Goal: Feedback & Contribution: Submit feedback/report problem

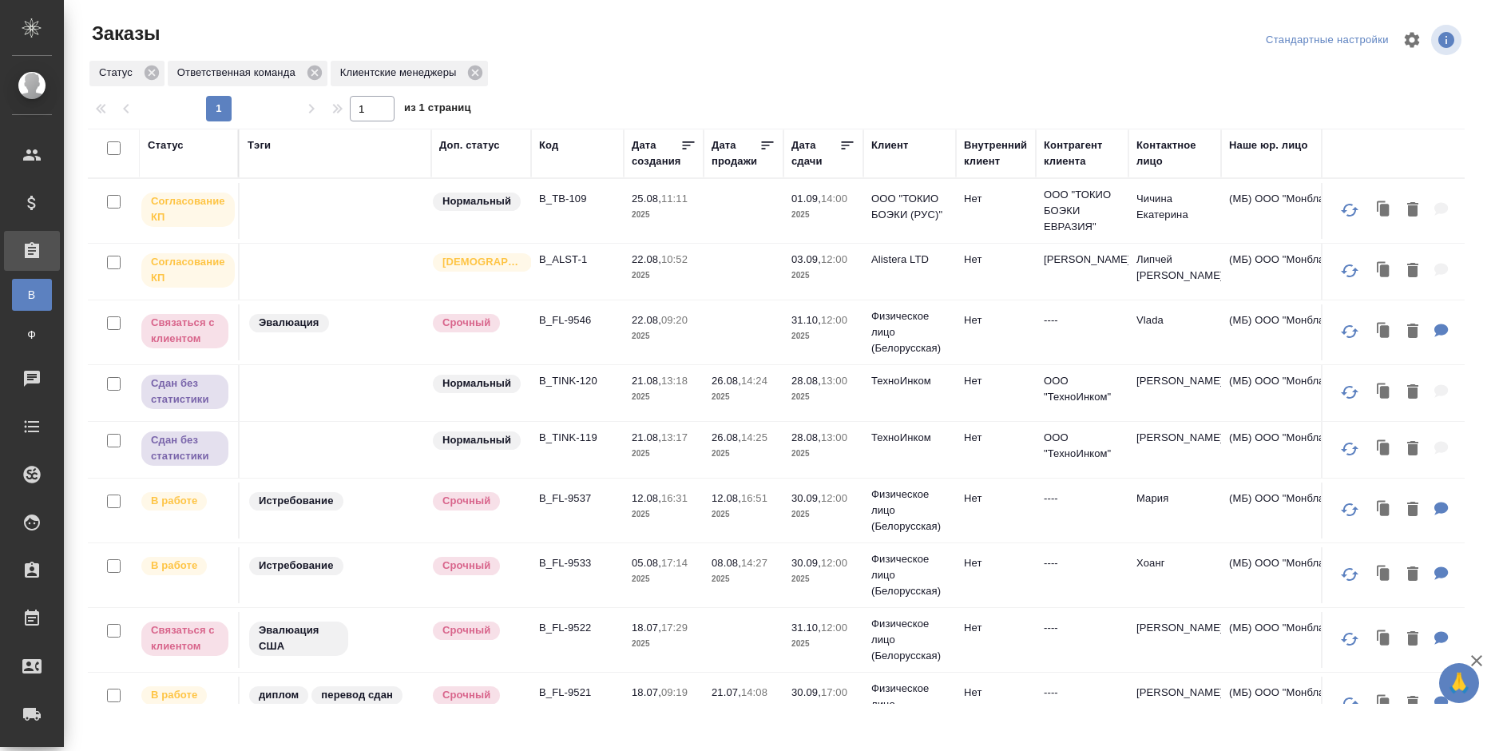
click at [886, 142] on div "Клиент" at bounding box center [889, 145] width 37 height 16
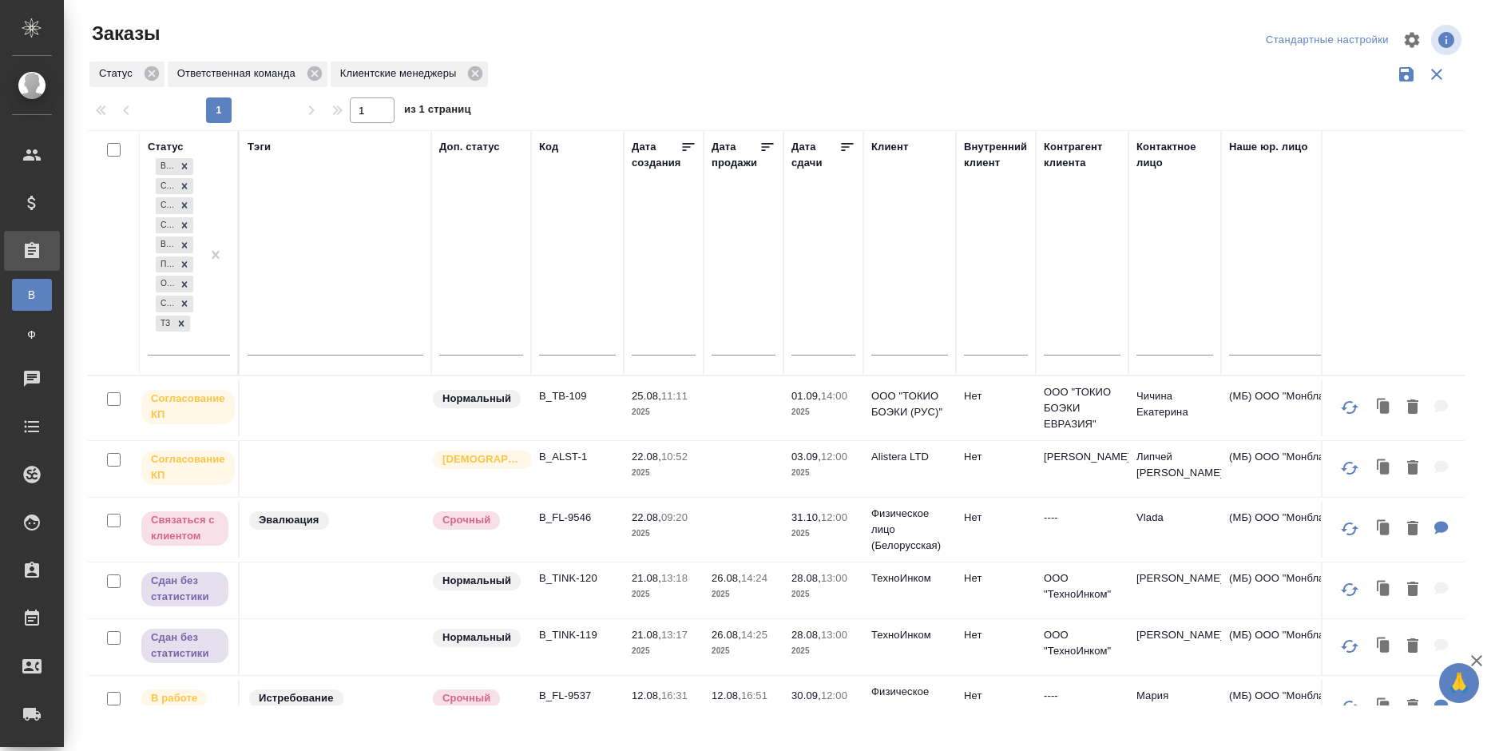
click at [903, 343] on input "text" at bounding box center [909, 345] width 77 height 20
click at [903, 344] on input "text" at bounding box center [909, 345] width 77 height 20
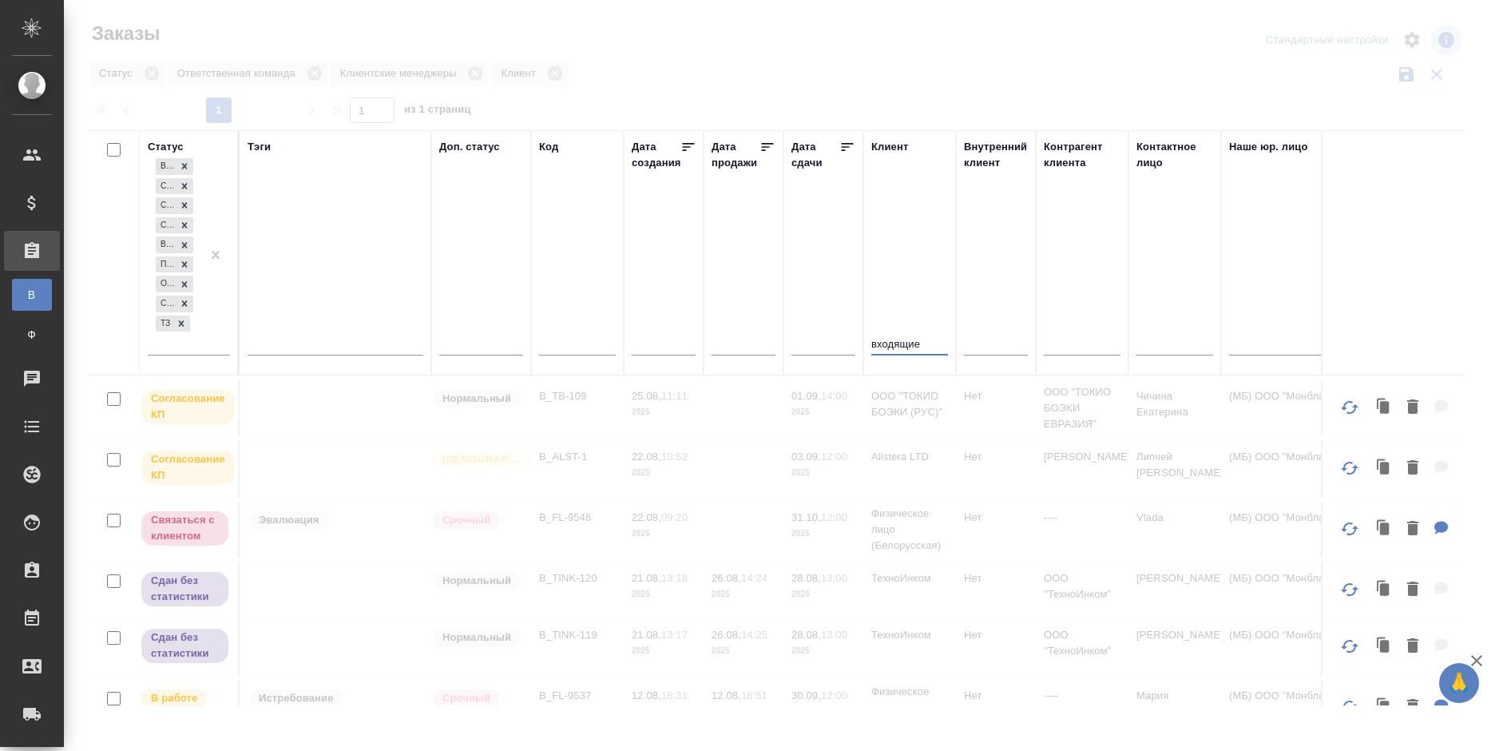
type input "входящие"
click at [251, 30] on div at bounding box center [779, 357] width 1431 height 714
click at [822, 48] on div at bounding box center [779, 357] width 1431 height 714
click at [790, 40] on div at bounding box center [779, 357] width 1431 height 714
click at [811, 51] on div at bounding box center [779, 357] width 1431 height 714
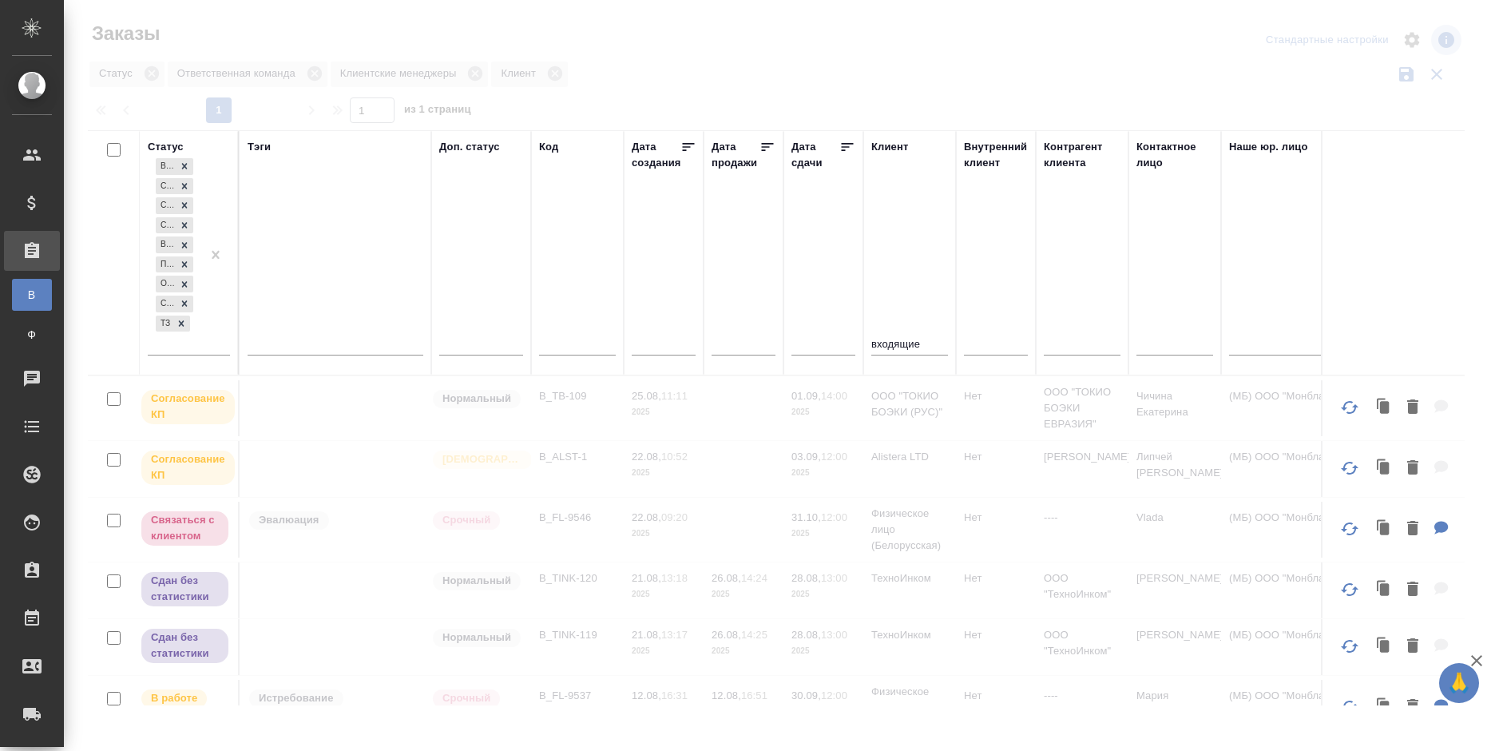
click at [709, 56] on div at bounding box center [779, 357] width 1431 height 714
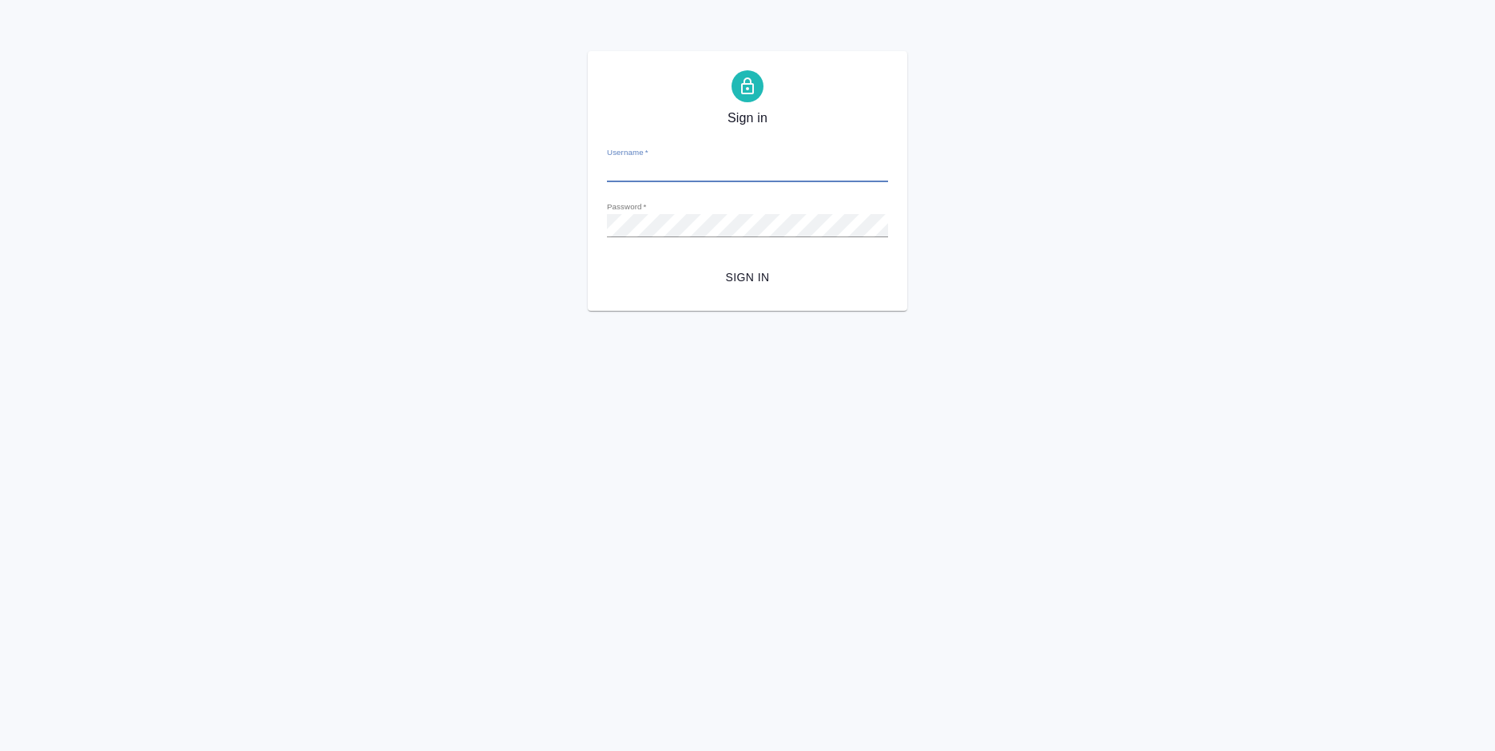
type input "a.bogomolova@awatera.com"
click at [708, 283] on span "Sign in" at bounding box center [748, 278] width 256 height 20
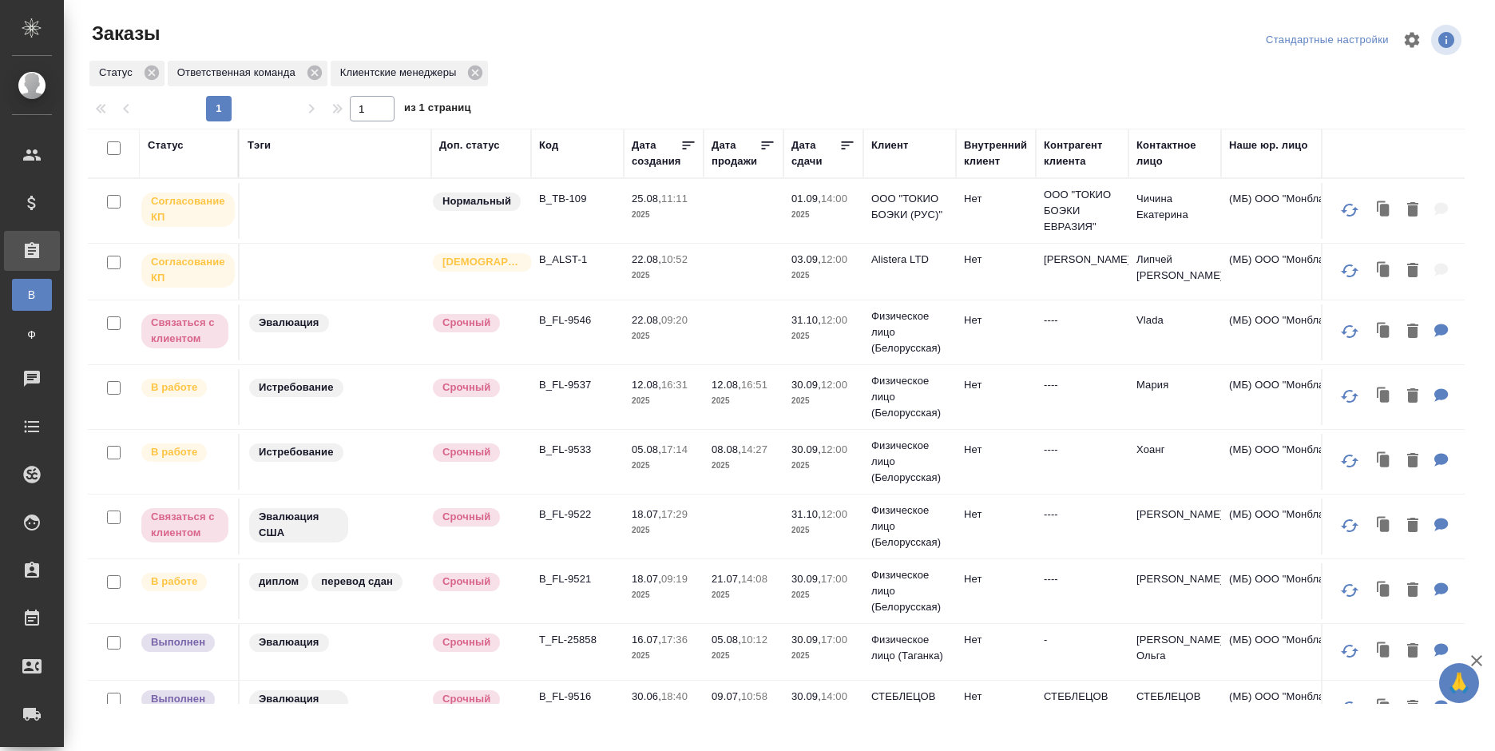
click at [886, 143] on div "Клиент" at bounding box center [889, 145] width 37 height 16
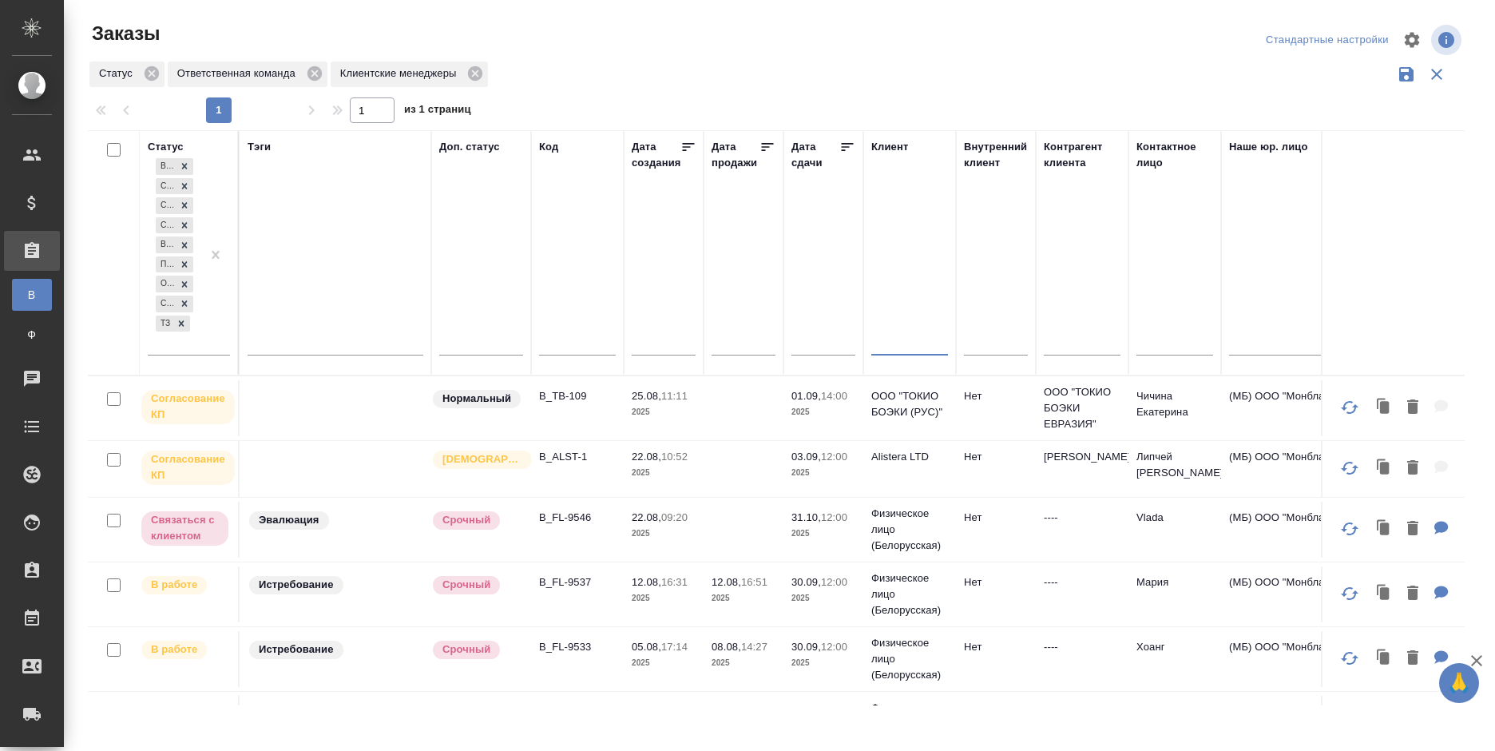
click at [903, 345] on input "text" at bounding box center [909, 345] width 77 height 20
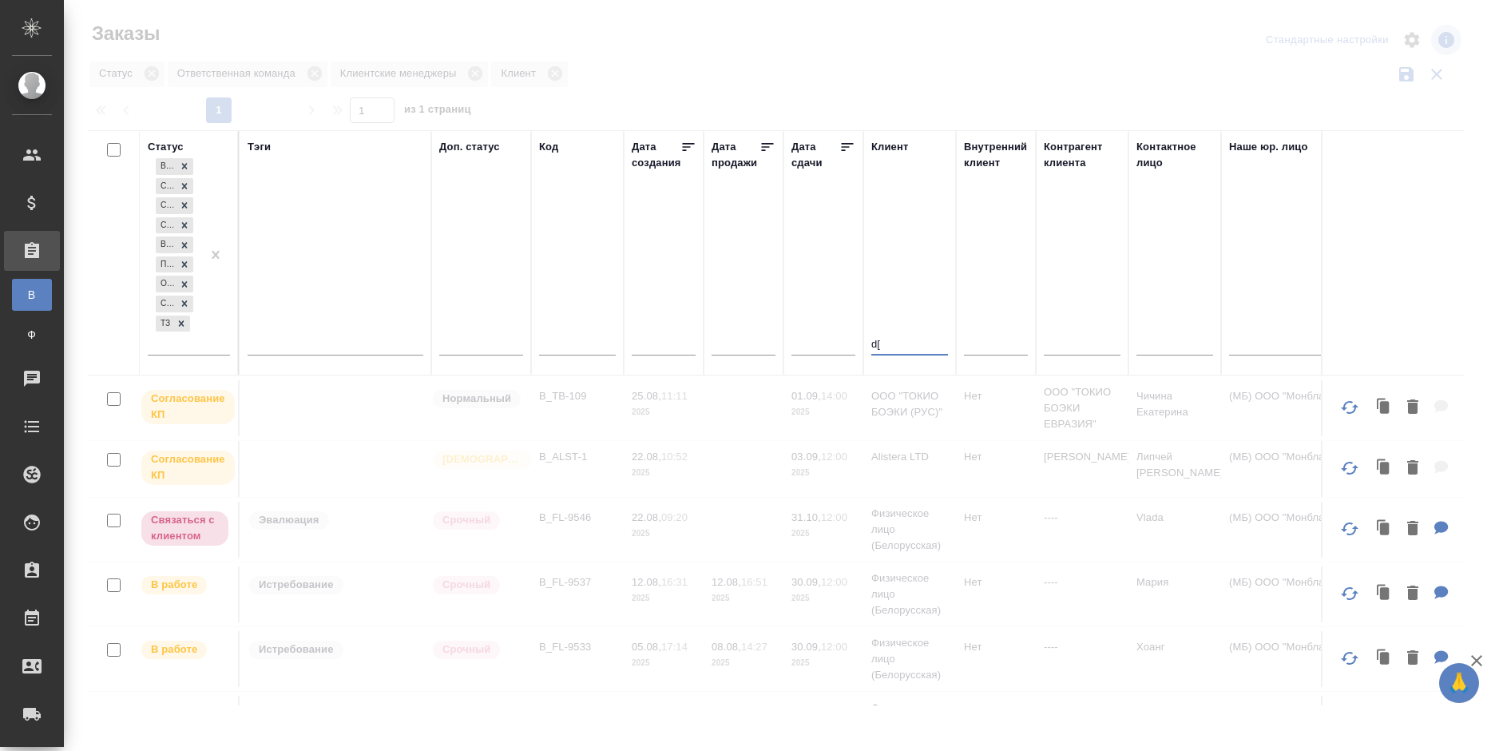
type input "d"
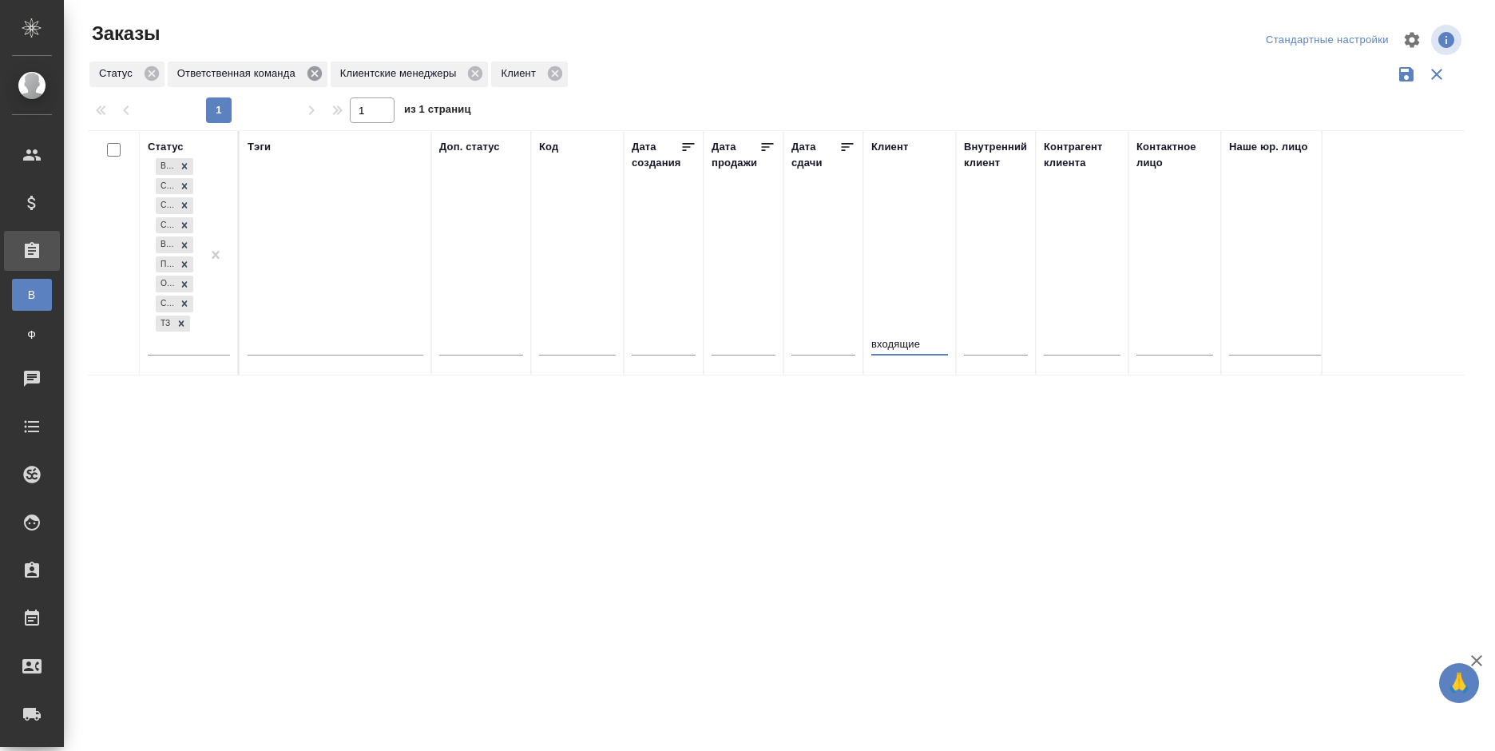
type input "входящие"
click at [310, 73] on icon at bounding box center [314, 73] width 14 height 14
click at [307, 70] on icon at bounding box center [312, 73] width 14 height 14
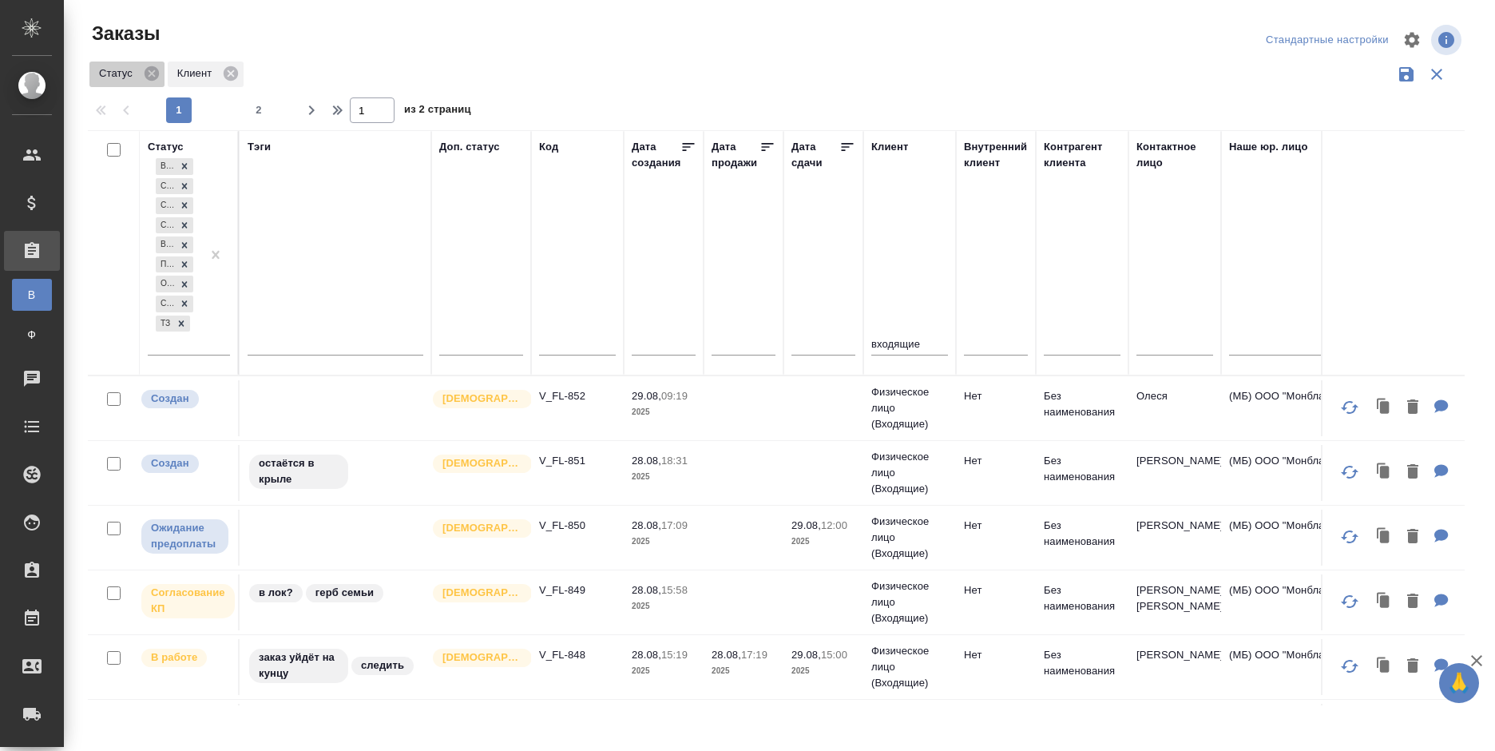
click at [147, 73] on icon at bounding box center [152, 73] width 14 height 14
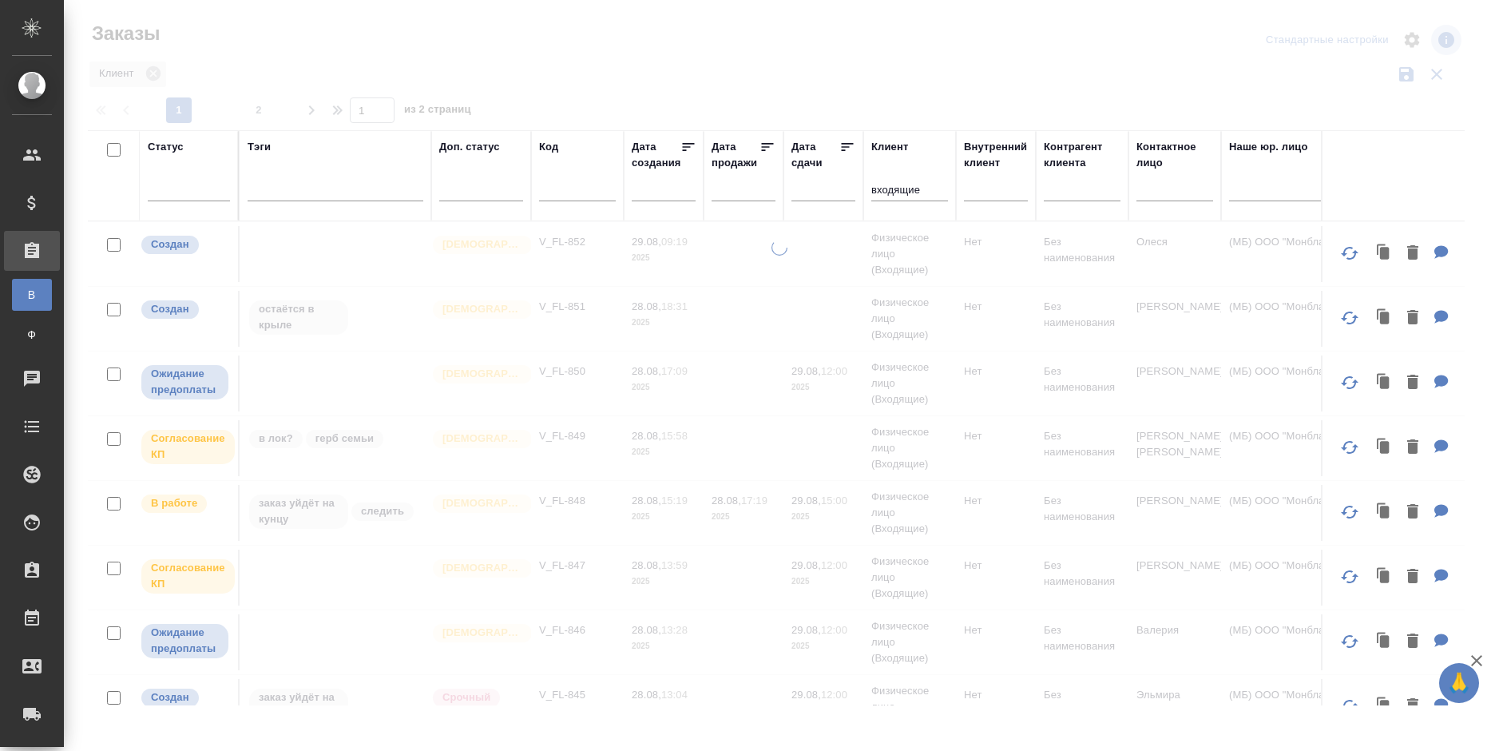
click at [451, 58] on div at bounding box center [779, 357] width 1431 height 714
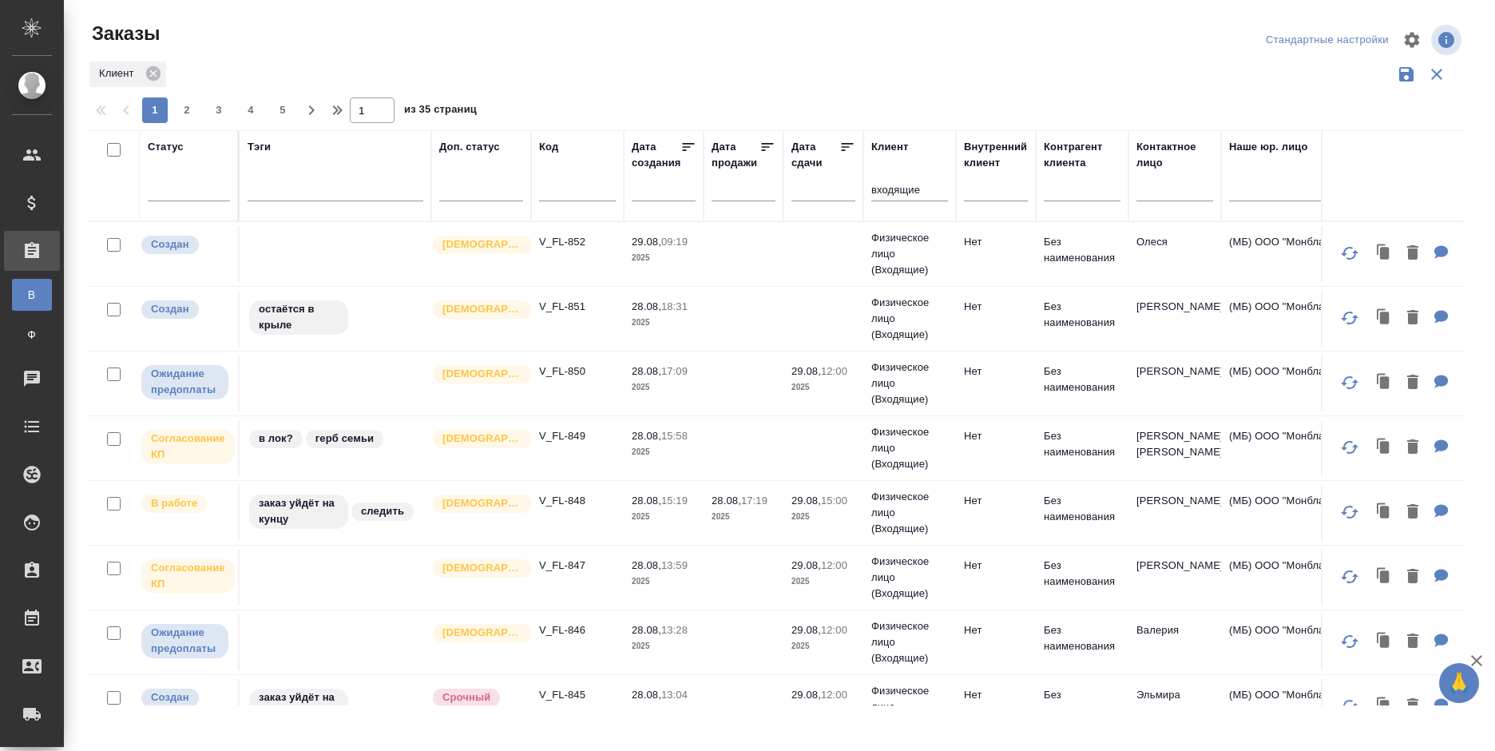
click at [808, 247] on td at bounding box center [823, 254] width 80 height 56
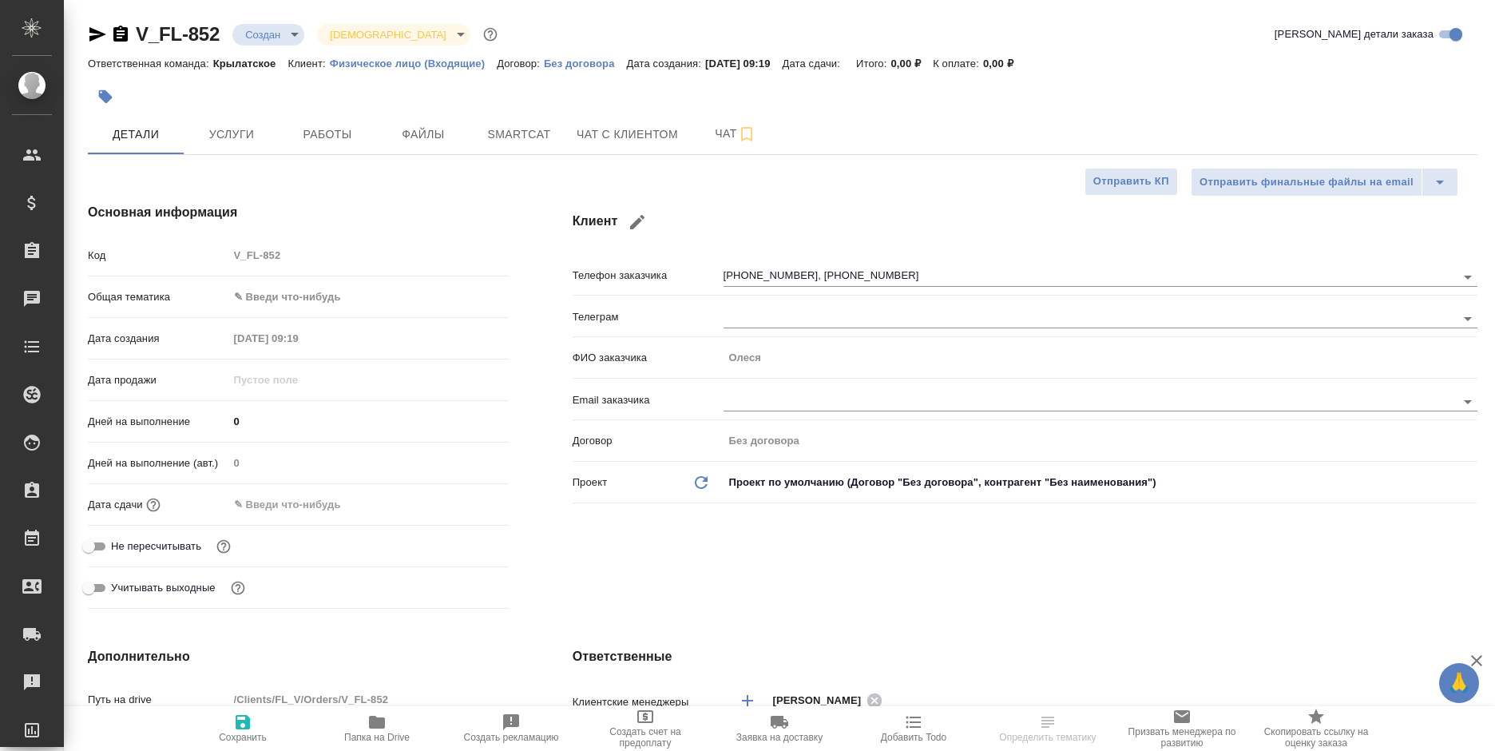
select select "RU"
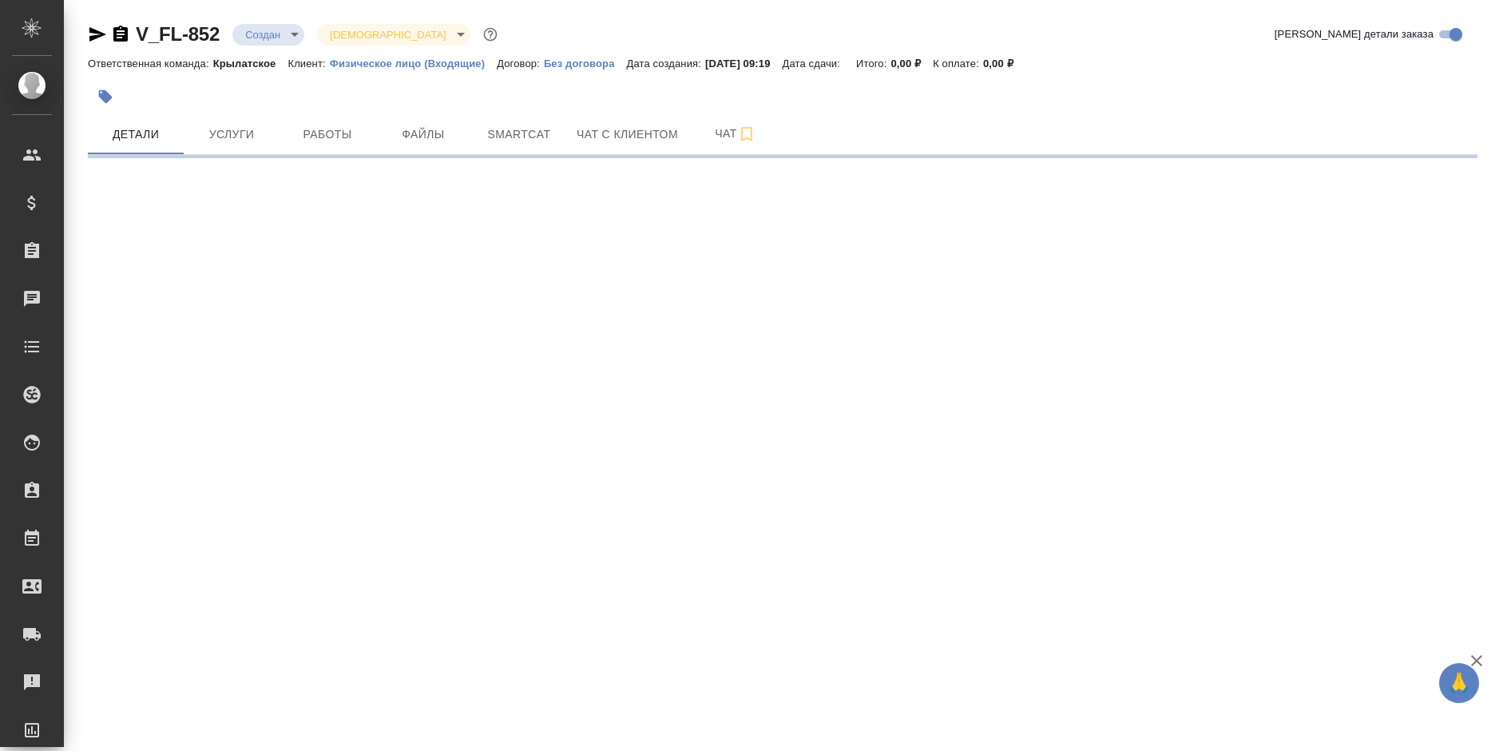
select select "RU"
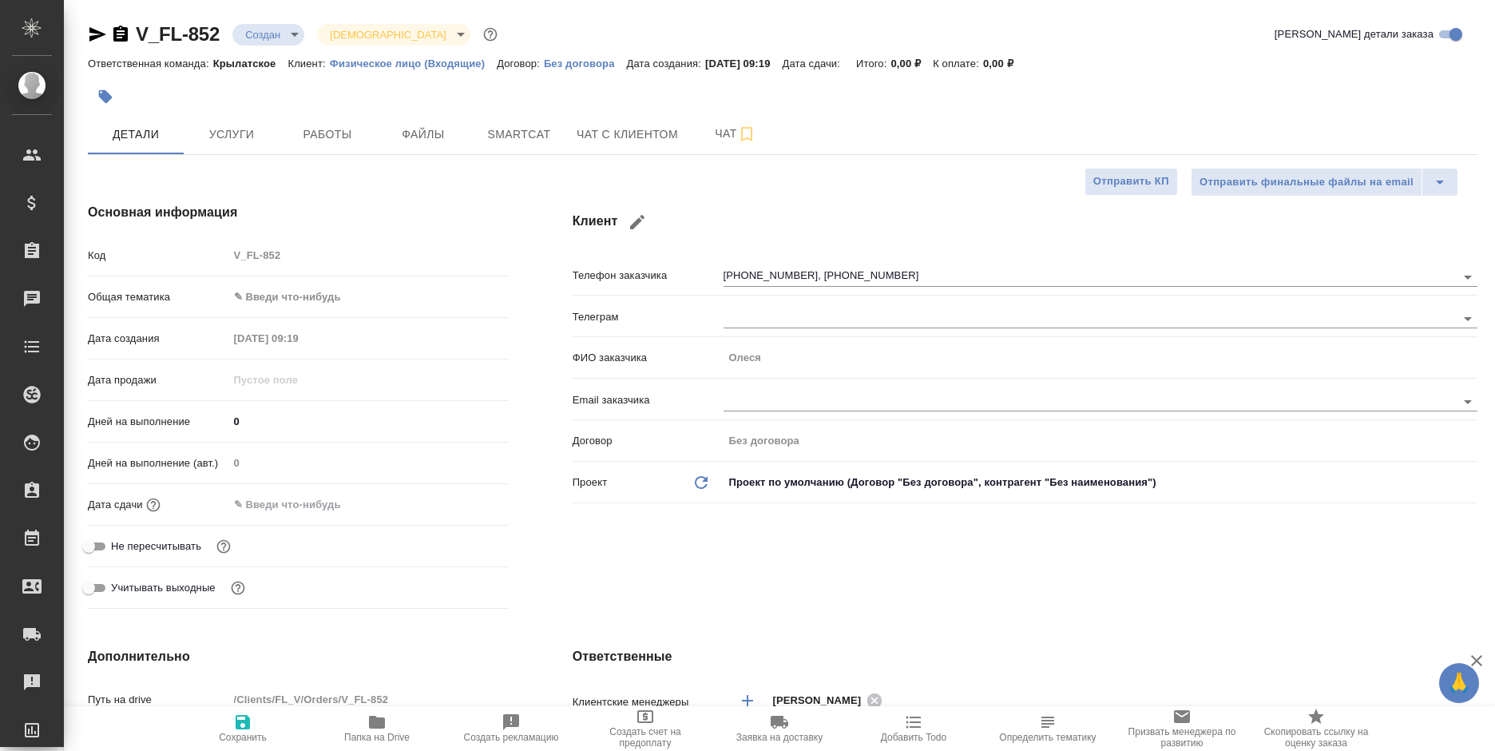
type textarea "x"
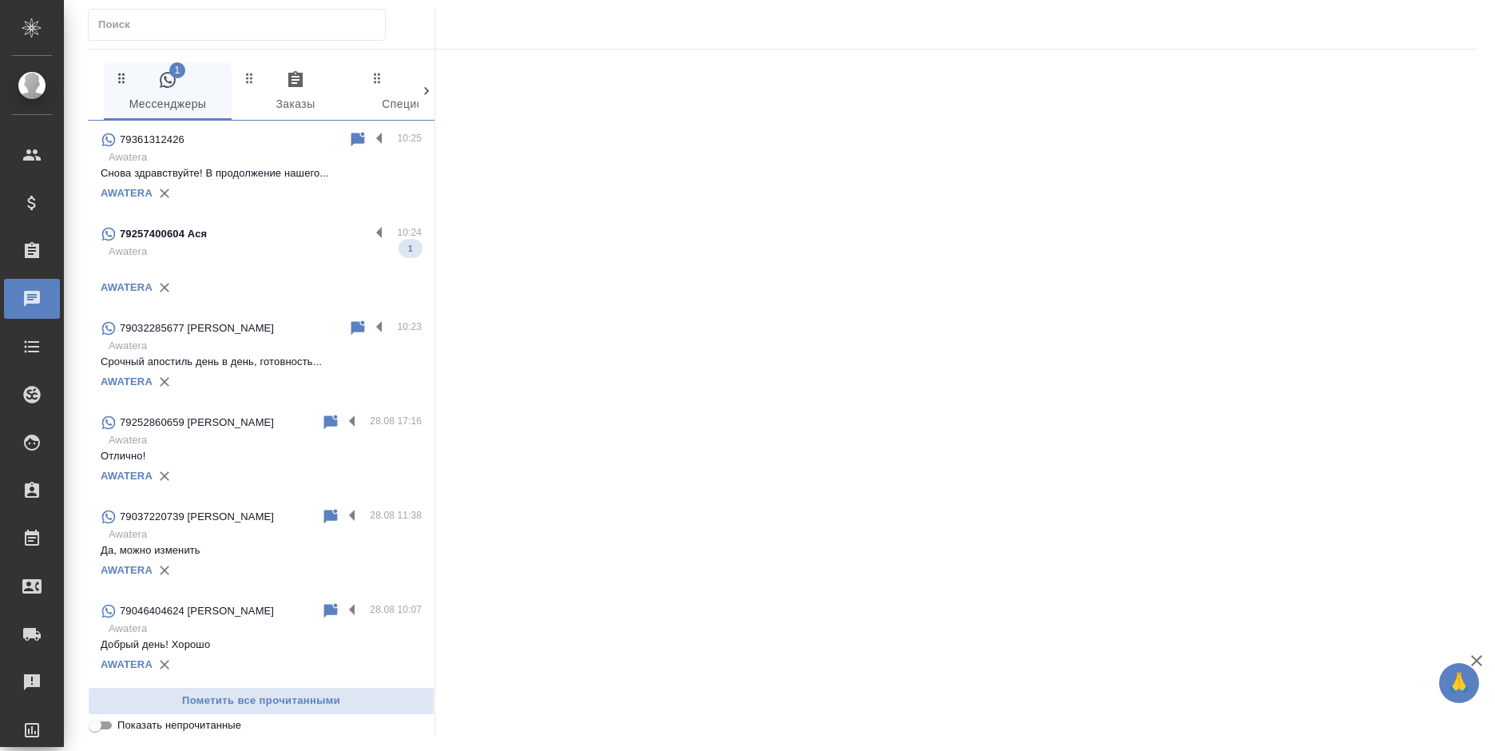
click at [262, 337] on div "79032285677 Виолетта" at bounding box center [225, 328] width 248 height 19
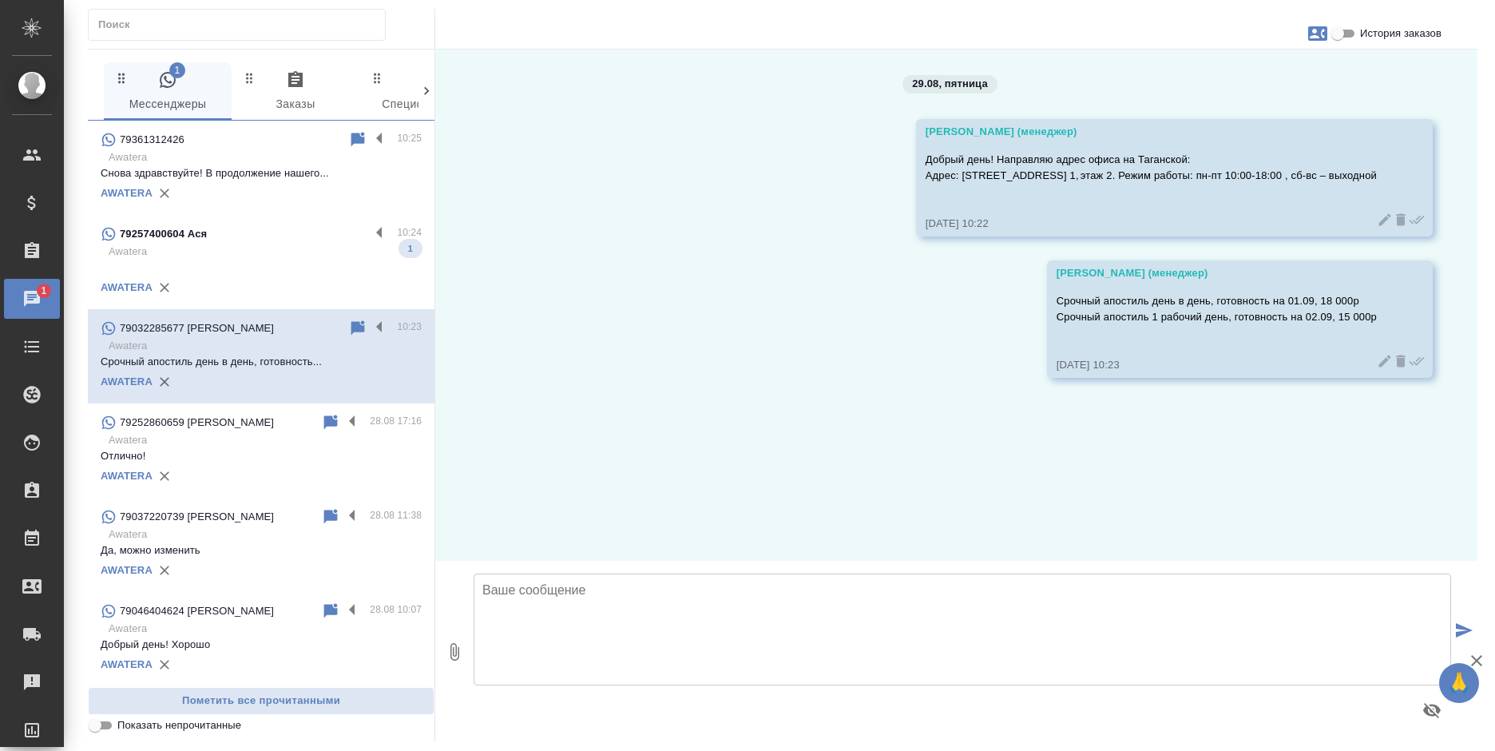
click at [1346, 32] on input "История заказов" at bounding box center [1337, 33] width 57 height 19
checkbox input "true"
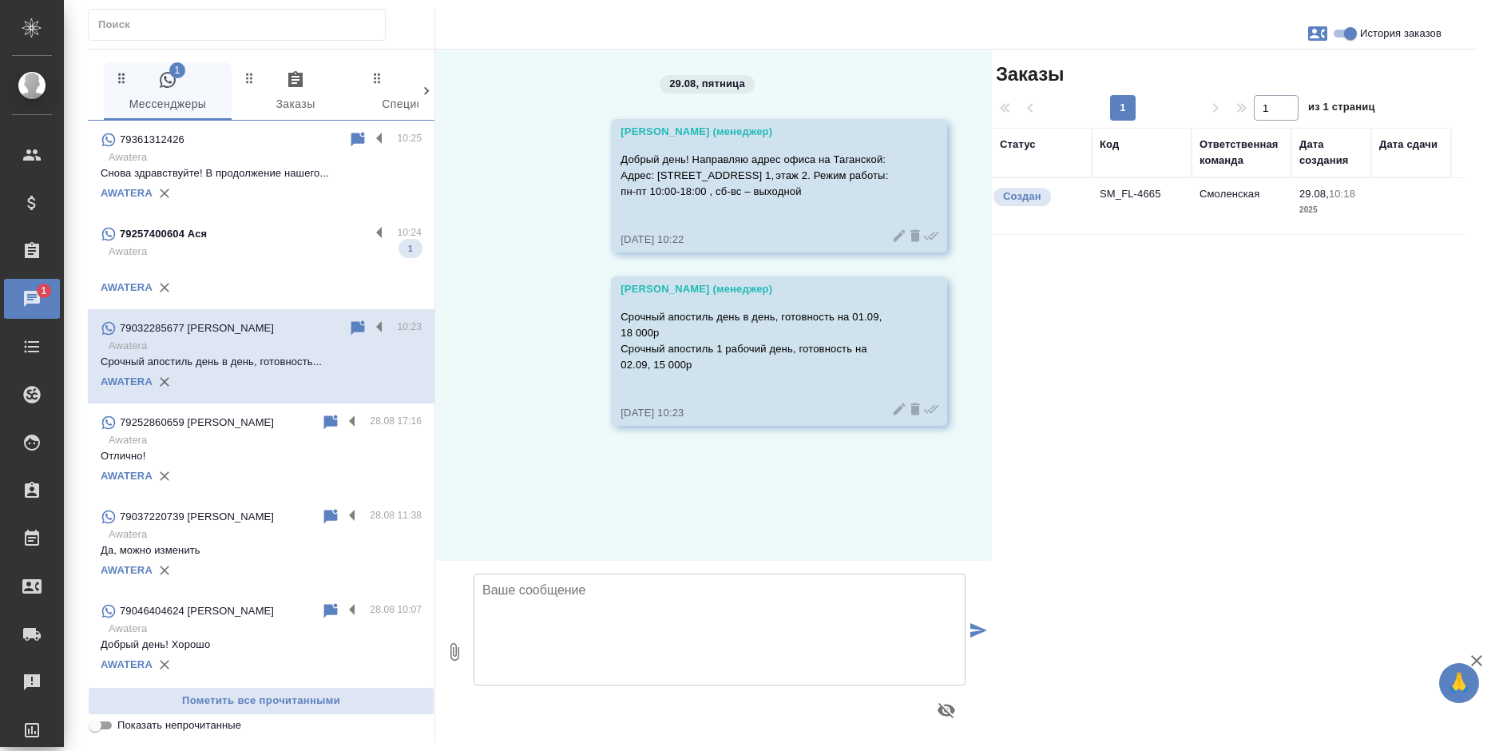
click at [1186, 189] on td "SM_FL-4665" at bounding box center [1142, 206] width 100 height 56
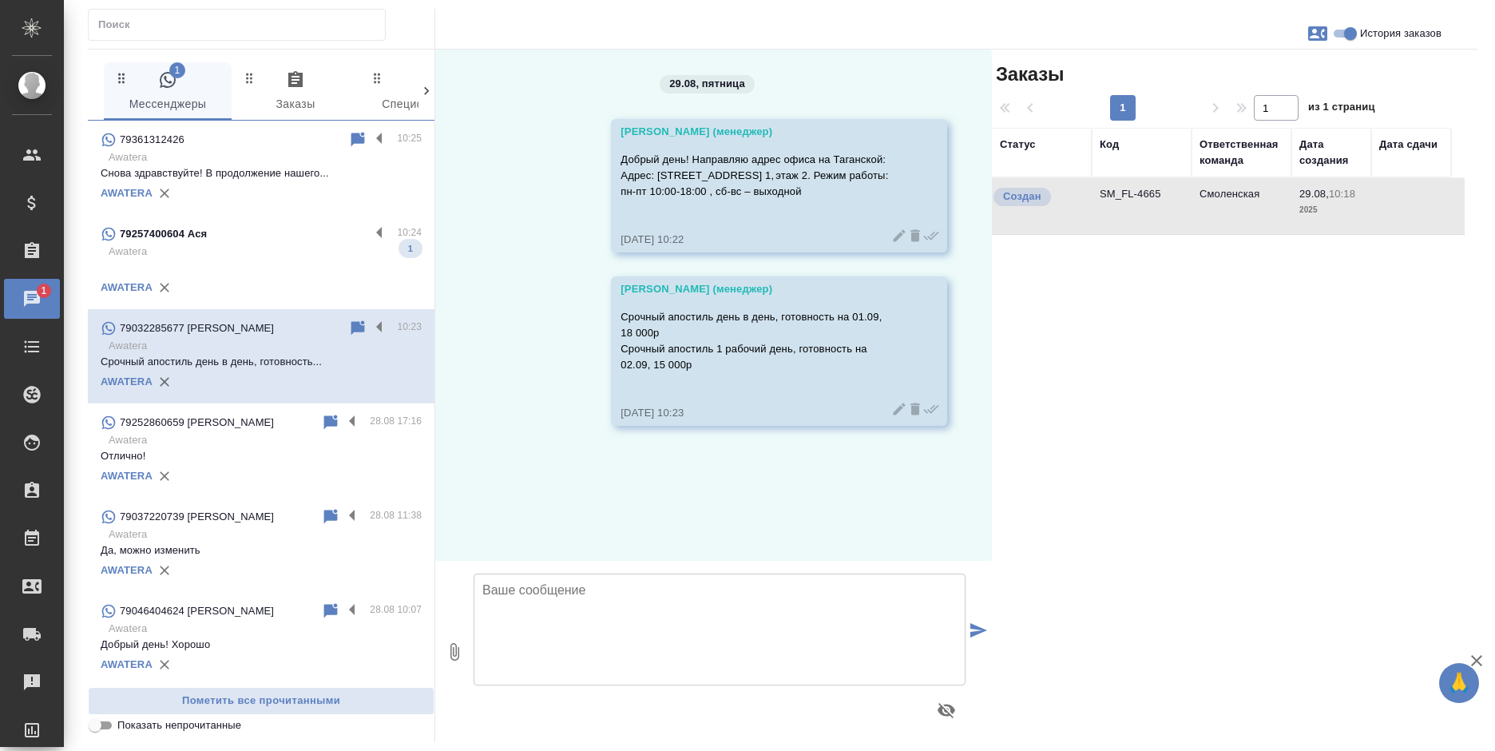
click at [1186, 189] on td "SM_FL-4665" at bounding box center [1142, 206] width 100 height 56
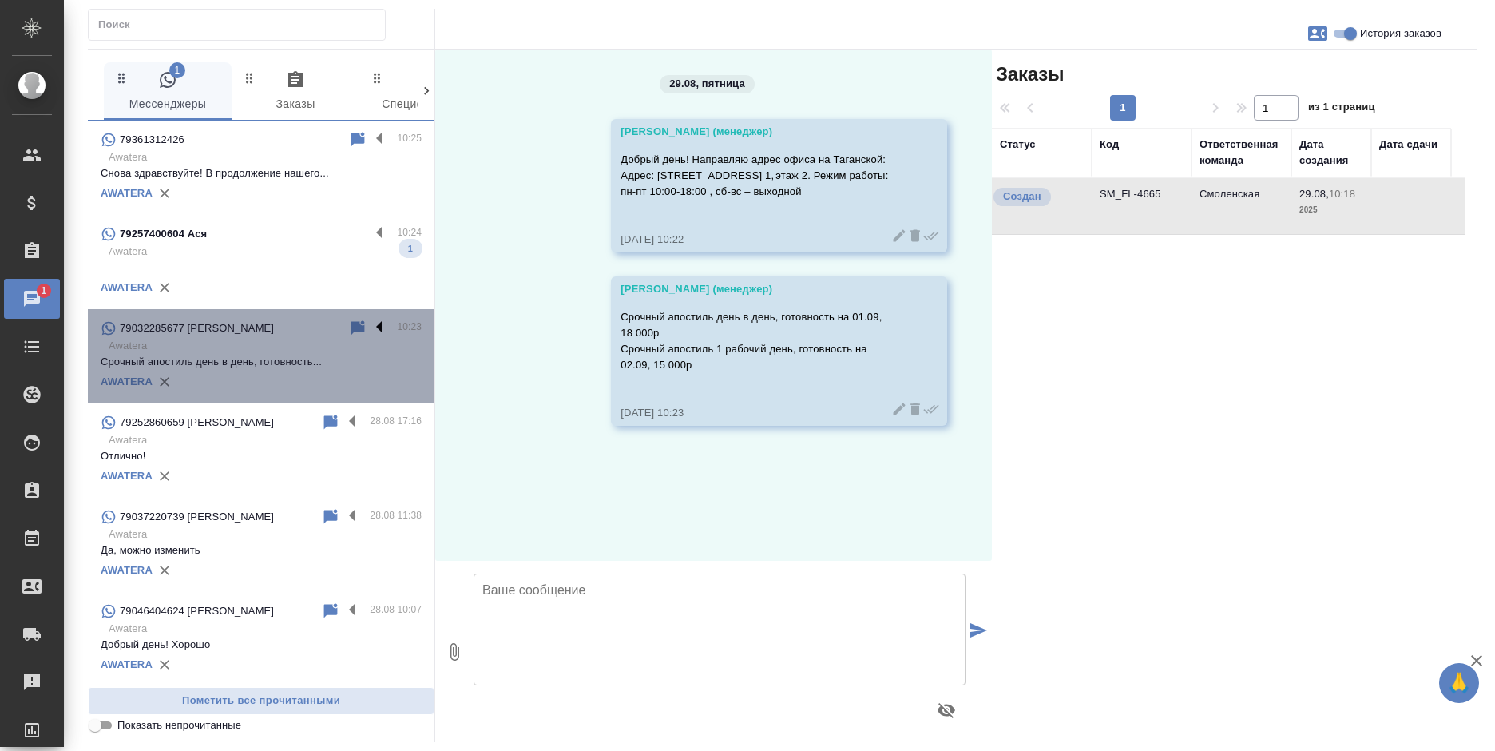
click at [370, 324] on label at bounding box center [383, 328] width 27 height 18
click at [0, 0] on input "checkbox" at bounding box center [0, 0] width 0 height 0
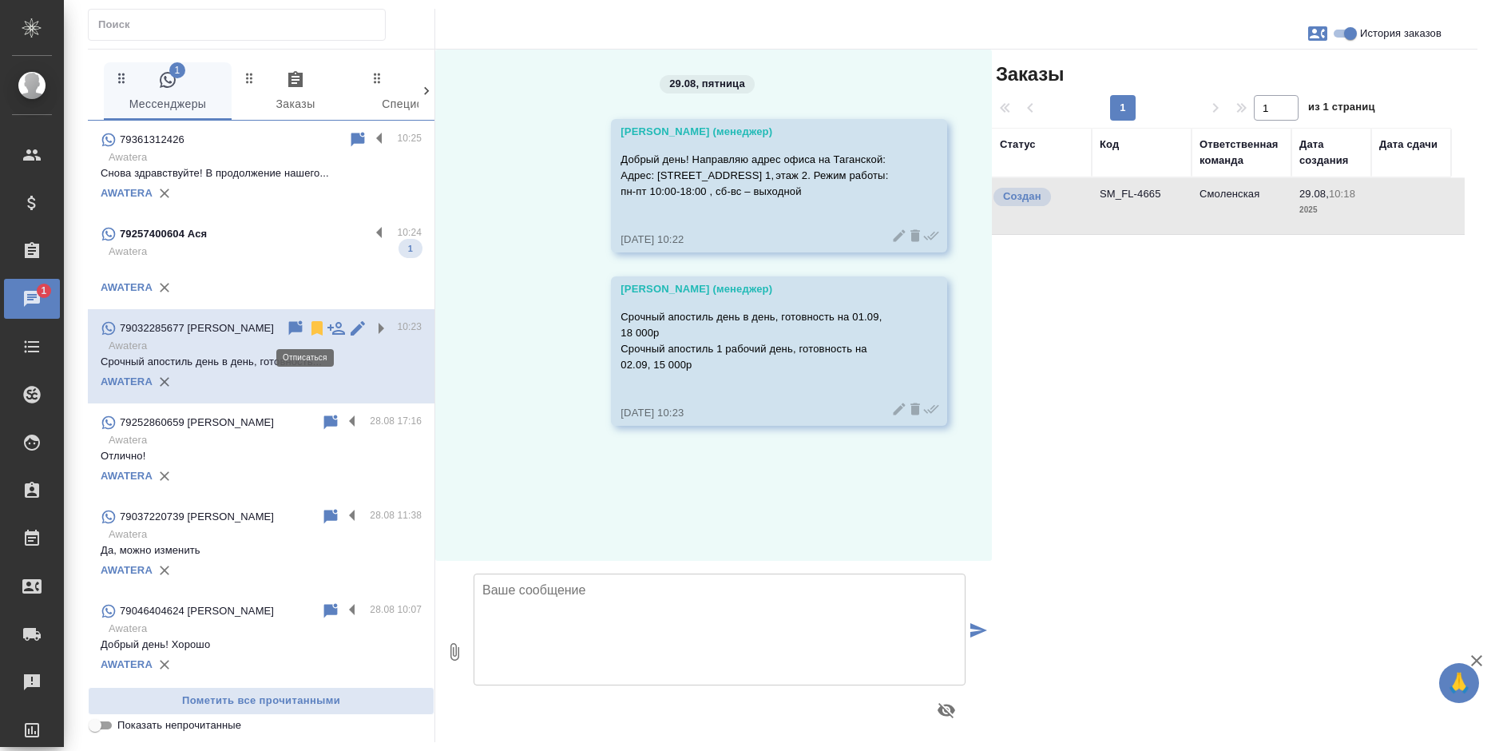
click at [307, 327] on icon at bounding box center [316, 328] width 19 height 19
click at [262, 151] on p "Awatera" at bounding box center [265, 157] width 313 height 16
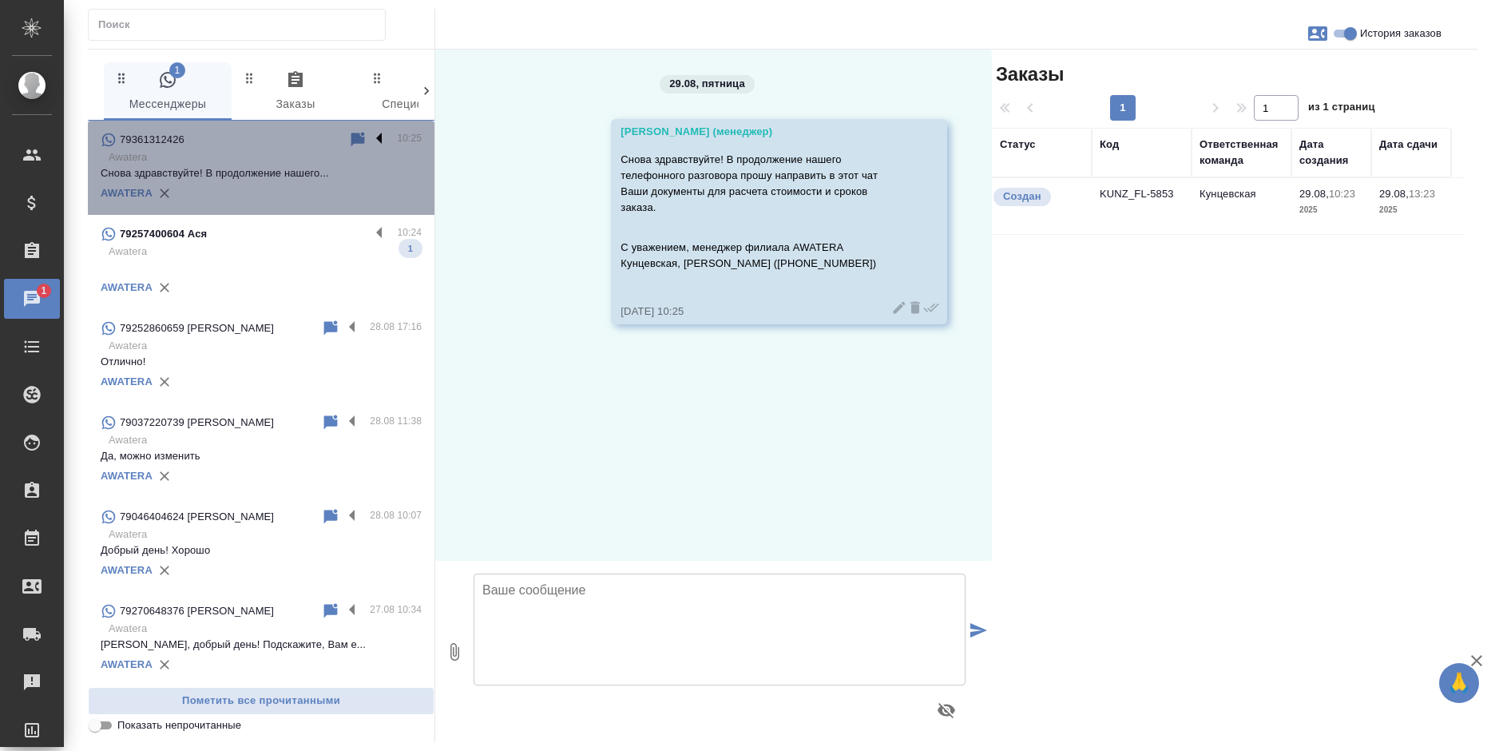
click at [370, 134] on label at bounding box center [383, 139] width 27 height 18
click at [0, 0] on input "checkbox" at bounding box center [0, 0] width 0 height 0
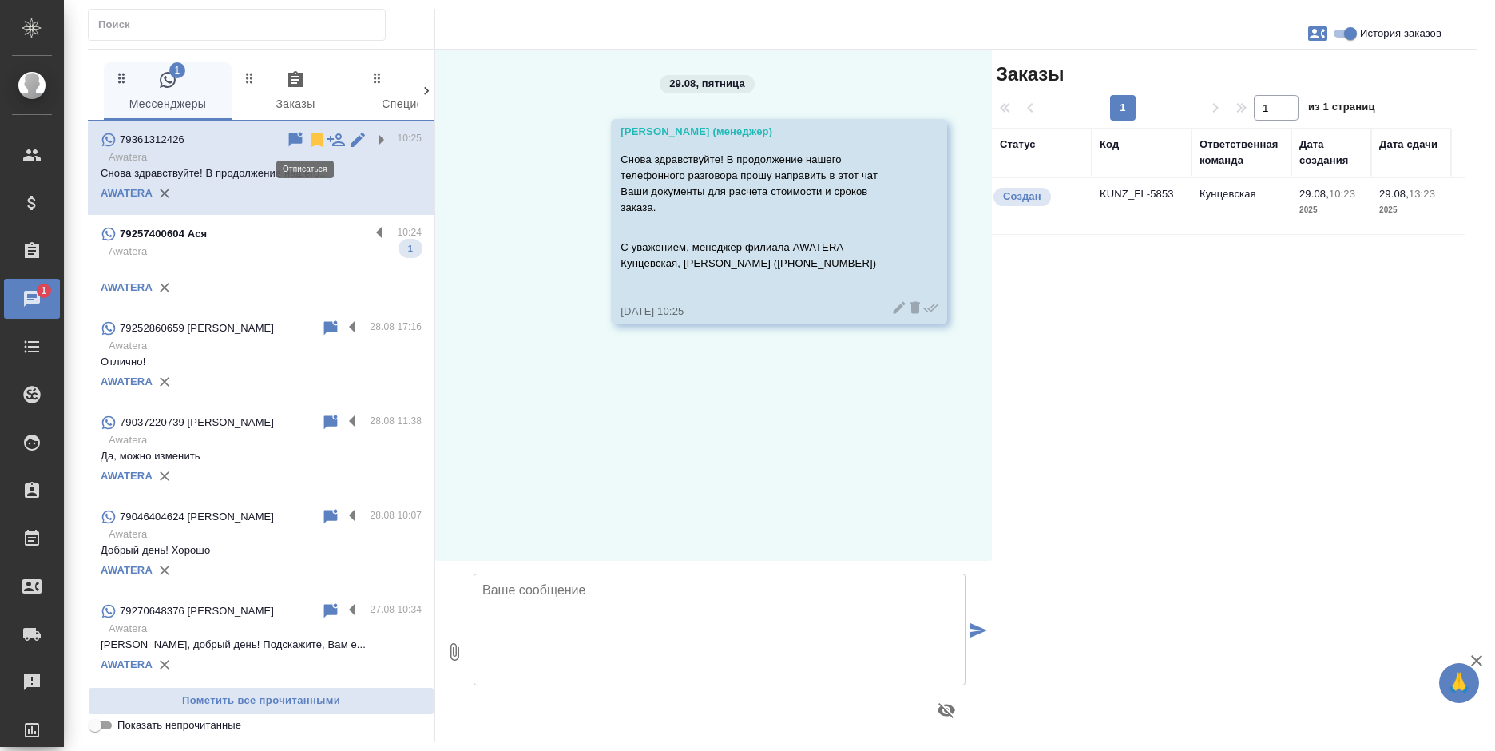
click at [307, 141] on icon at bounding box center [316, 139] width 19 height 19
click at [276, 236] on div "79257400604 Ася" at bounding box center [235, 233] width 269 height 19
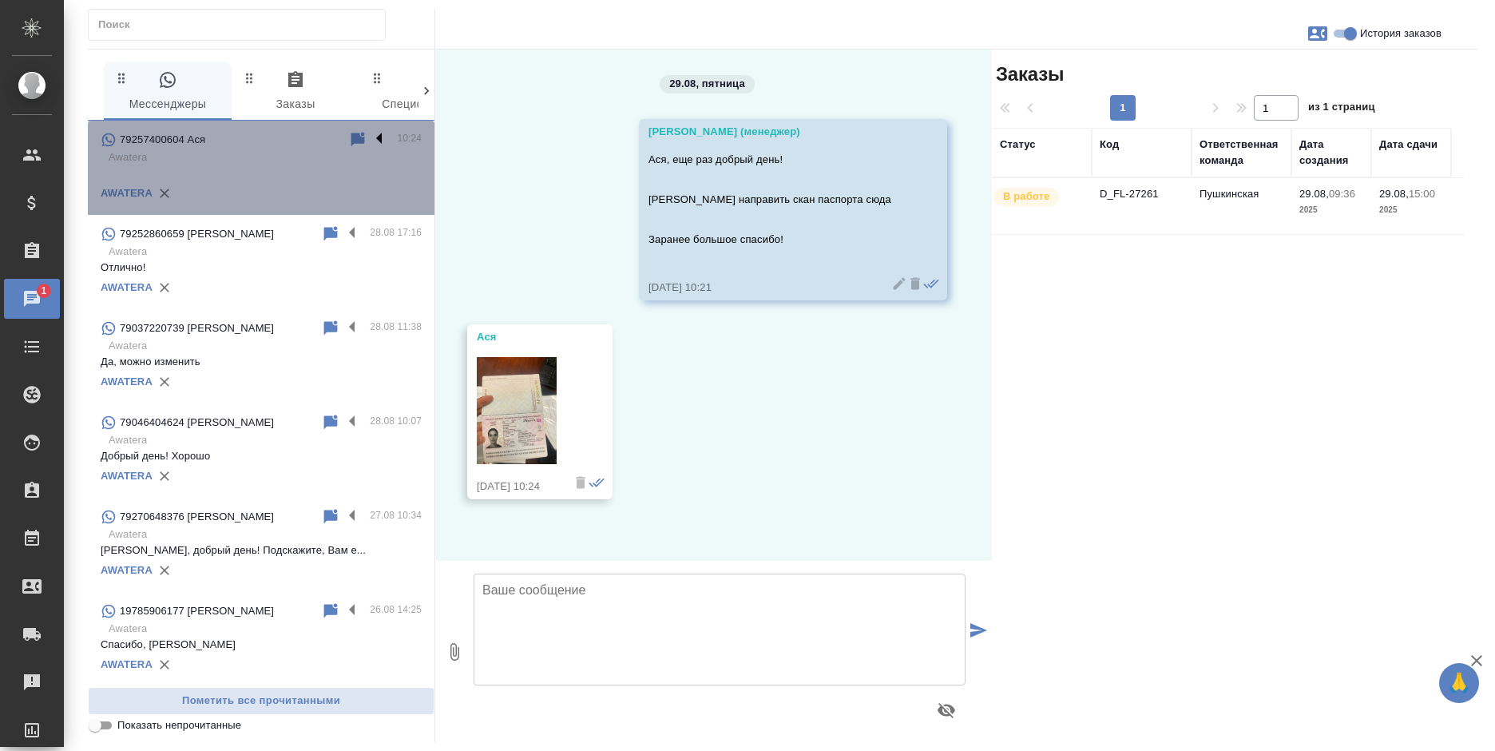
click at [370, 137] on label at bounding box center [383, 139] width 27 height 18
click at [0, 0] on input "checkbox" at bounding box center [0, 0] width 0 height 0
click at [311, 138] on icon at bounding box center [316, 140] width 11 height 14
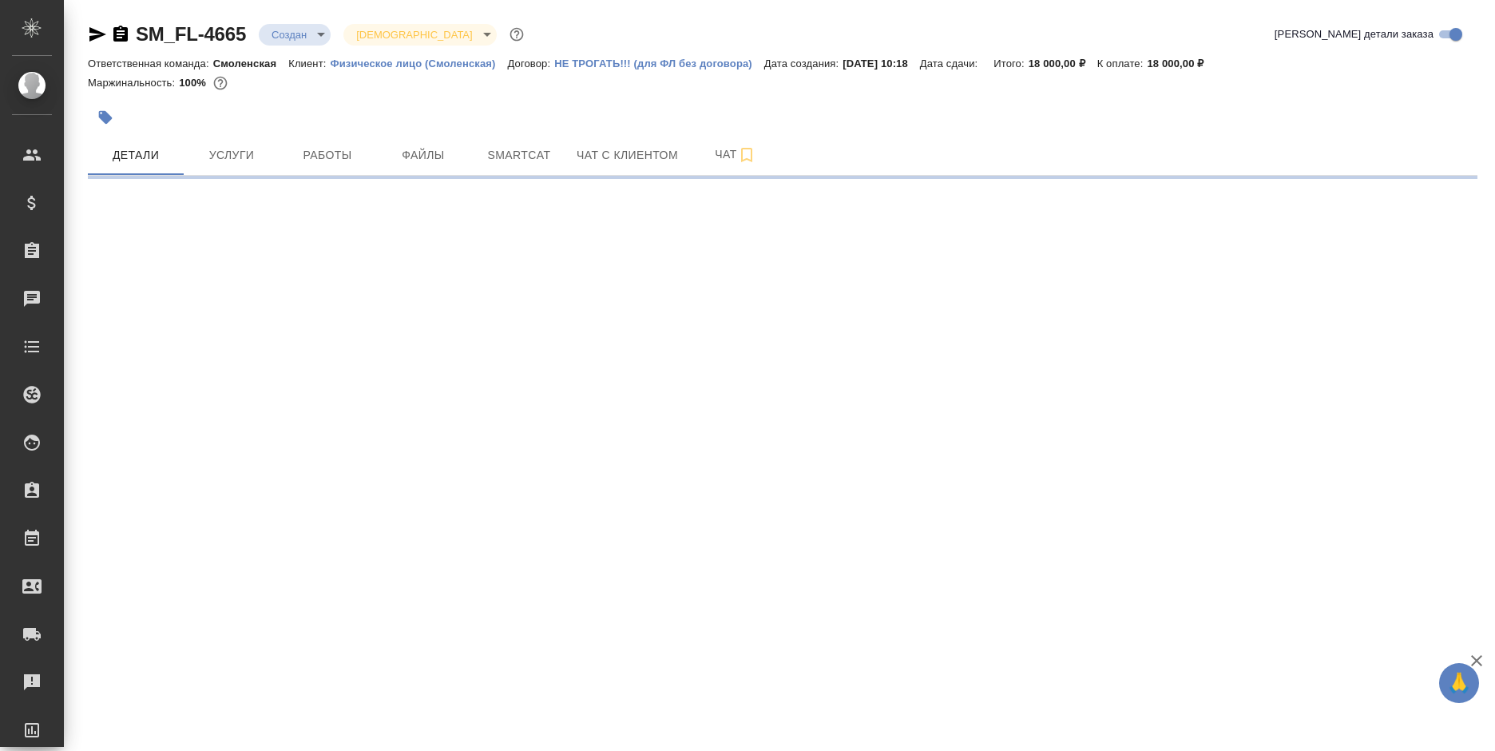
select select "RU"
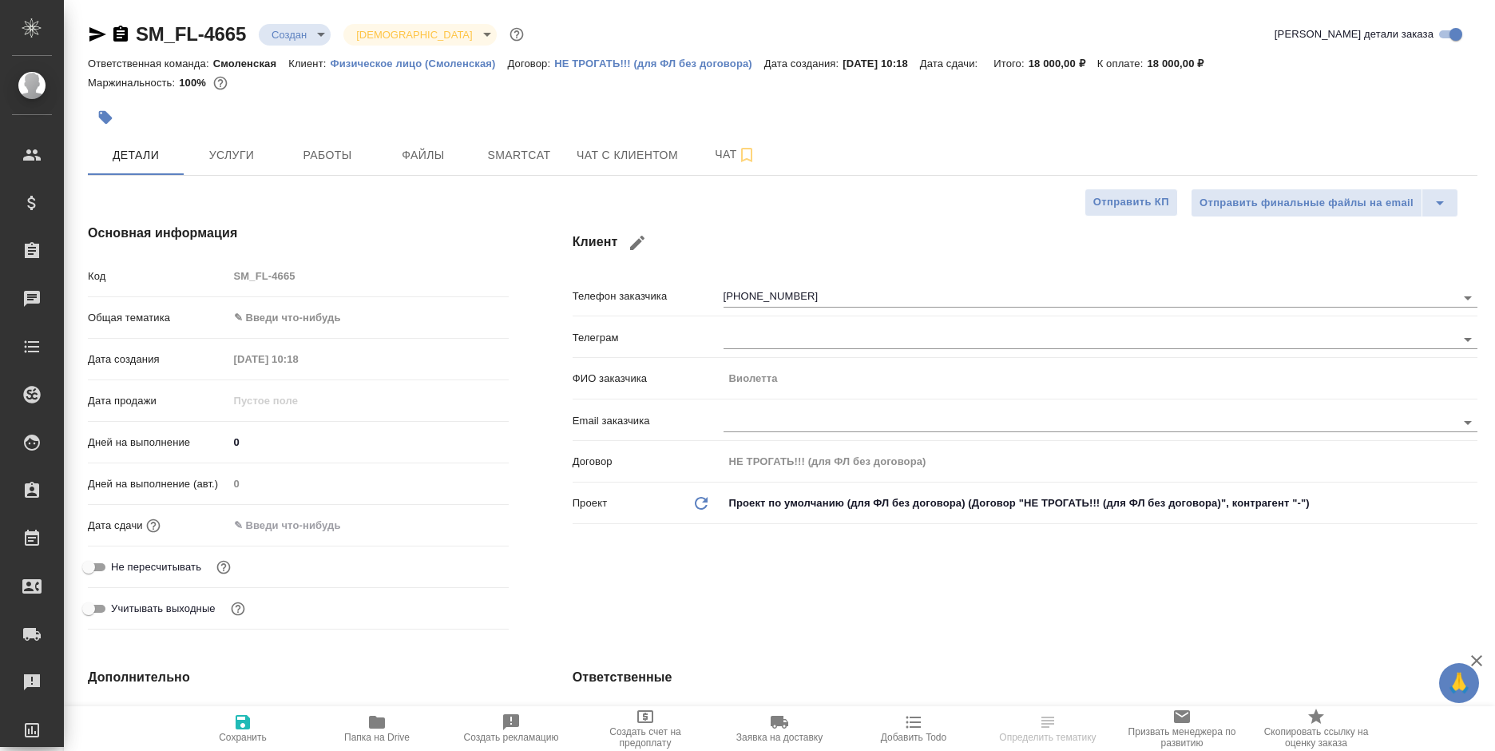
type textarea "x"
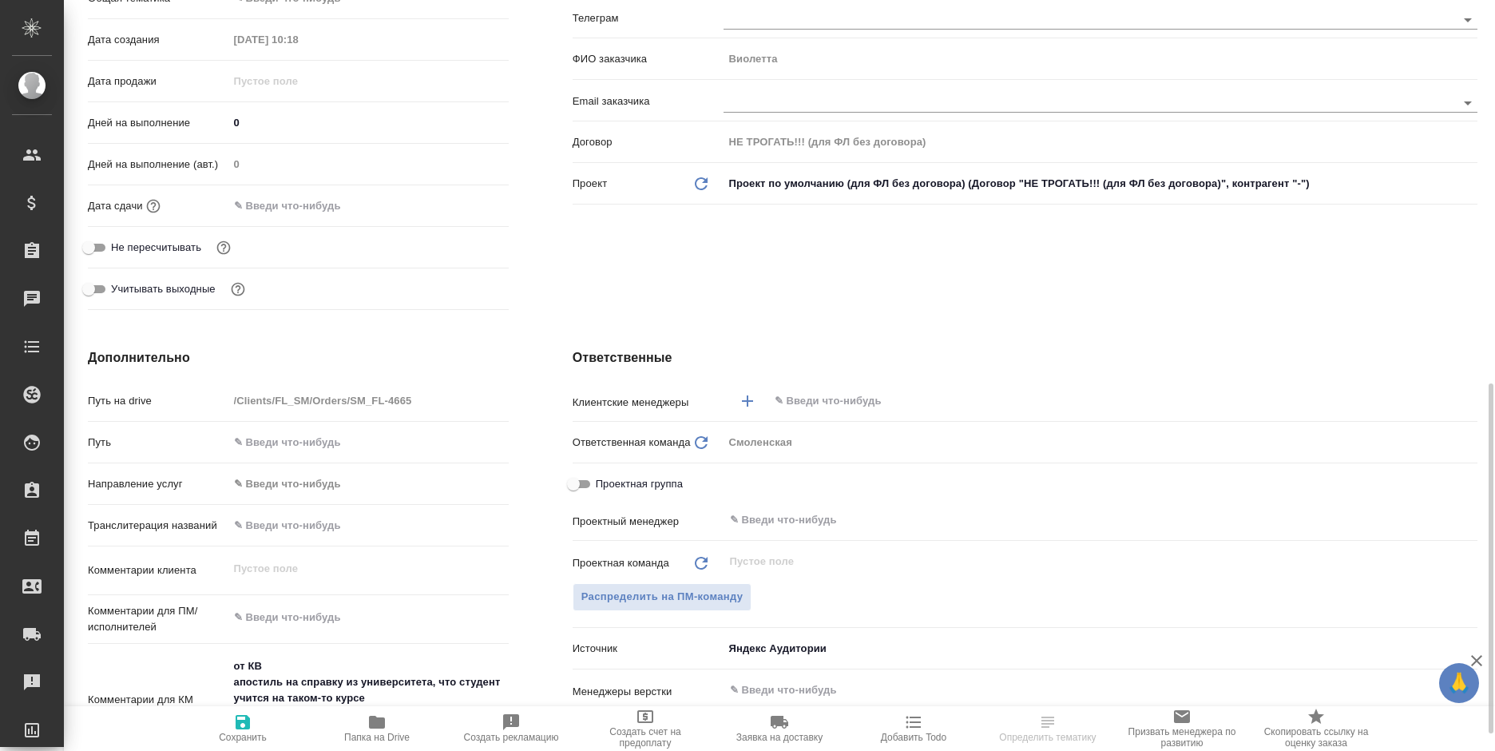
scroll to position [479, 0]
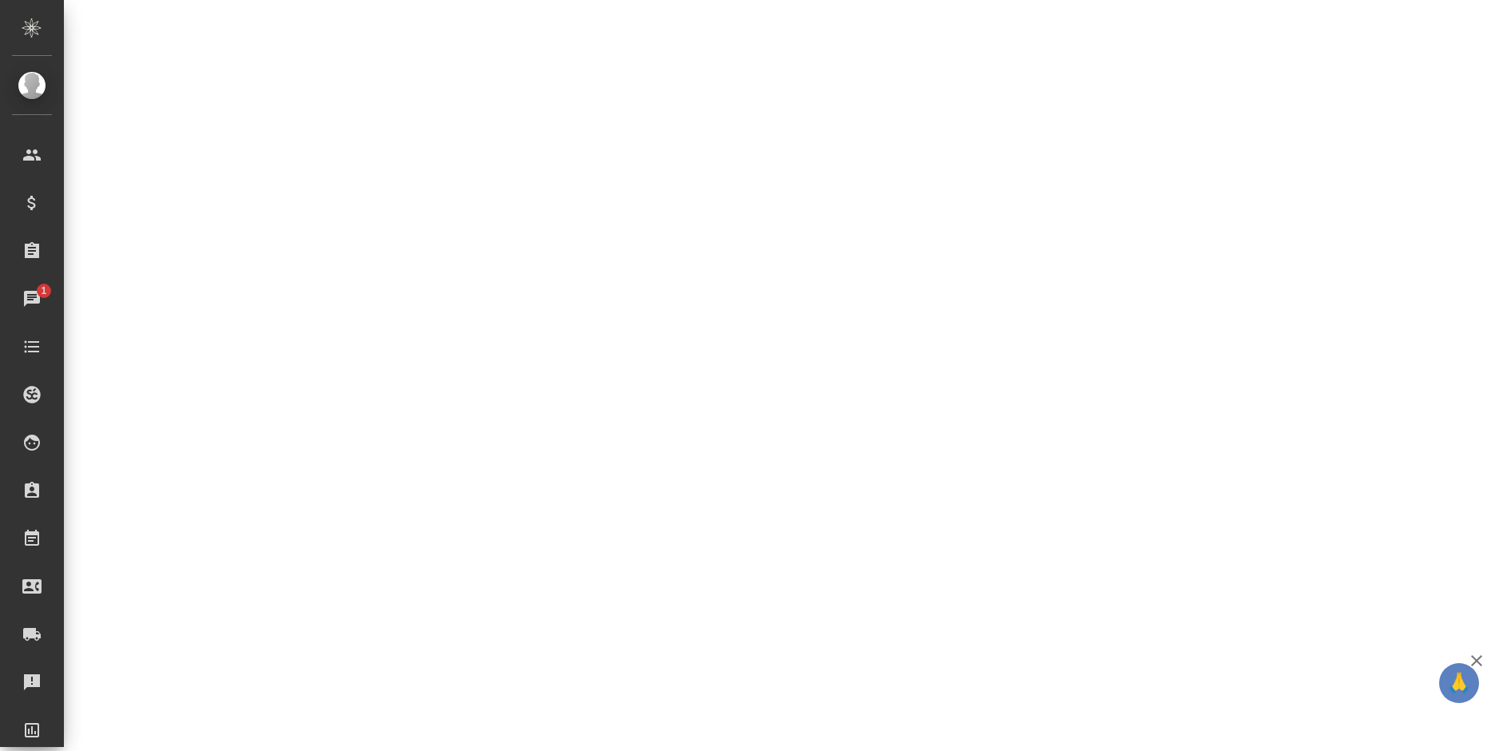
select select "RU"
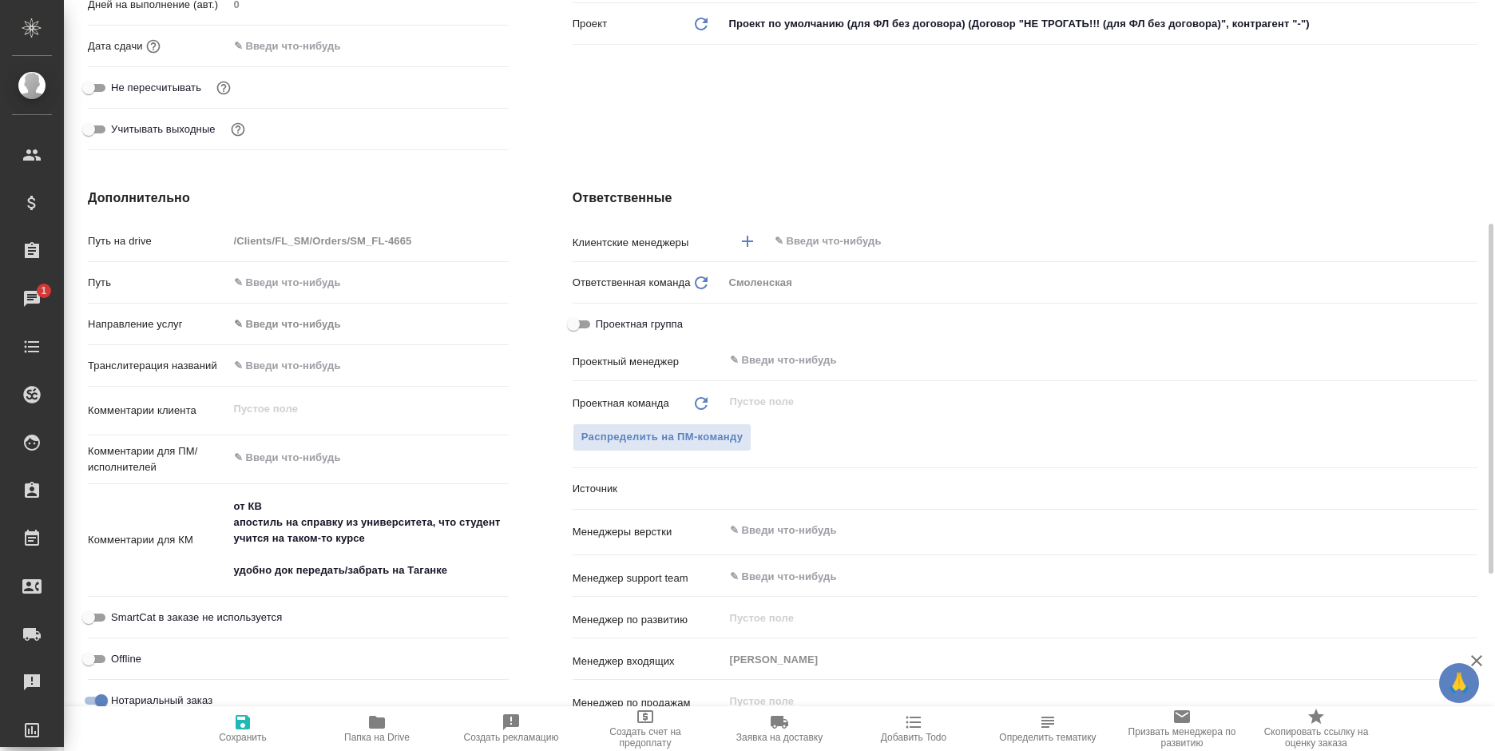
type textarea "x"
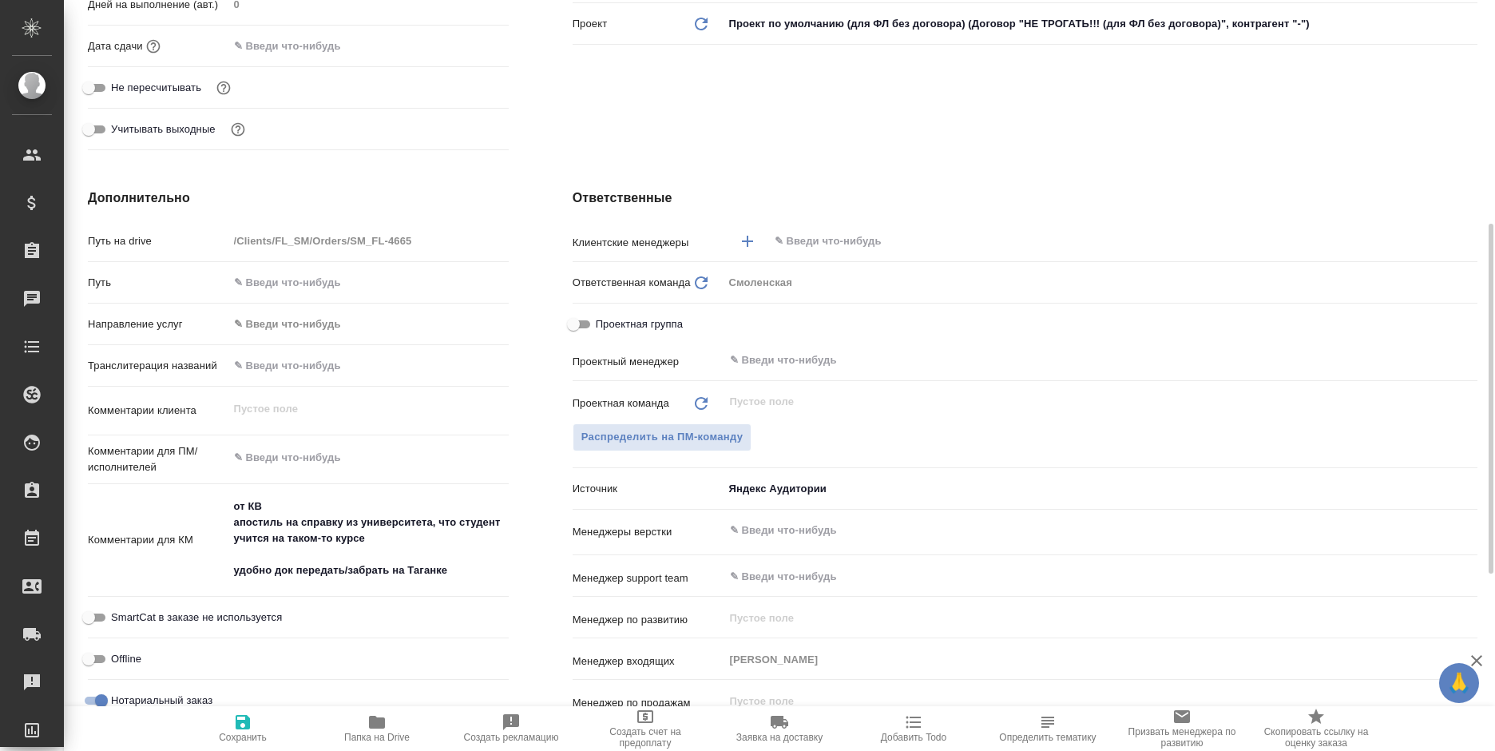
type textarea "x"
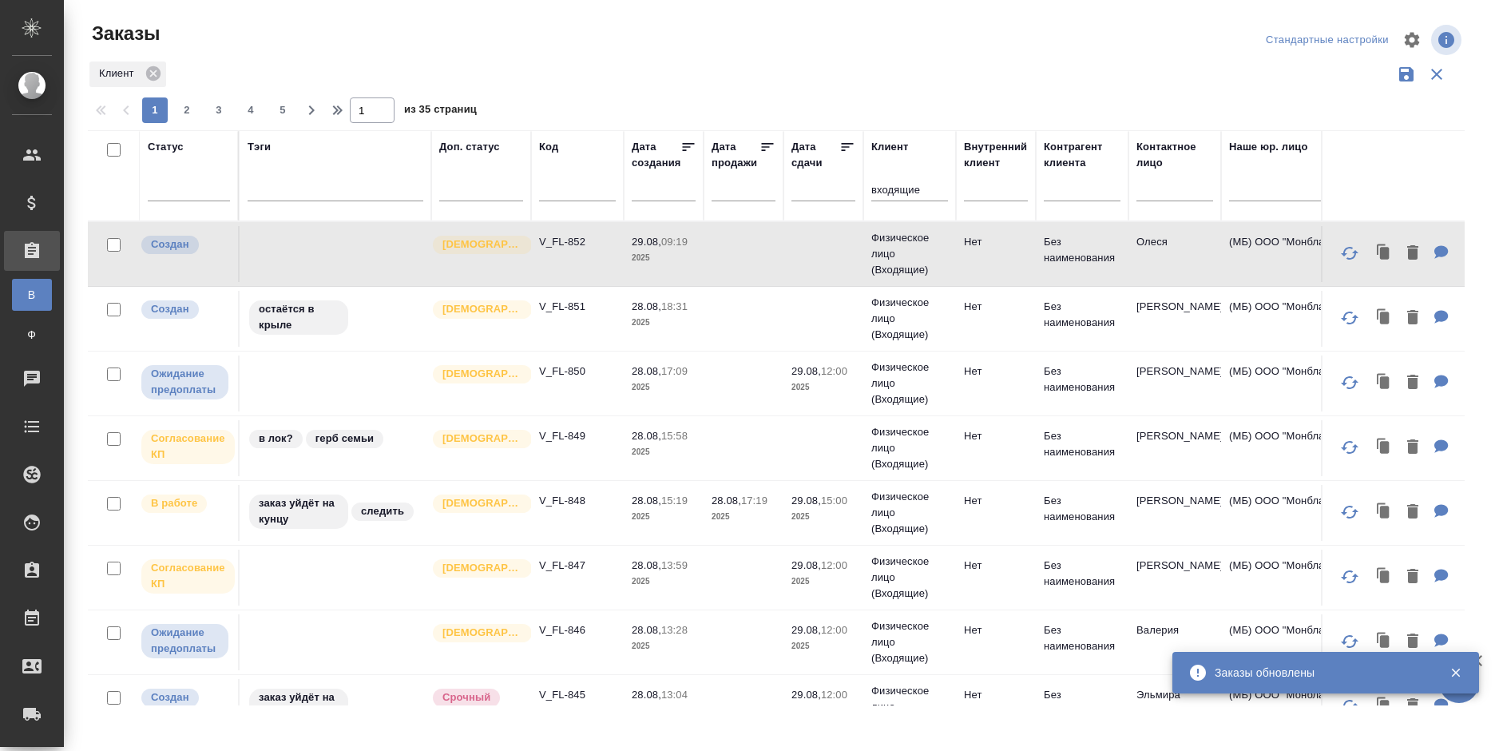
click at [955, 240] on td "Физическое лицо (Входящие)" at bounding box center [909, 254] width 93 height 64
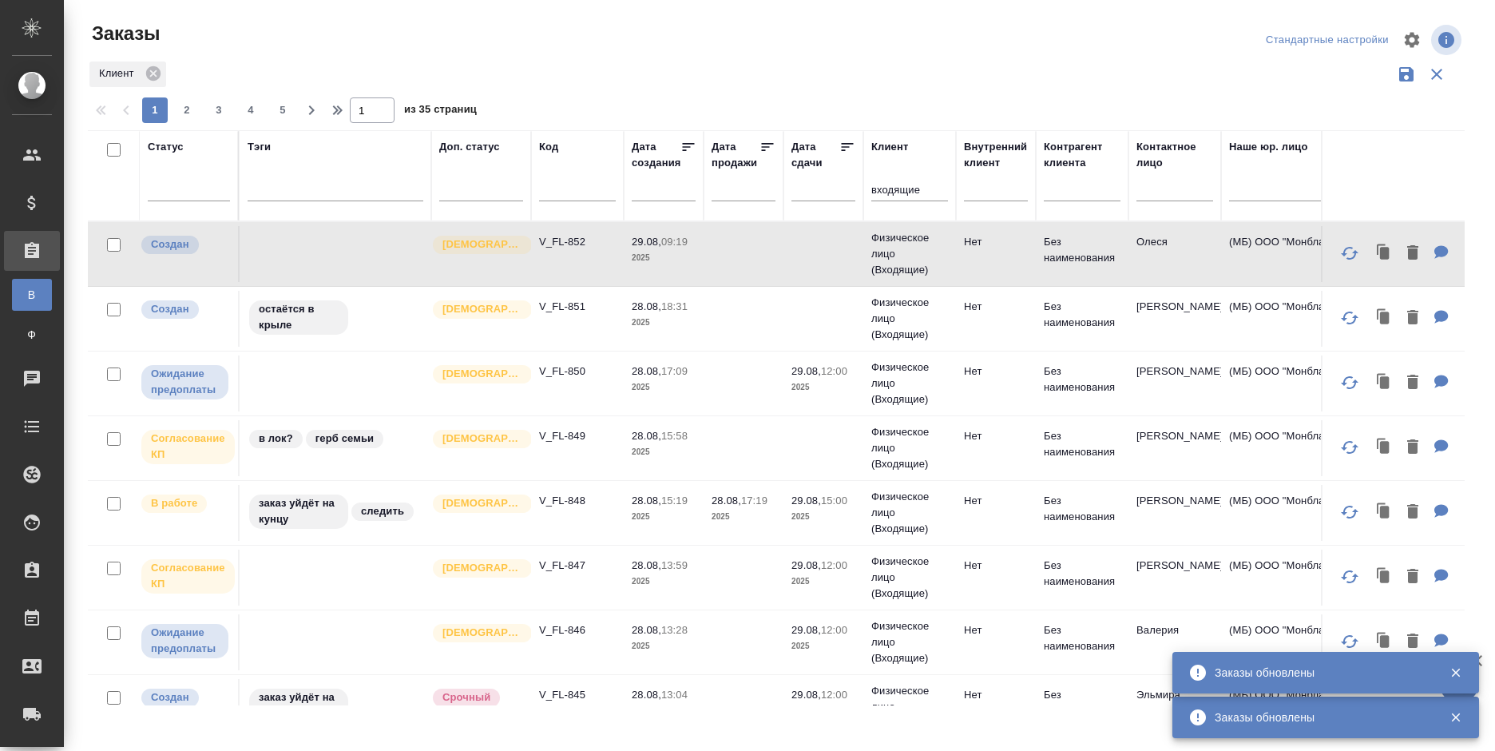
click at [755, 54] on div at bounding box center [782, 40] width 463 height 38
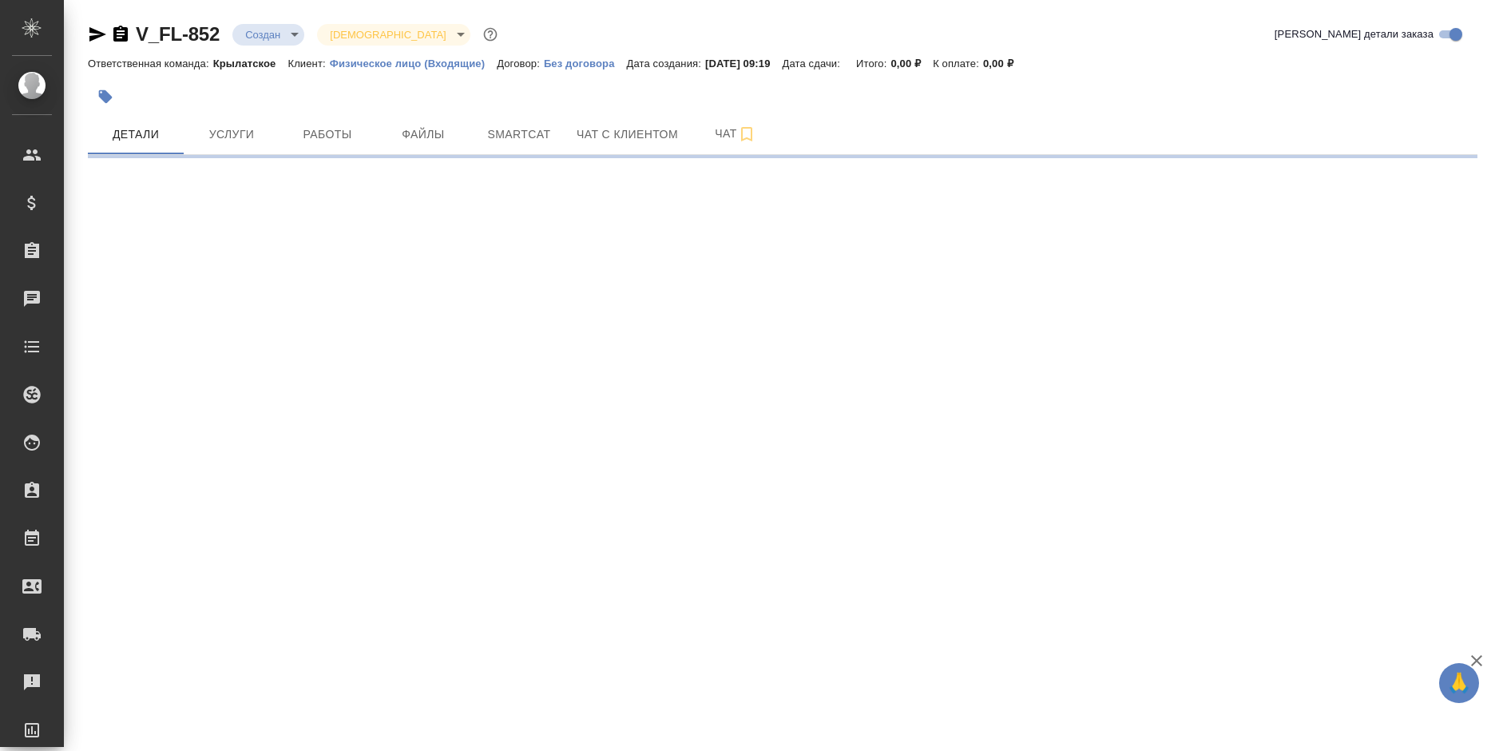
select select "RU"
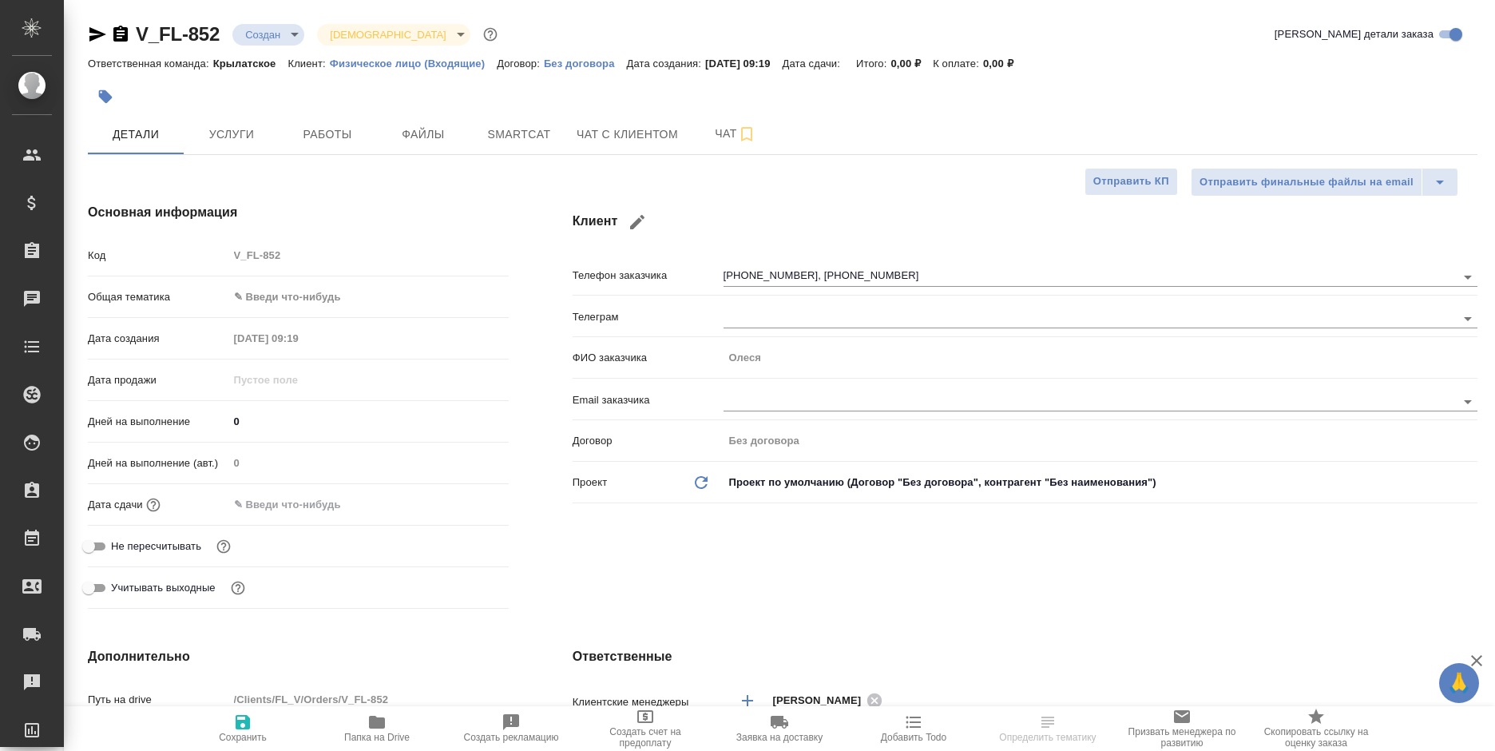
type textarea "x"
click at [630, 143] on span "Чат с клиентом" at bounding box center [627, 135] width 101 height 20
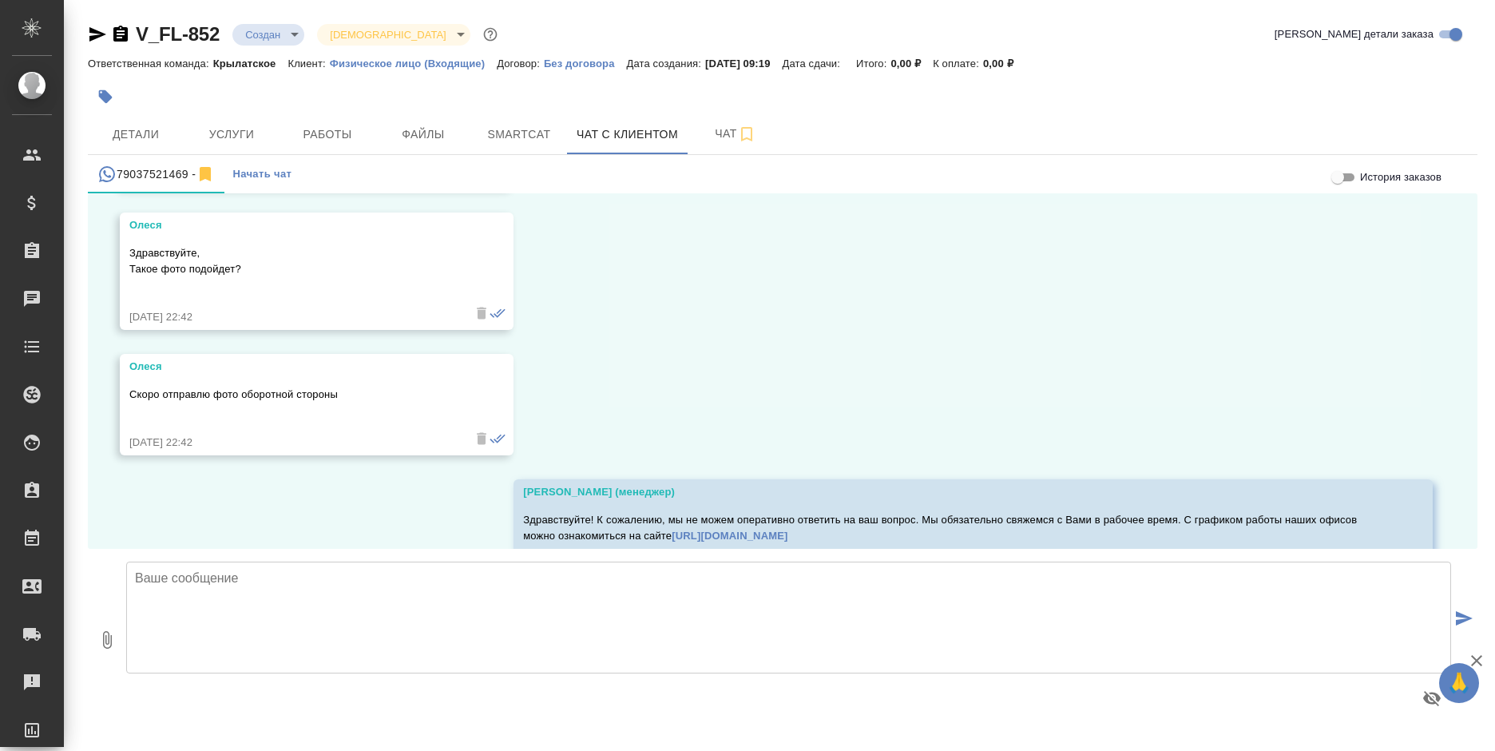
scroll to position [319, 0]
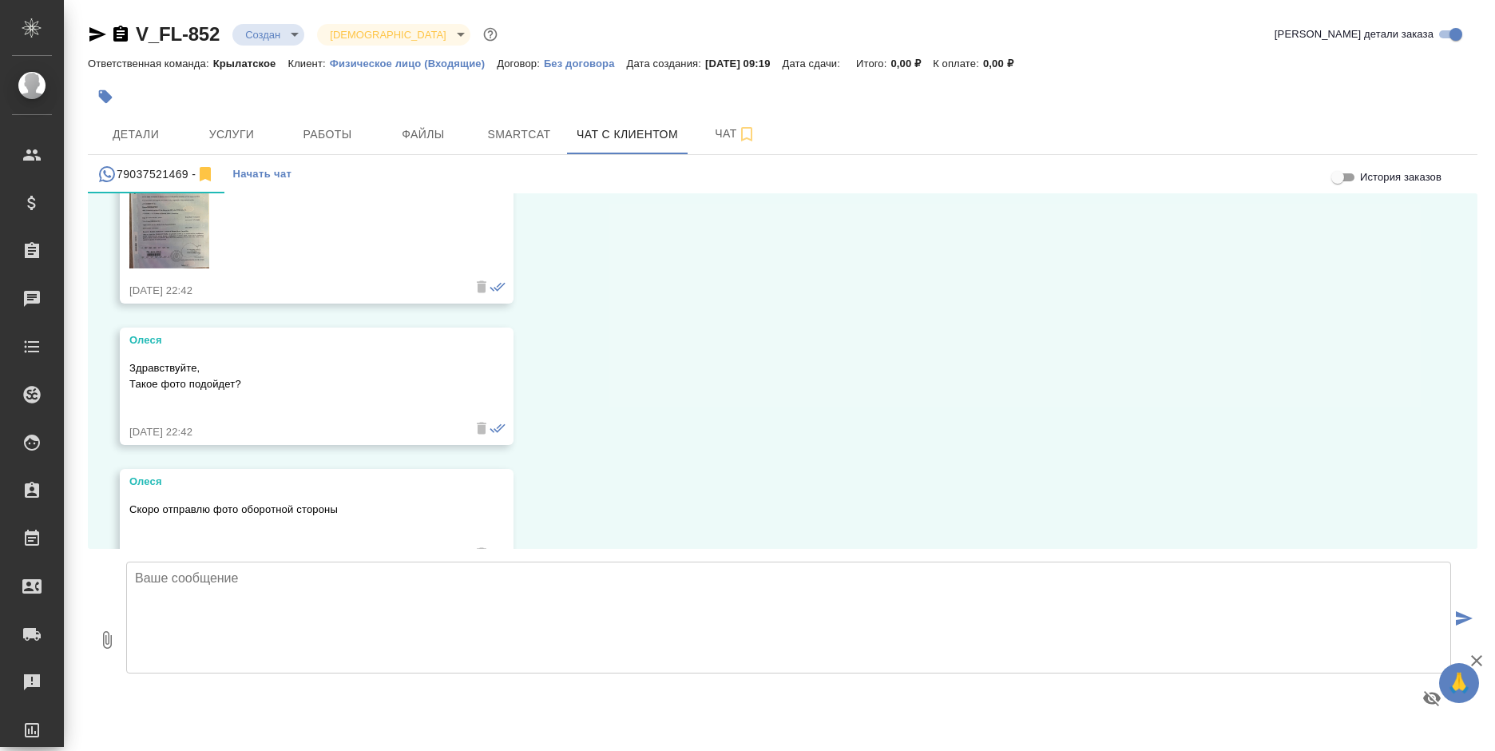
click at [169, 244] on img at bounding box center [169, 212] width 80 height 111
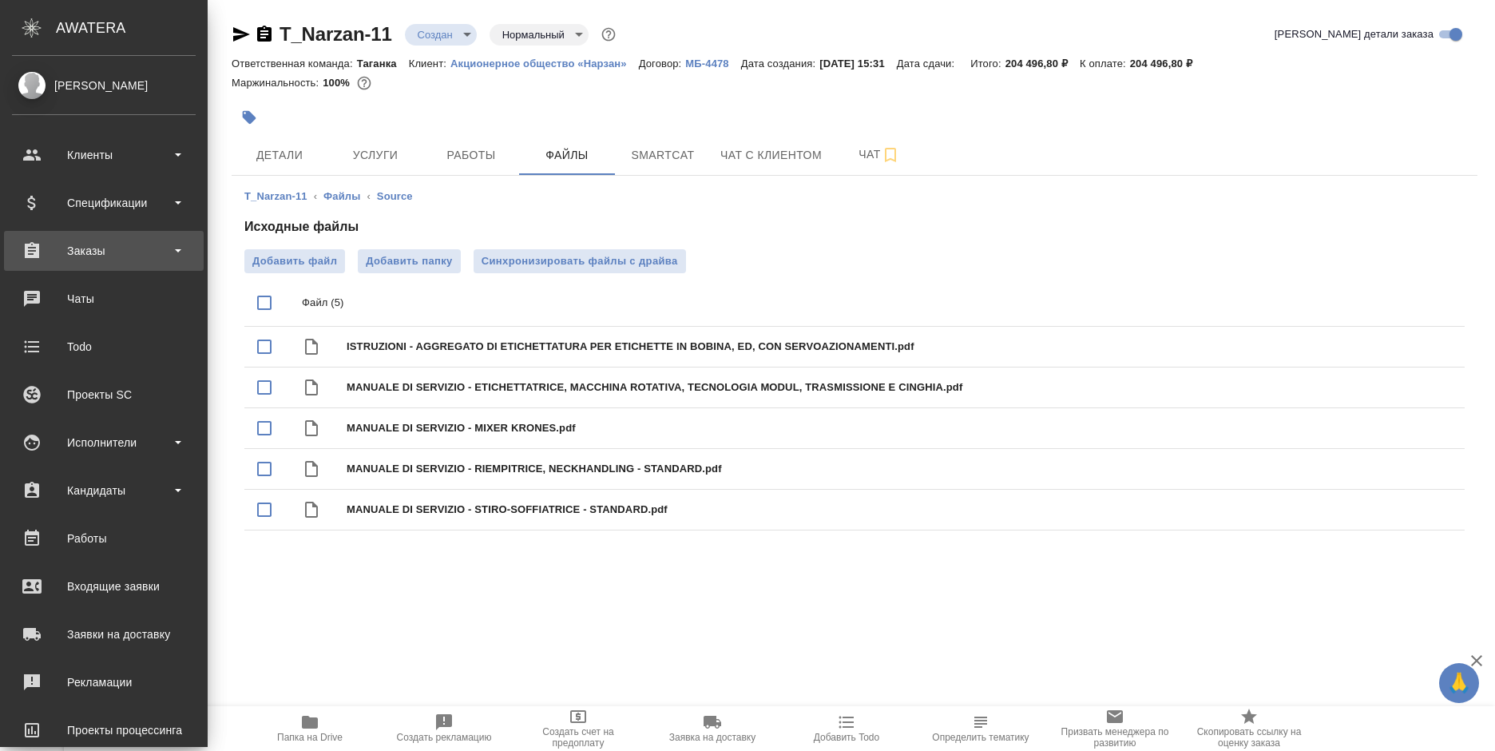
click at [26, 253] on div "Заказы" at bounding box center [104, 251] width 184 height 24
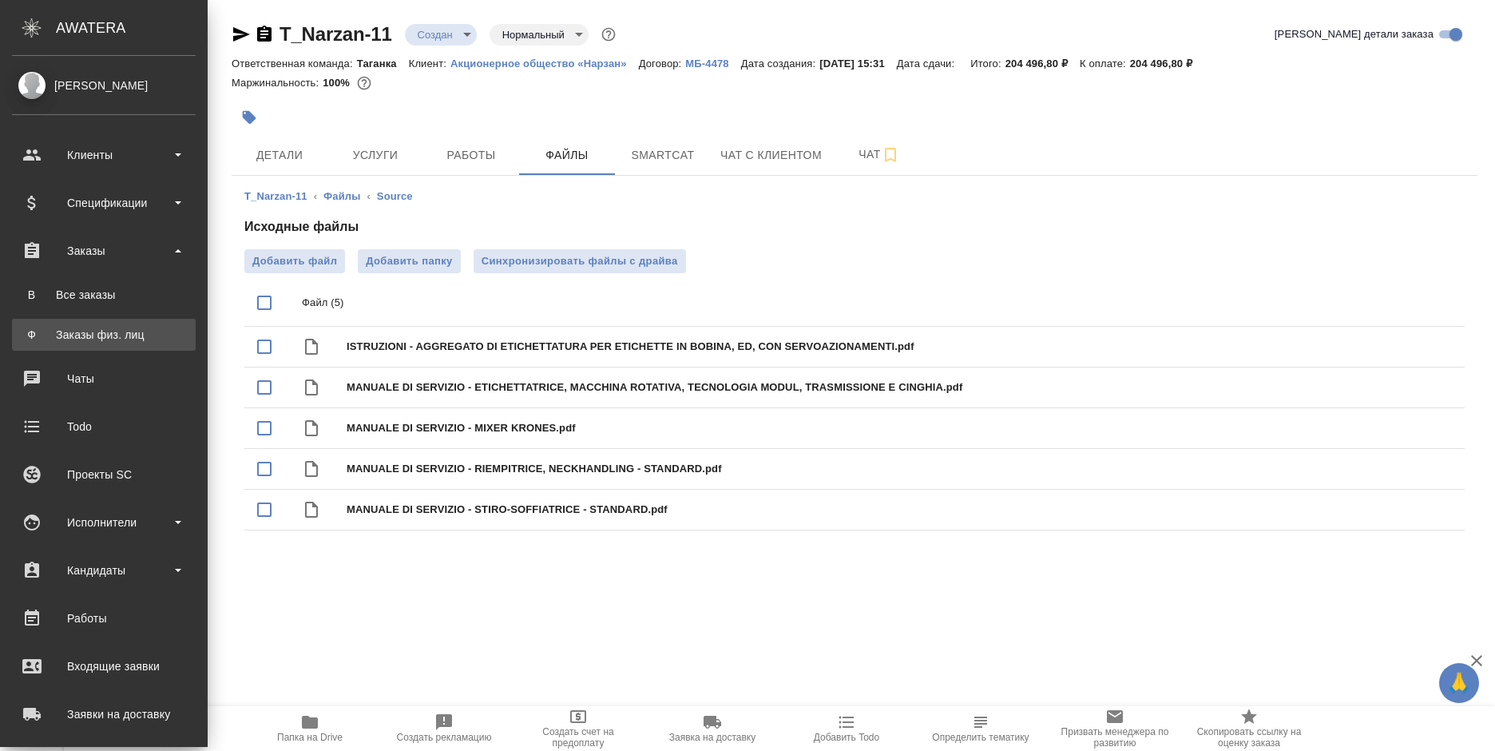
click at [77, 329] on div "Заказы физ. лиц" at bounding box center [104, 335] width 168 height 16
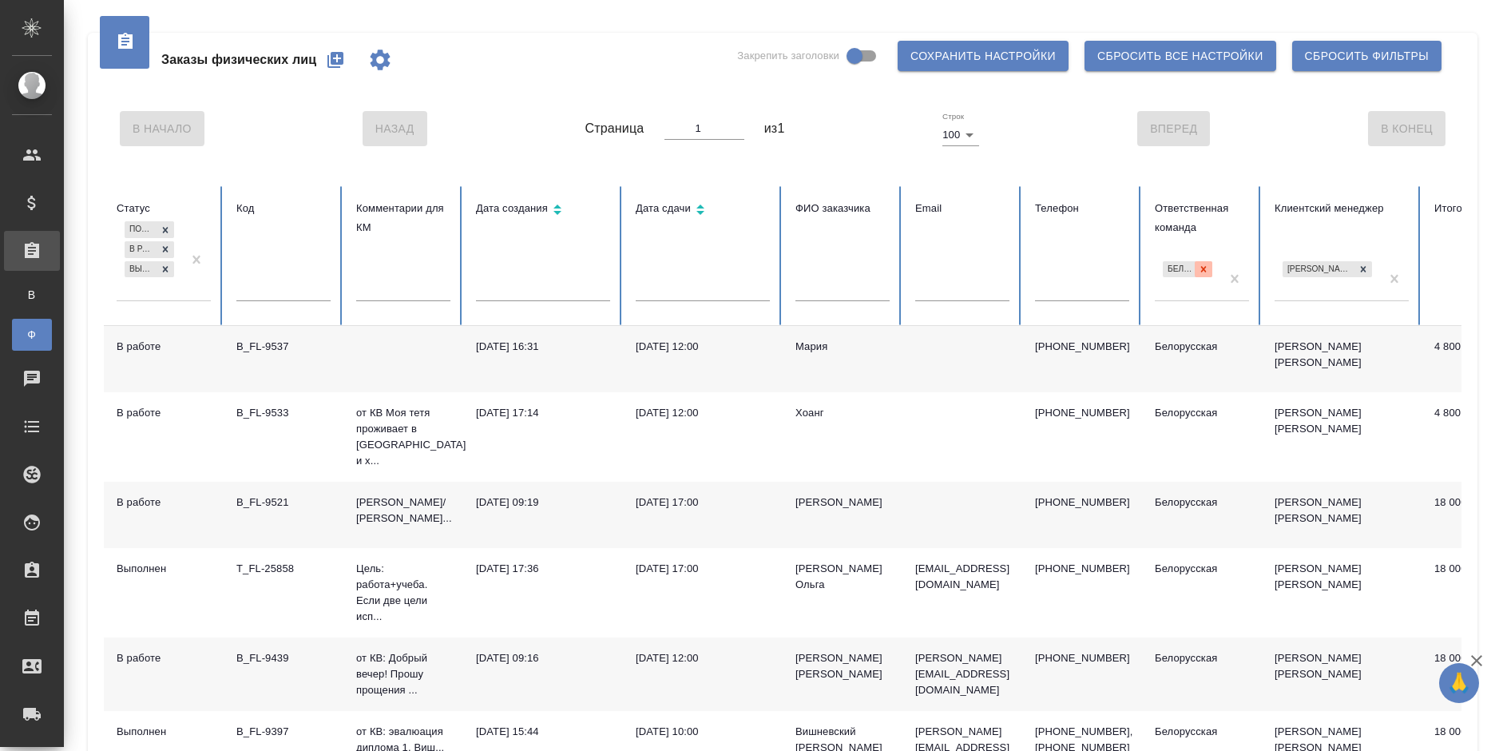
click at [1208, 272] on icon at bounding box center [1203, 269] width 11 height 11
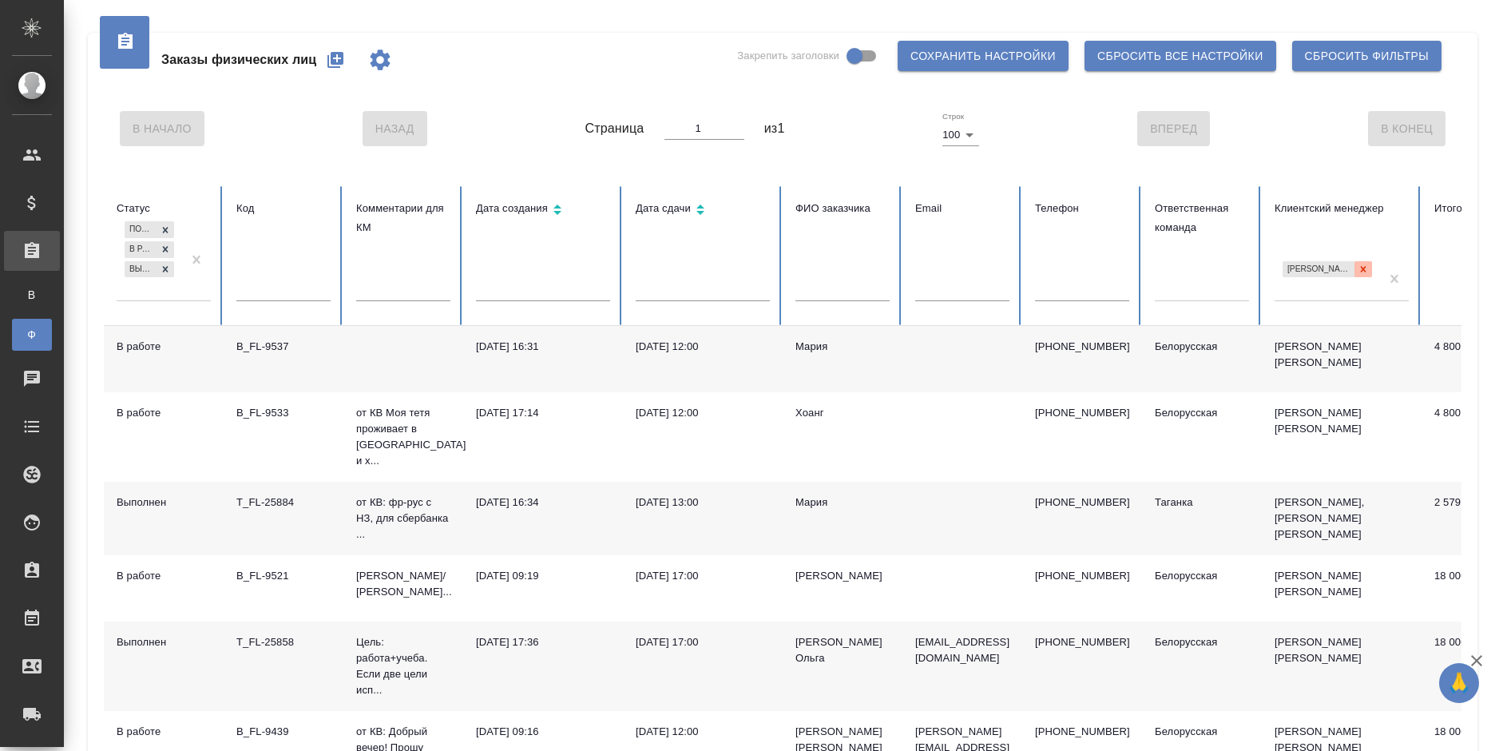
click at [1358, 268] on icon at bounding box center [1363, 269] width 11 height 11
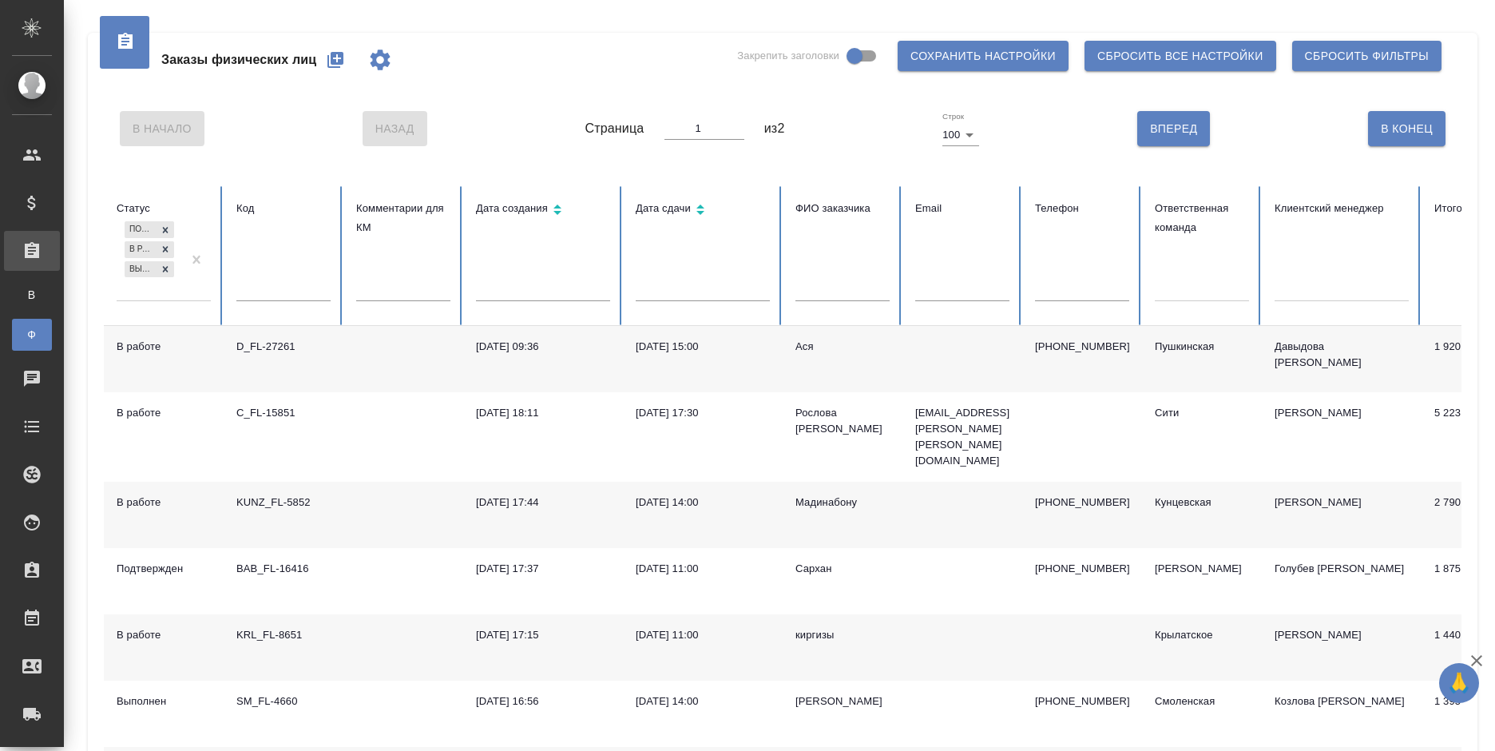
click at [1181, 295] on div at bounding box center [1202, 285] width 94 height 23
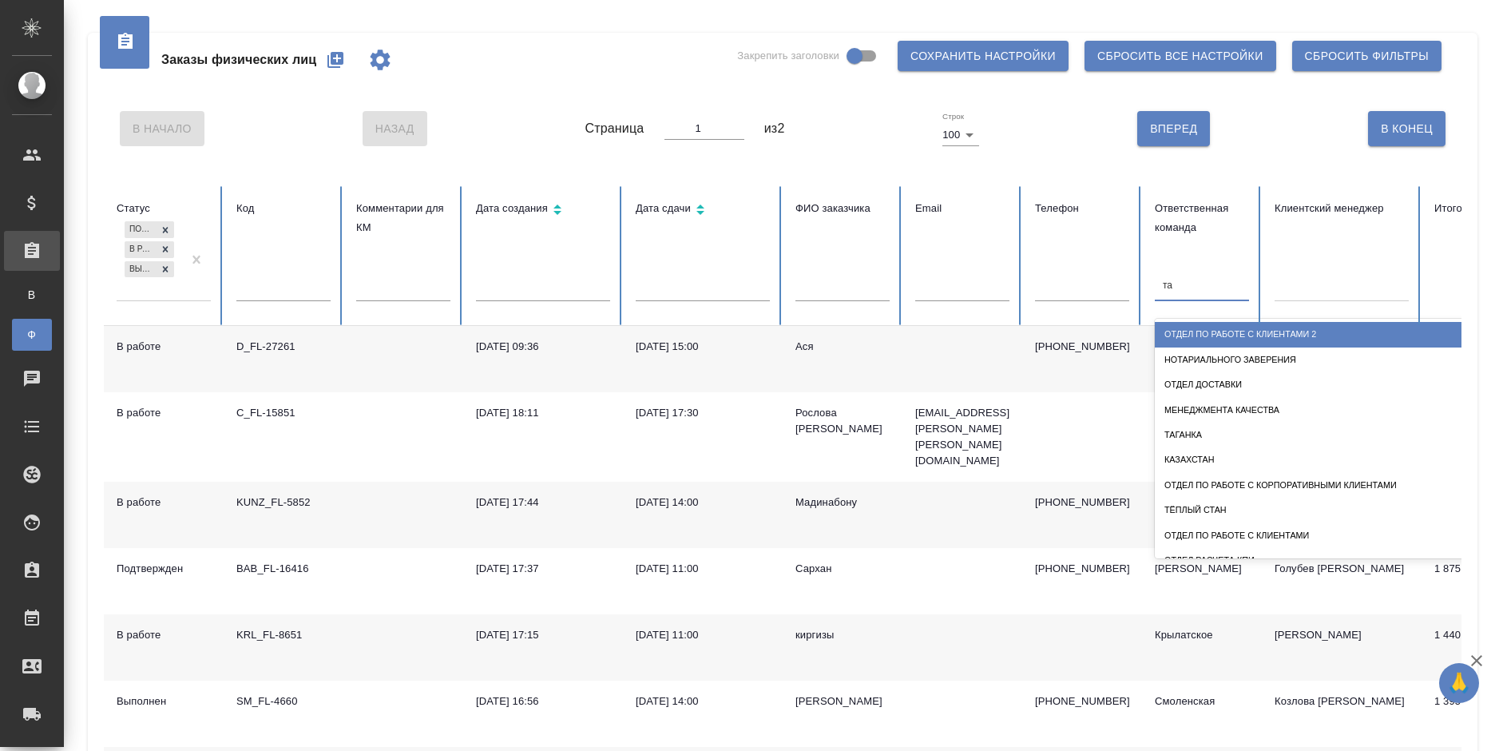
type input "таг"
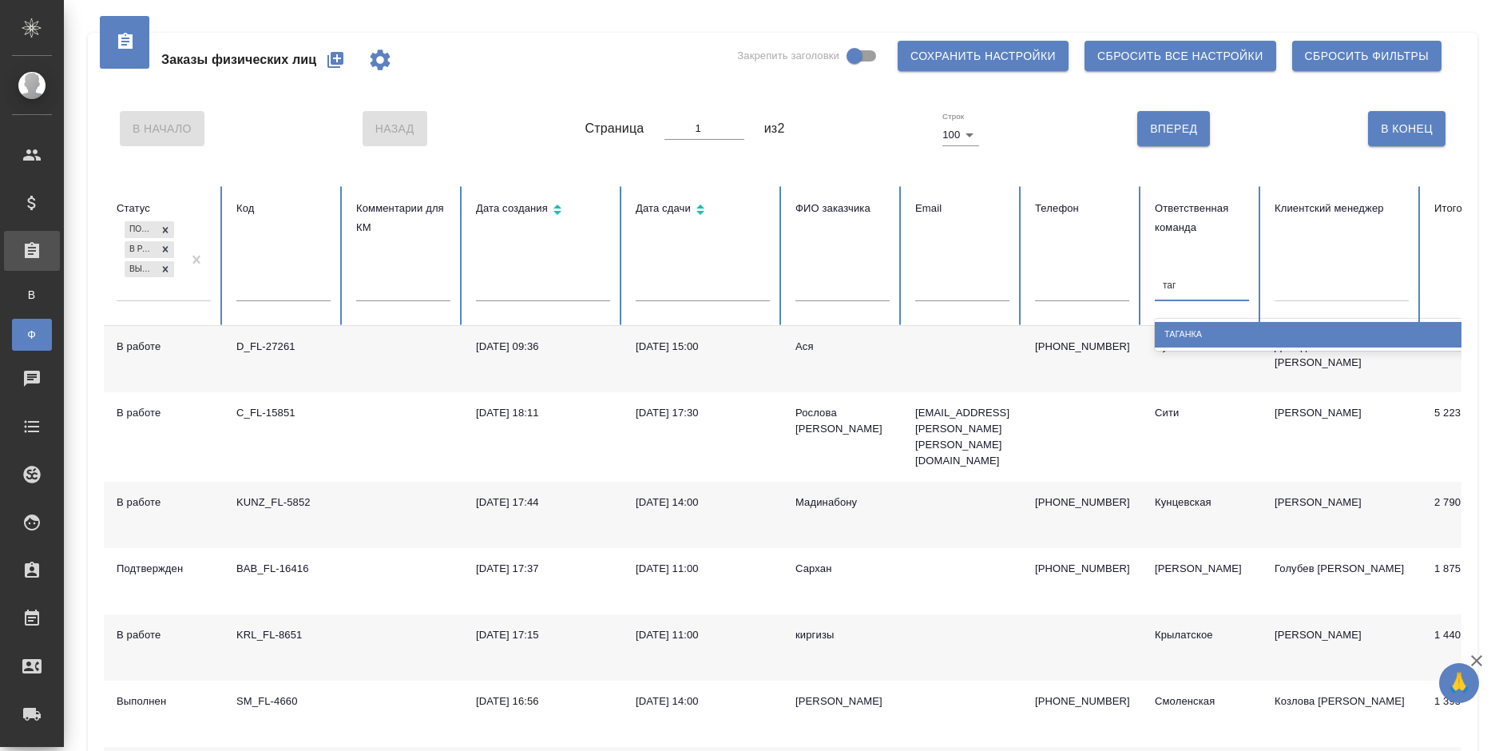
click at [1250, 339] on div "Таганка" at bounding box center [1314, 334] width 319 height 25
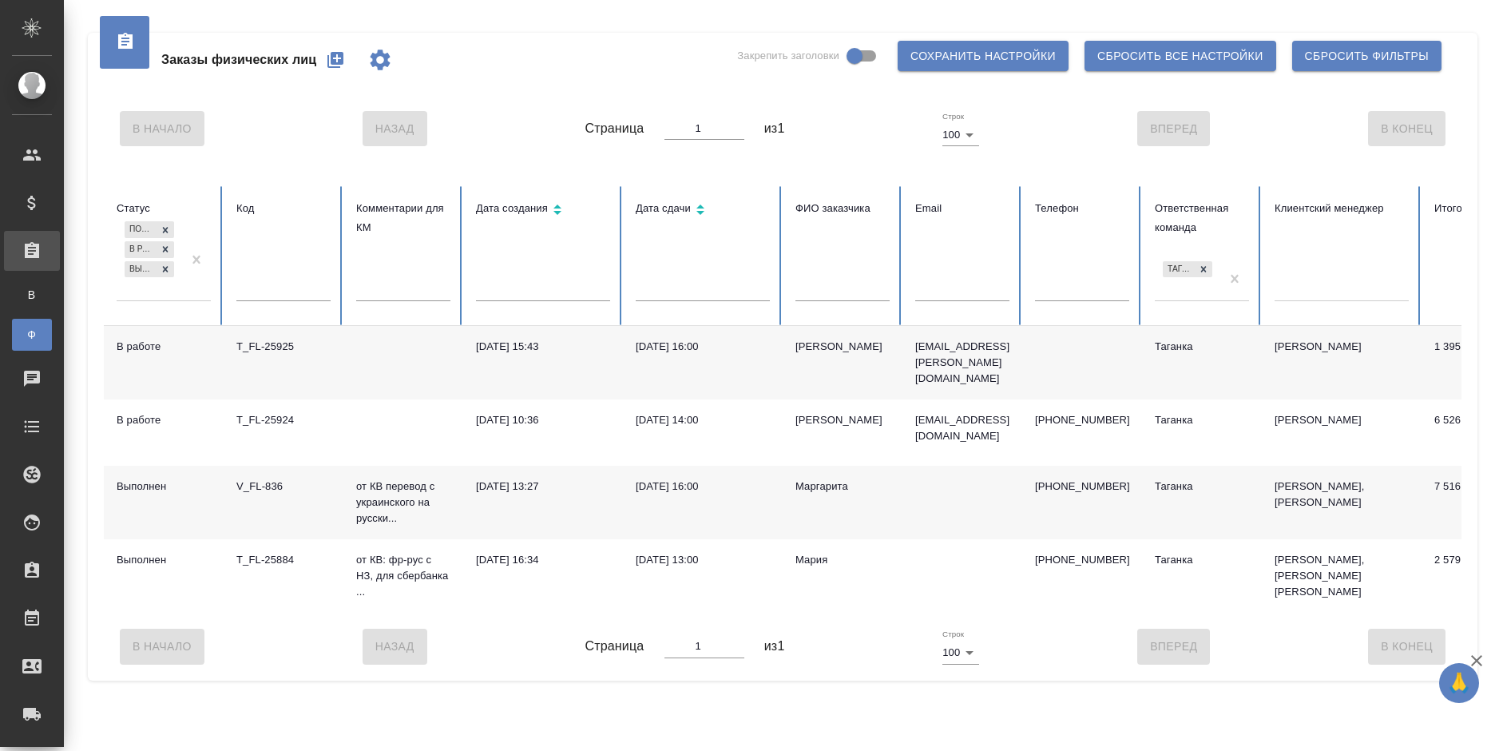
click at [632, 500] on td "29.08.2025, 16:00" at bounding box center [703, 502] width 160 height 73
click at [634, 499] on td "29.08.2025, 16:00" at bounding box center [703, 502] width 160 height 73
click at [630, 490] on td "29.08.2025, 16:00" at bounding box center [703, 502] width 160 height 73
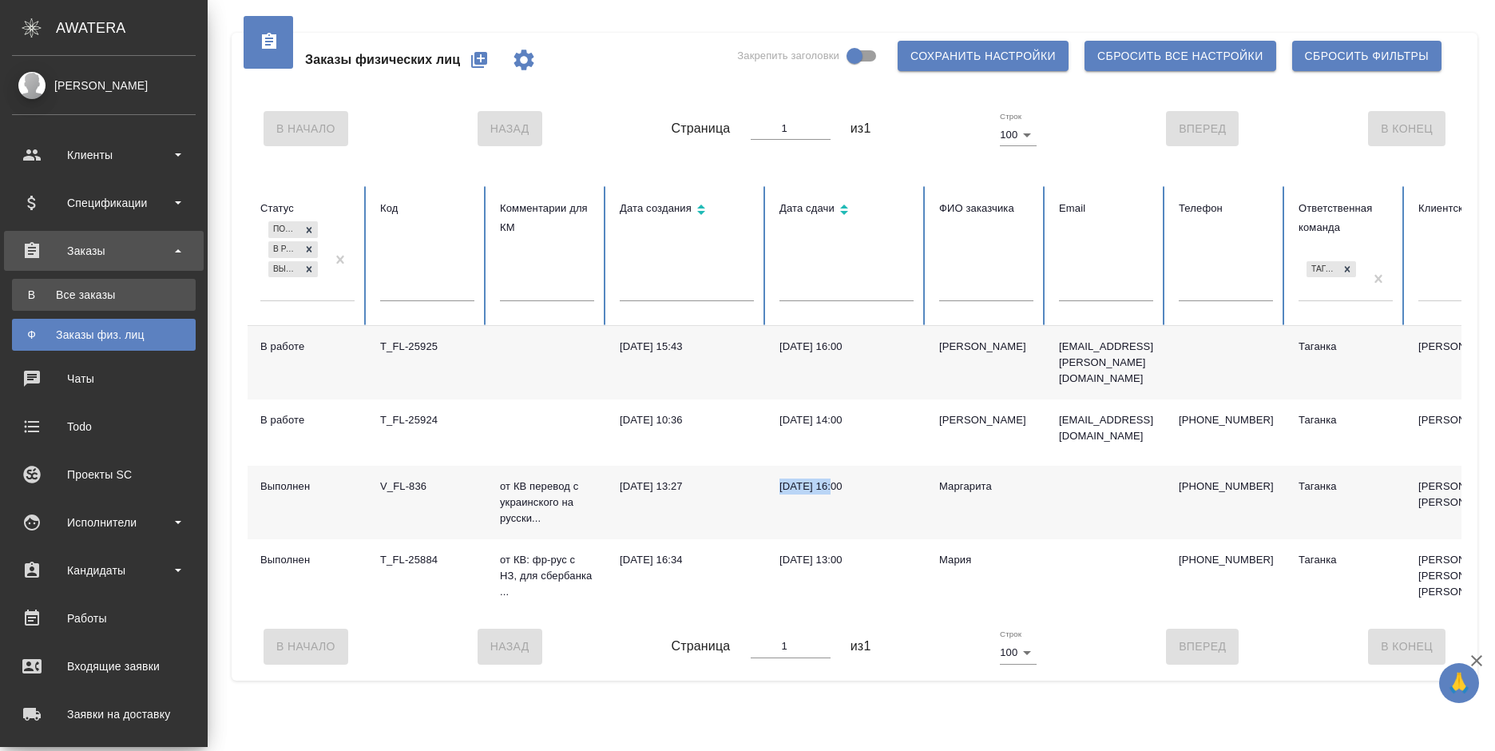
click at [31, 293] on div "Все заказы" at bounding box center [104, 295] width 168 height 16
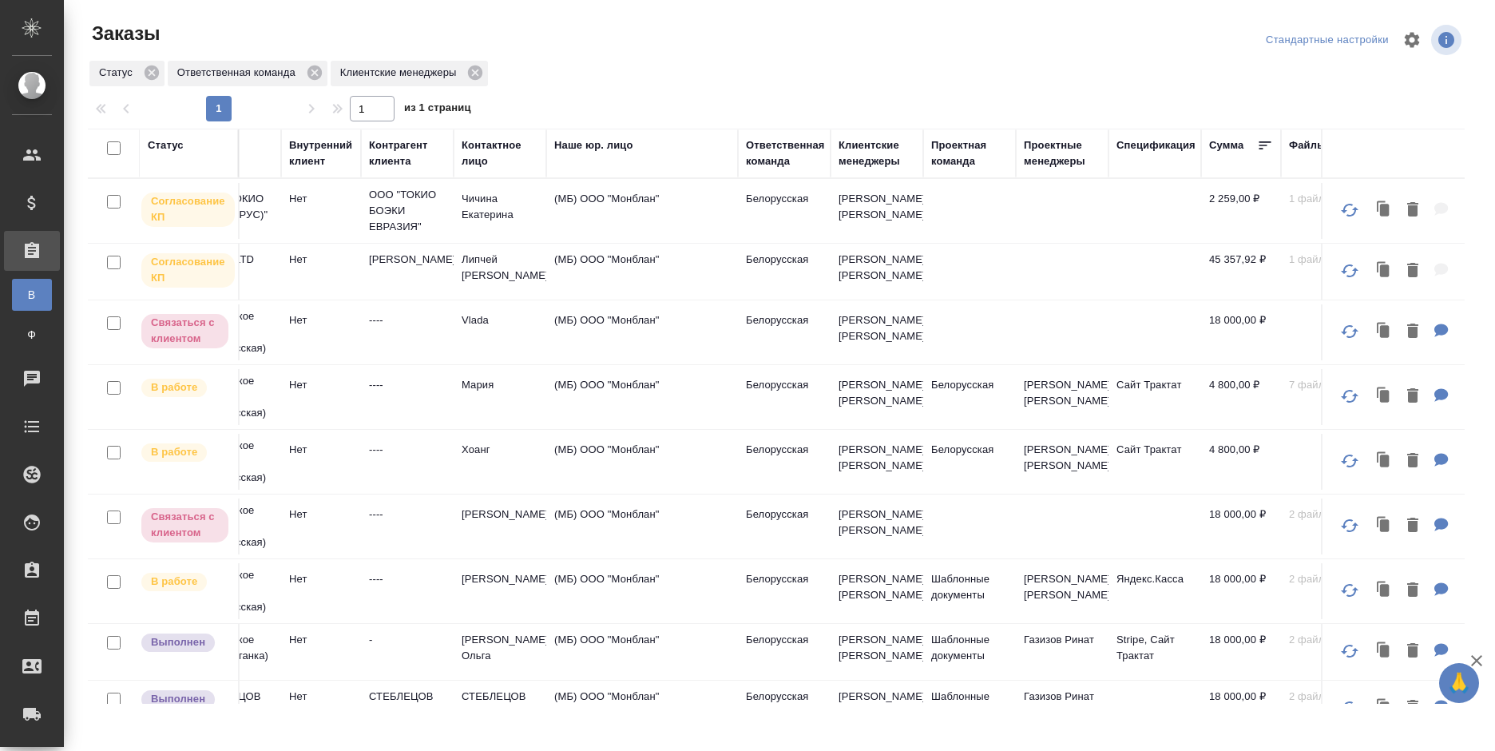
scroll to position [0, 674]
click at [766, 164] on div "Ответственная команда" at bounding box center [786, 153] width 79 height 32
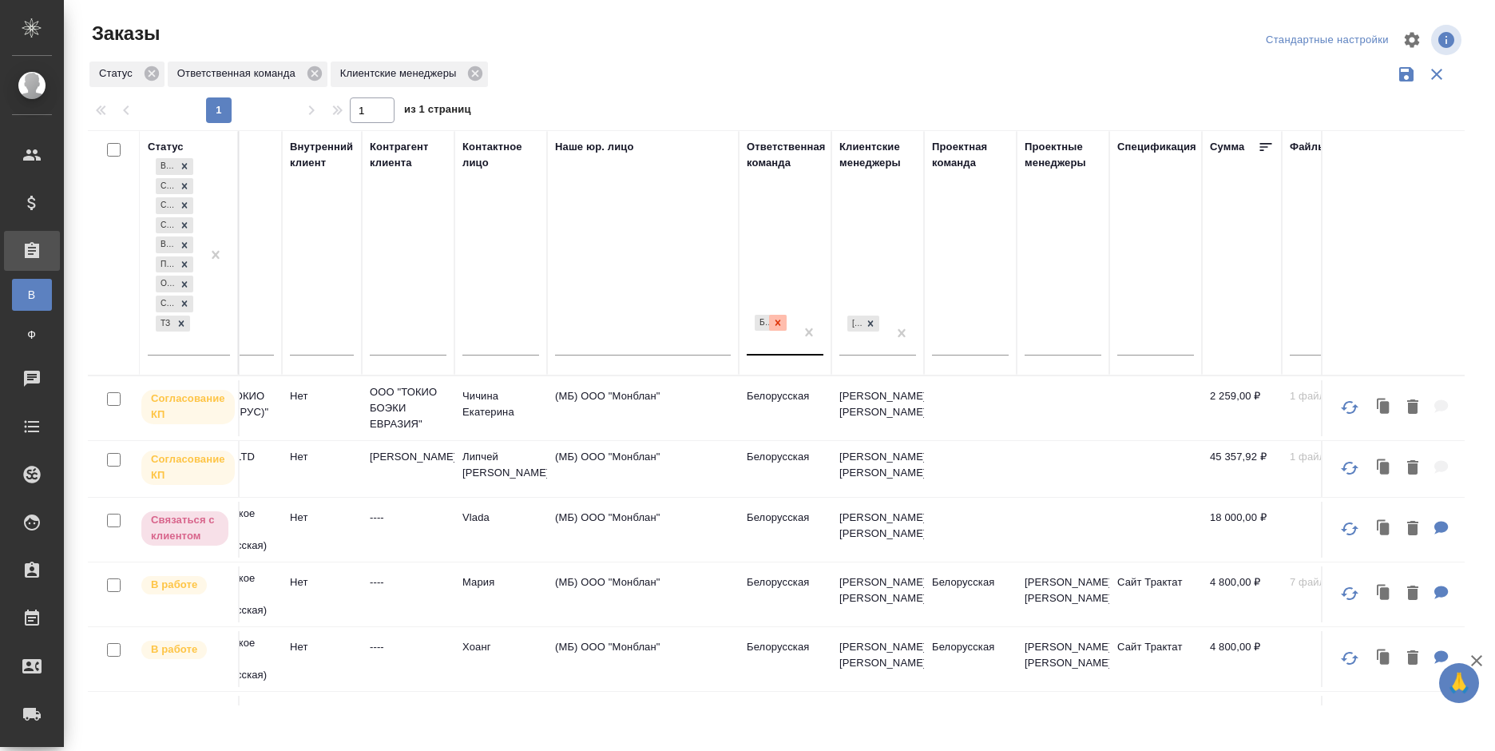
click at [771, 319] on div at bounding box center [778, 323] width 18 height 17
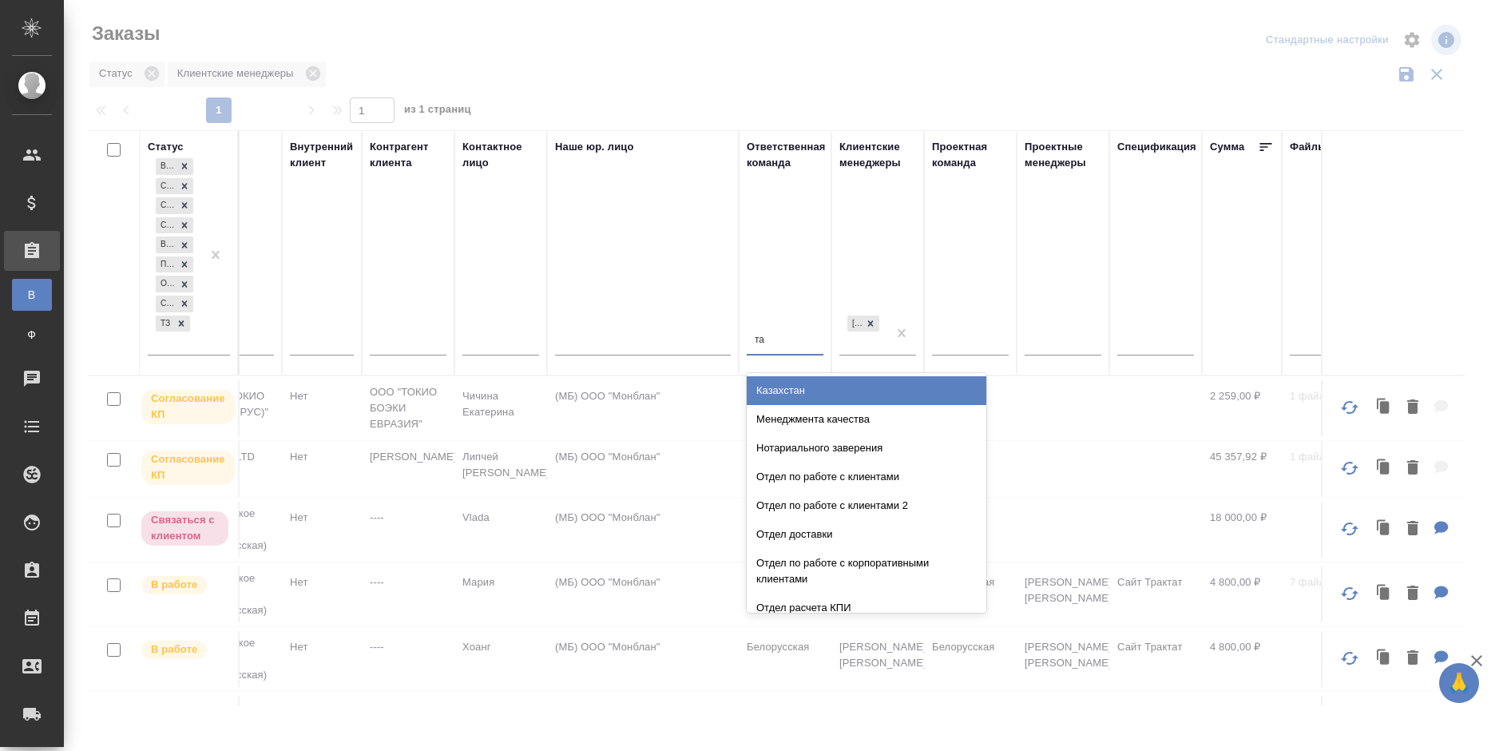
type input "таг"
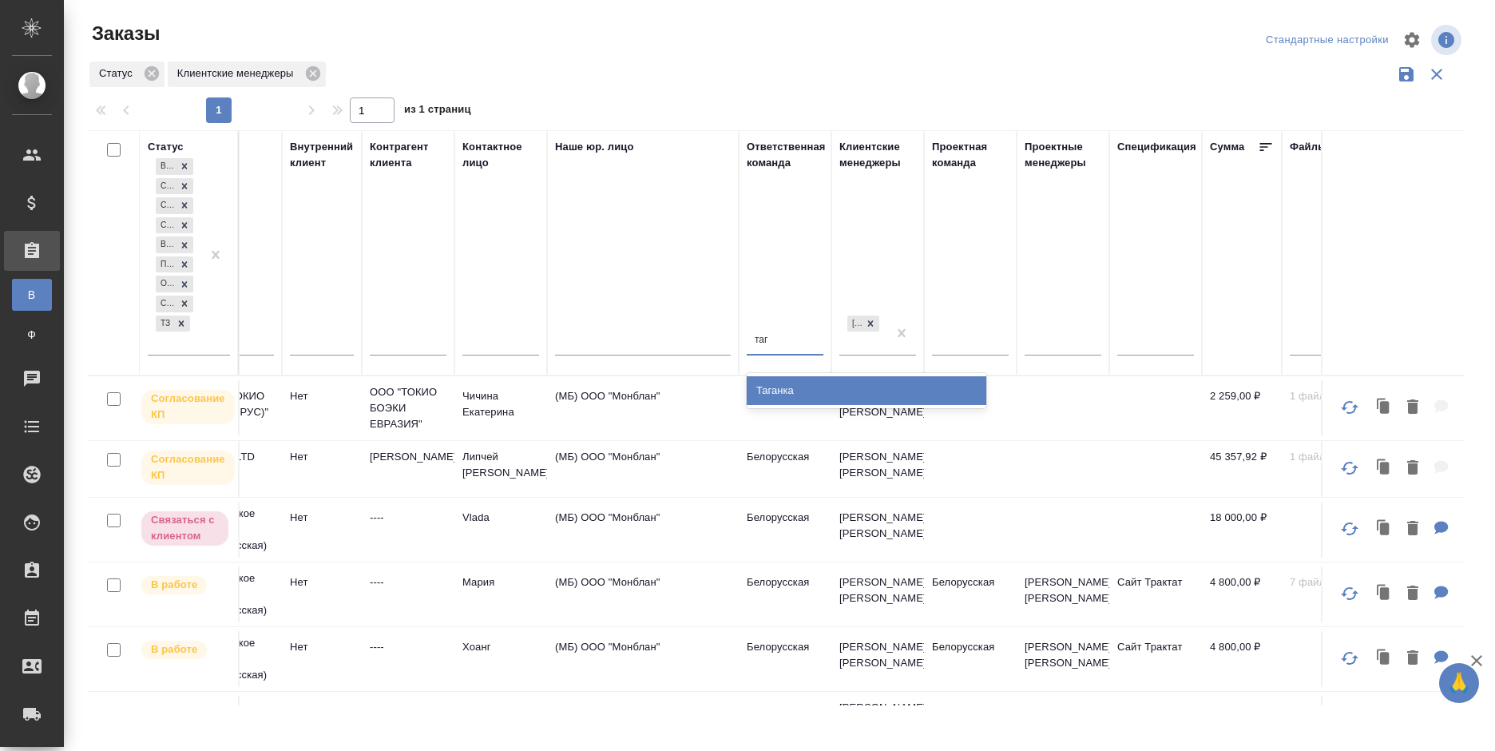
click at [798, 384] on div "Таганка" at bounding box center [867, 390] width 240 height 29
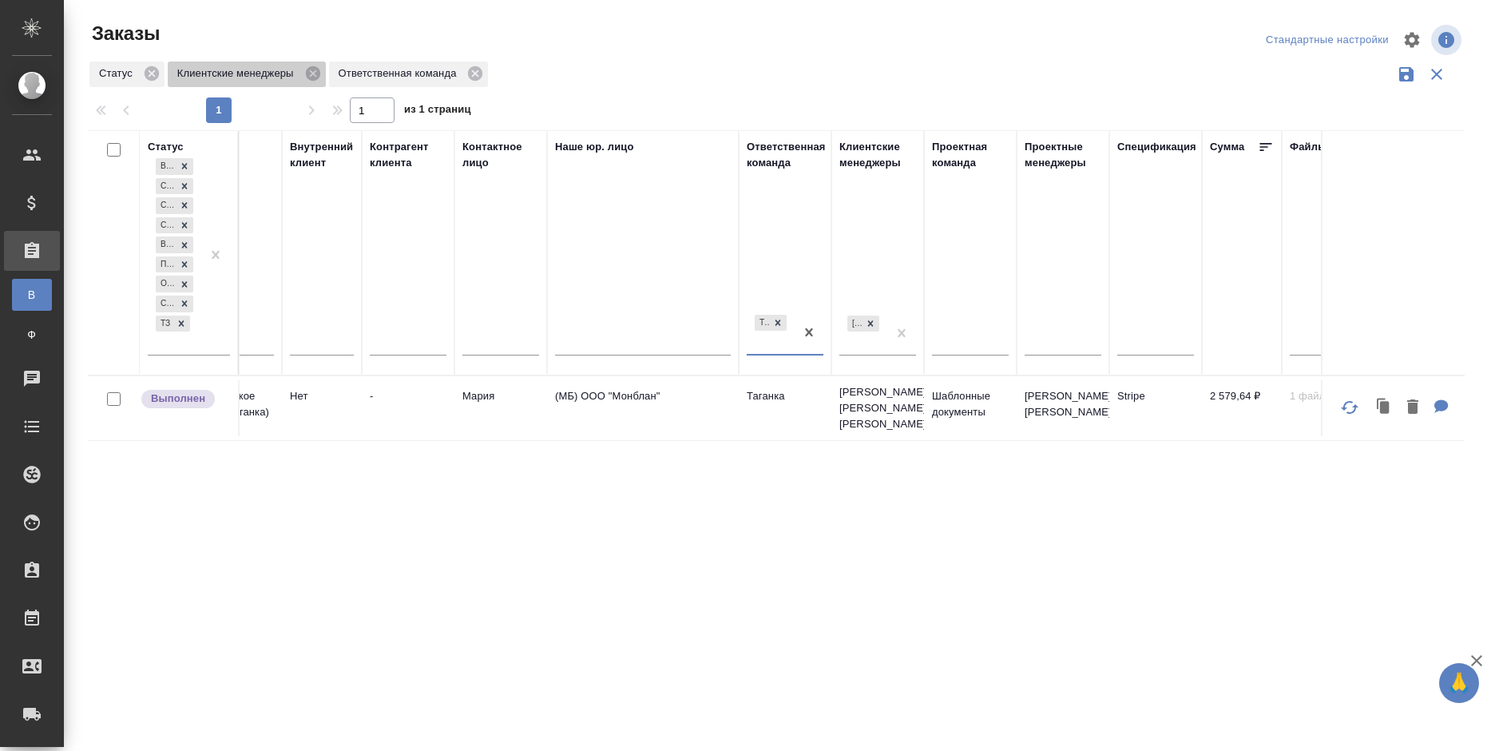
click at [303, 69] on span "Клиентские менеджеры" at bounding box center [238, 73] width 141 height 16
click at [310, 72] on icon at bounding box center [312, 73] width 14 height 14
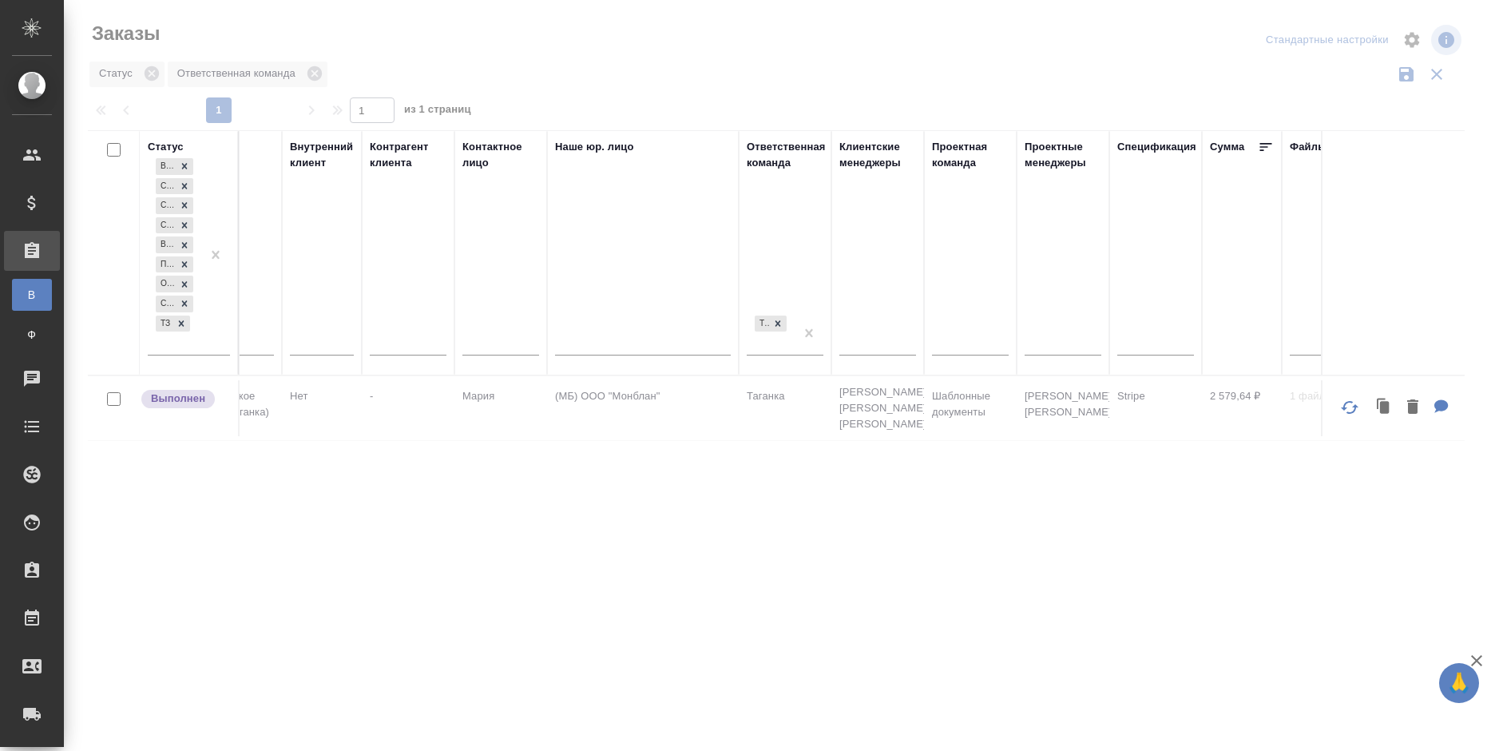
click at [693, 69] on div "Статус Ответственная команда" at bounding box center [776, 74] width 1377 height 30
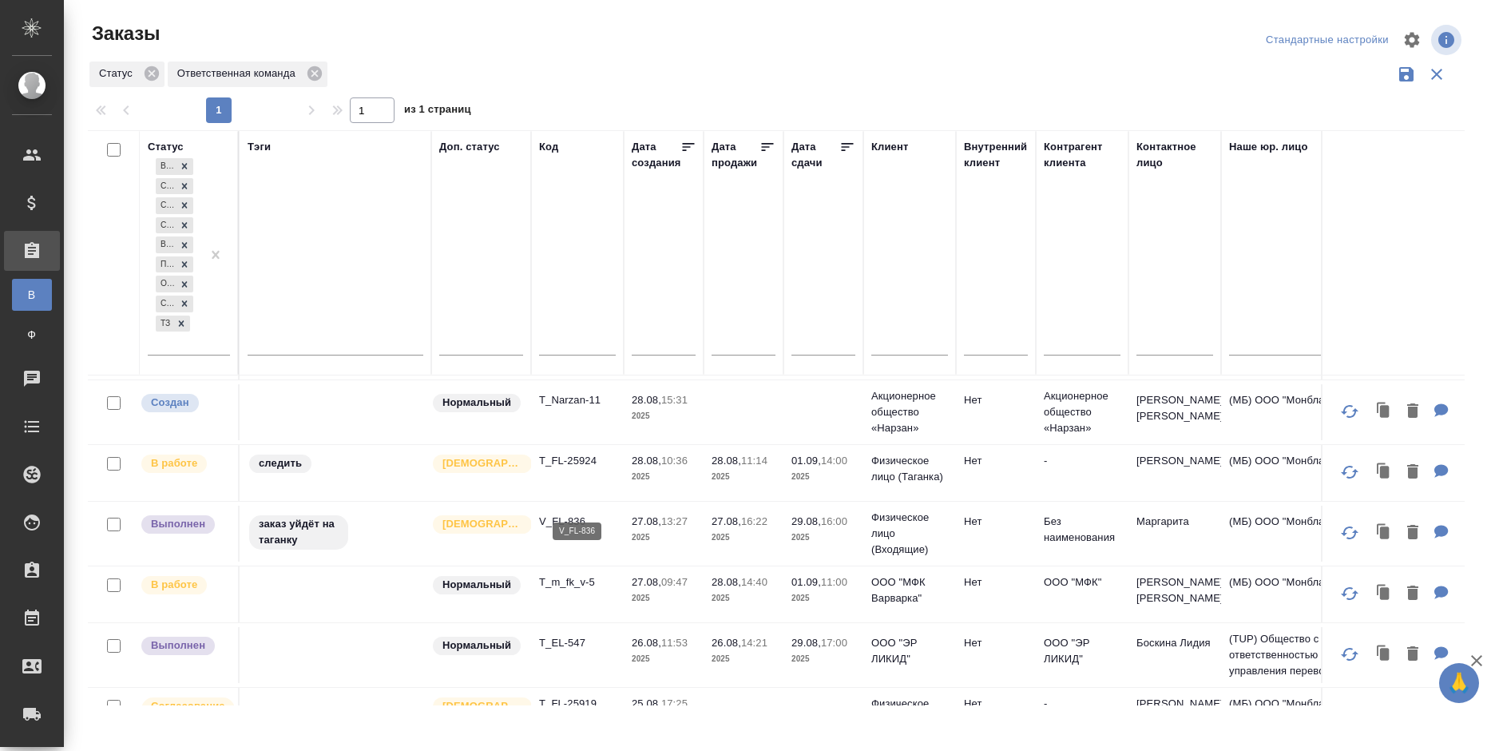
scroll to position [80, 0]
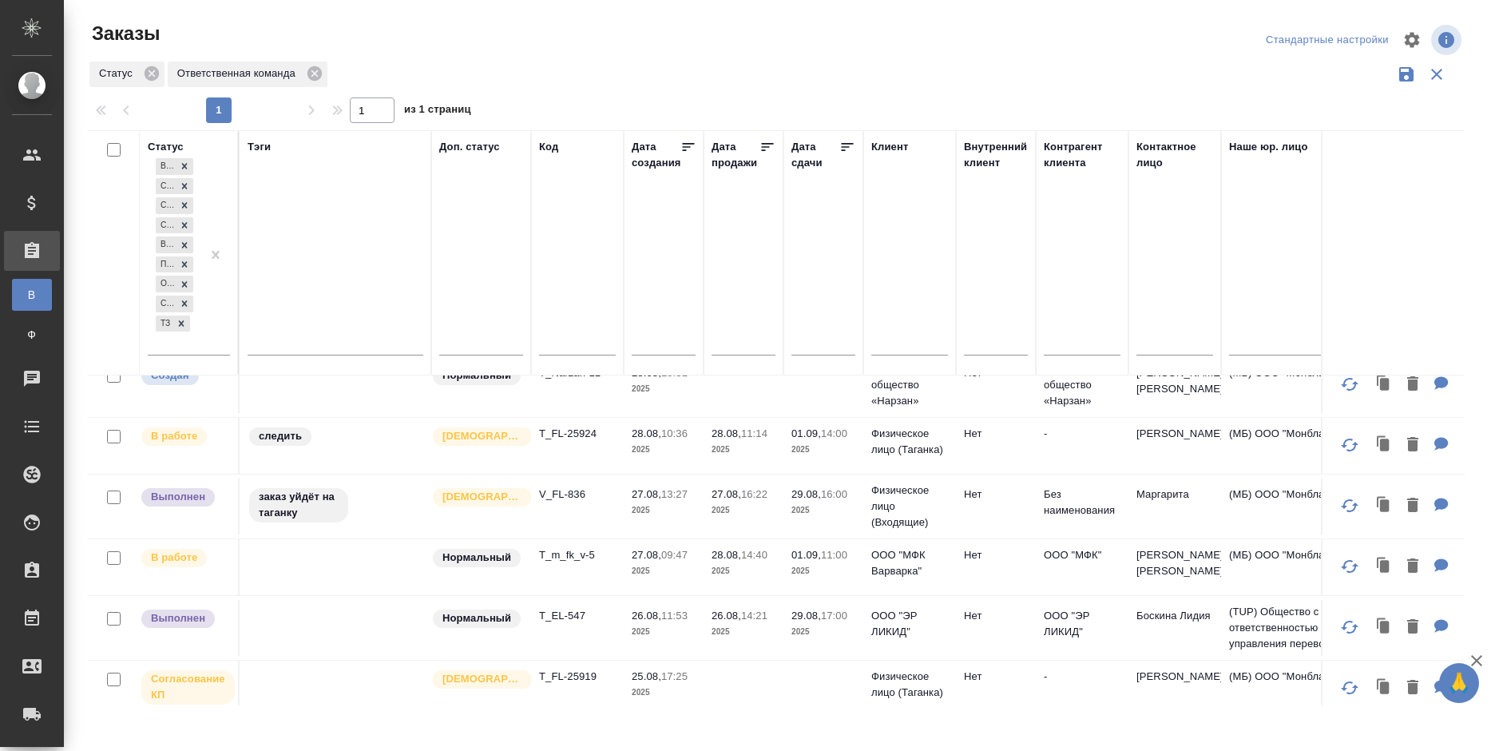
click at [770, 26] on div at bounding box center [782, 40] width 463 height 38
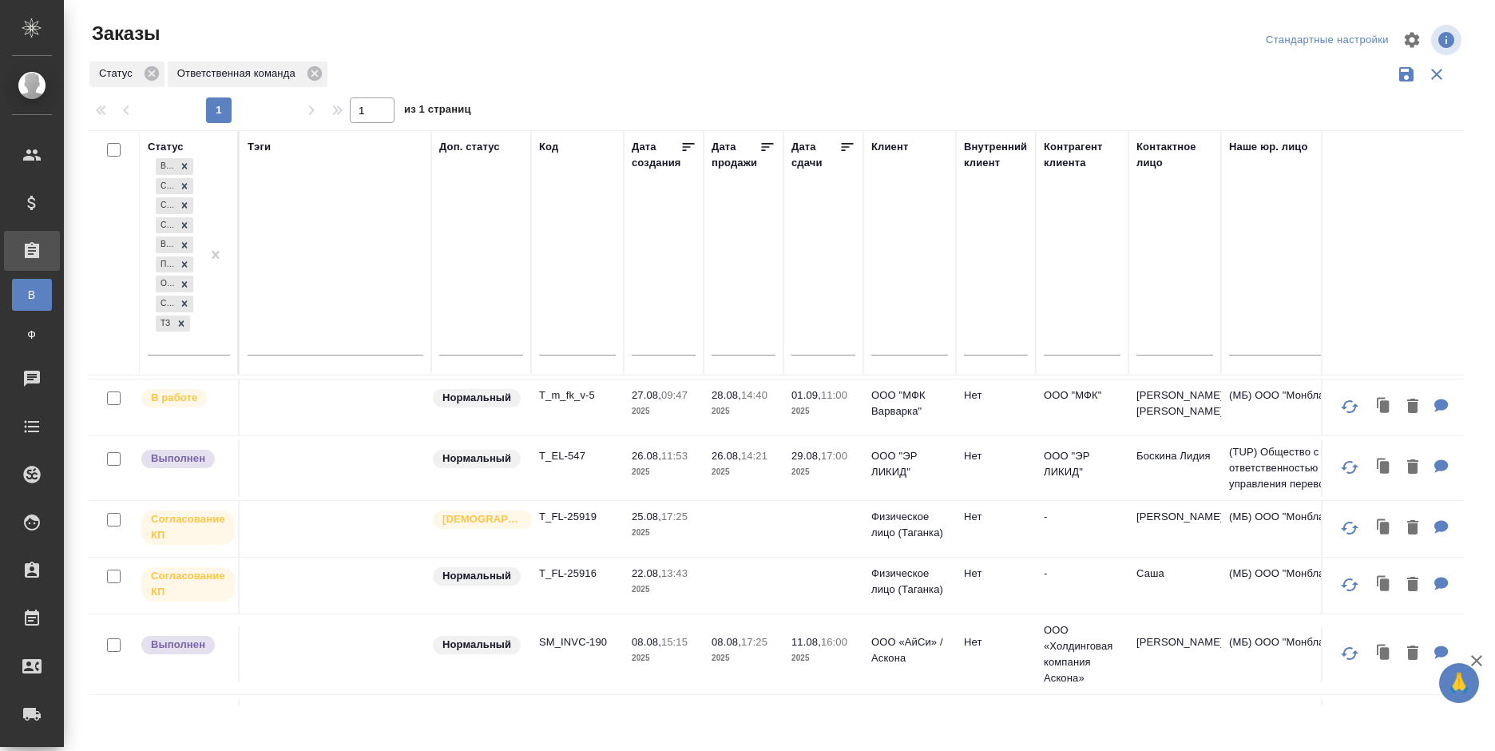
scroll to position [319, 0]
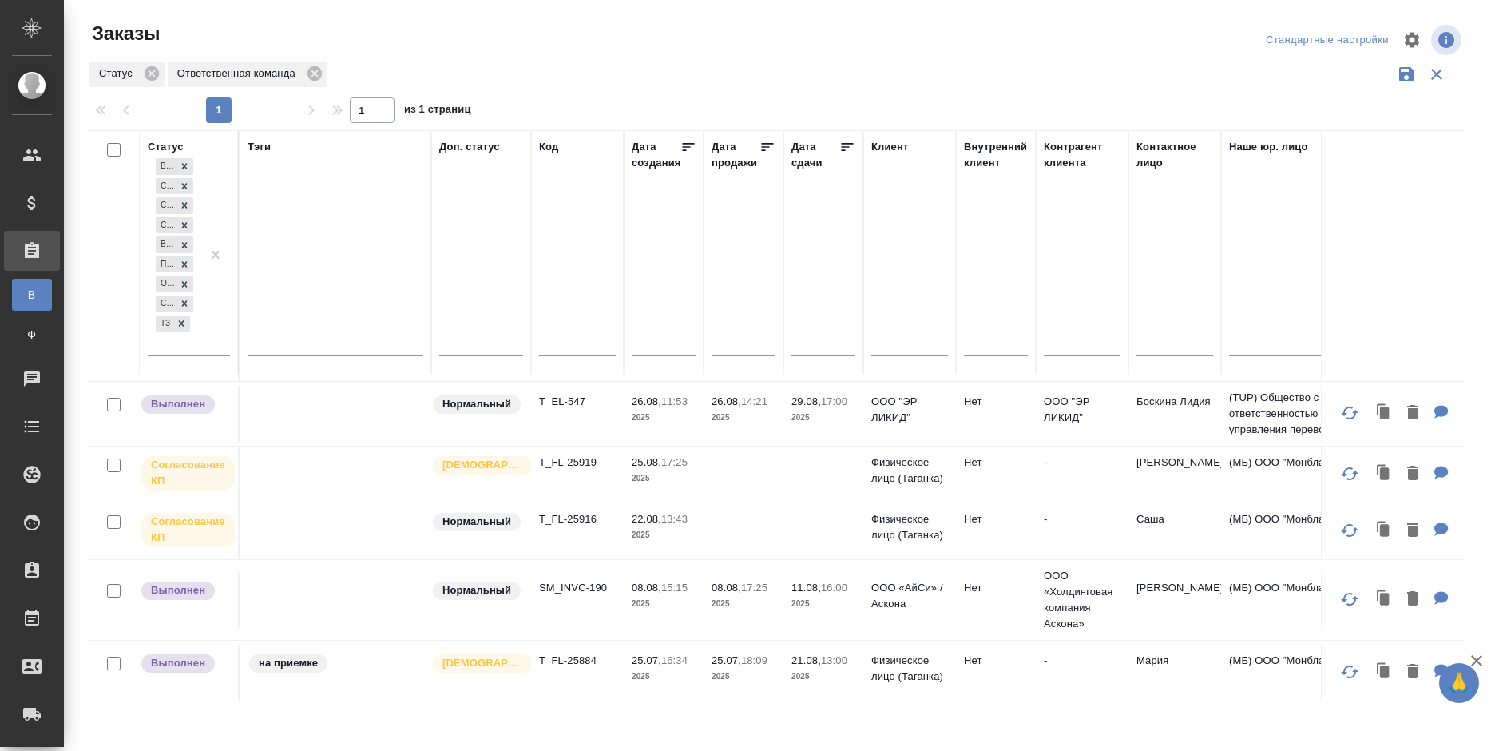
click at [702, 138] on td "25.08, 17:25 2025" at bounding box center [664, 110] width 80 height 56
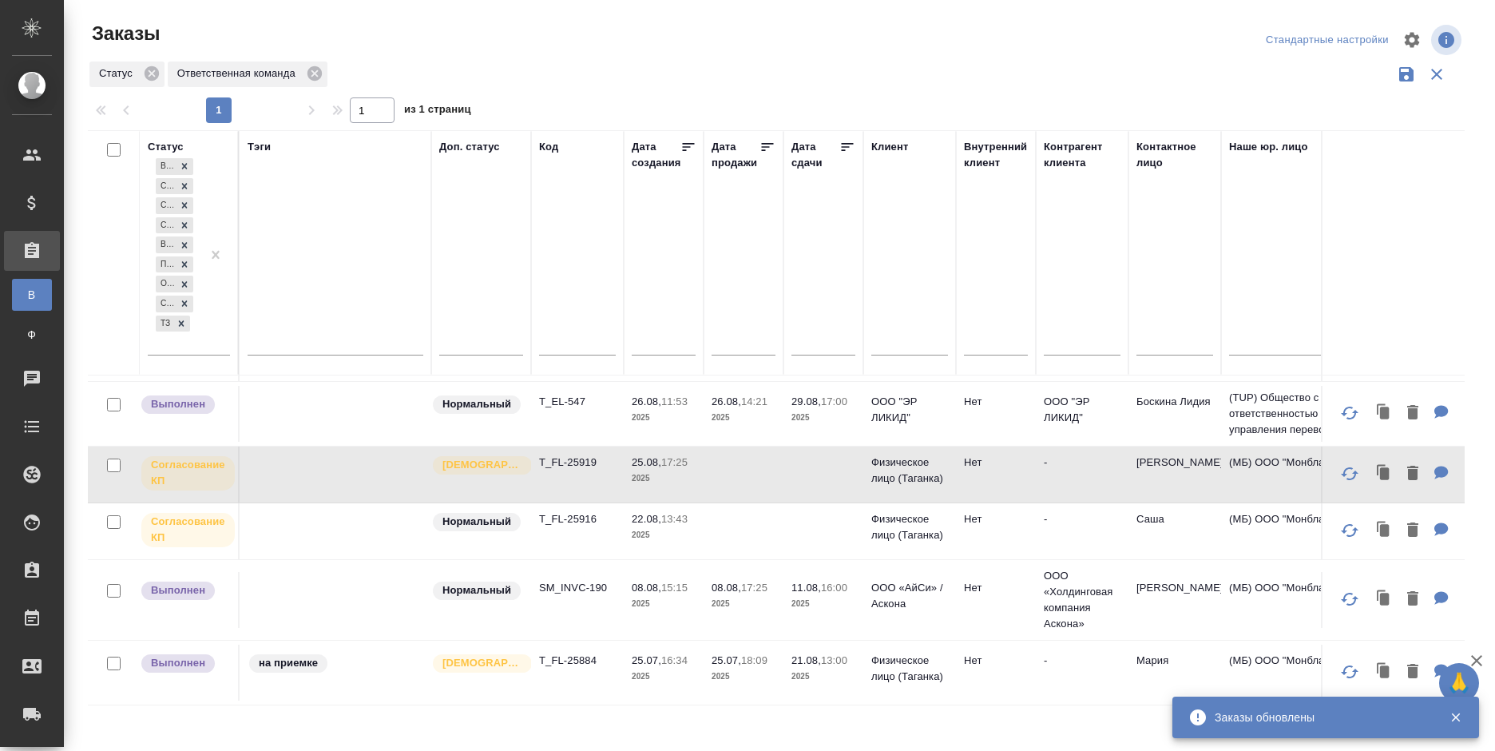
click at [811, 138] on td at bounding box center [823, 110] width 80 height 56
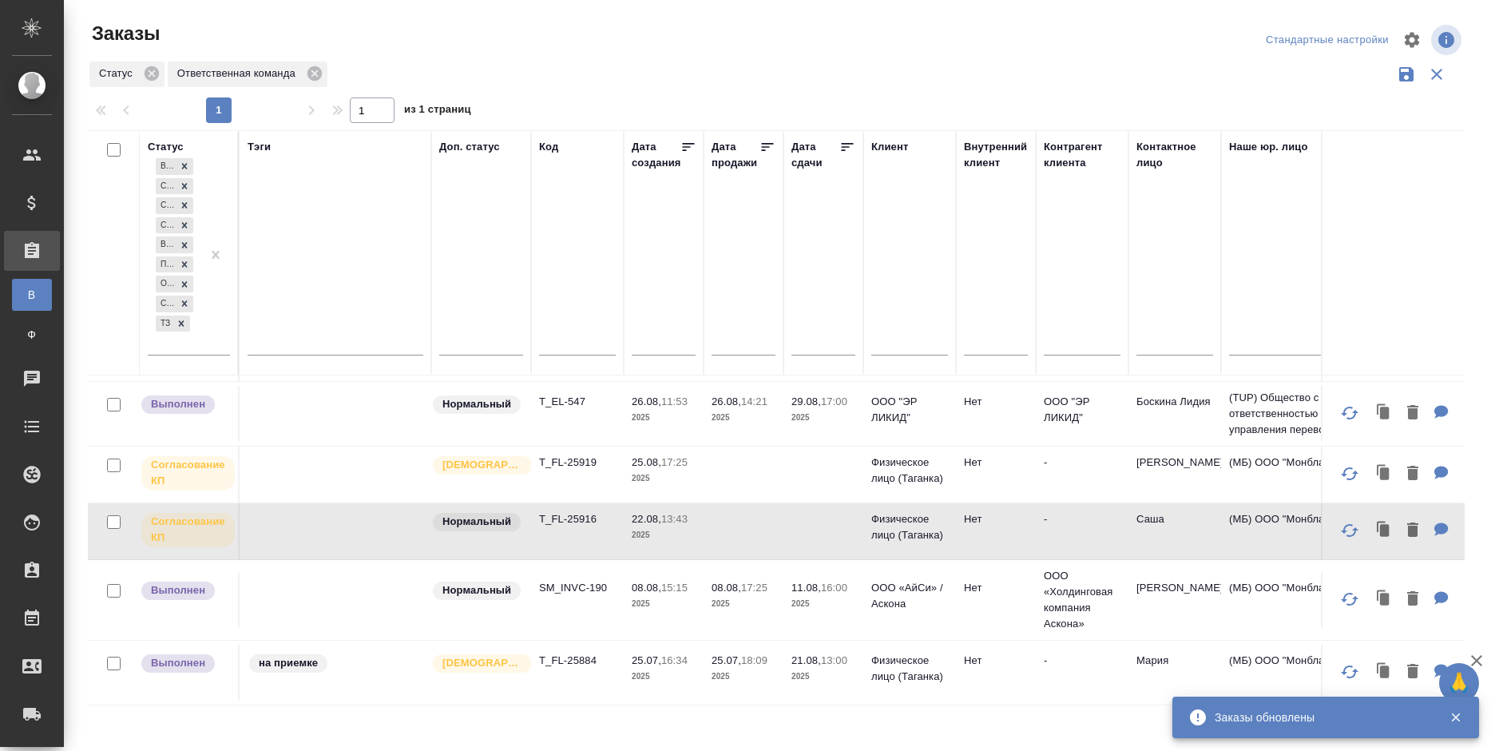
scroll to position [338, 0]
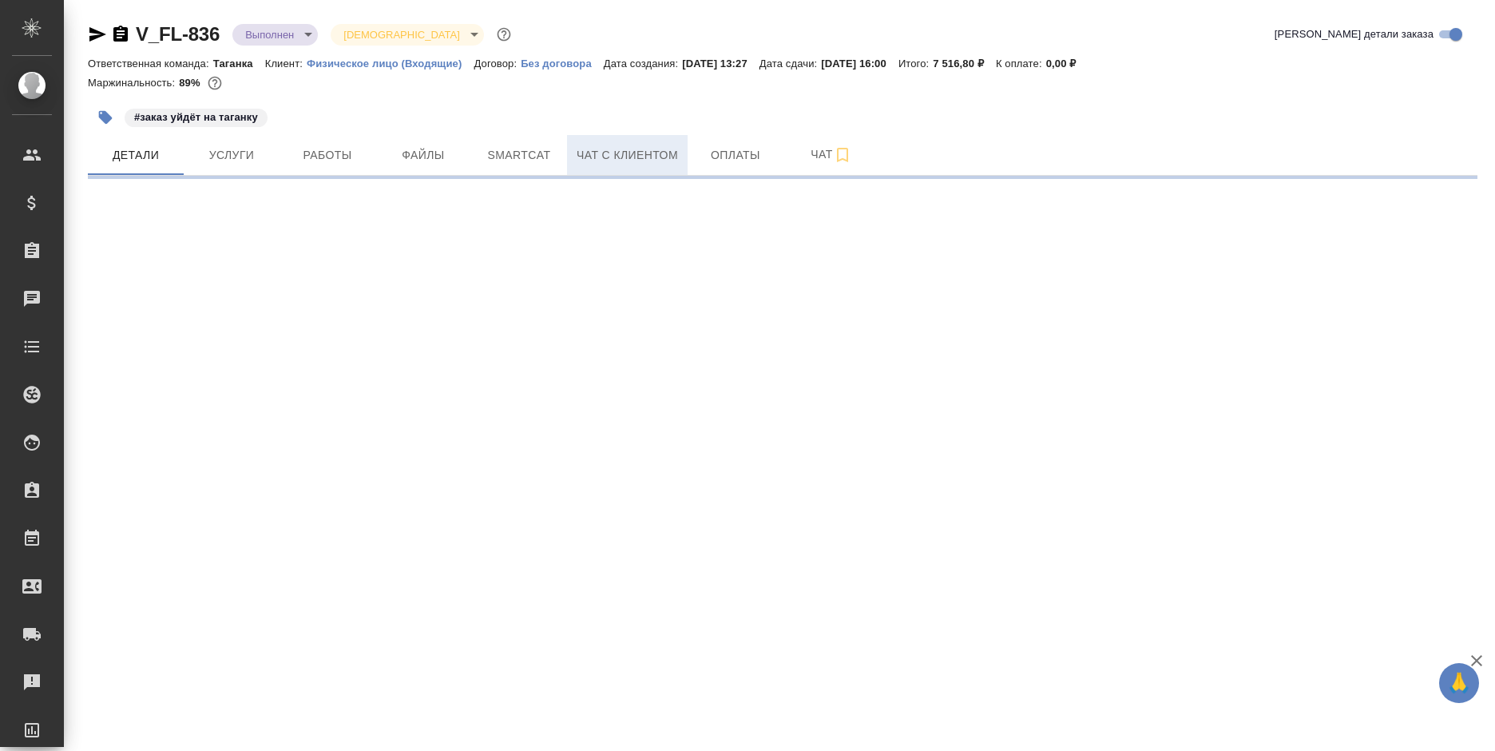
select select "RU"
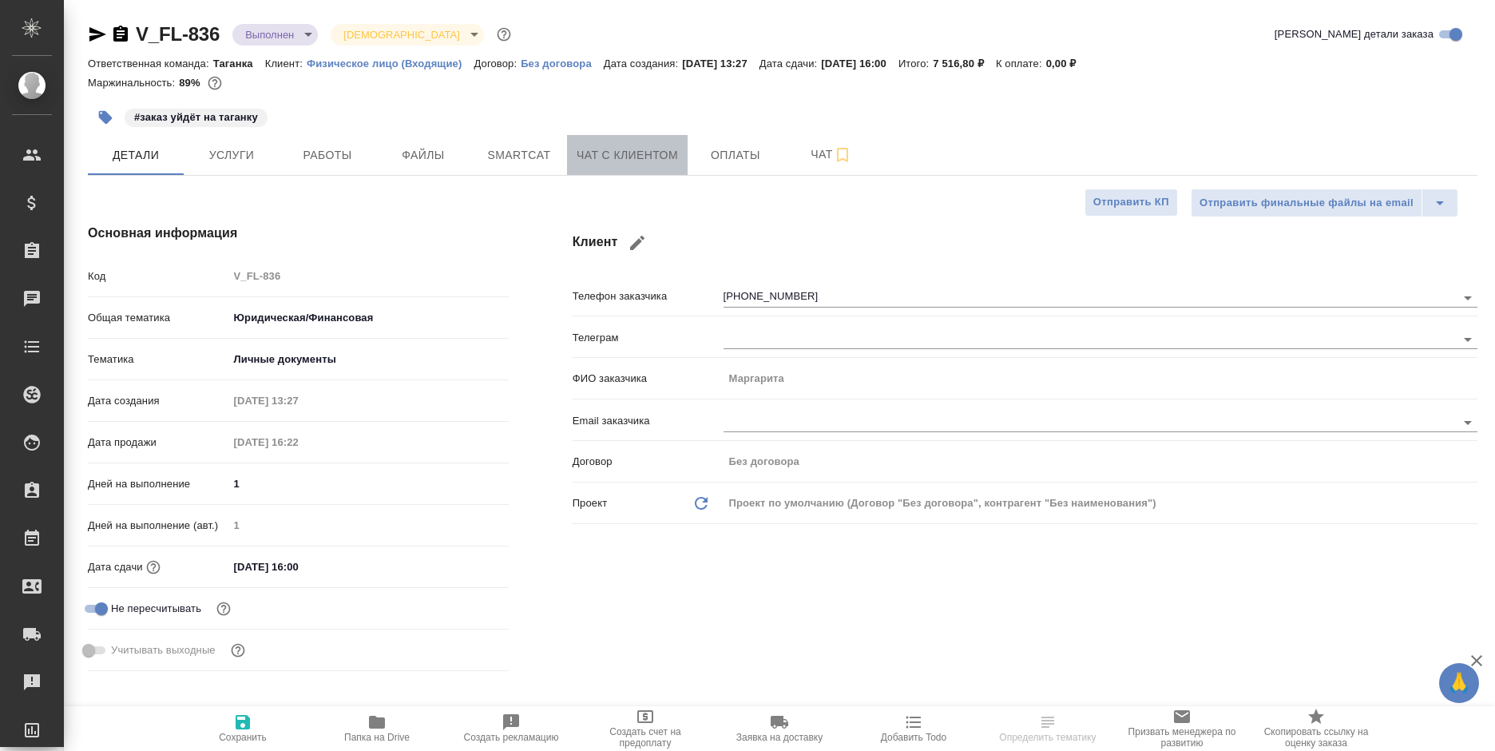
click at [588, 149] on span "Чат с клиентом" at bounding box center [627, 155] width 101 height 20
type textarea "x"
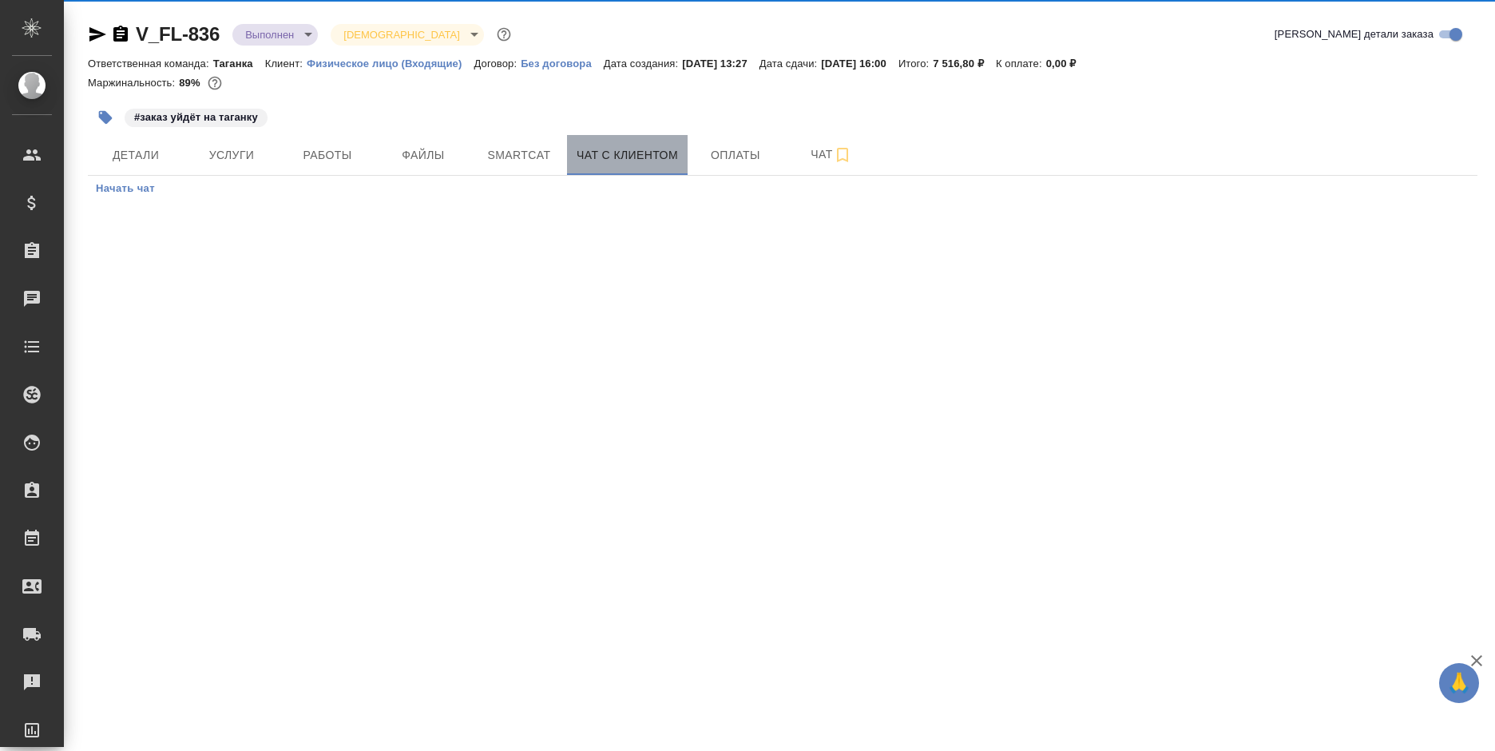
click at [589, 150] on span "Чат с клиентом" at bounding box center [627, 155] width 101 height 20
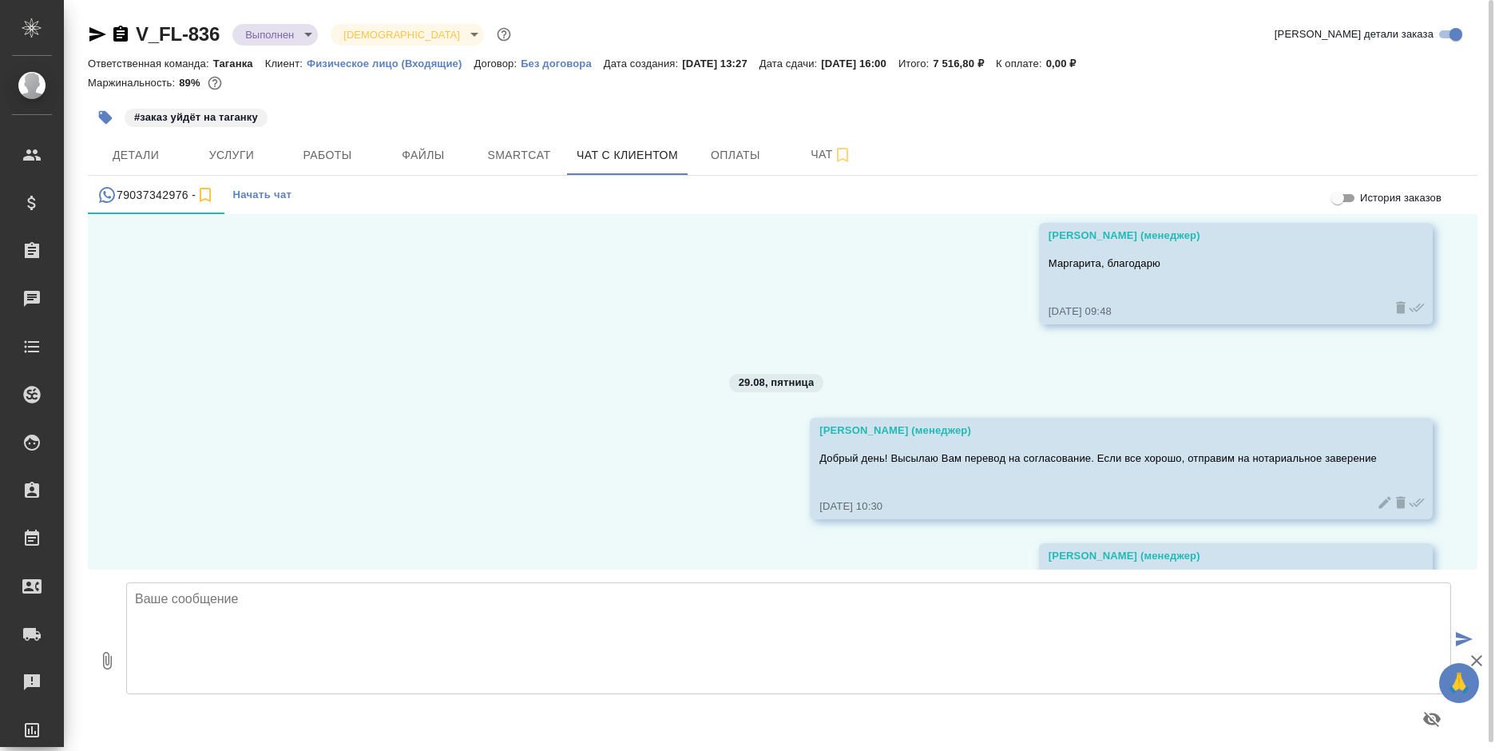
scroll to position [9001, 0]
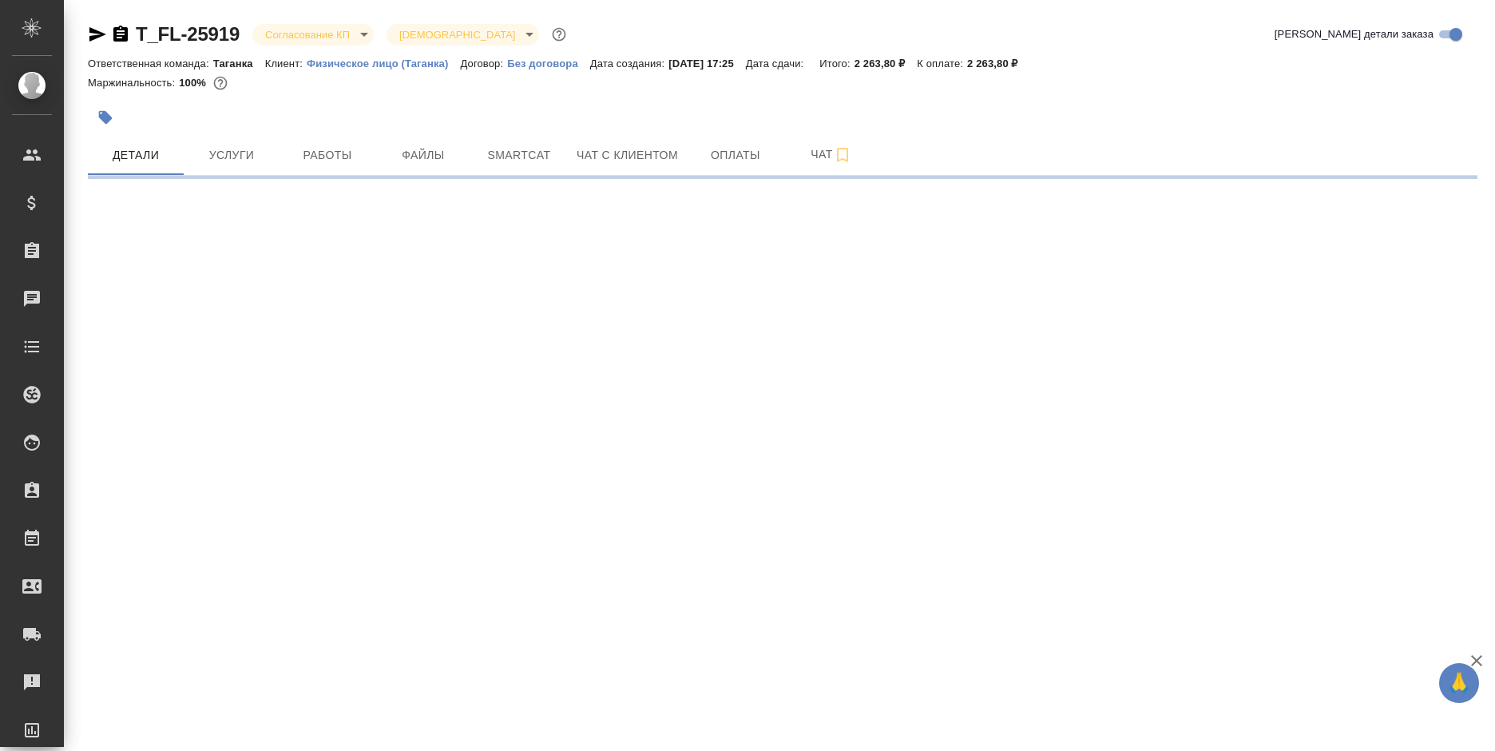
select select "RU"
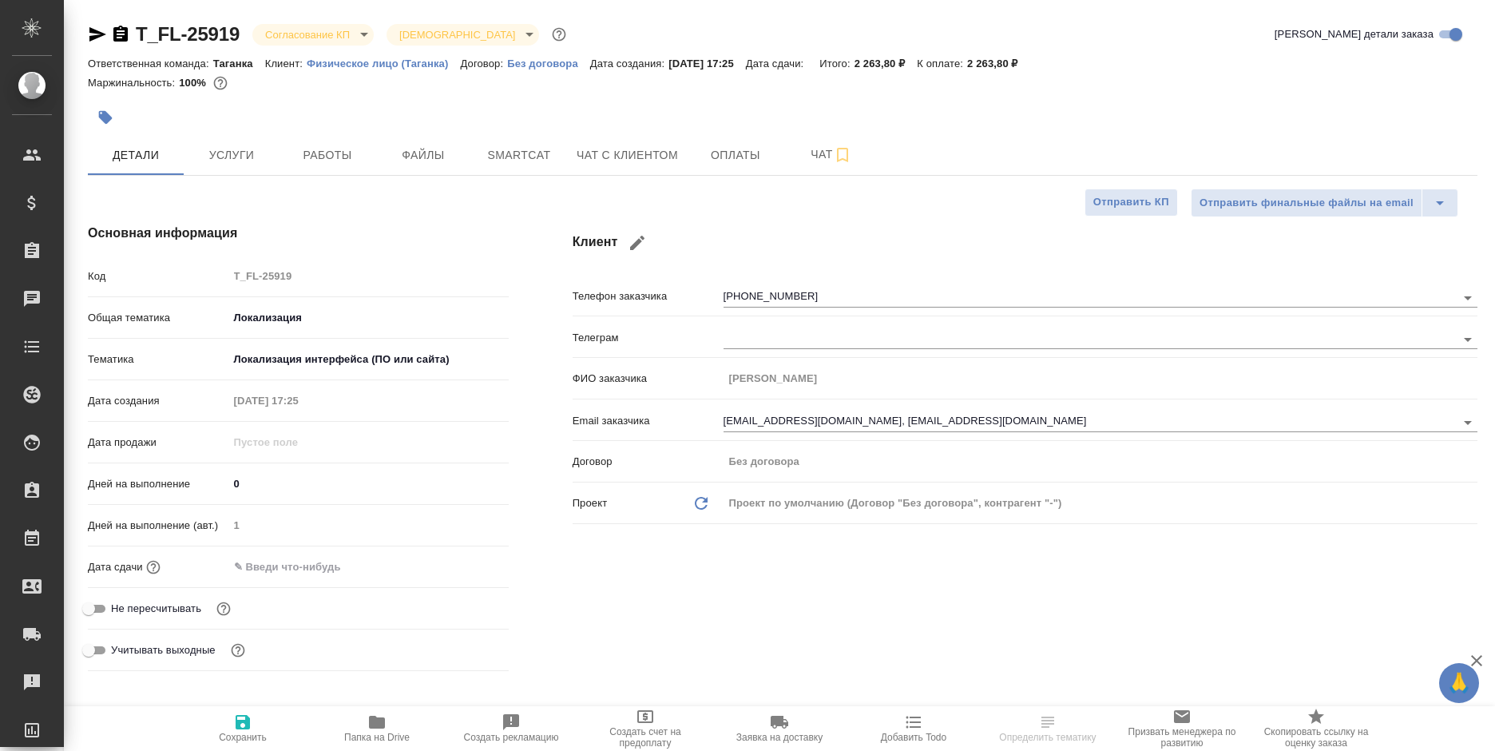
type textarea "x"
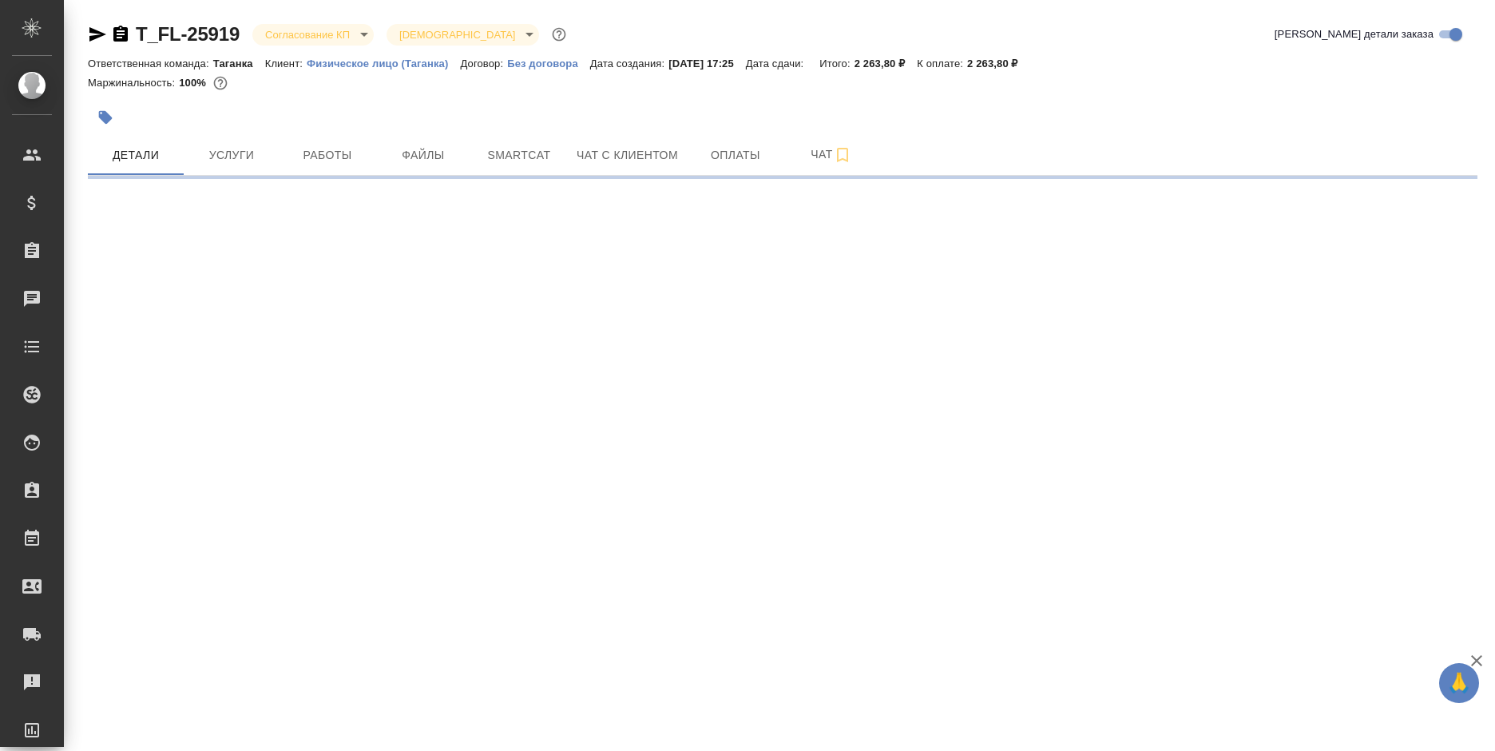
select select "RU"
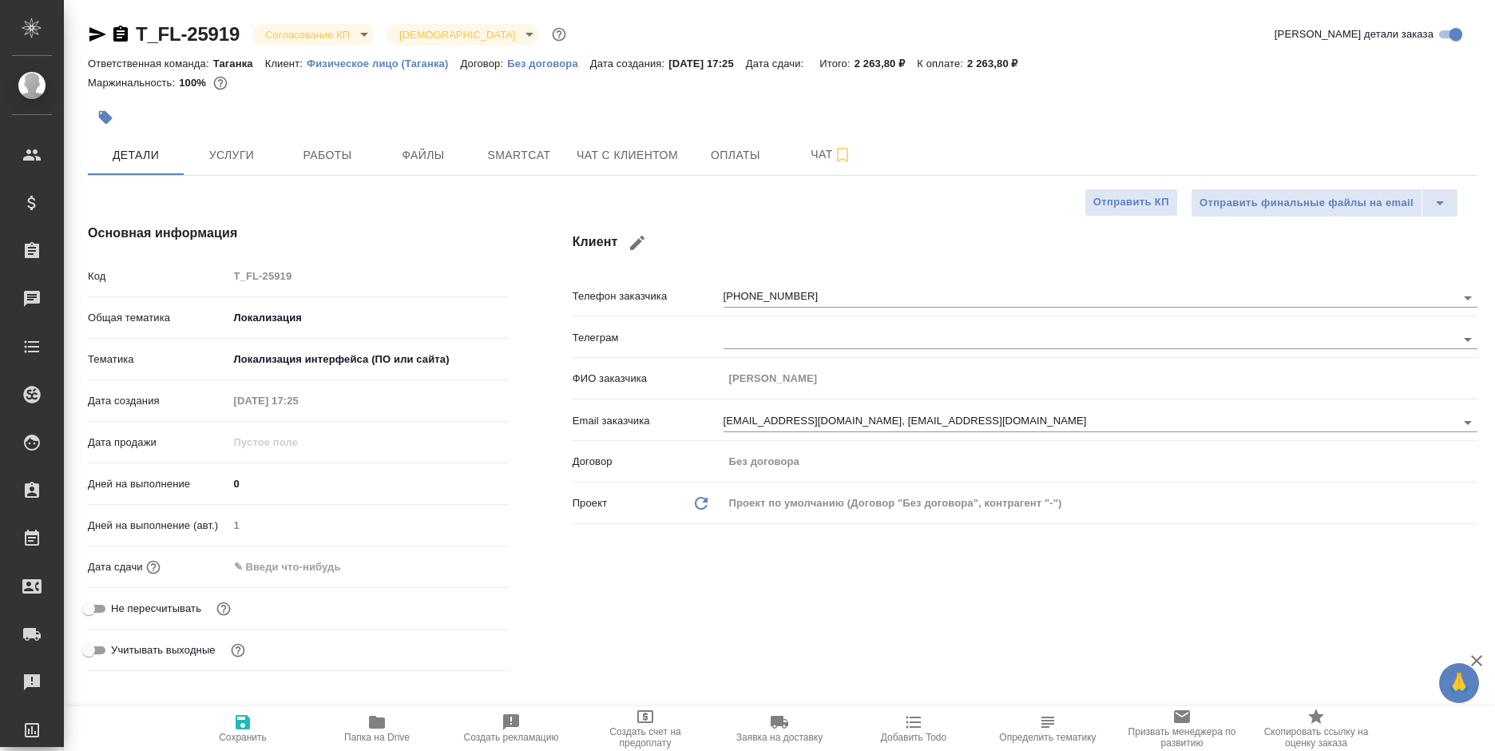
type textarea "x"
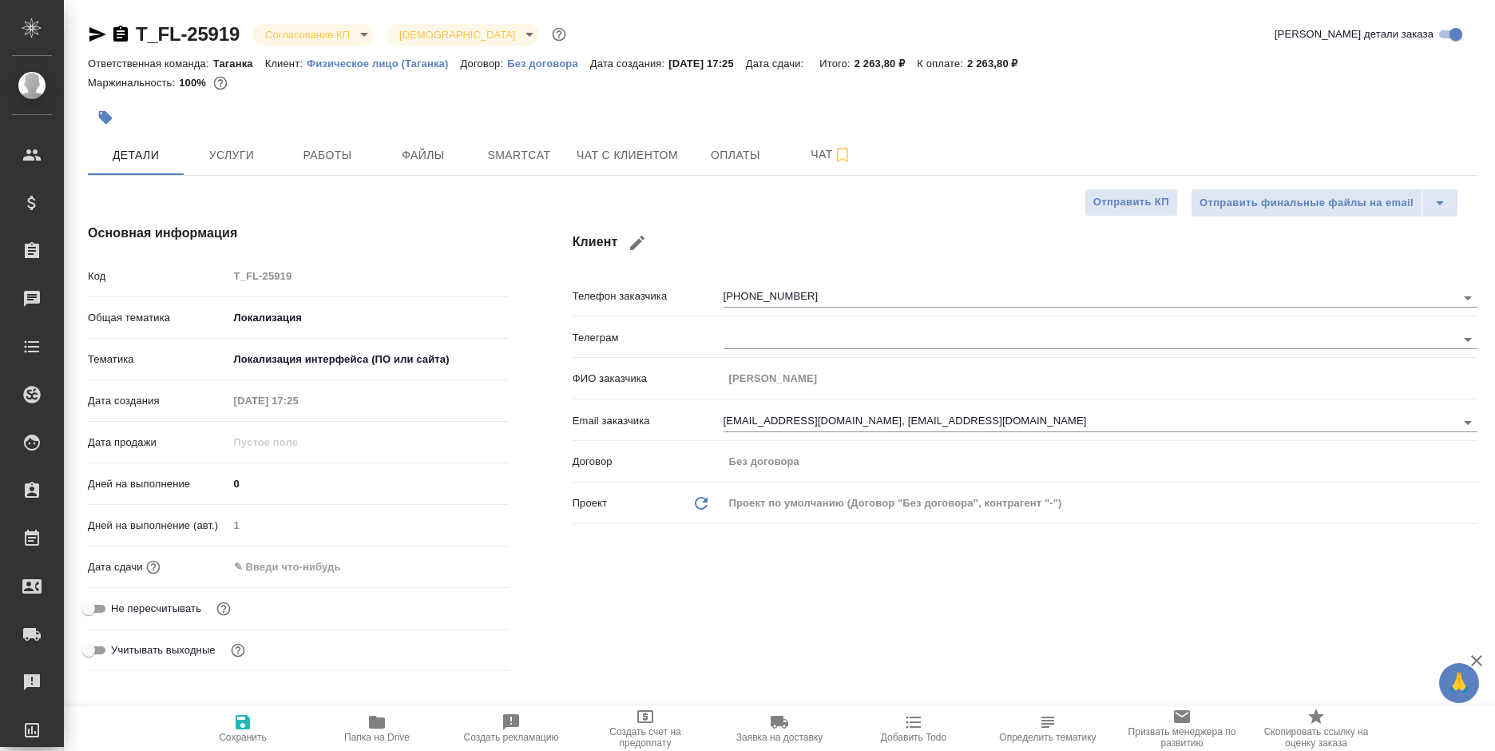
type textarea "x"
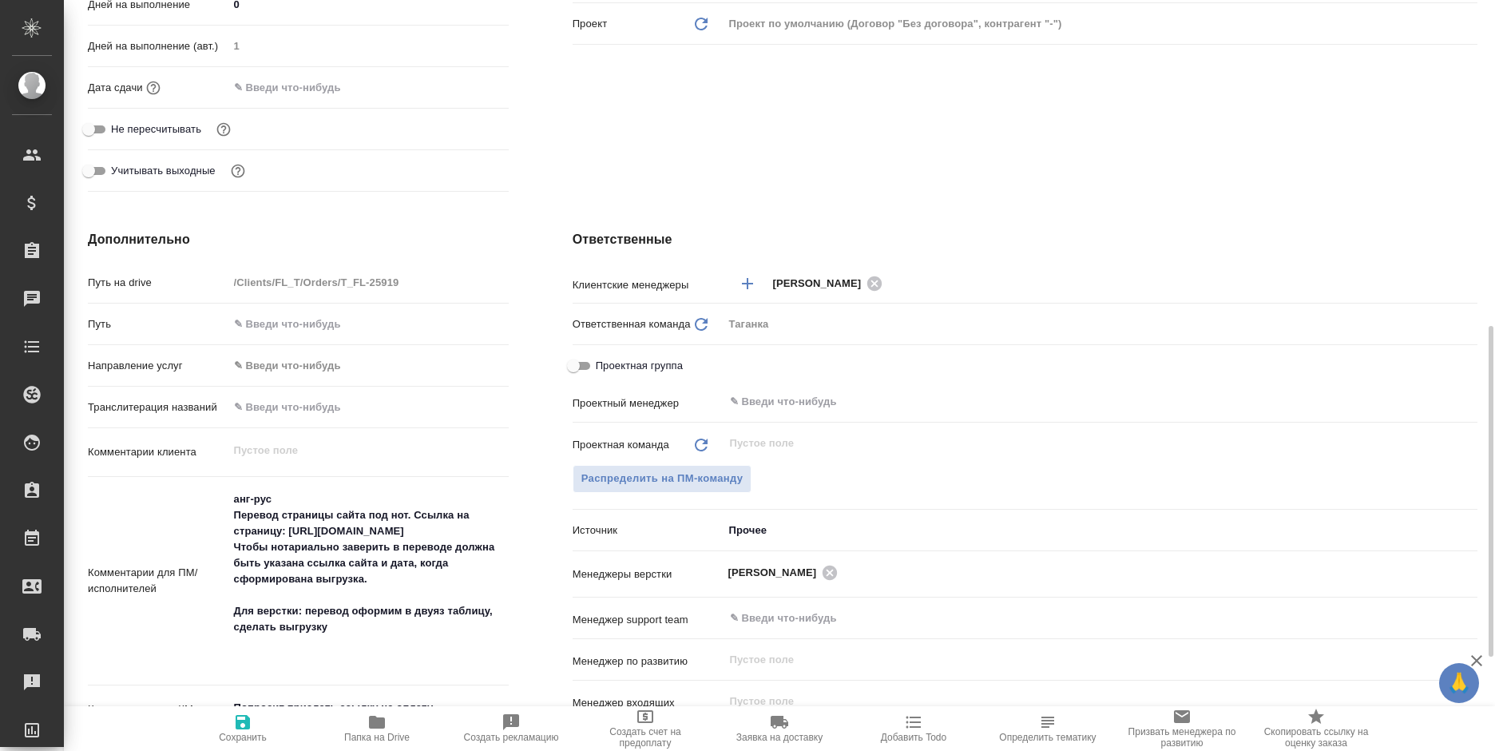
scroll to position [559, 0]
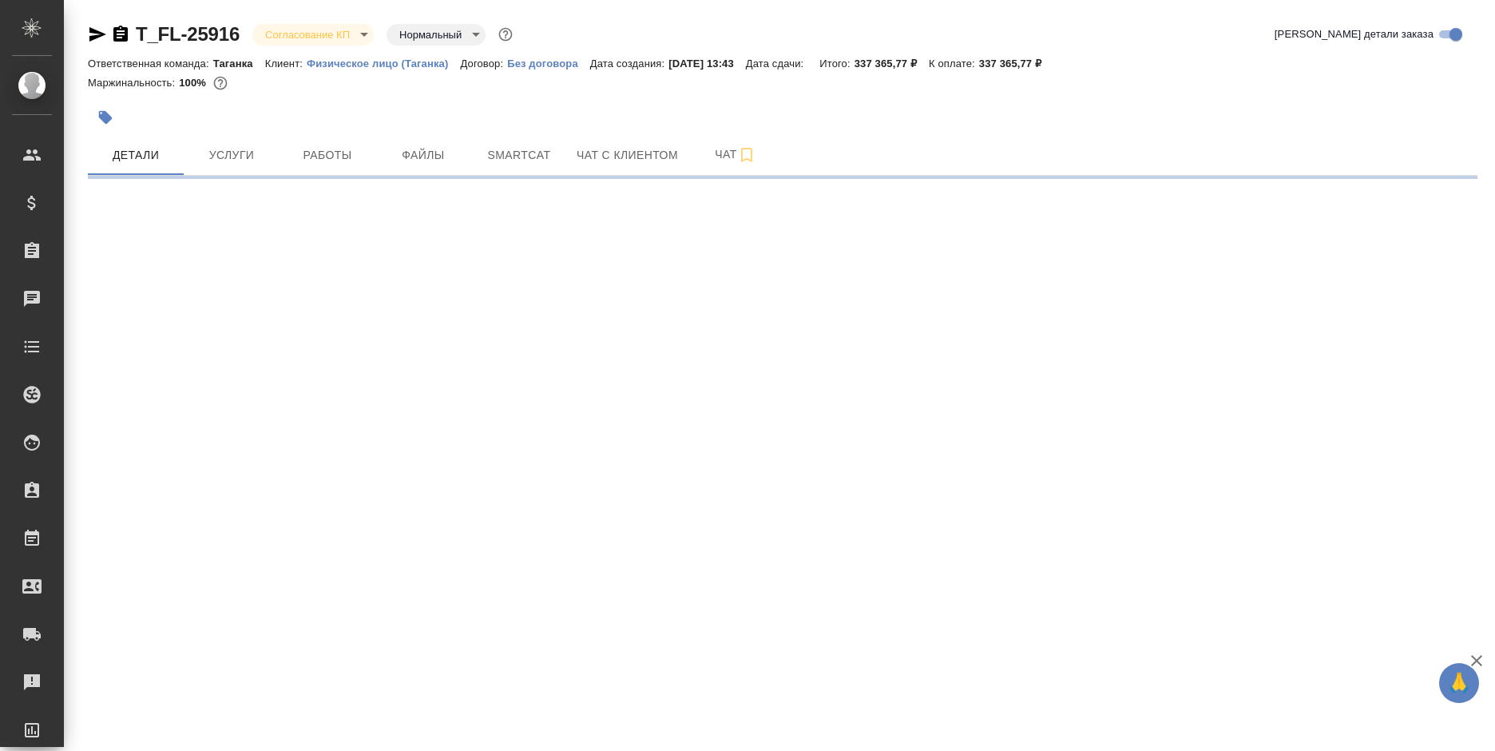
select select "RU"
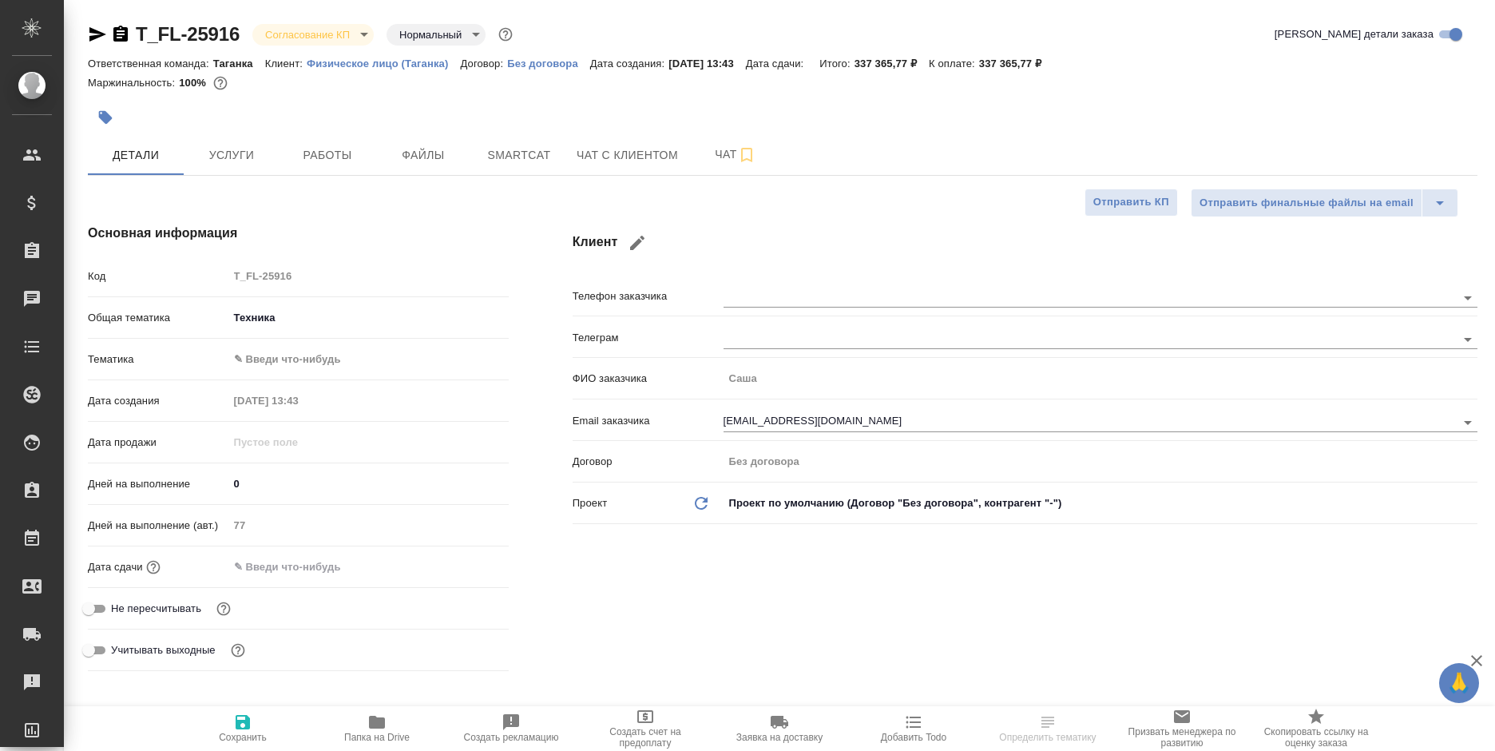
type textarea "x"
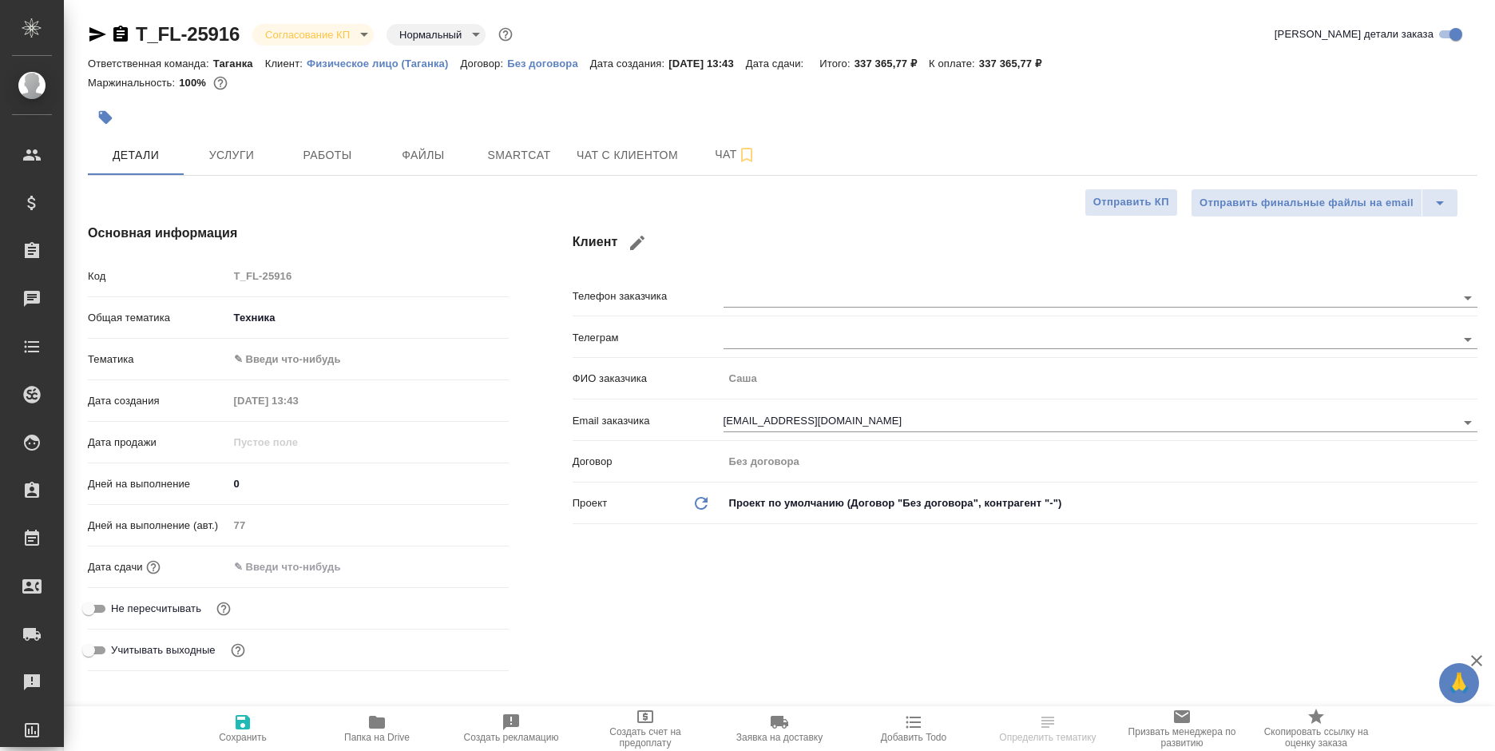
type textarea "x"
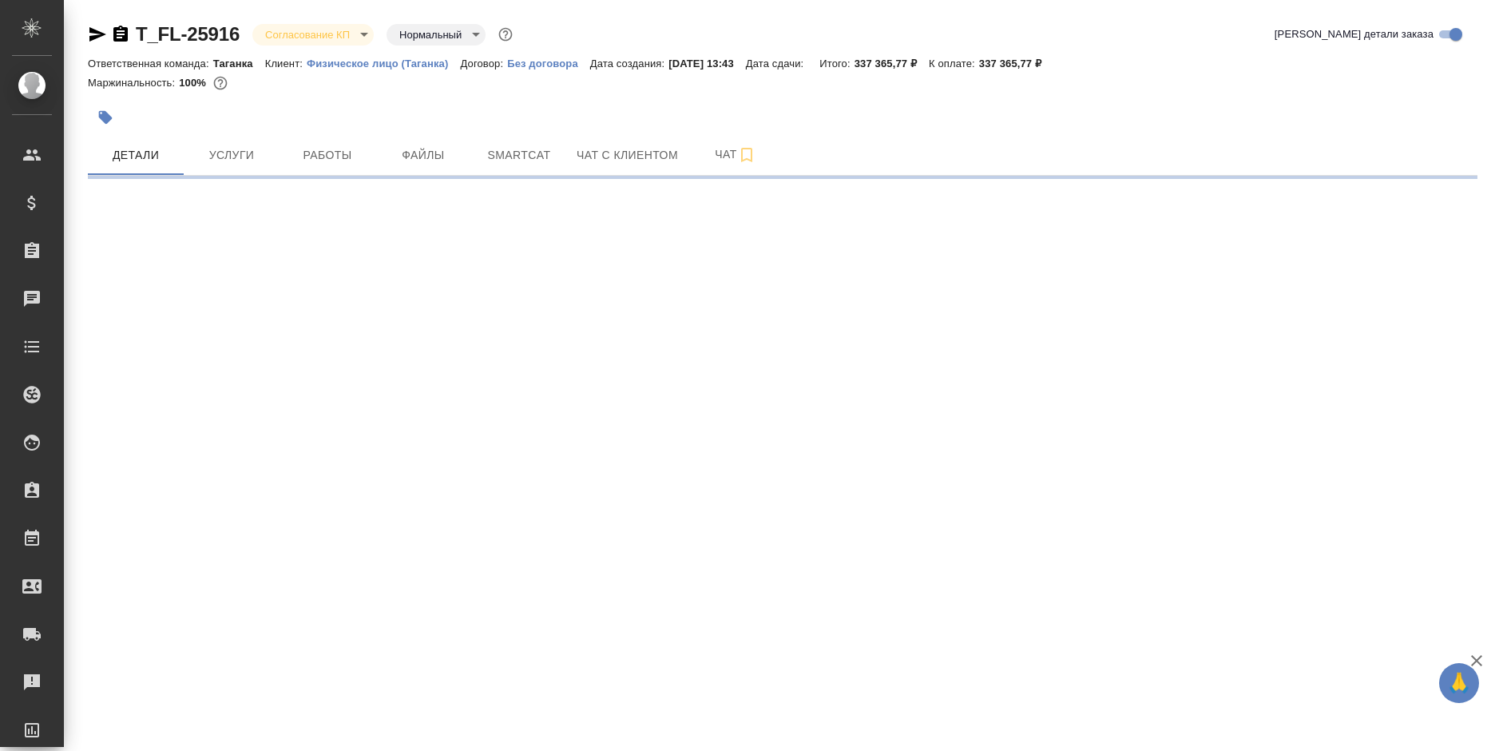
select select "RU"
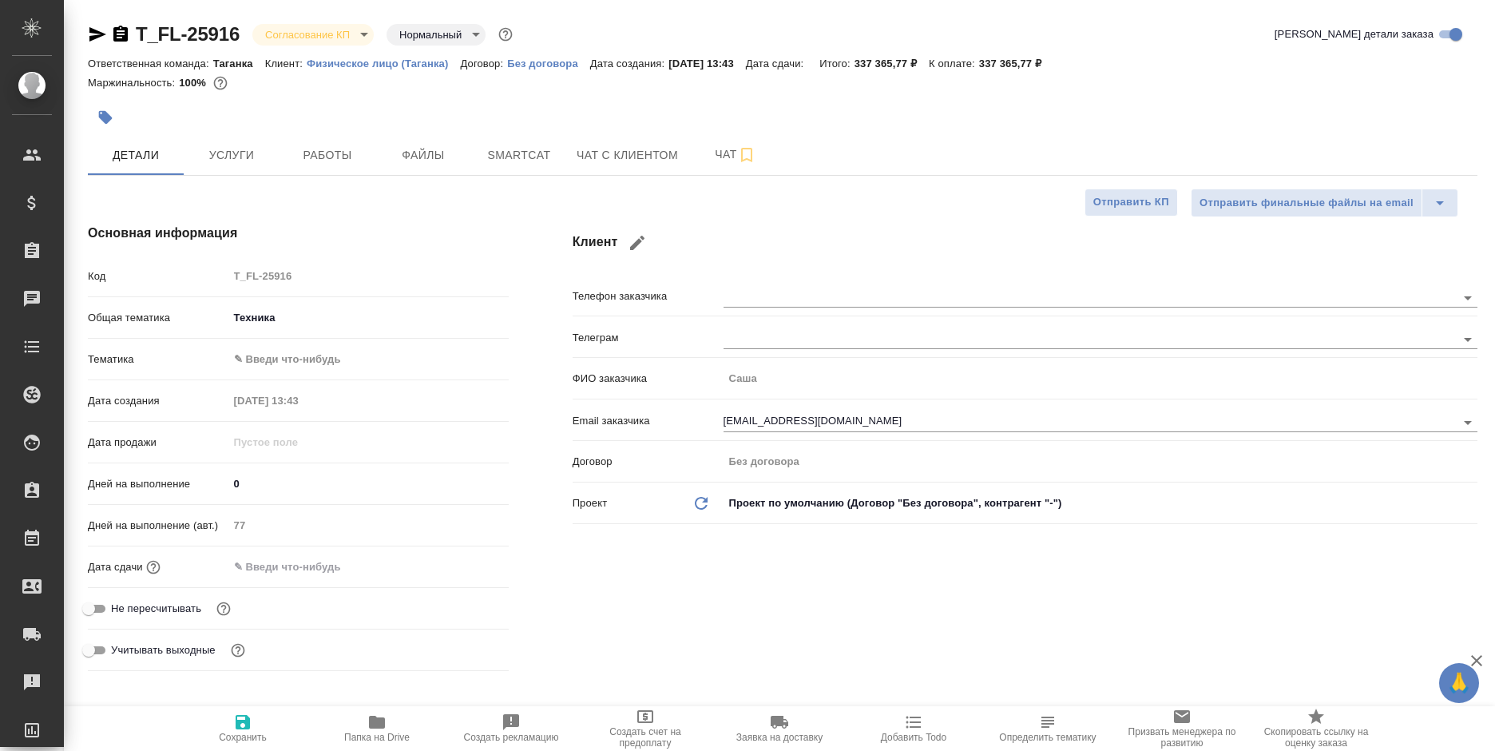
type textarea "x"
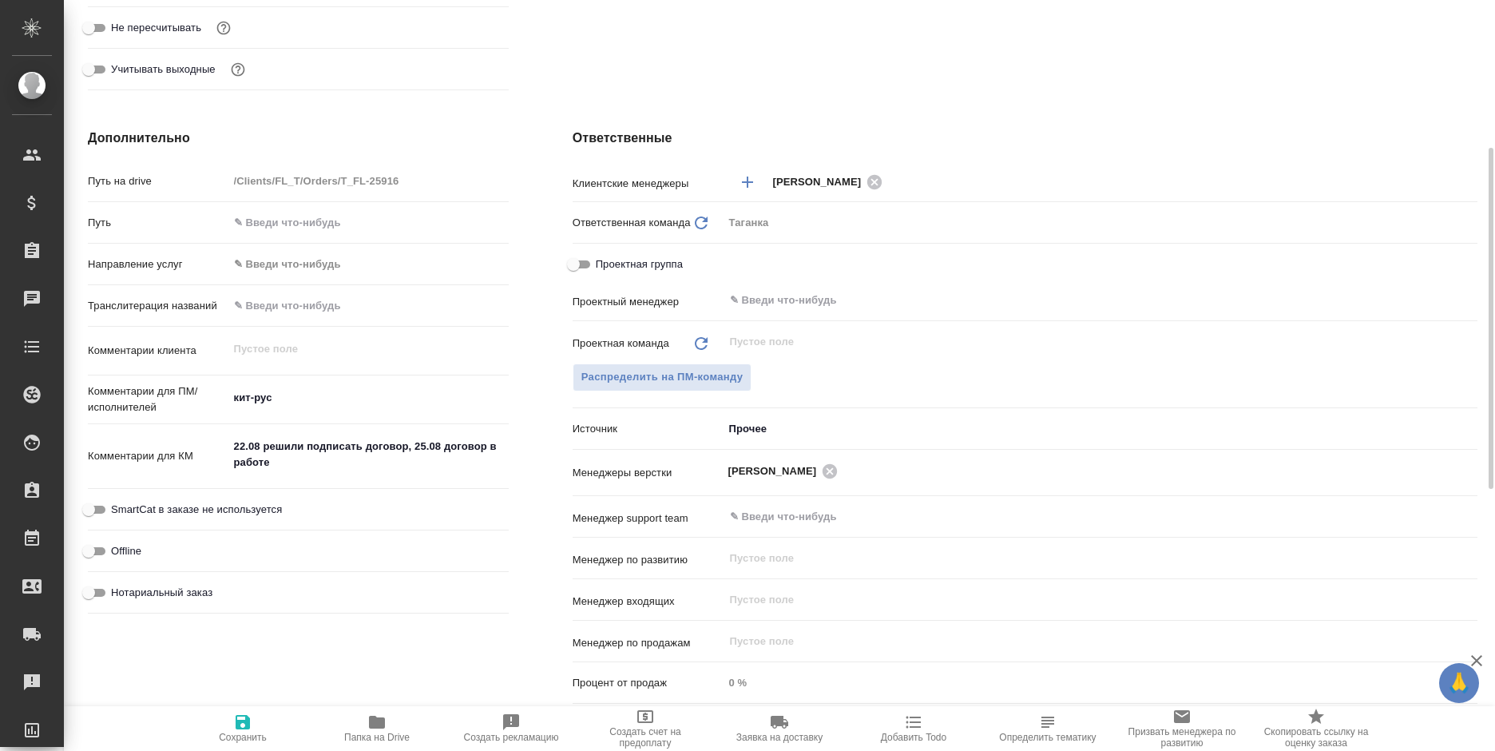
scroll to position [501, 0]
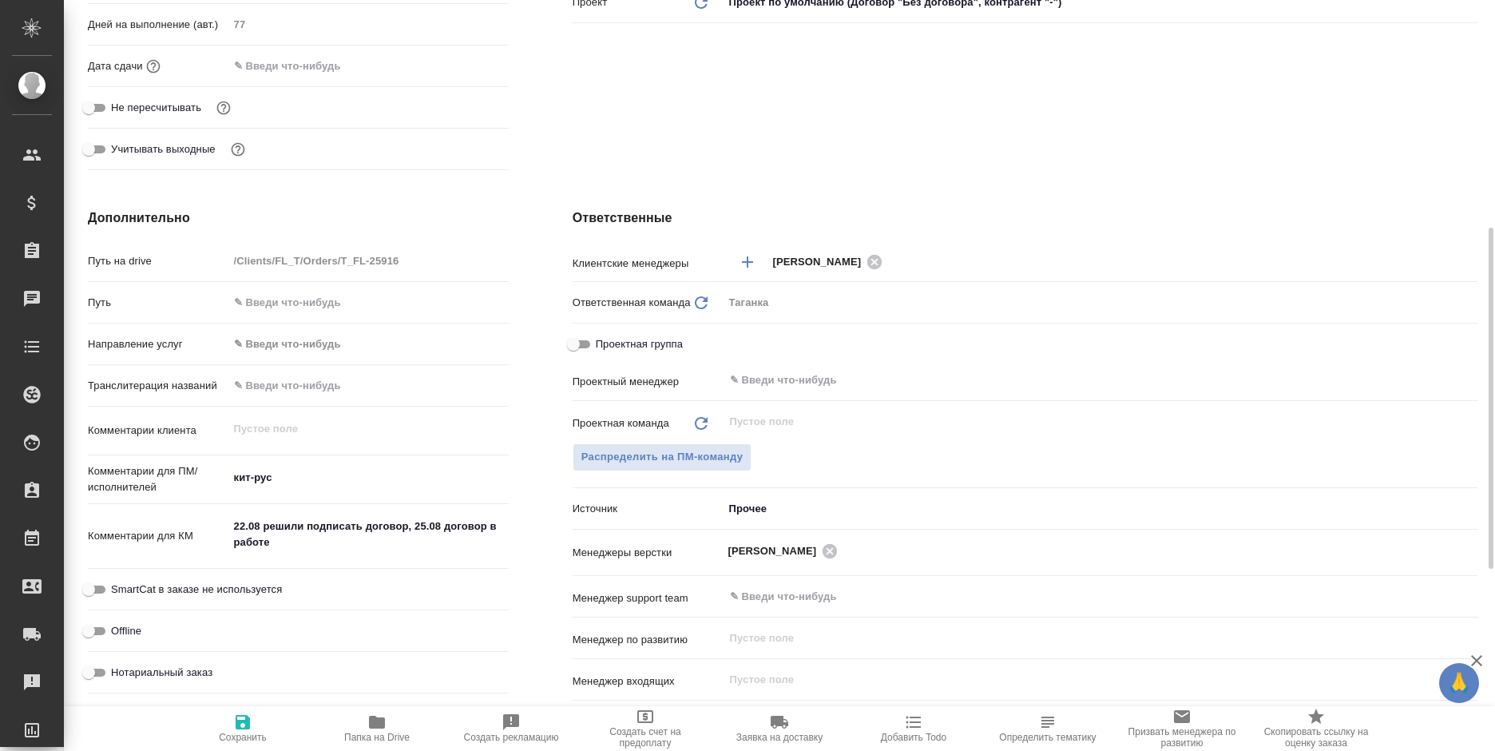
type textarea "x"
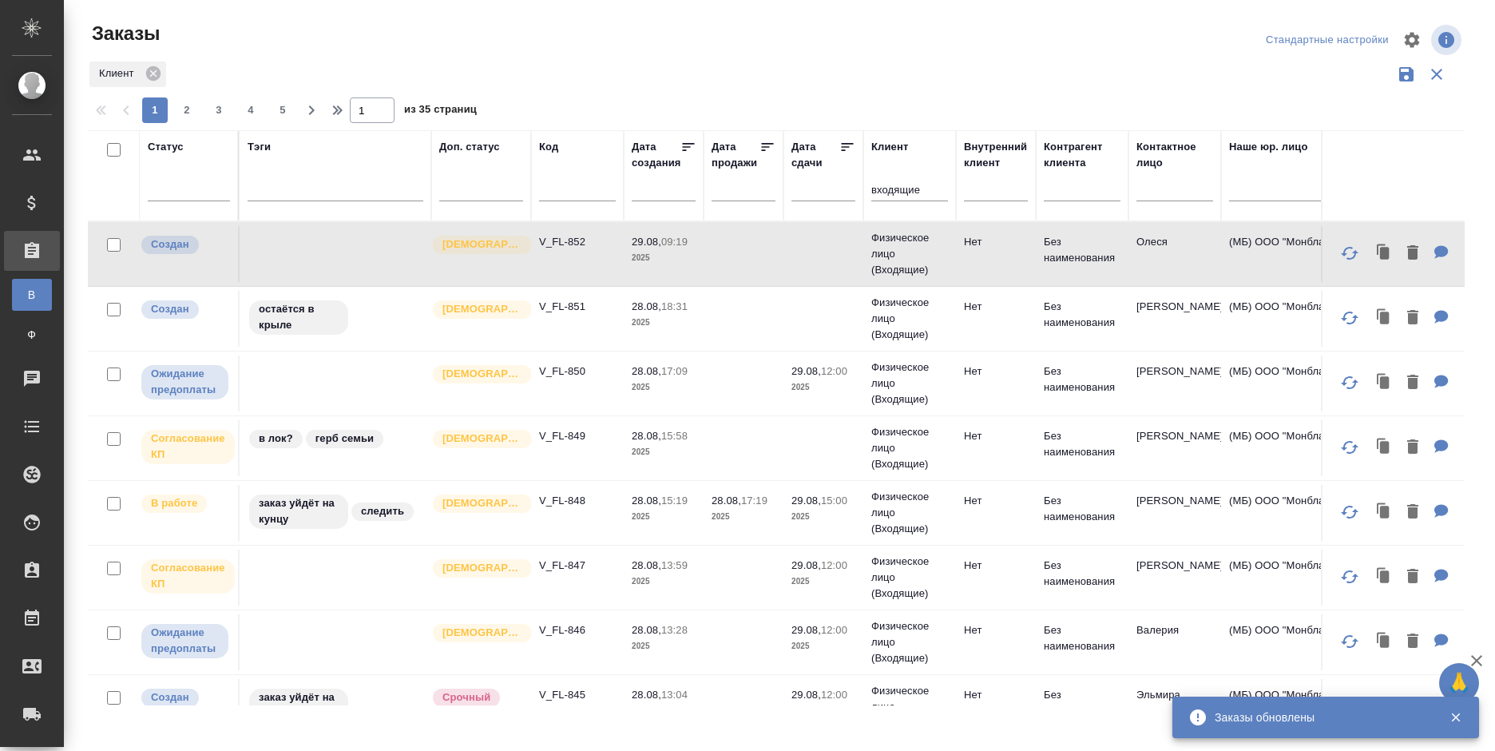
click at [995, 282] on td "Нет" at bounding box center [996, 254] width 80 height 56
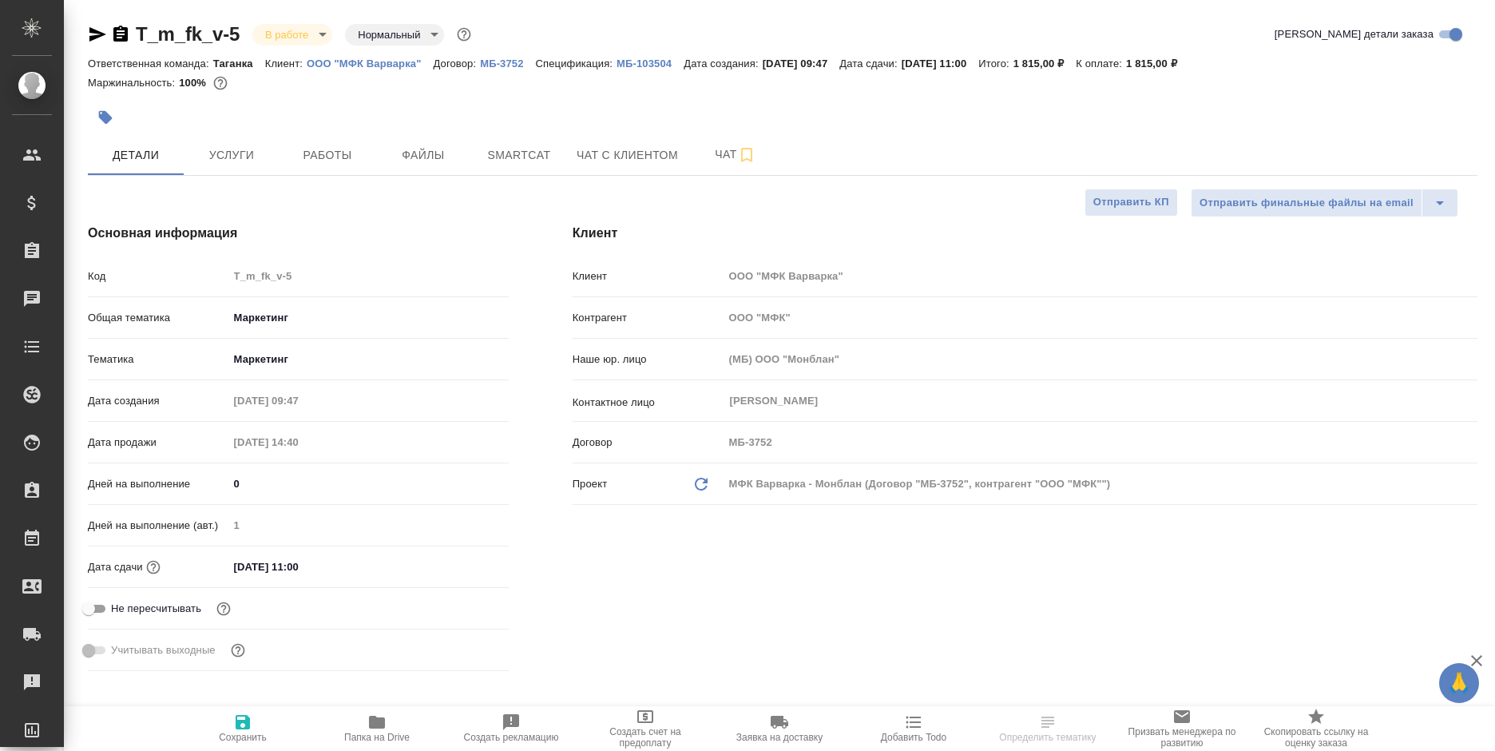
select select "RU"
click at [382, 65] on p "ООО "МФК Варварка"" at bounding box center [370, 63] width 127 height 12
select select "RU"
type textarea "x"
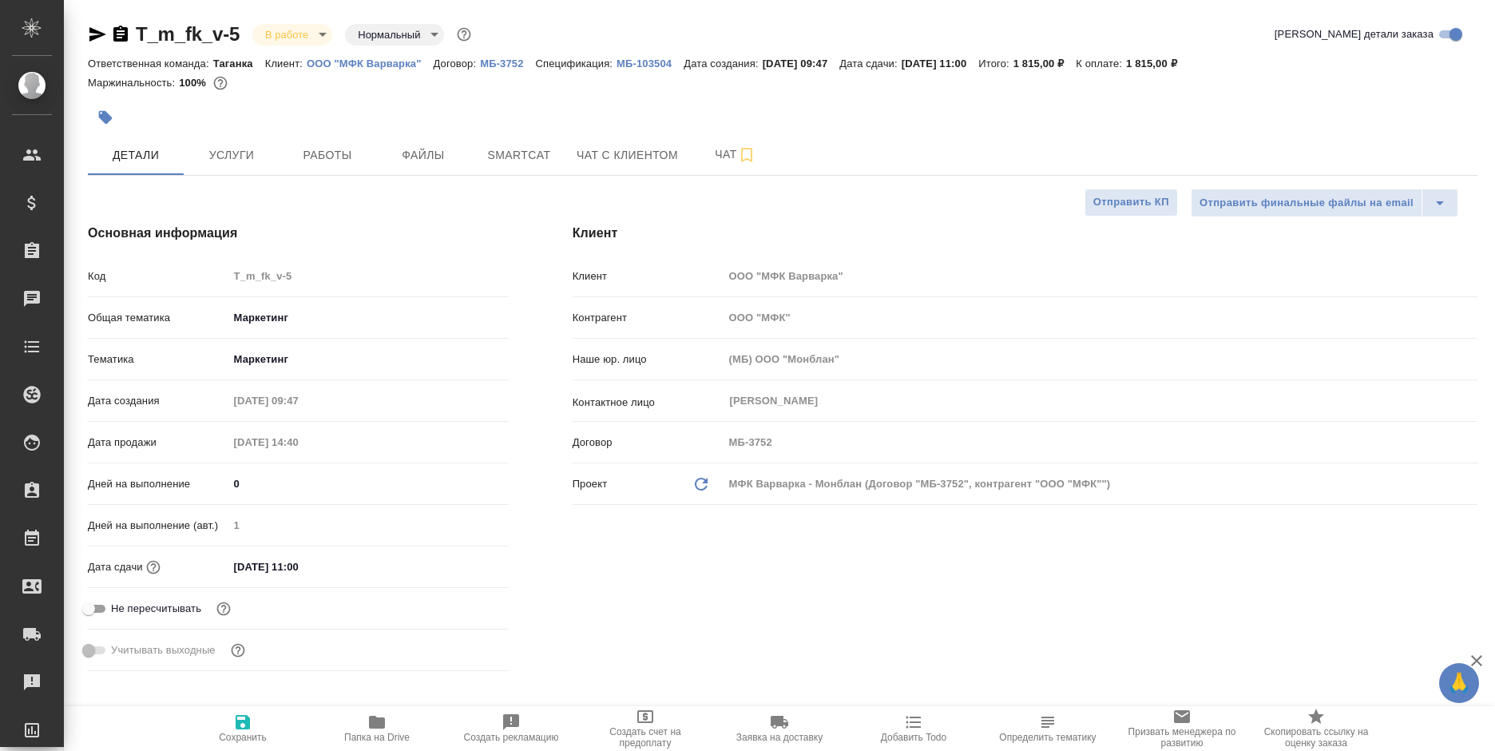
type textarea "x"
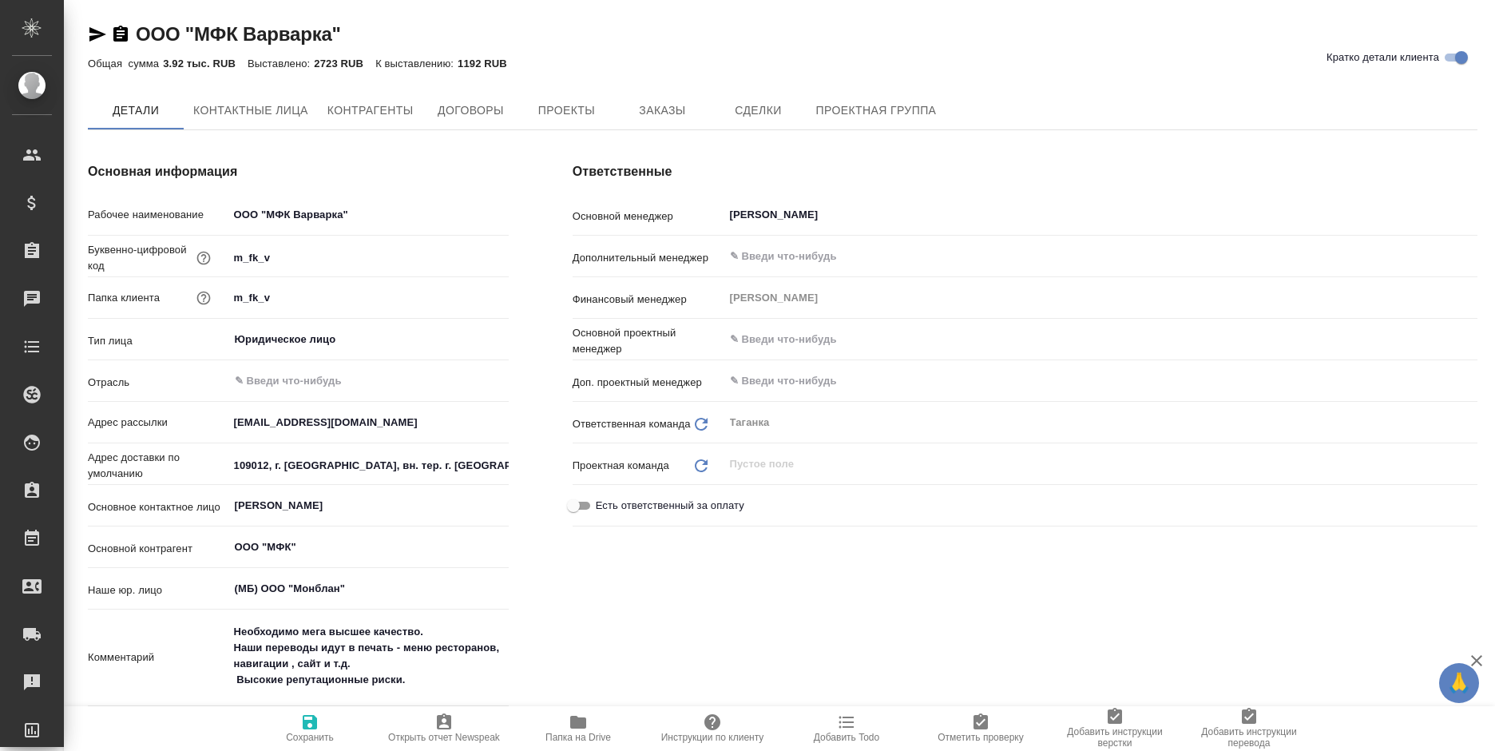
type textarea "x"
click at [626, 43] on div "ООО "МФК Варварка" Кратко детали клиента" at bounding box center [782, 35] width 1389 height 26
type textarea "x"
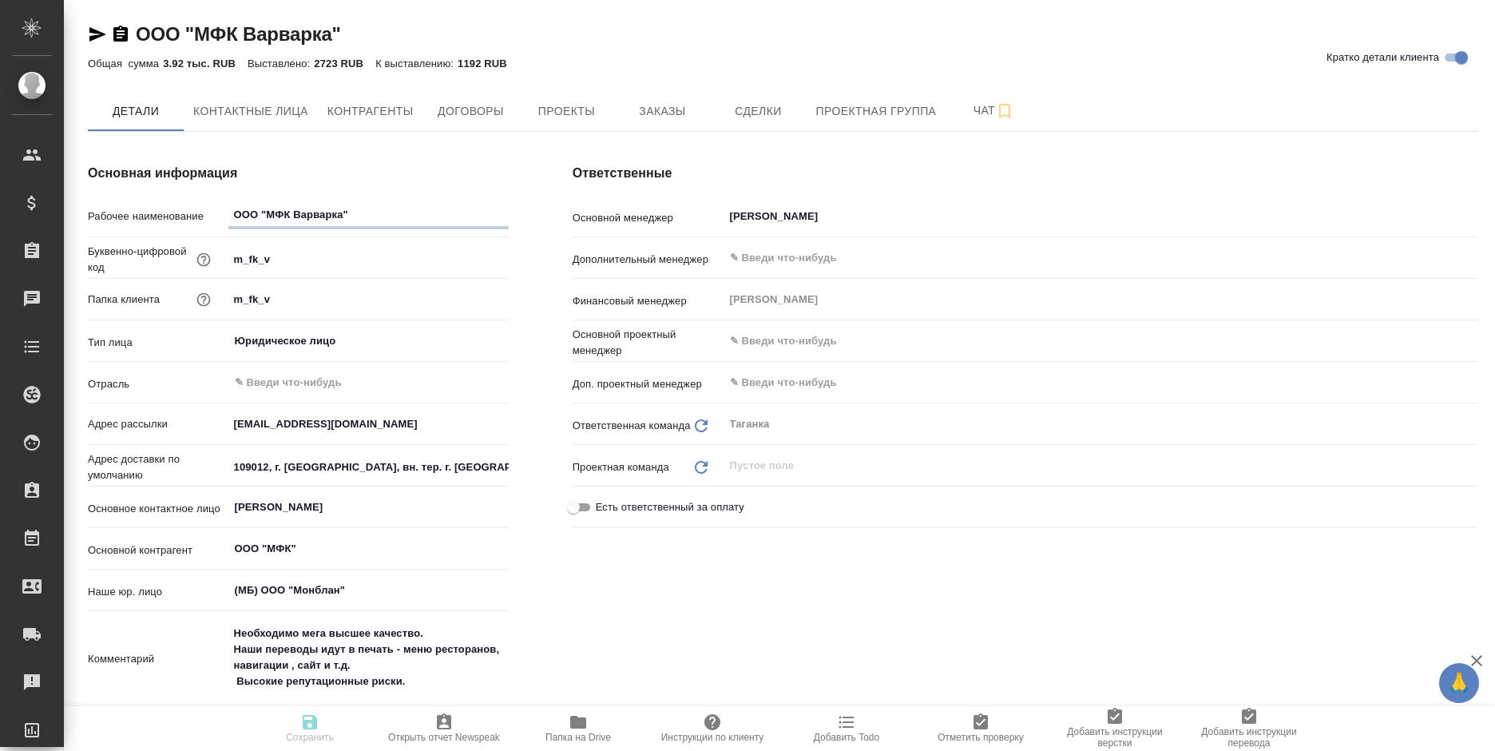
type textarea "x"
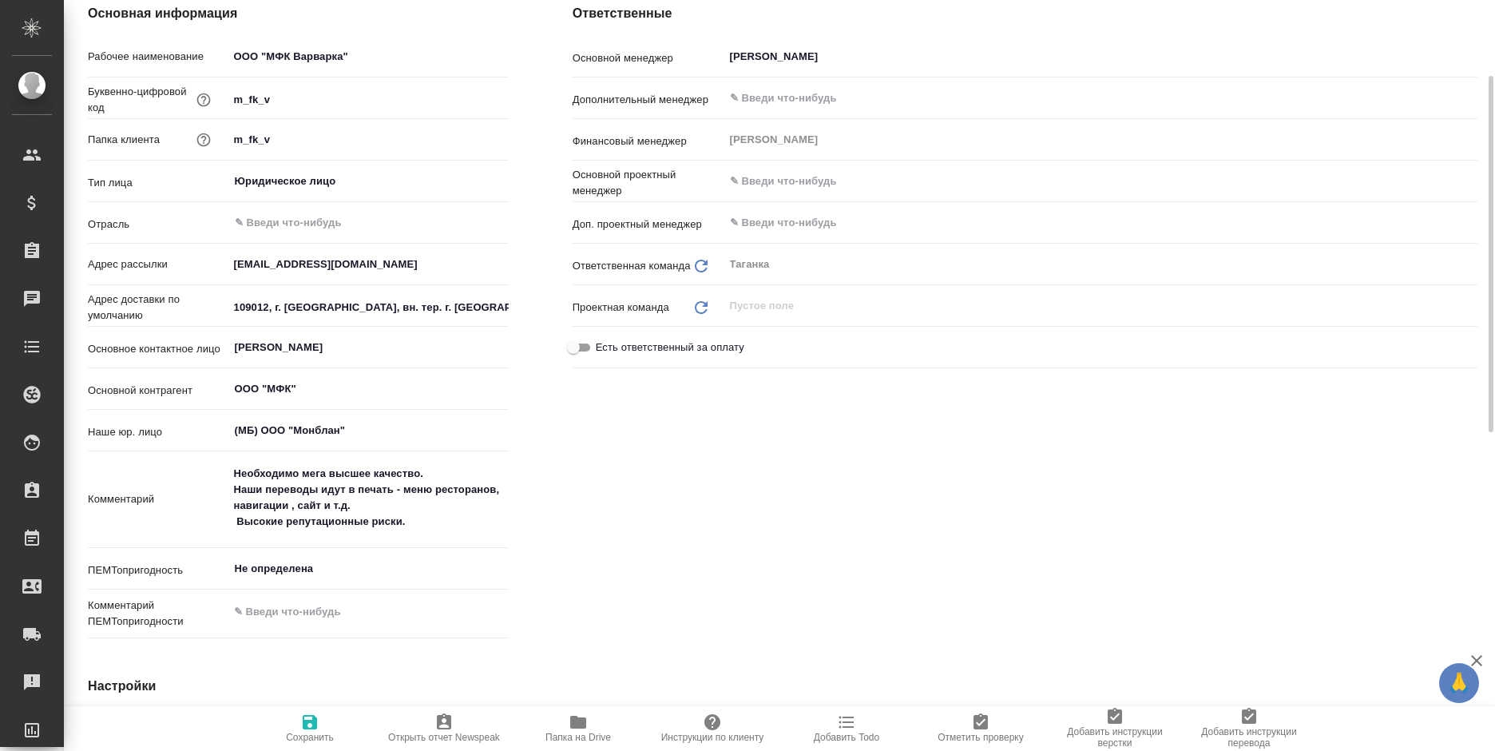
type textarea "x"
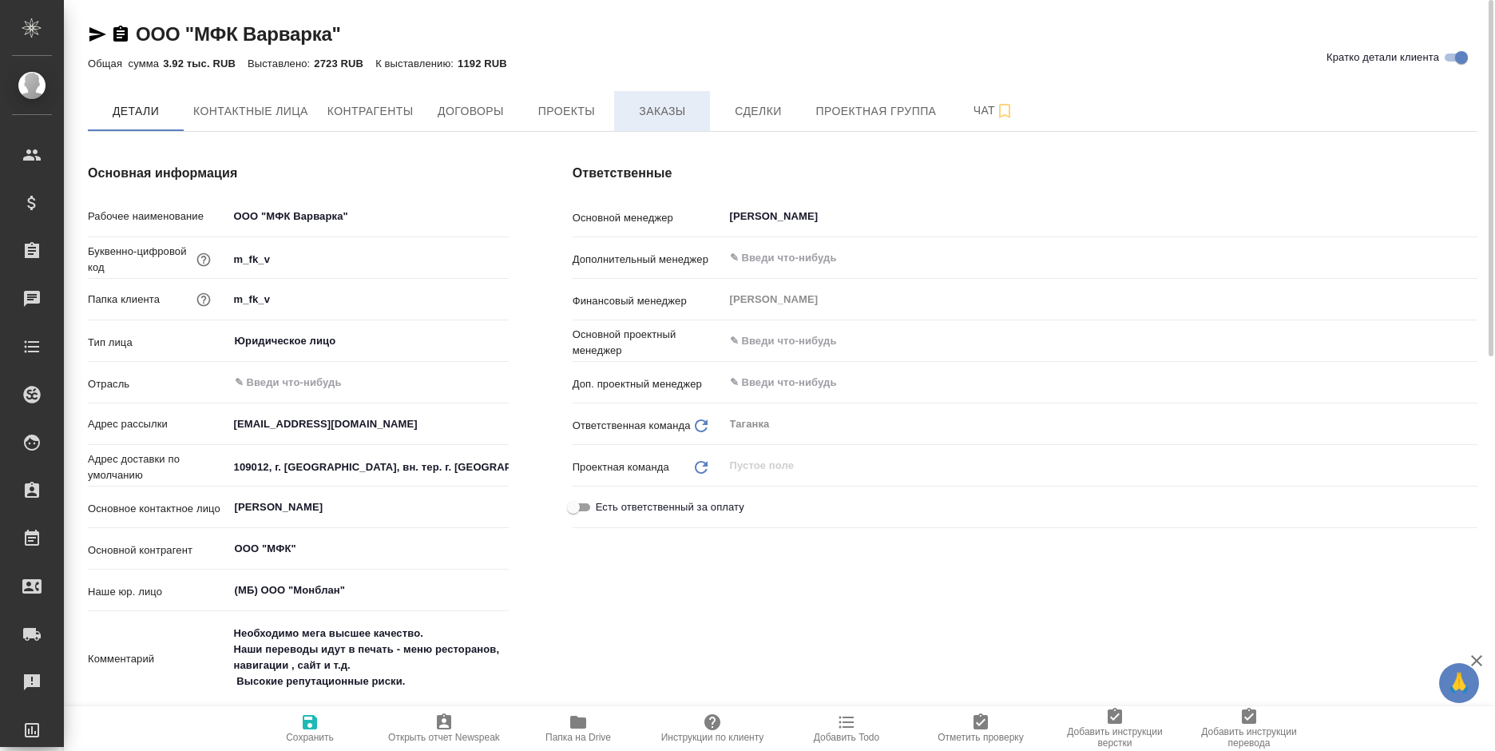
click at [640, 107] on span "Заказы" at bounding box center [662, 111] width 77 height 20
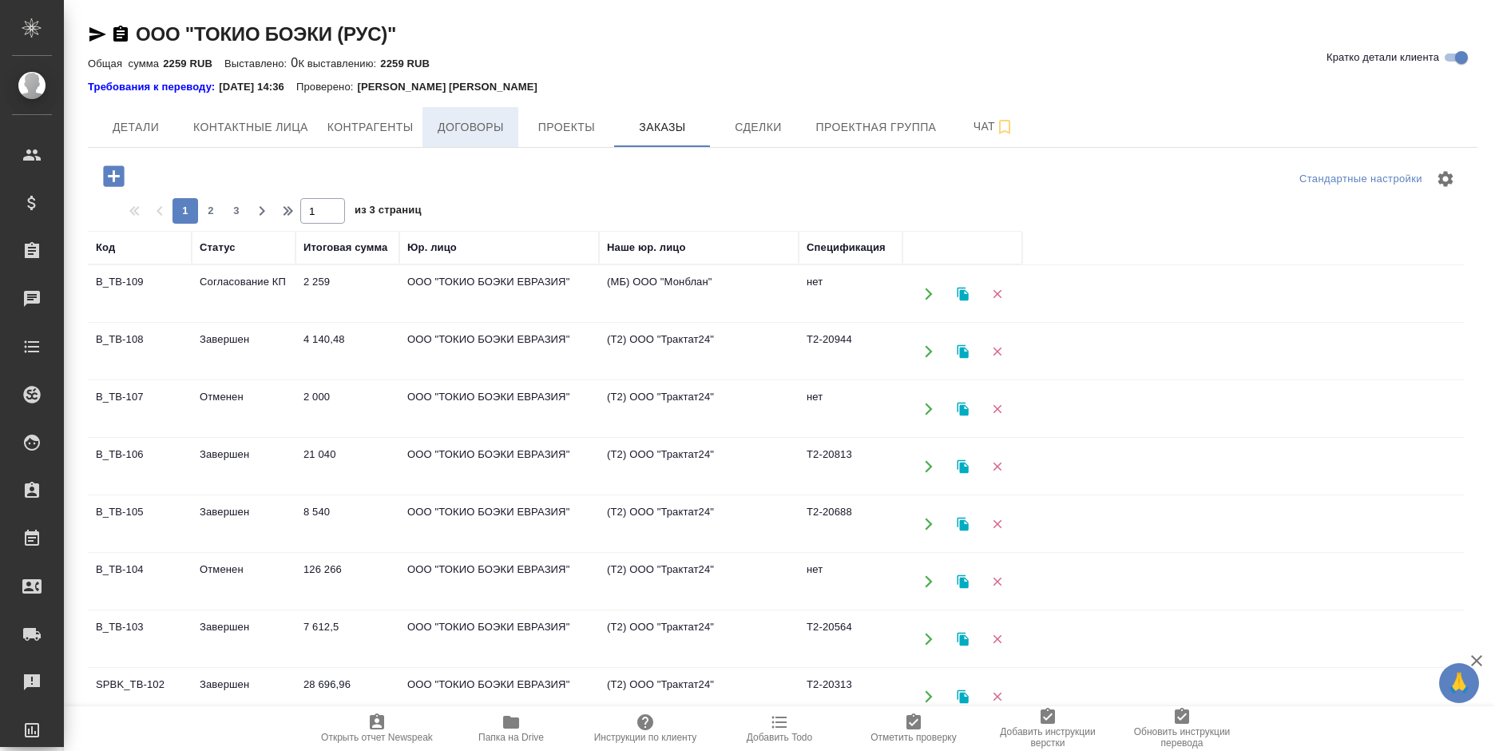
click at [478, 137] on span "Договоры" at bounding box center [470, 127] width 77 height 20
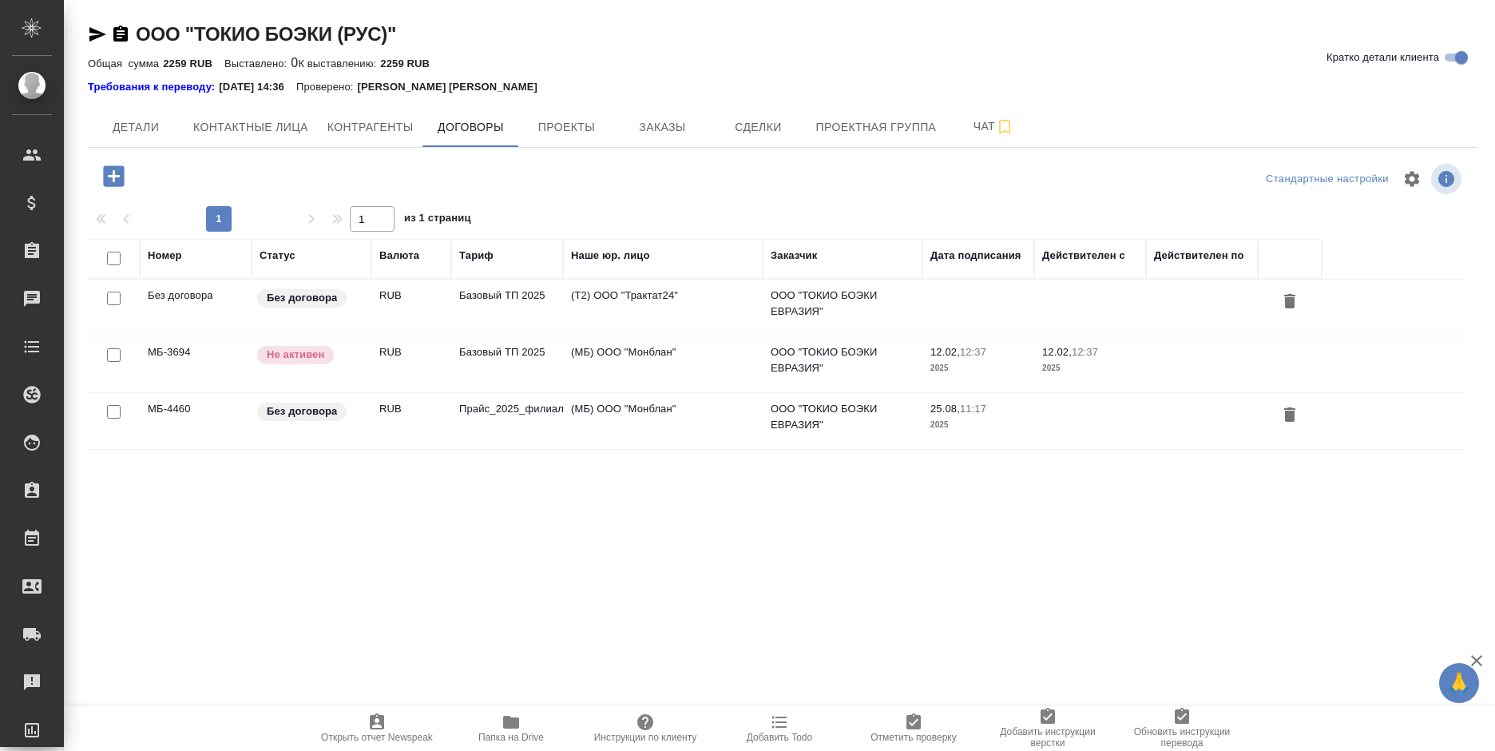
click at [674, 335] on td "(МБ) ООО "Монблан"" at bounding box center [663, 307] width 200 height 56
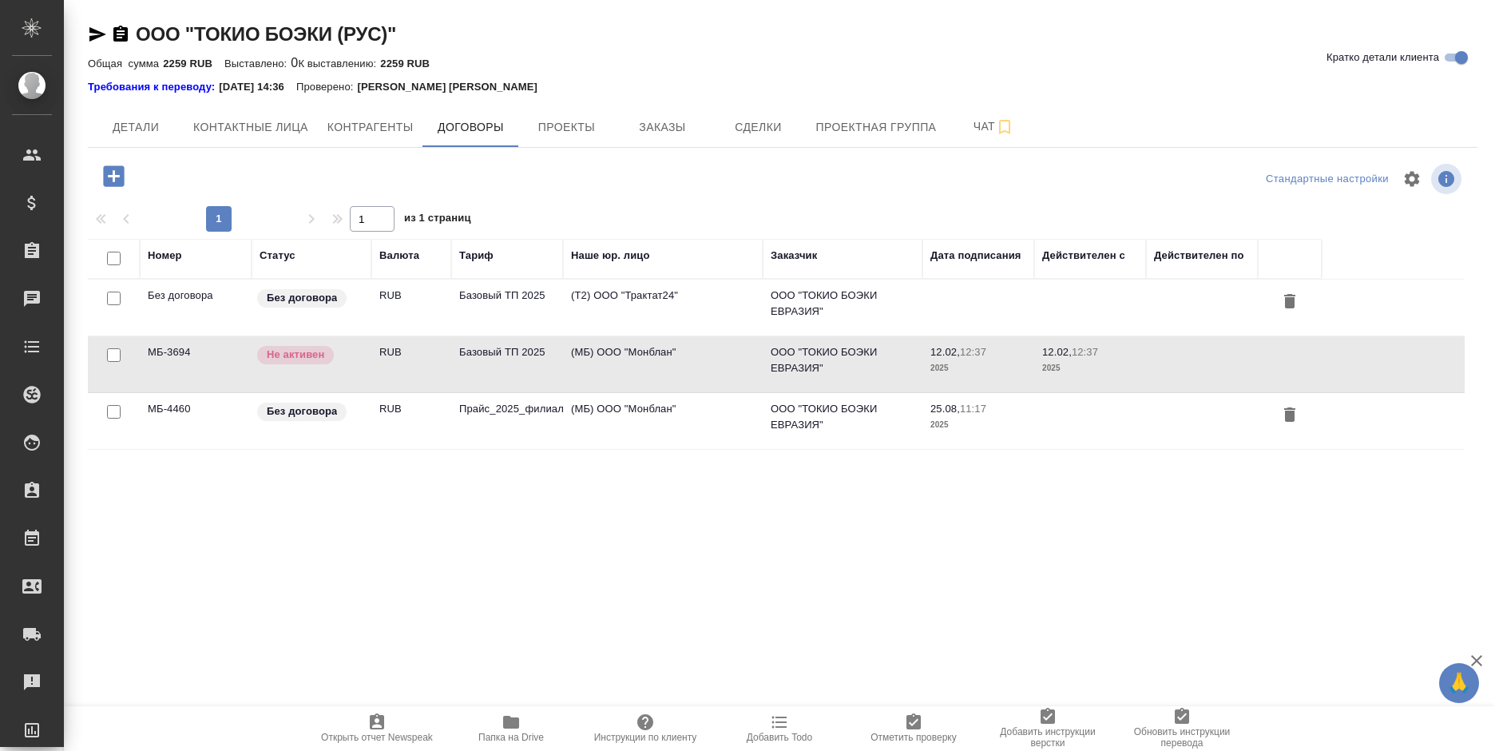
click at [674, 335] on td "(МБ) ООО "Монблан"" at bounding box center [663, 307] width 200 height 56
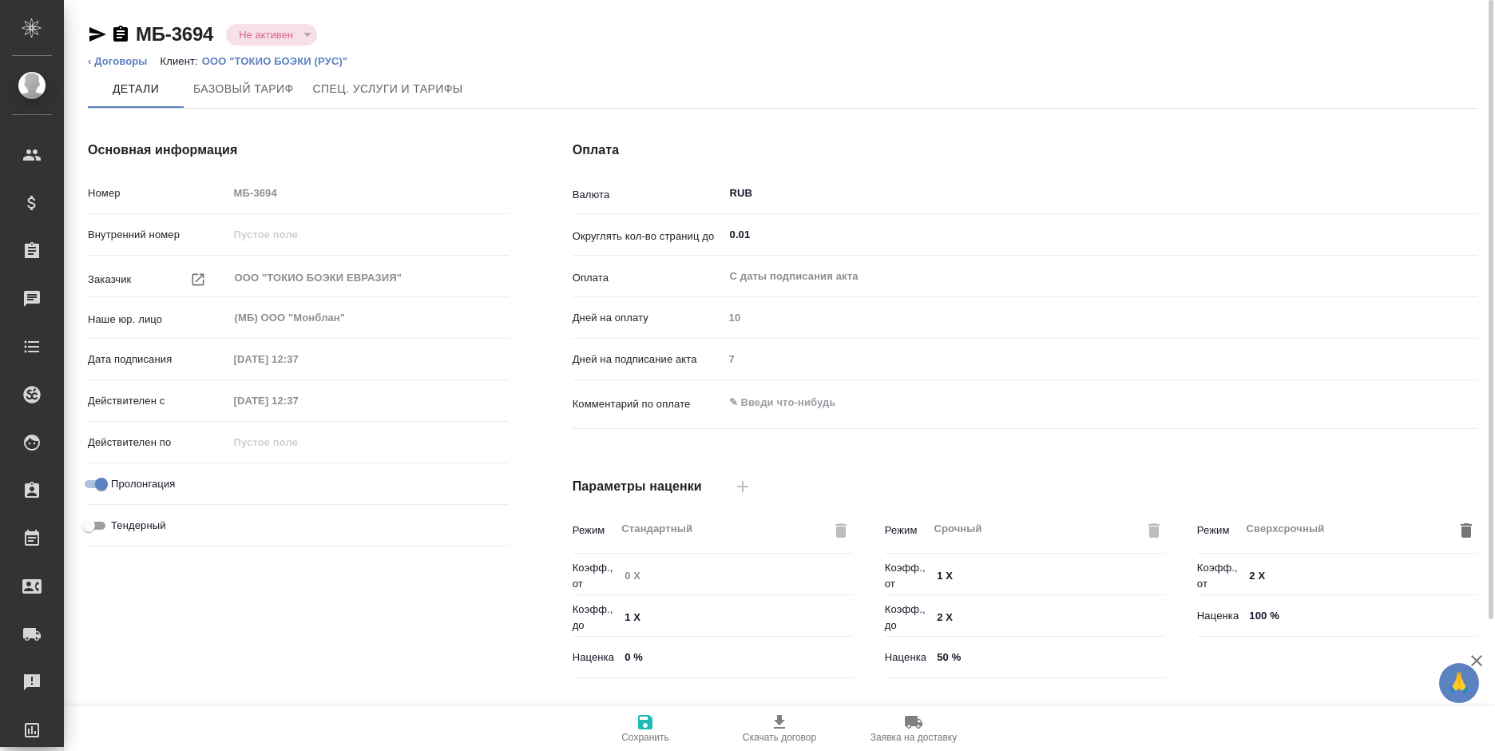
click at [94, 35] on icon "button" at bounding box center [97, 34] width 19 height 19
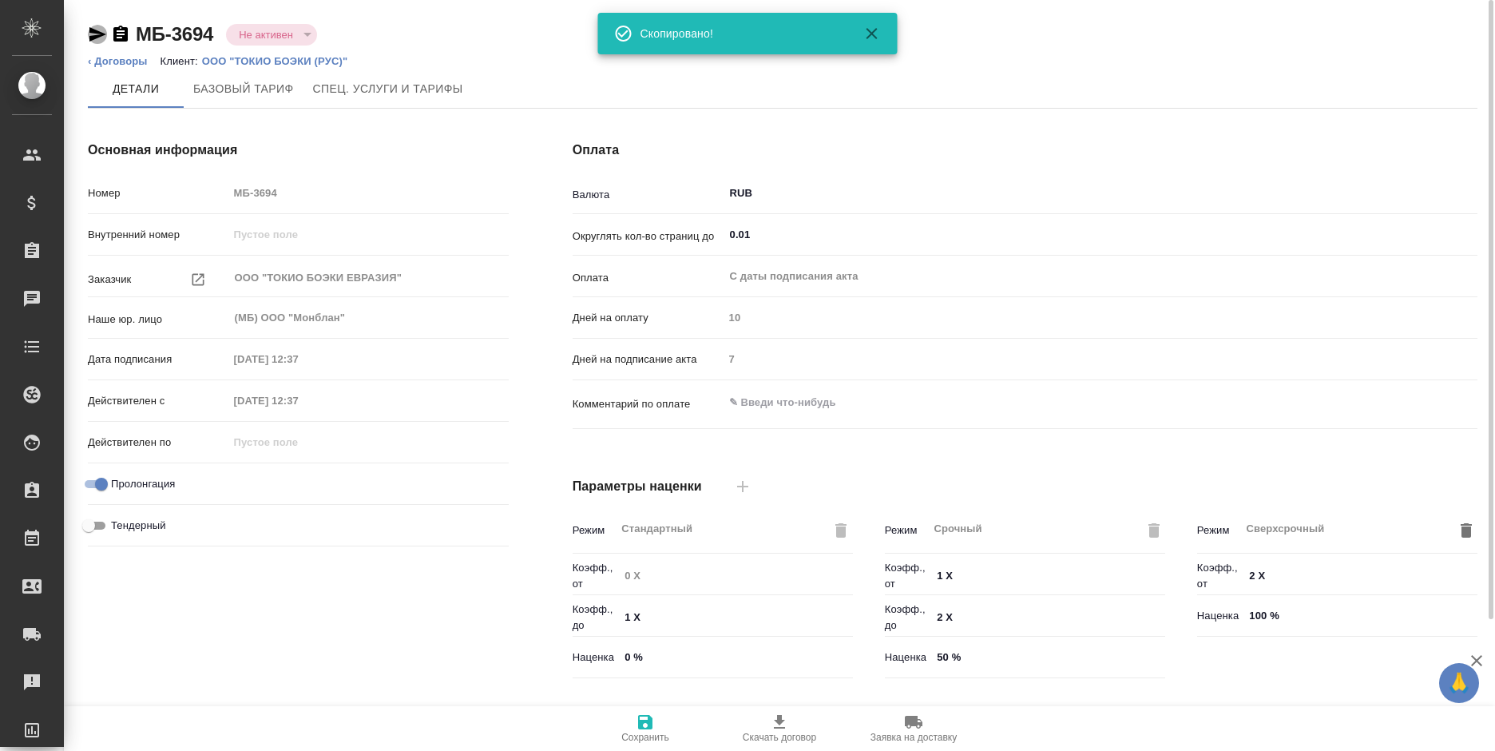
click at [94, 35] on icon "button" at bounding box center [97, 34] width 19 height 19
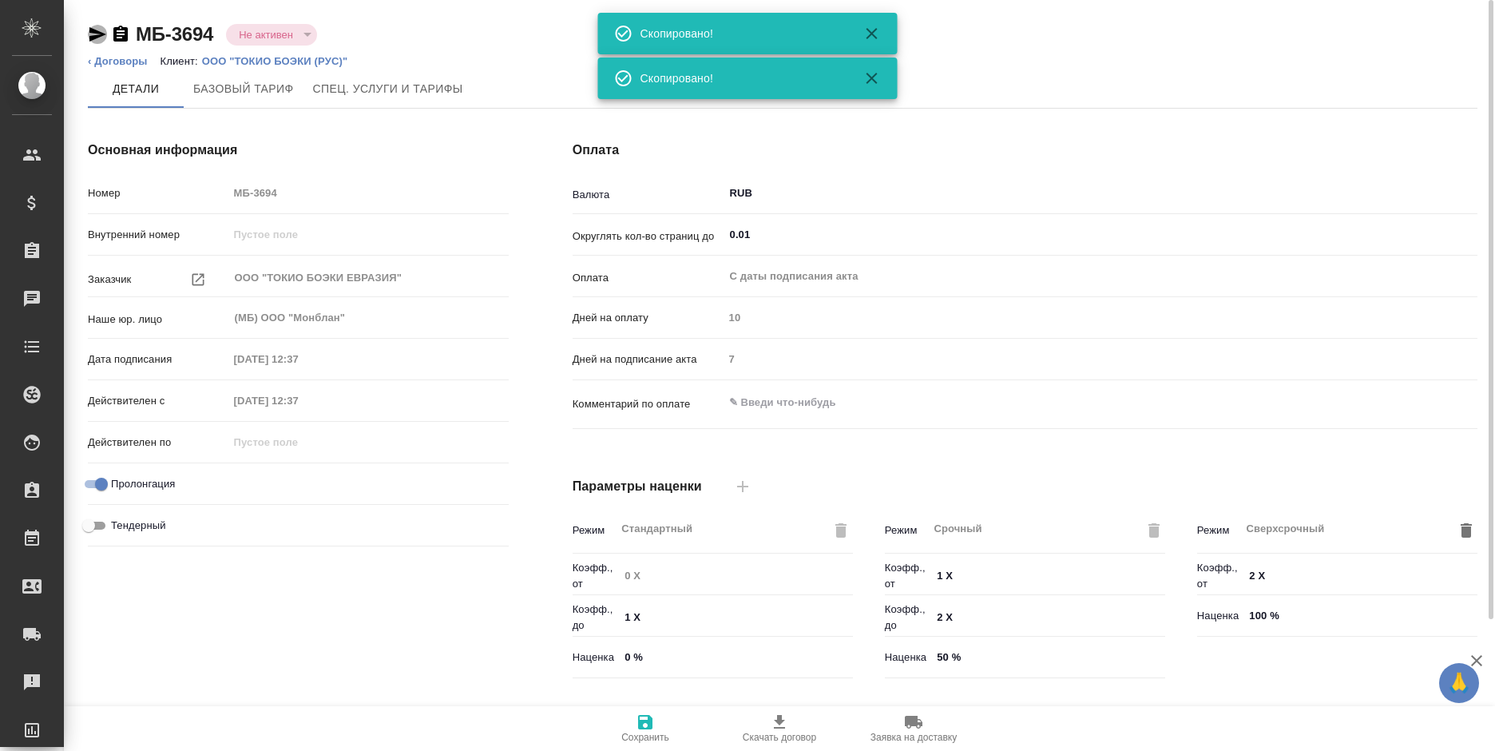
click at [94, 35] on icon "button" at bounding box center [97, 34] width 19 height 19
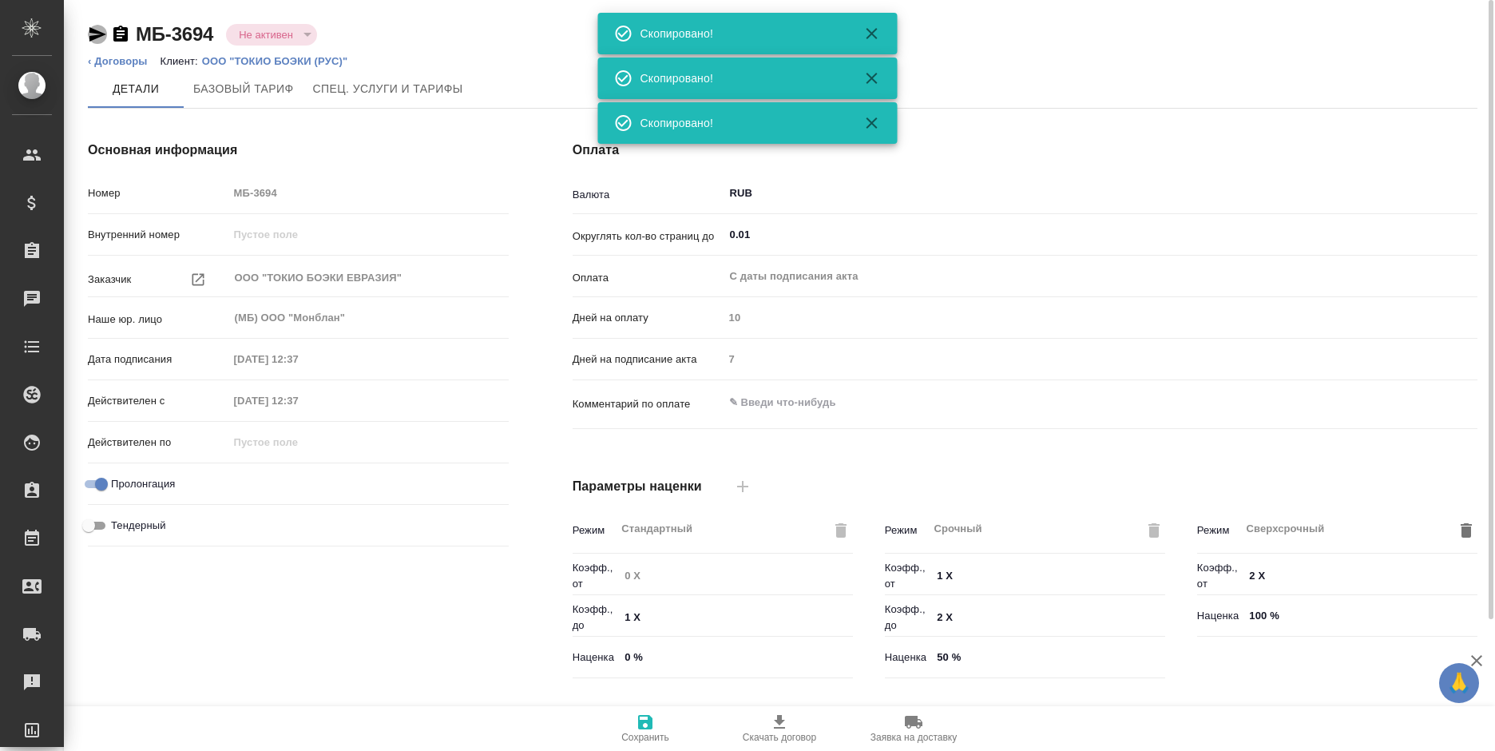
click at [94, 35] on icon "button" at bounding box center [97, 34] width 19 height 19
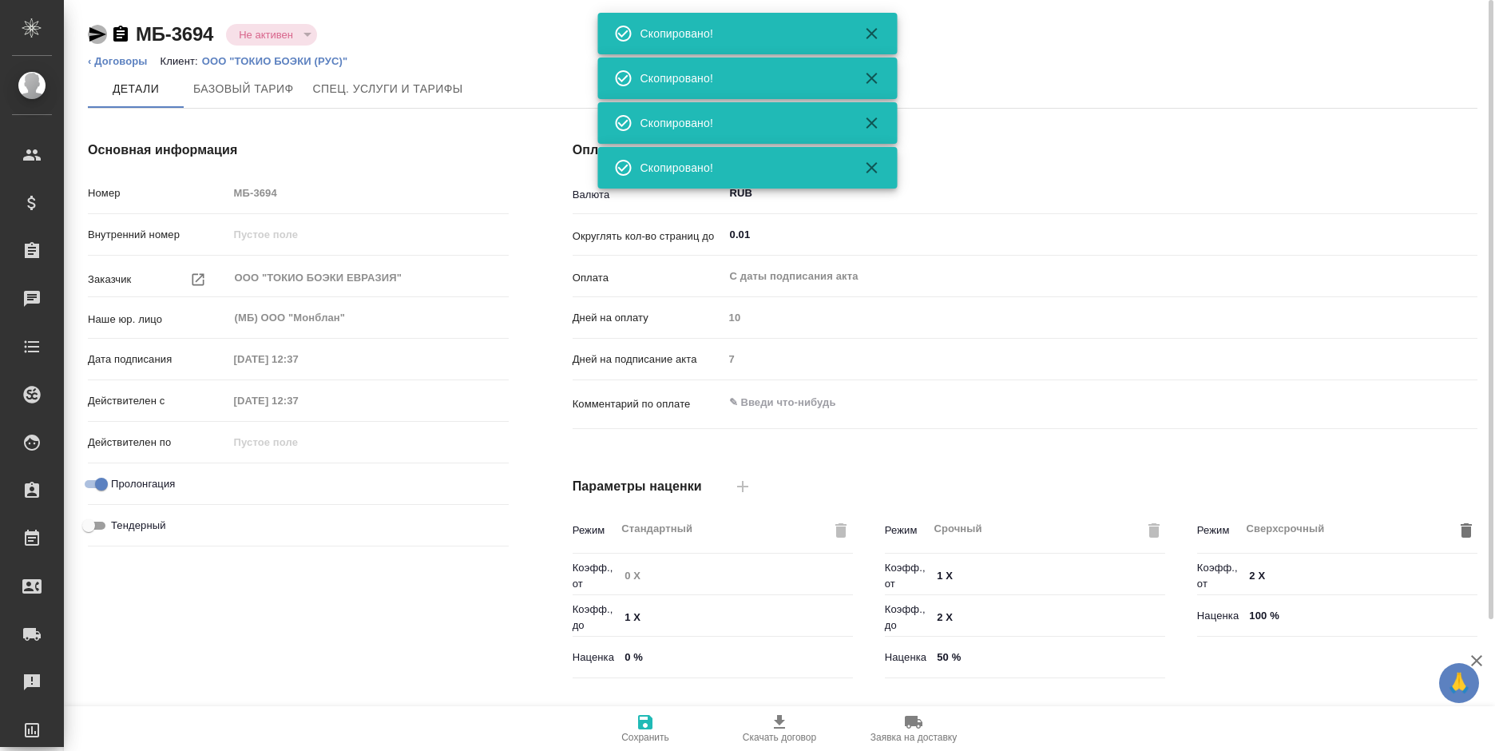
click at [94, 35] on icon "button" at bounding box center [97, 34] width 19 height 19
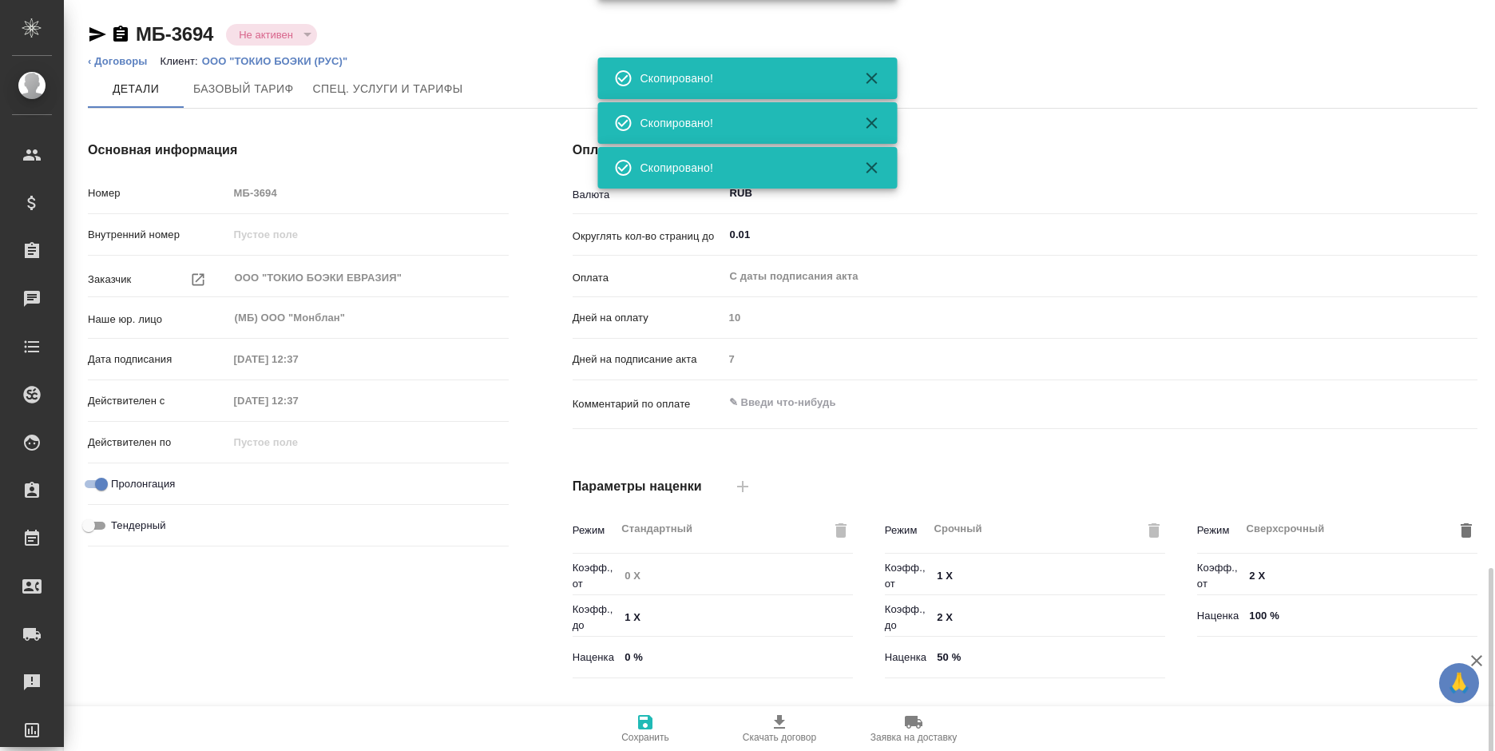
scroll to position [335, 0]
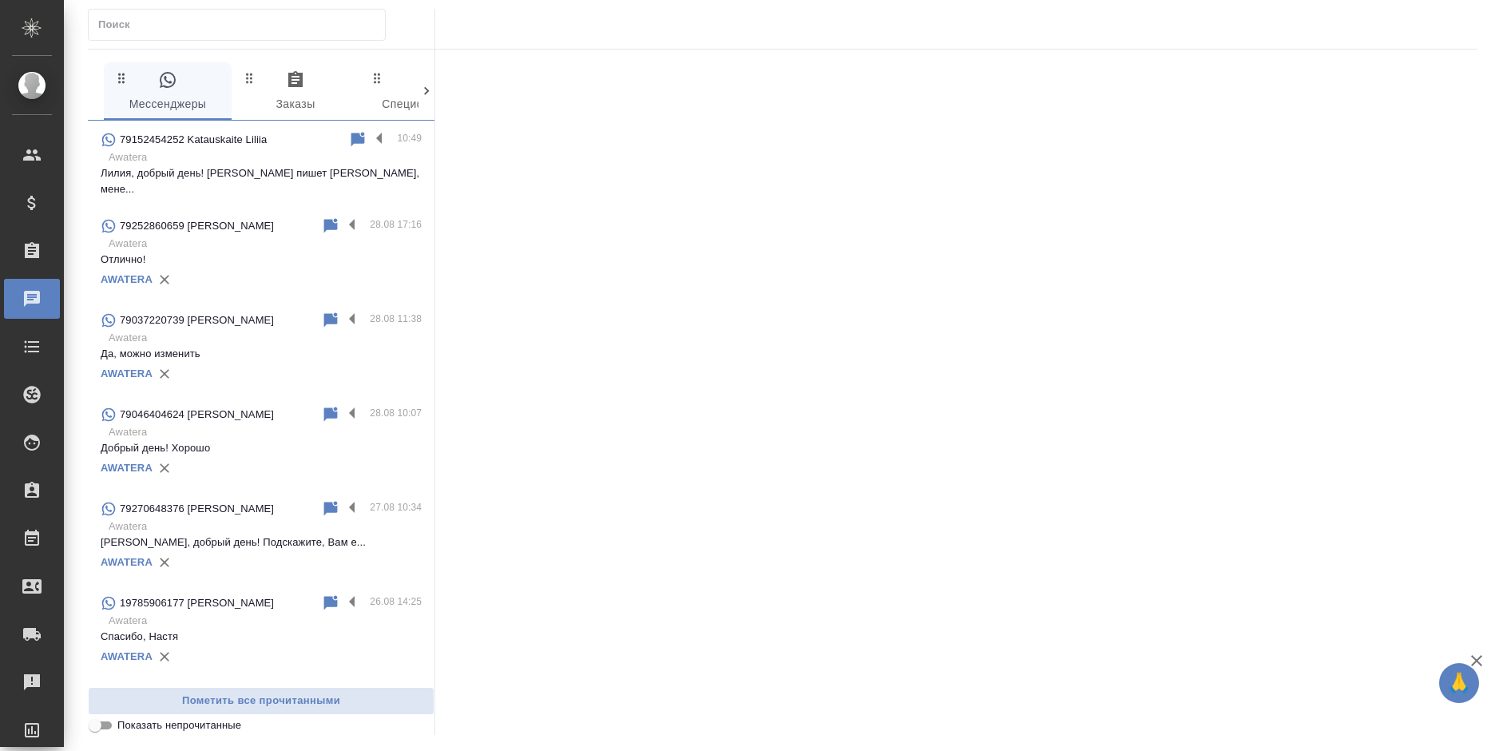
click at [260, 149] on p "Awatera" at bounding box center [265, 157] width 313 height 16
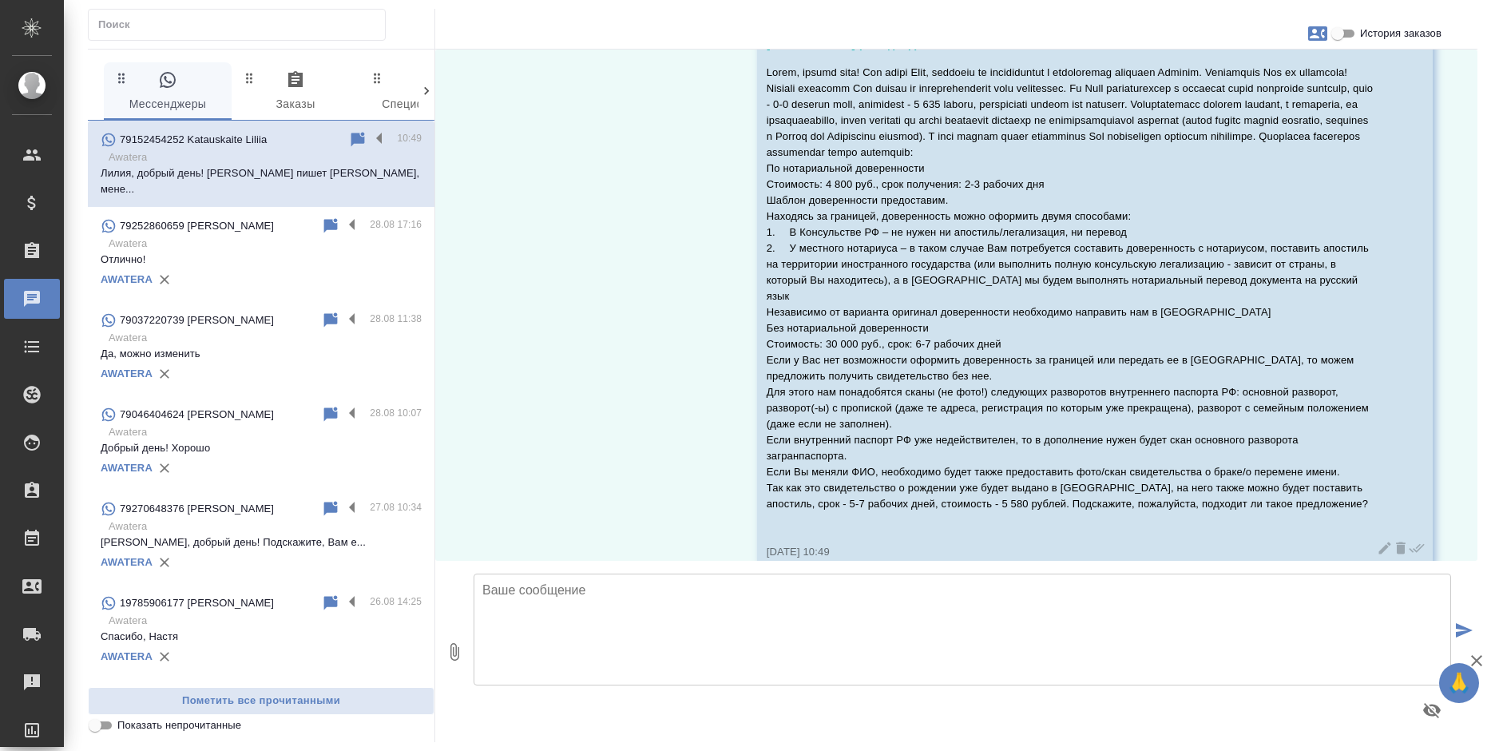
scroll to position [855, 0]
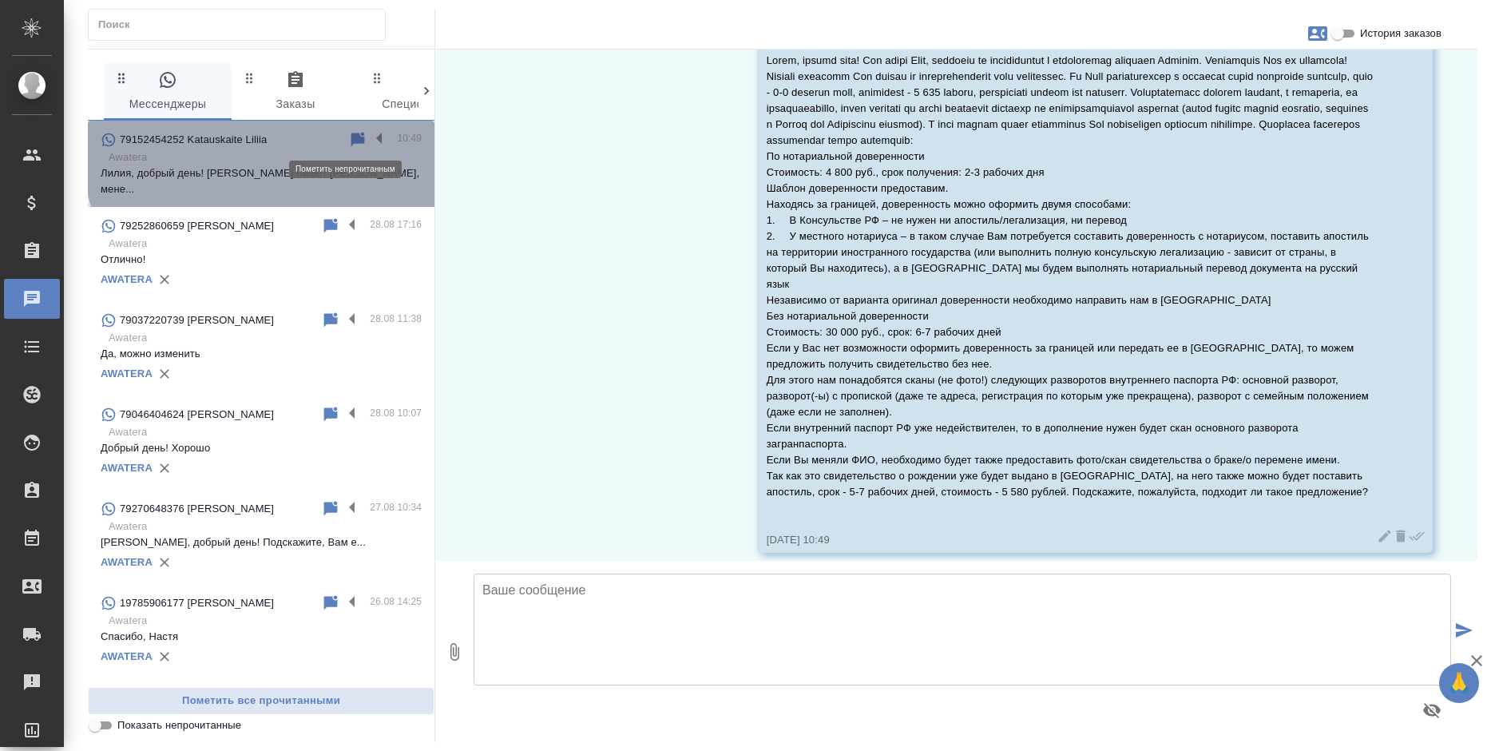
click at [355, 136] on icon at bounding box center [357, 139] width 19 height 19
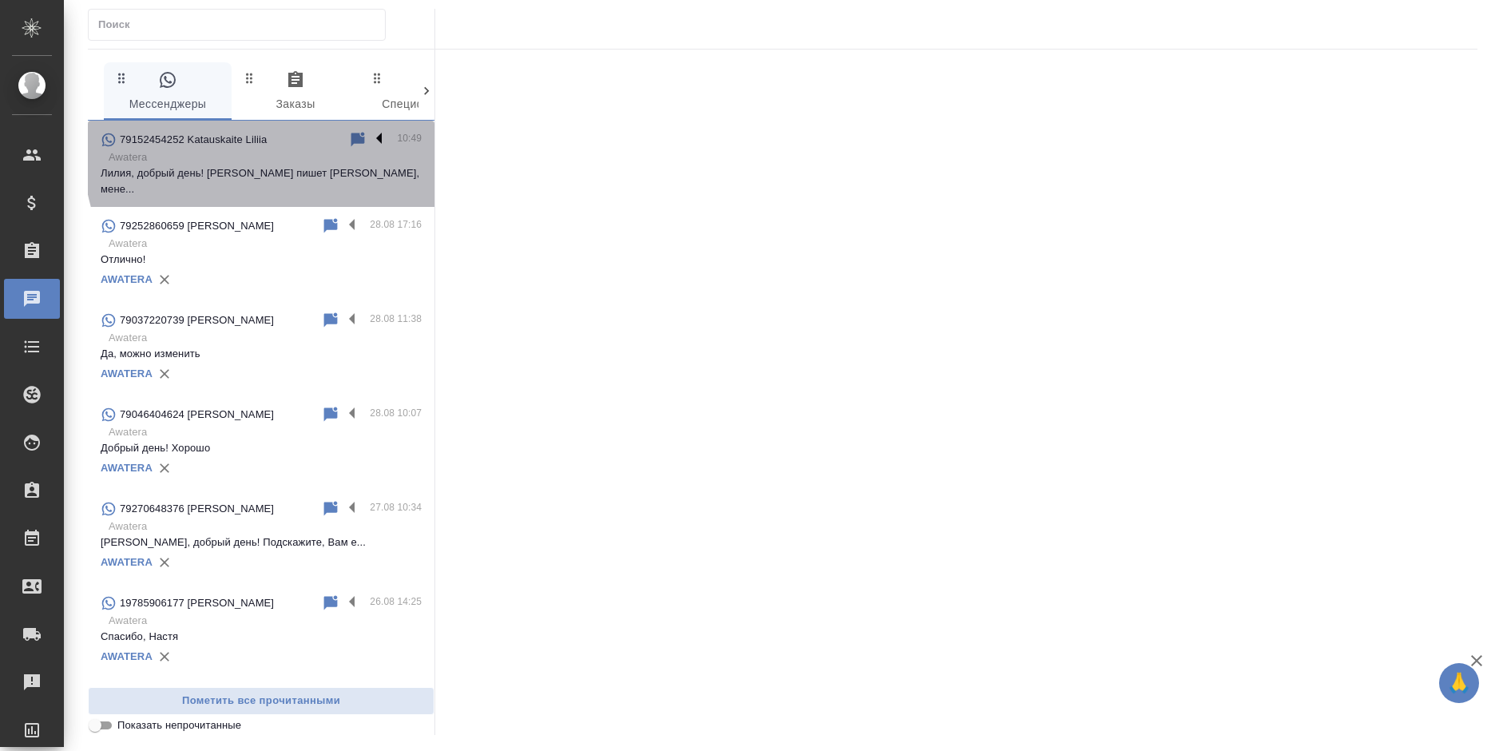
click at [370, 135] on label at bounding box center [383, 139] width 27 height 18
click at [0, 0] on input "checkbox" at bounding box center [0, 0] width 0 height 0
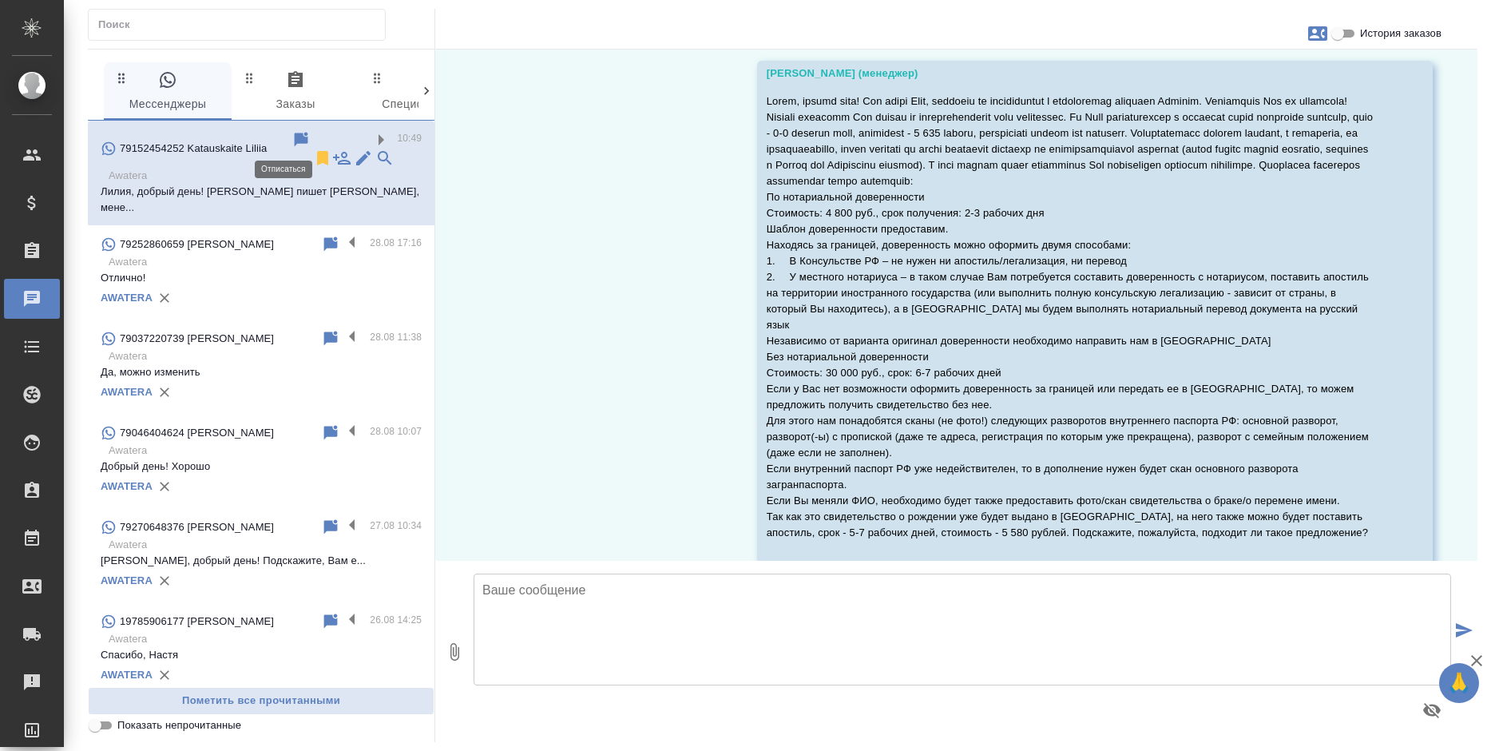
click at [317, 151] on icon at bounding box center [322, 158] width 11 height 14
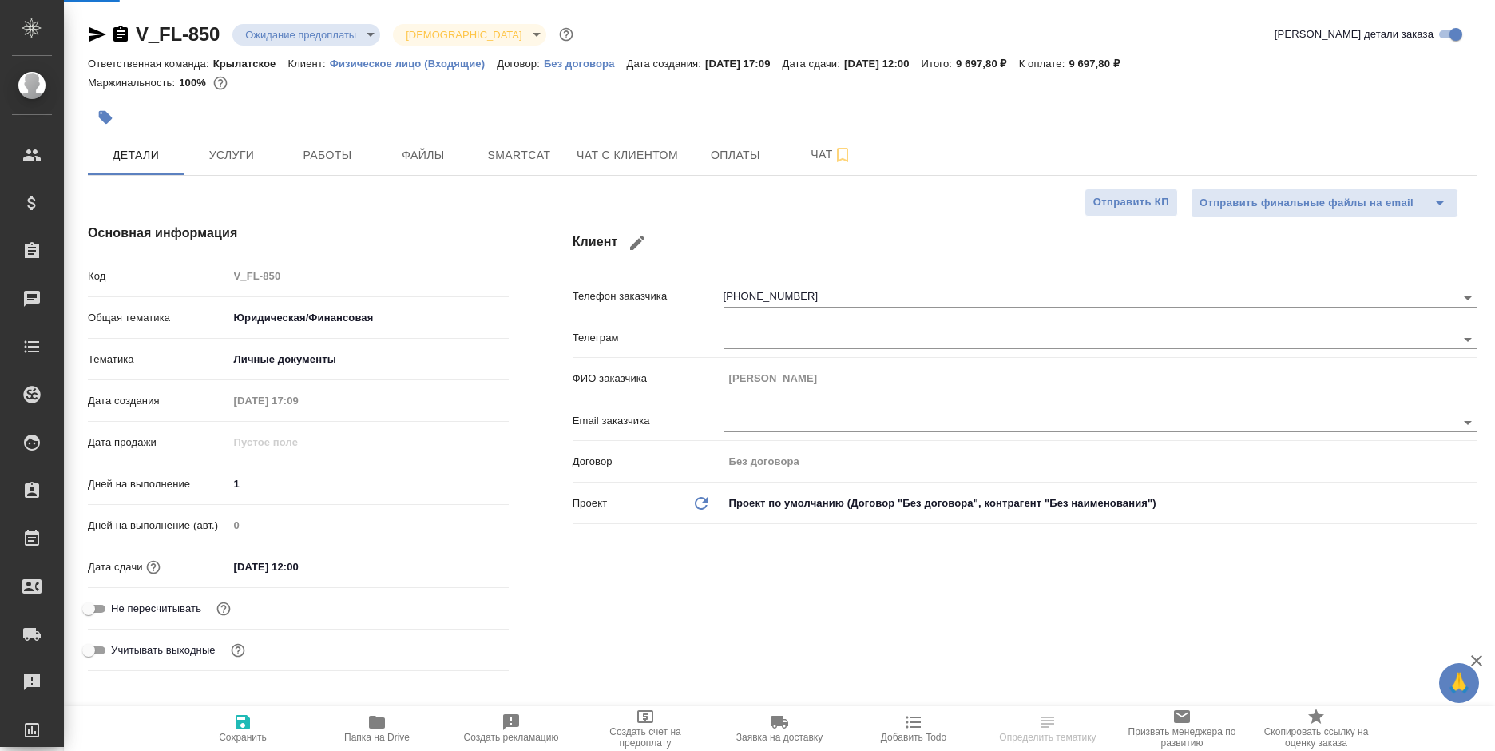
select select "RU"
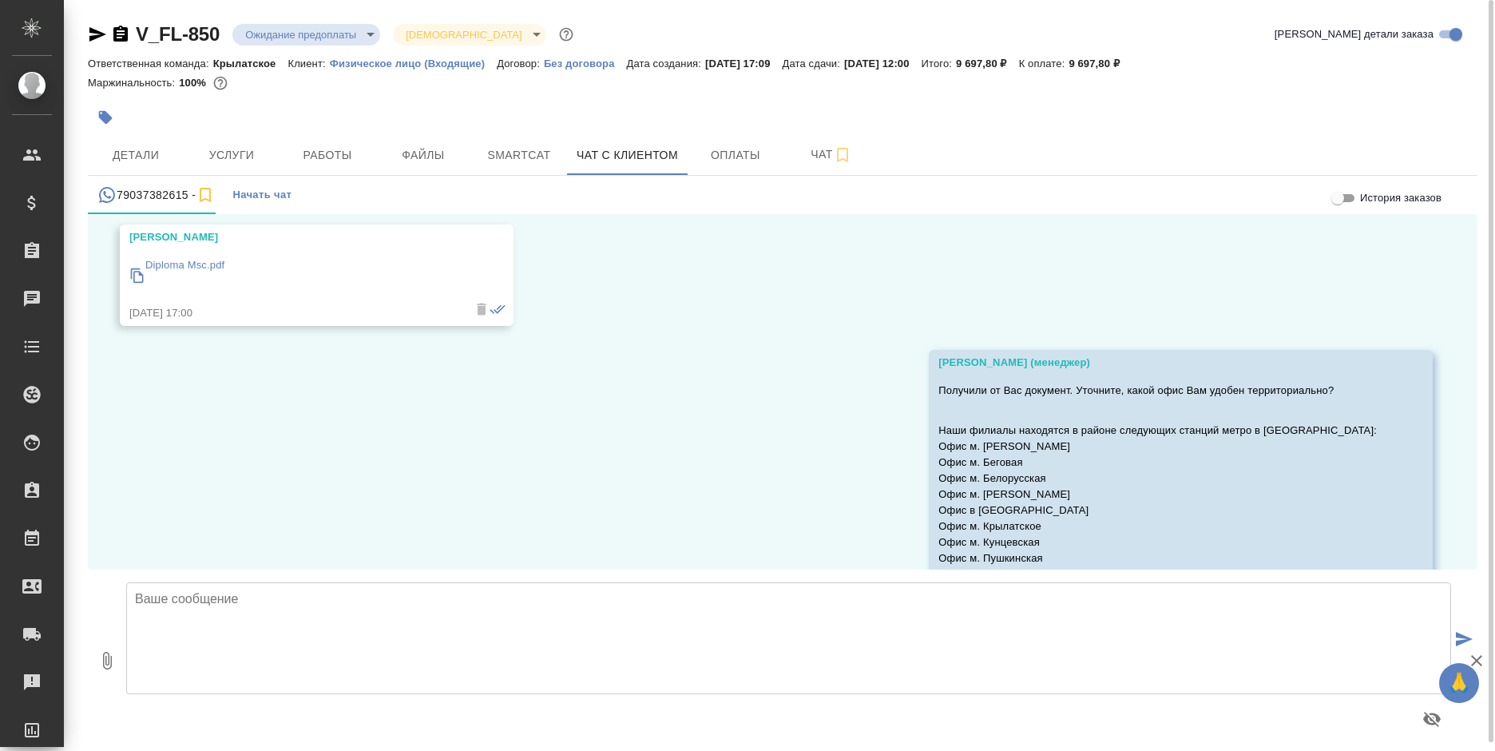
scroll to position [129, 0]
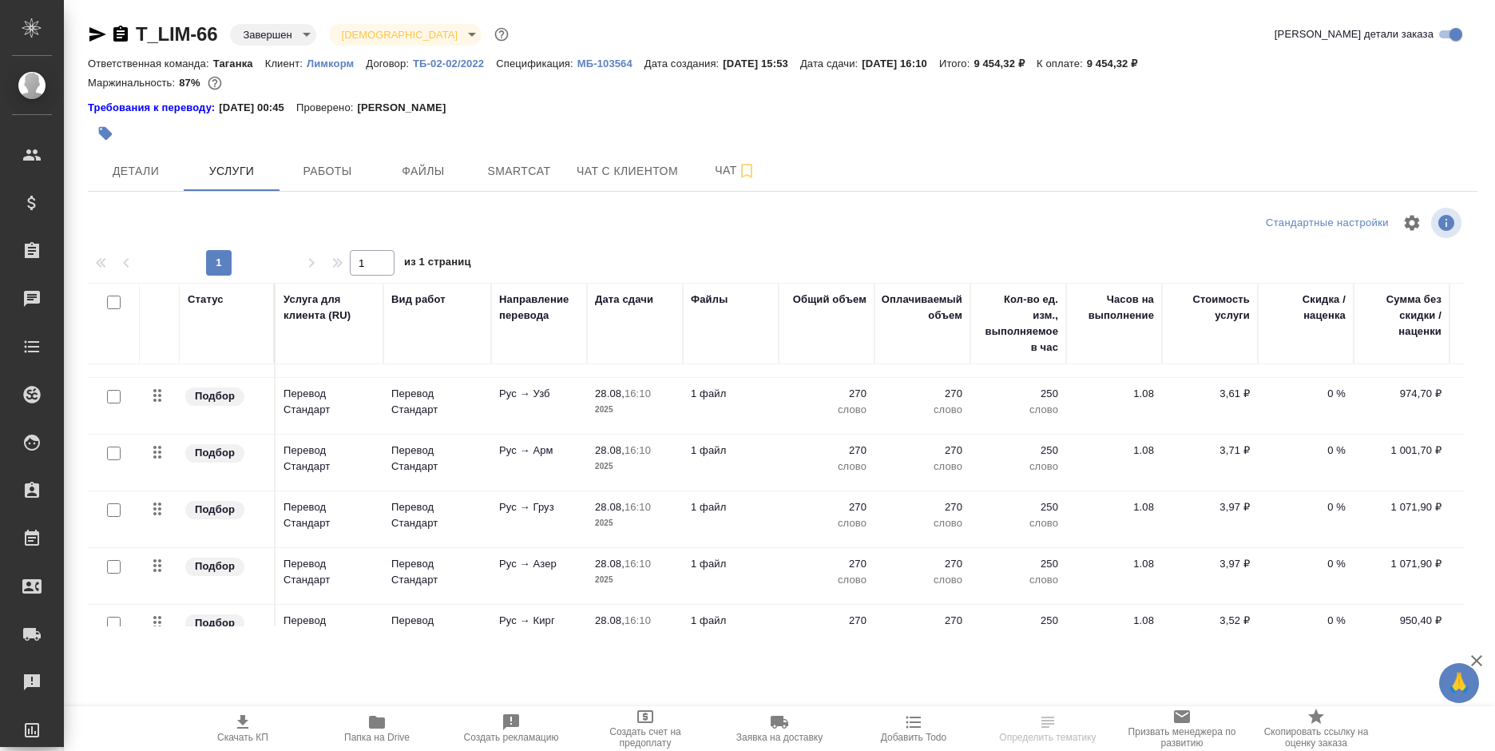
scroll to position [204, 0]
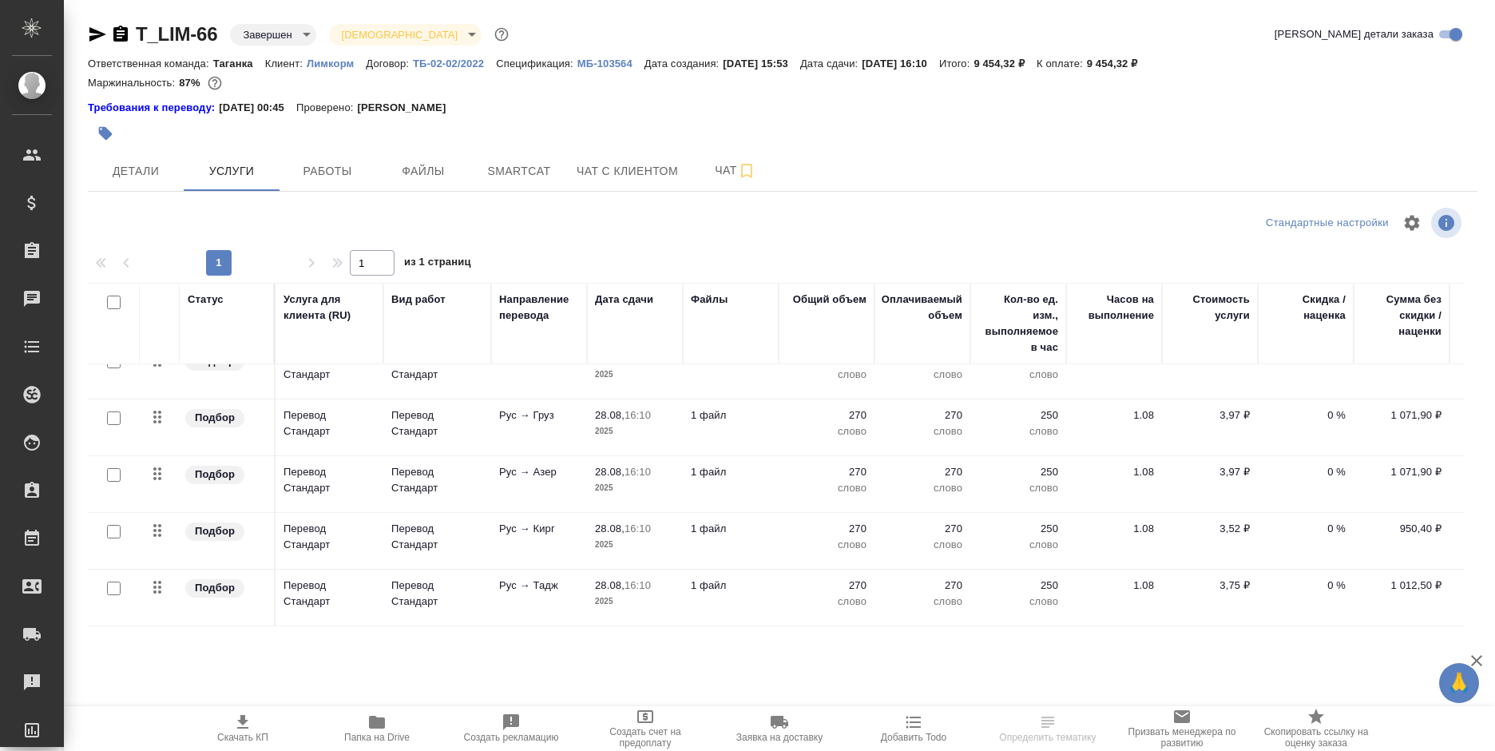
click at [591, 65] on p "МБ-103564" at bounding box center [610, 63] width 67 height 12
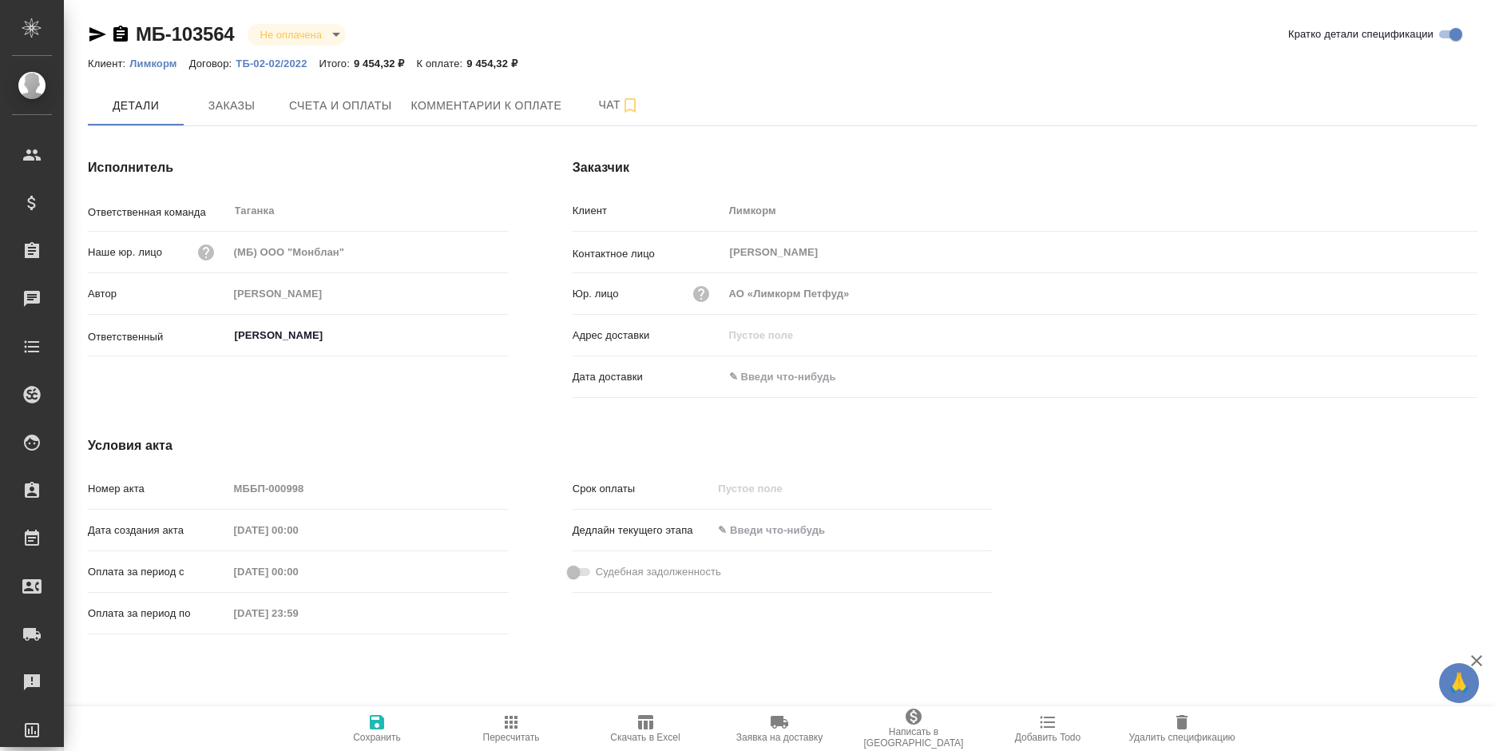
click at [526, 723] on span "Пересчитать" at bounding box center [511, 727] width 115 height 30
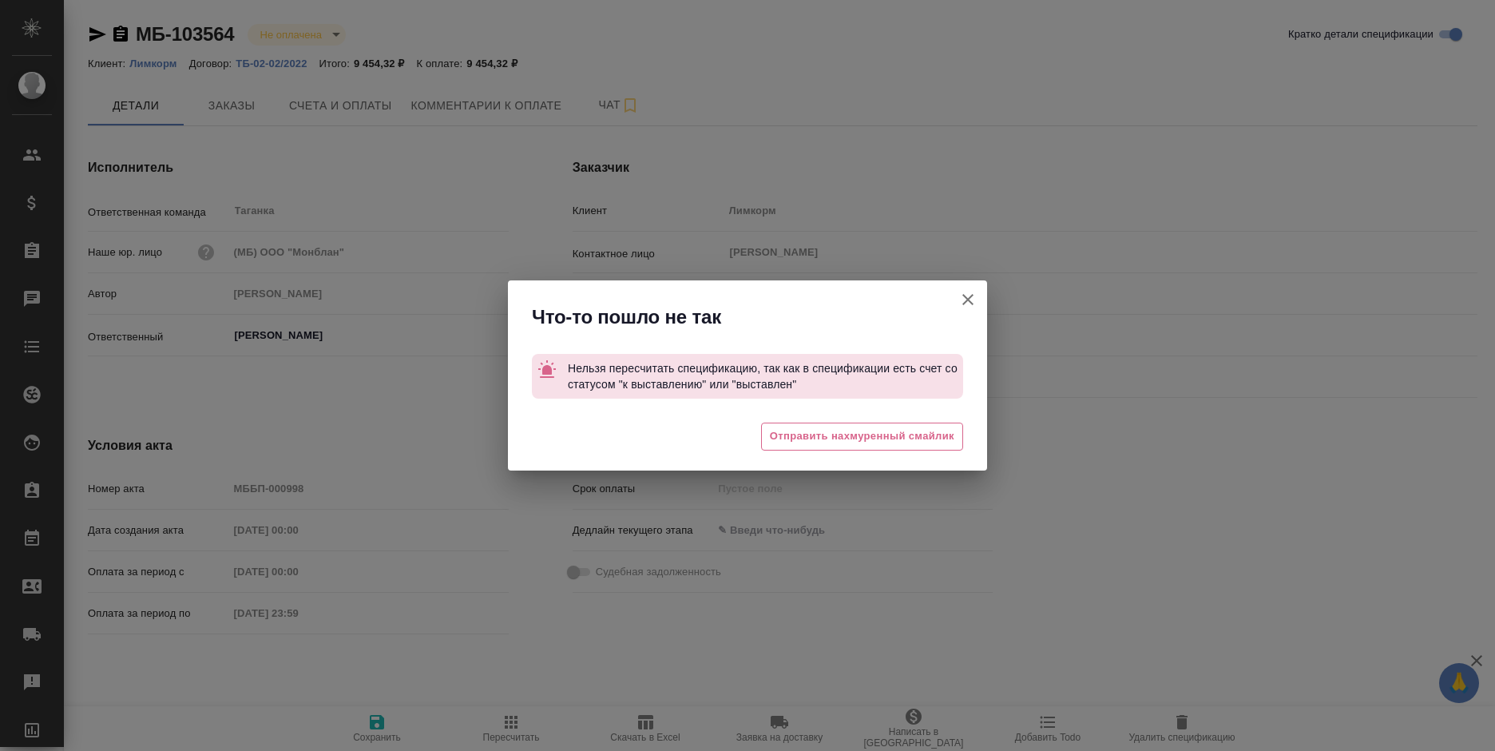
click at [962, 290] on icon "button" at bounding box center [967, 299] width 19 height 19
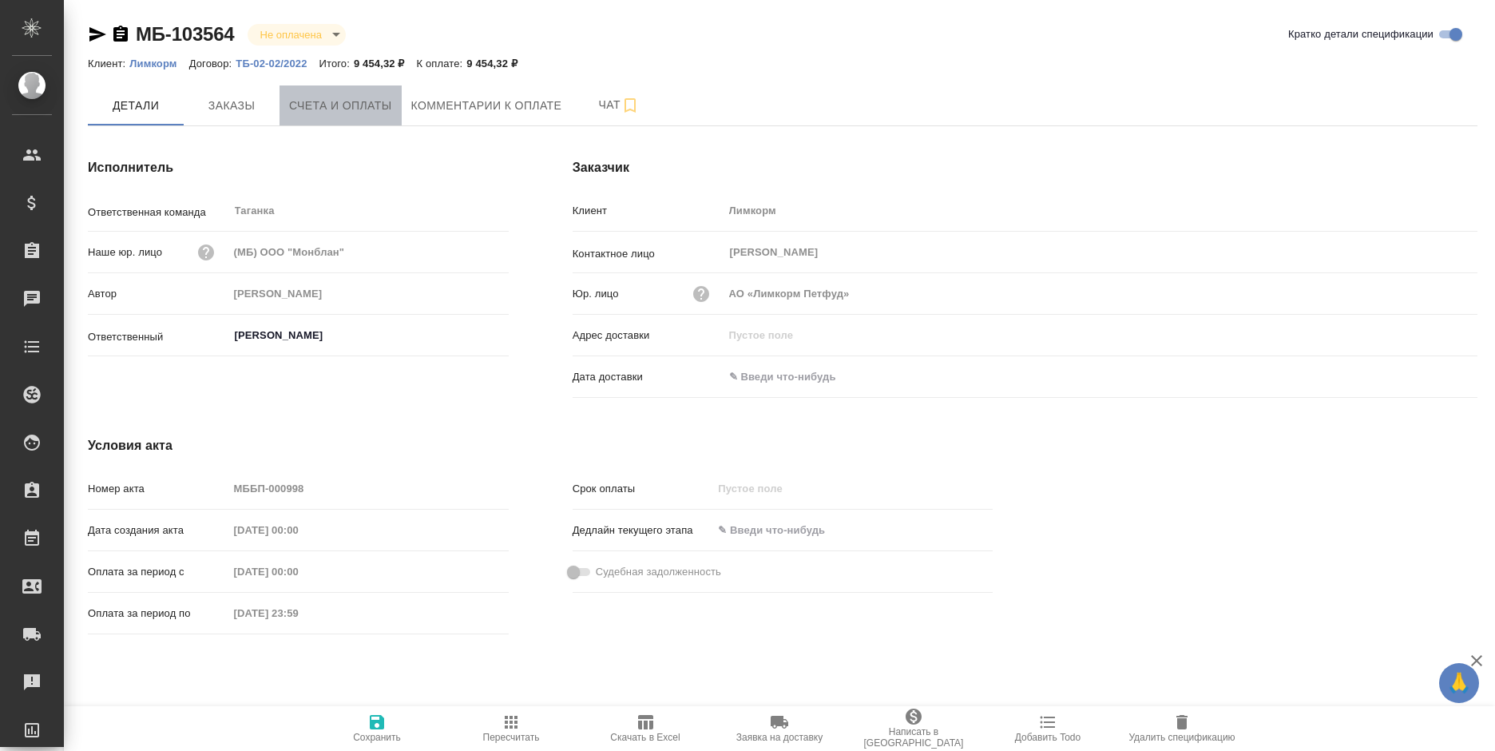
click at [380, 97] on span "Счета и оплаты" at bounding box center [340, 106] width 103 height 20
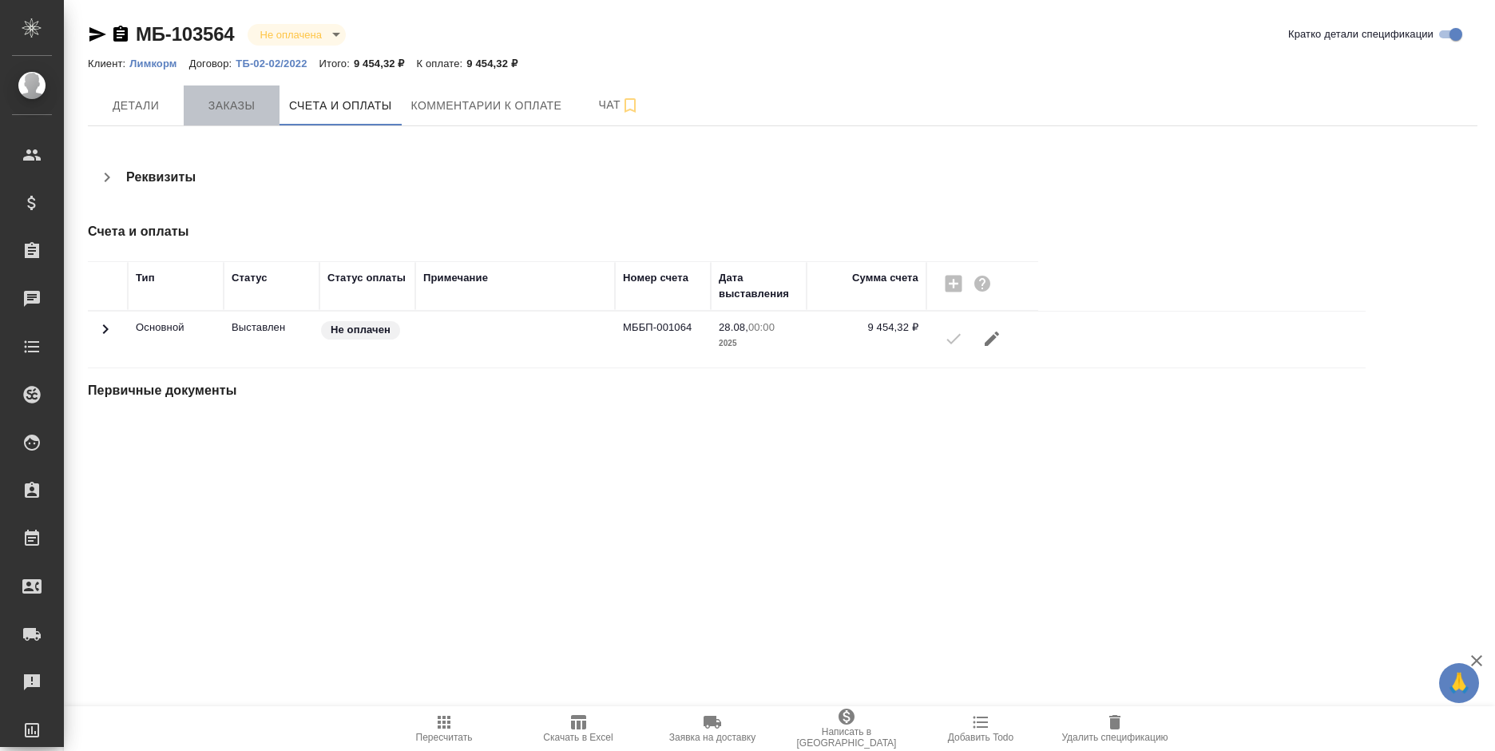
click at [244, 102] on span "Заказы" at bounding box center [231, 106] width 77 height 20
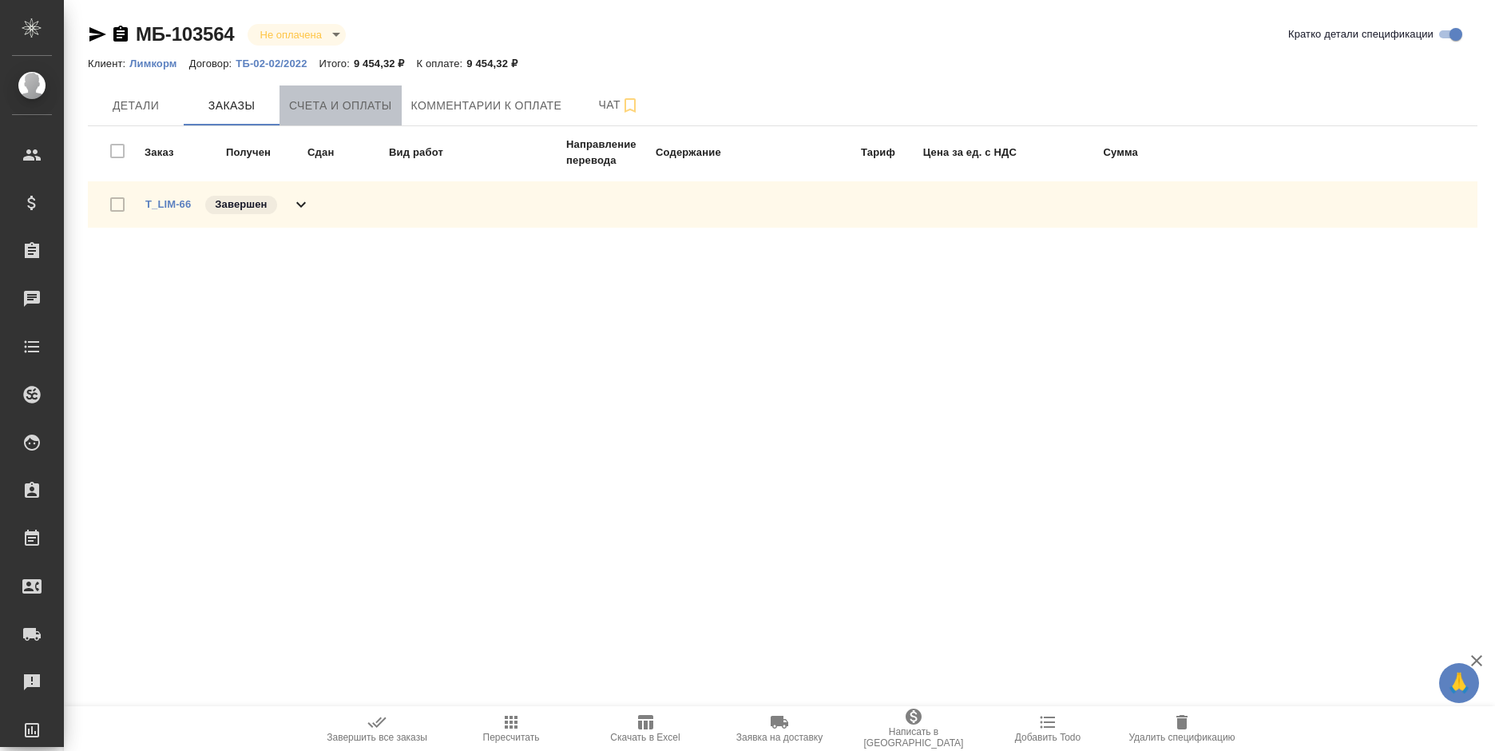
click at [336, 101] on span "Счета и оплаты" at bounding box center [340, 106] width 103 height 20
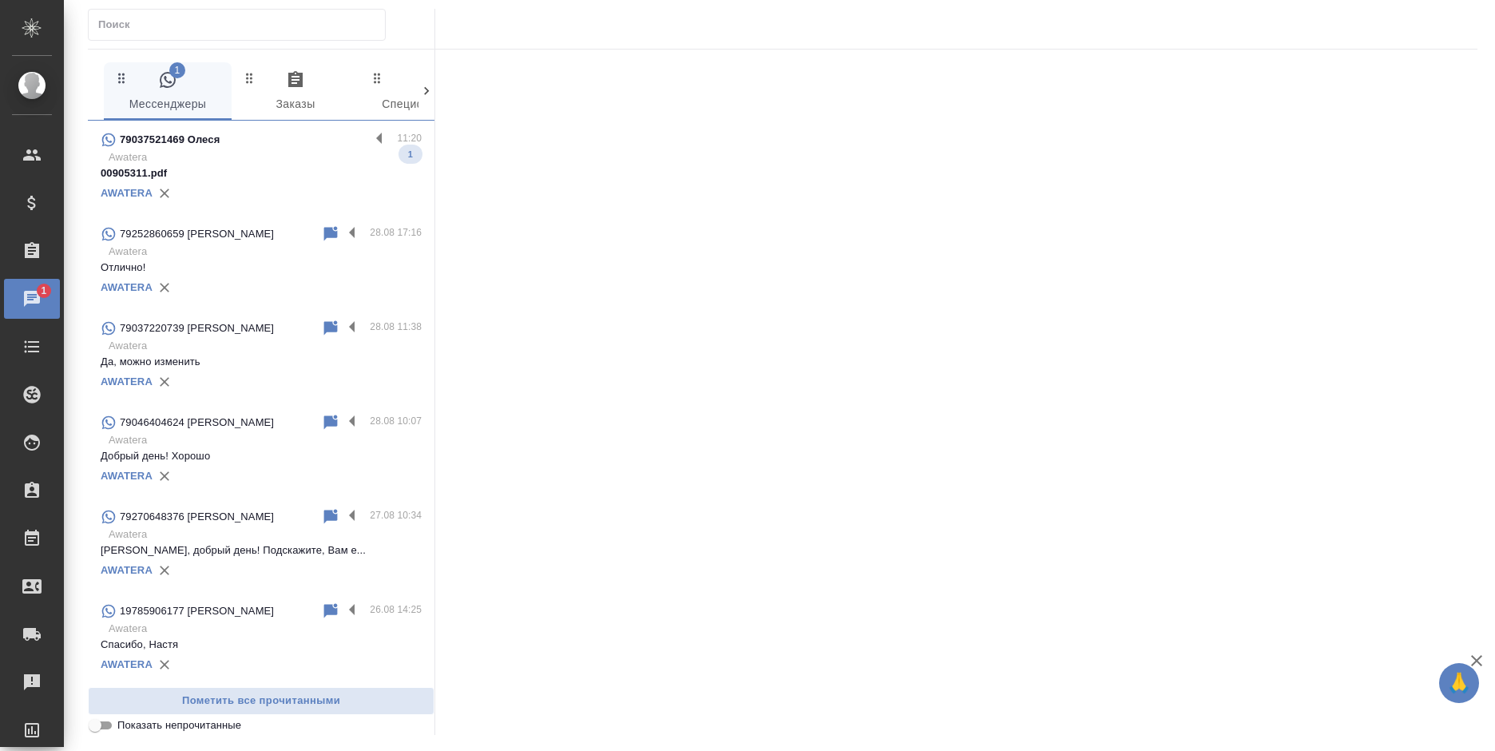
click at [282, 181] on div "AWATERA" at bounding box center [261, 193] width 321 height 24
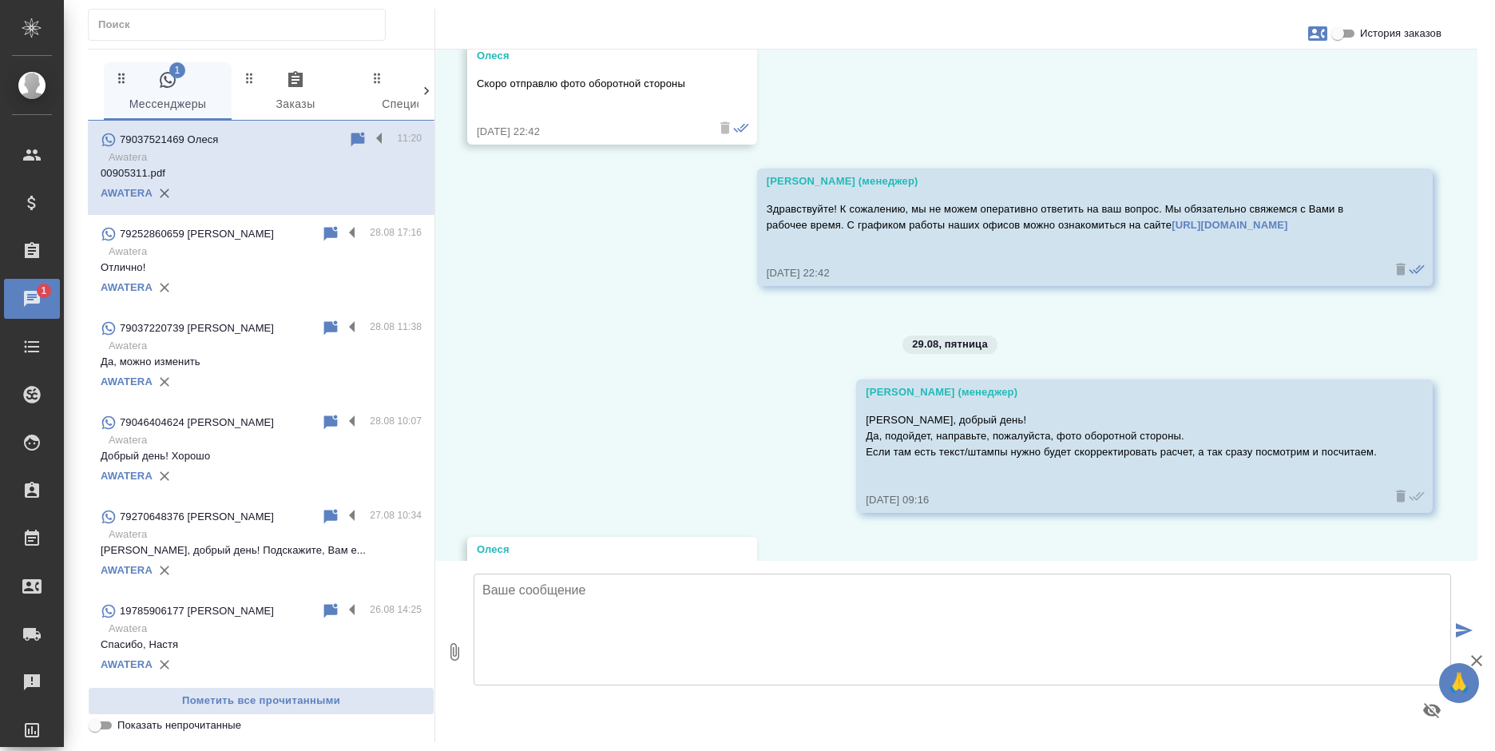
scroll to position [719, 0]
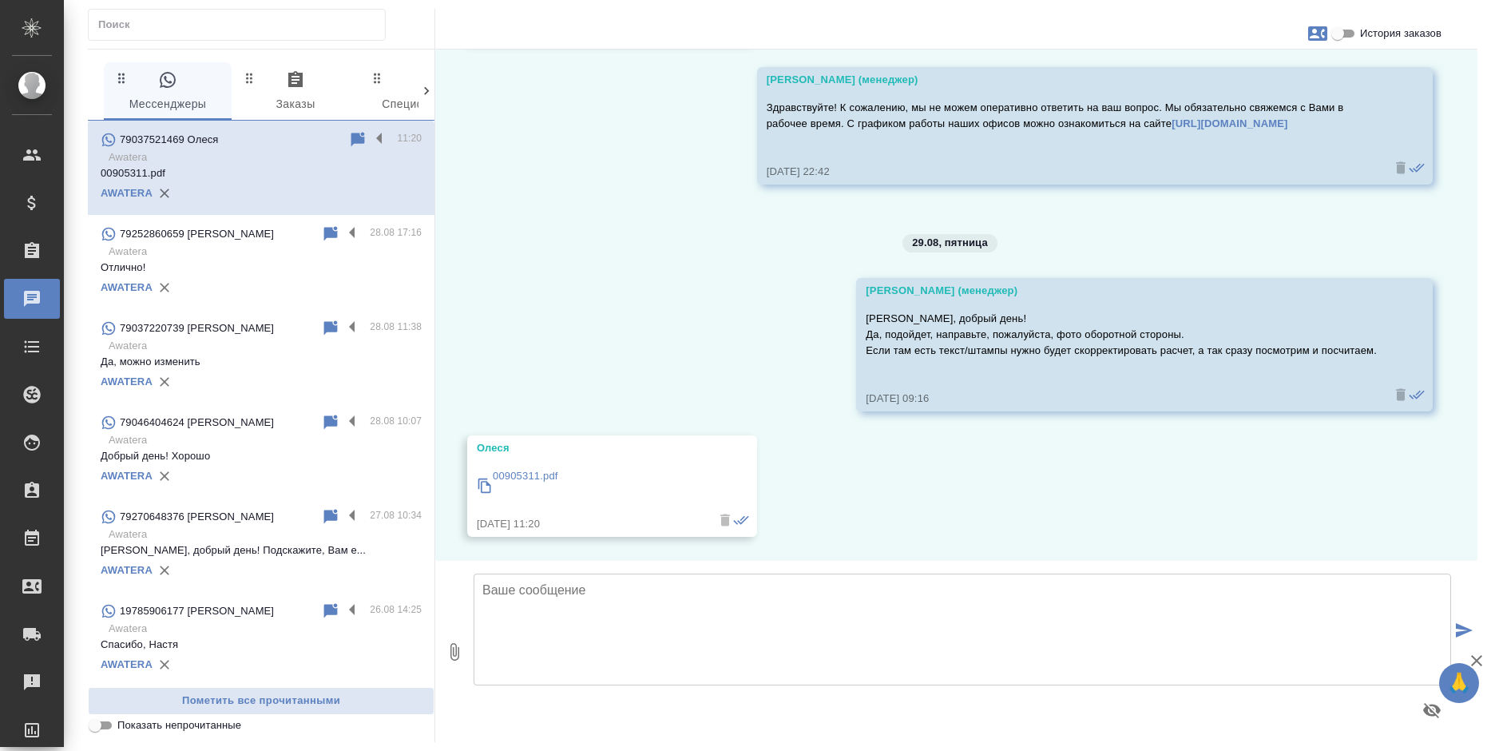
click at [520, 475] on p "00905311.pdf" at bounding box center [525, 476] width 65 height 16
click at [1362, 30] on span "История заказов" at bounding box center [1400, 34] width 81 height 16
click at [1362, 30] on input "История заказов" at bounding box center [1337, 33] width 57 height 19
checkbox input "true"
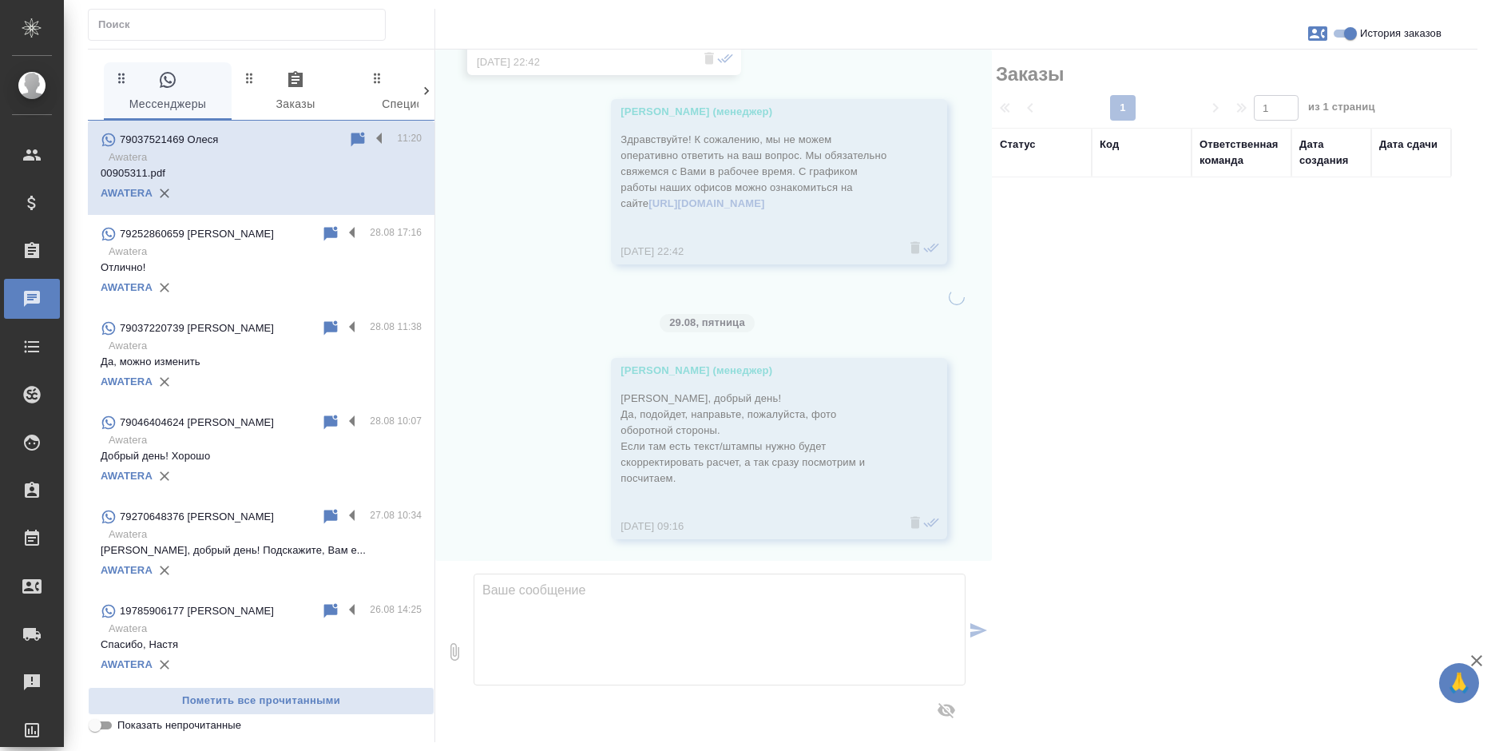
scroll to position [751, 0]
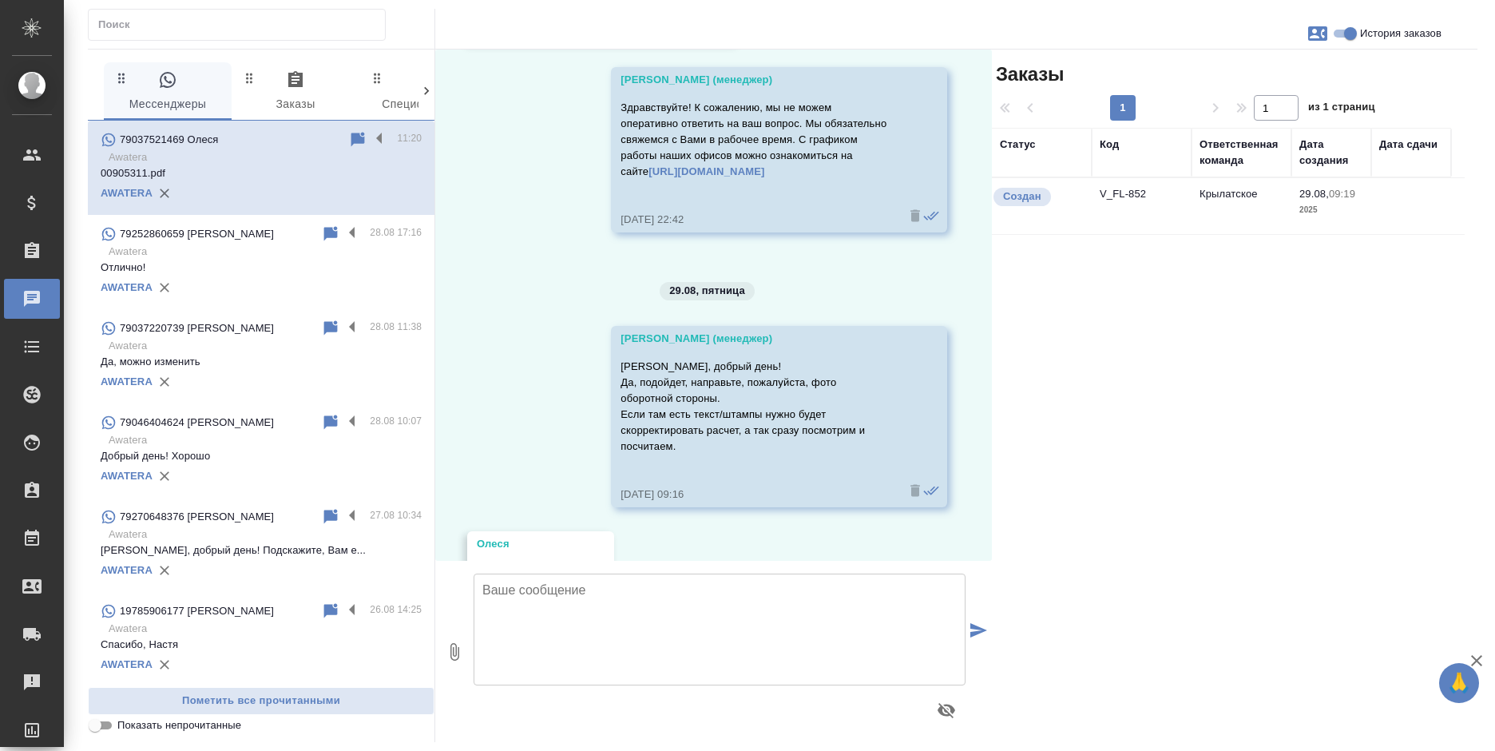
click at [1230, 201] on td "Крылатское" at bounding box center [1241, 206] width 100 height 56
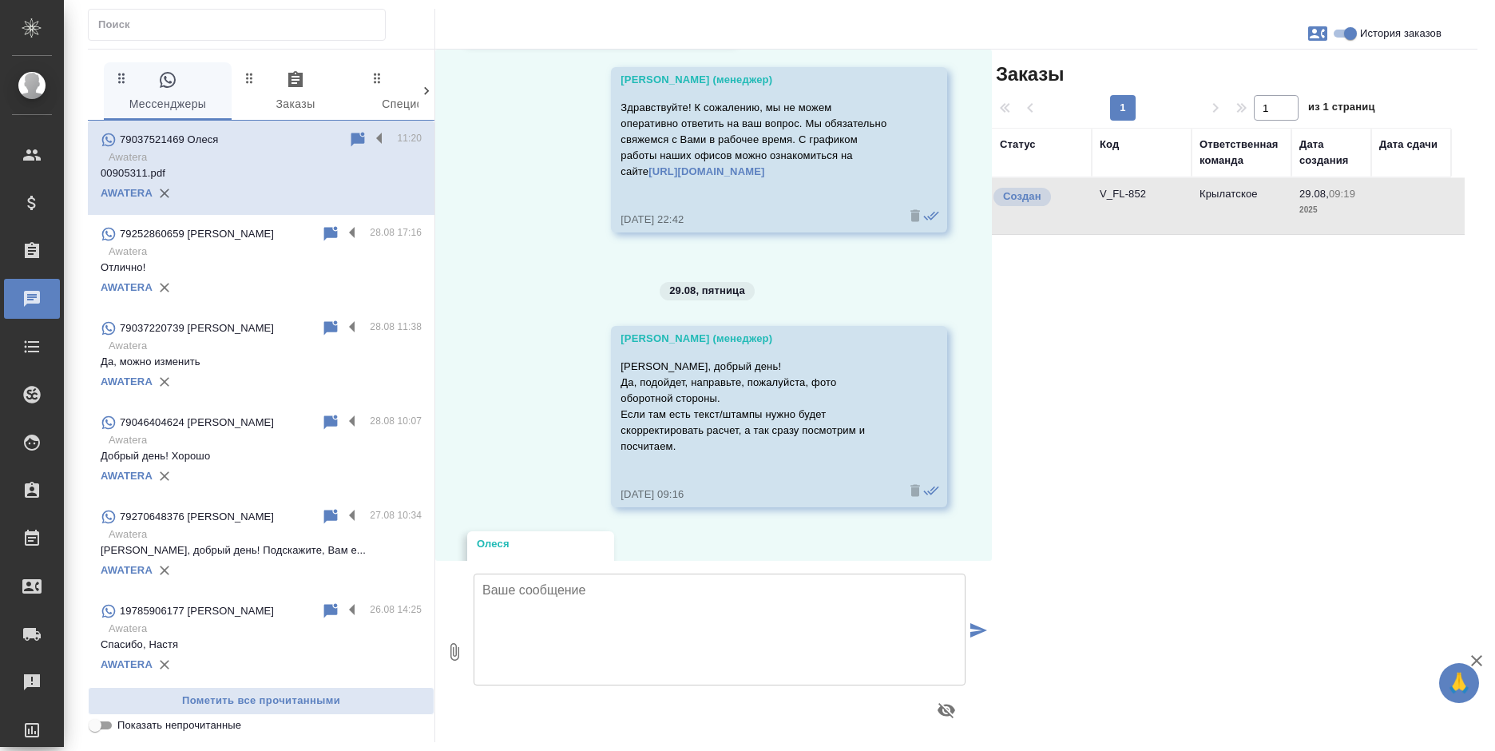
click at [1230, 201] on td "Крылатское" at bounding box center [1241, 206] width 100 height 56
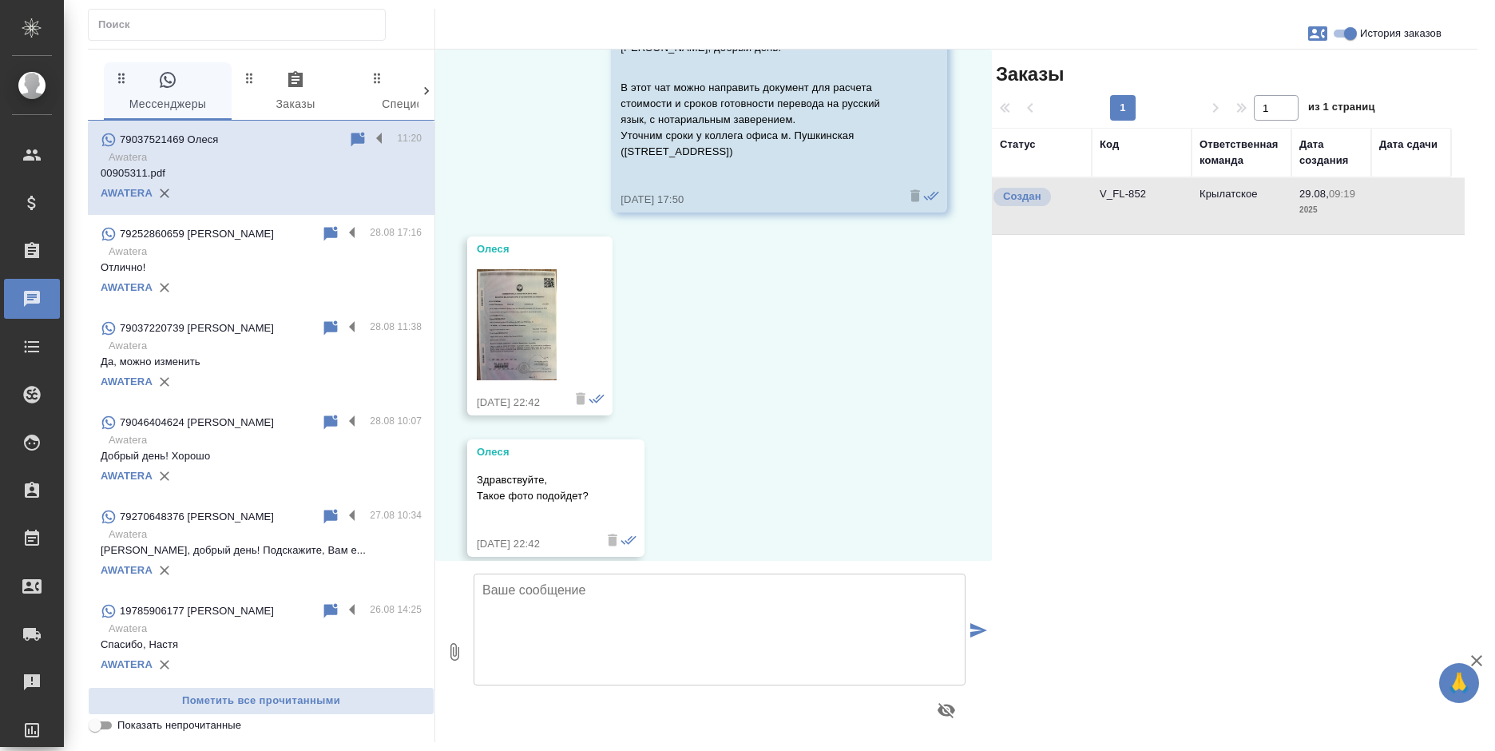
scroll to position [0, 0]
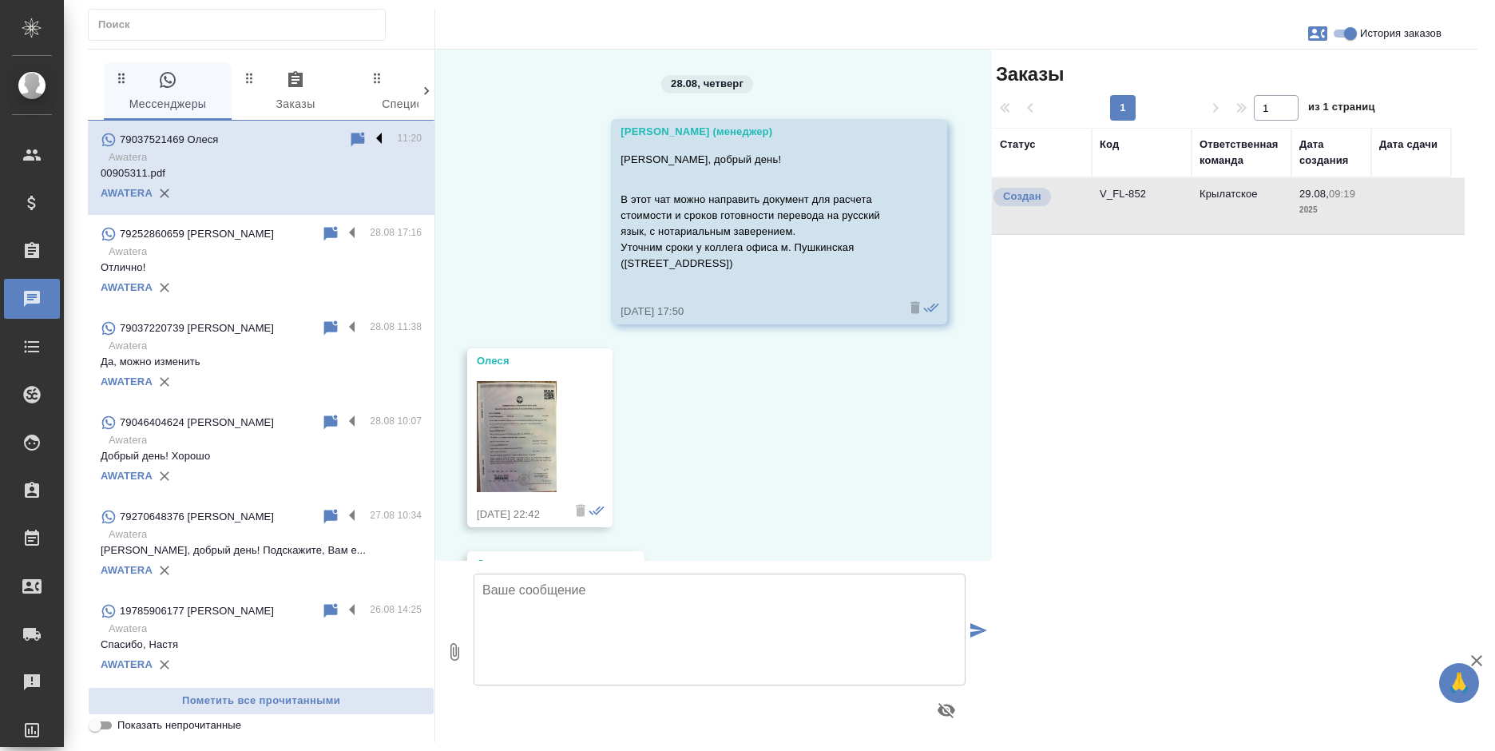
click at [370, 138] on label at bounding box center [383, 139] width 27 height 18
click at [0, 0] on input "checkbox" at bounding box center [0, 0] width 0 height 0
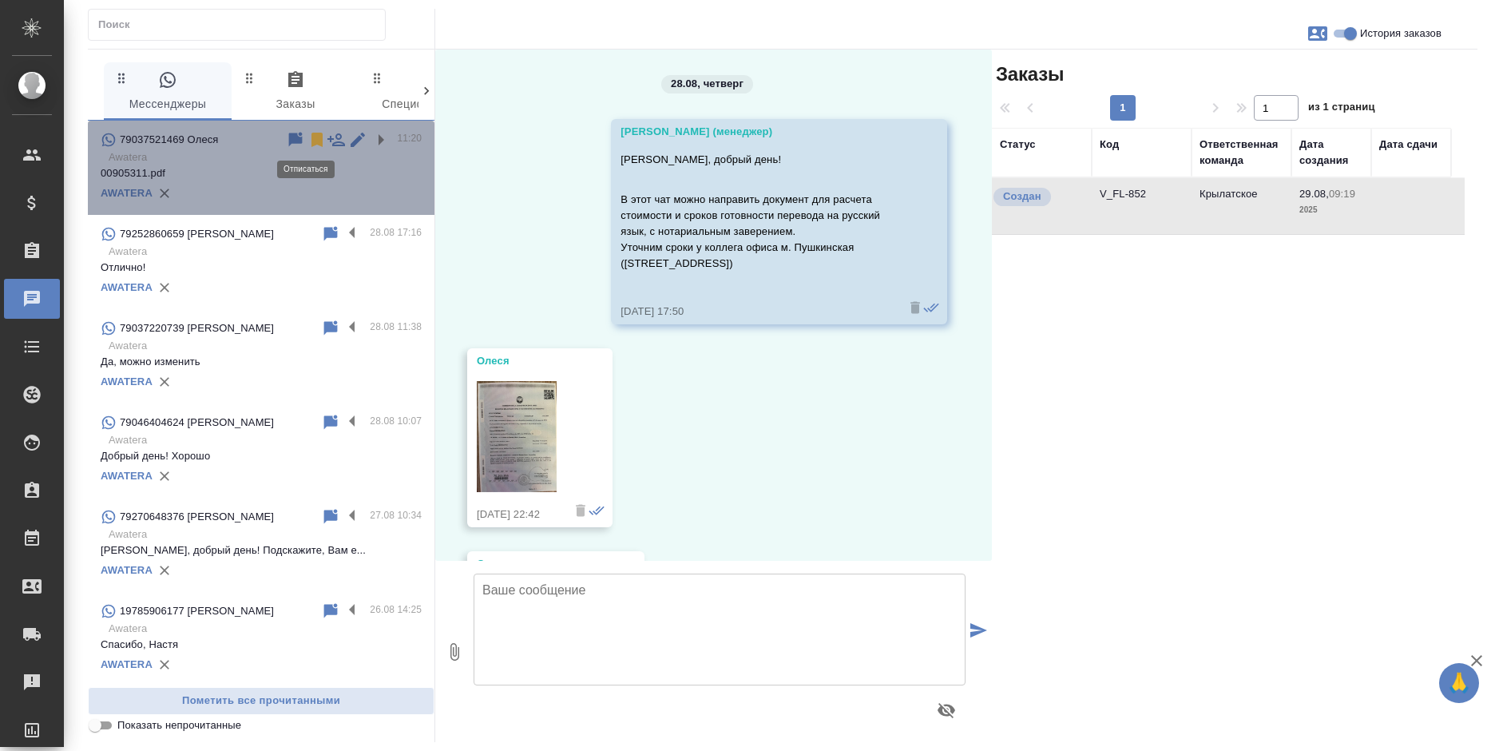
click at [307, 139] on icon at bounding box center [316, 139] width 19 height 19
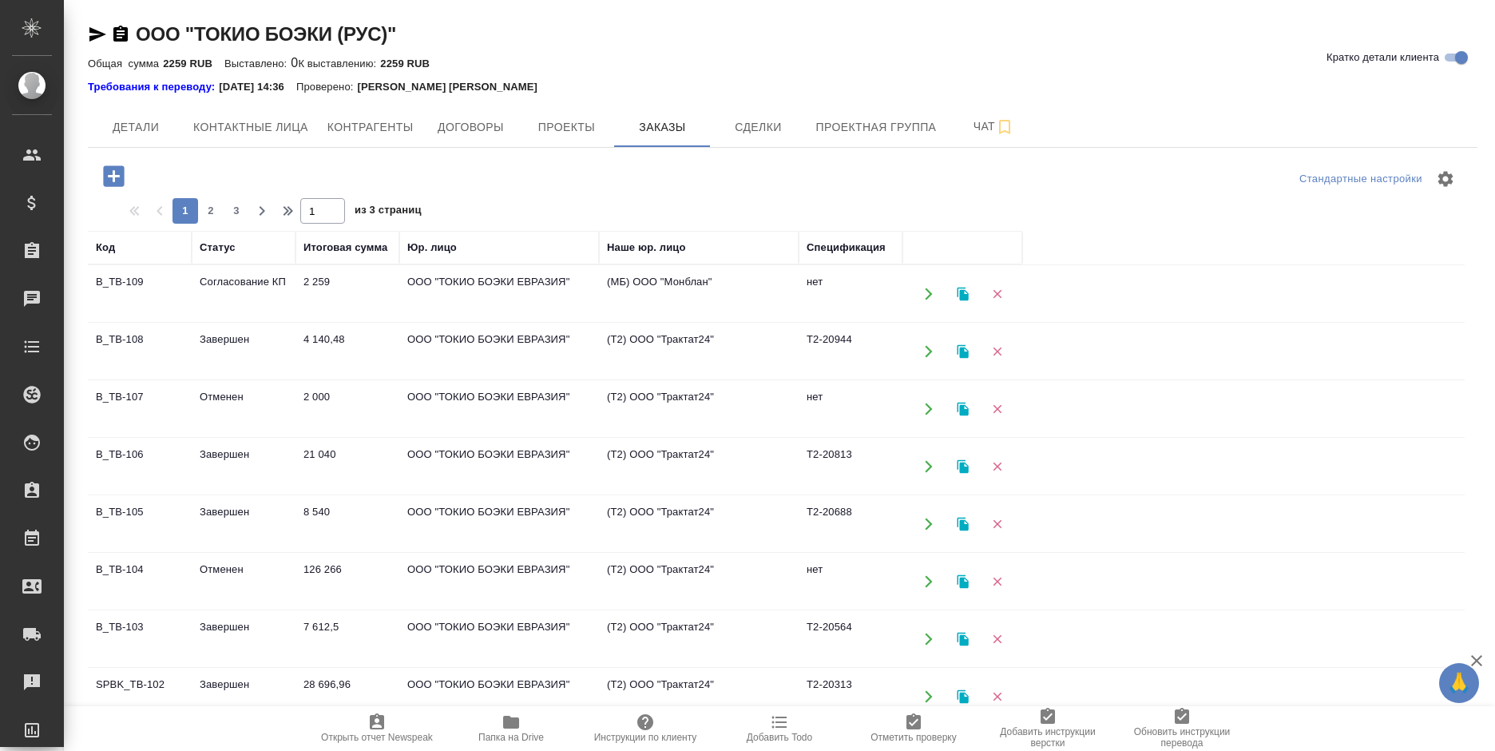
scroll to position [80, 0]
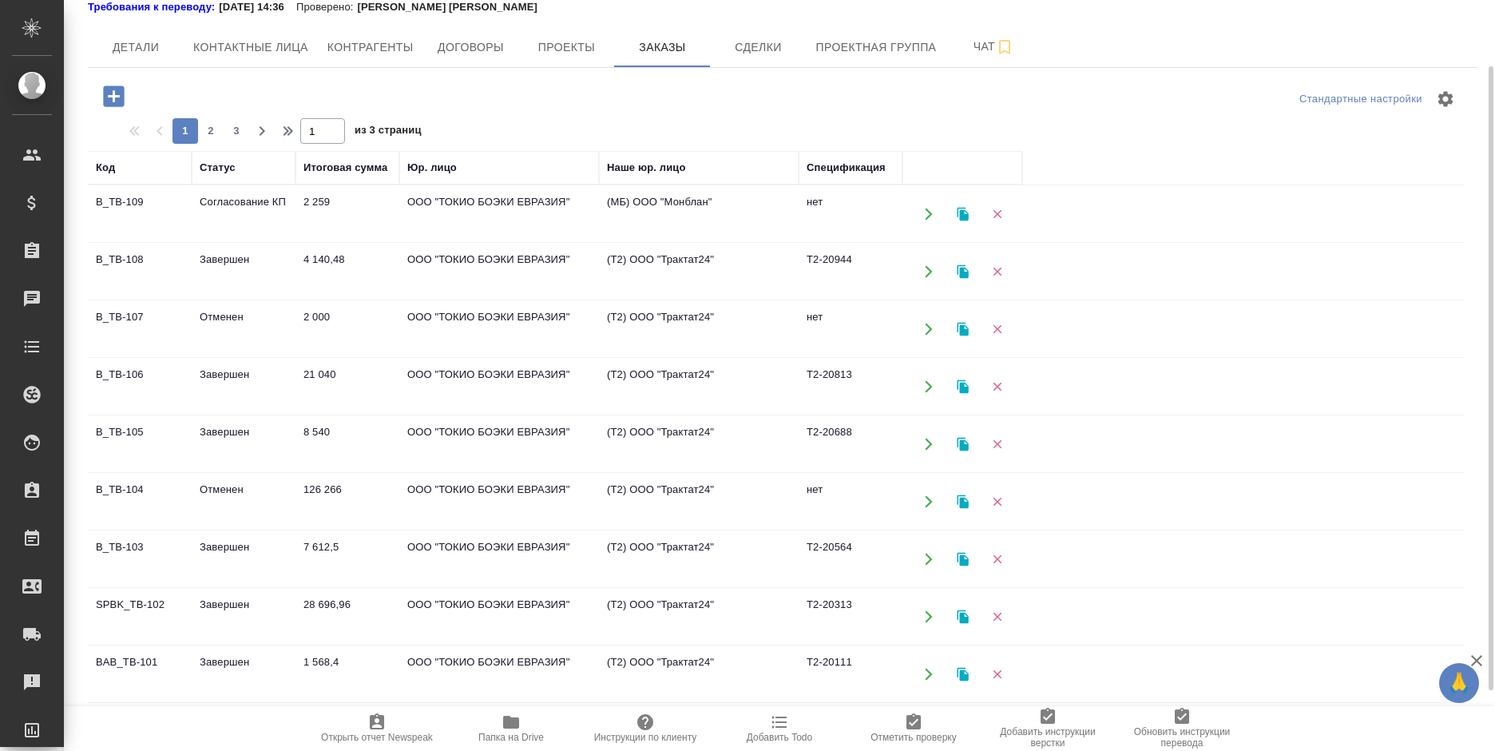
click at [218, 242] on td "Завершен" at bounding box center [244, 214] width 104 height 56
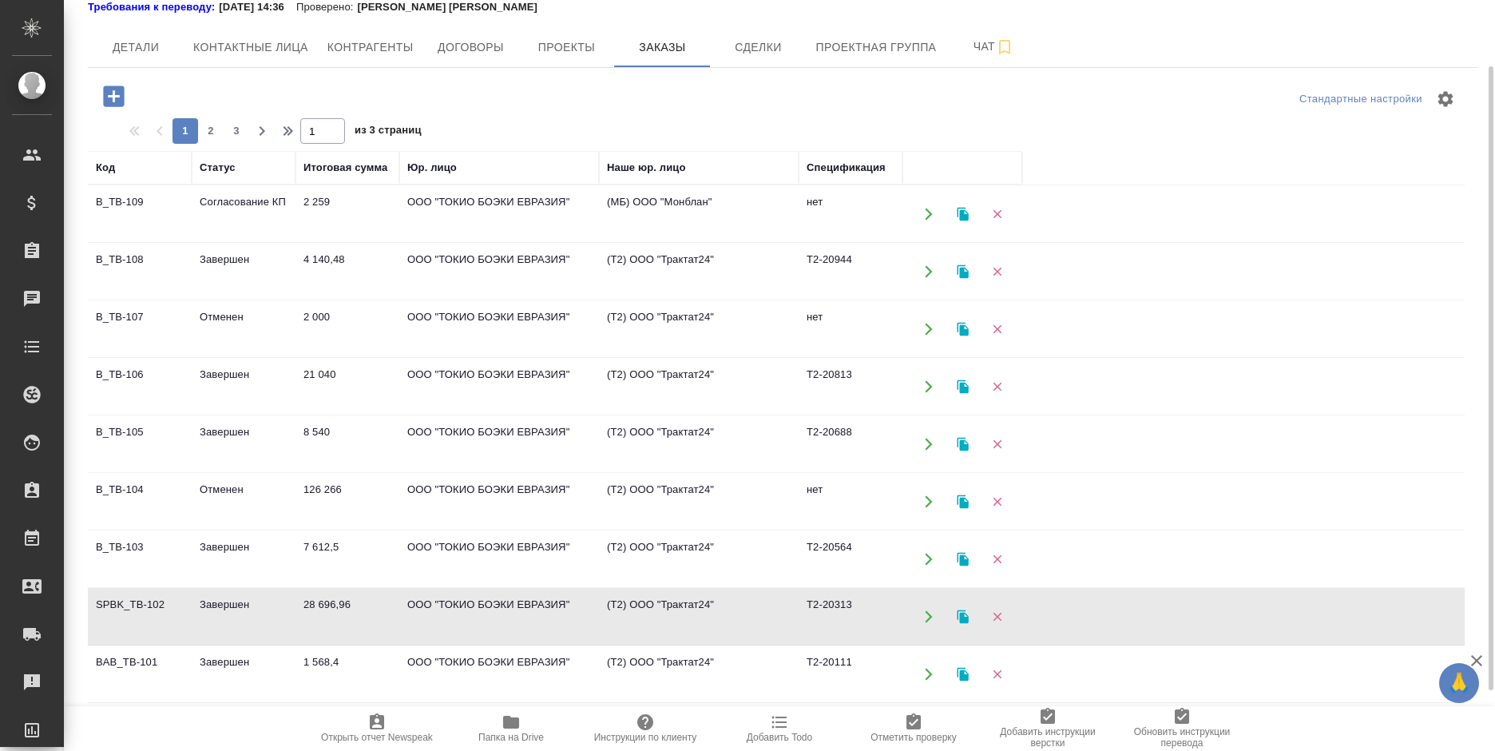
click at [218, 242] on td "Завершен" at bounding box center [244, 214] width 104 height 56
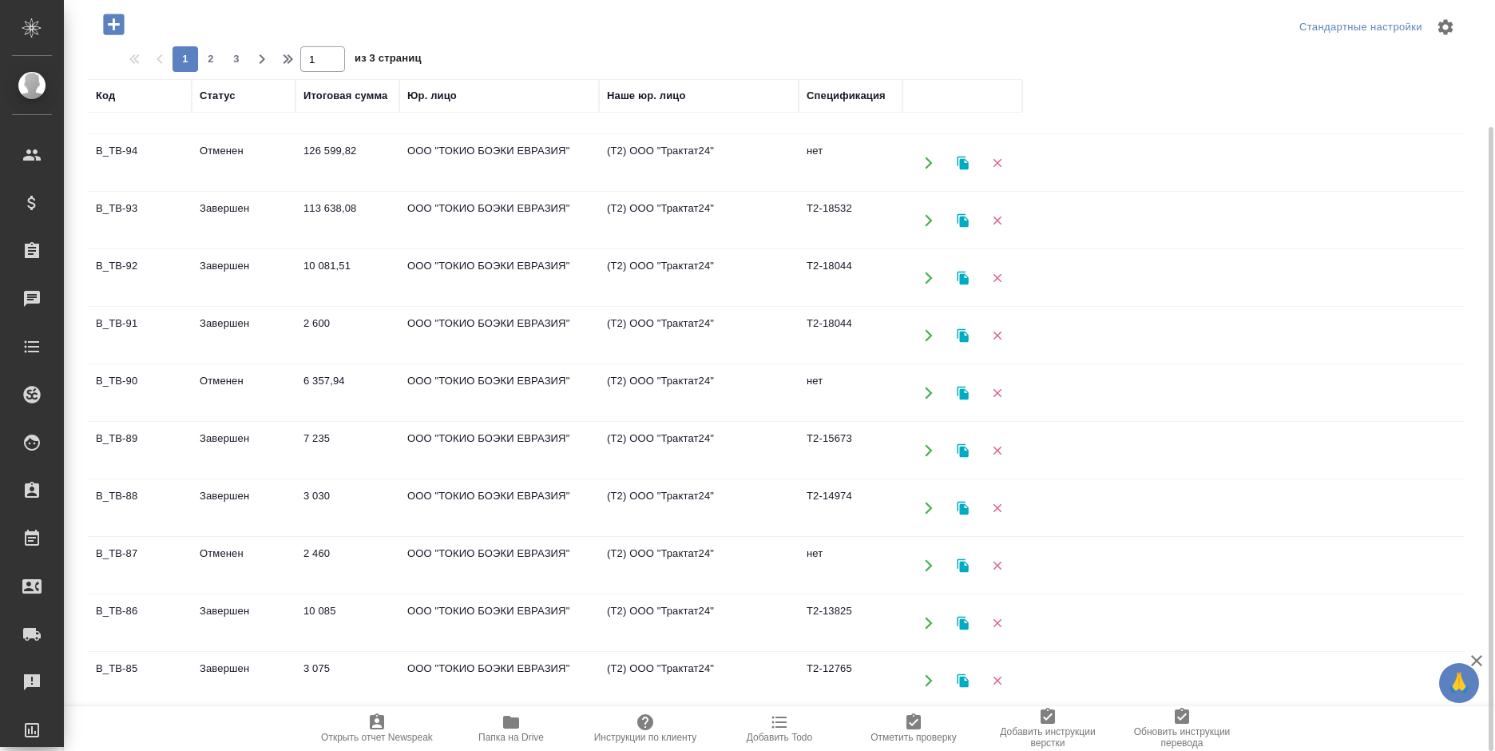
scroll to position [849, 0]
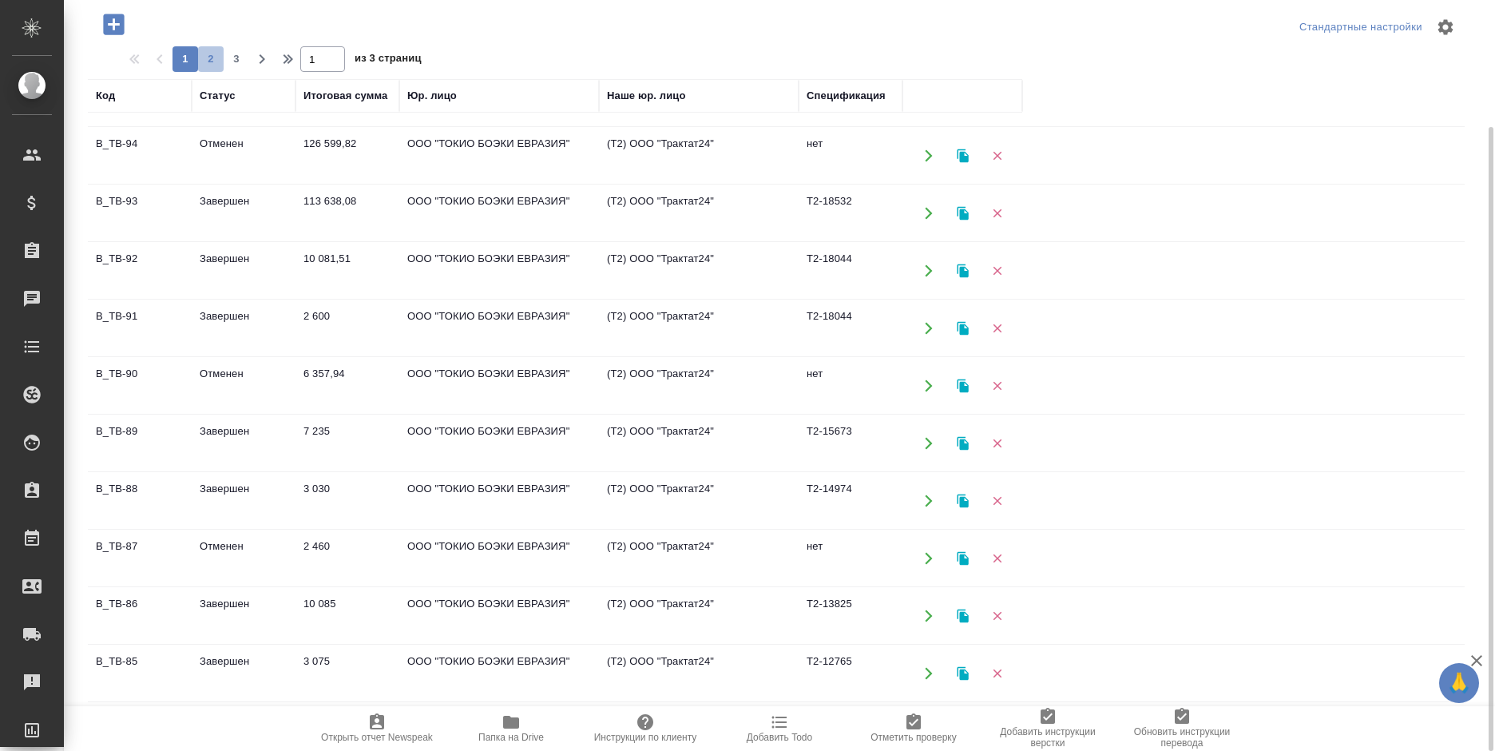
click at [212, 52] on span "2" at bounding box center [211, 59] width 26 height 16
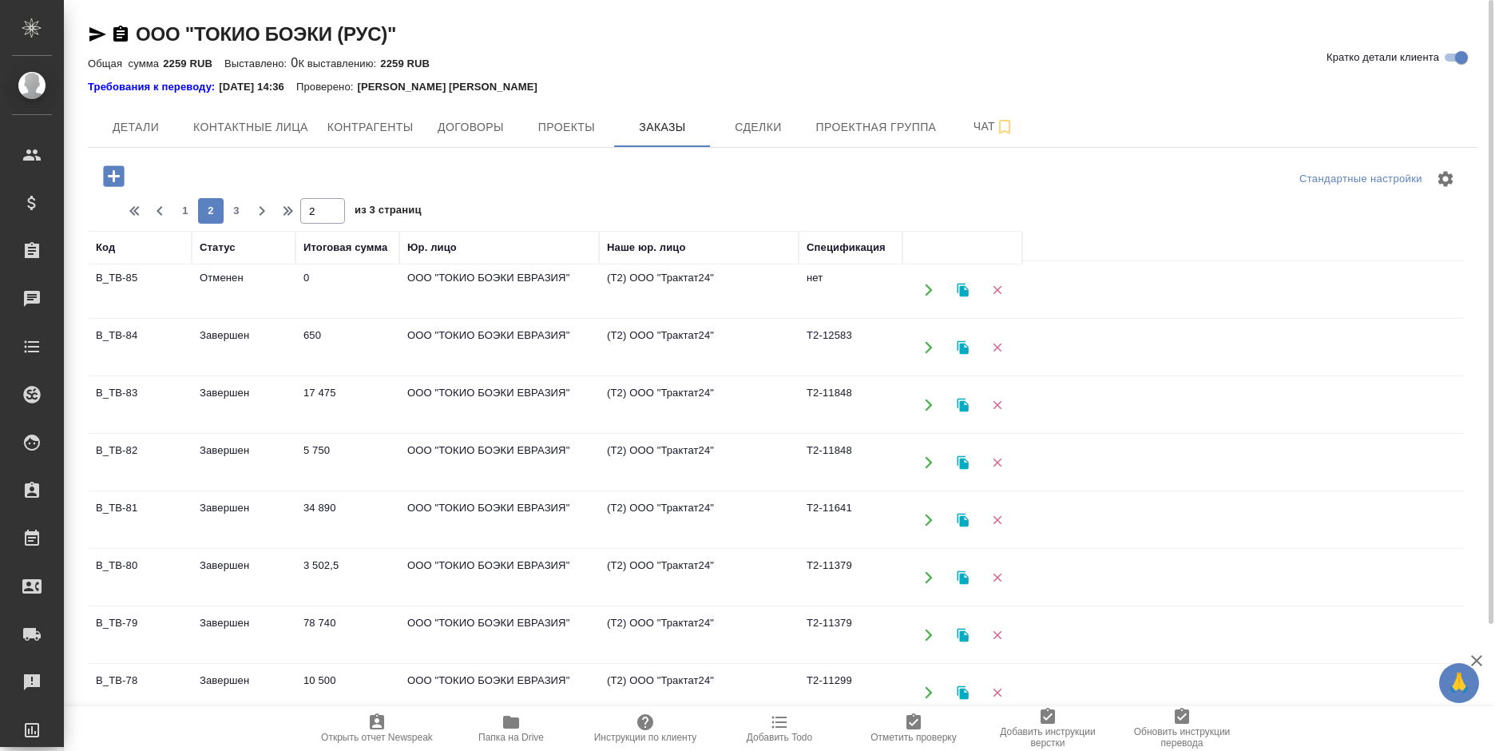
scroll to position [0, 0]
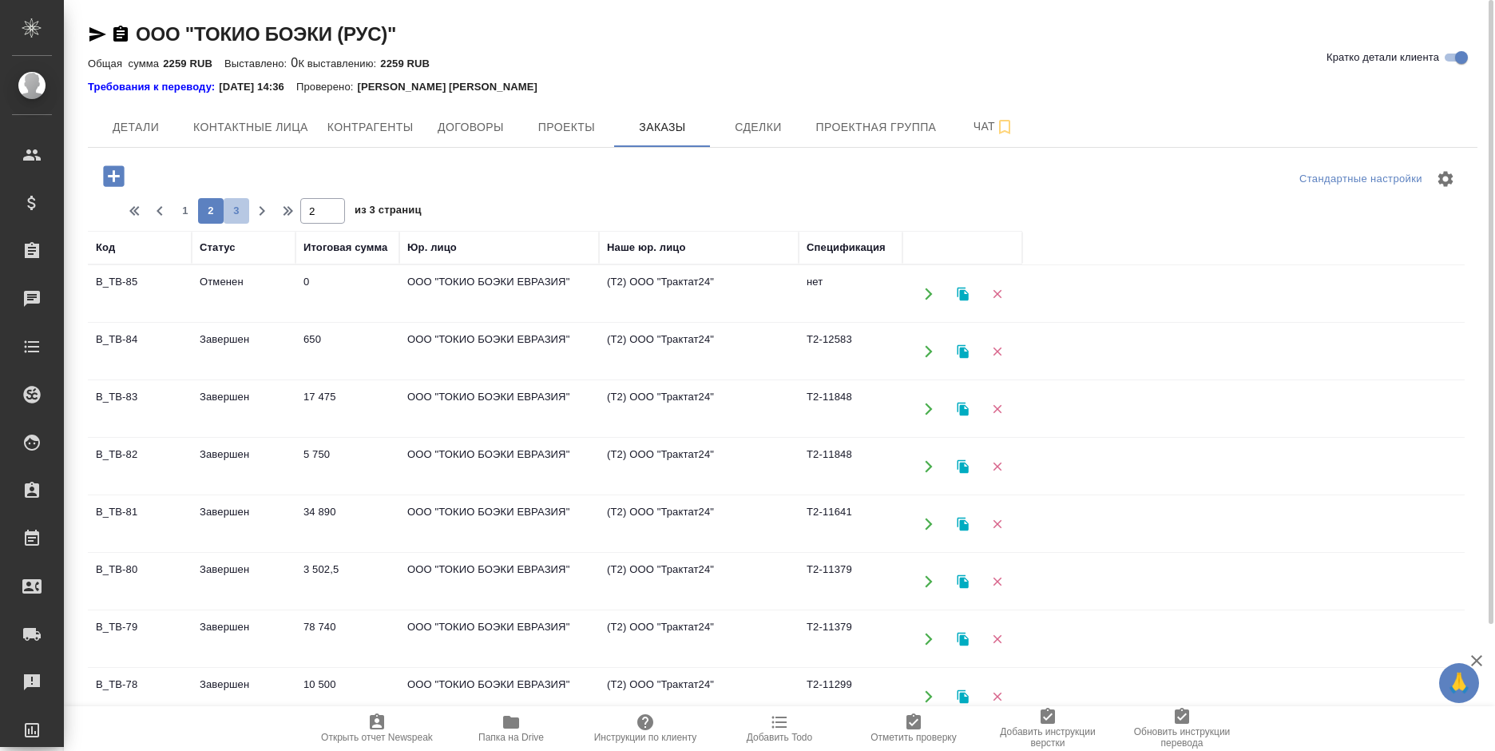
click at [237, 207] on span "3" at bounding box center [237, 211] width 26 height 16
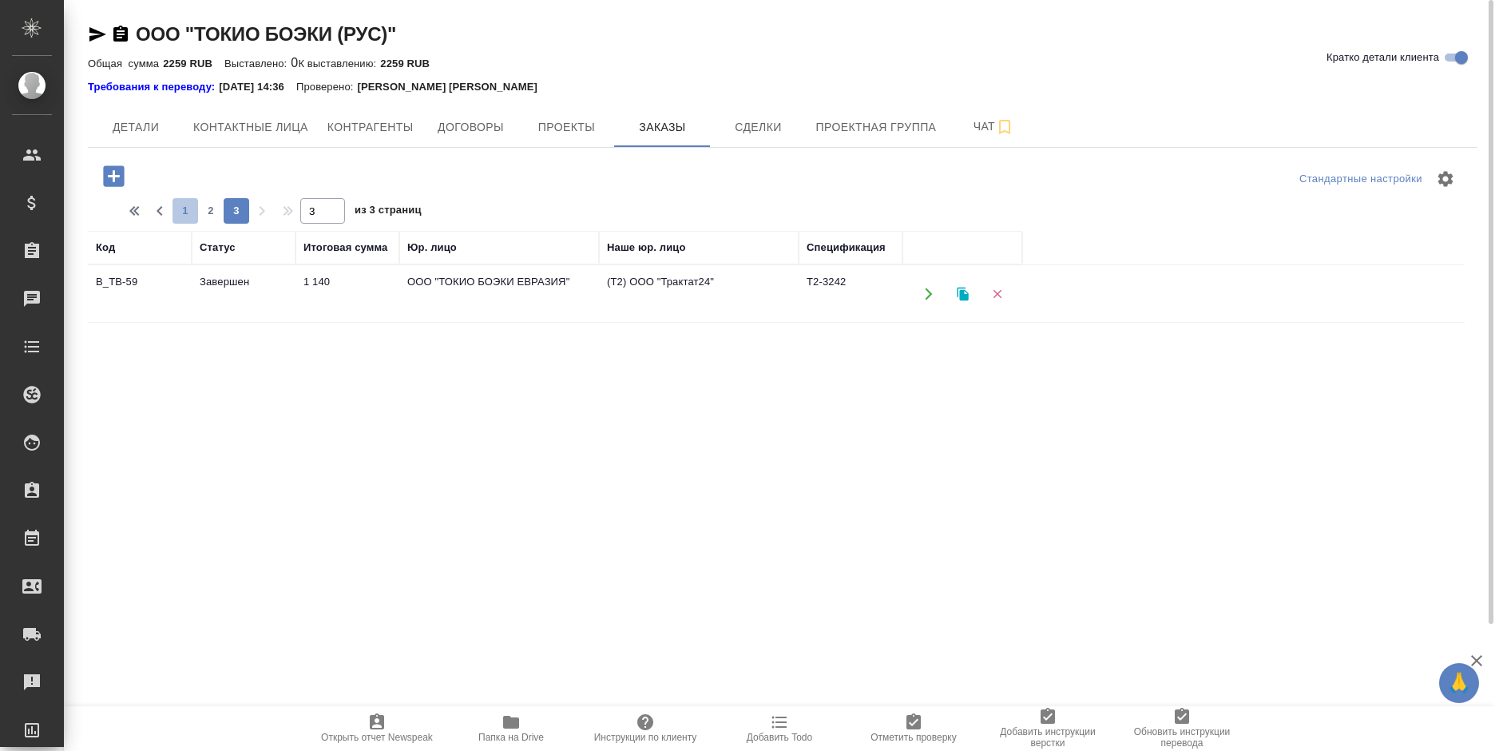
click at [180, 213] on span "1" at bounding box center [185, 211] width 26 height 16
type input "1"
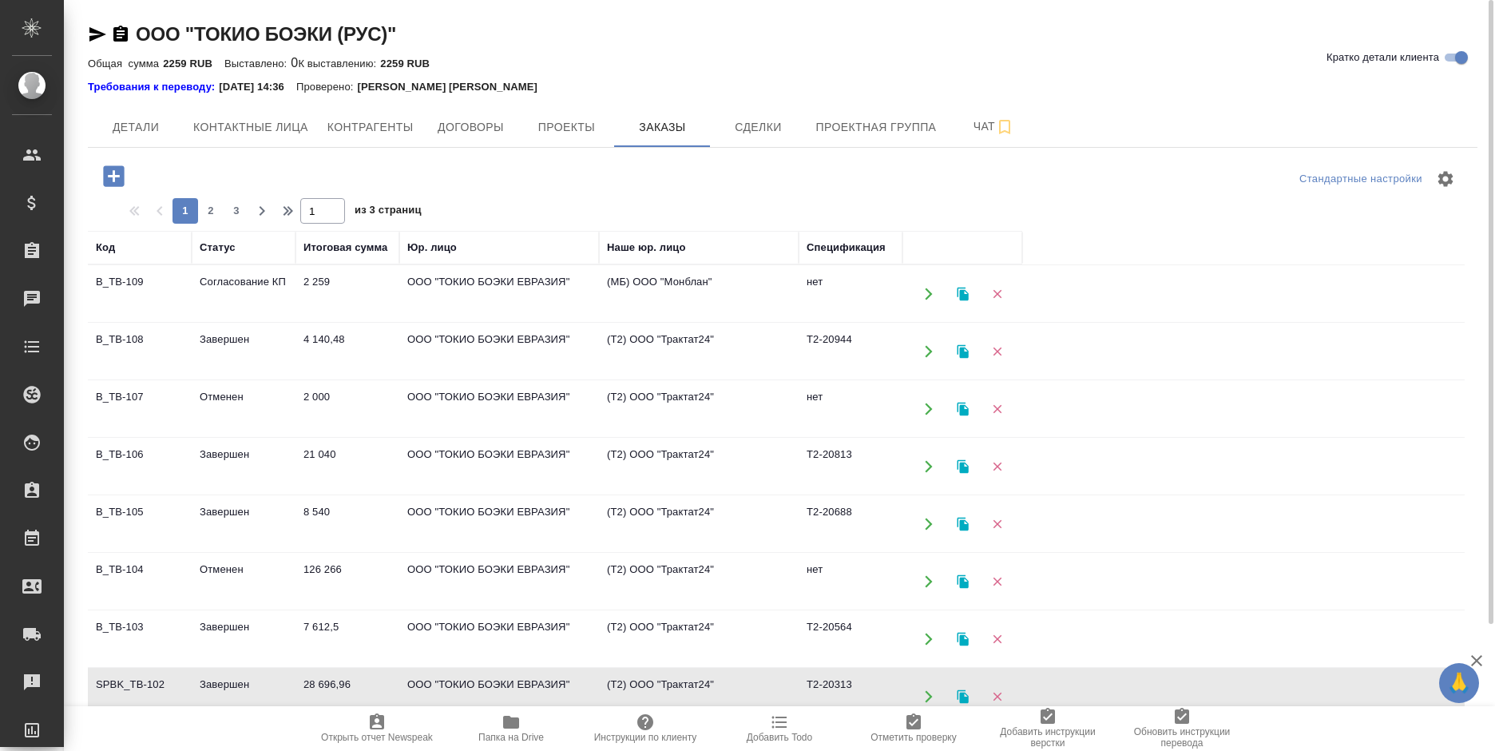
click at [387, 322] on td "21 040" at bounding box center [347, 294] width 104 height 56
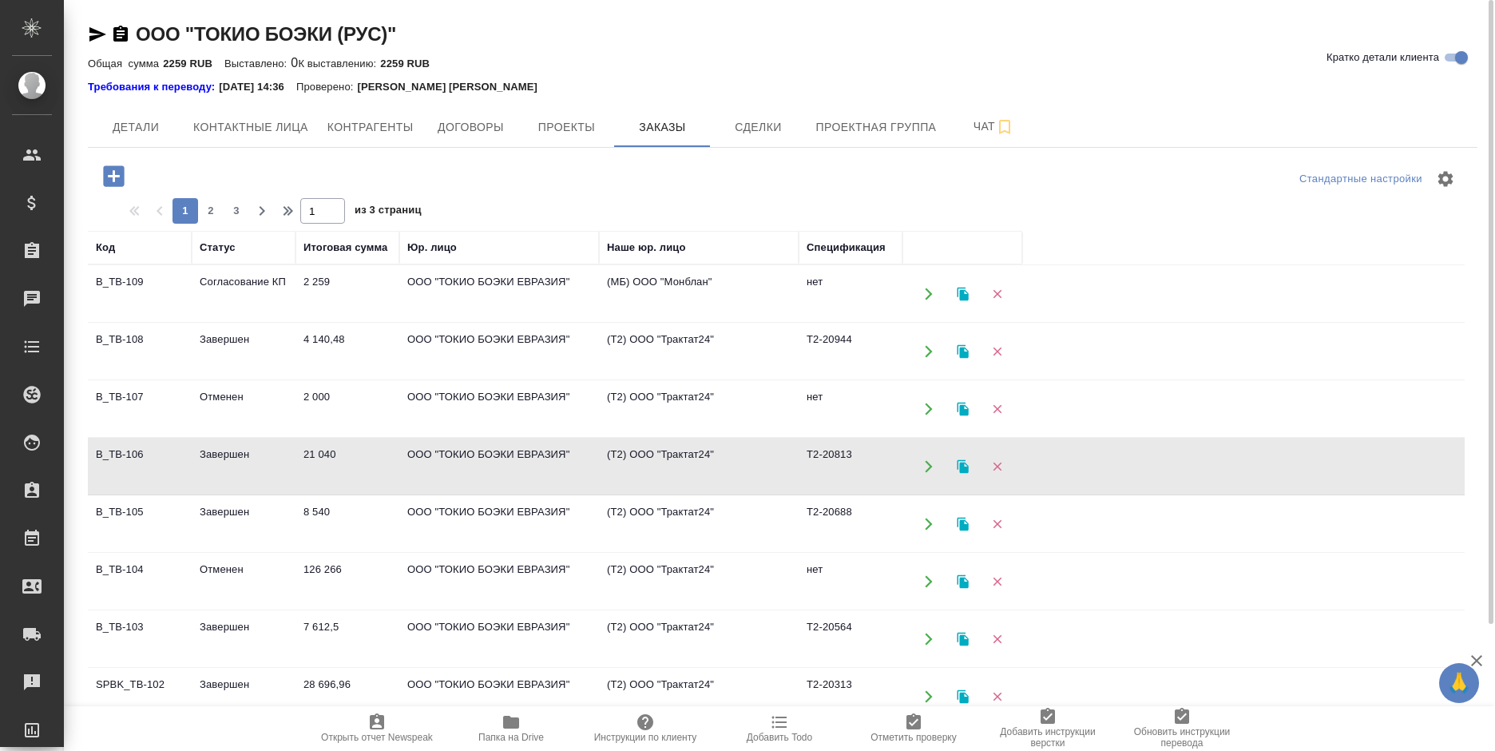
click at [387, 322] on td "21 040" at bounding box center [347, 294] width 104 height 56
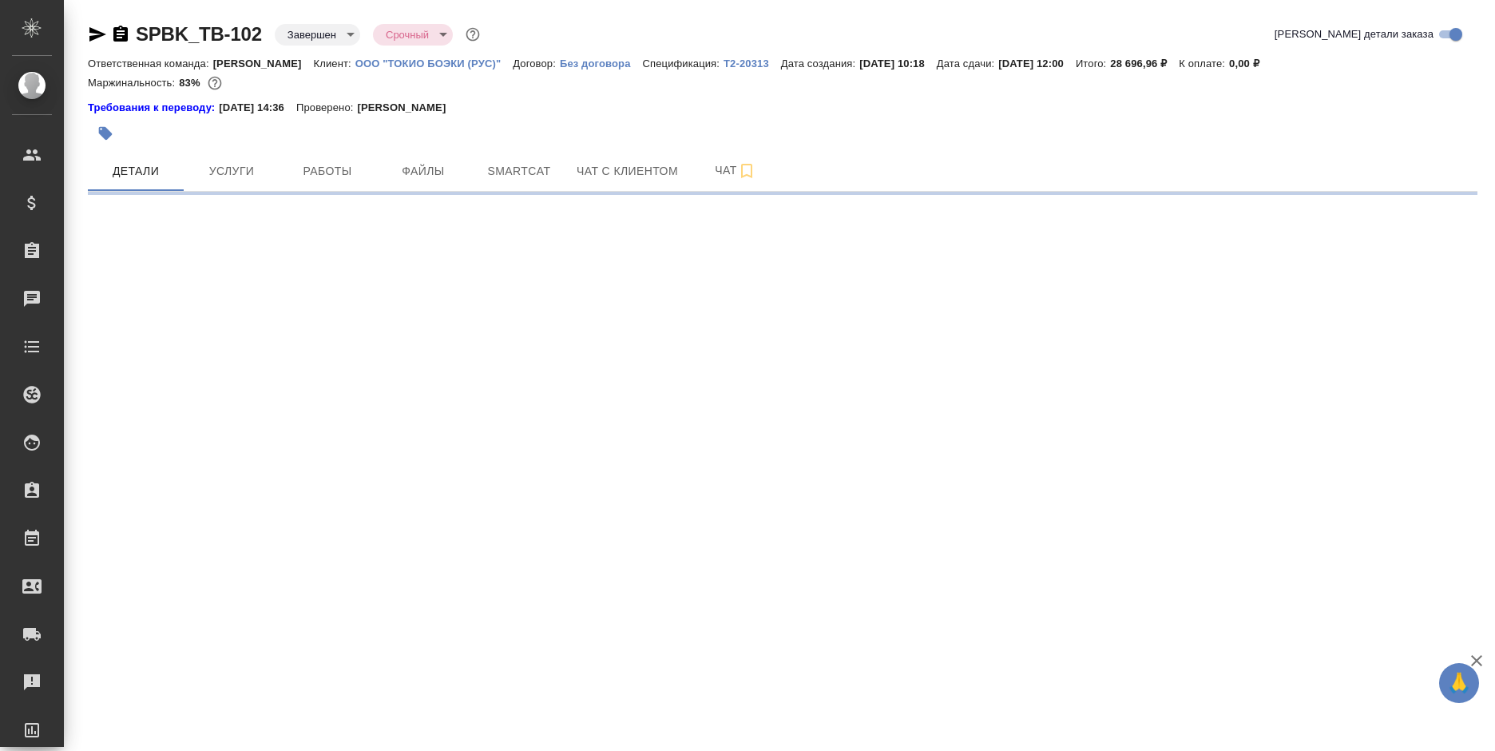
select select "RU"
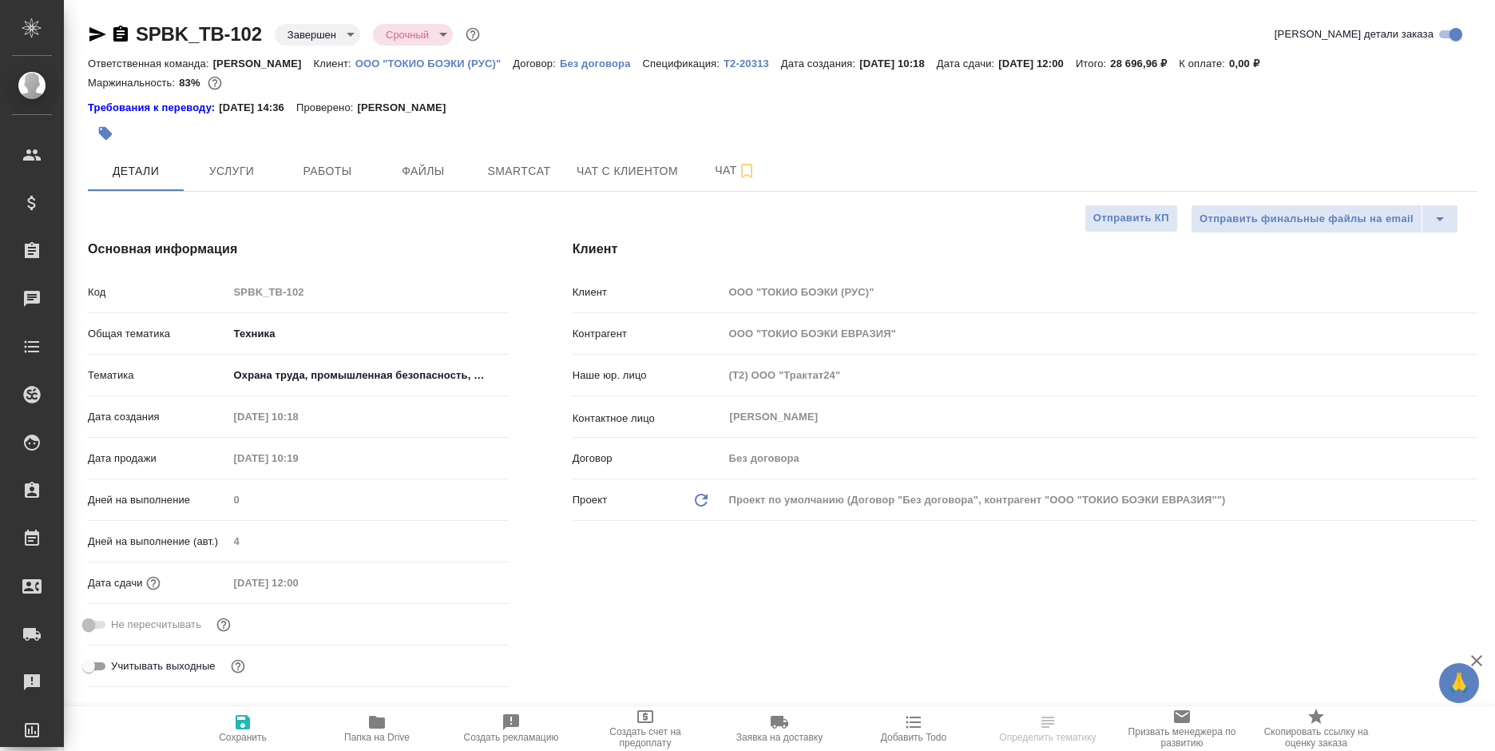
type textarea "x"
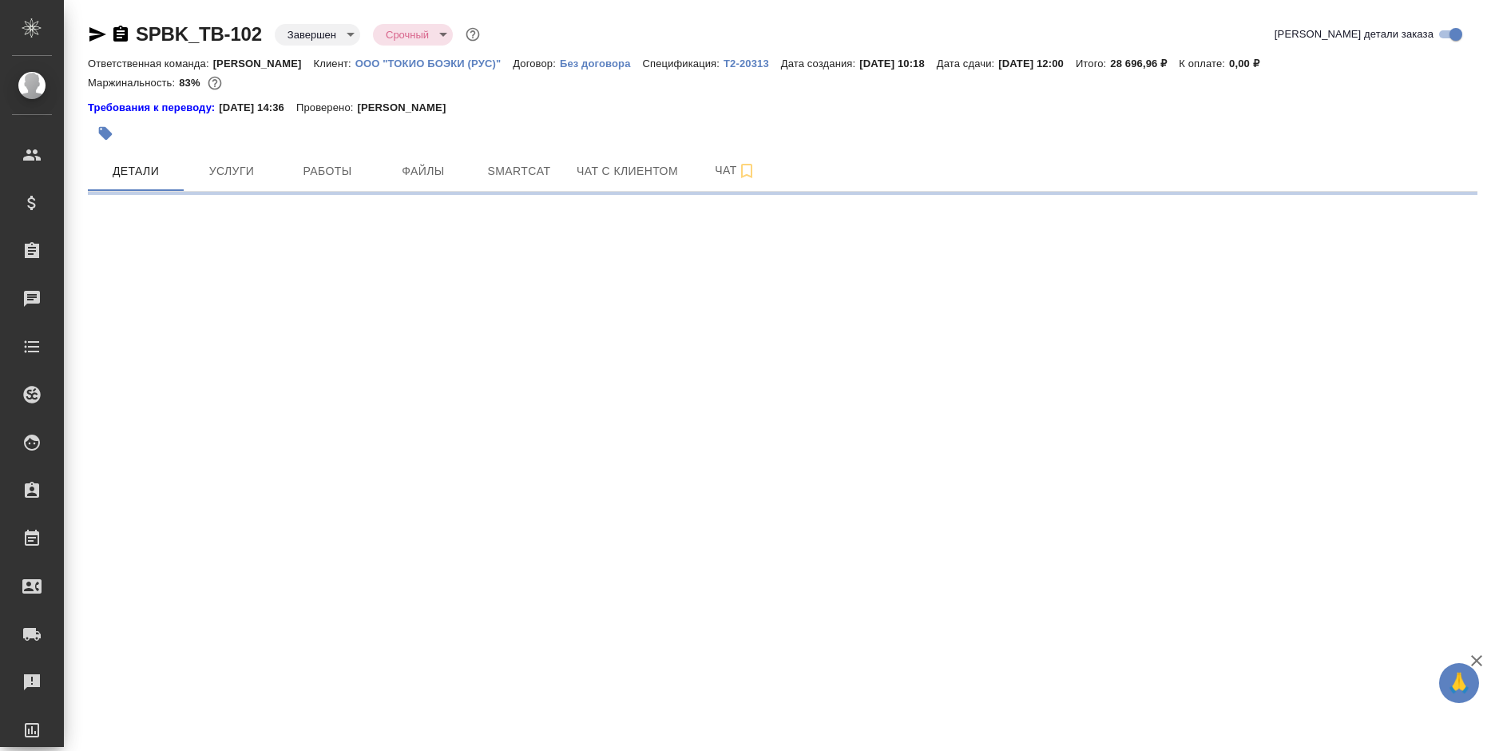
select select "RU"
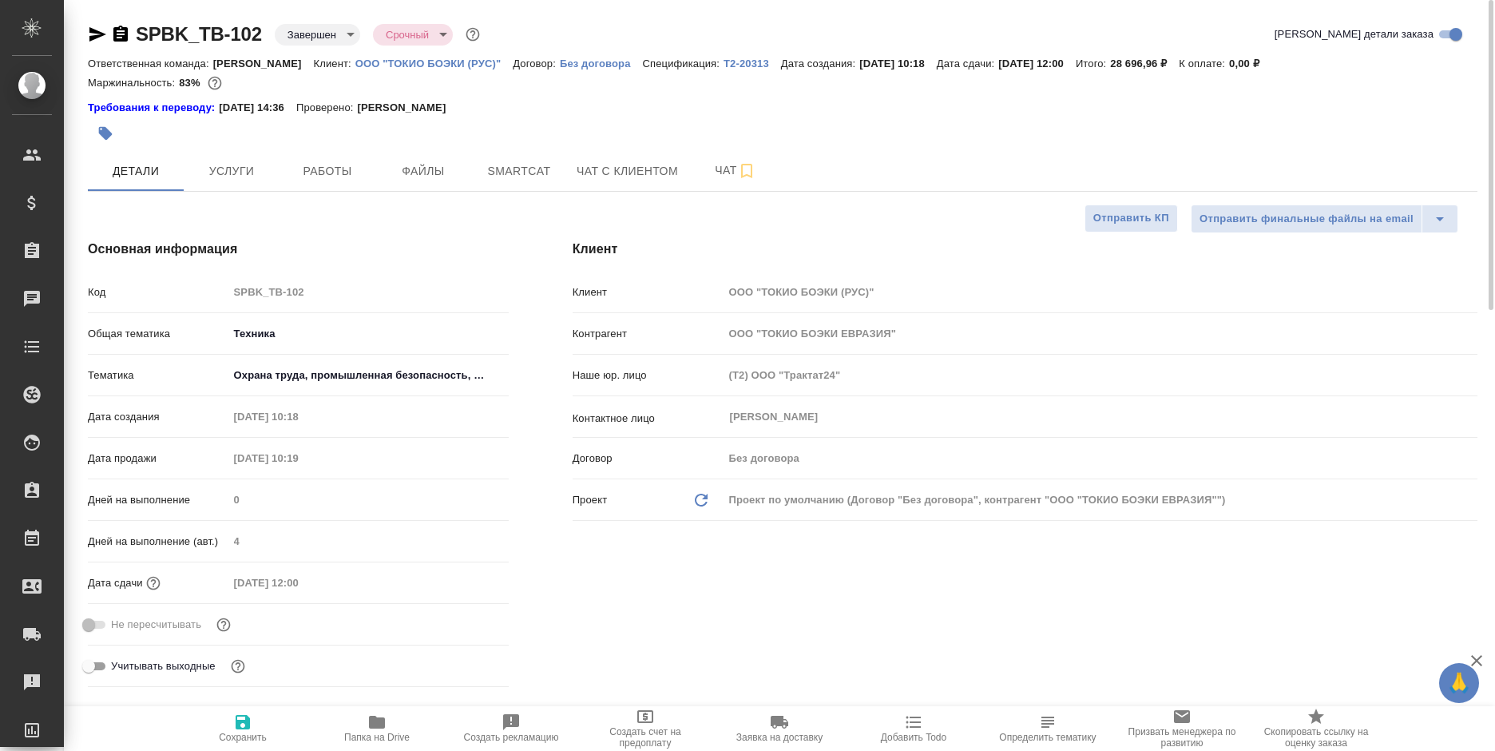
type textarea "x"
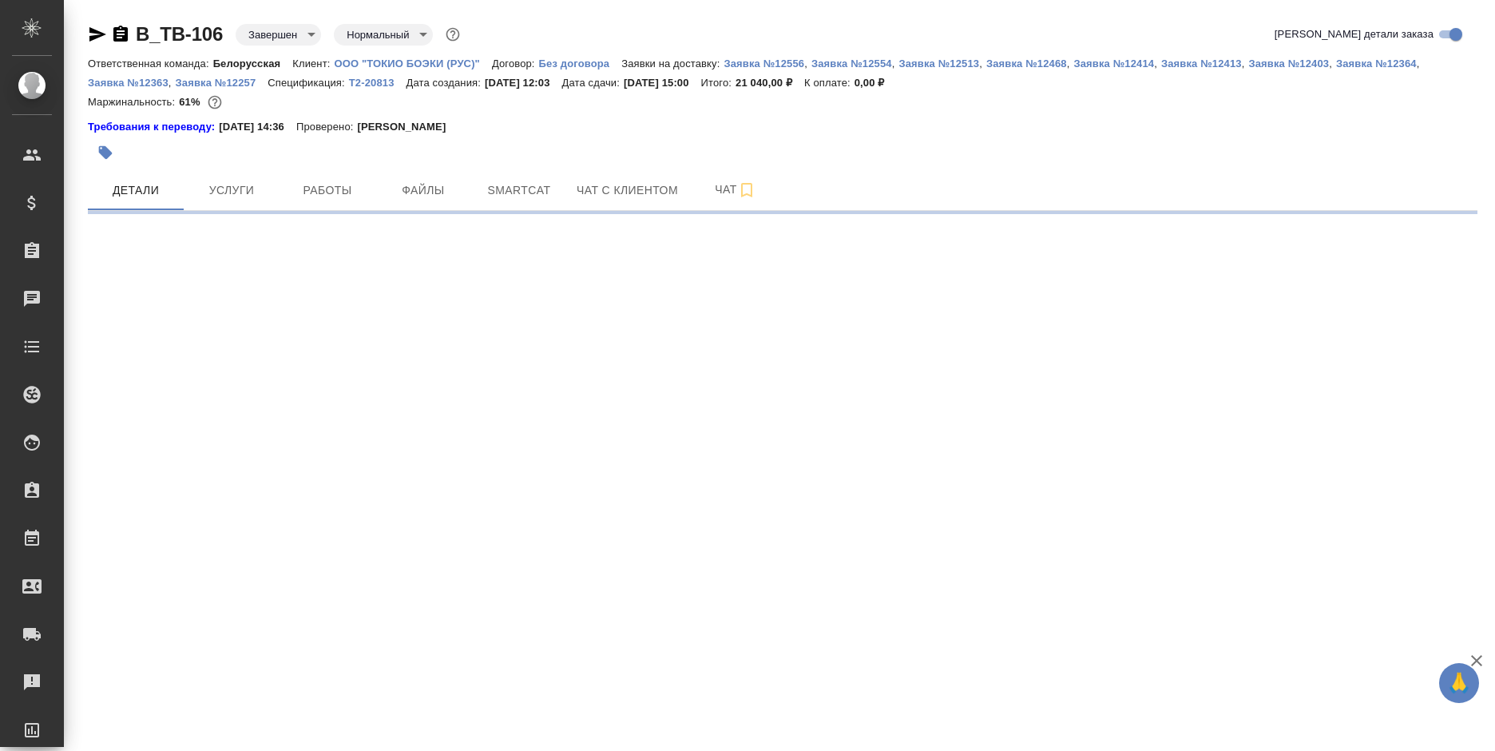
select select "RU"
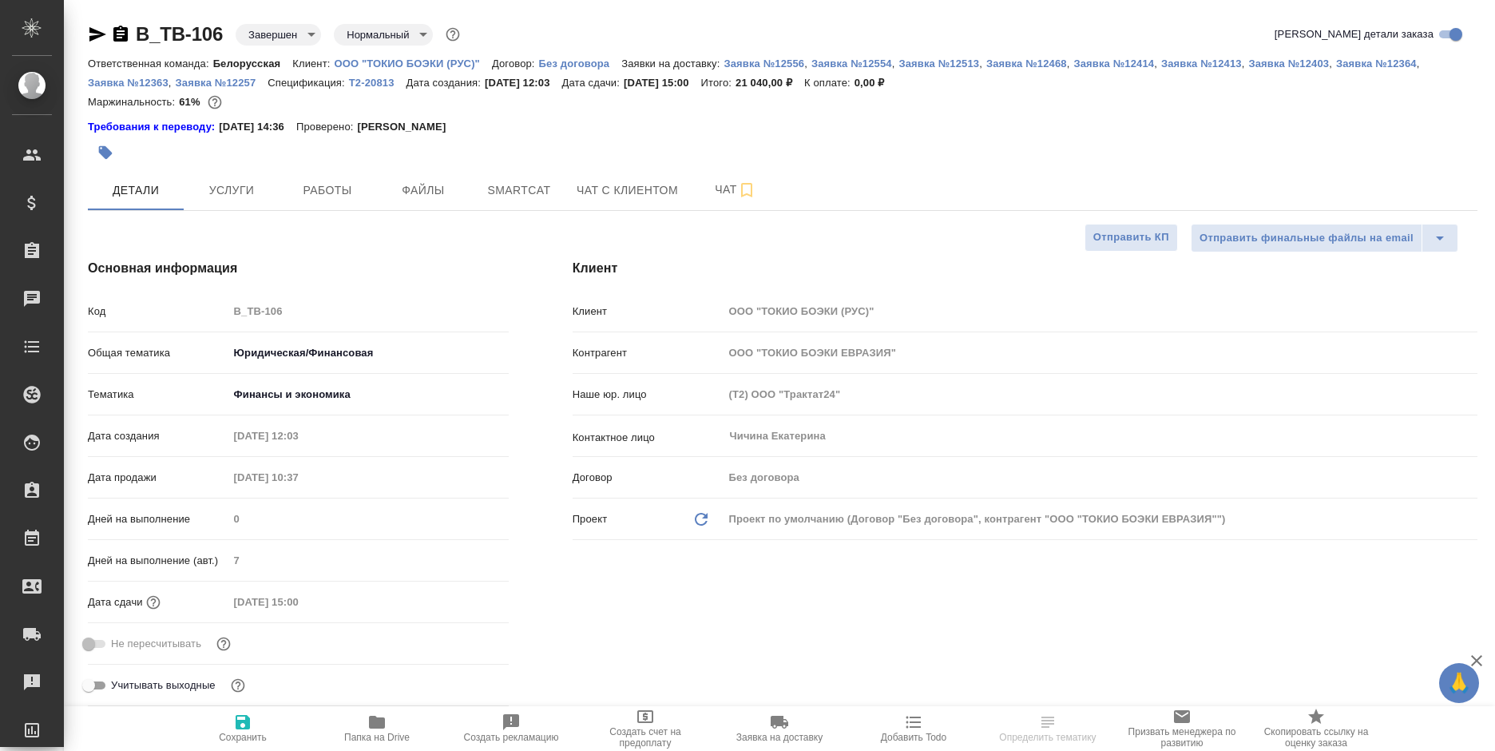
type textarea "x"
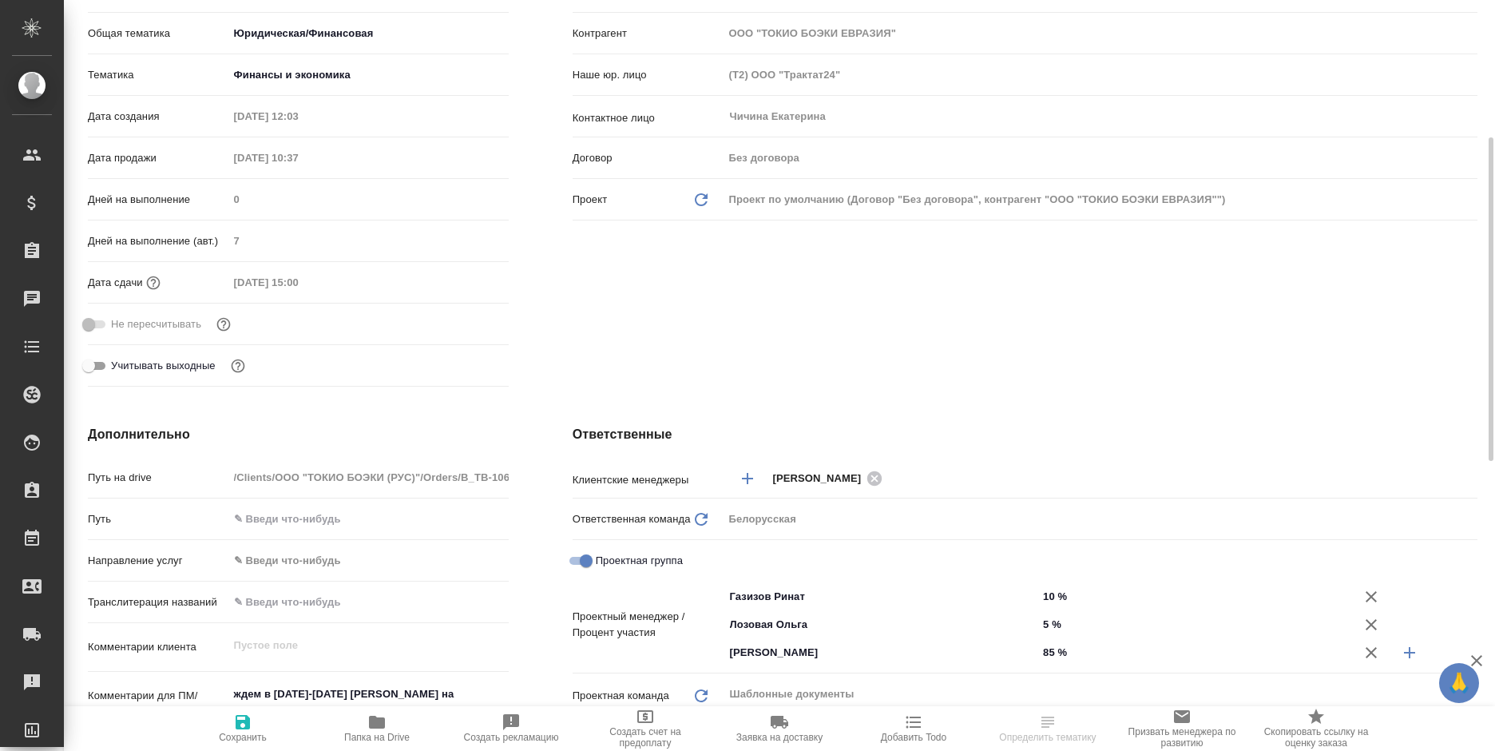
scroll to position [479, 0]
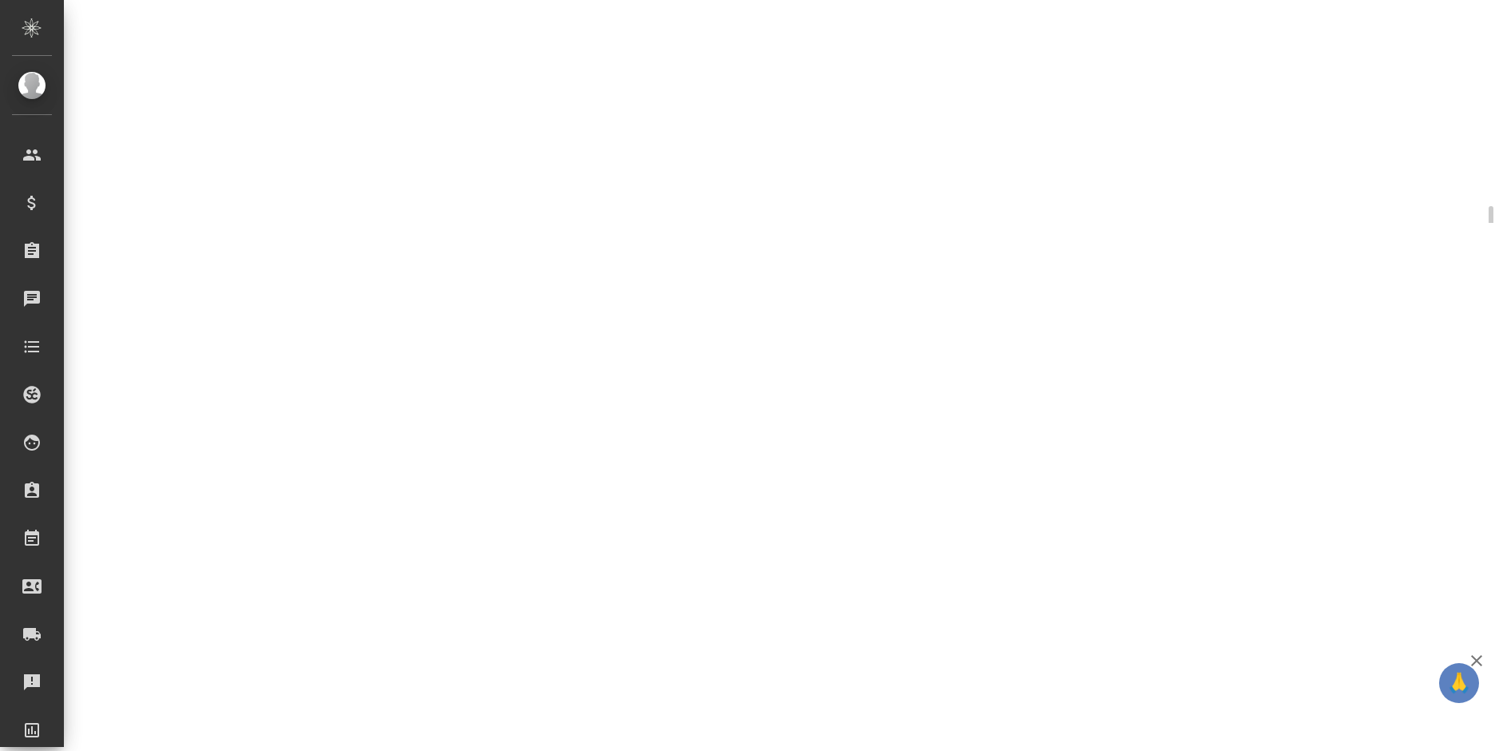
select select "RU"
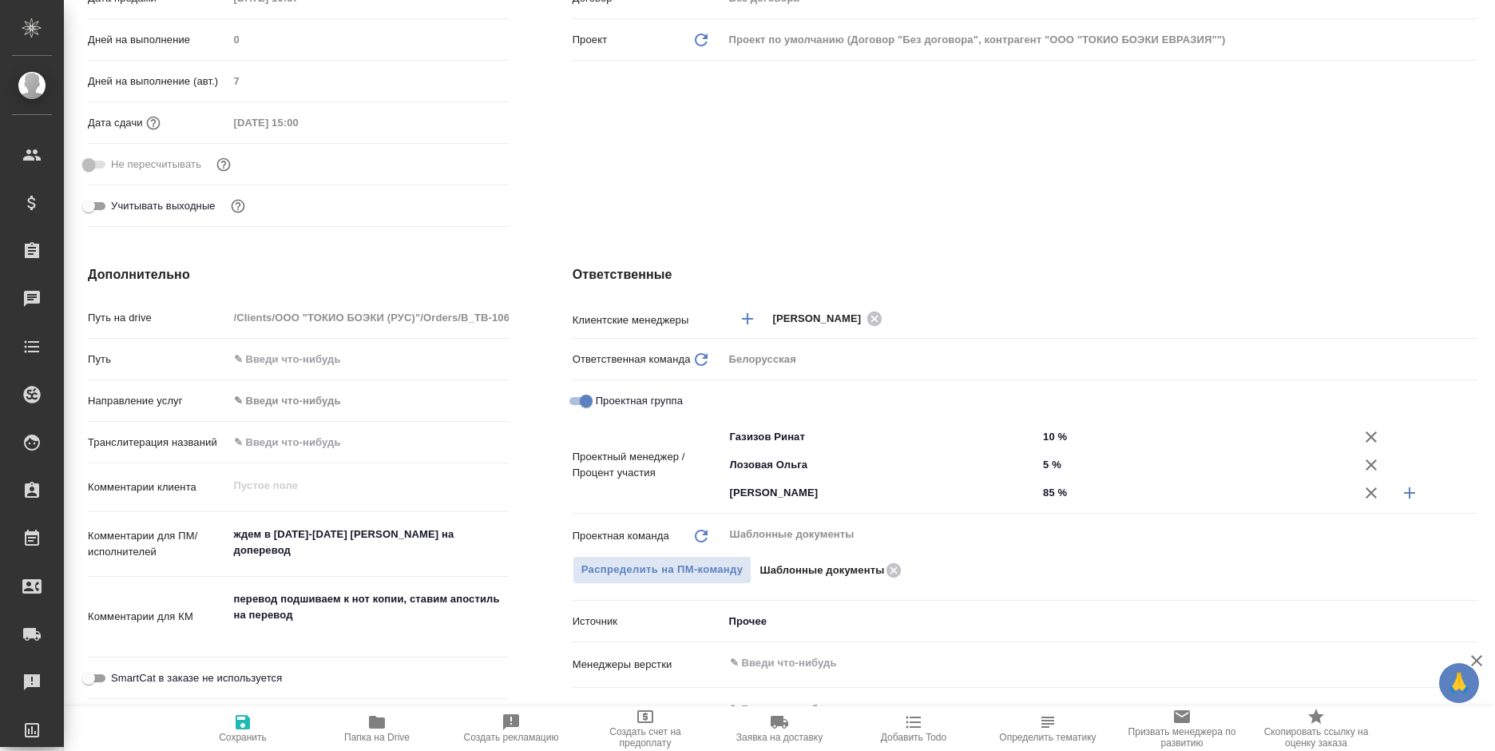
type textarea "x"
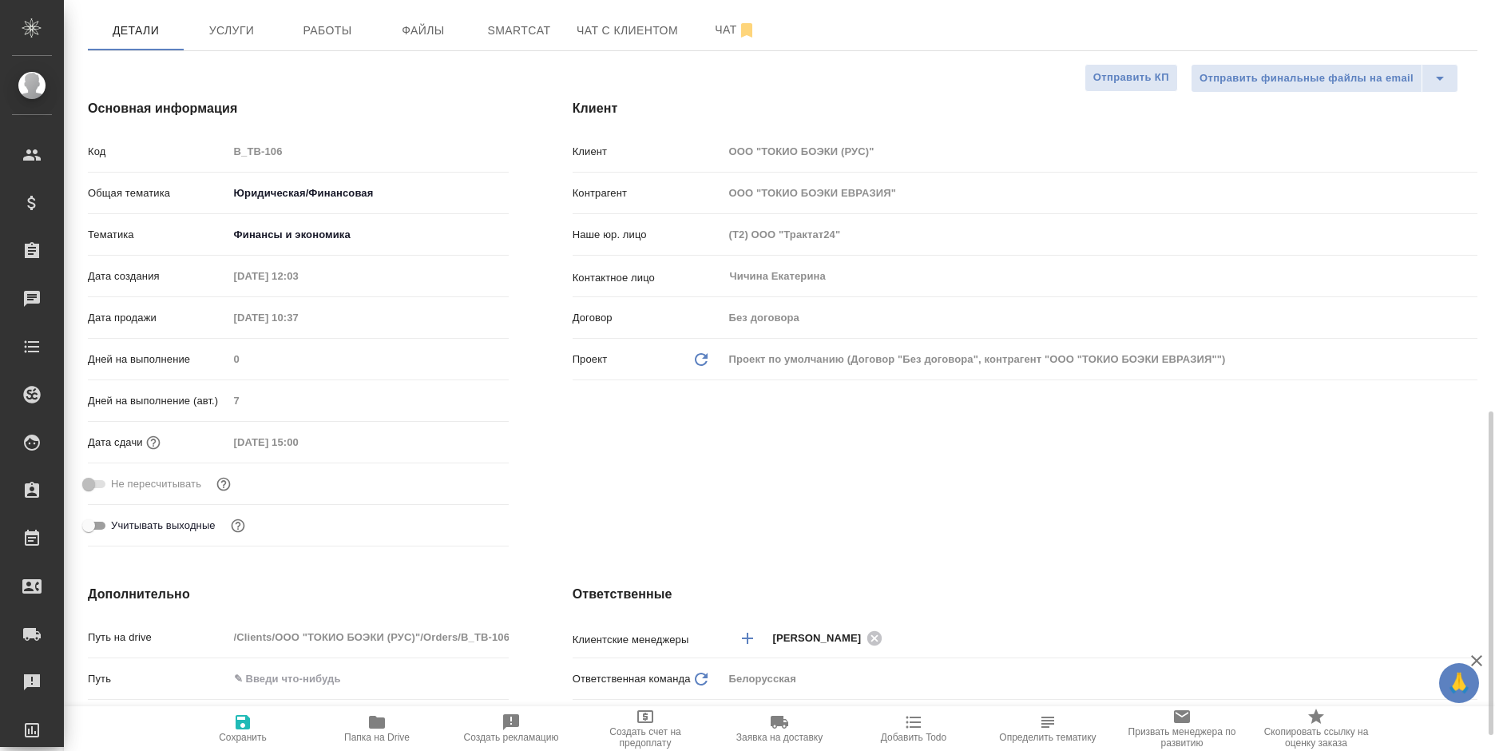
scroll to position [80, 0]
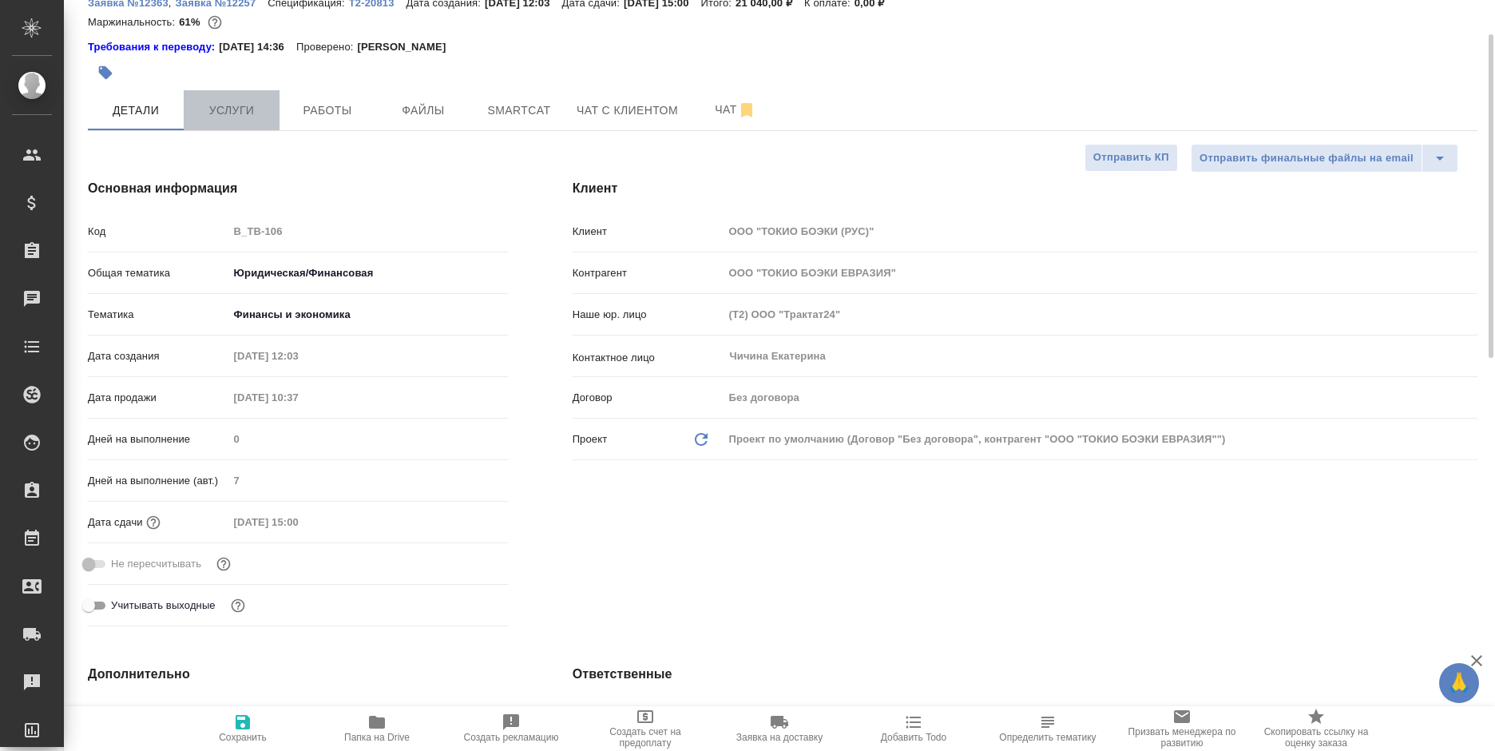
click at [229, 104] on span "Услуги" at bounding box center [231, 111] width 77 height 20
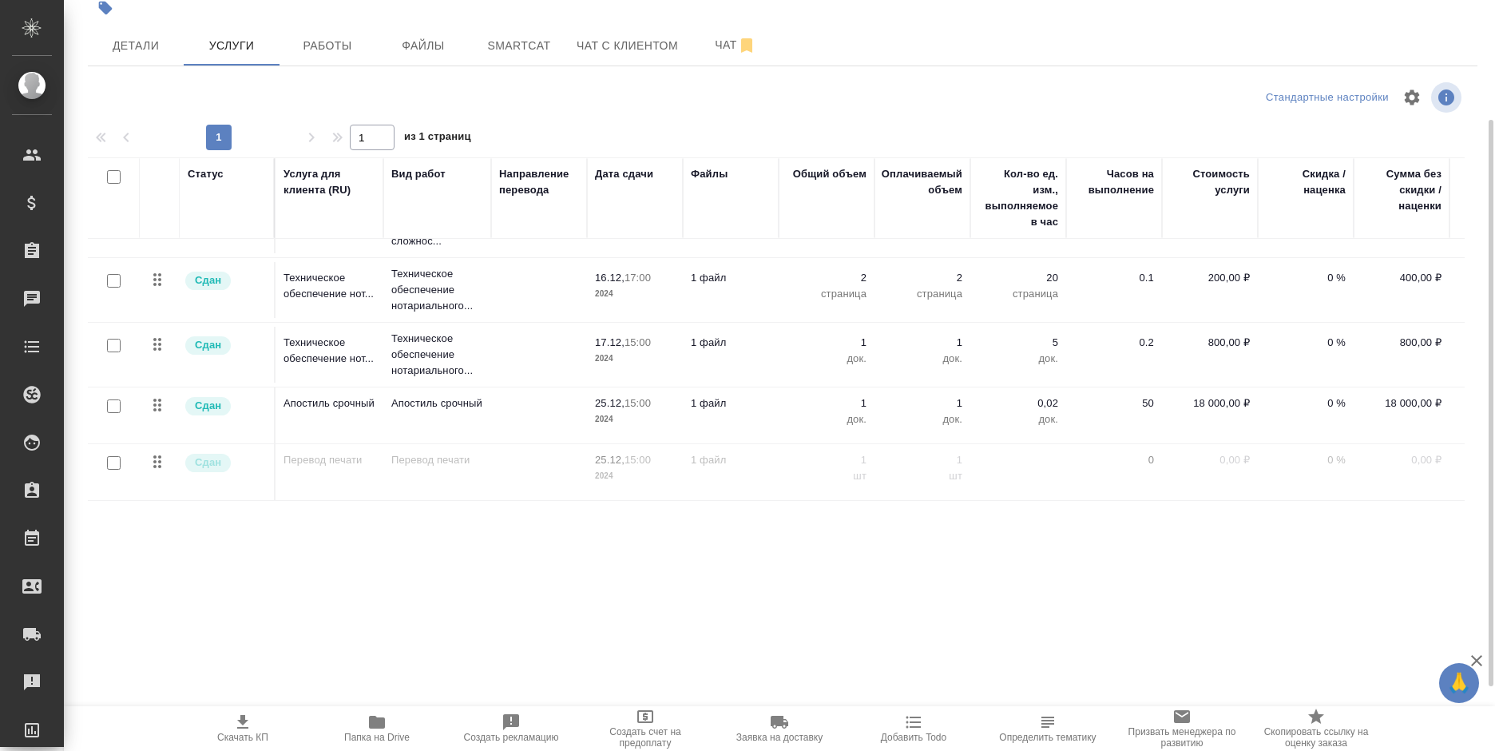
scroll to position [115, 0]
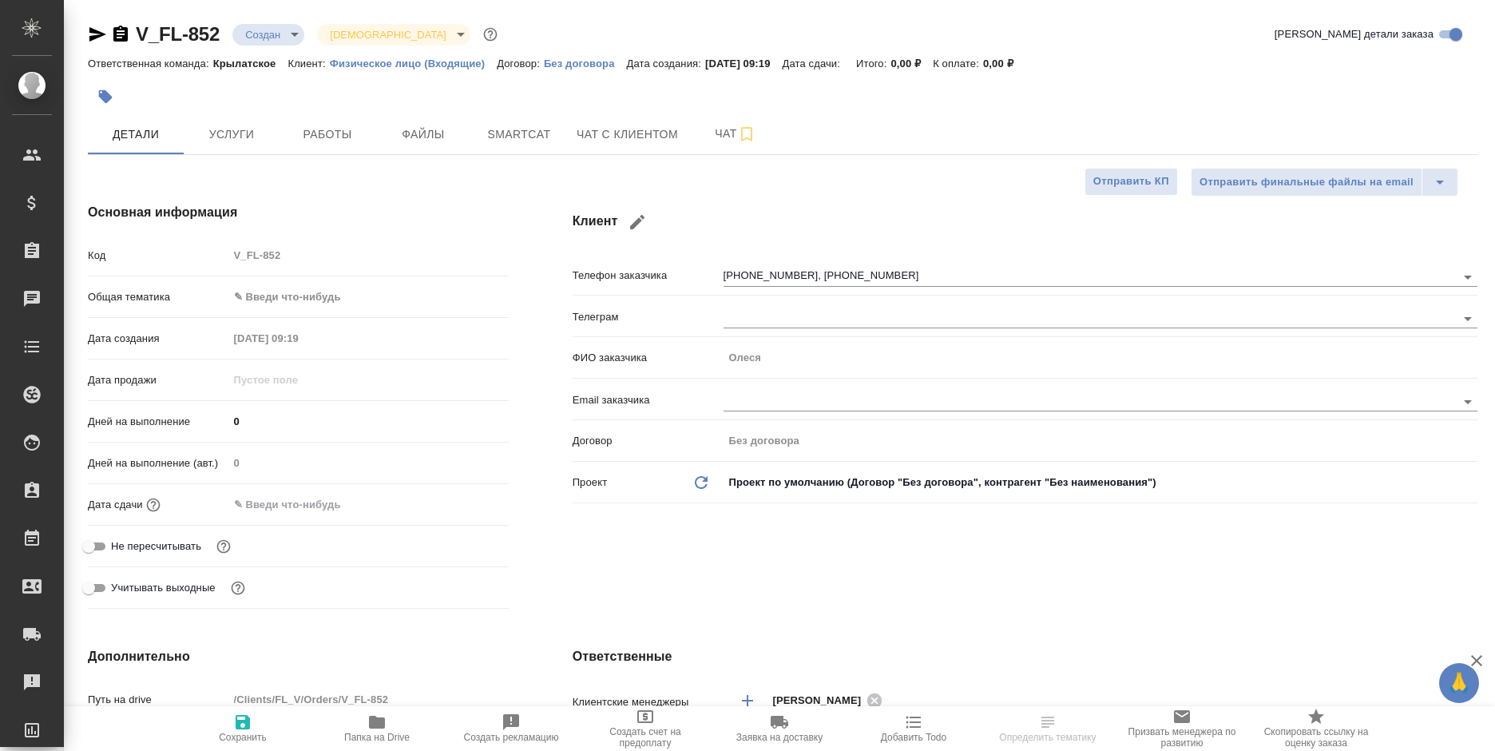
select select "RU"
type textarea "x"
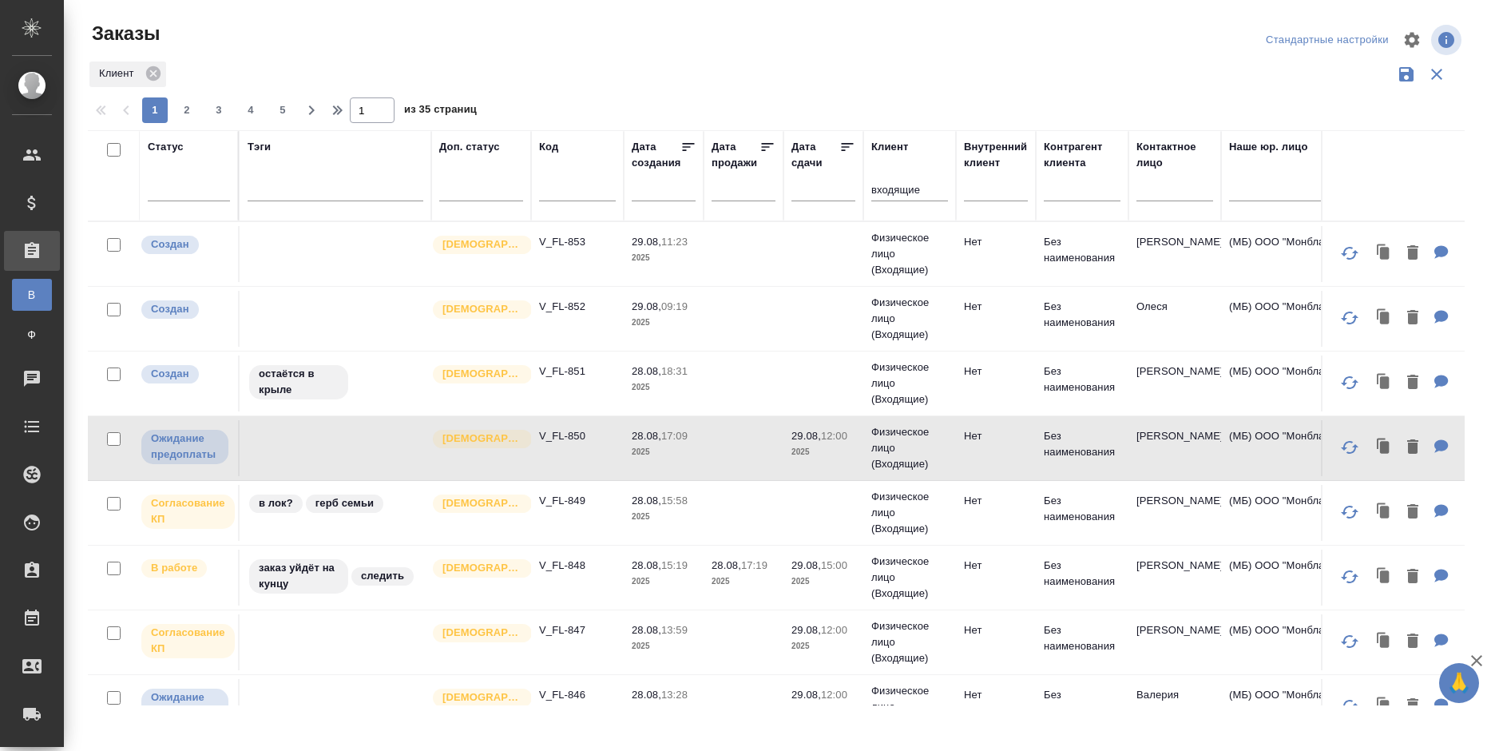
click at [1121, 237] on td "Без наименования" at bounding box center [1082, 254] width 93 height 56
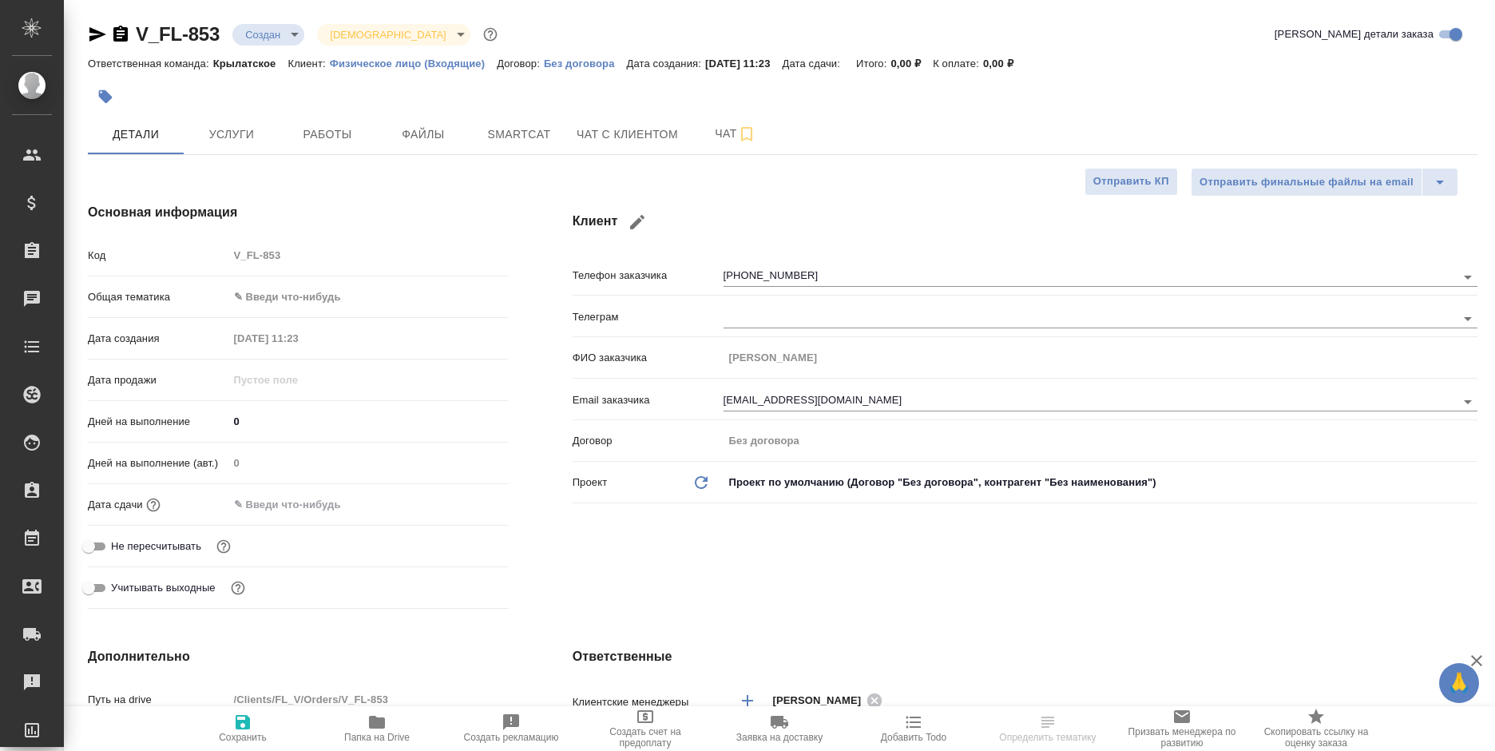
select select "RU"
type textarea "x"
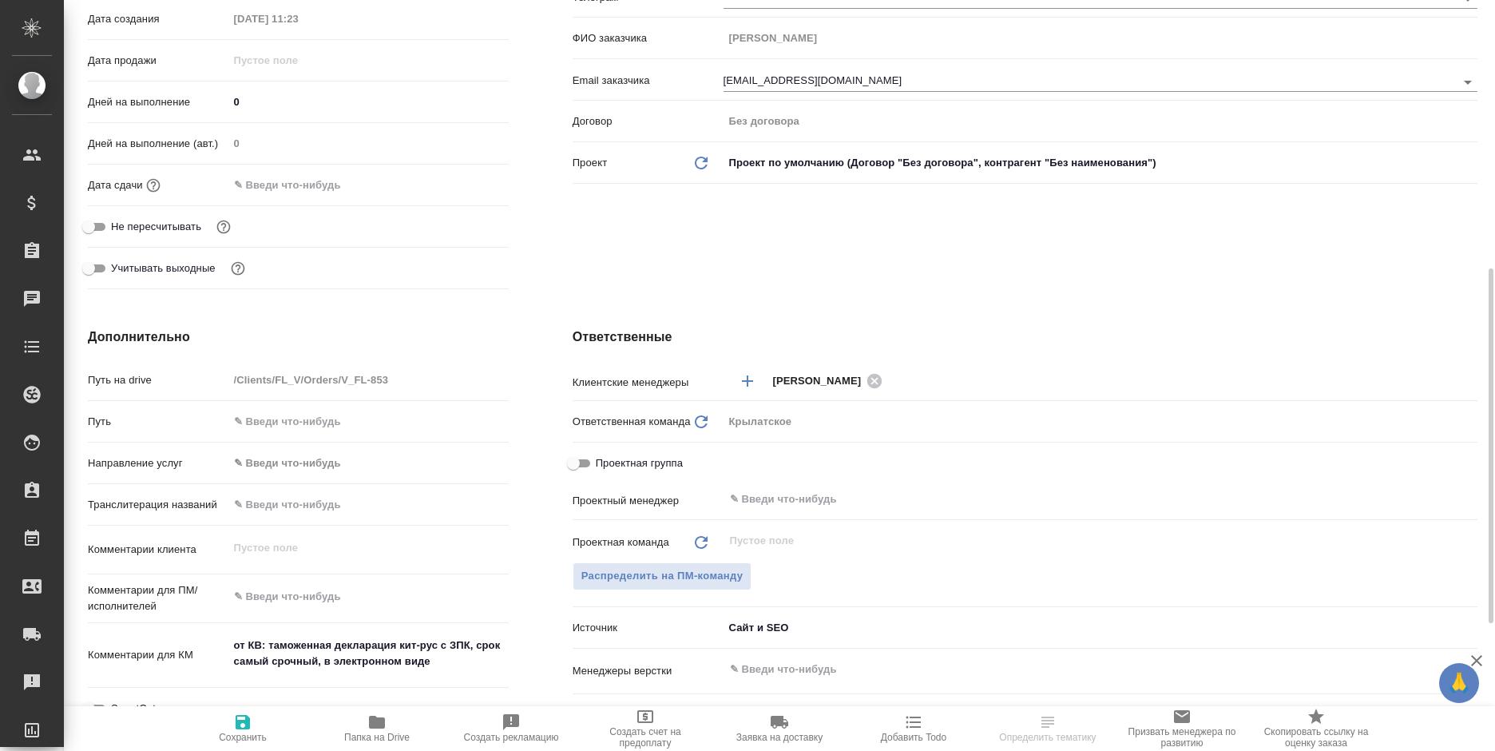
scroll to position [399, 0]
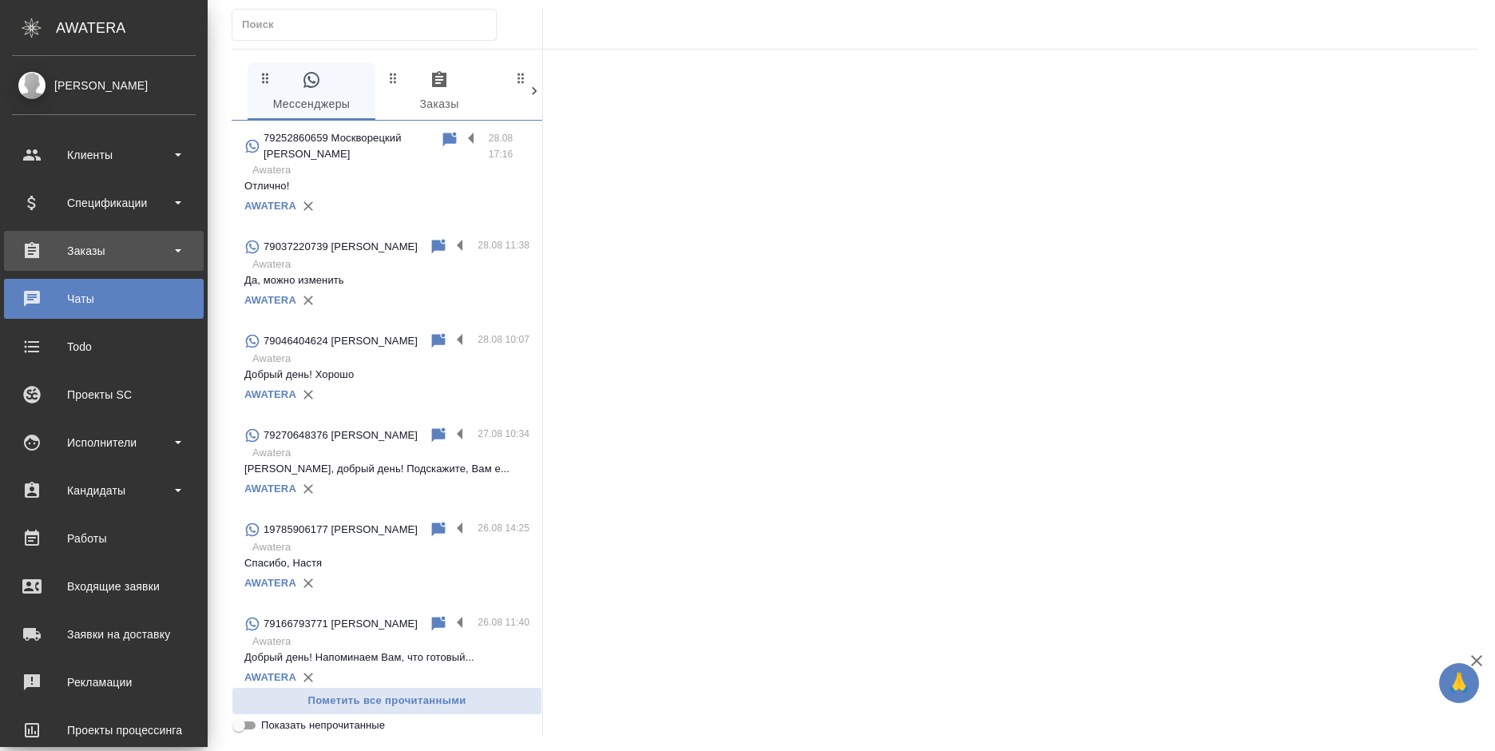
click at [50, 241] on div "Заказы" at bounding box center [104, 251] width 184 height 24
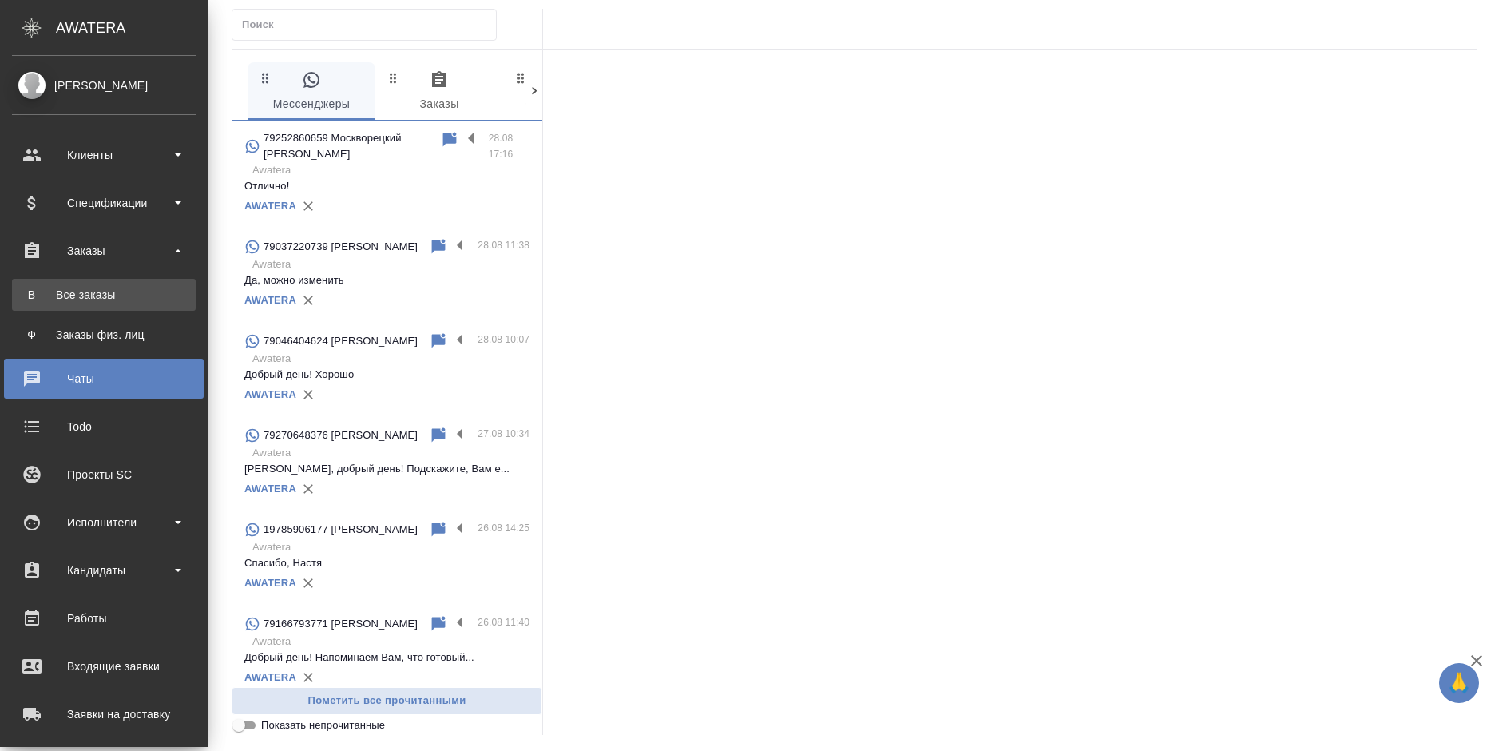
click at [81, 295] on div "Все заказы" at bounding box center [104, 295] width 168 height 16
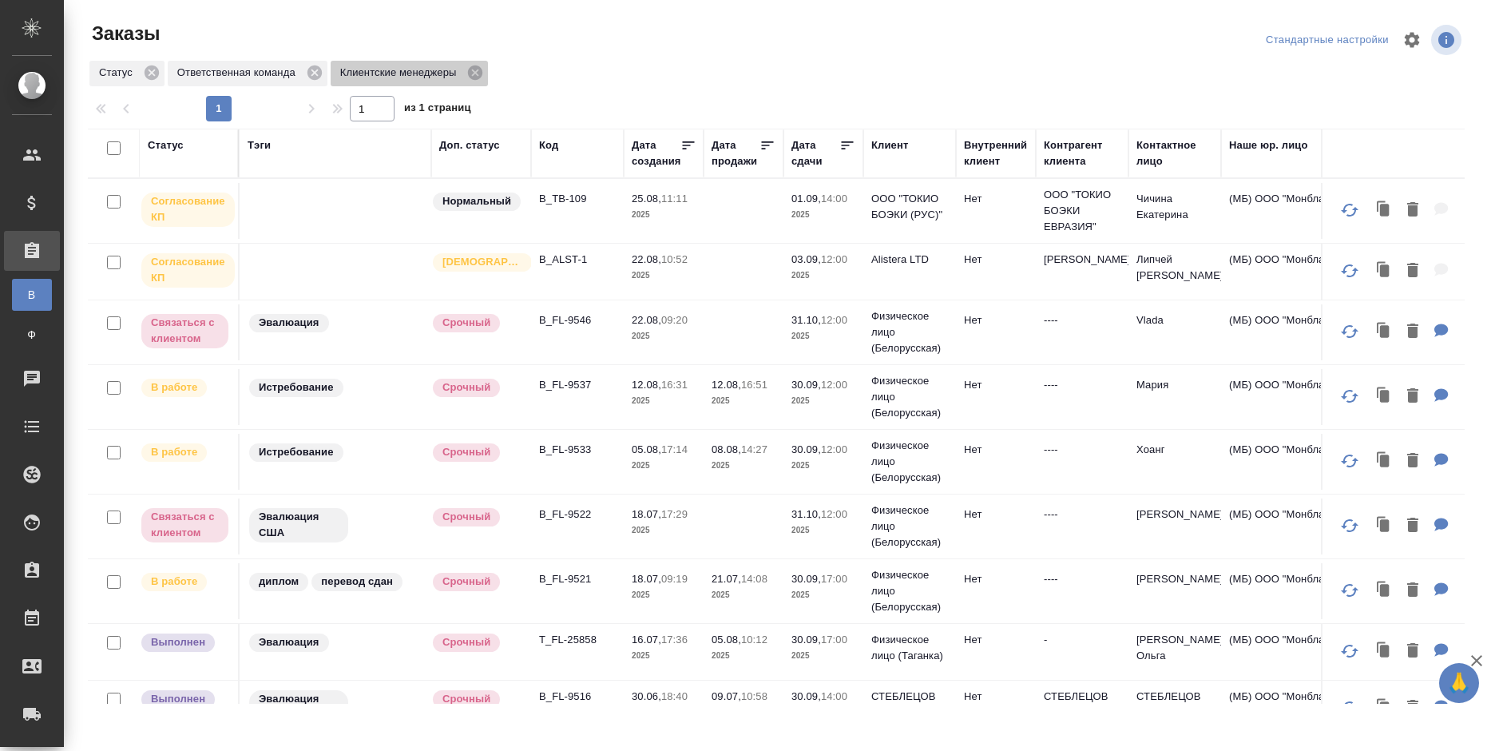
click at [472, 71] on icon at bounding box center [475, 72] width 14 height 14
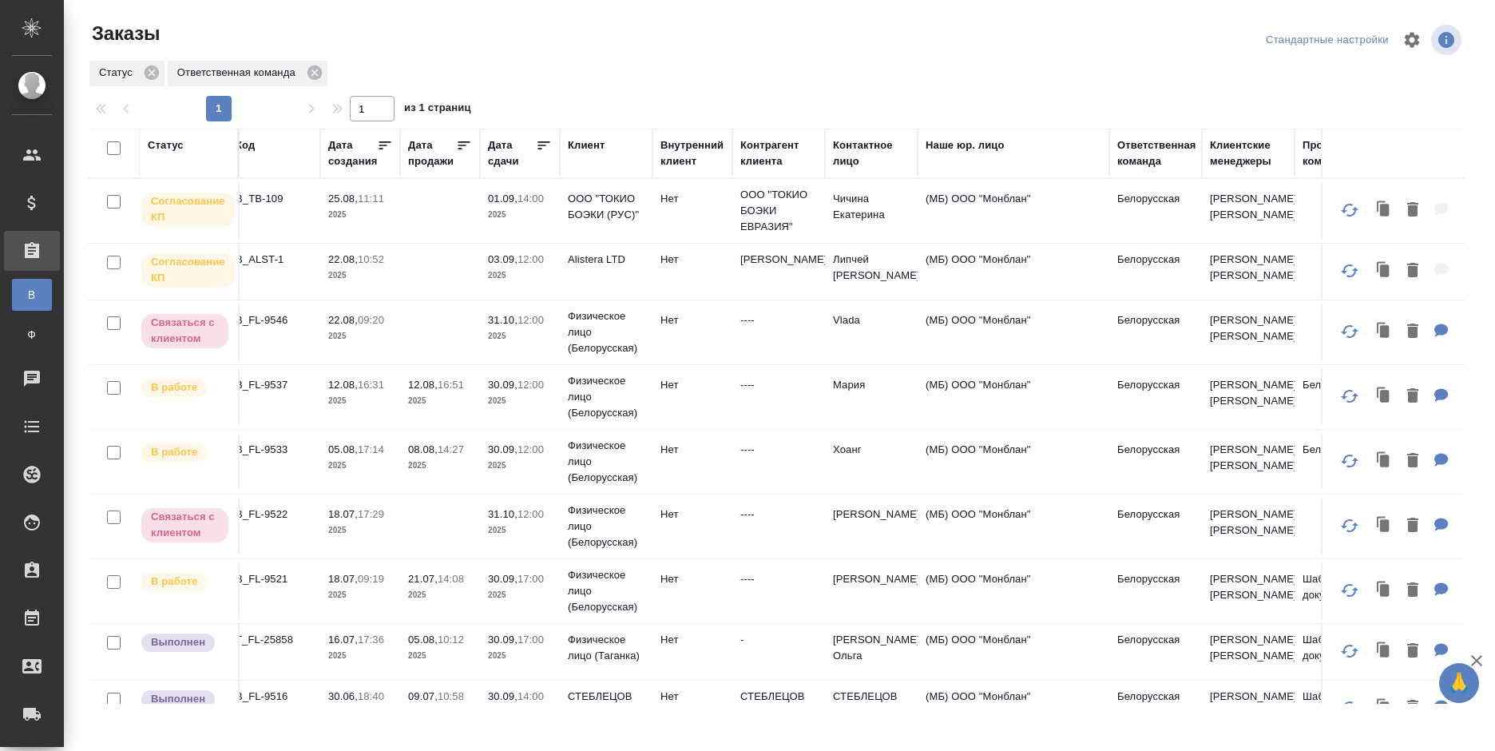
scroll to position [0, 402]
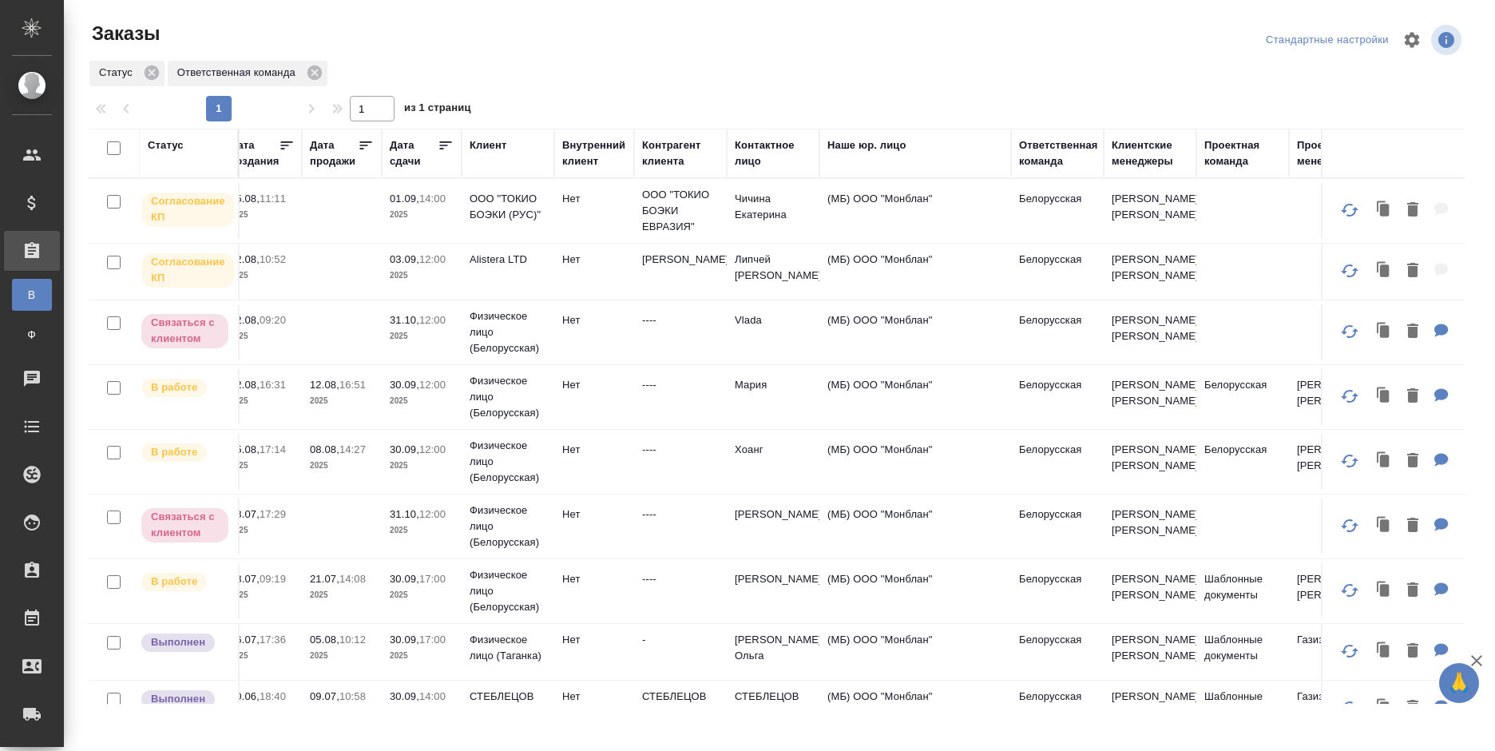
click at [1035, 131] on th "Ответственная команда" at bounding box center [1057, 154] width 93 height 50
click at [1050, 154] on div "Ответственная команда" at bounding box center [1058, 153] width 79 height 32
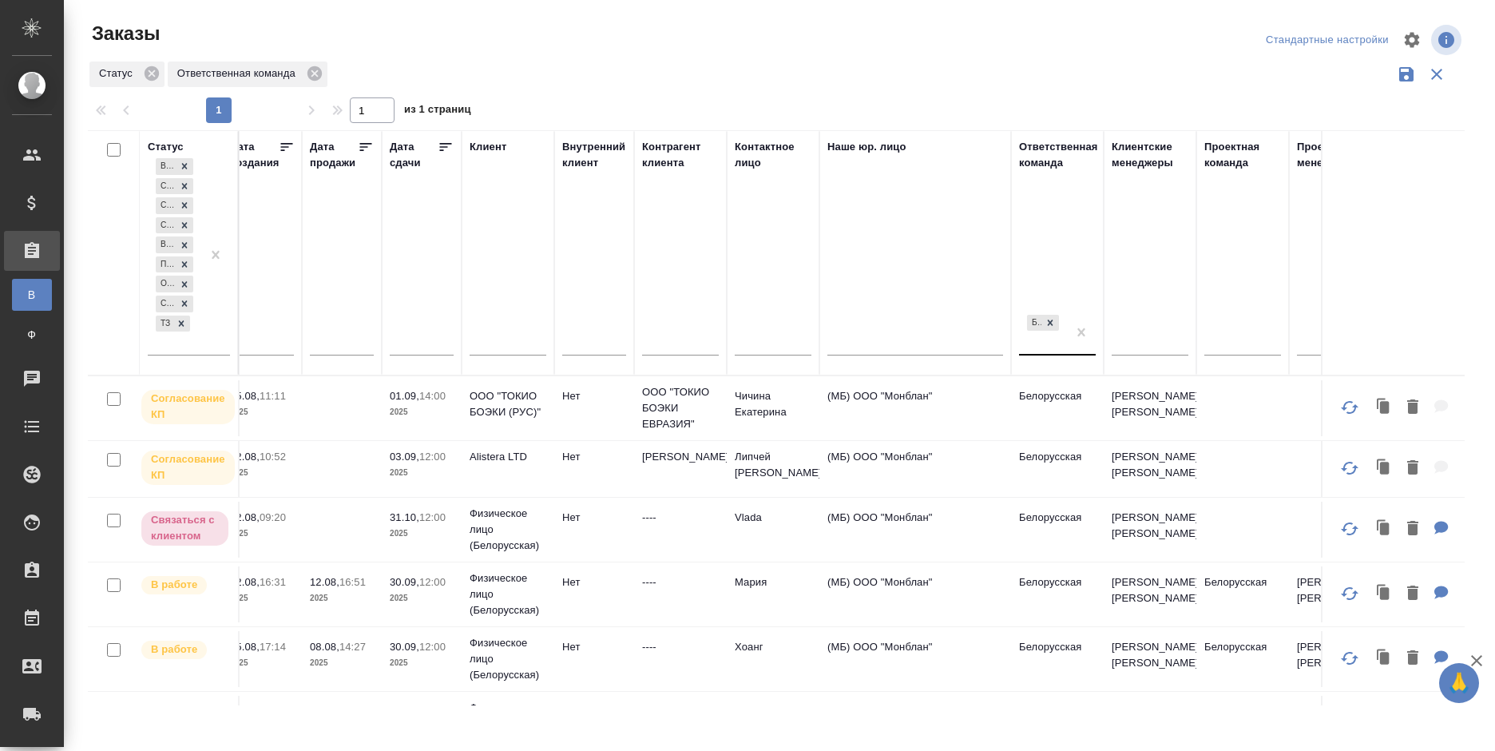
click at [1049, 340] on div "Белорусская" at bounding box center [1043, 332] width 48 height 43
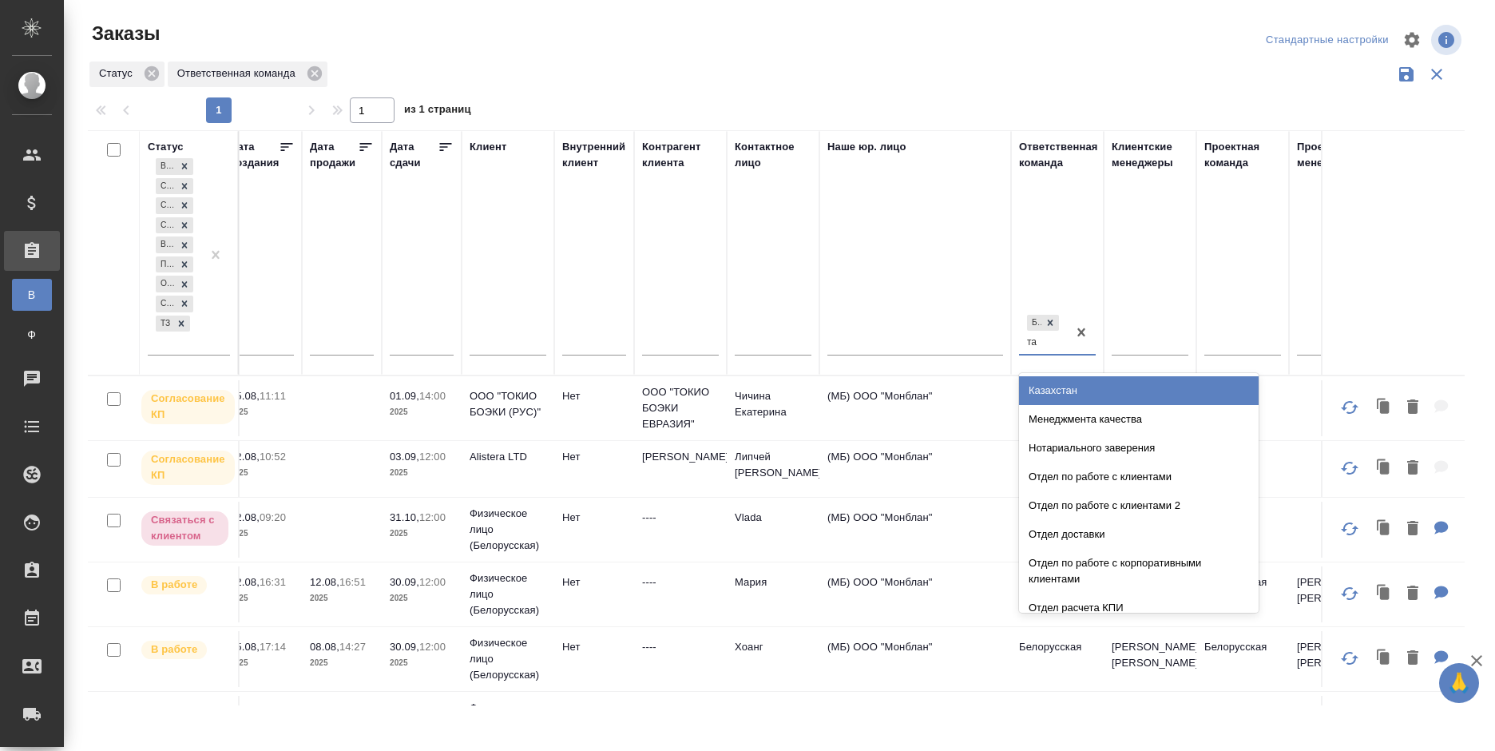
type input "таг"
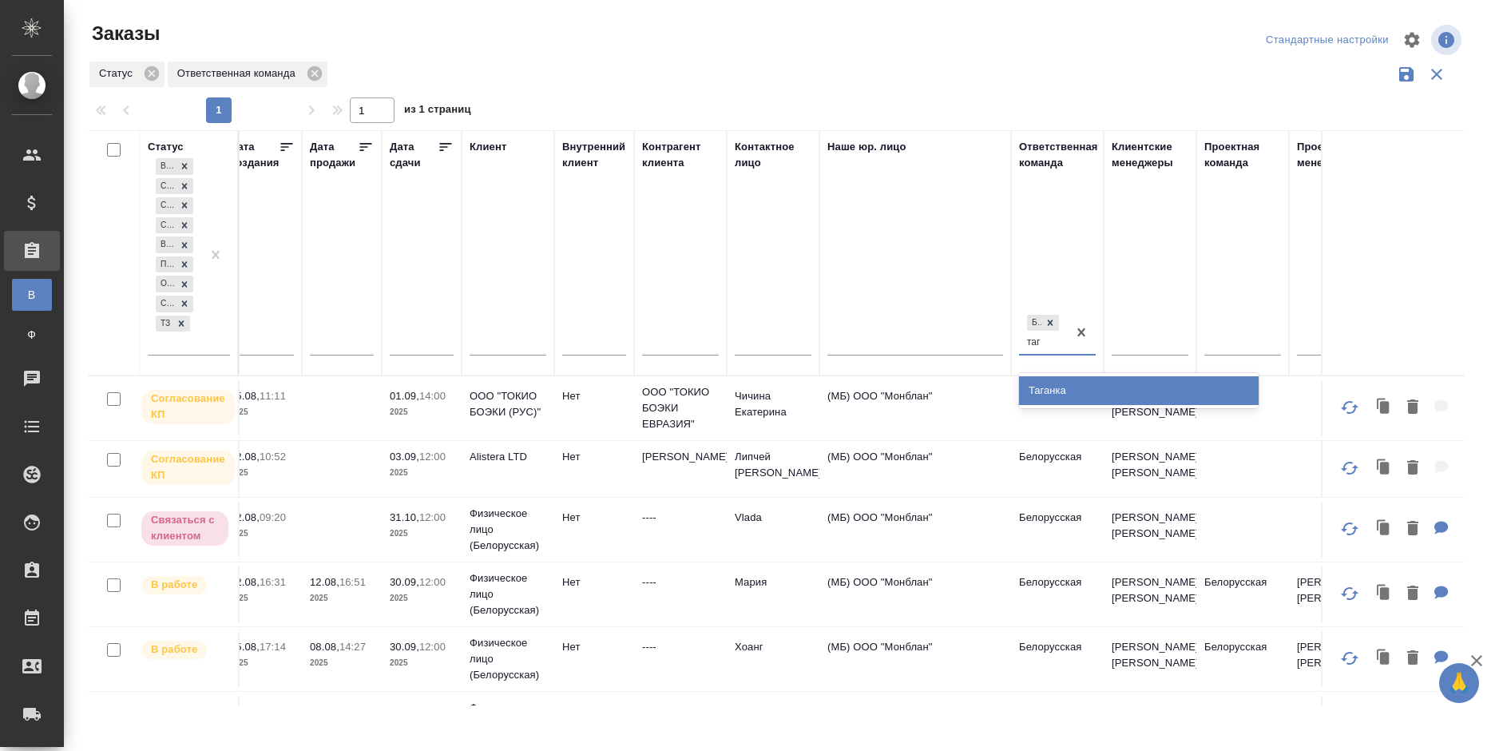
click at [1052, 387] on div "Таганка" at bounding box center [1139, 390] width 240 height 29
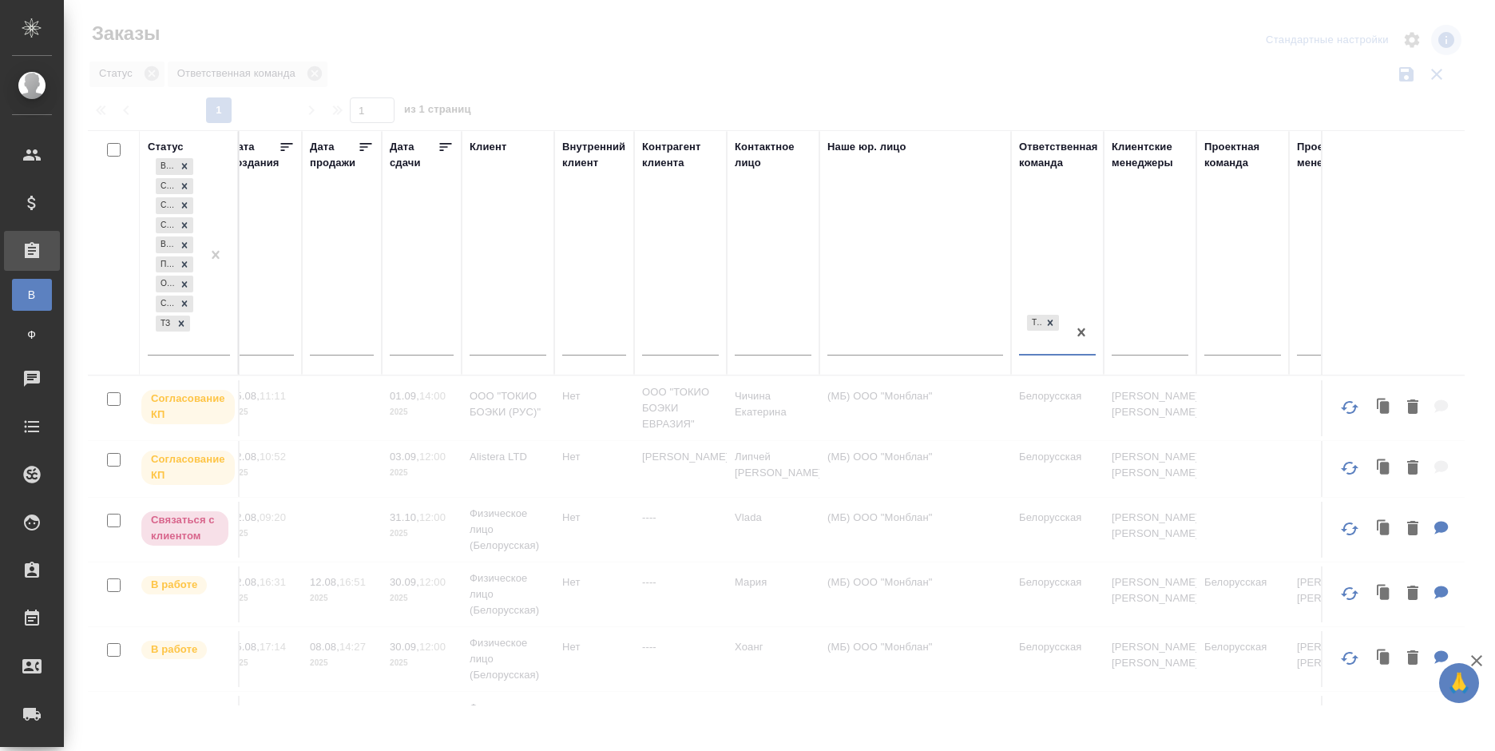
click at [1055, 68] on div at bounding box center [779, 357] width 1431 height 714
click at [359, 709] on div at bounding box center [779, 477] width 1431 height 474
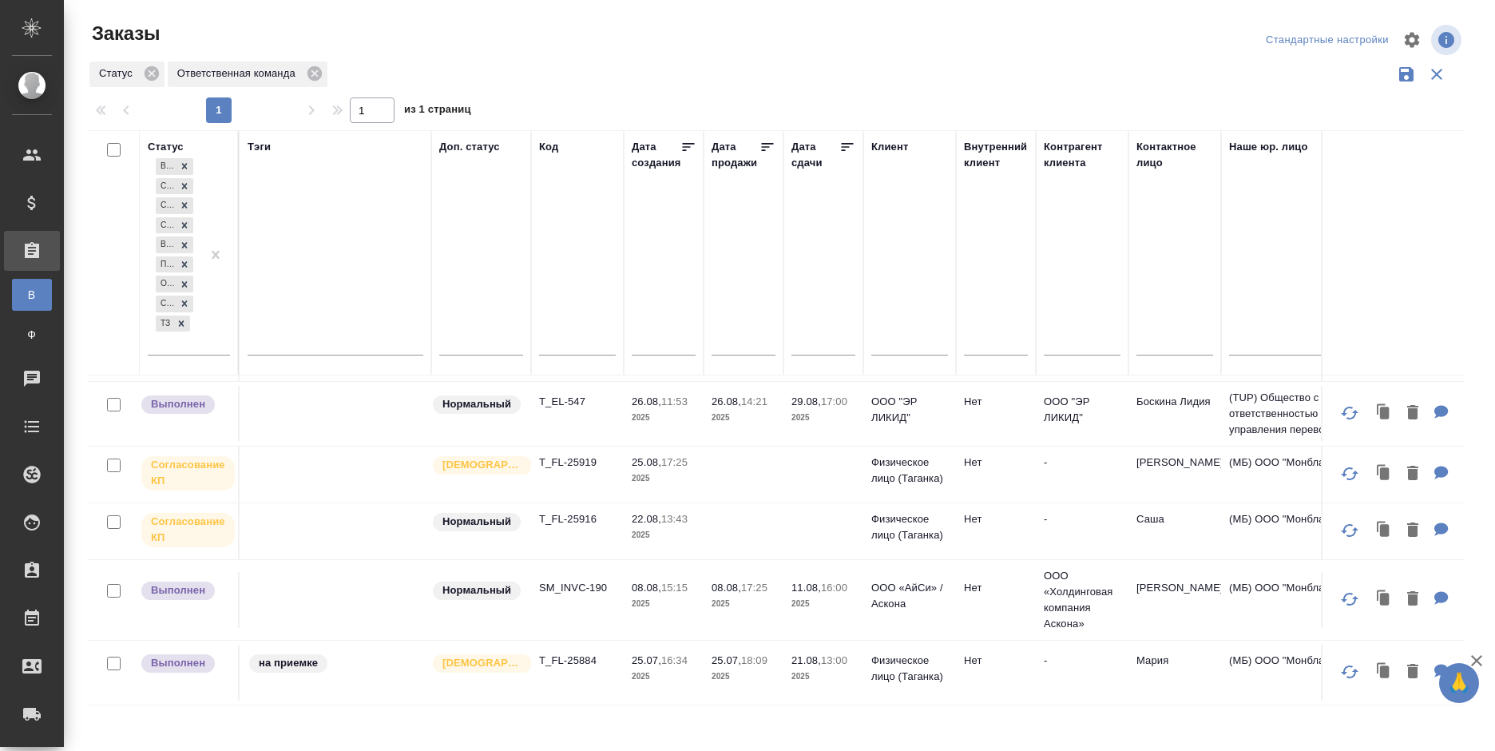
scroll to position [338, 0]
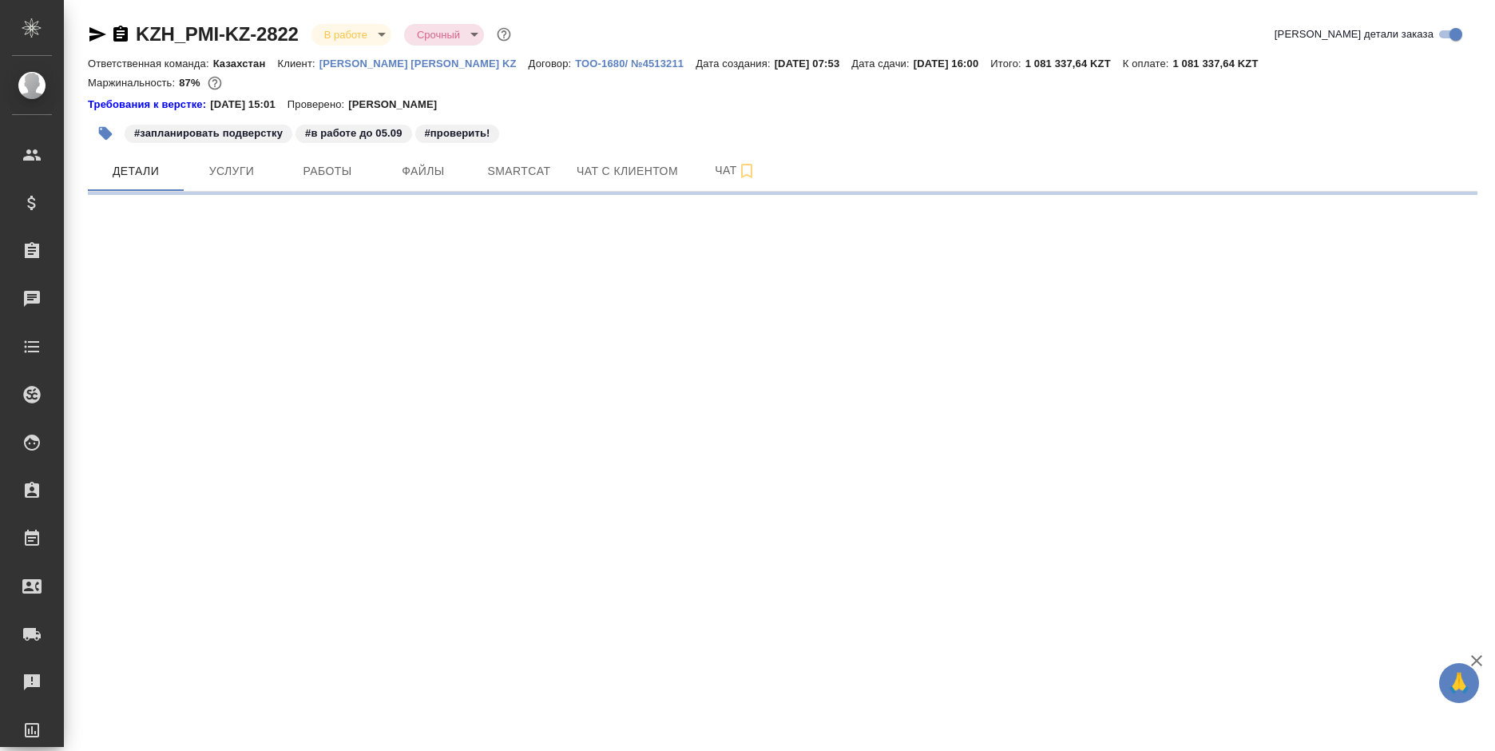
select select "RU"
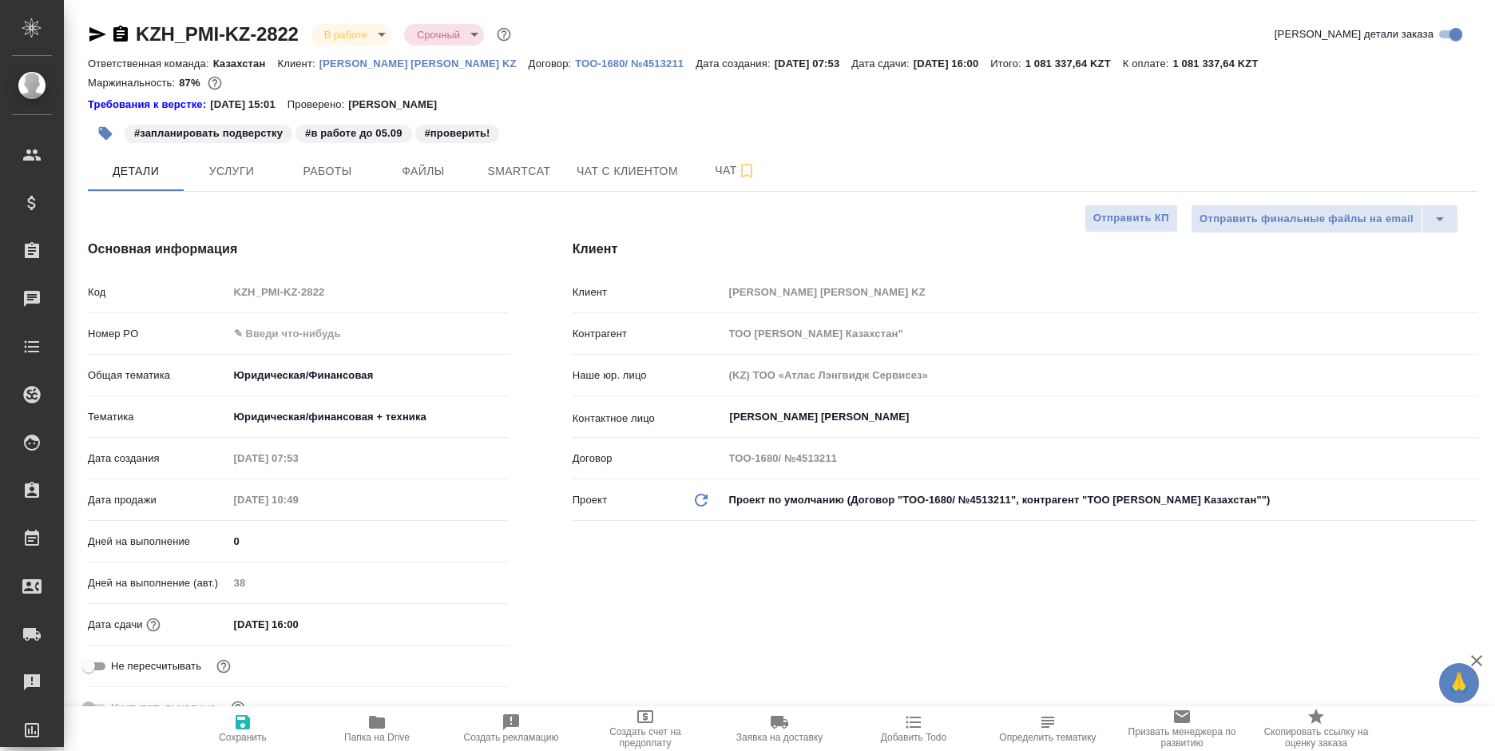
type textarea "x"
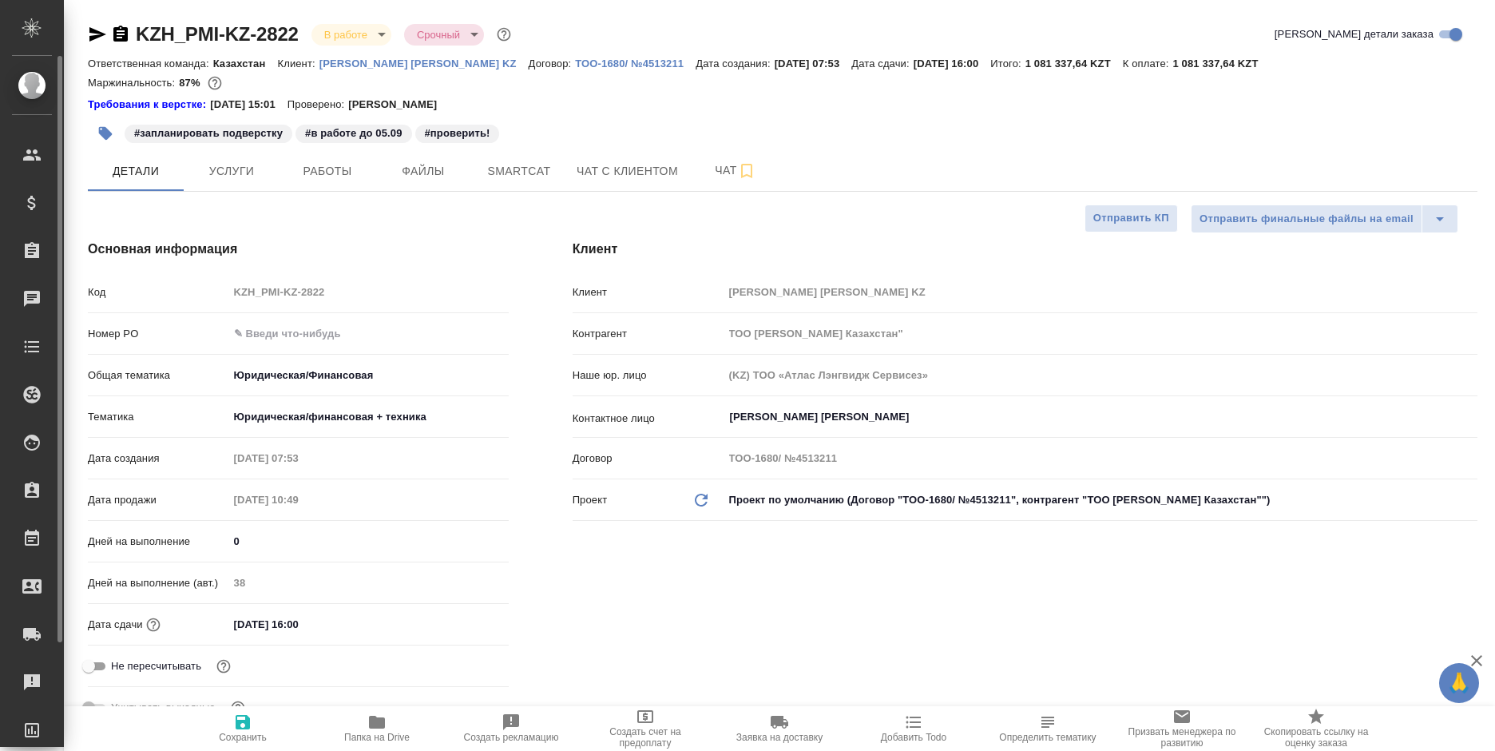
type textarea "x"
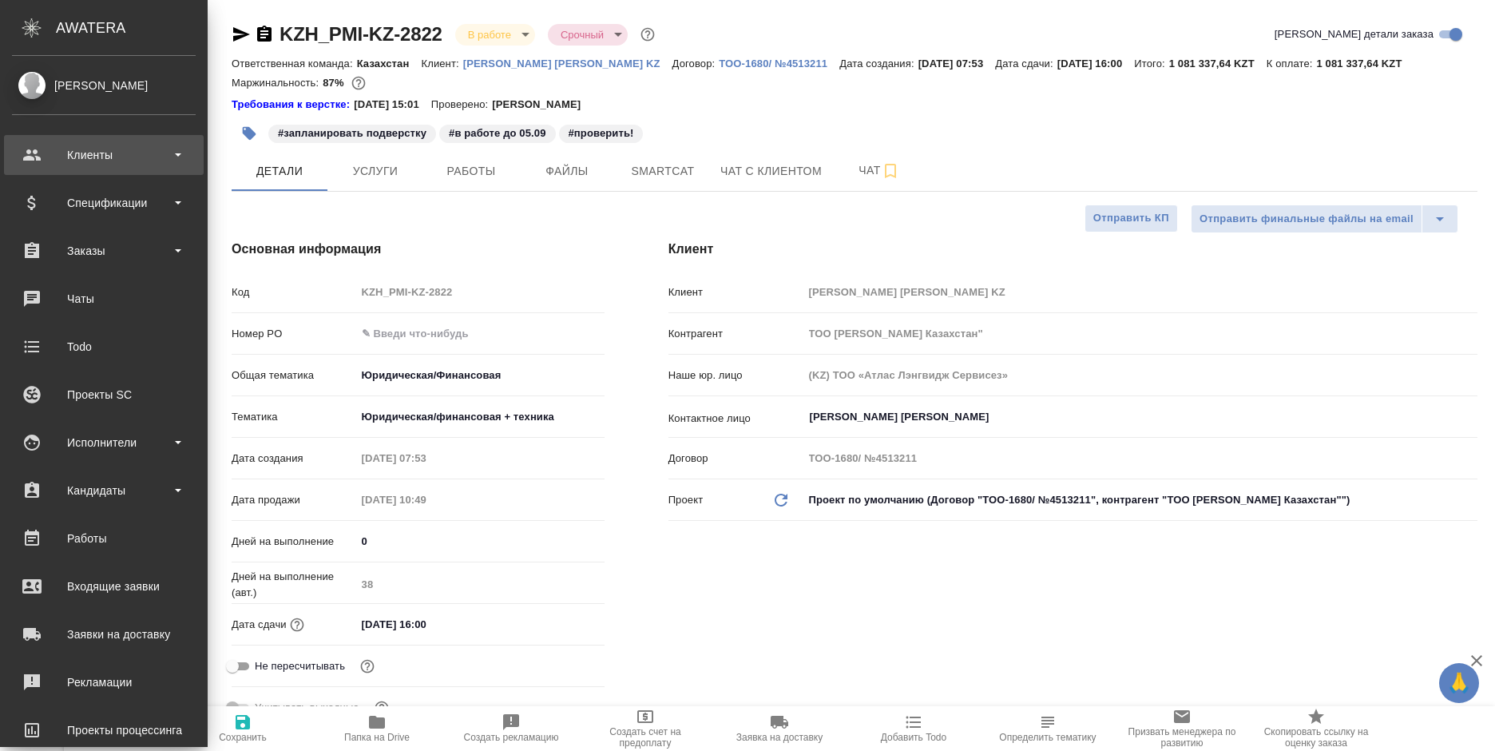
click at [85, 158] on div "Клиенты" at bounding box center [104, 155] width 184 height 24
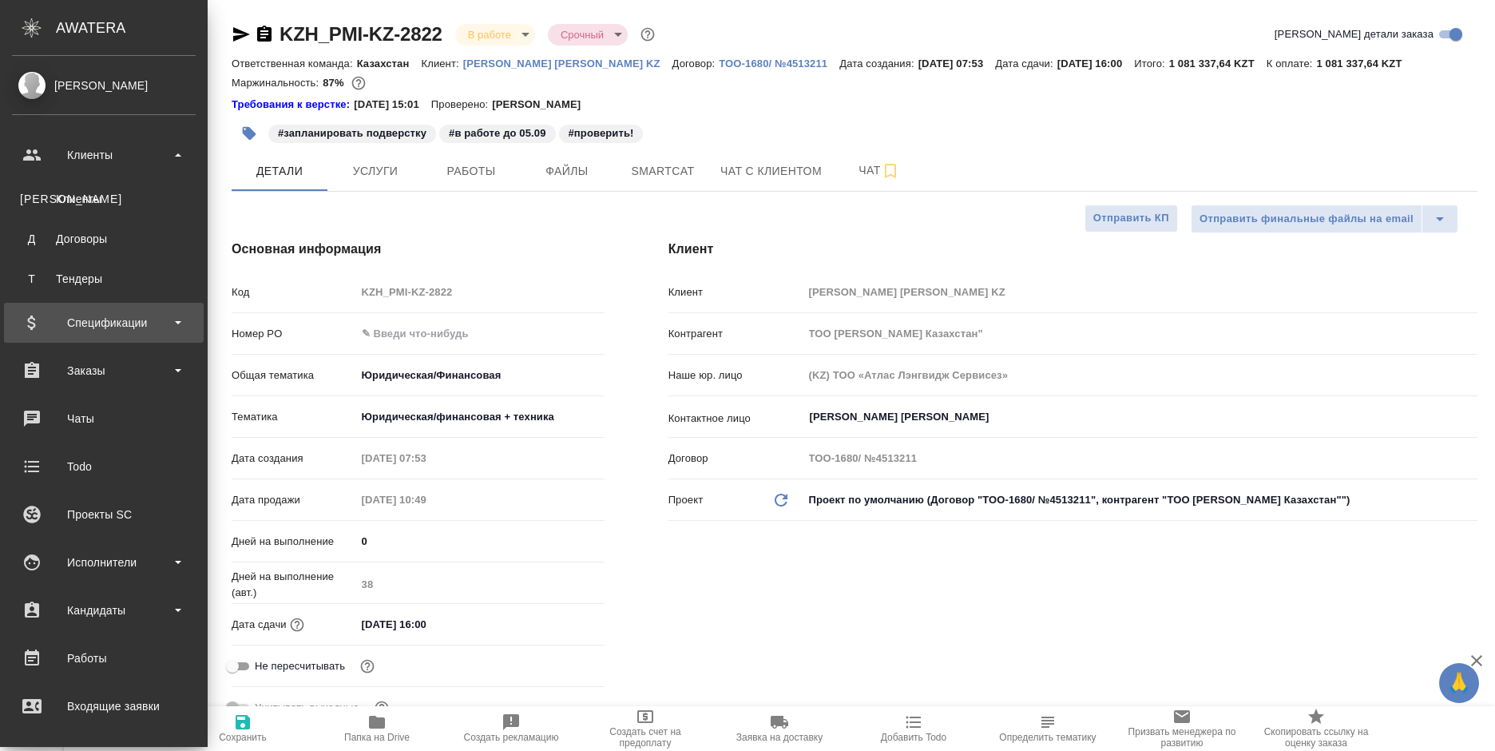
click at [109, 320] on div "Спецификации" at bounding box center [104, 323] width 184 height 24
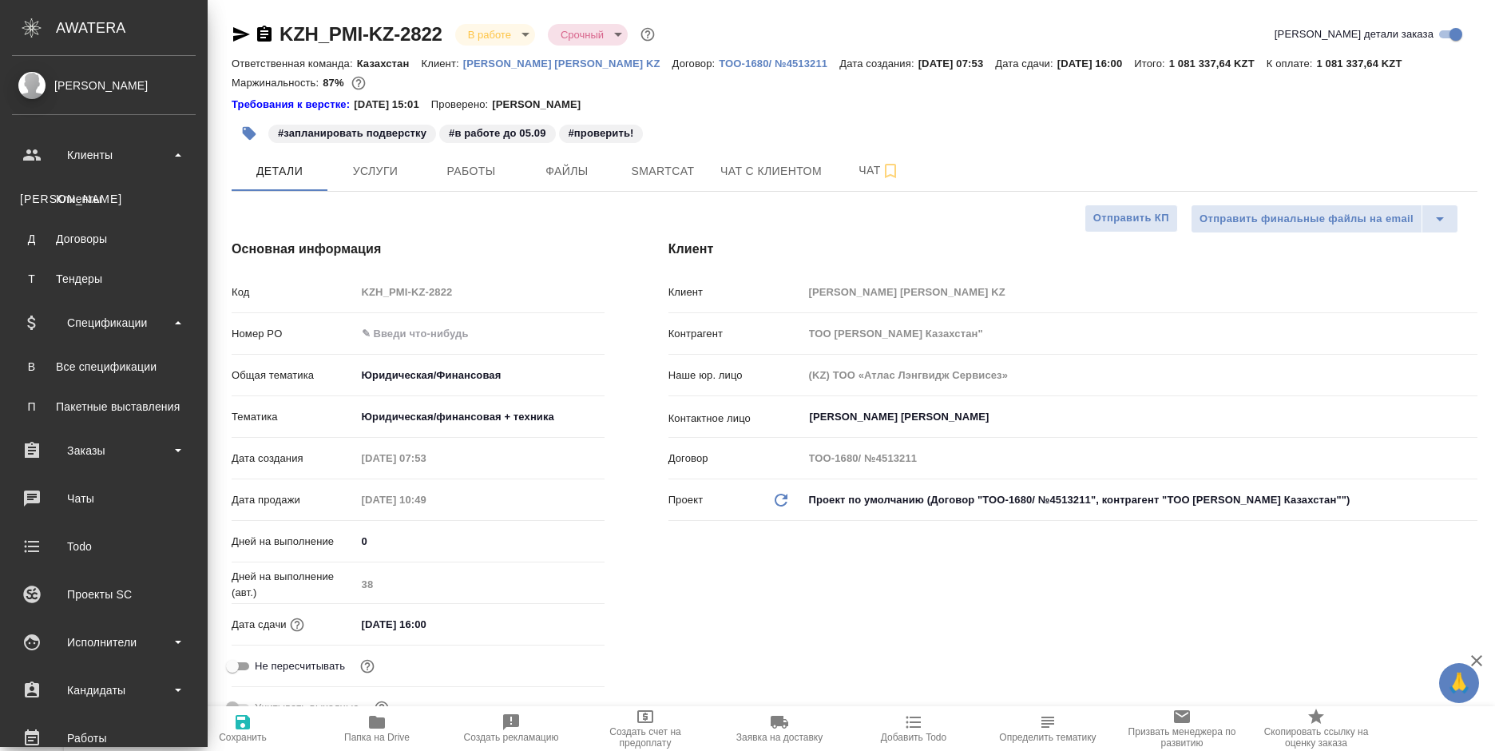
click at [112, 364] on div "Все спецификации" at bounding box center [104, 367] width 168 height 16
type textarea "x"
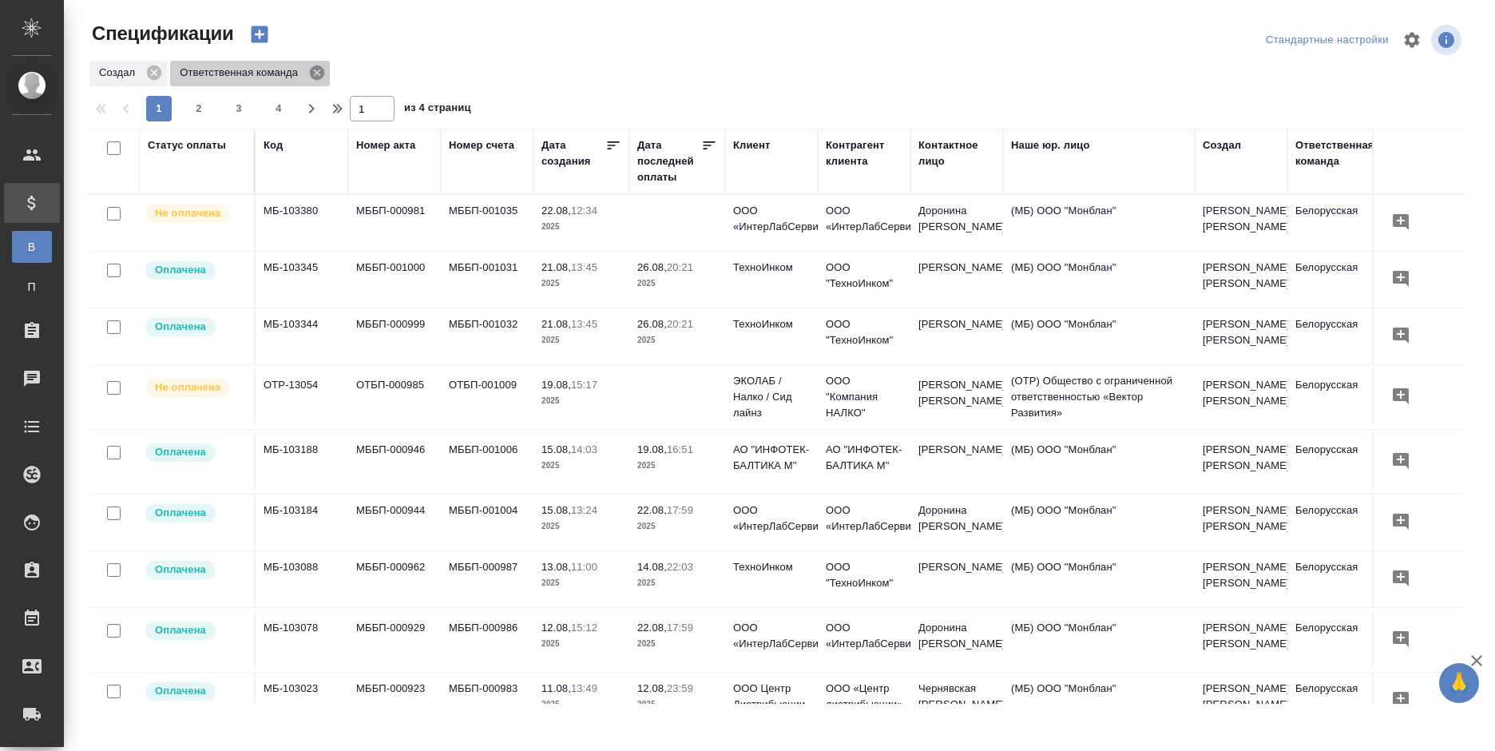
click at [309, 71] on icon at bounding box center [317, 73] width 18 height 18
click at [152, 70] on icon at bounding box center [154, 73] width 18 height 18
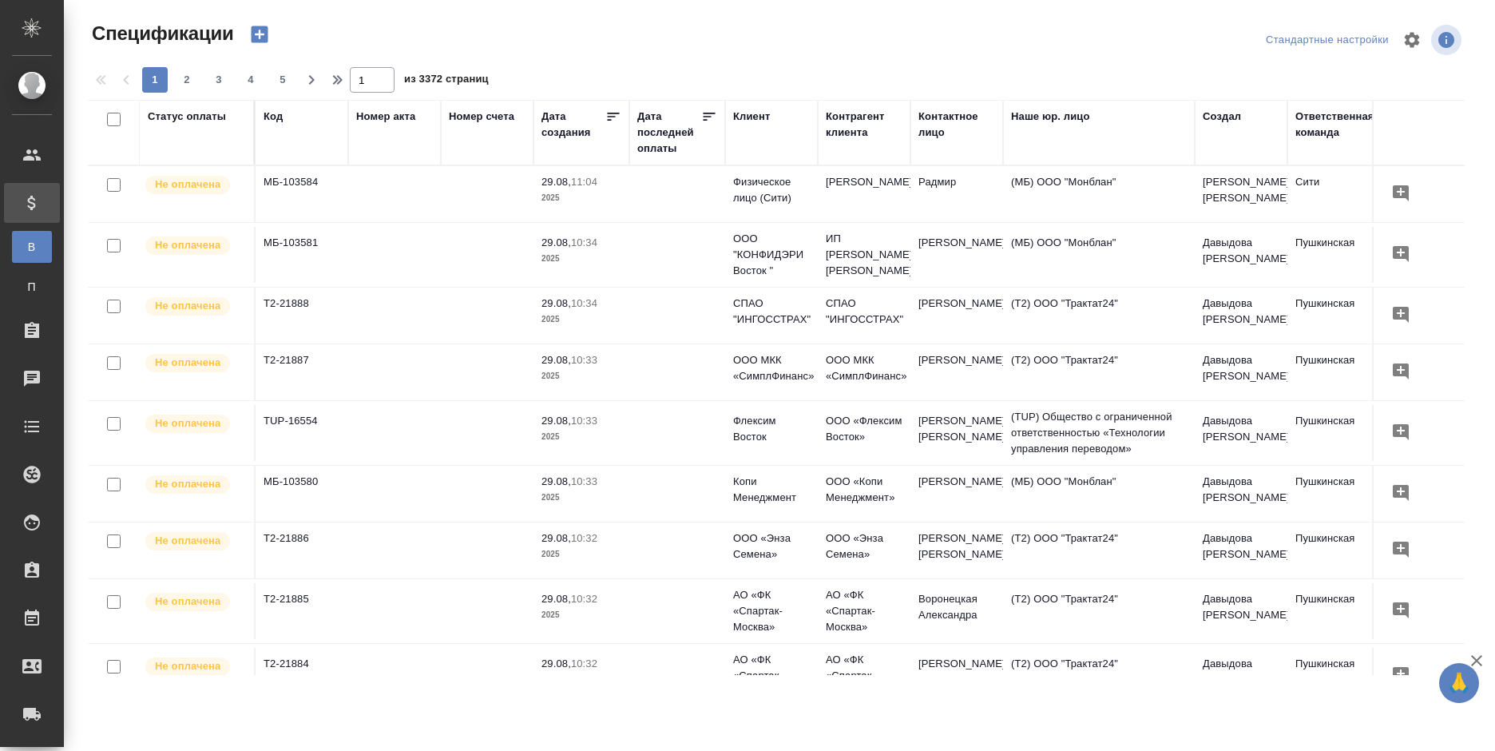
click at [753, 117] on div "Клиент" at bounding box center [751, 117] width 37 height 16
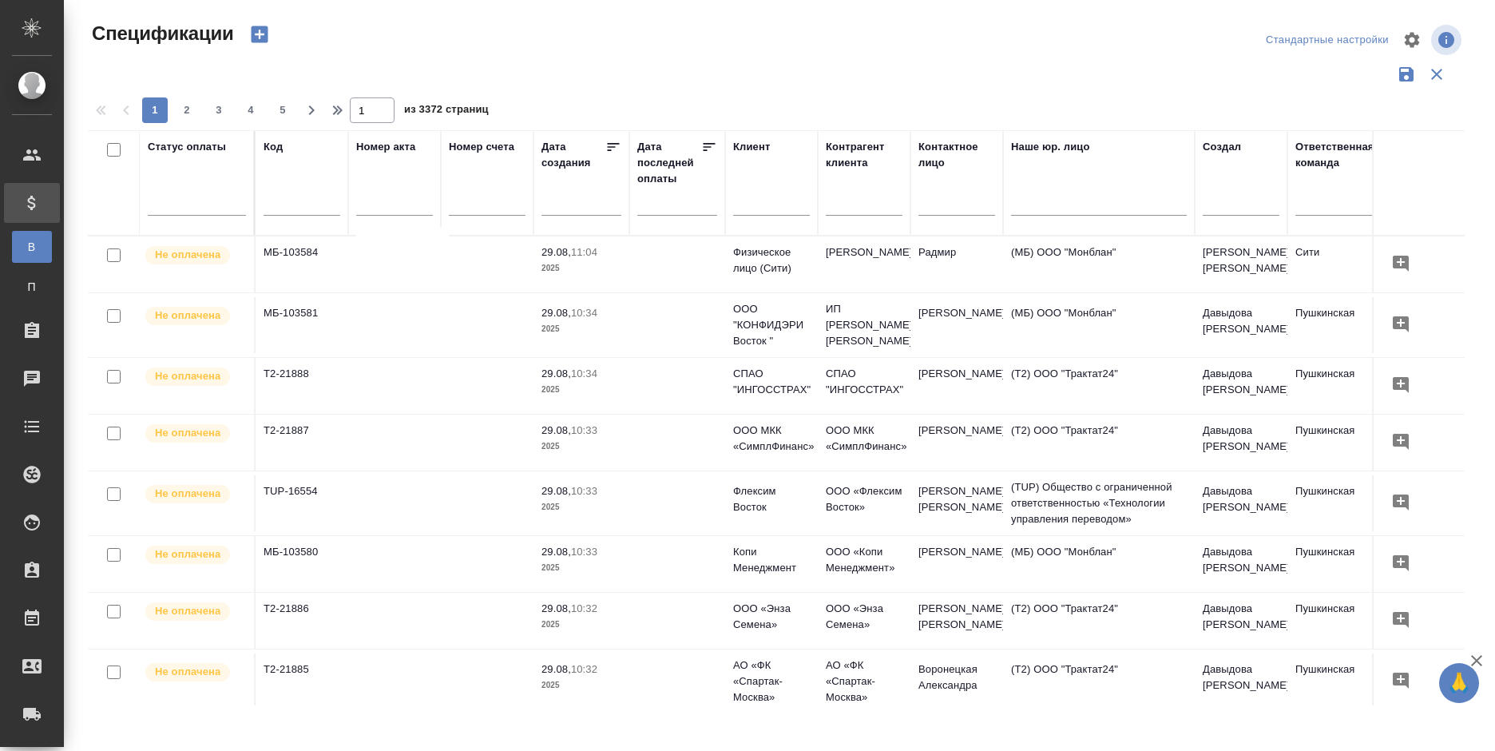
click at [770, 200] on input "text" at bounding box center [771, 205] width 77 height 20
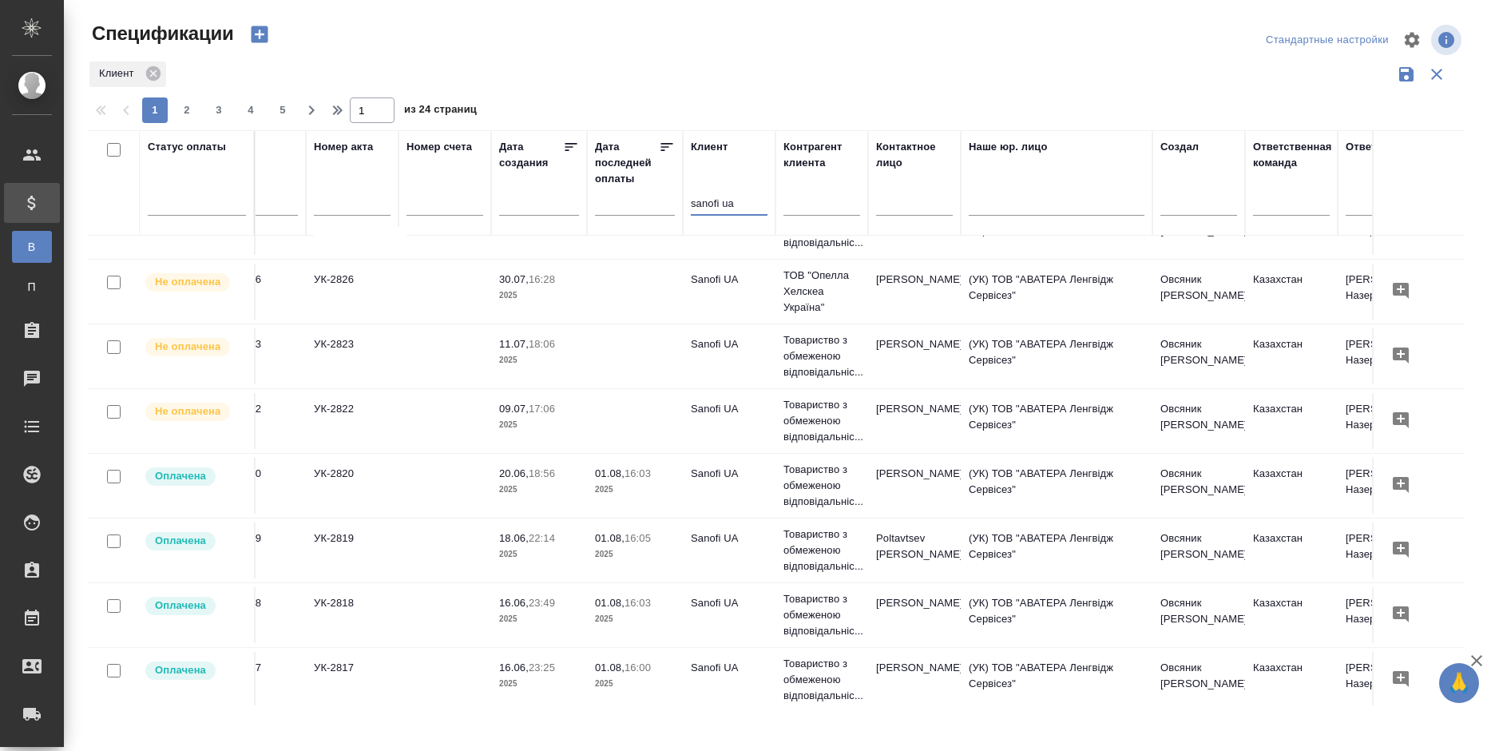
scroll to position [559, 0]
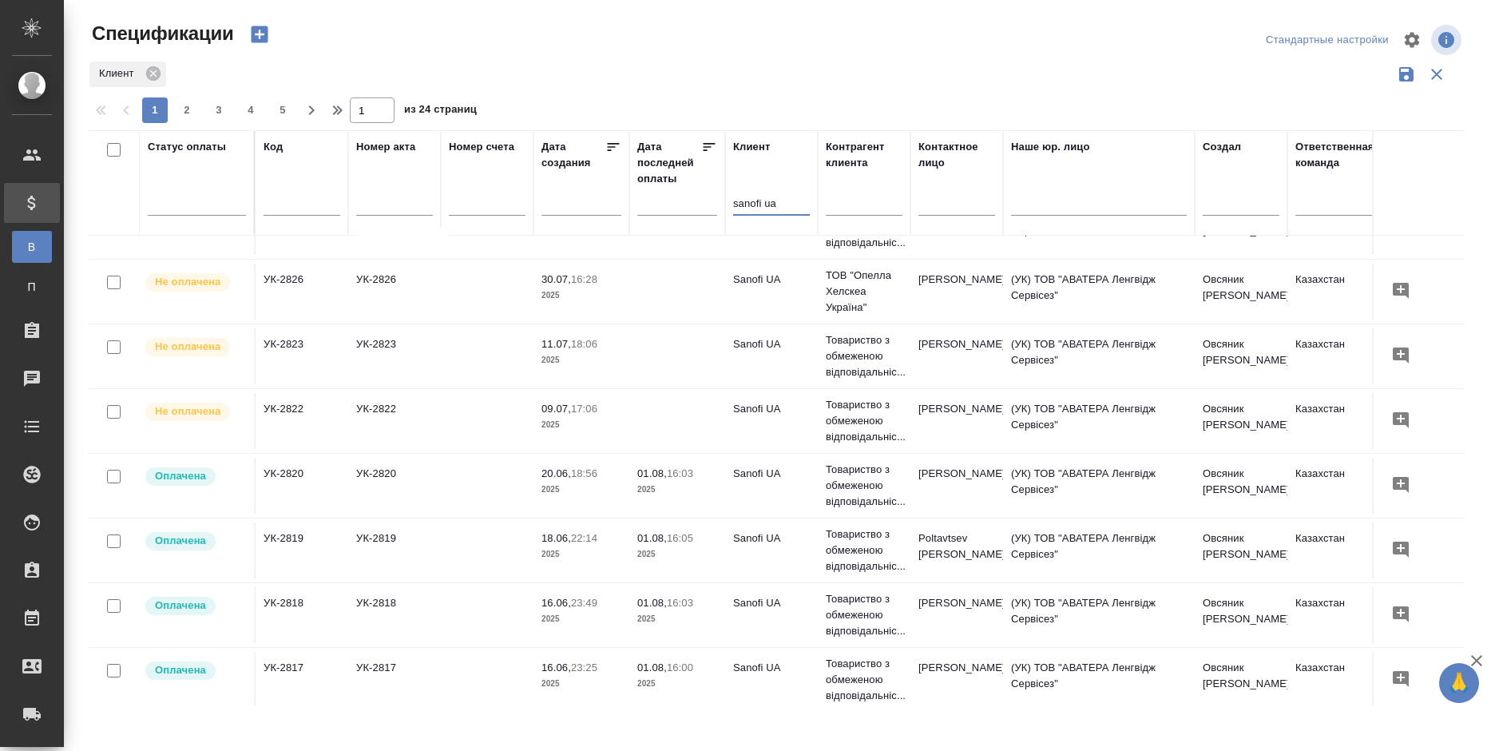
type input "sanofi ua"
click at [706, 482] on p "2025" at bounding box center [677, 490] width 80 height 16
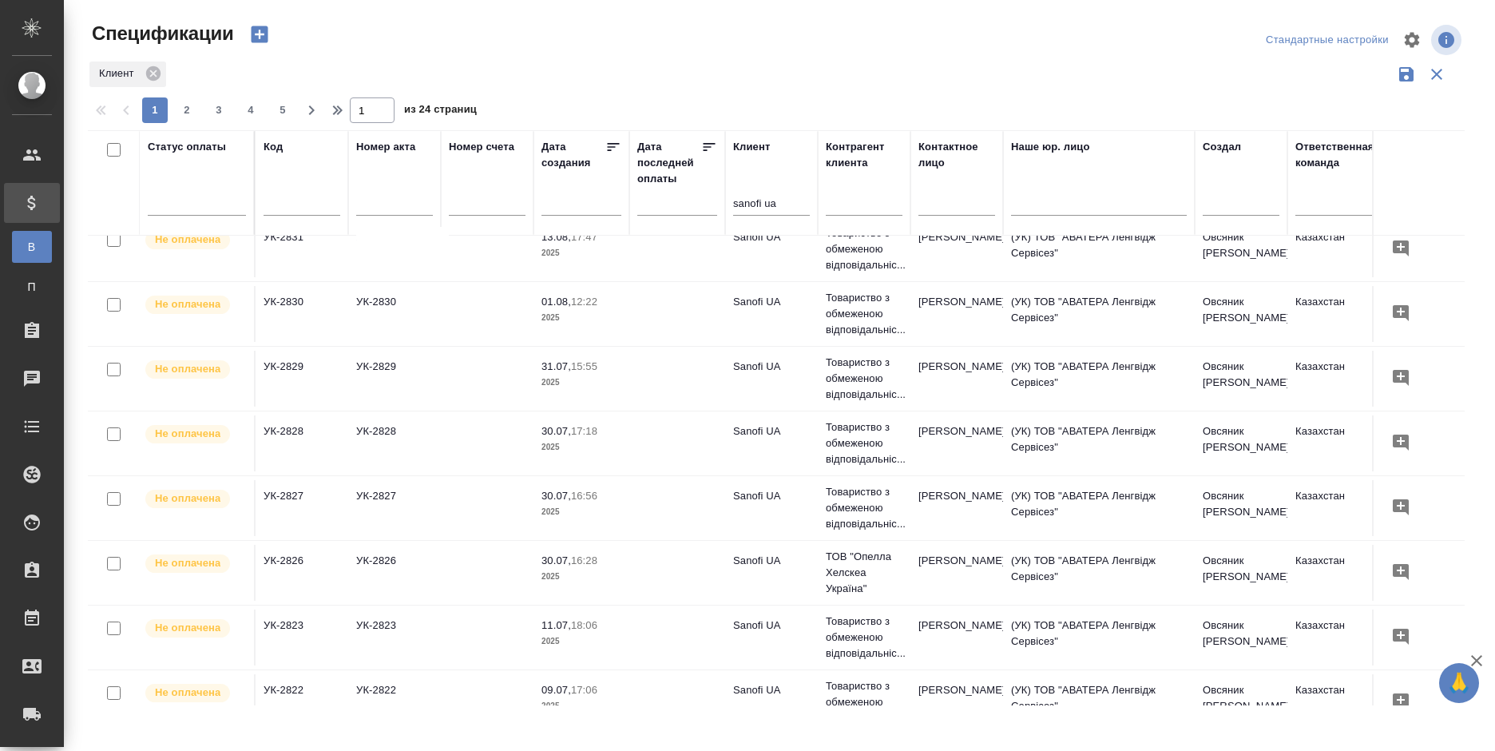
scroll to position [240, 0]
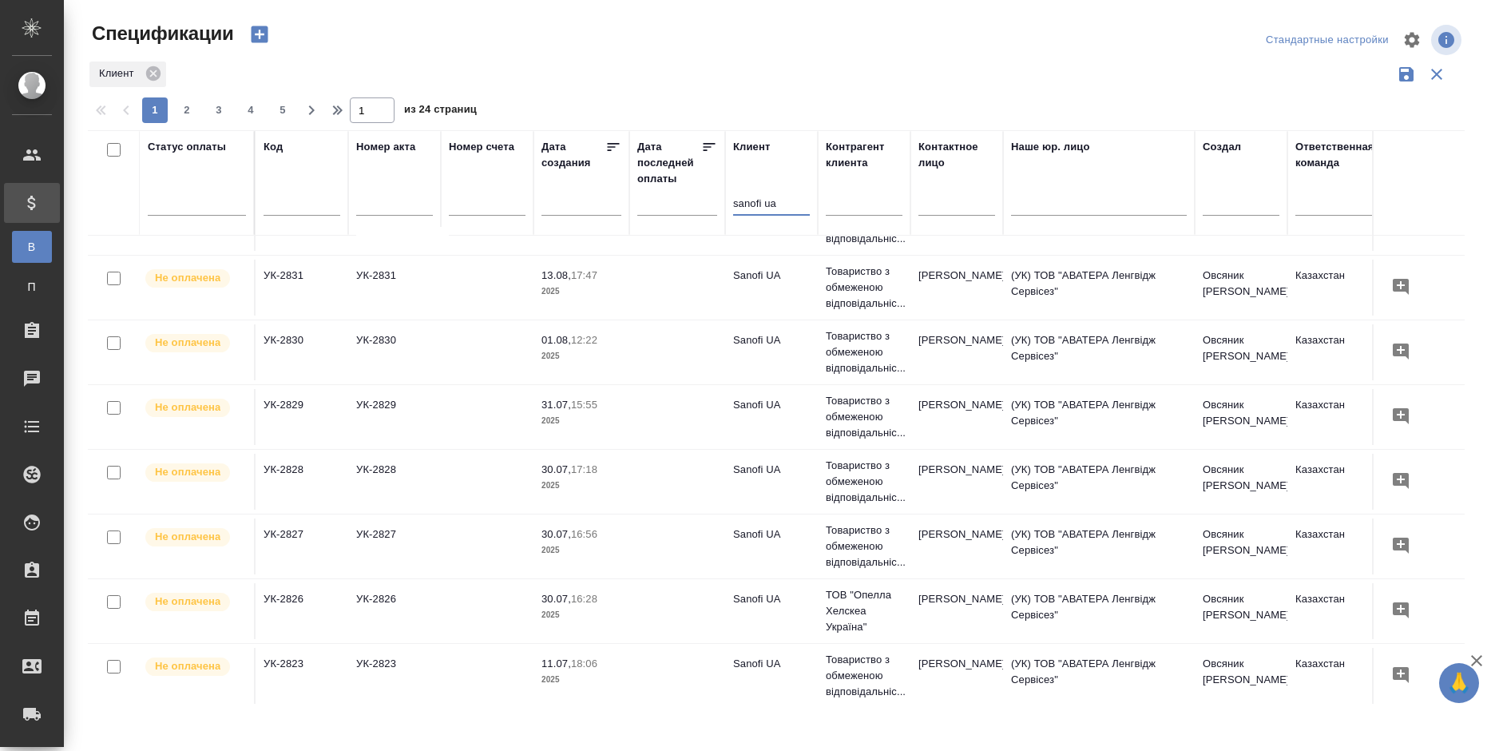
drag, startPoint x: 789, startPoint y: 204, endPoint x: 723, endPoint y: 204, distance: 65.5
click at [723, 204] on tr "Статус оплаты Код Номер акта Номер счета Дата создания Дата последней оплаты Кл…" at bounding box center [1124, 182] width 2073 height 105
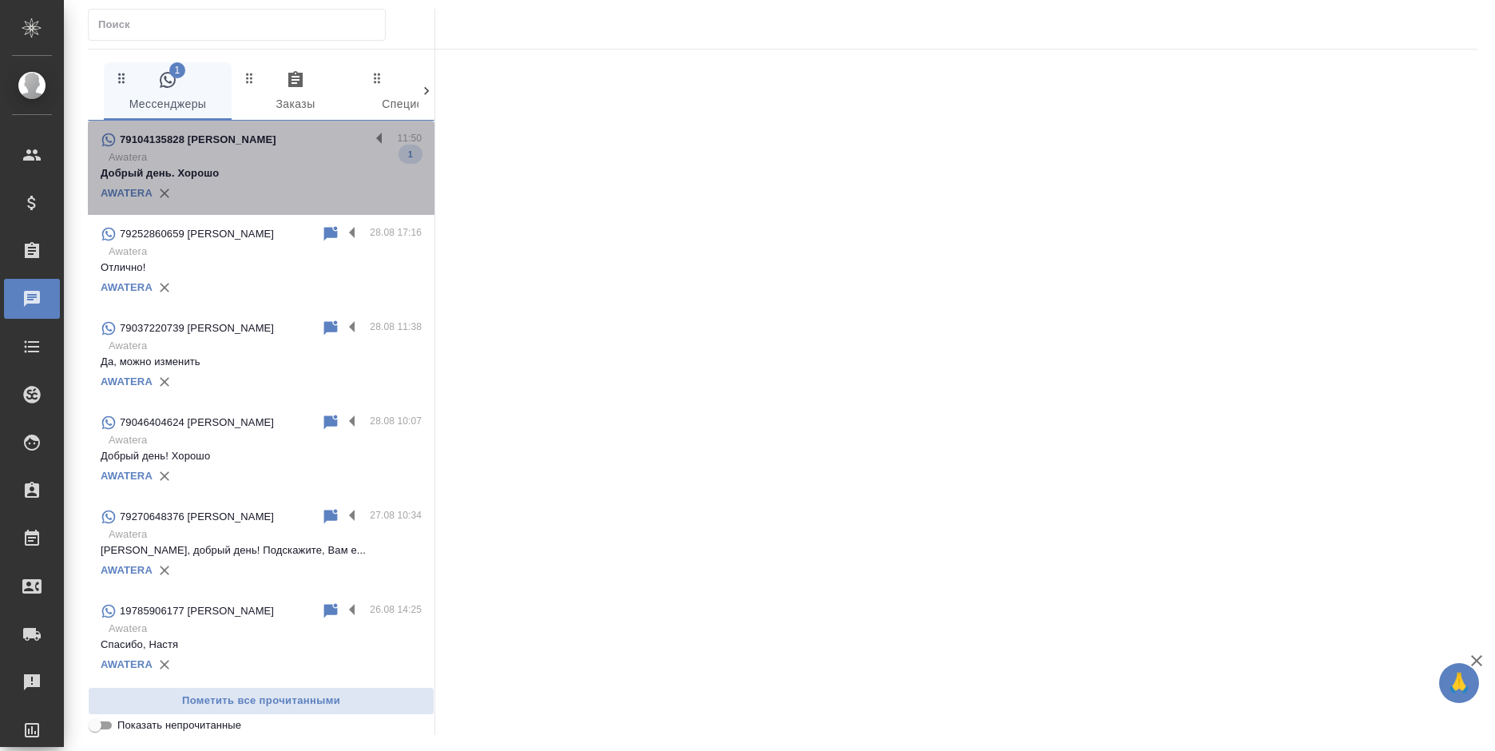
click at [283, 180] on p "Добрый день. Хорошо" at bounding box center [261, 173] width 321 height 16
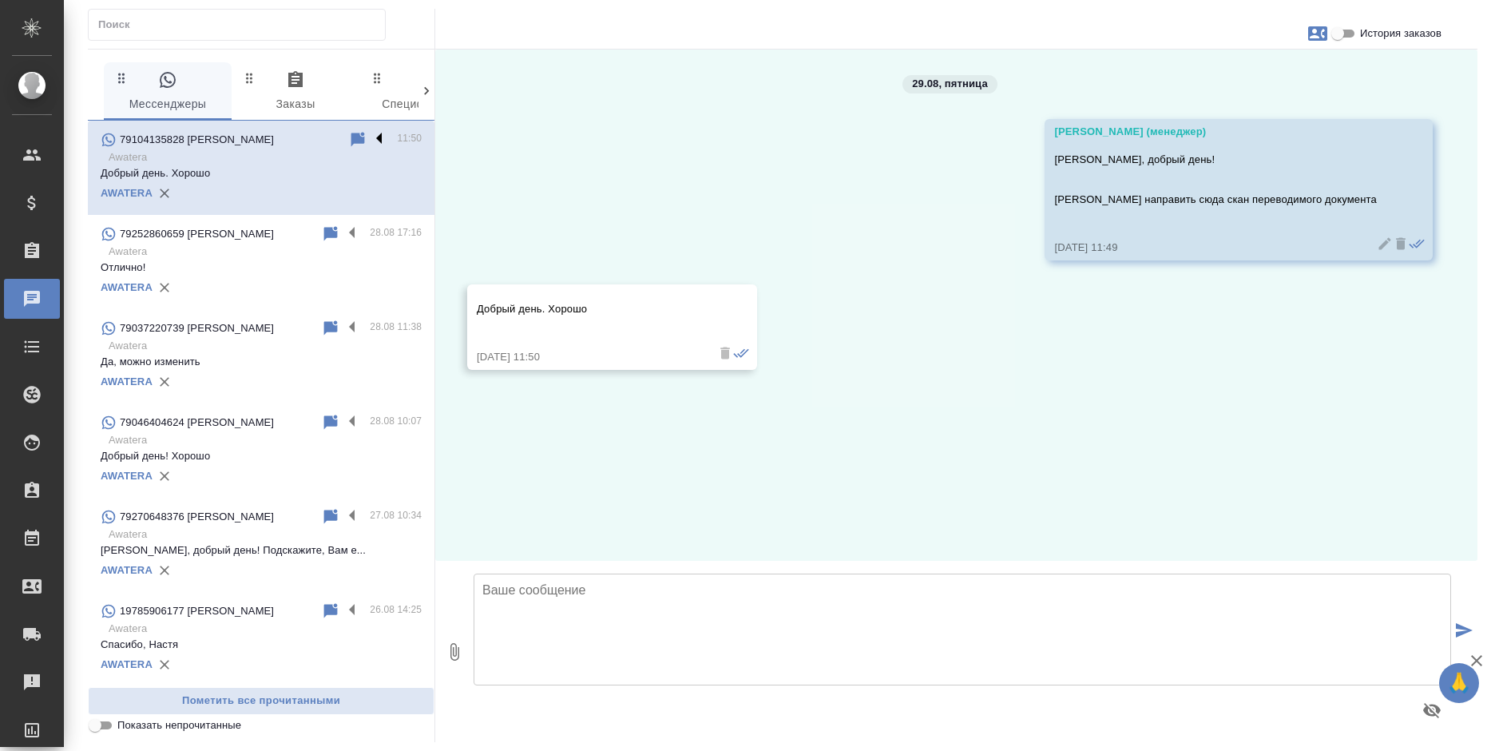
click at [370, 136] on label at bounding box center [383, 139] width 27 height 18
click at [0, 0] on input "checkbox" at bounding box center [0, 0] width 0 height 0
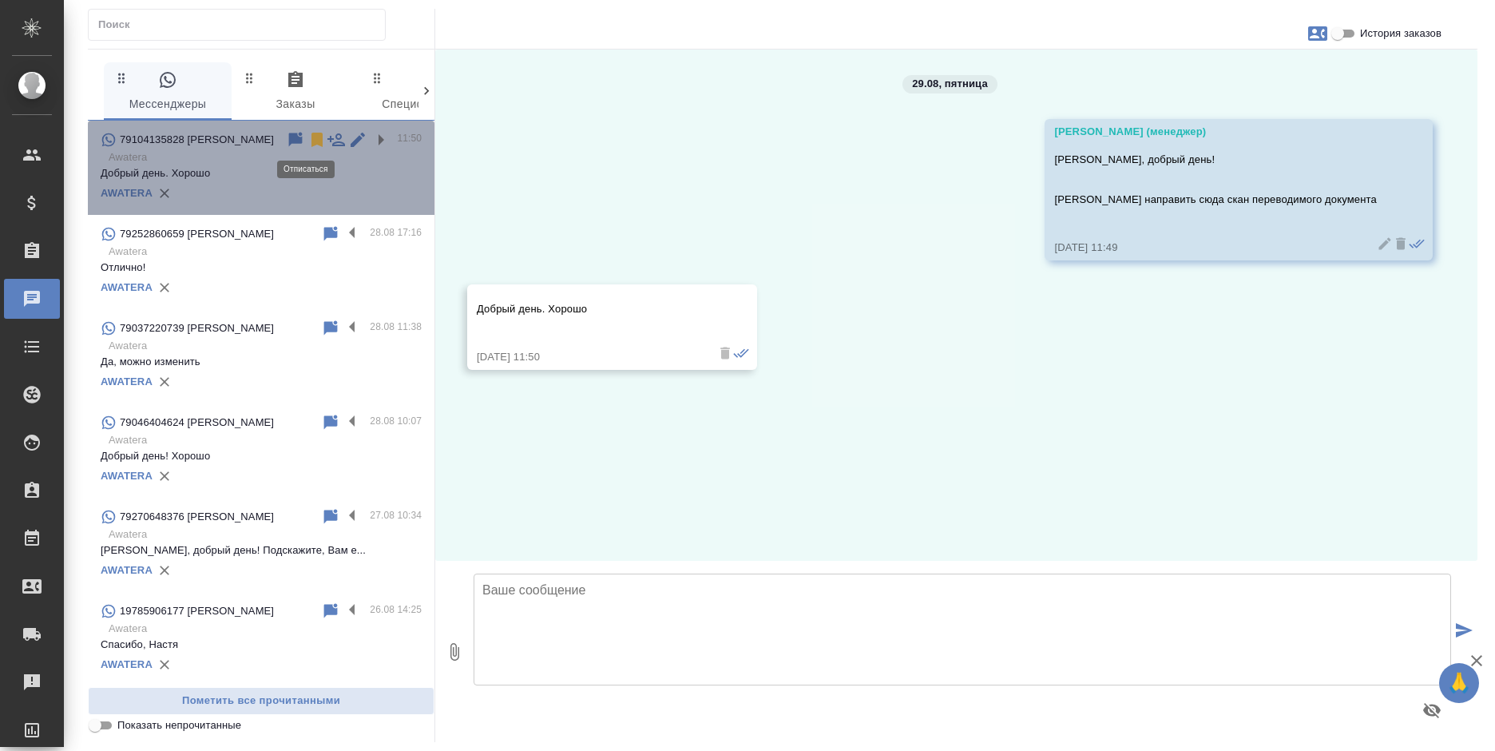
click at [311, 142] on icon at bounding box center [316, 140] width 11 height 14
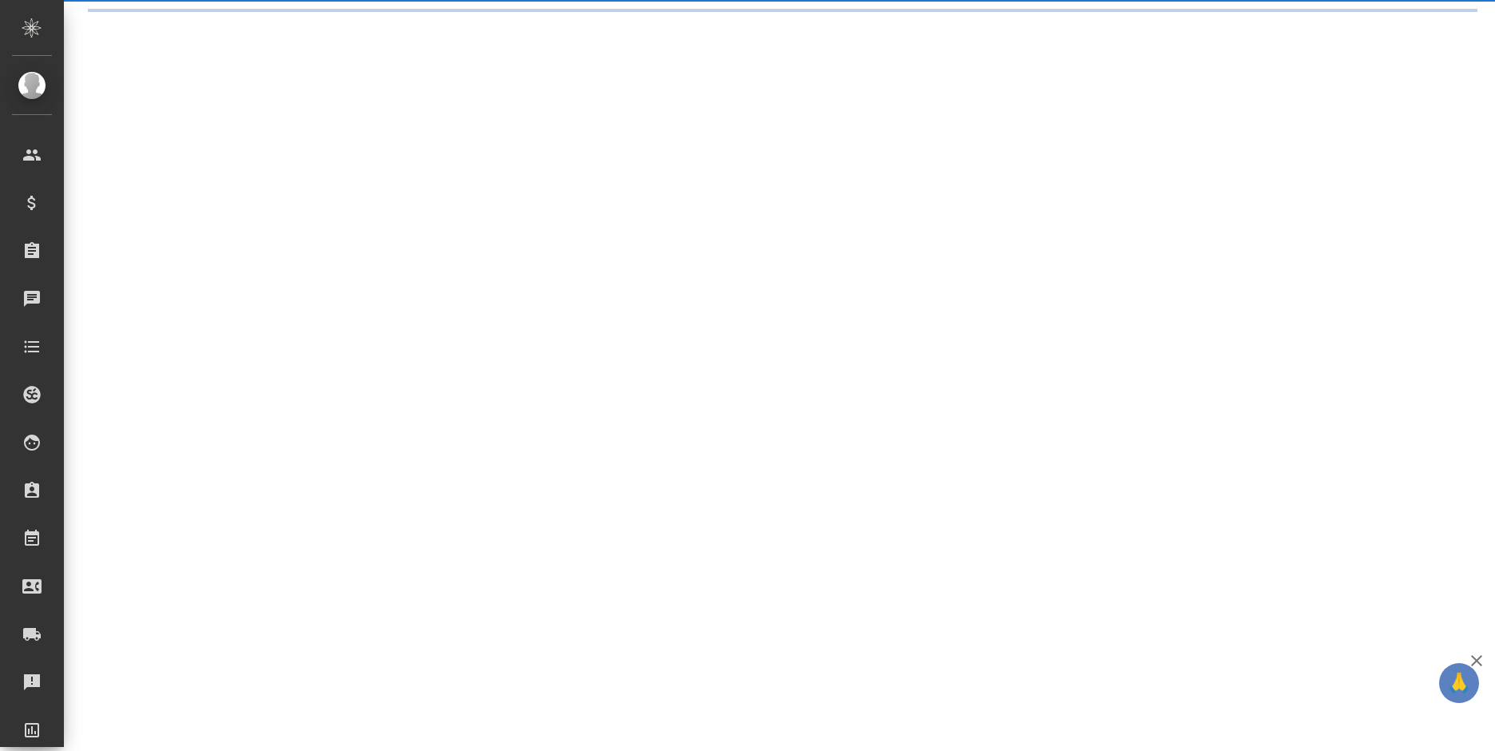
click at [212, 100] on div ".cls-1 fill:#fff; AWATERA [PERSON_NAME] Спецификации Заказы Чаты Todo Проекты S…" at bounding box center [747, 375] width 1495 height 751
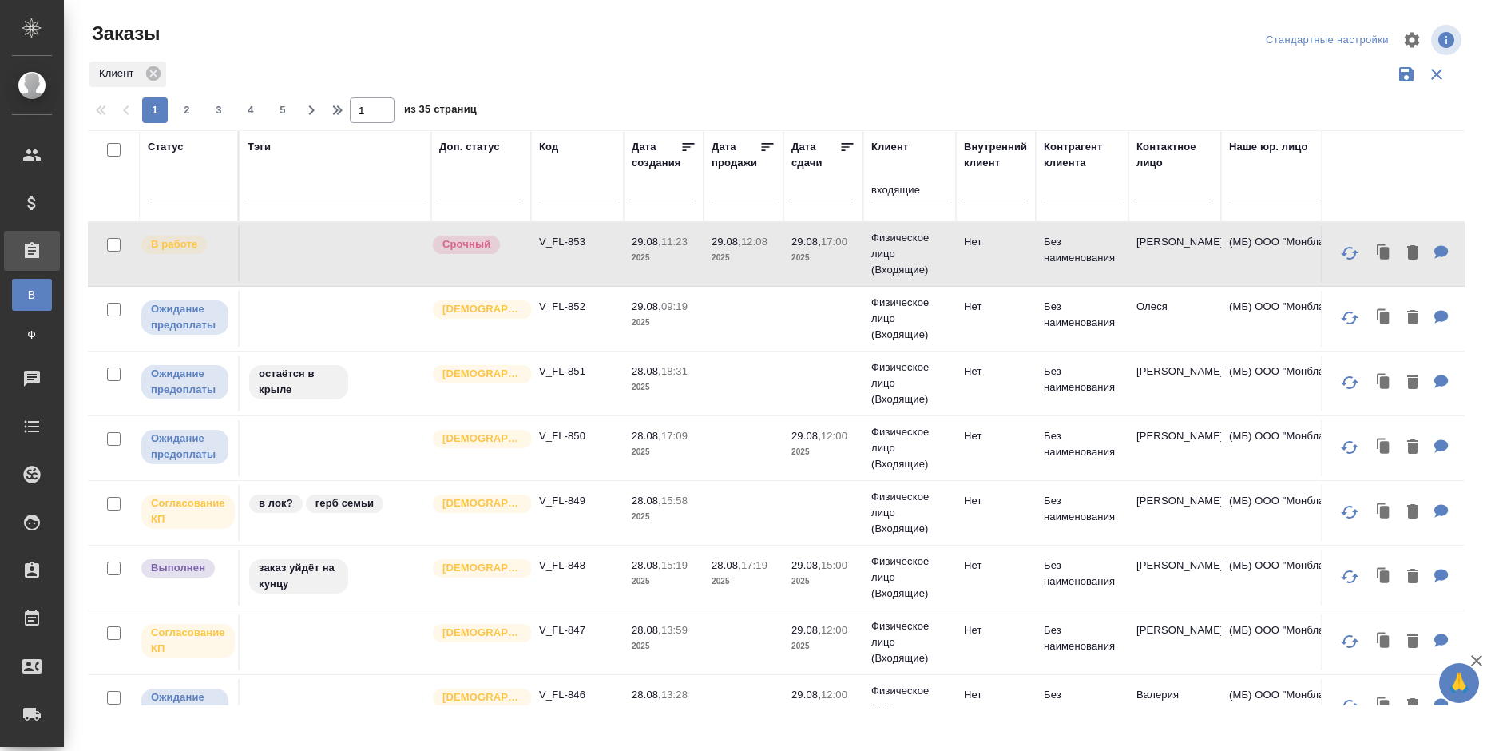
click at [889, 260] on p "Физическое лицо (Входящие)" at bounding box center [909, 254] width 77 height 48
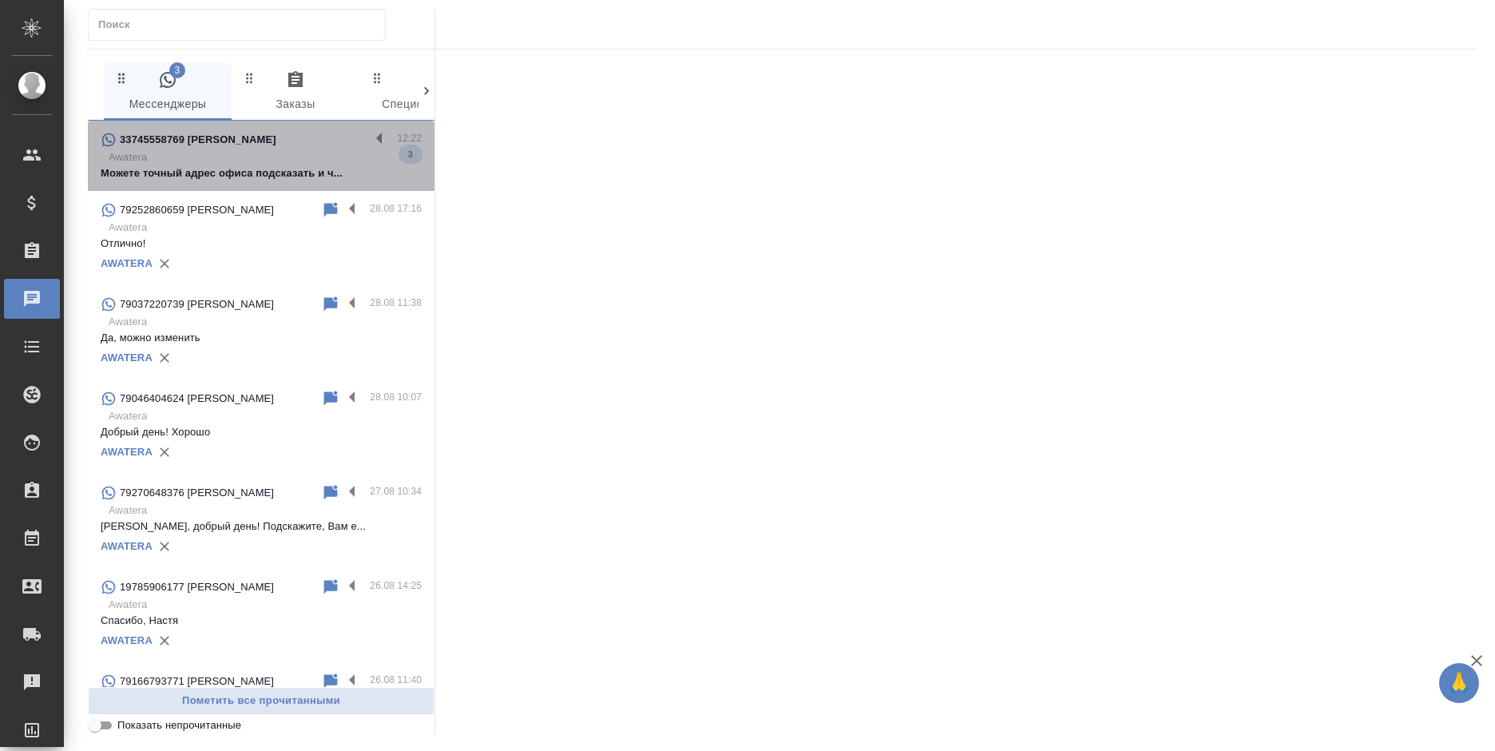
click at [279, 165] on p "Можете точный адрес офиса подсказать и ч..." at bounding box center [261, 173] width 321 height 16
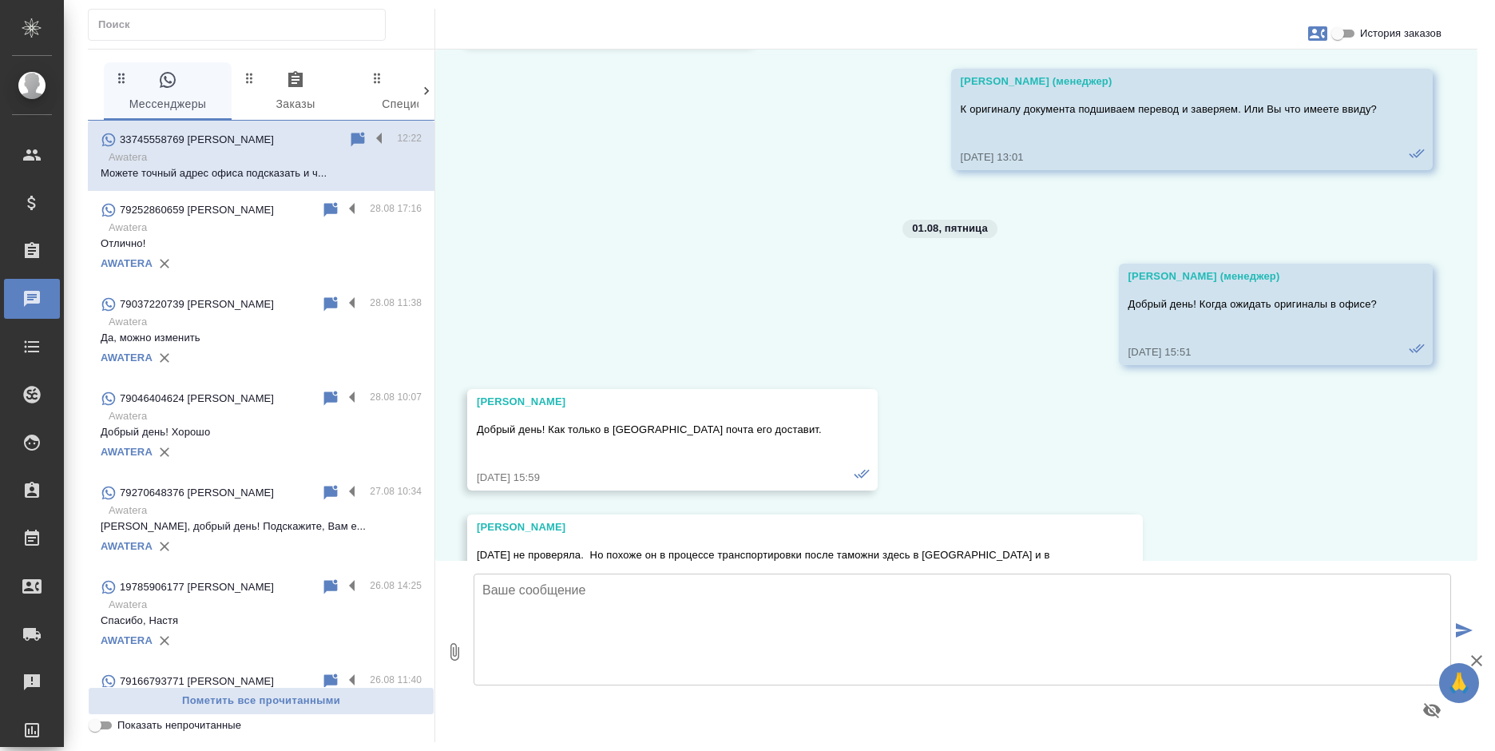
scroll to position [7842, 0]
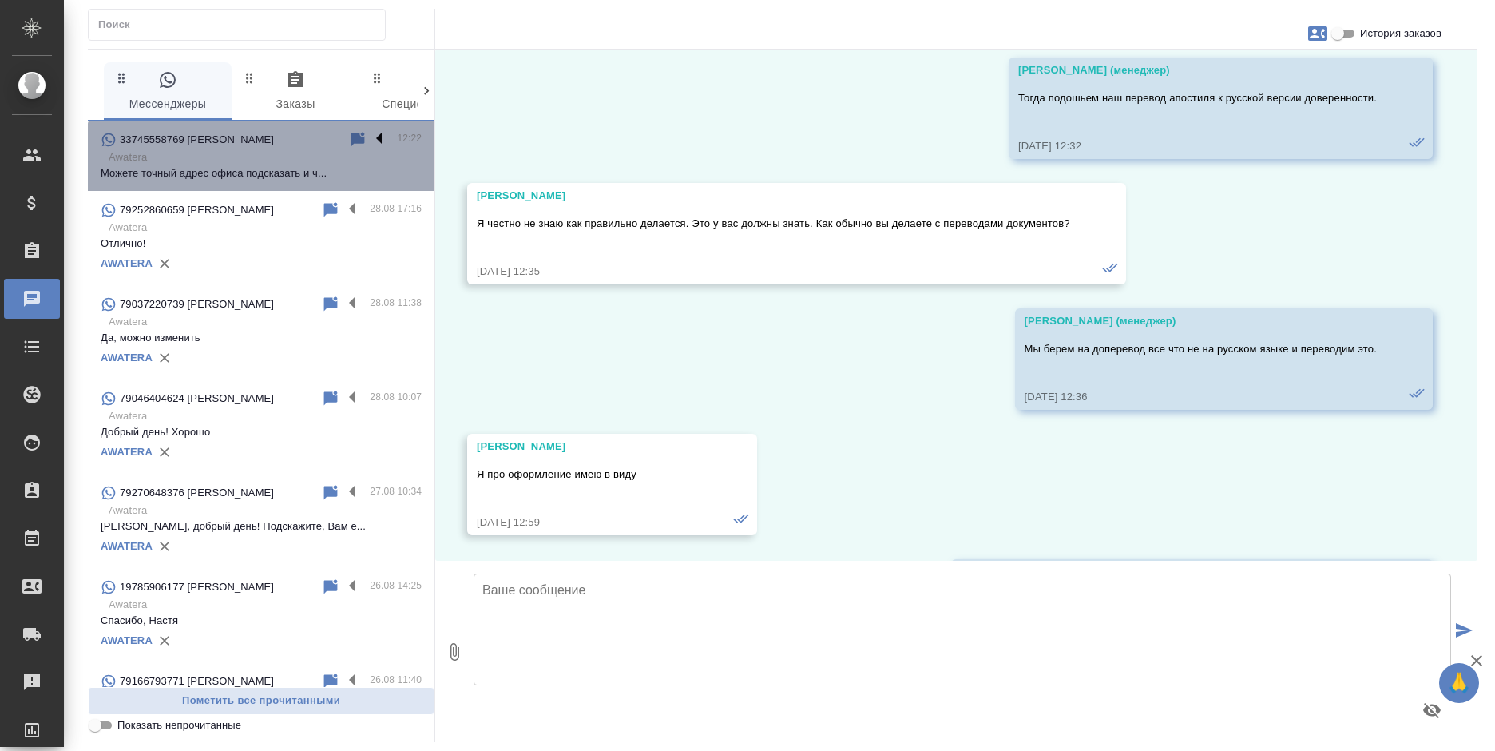
click at [370, 133] on label at bounding box center [383, 139] width 27 height 18
click at [0, 0] on input "checkbox" at bounding box center [0, 0] width 0 height 0
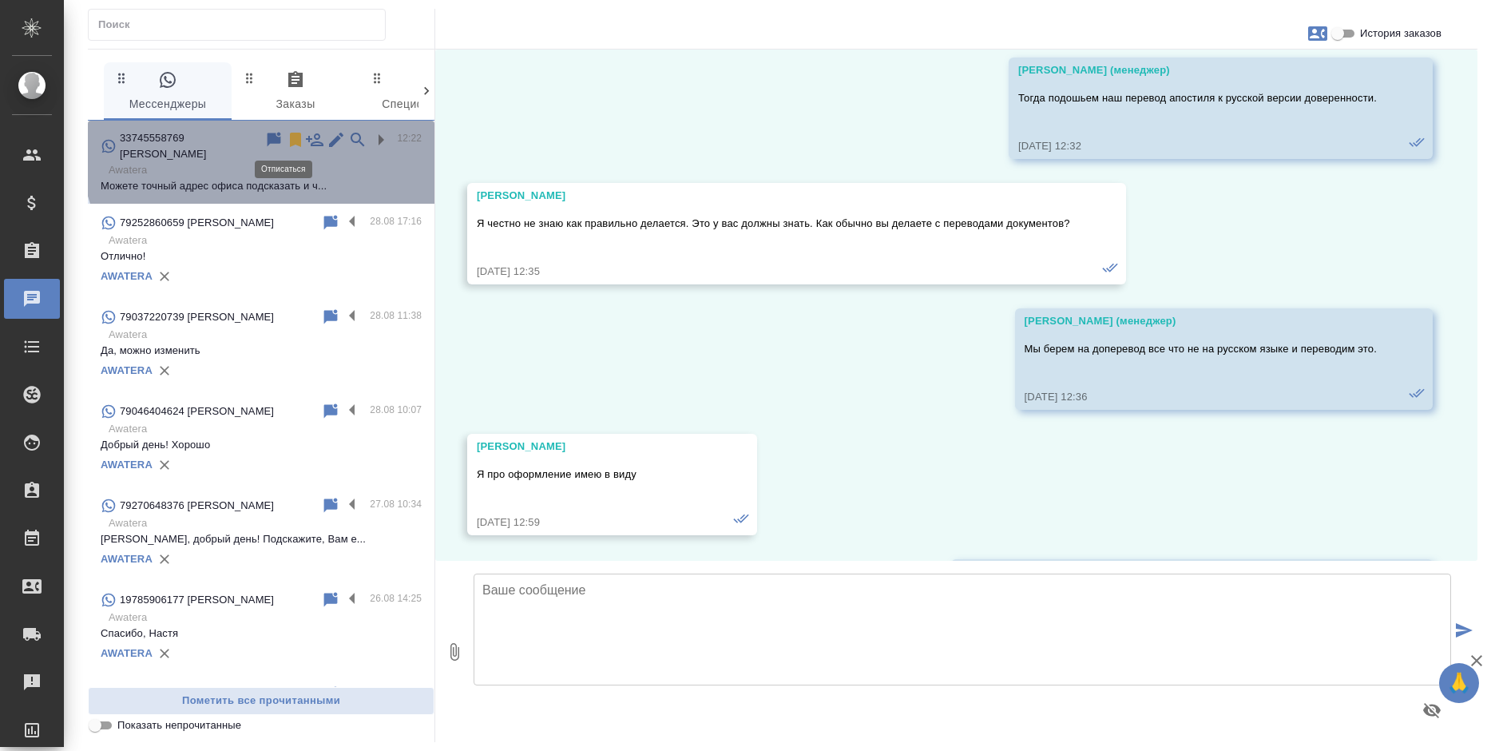
click at [286, 143] on icon at bounding box center [295, 139] width 19 height 19
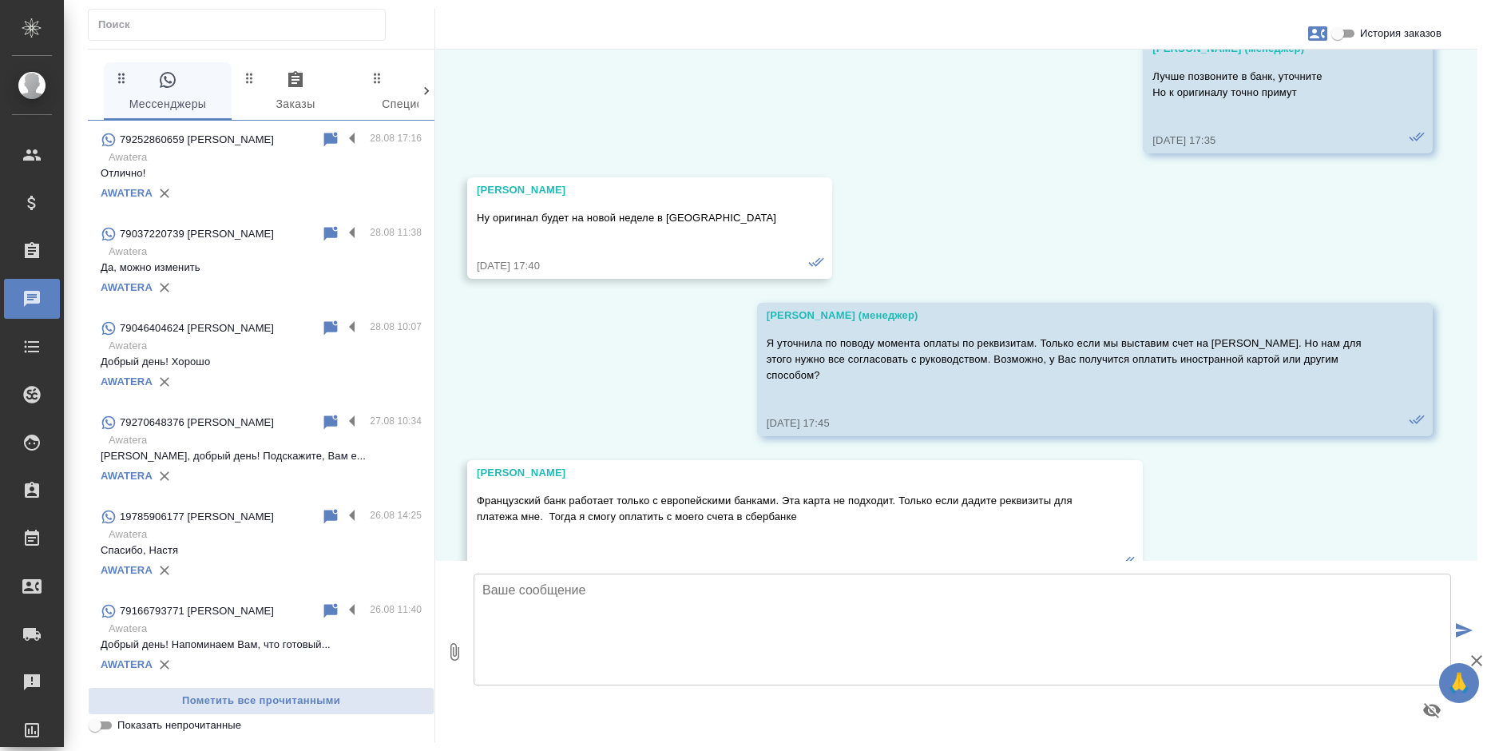
scroll to position [4647, 0]
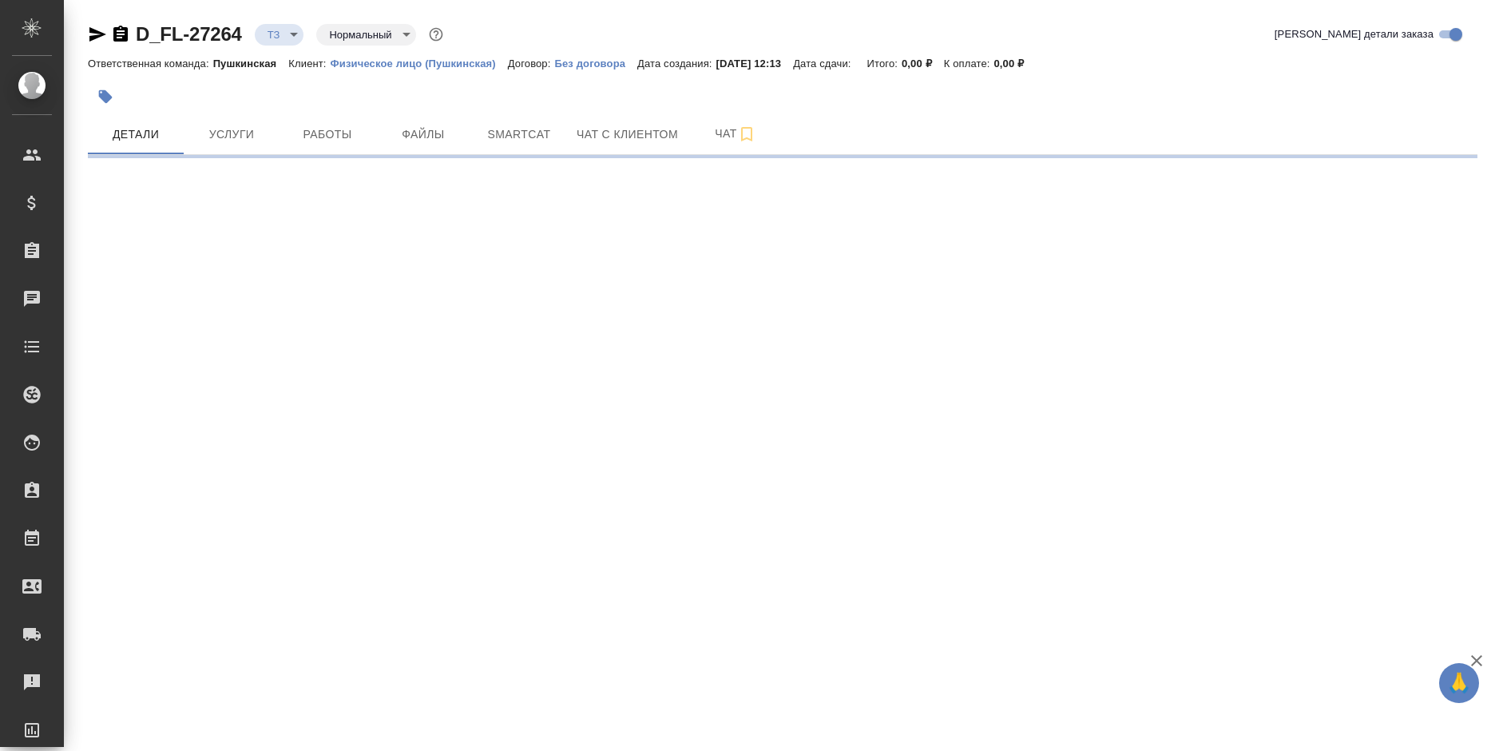
select select "RU"
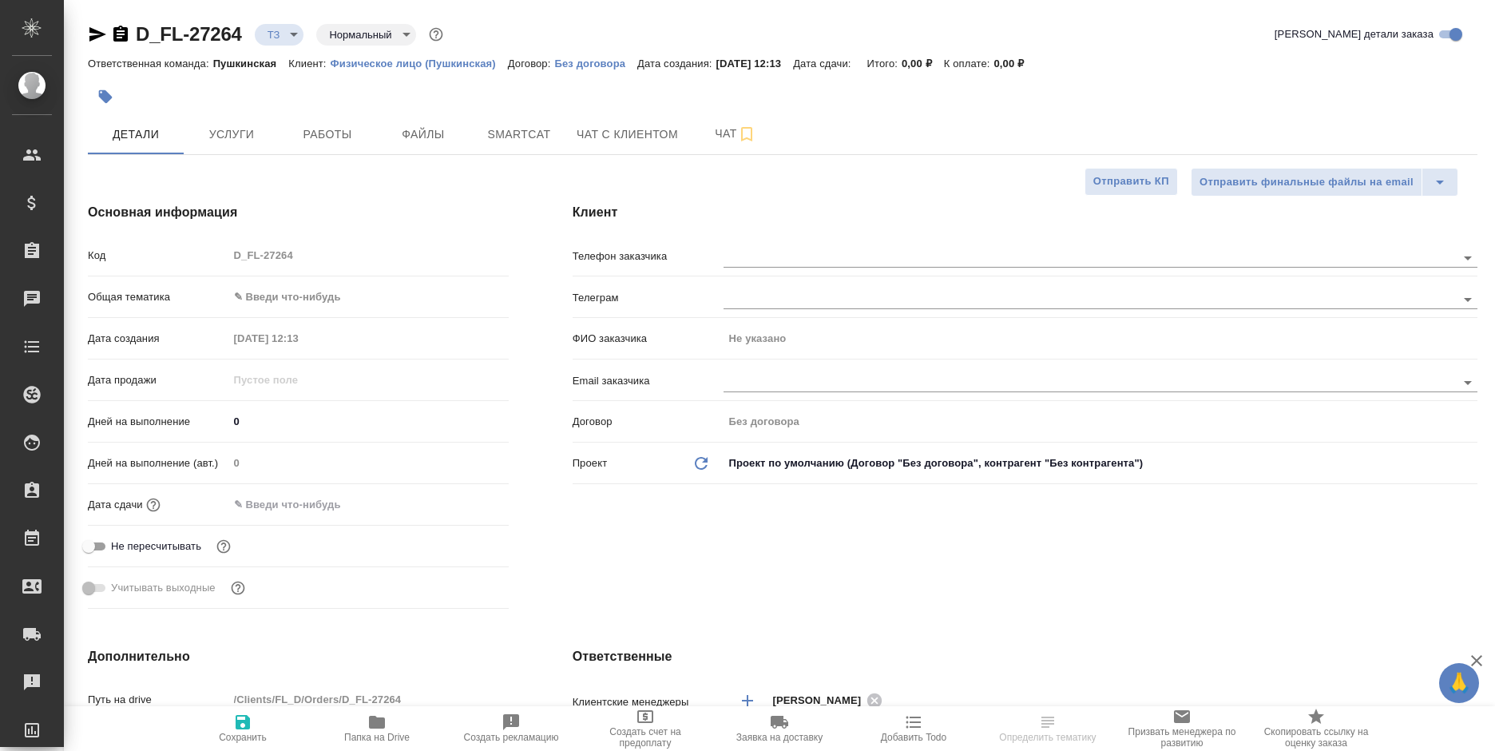
type textarea "x"
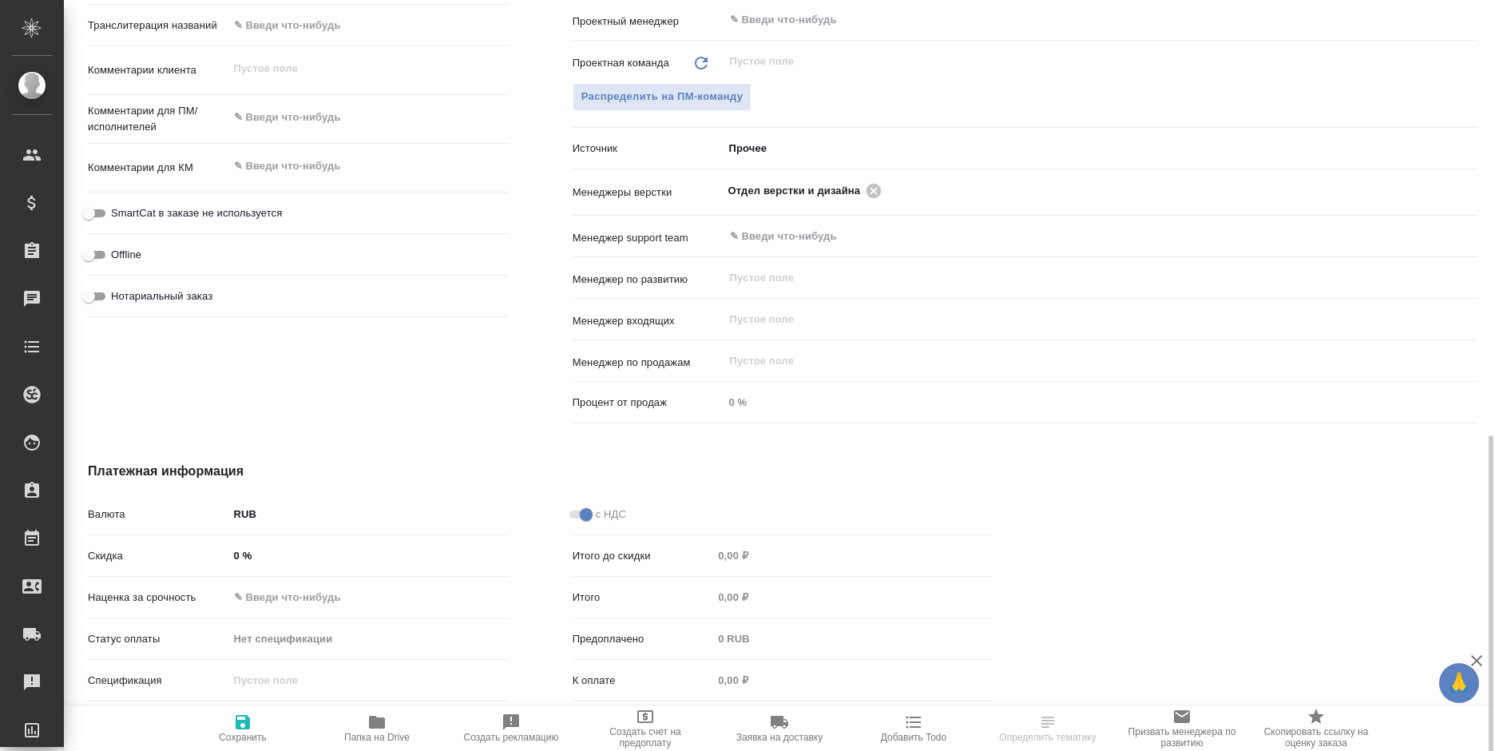
scroll to position [838, 0]
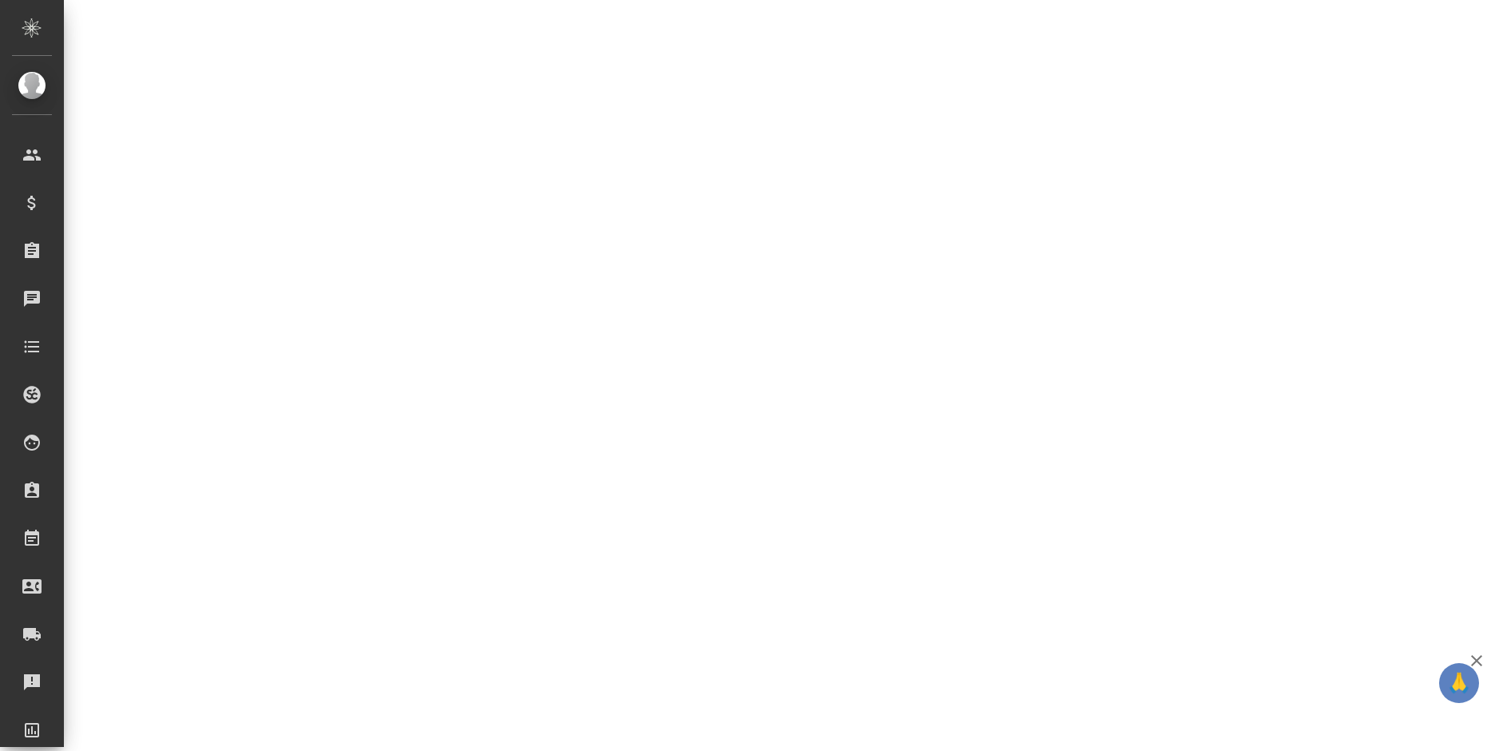
select select "RU"
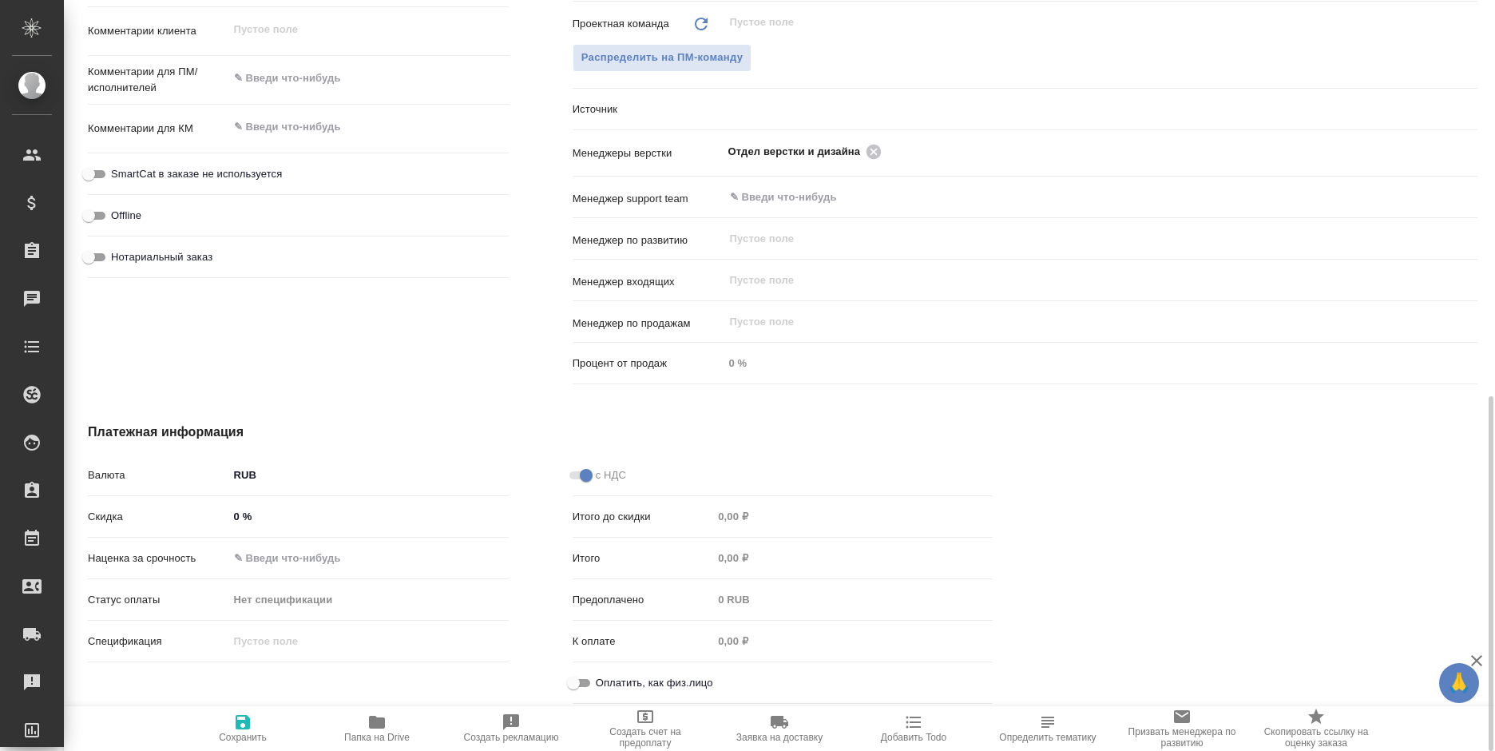
type textarea "x"
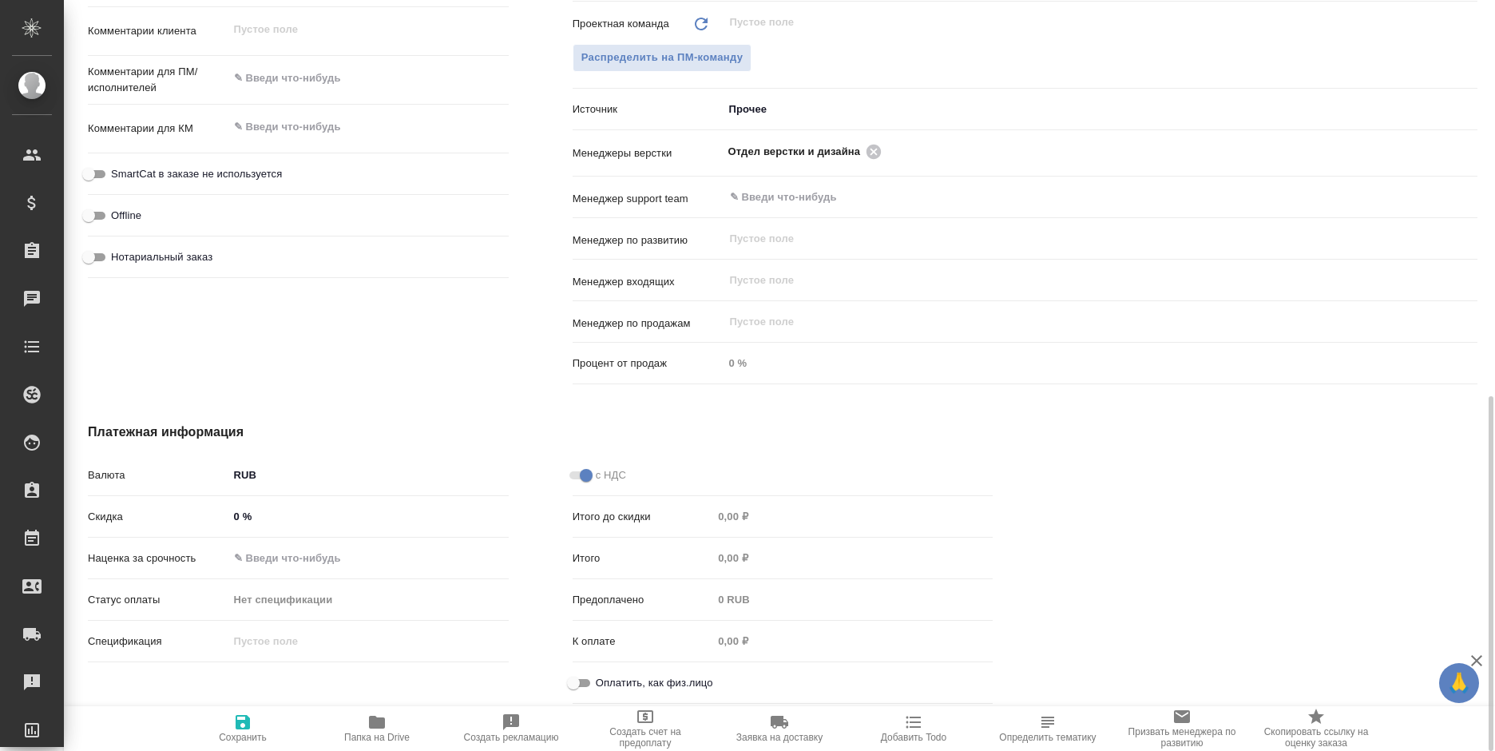
type textarea "x"
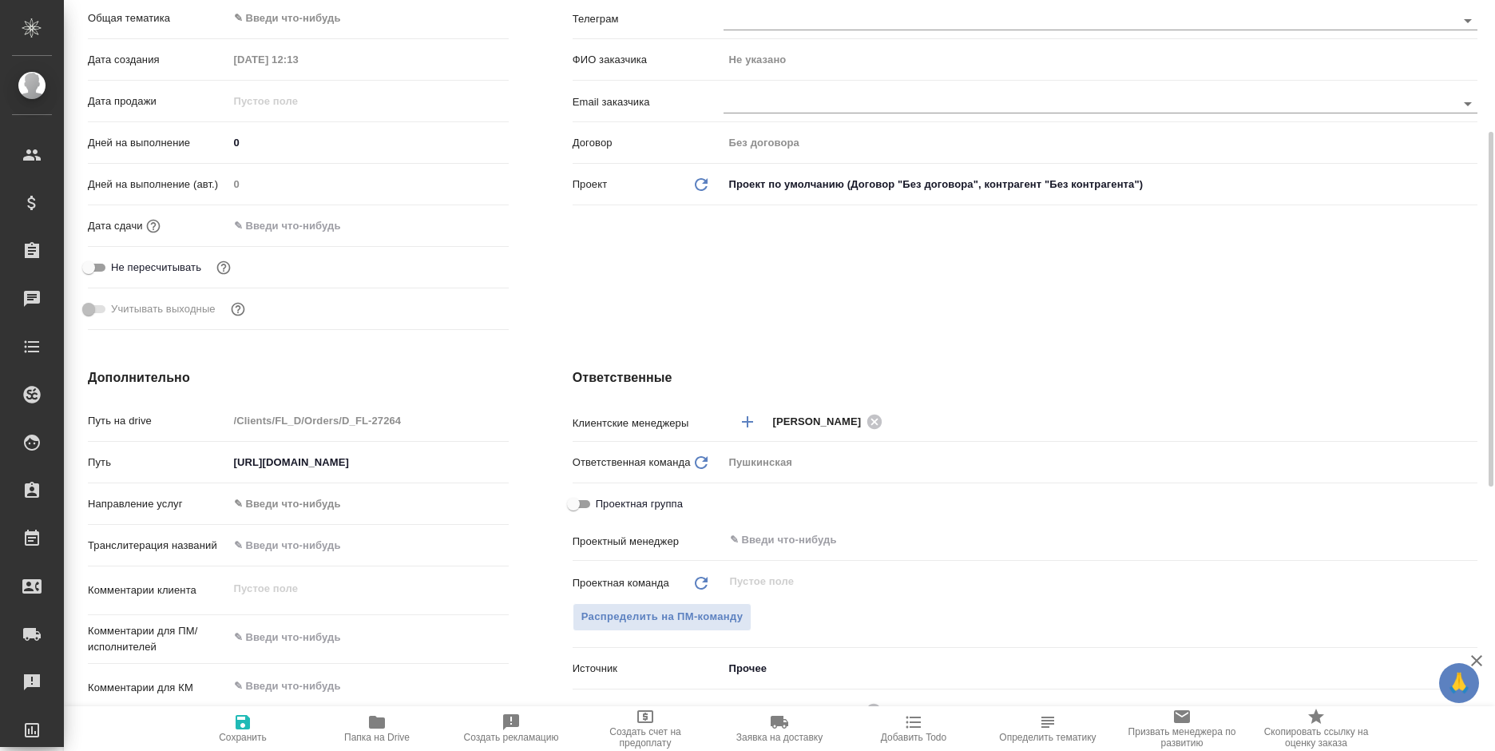
scroll to position [0, 0]
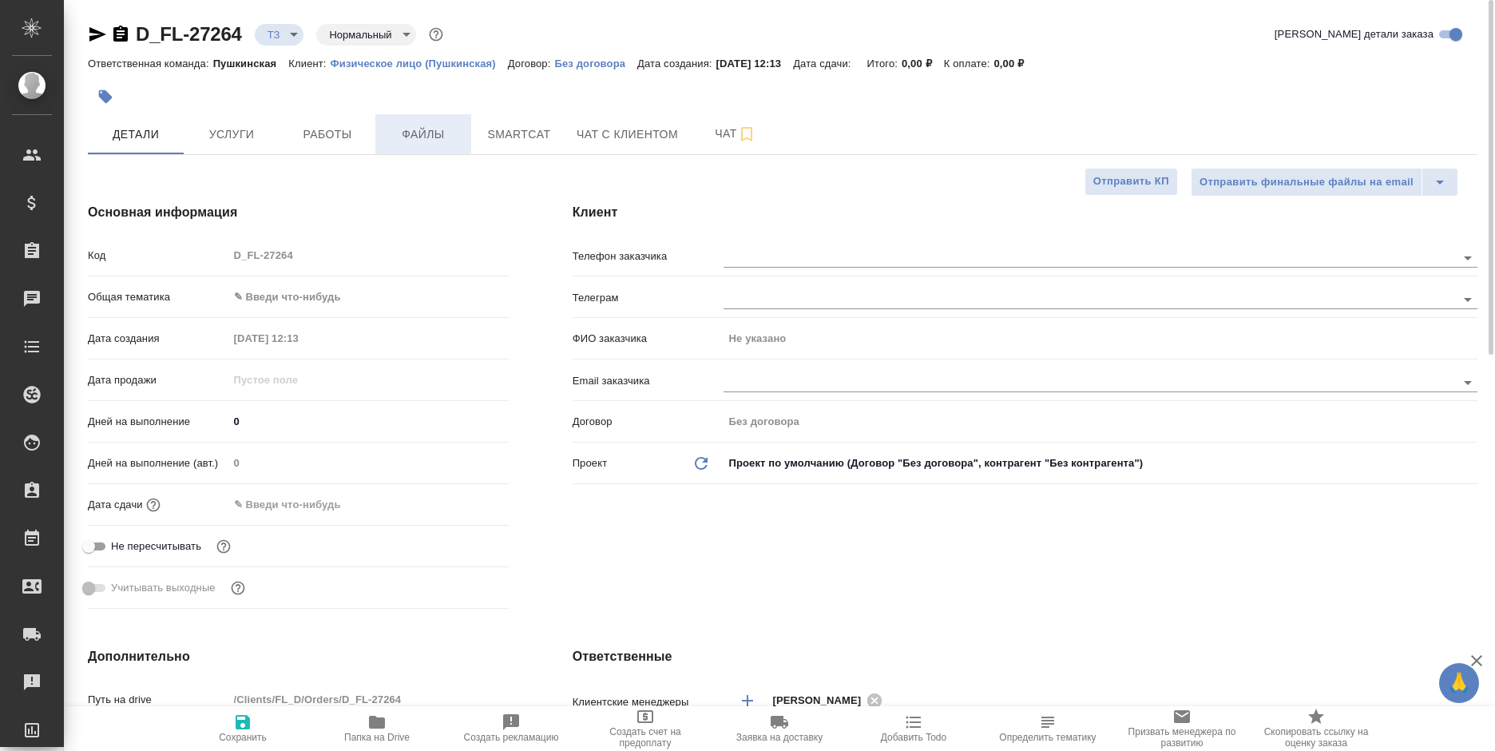
click at [439, 140] on span "Файлы" at bounding box center [423, 135] width 77 height 20
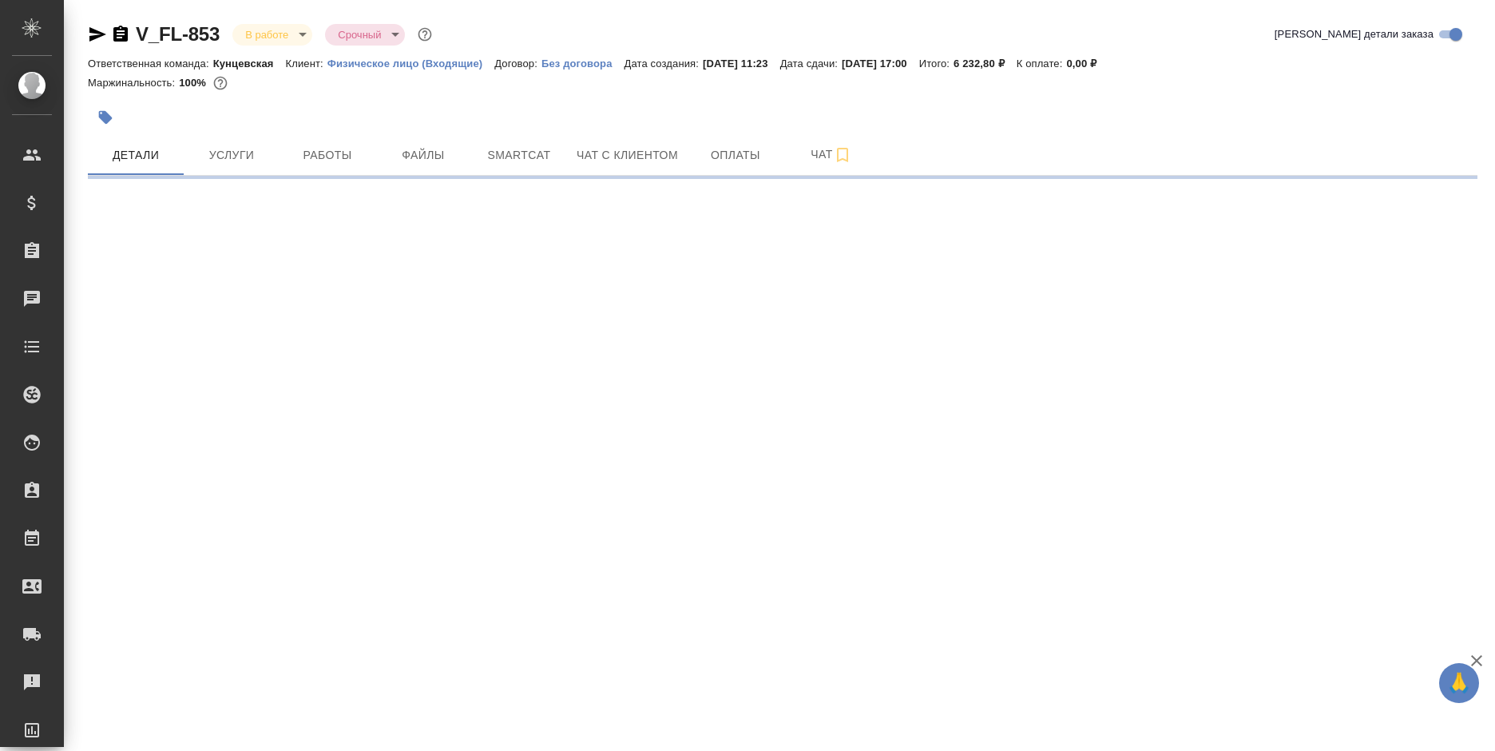
select select "RU"
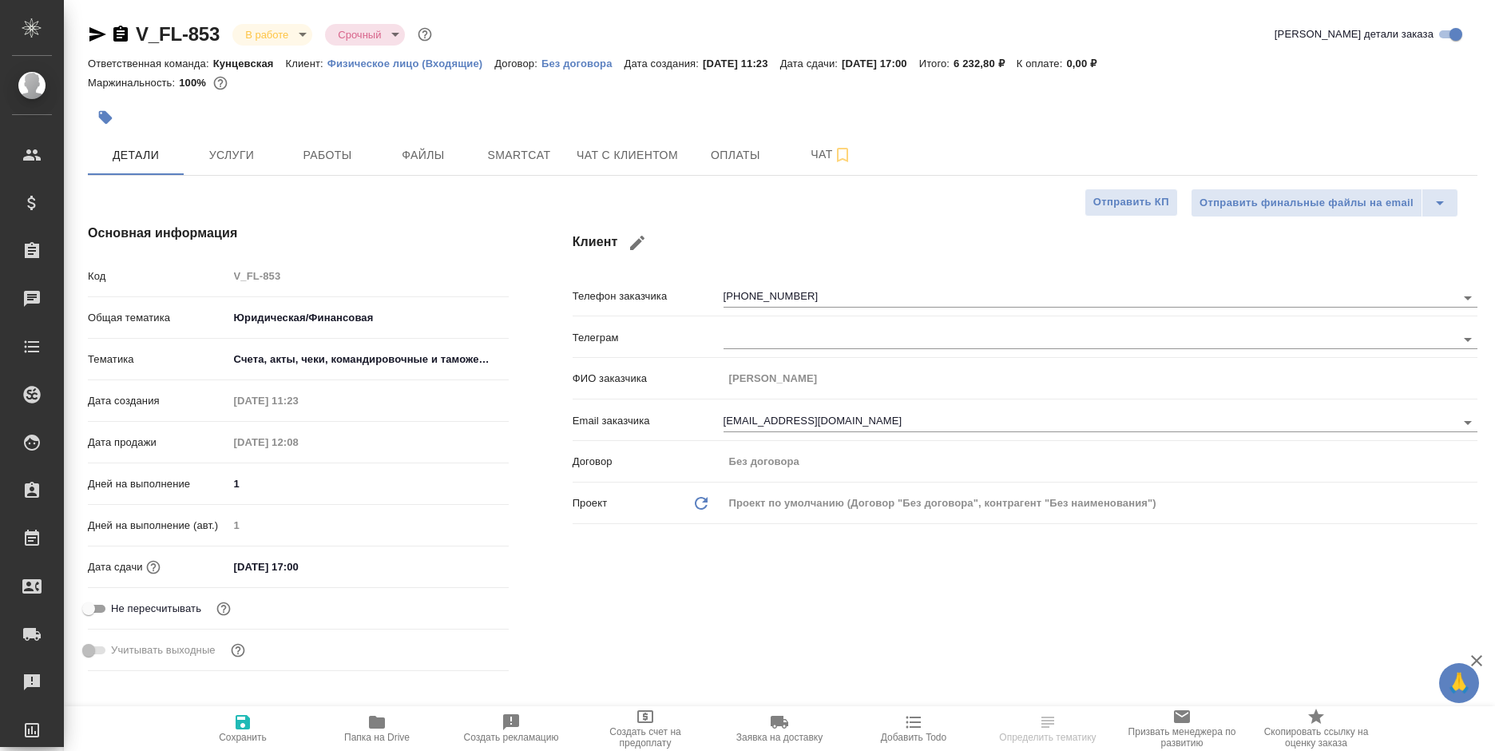
type textarea "x"
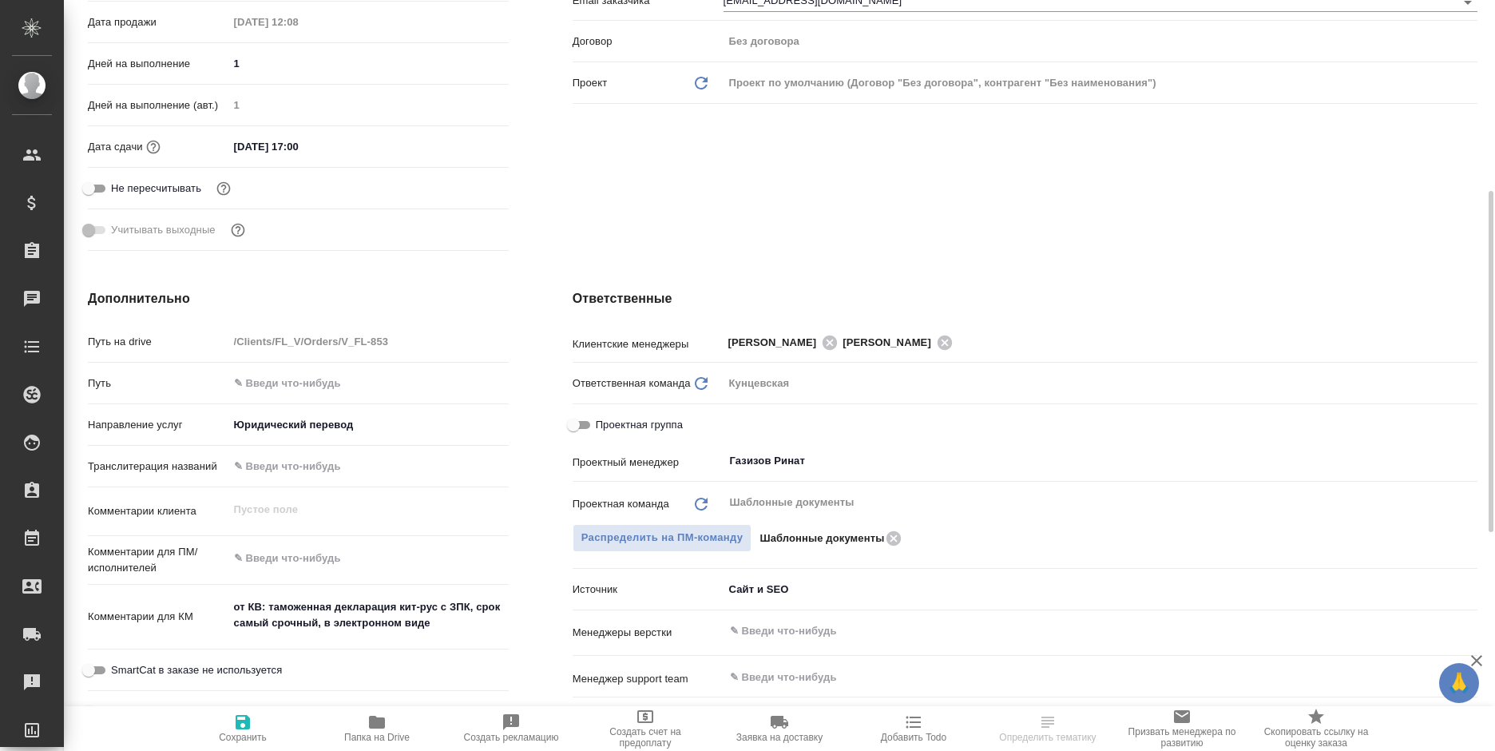
scroll to position [340, 0]
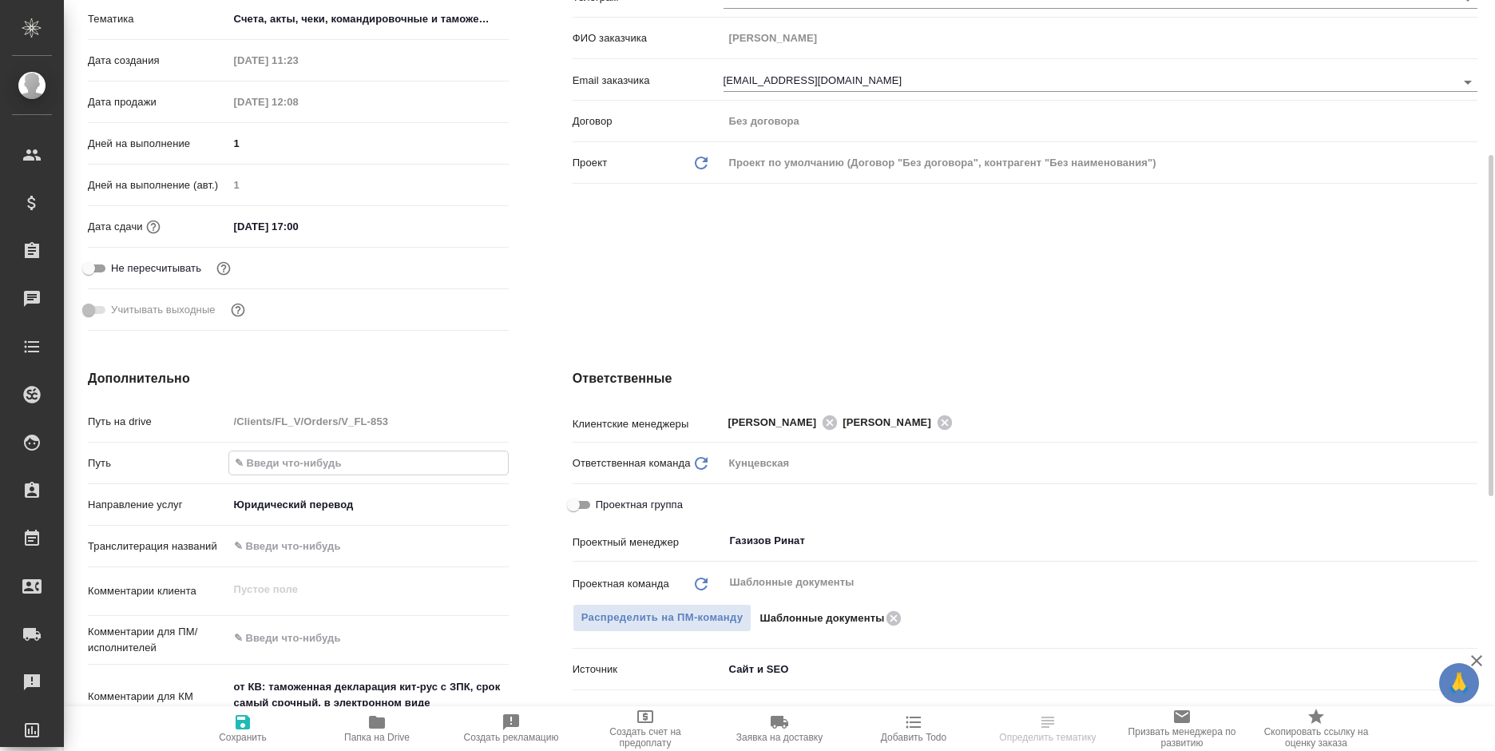
click at [259, 466] on input "text" at bounding box center [368, 462] width 279 height 23
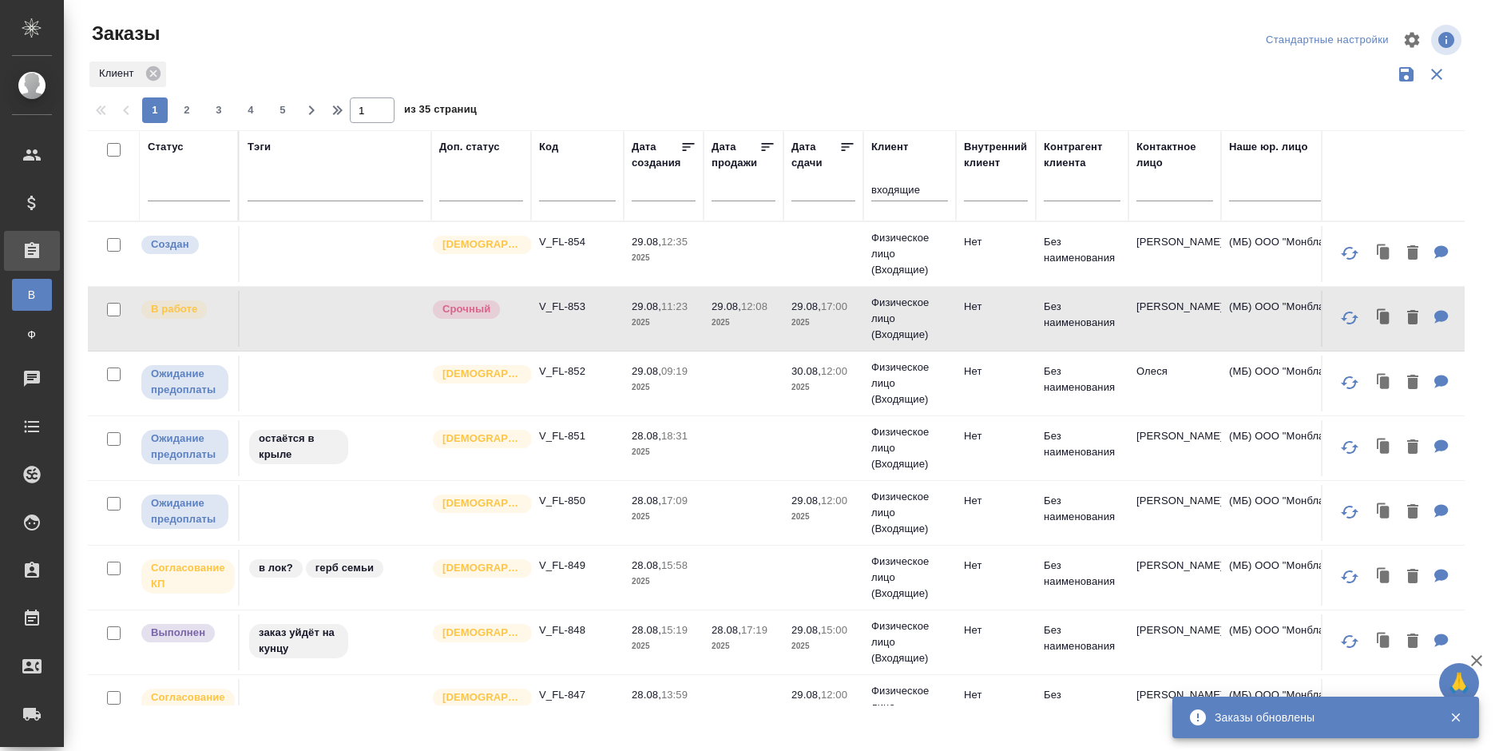
click at [868, 227] on td "Физическое лицо (Входящие)" at bounding box center [909, 254] width 93 height 64
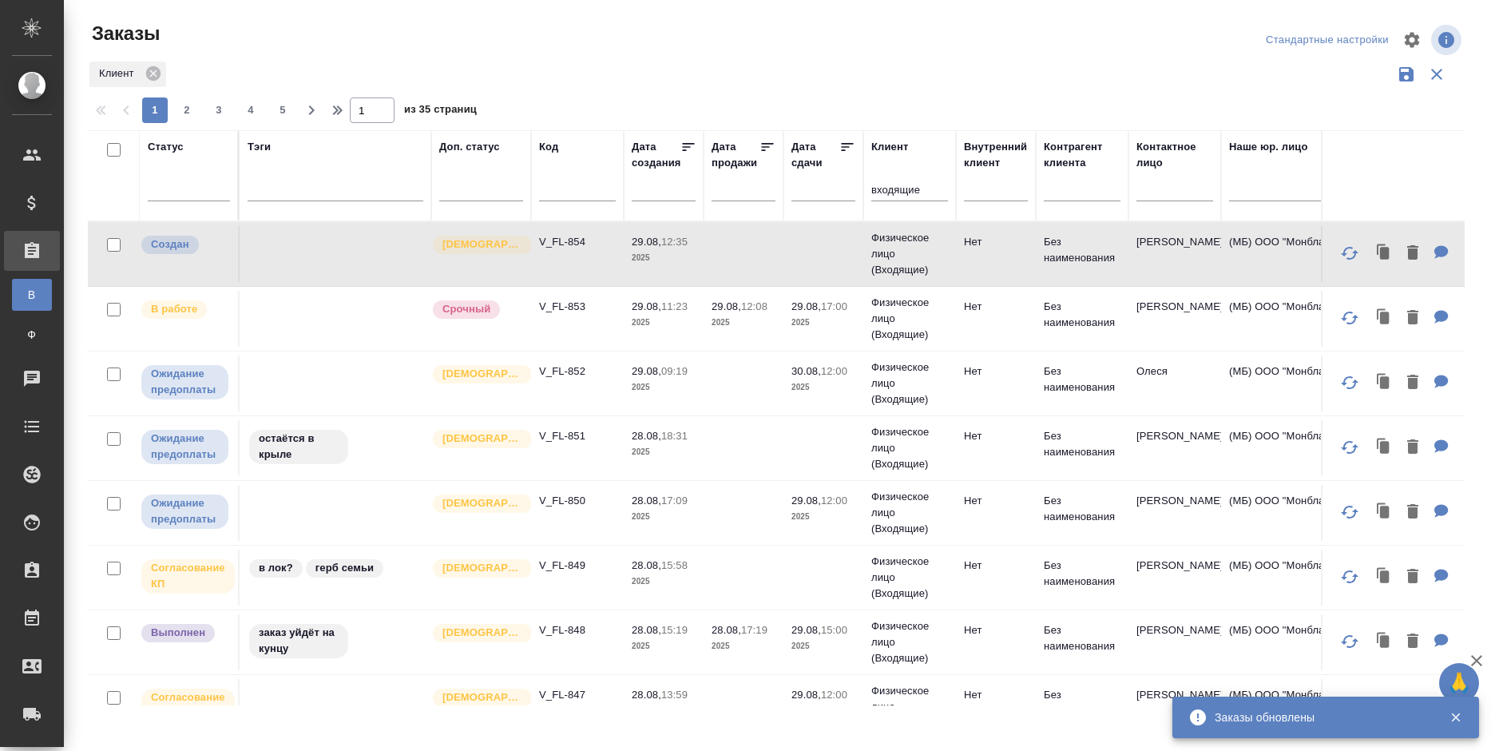
click at [878, 241] on p "Физическое лицо (Входящие)" at bounding box center [909, 254] width 77 height 48
click at [879, 242] on p "Физическое лицо (Входящие)" at bounding box center [909, 254] width 77 height 48
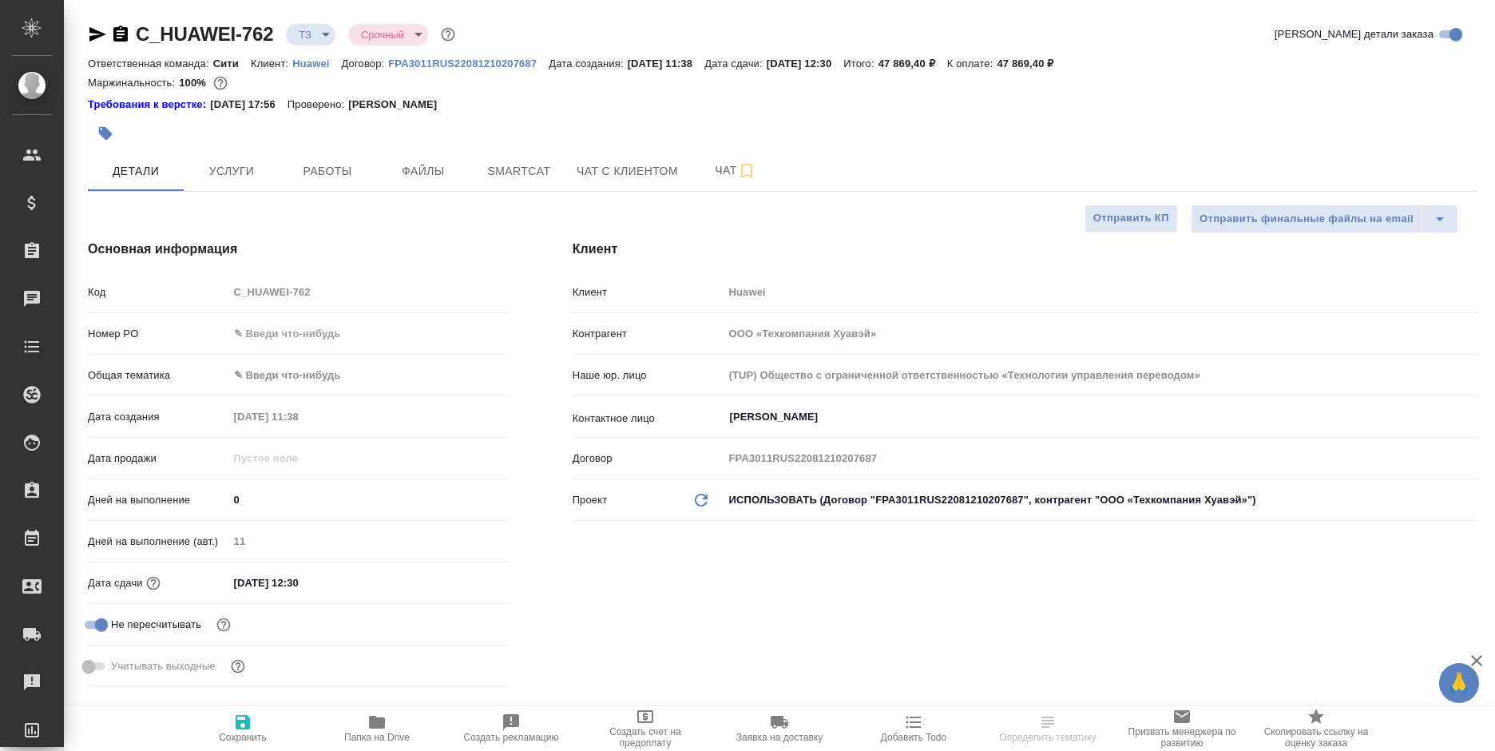
select select "RU"
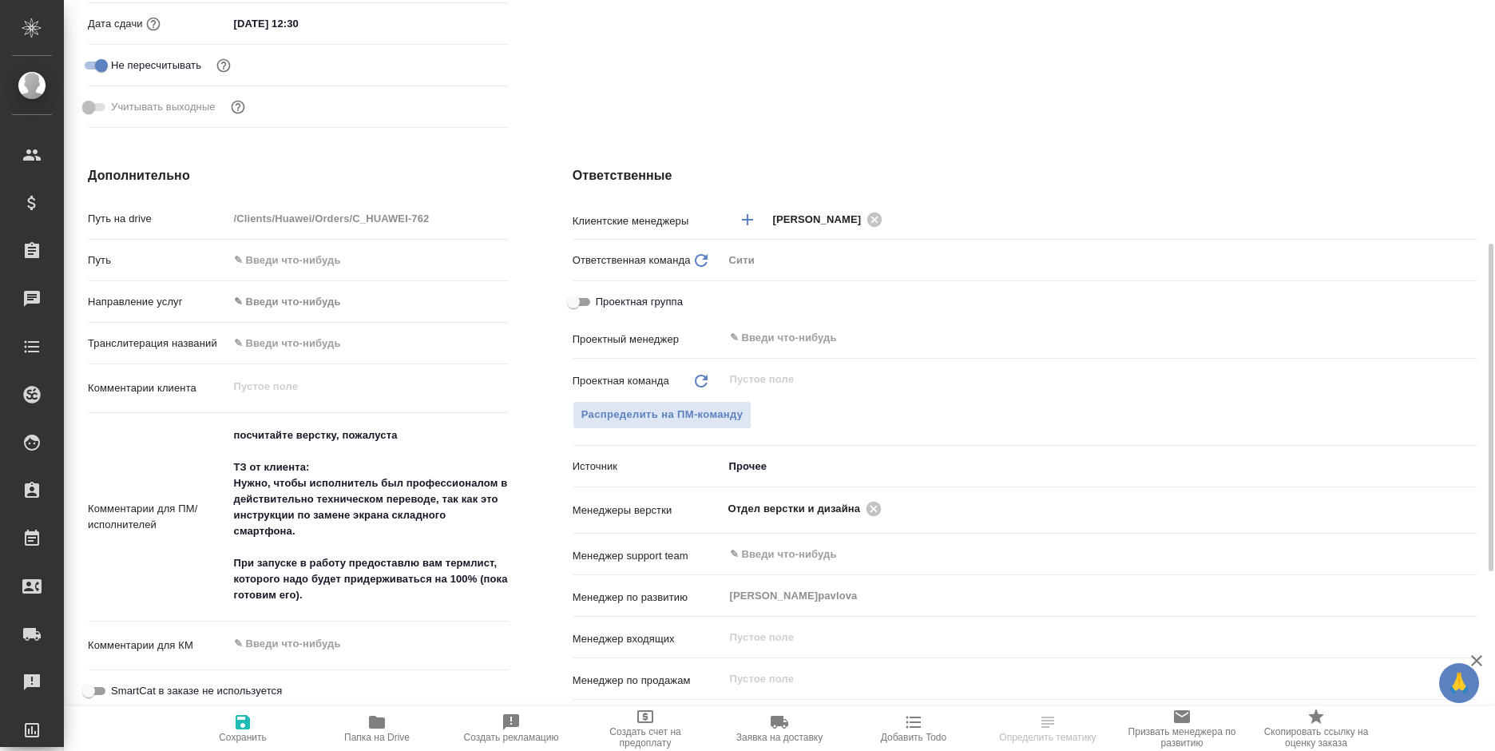
scroll to position [639, 0]
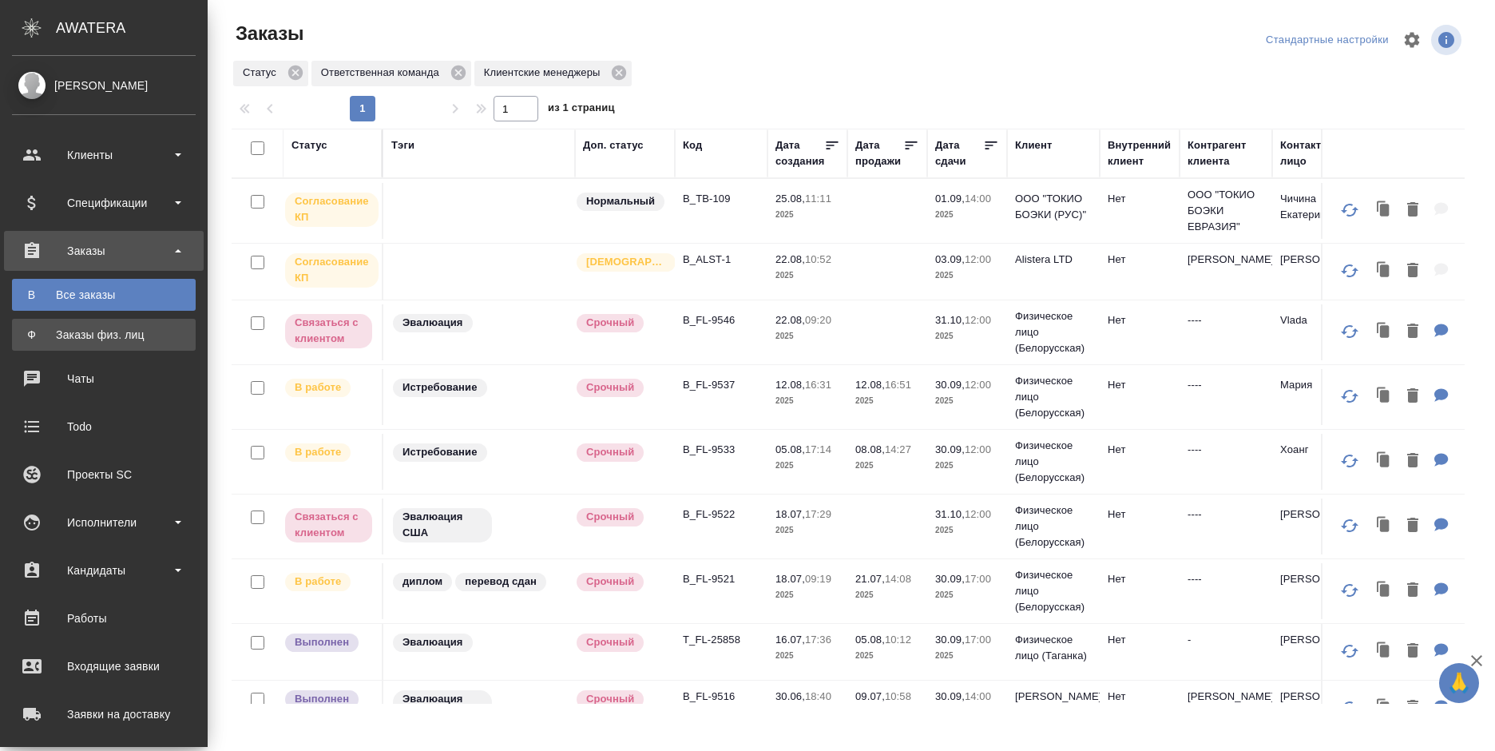
click at [28, 334] on div "Заказы физ. лиц" at bounding box center [104, 335] width 168 height 16
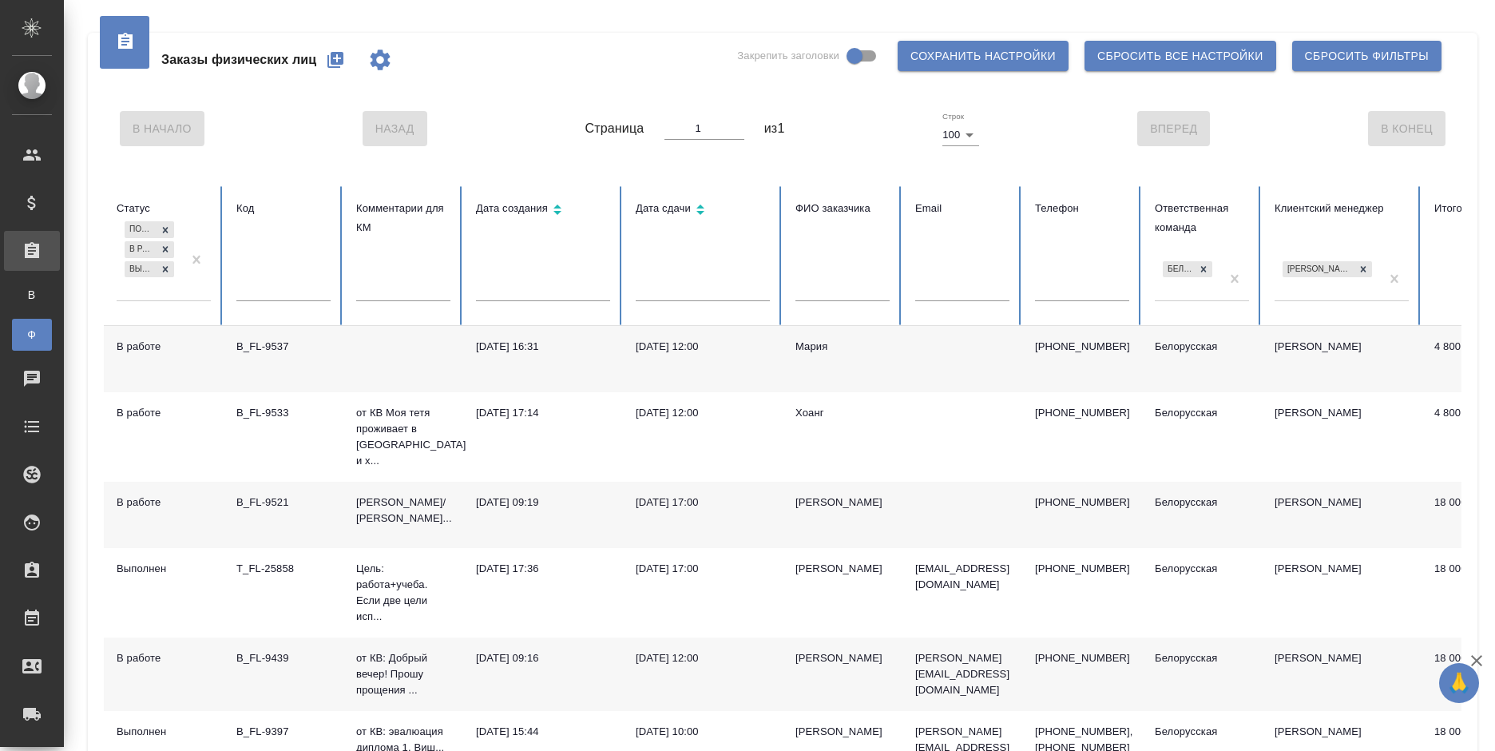
click at [940, 285] on input "text" at bounding box center [962, 290] width 94 height 22
paste input "volcharulla@gmail.com"
type input "volcharulla@gmail.com"
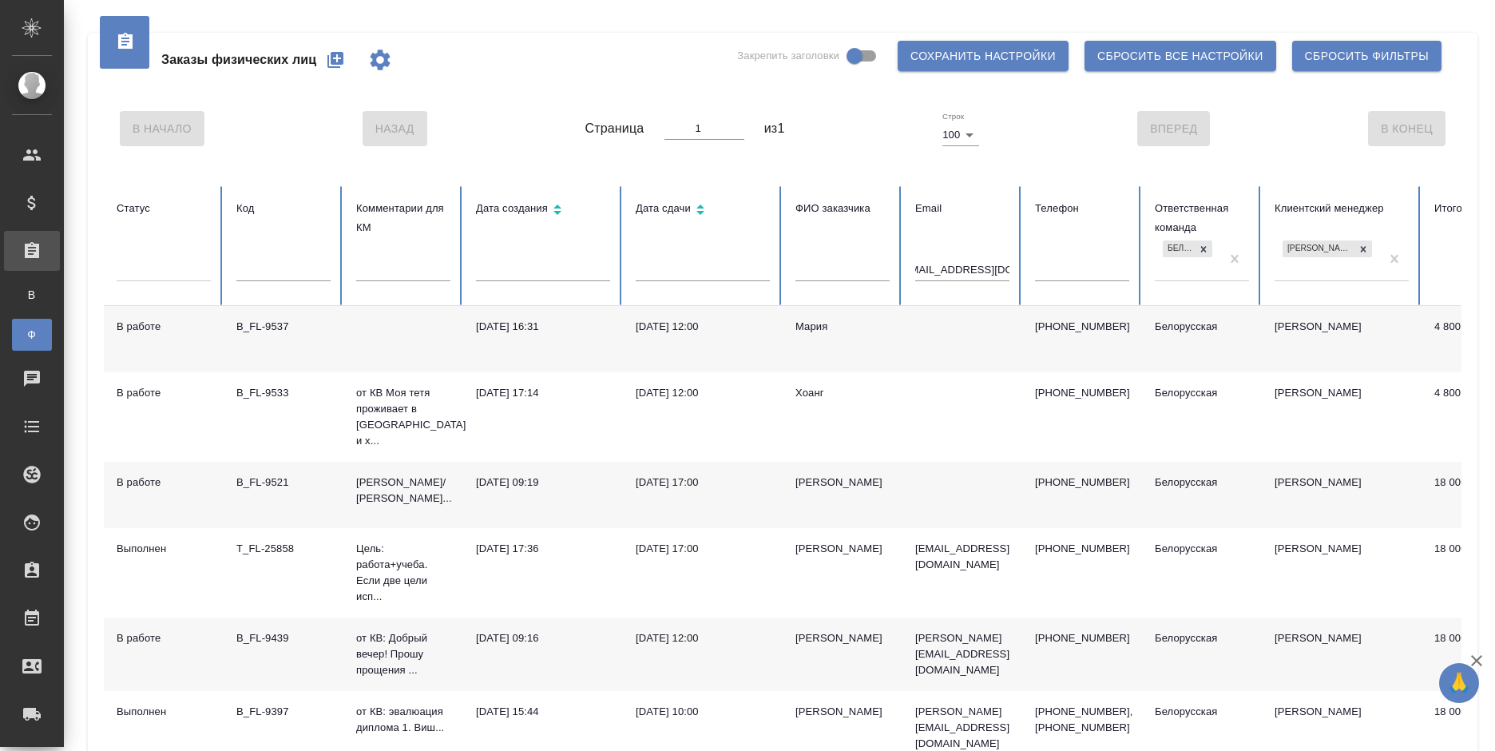
scroll to position [0, 0]
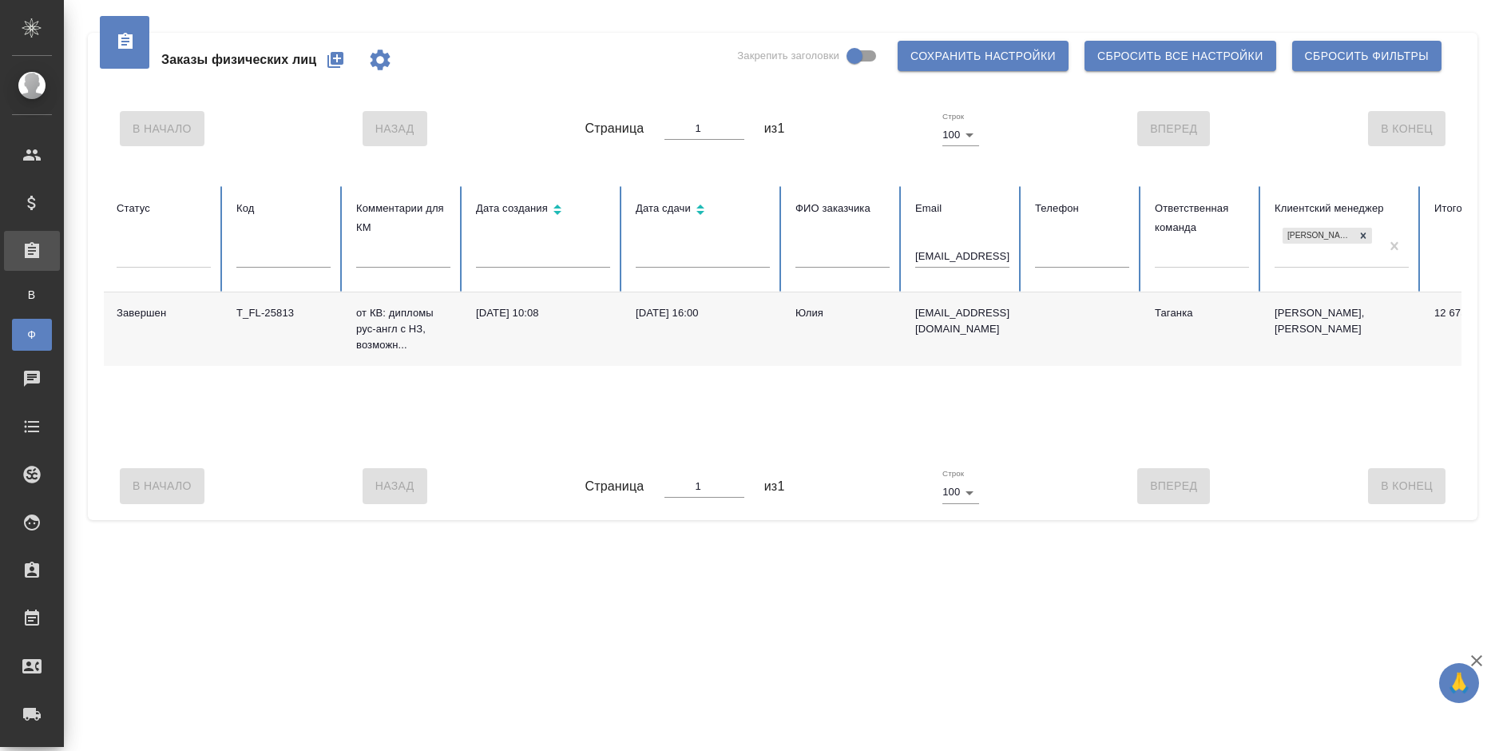
click at [1122, 329] on td at bounding box center [1082, 328] width 120 height 73
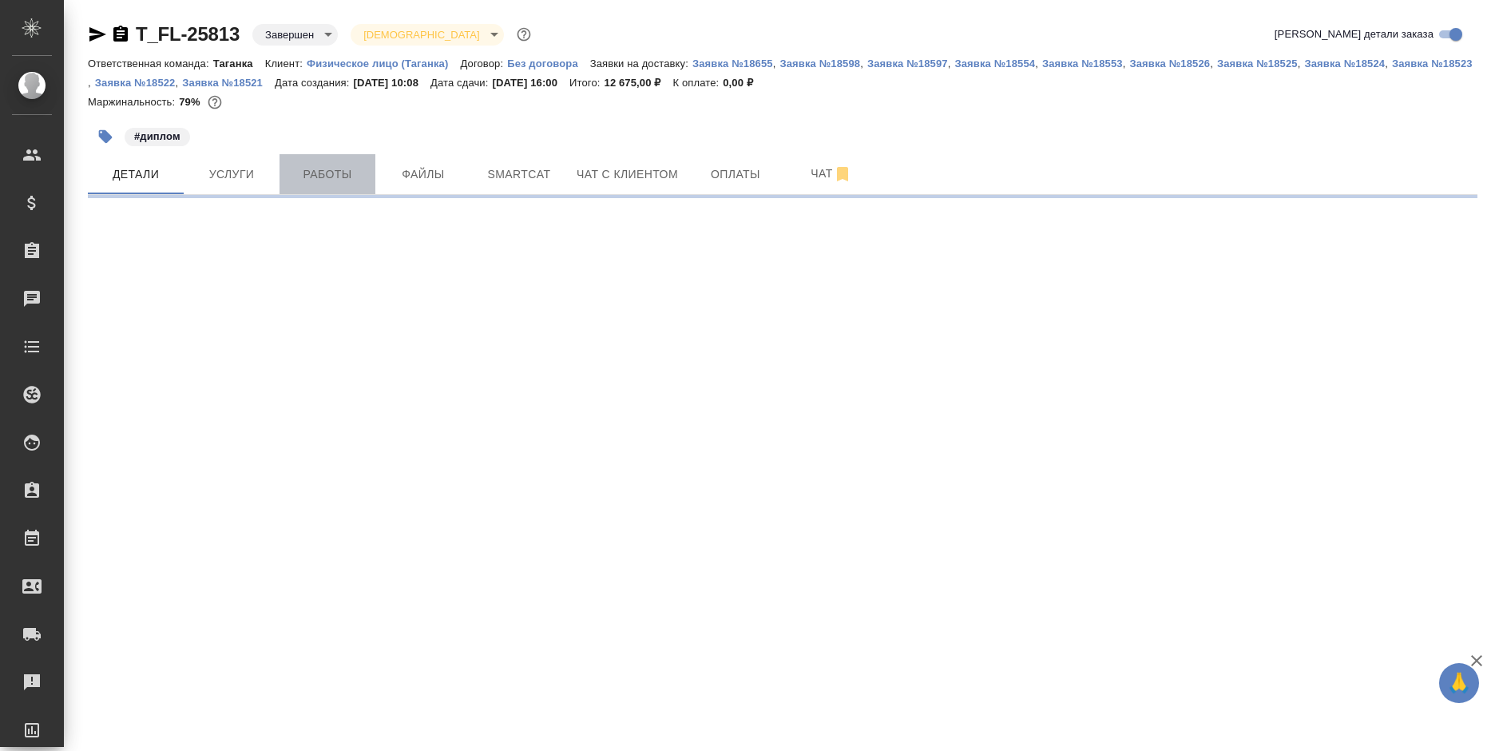
click at [333, 169] on span "Работы" at bounding box center [327, 174] width 77 height 20
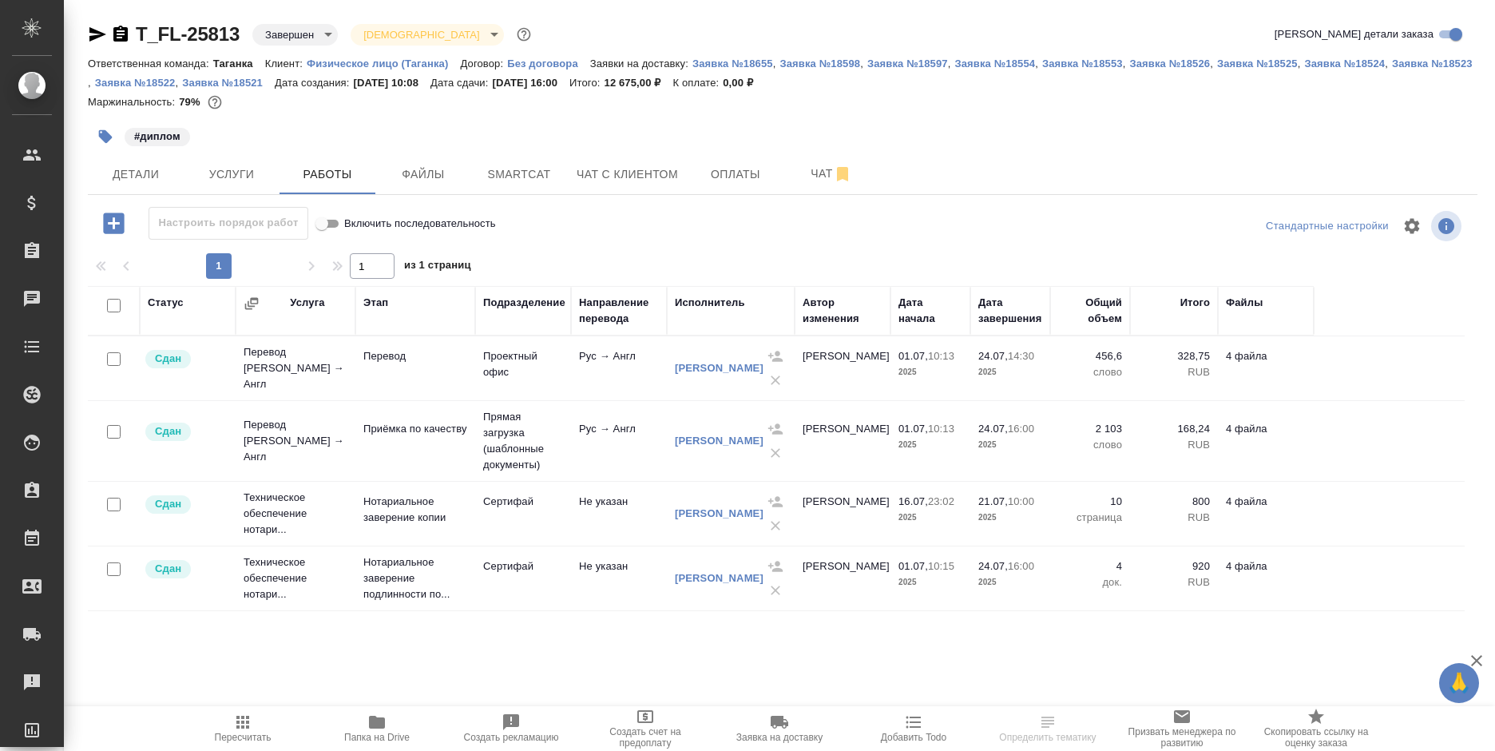
click at [98, 40] on icon "button" at bounding box center [97, 34] width 19 height 19
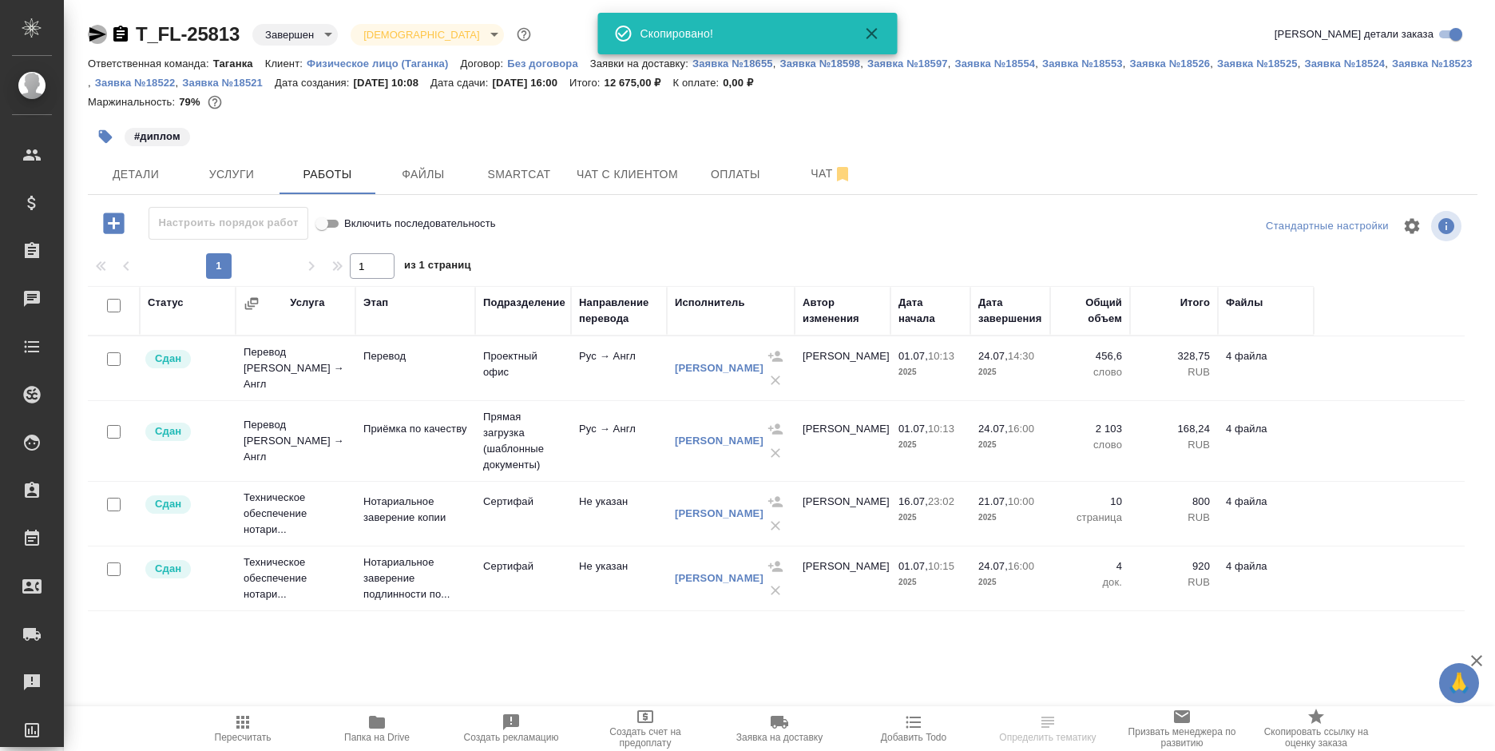
click at [98, 40] on icon "button" at bounding box center [97, 34] width 19 height 19
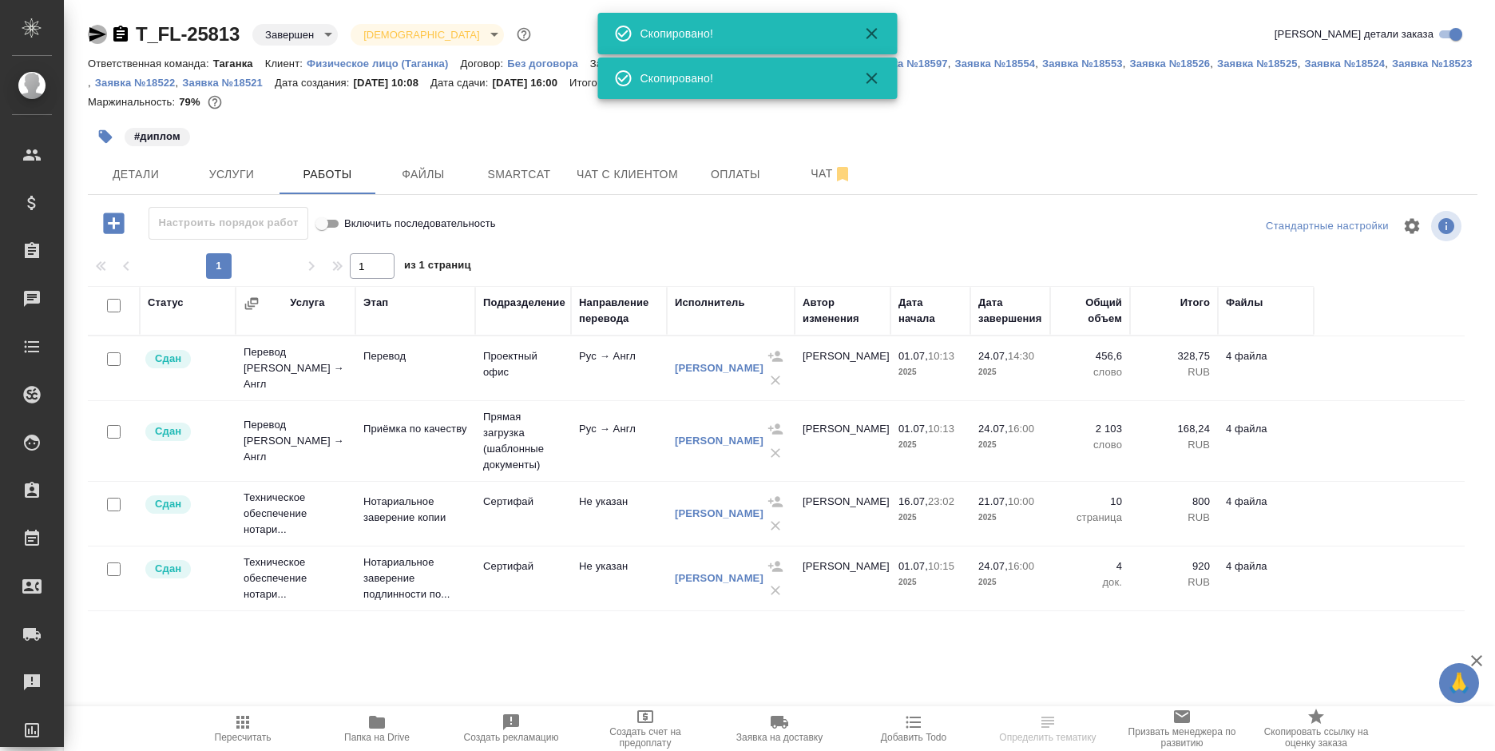
click at [98, 40] on icon "button" at bounding box center [97, 34] width 19 height 19
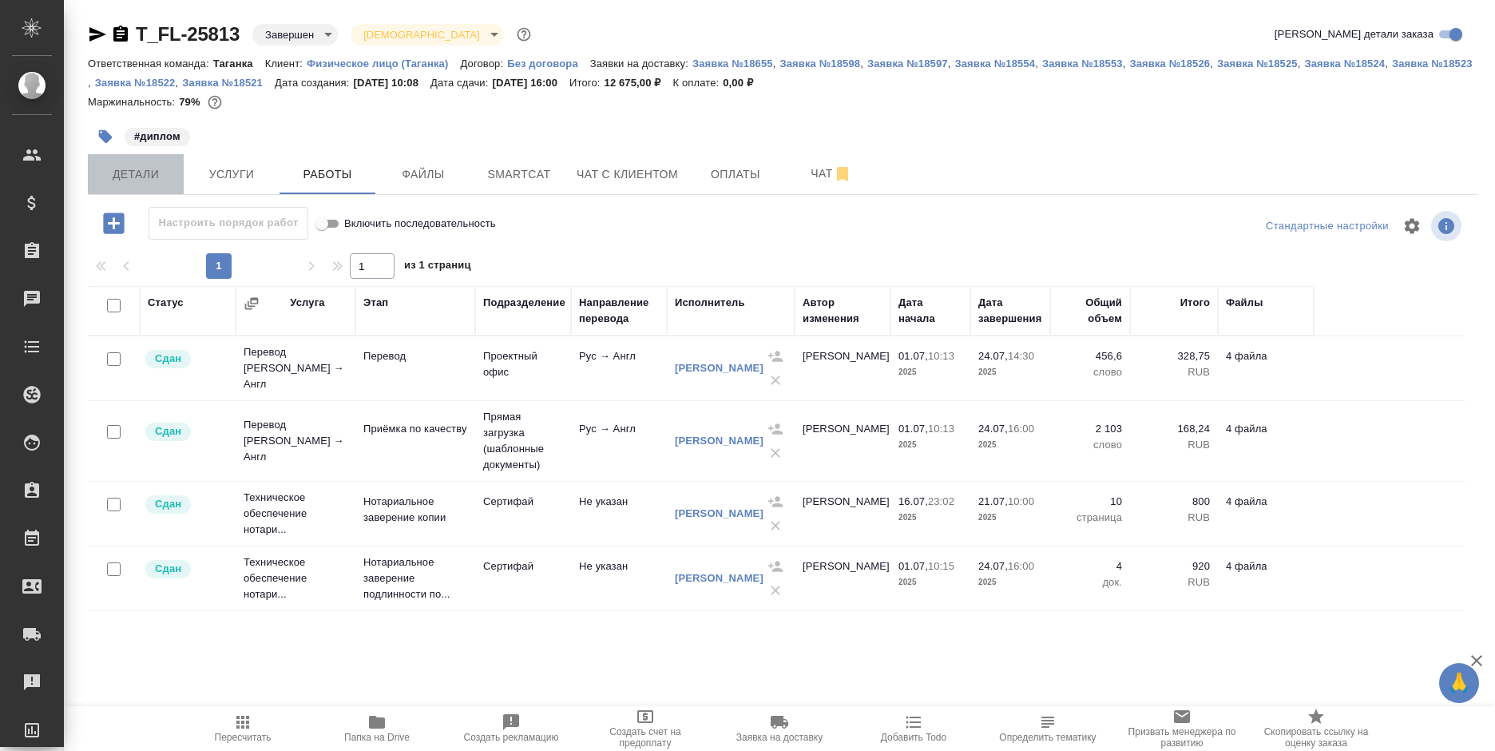
click at [145, 171] on span "Детали" at bounding box center [135, 174] width 77 height 20
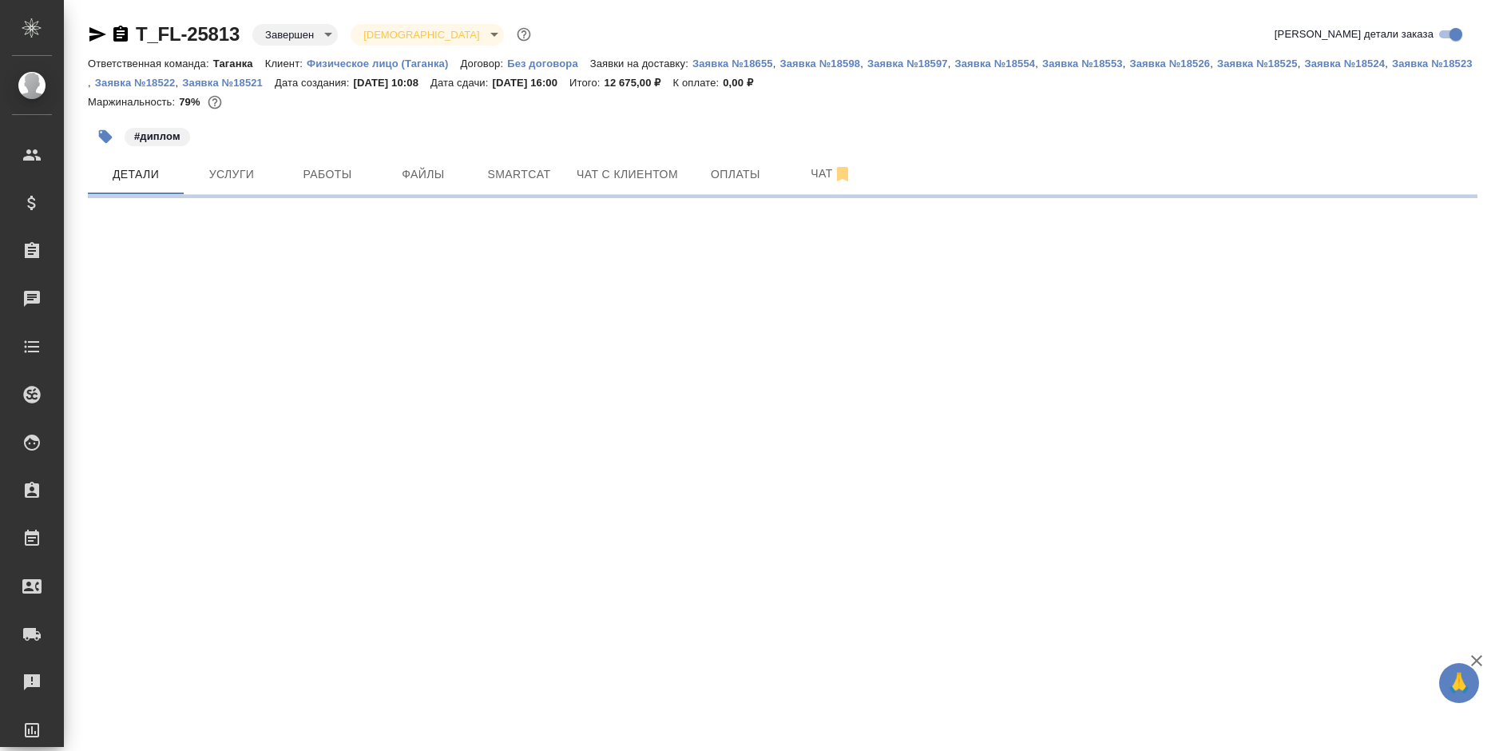
select select "RU"
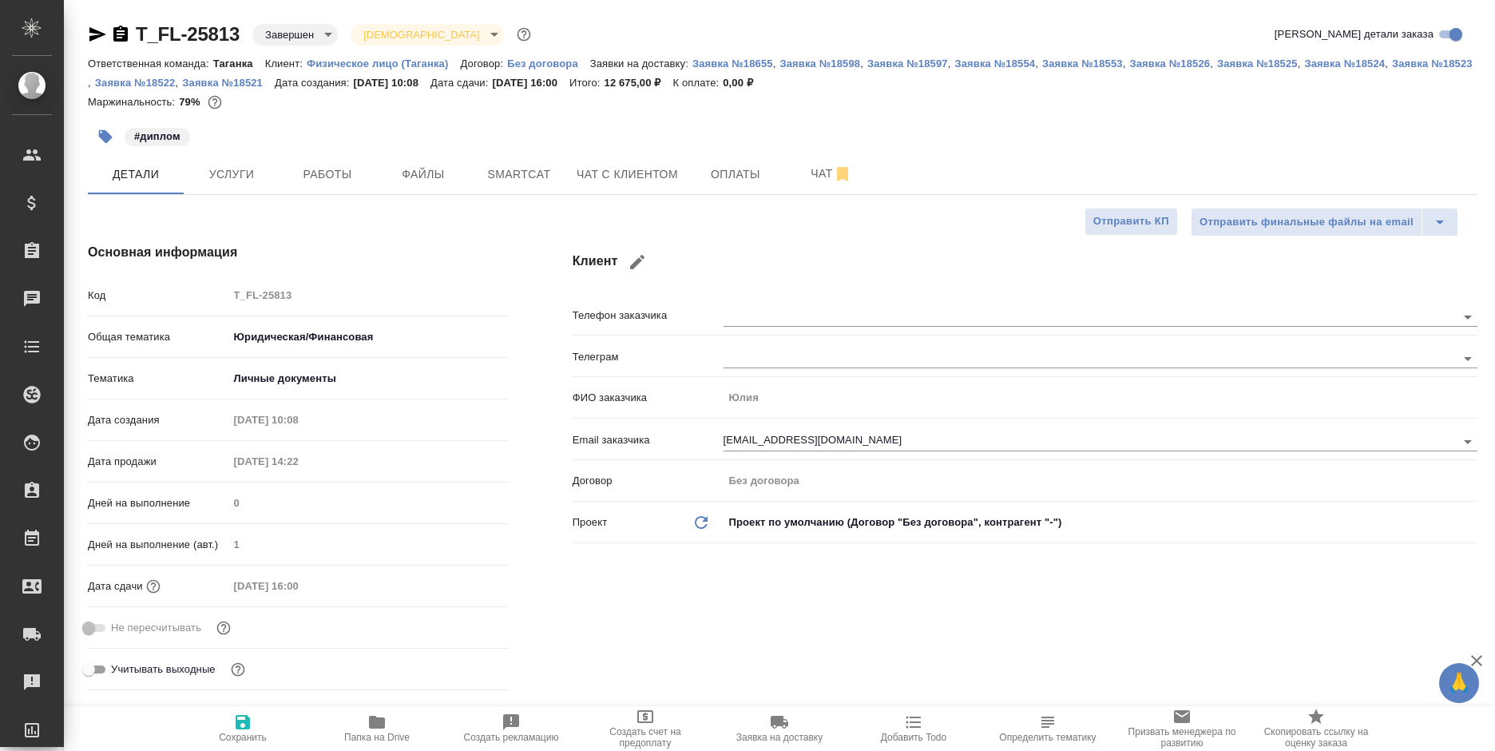
type textarea "x"
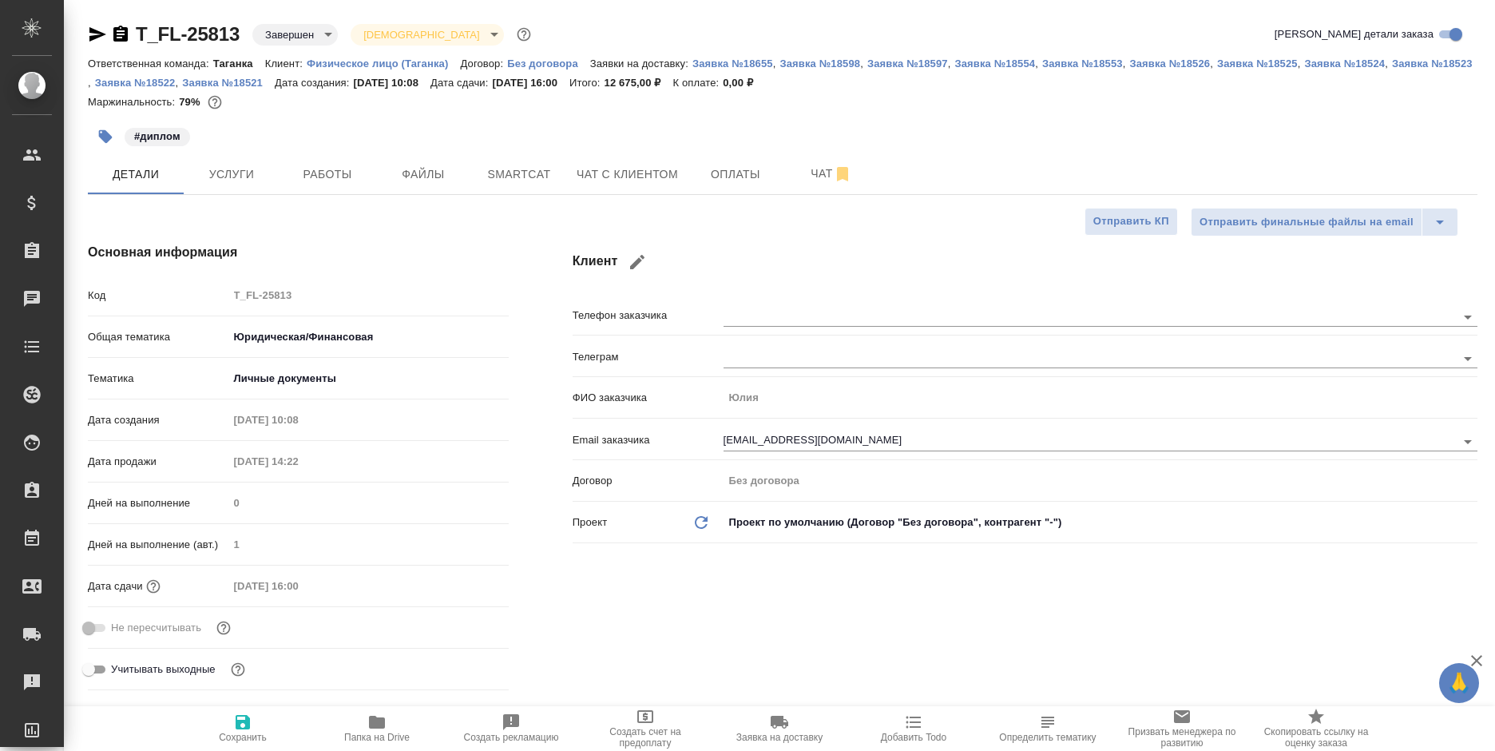
type textarea "x"
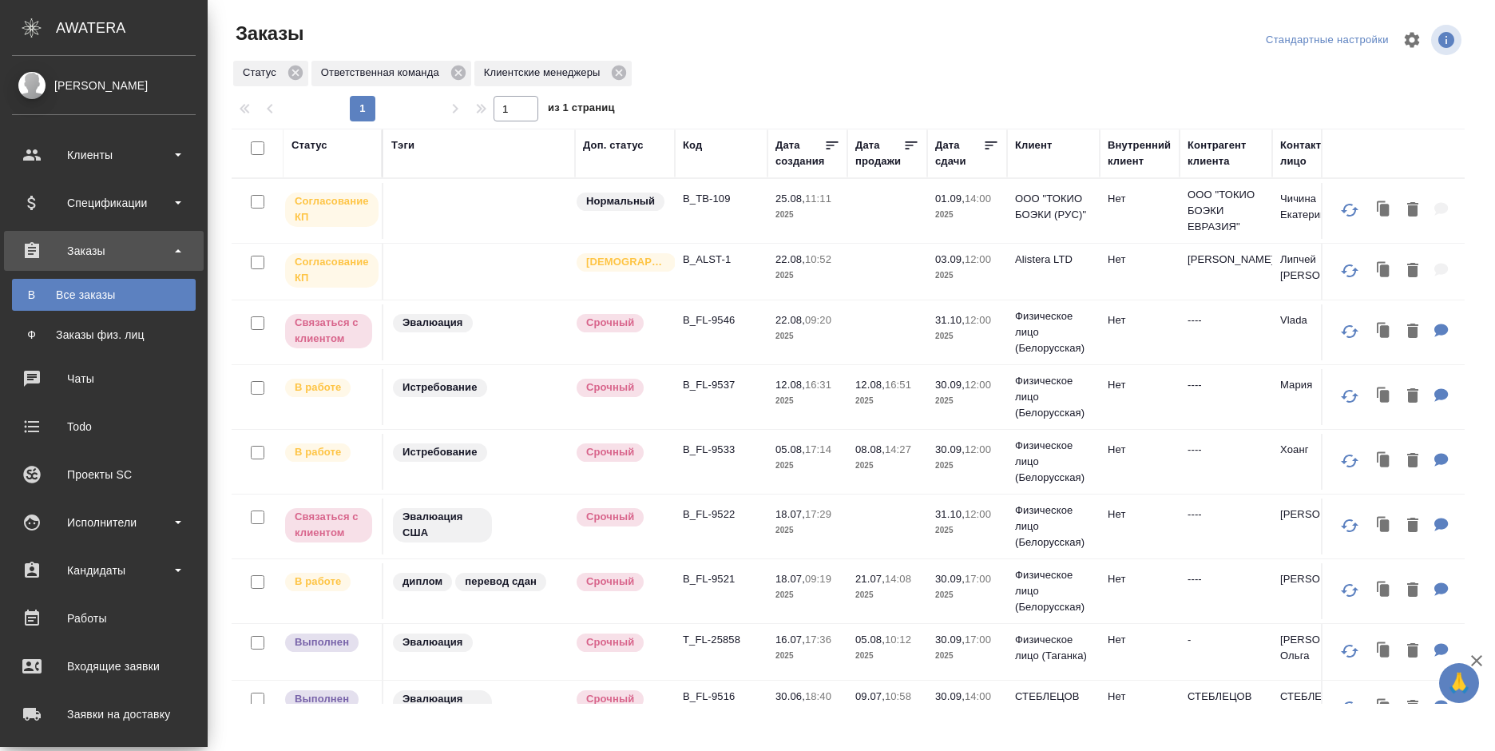
click at [22, 331] on div "Заказы физ. лиц" at bounding box center [104, 335] width 168 height 16
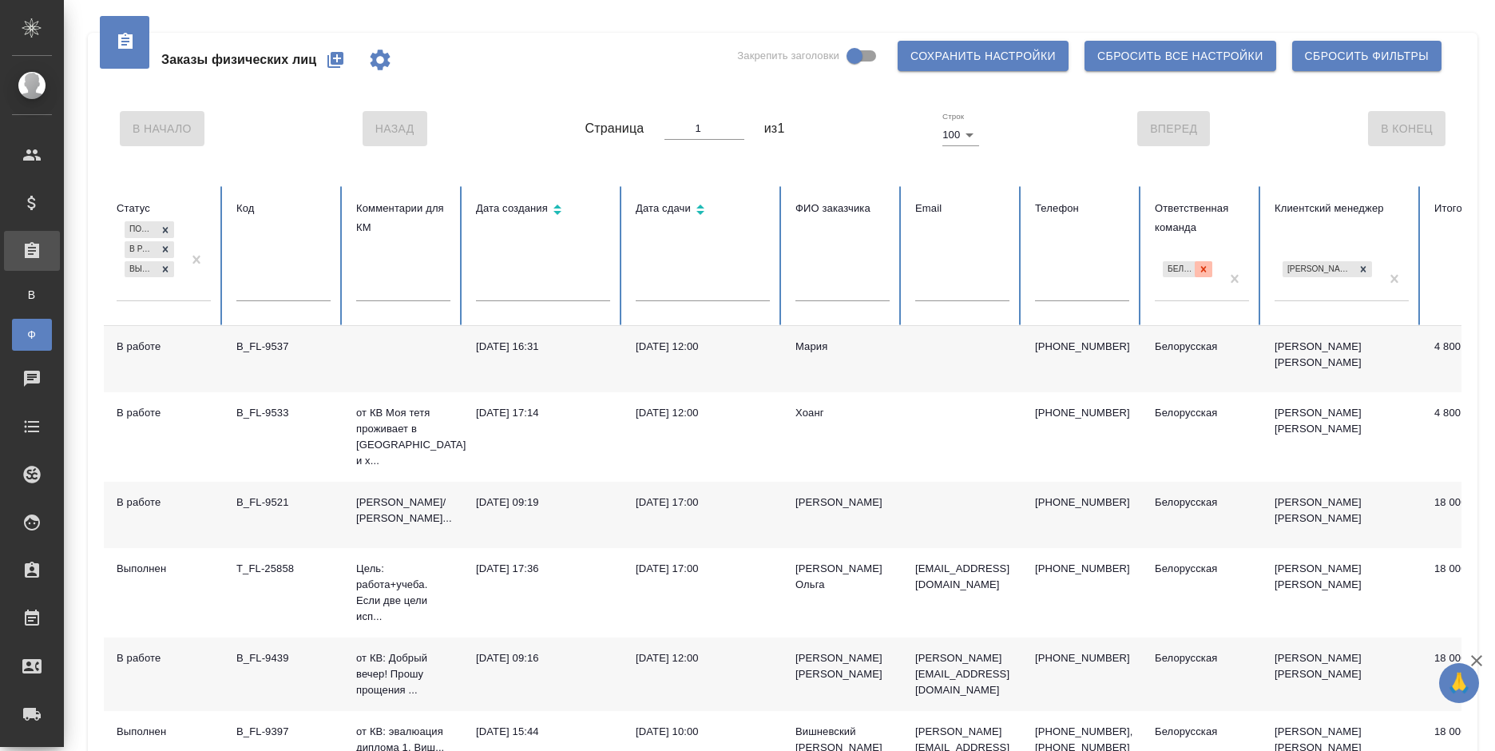
click at [1195, 269] on div at bounding box center [1204, 269] width 18 height 17
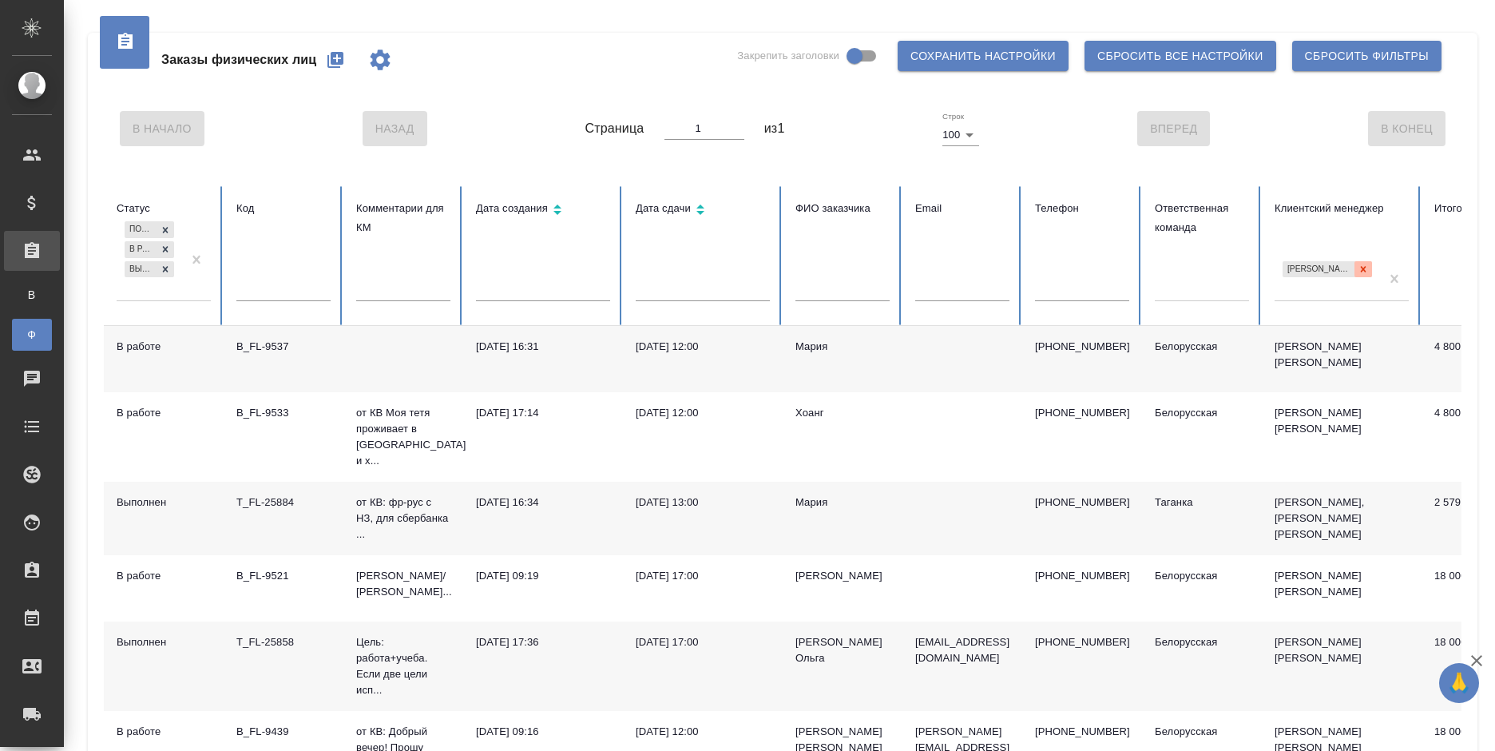
click at [1358, 267] on icon at bounding box center [1363, 269] width 11 height 11
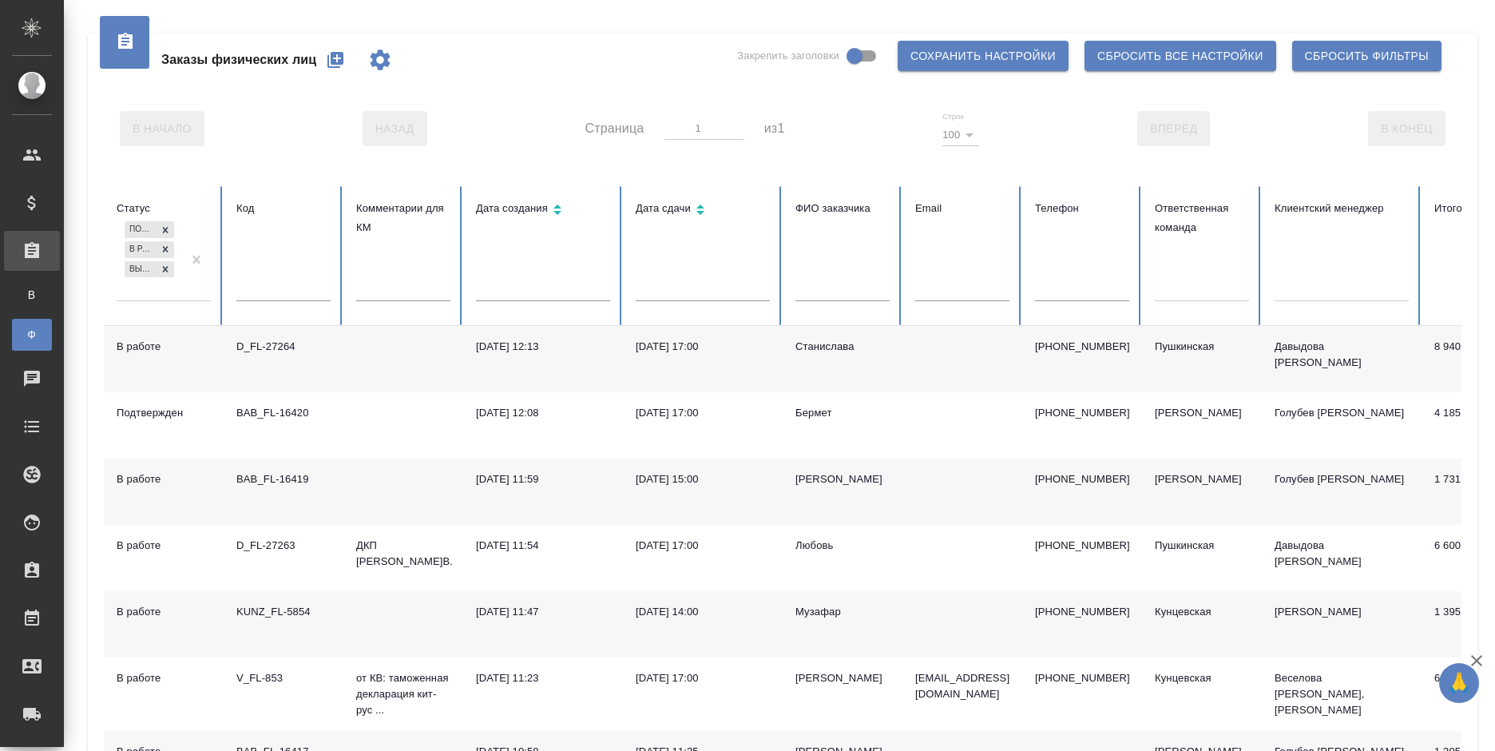
click at [1203, 291] on div at bounding box center [1202, 285] width 94 height 23
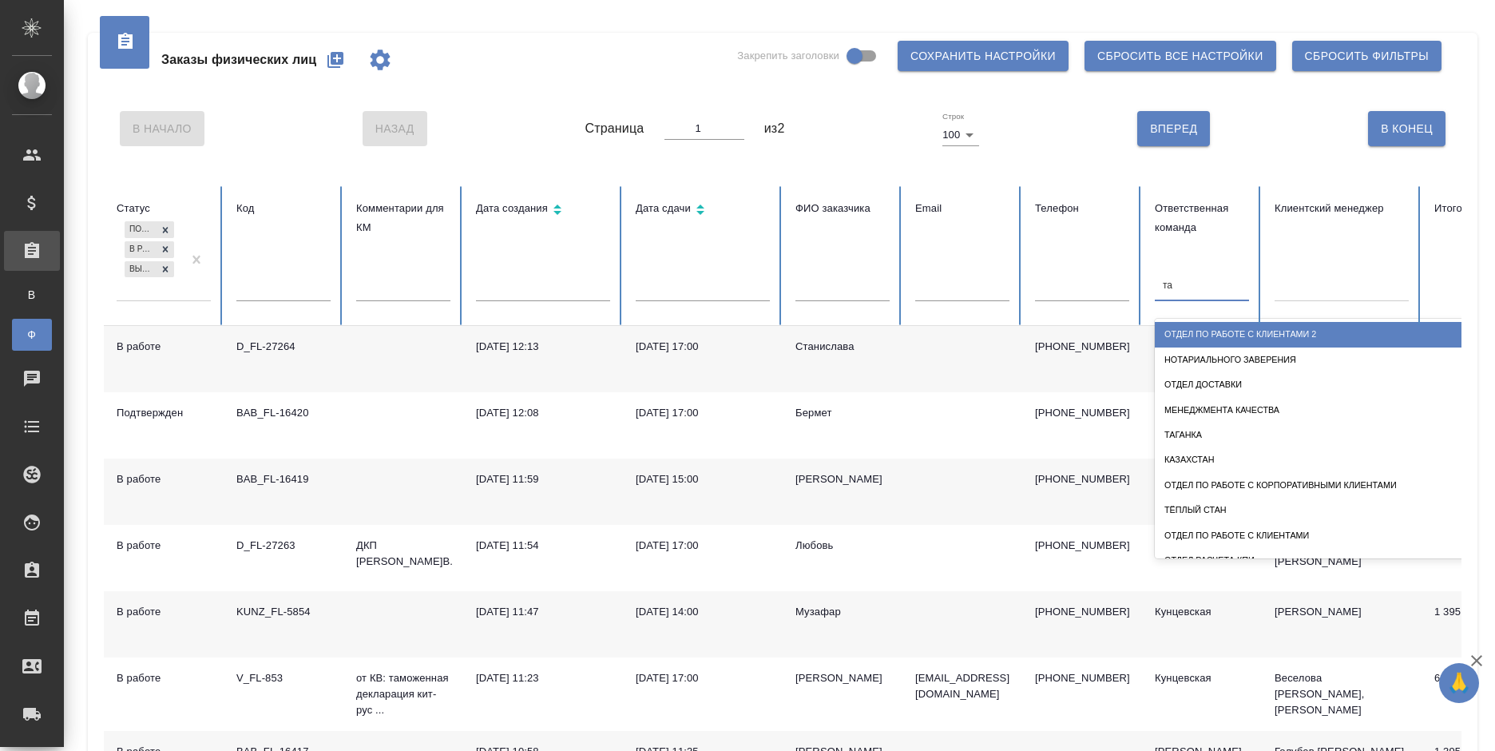
type input "таг"
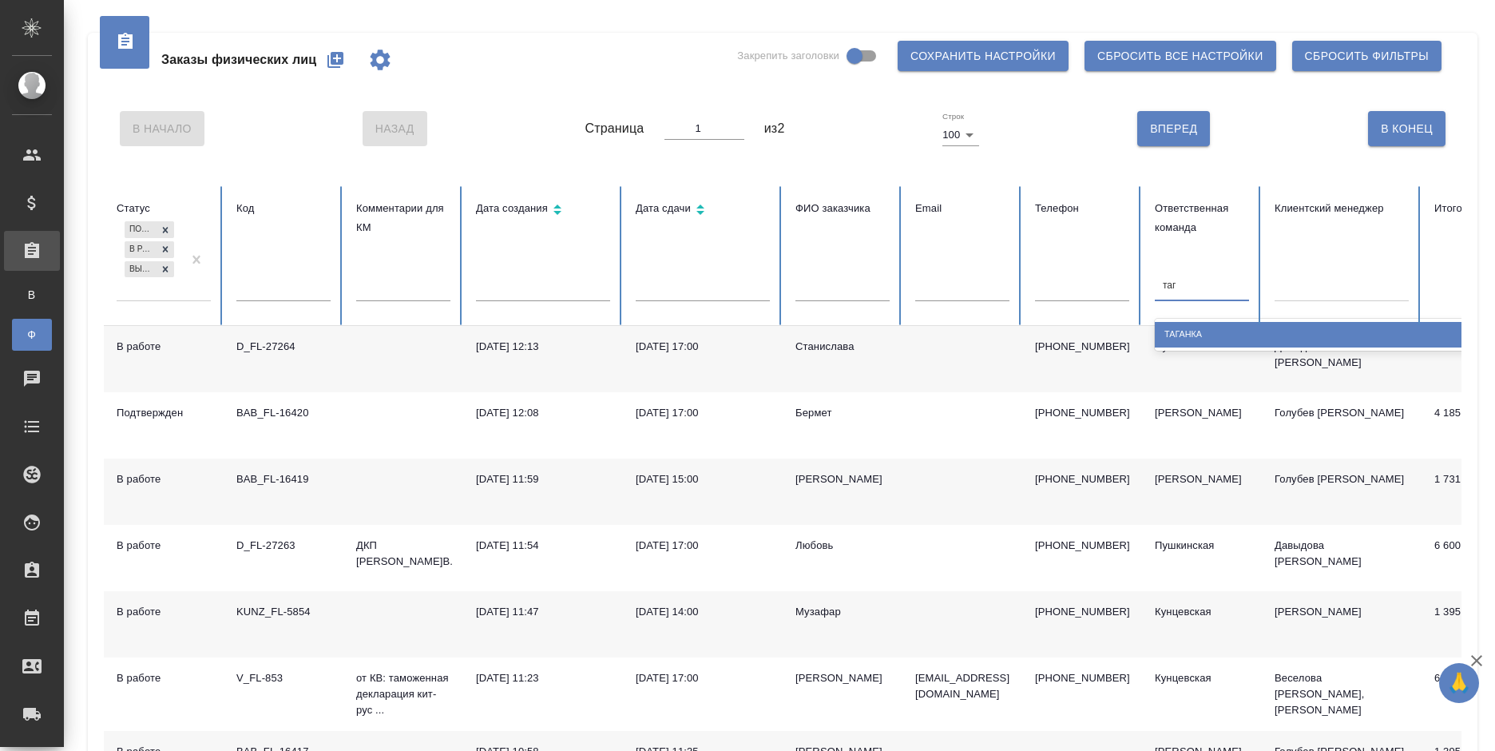
click at [1206, 340] on div "Таганка" at bounding box center [1314, 334] width 319 height 25
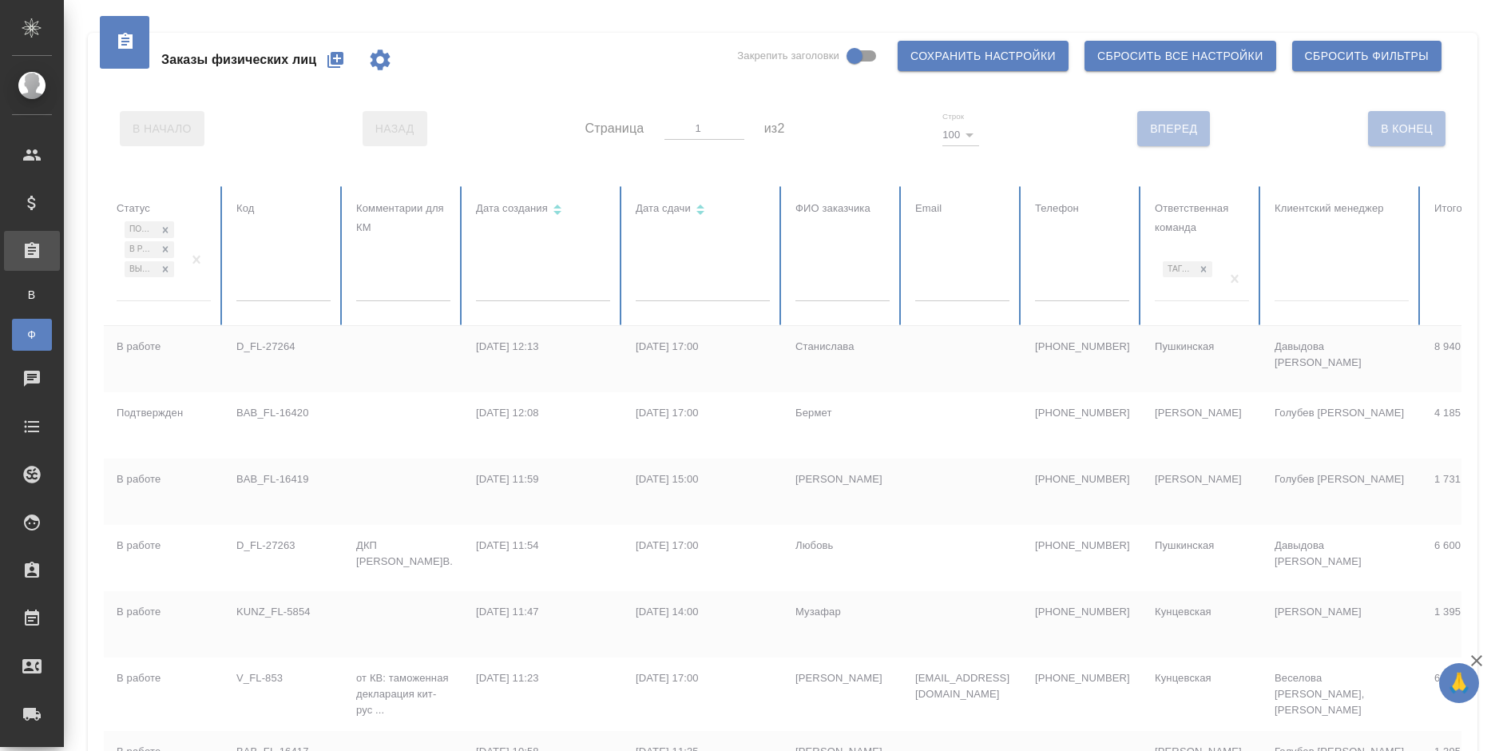
click at [614, 69] on div "Заказы физических лиц Закрепить заголовки Сохранить настройки Сбросить все наст…" at bounding box center [783, 60] width 1358 height 54
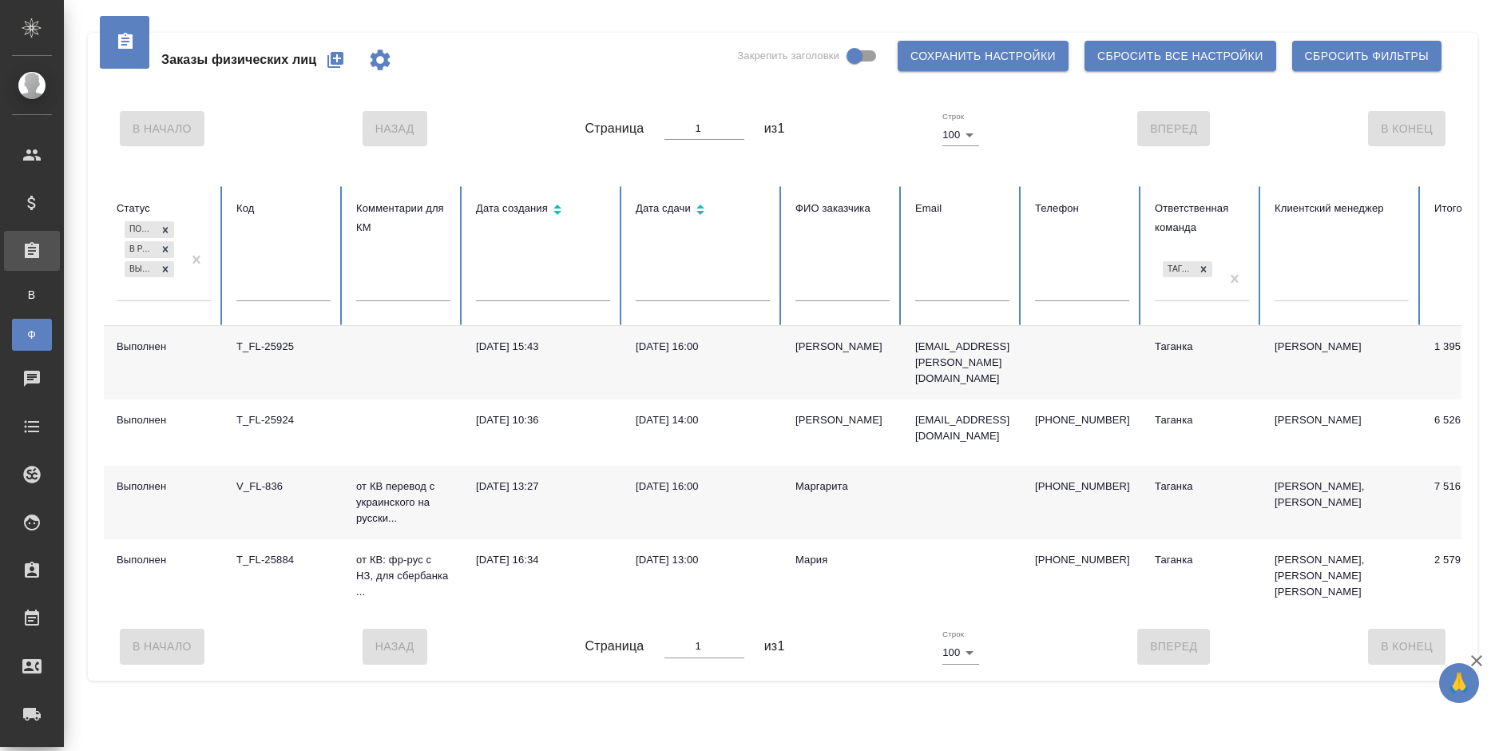
click at [538, 69] on div "Заказы физических лиц Закрепить заголовки Сохранить настройки Сбросить все наст…" at bounding box center [783, 60] width 1358 height 54
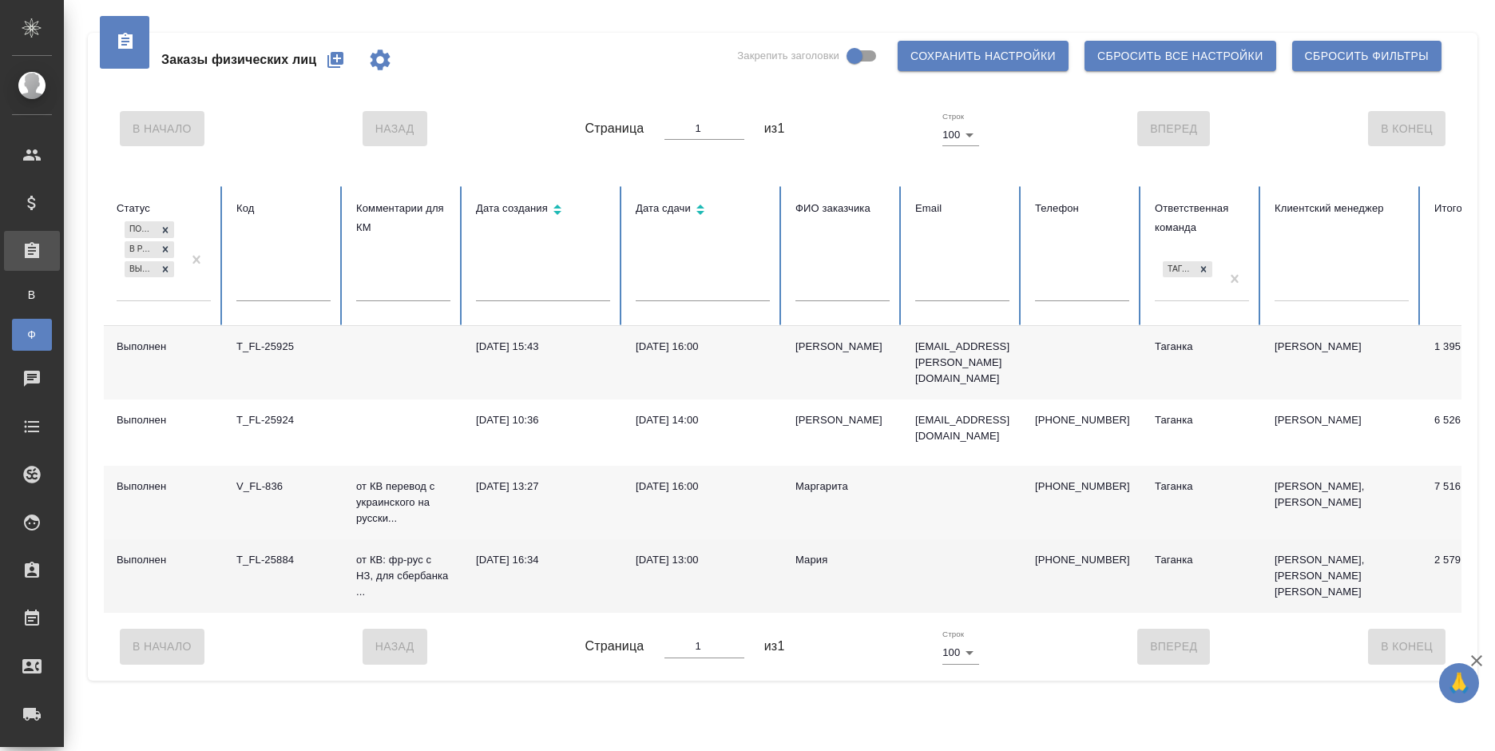
click at [747, 539] on td "[DATE] 13:00" at bounding box center [703, 575] width 160 height 73
click at [747, 539] on td "21.08.2025, 13:00" at bounding box center [703, 575] width 160 height 73
click at [769, 552] on div "21.08.2025, 13:00" at bounding box center [703, 560] width 134 height 16
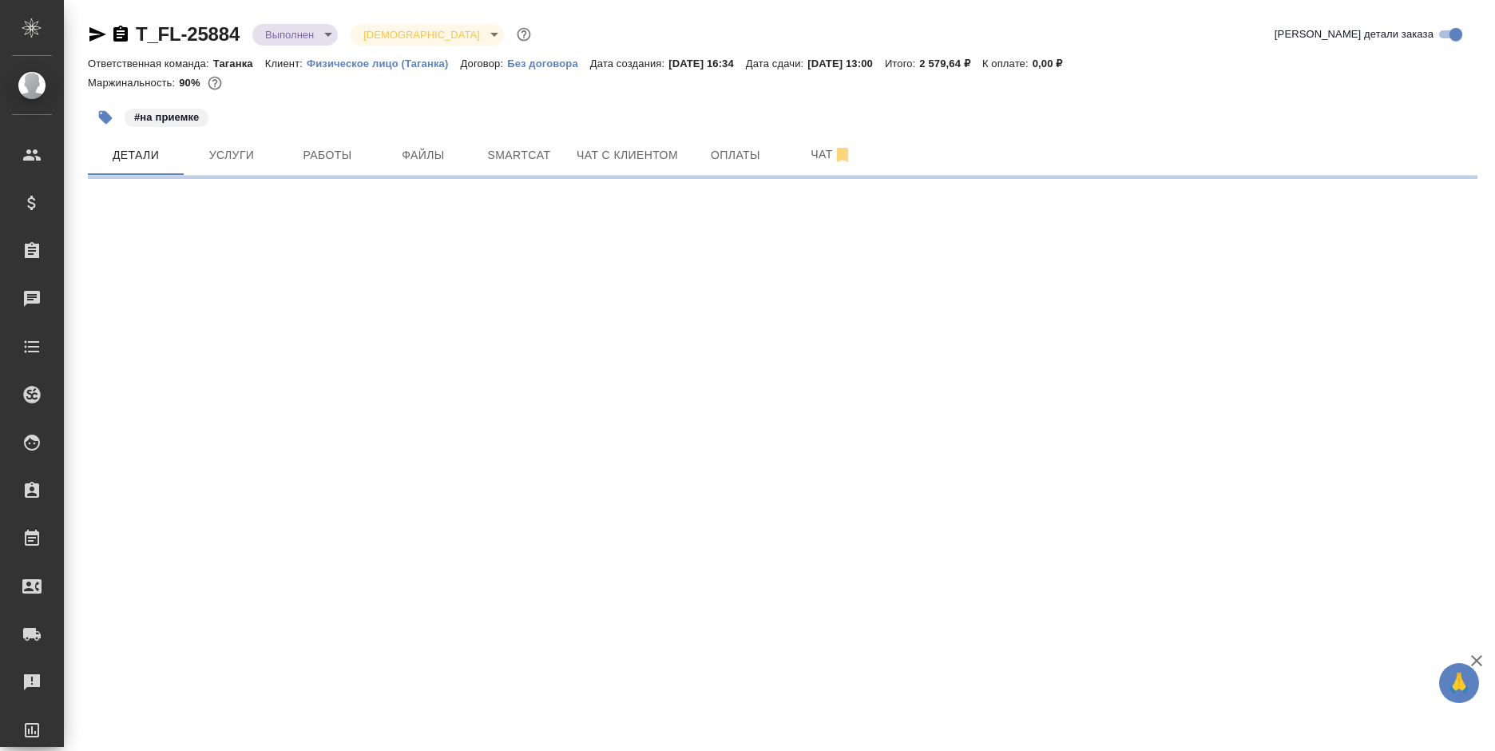
select select "RU"
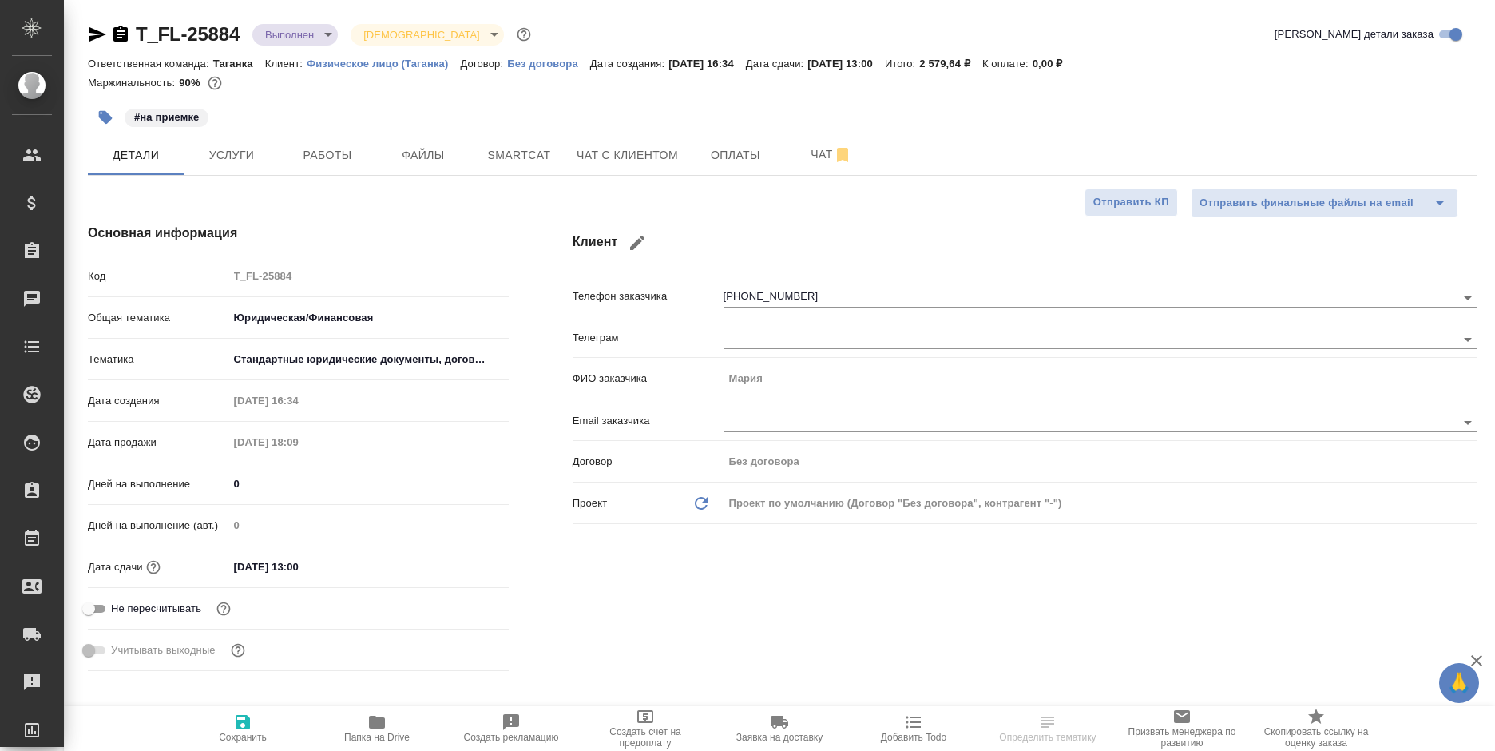
scroll to position [799, 0]
type textarea "x"
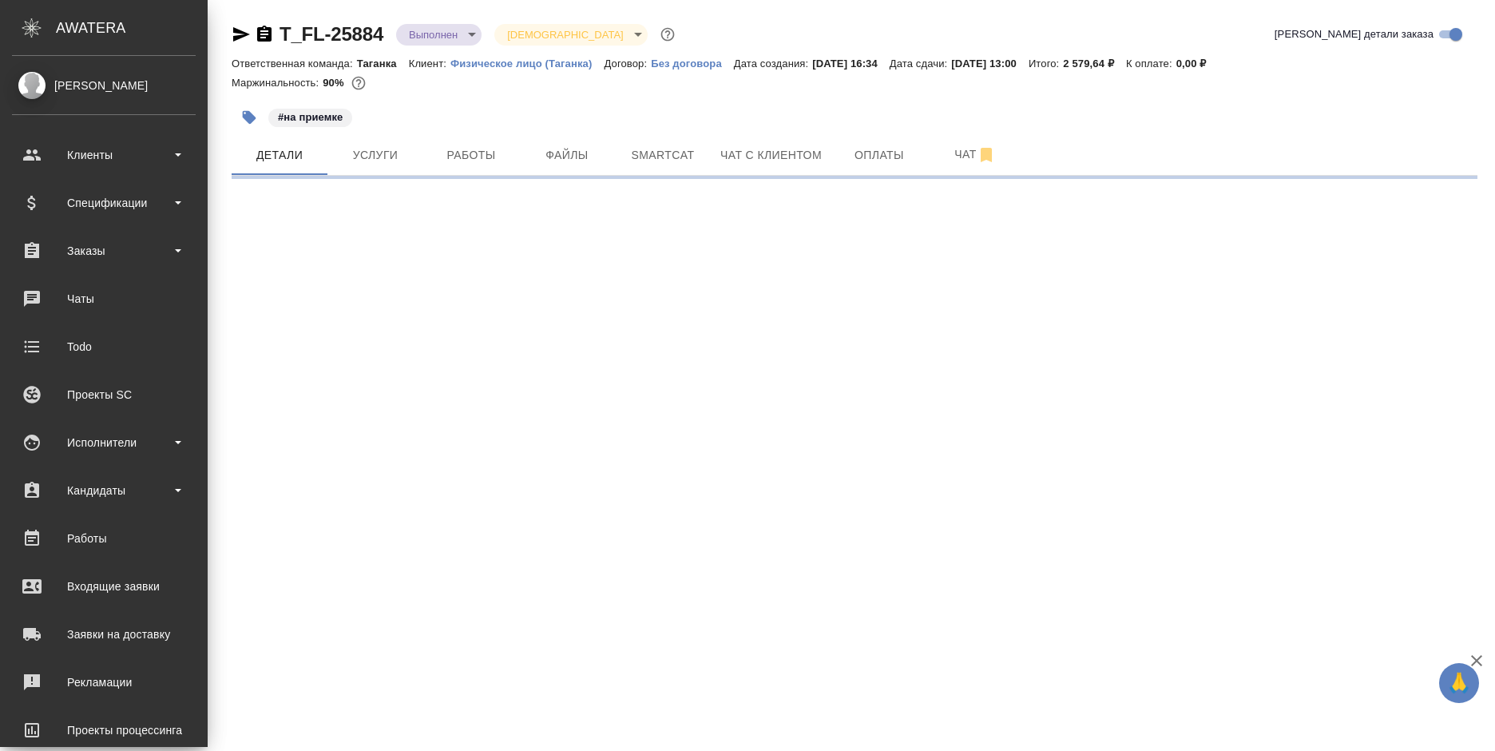
scroll to position [0, 0]
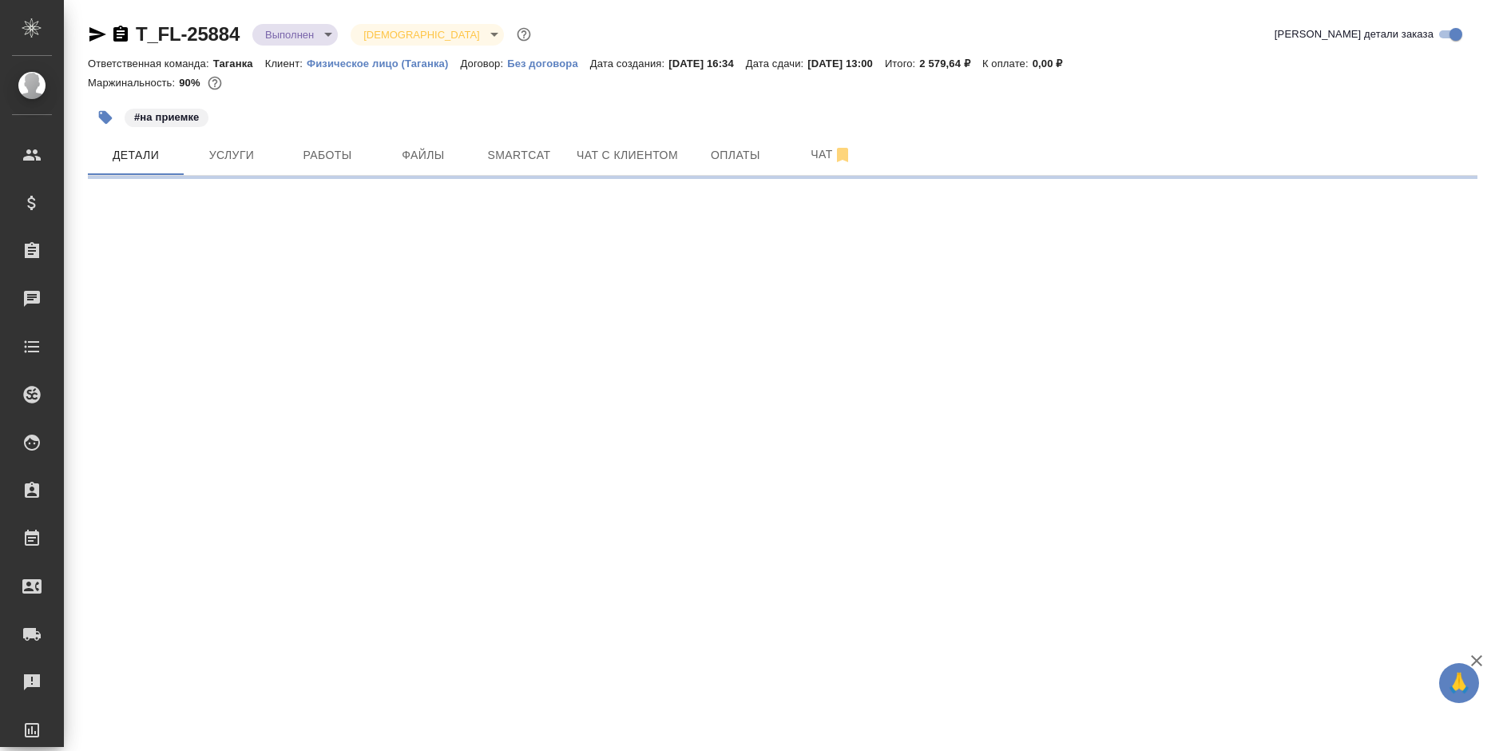
select select "RU"
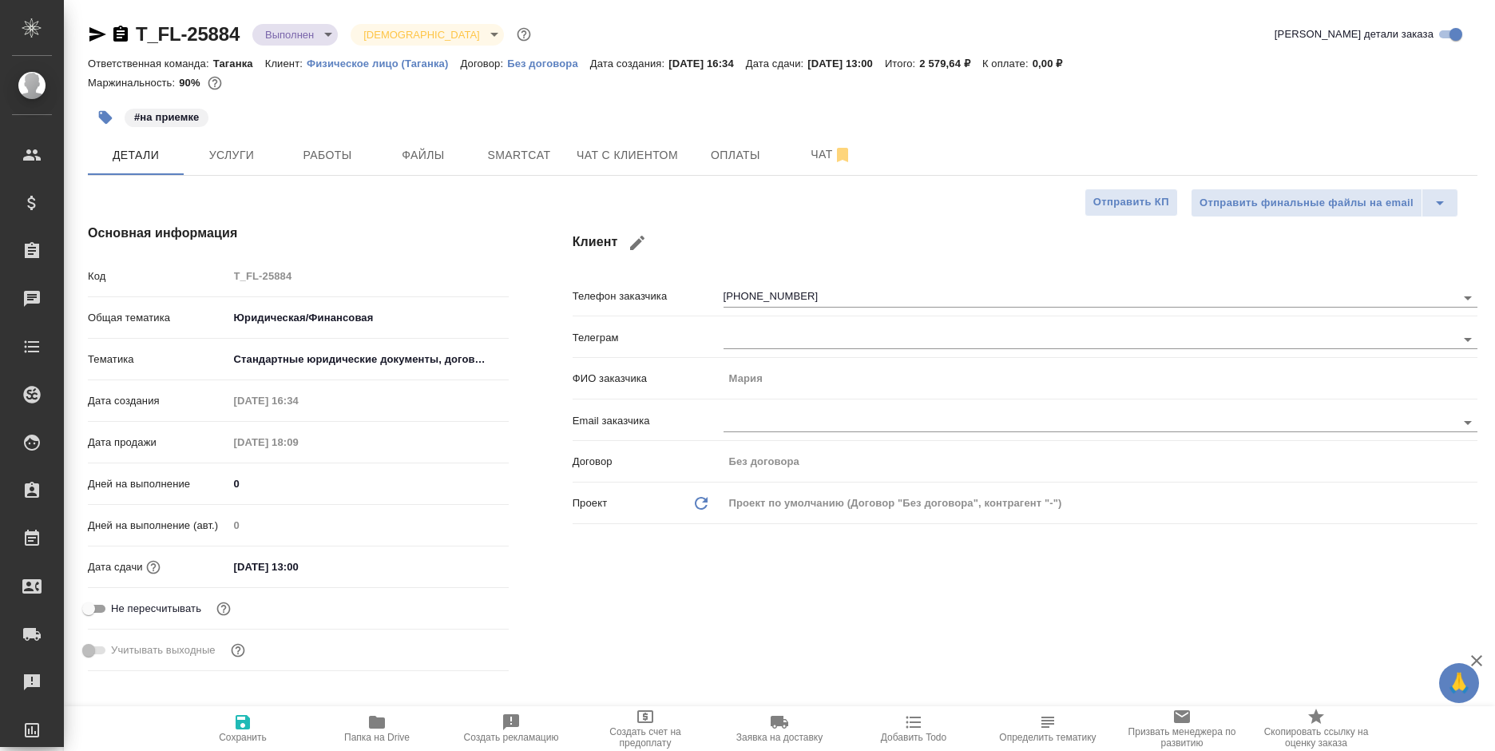
type textarea "x"
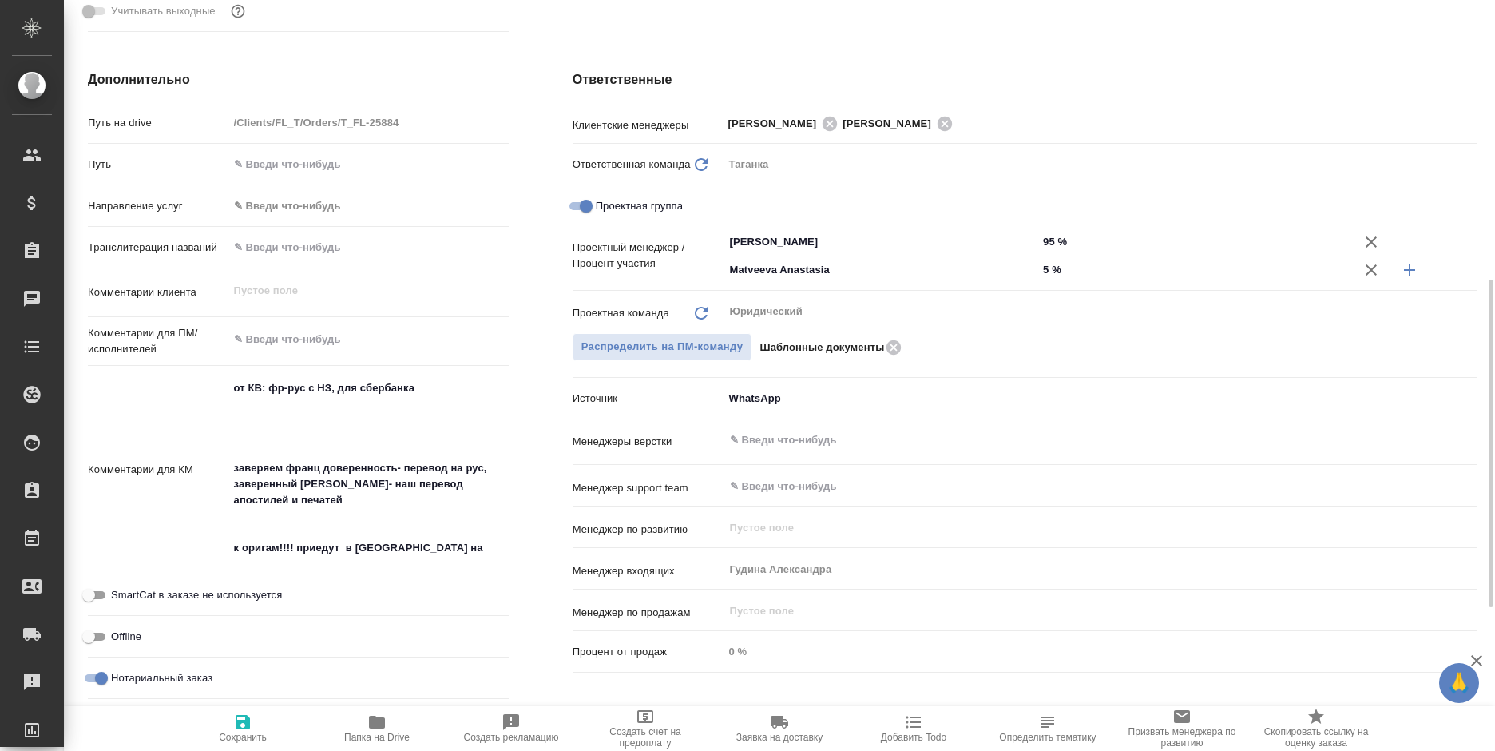
scroll to position [719, 0]
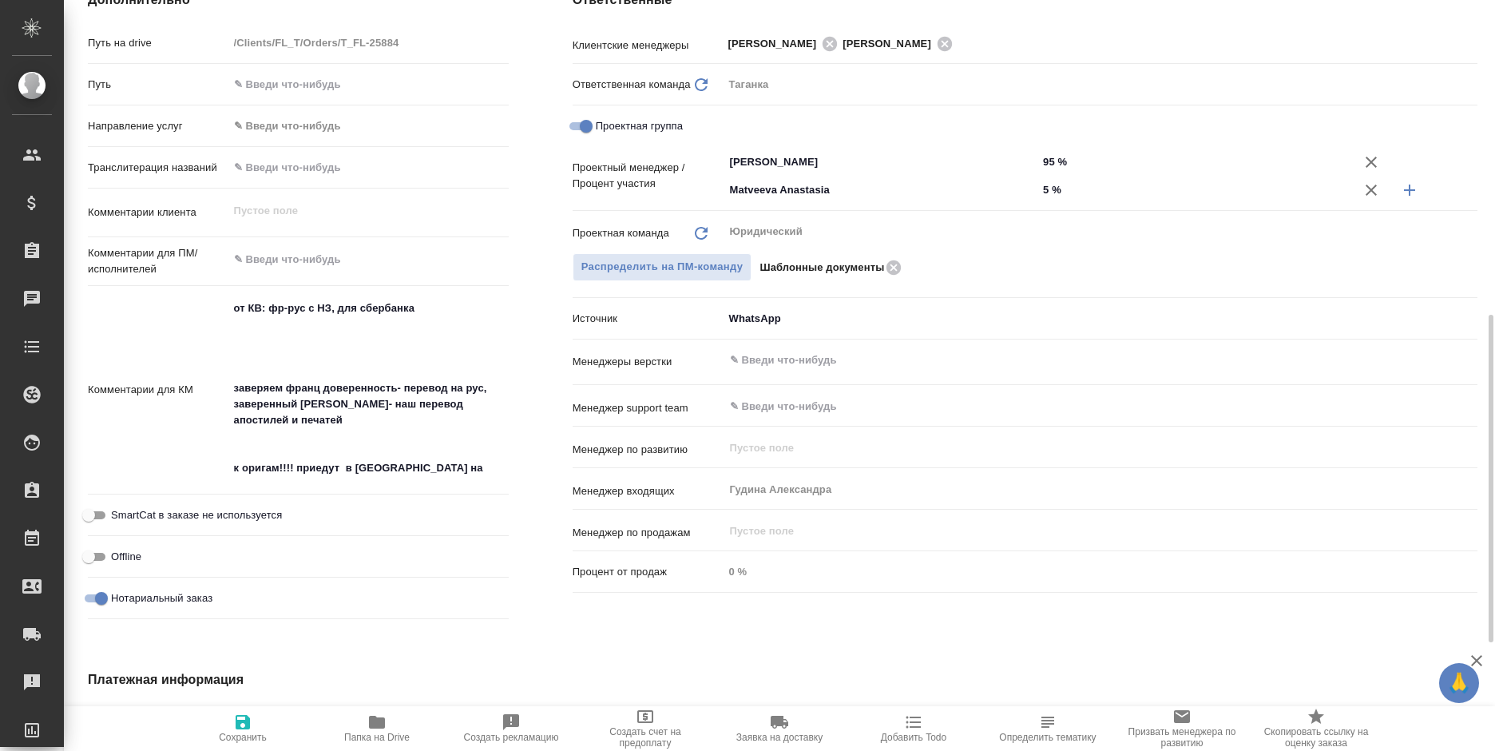
type textarea "x"
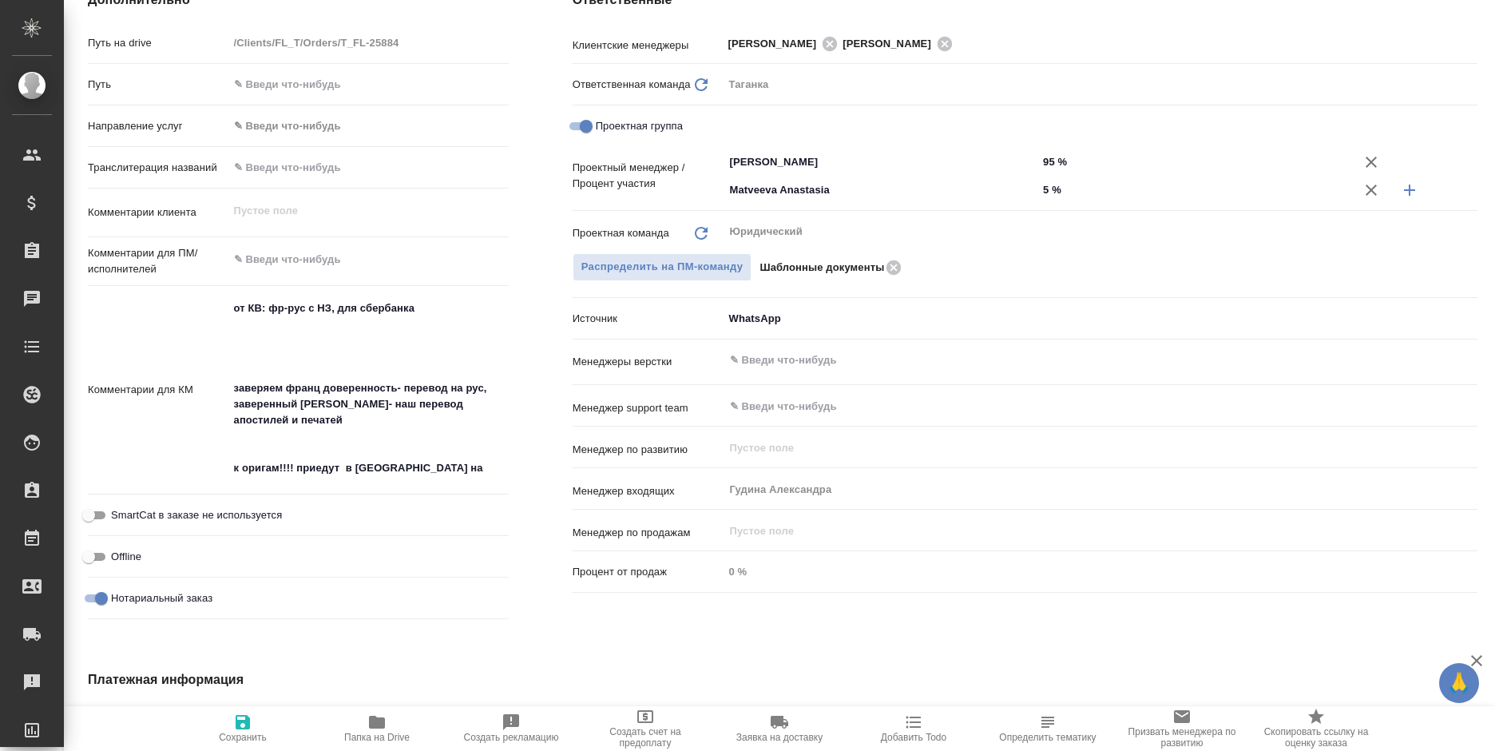
type textarea "x"
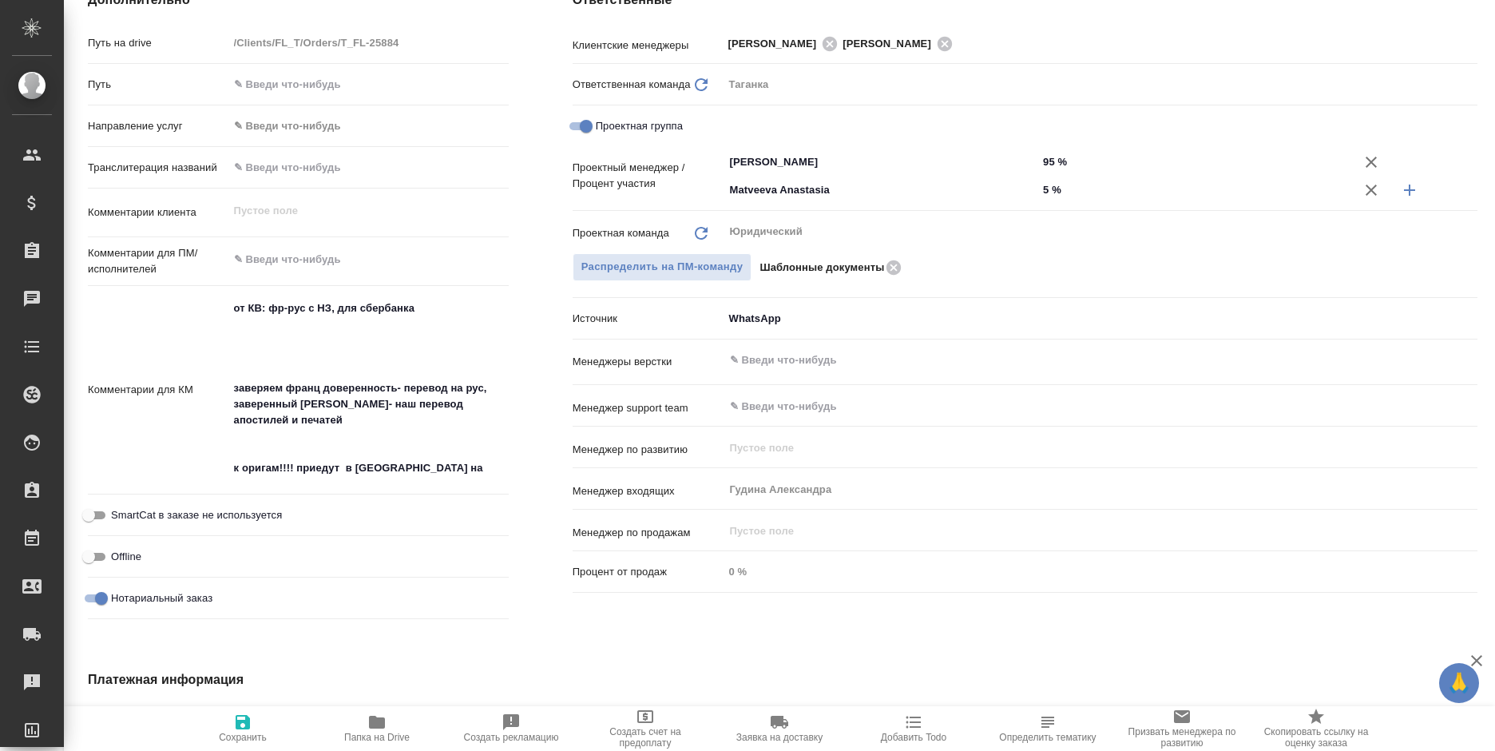
type textarea "x"
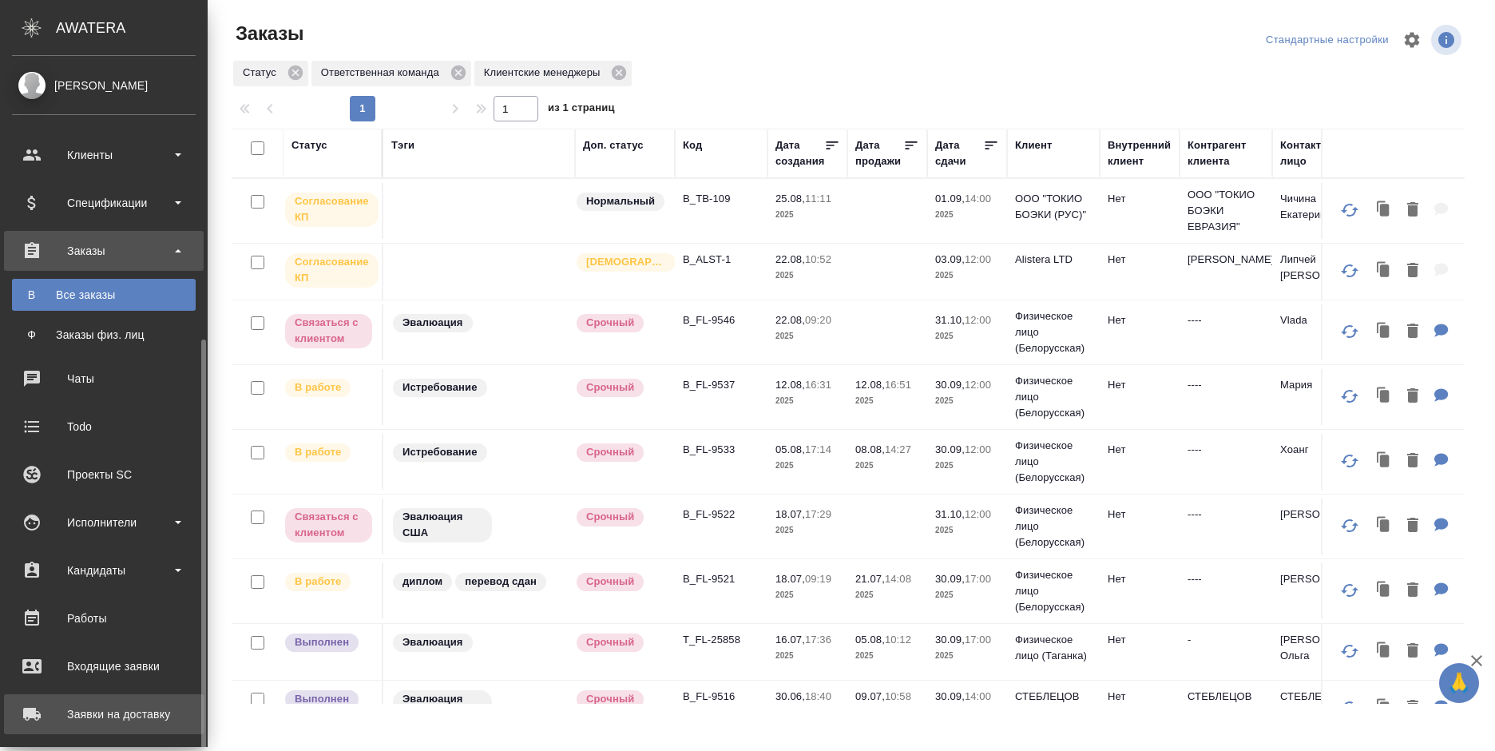
scroll to position [203, 0]
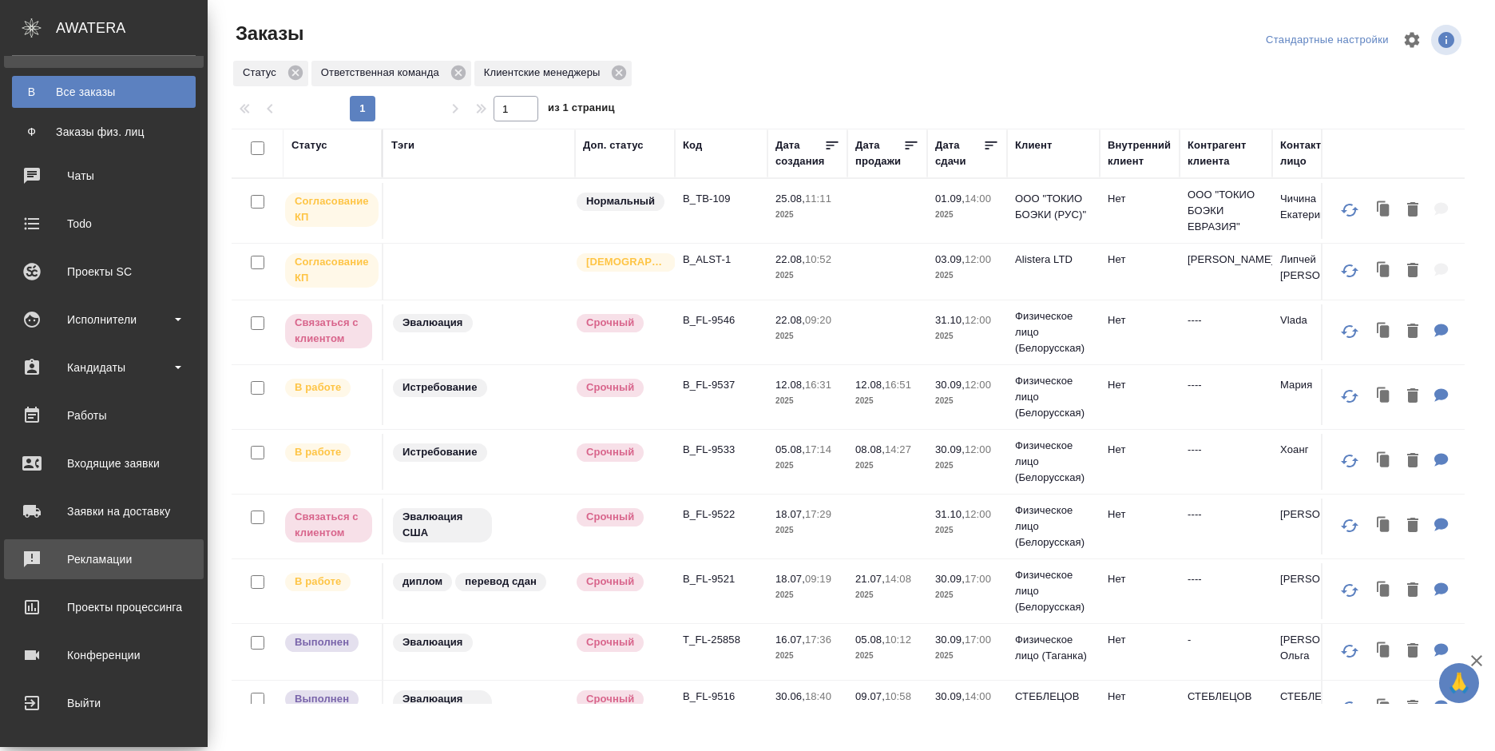
click at [109, 554] on div "Рекламации" at bounding box center [104, 559] width 184 height 24
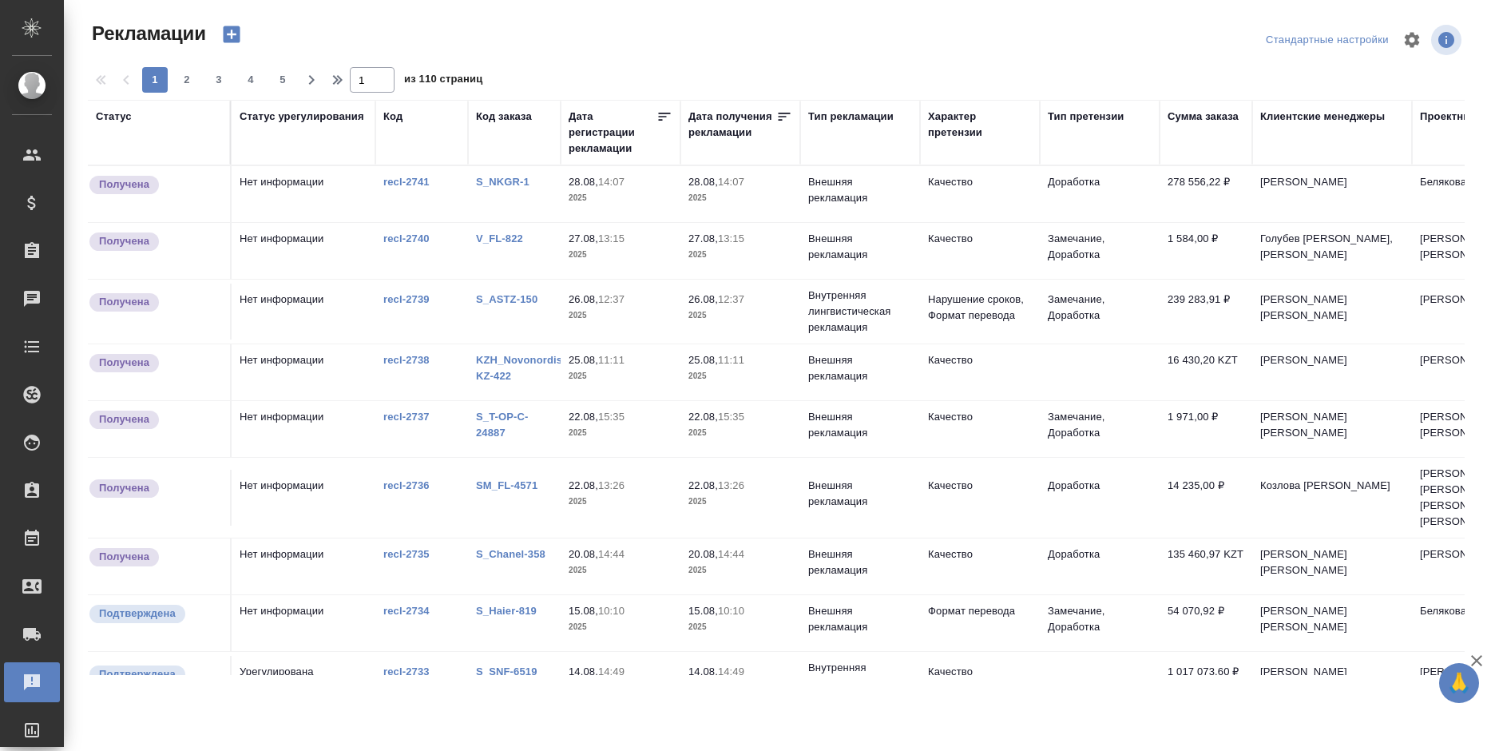
click at [226, 38] on icon "button" at bounding box center [231, 34] width 17 height 17
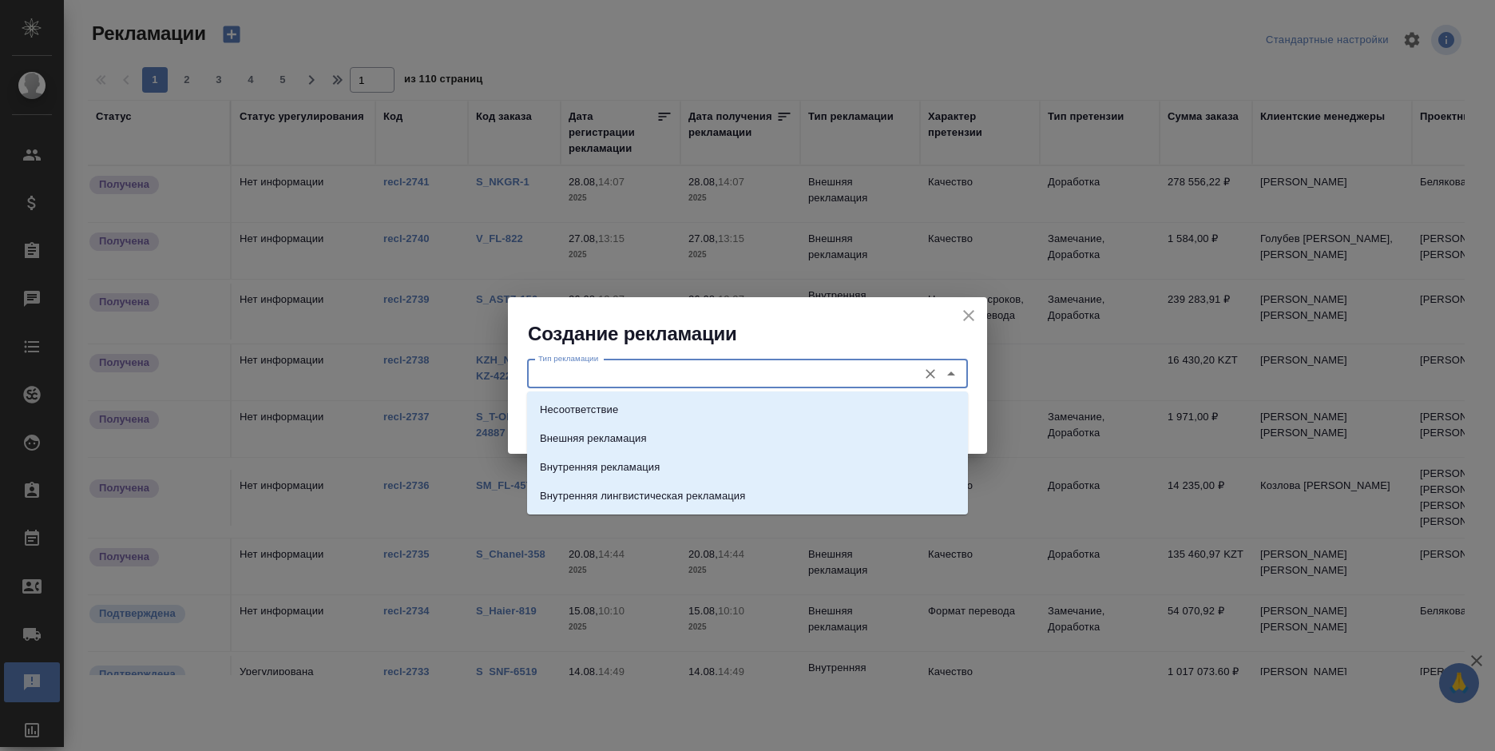
click at [889, 379] on input "Тип рекламации" at bounding box center [721, 373] width 378 height 19
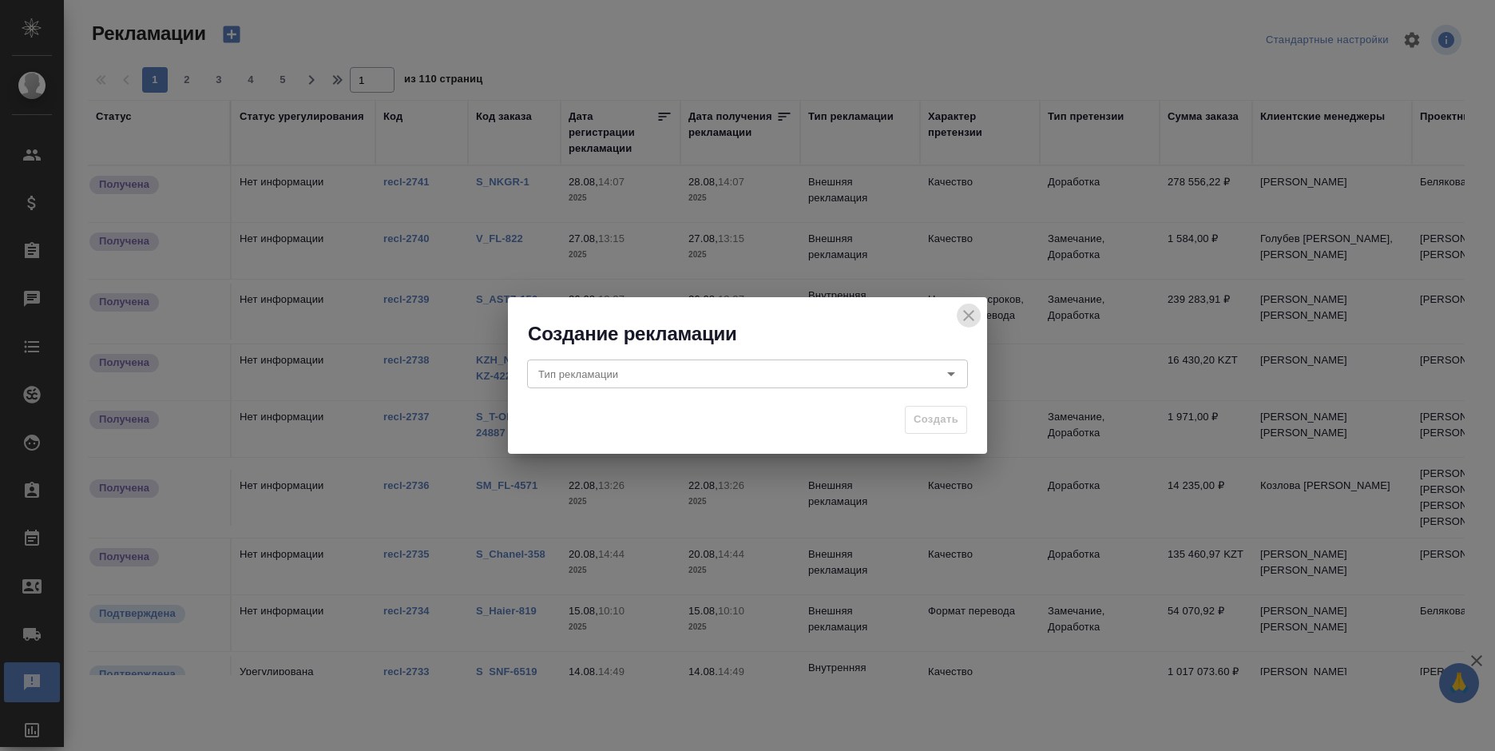
click at [964, 313] on icon "close" at bounding box center [968, 315] width 19 height 19
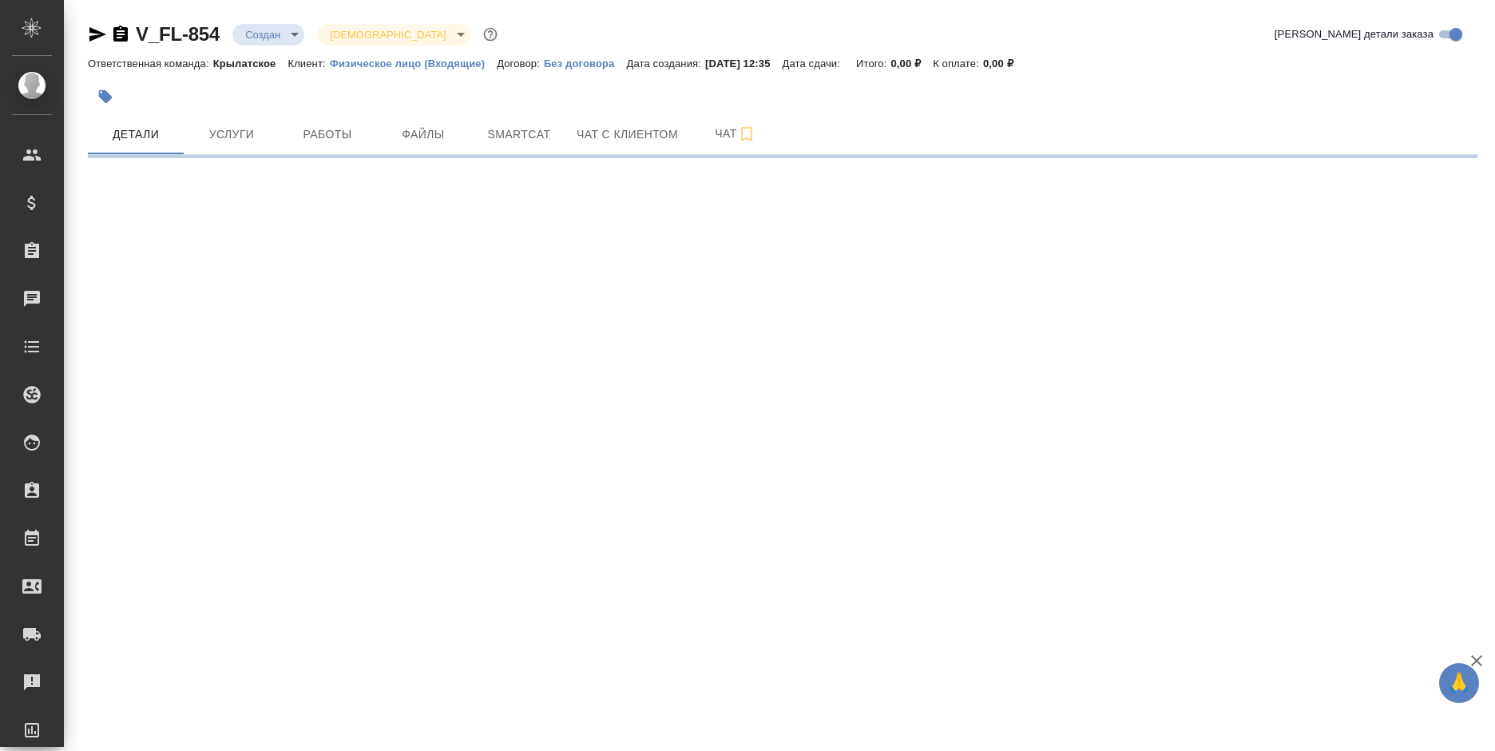
select select "RU"
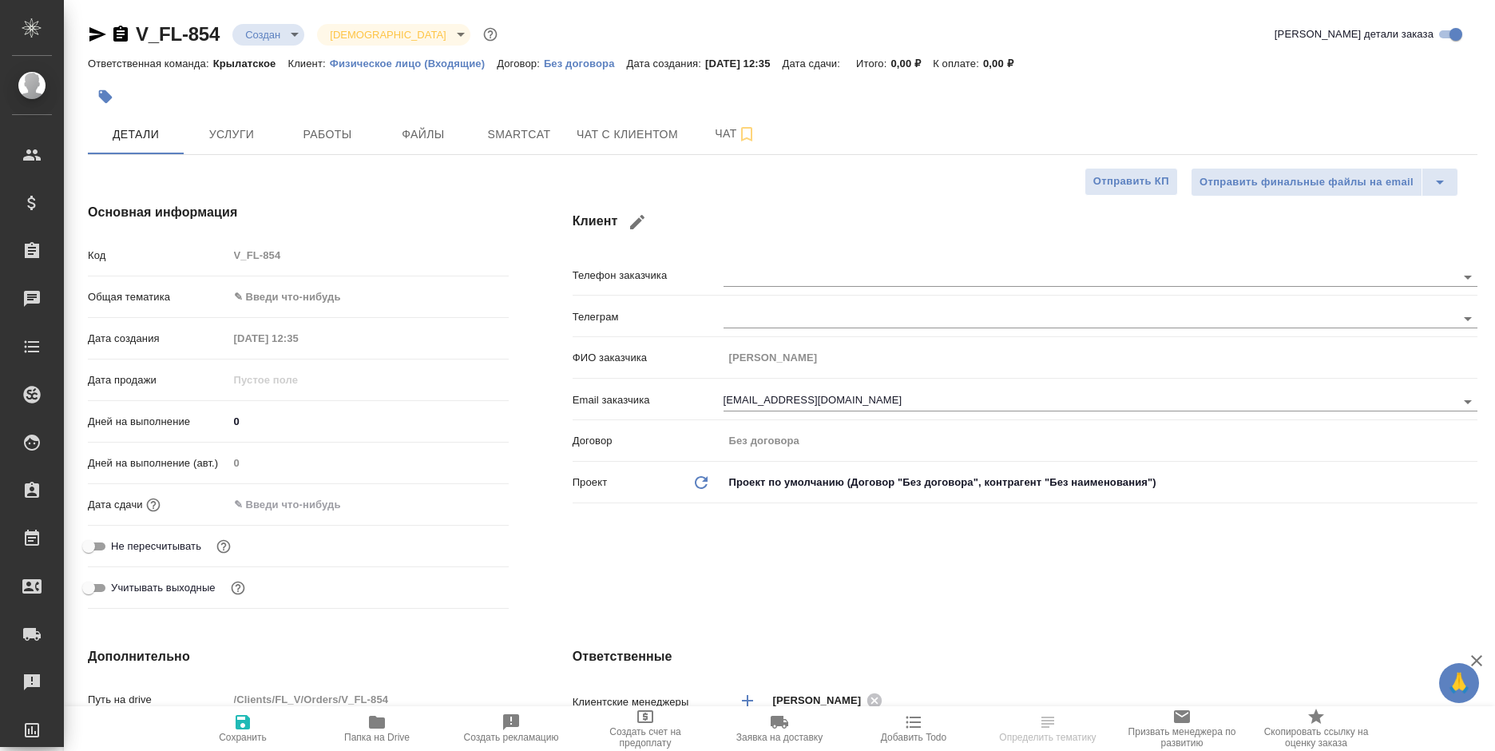
type textarea "x"
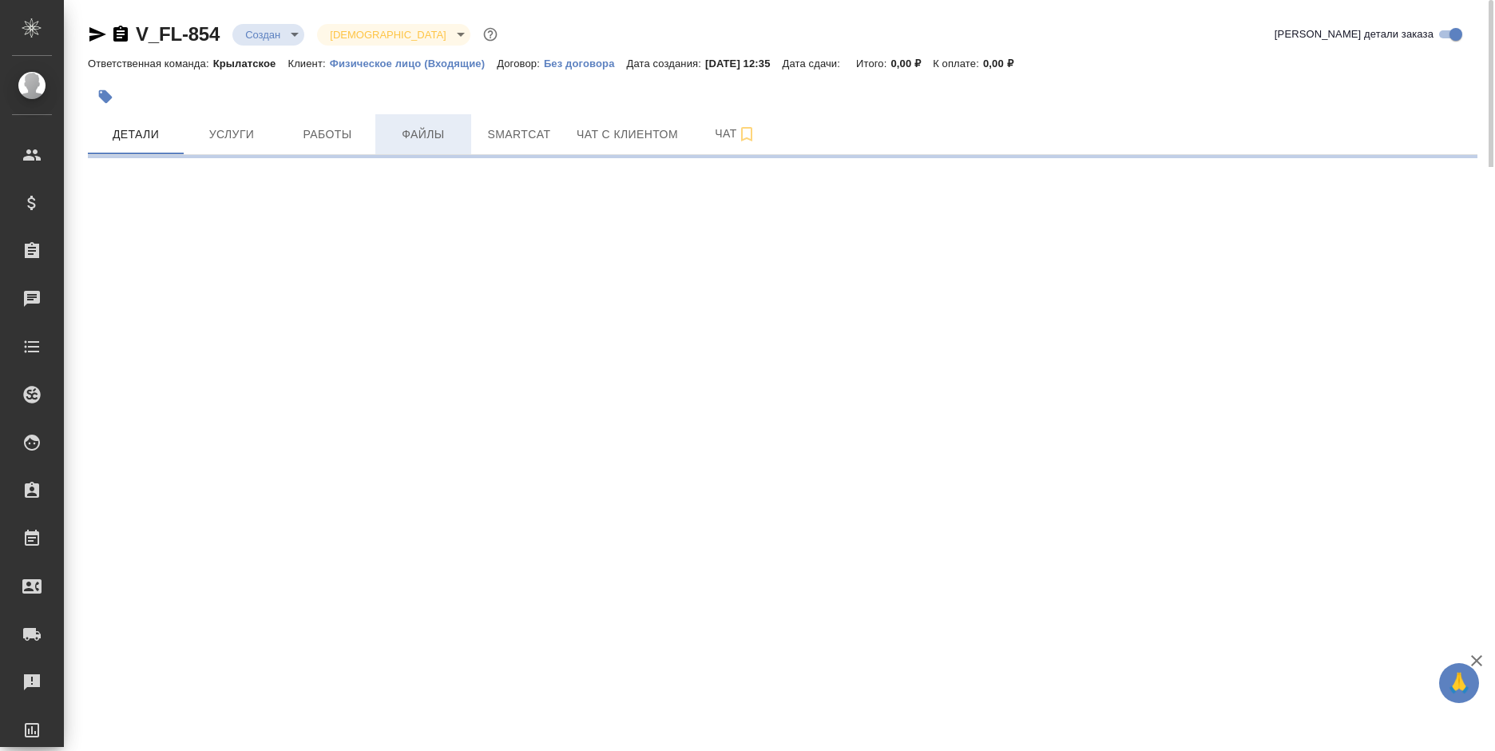
click at [414, 129] on span "Файлы" at bounding box center [423, 135] width 77 height 20
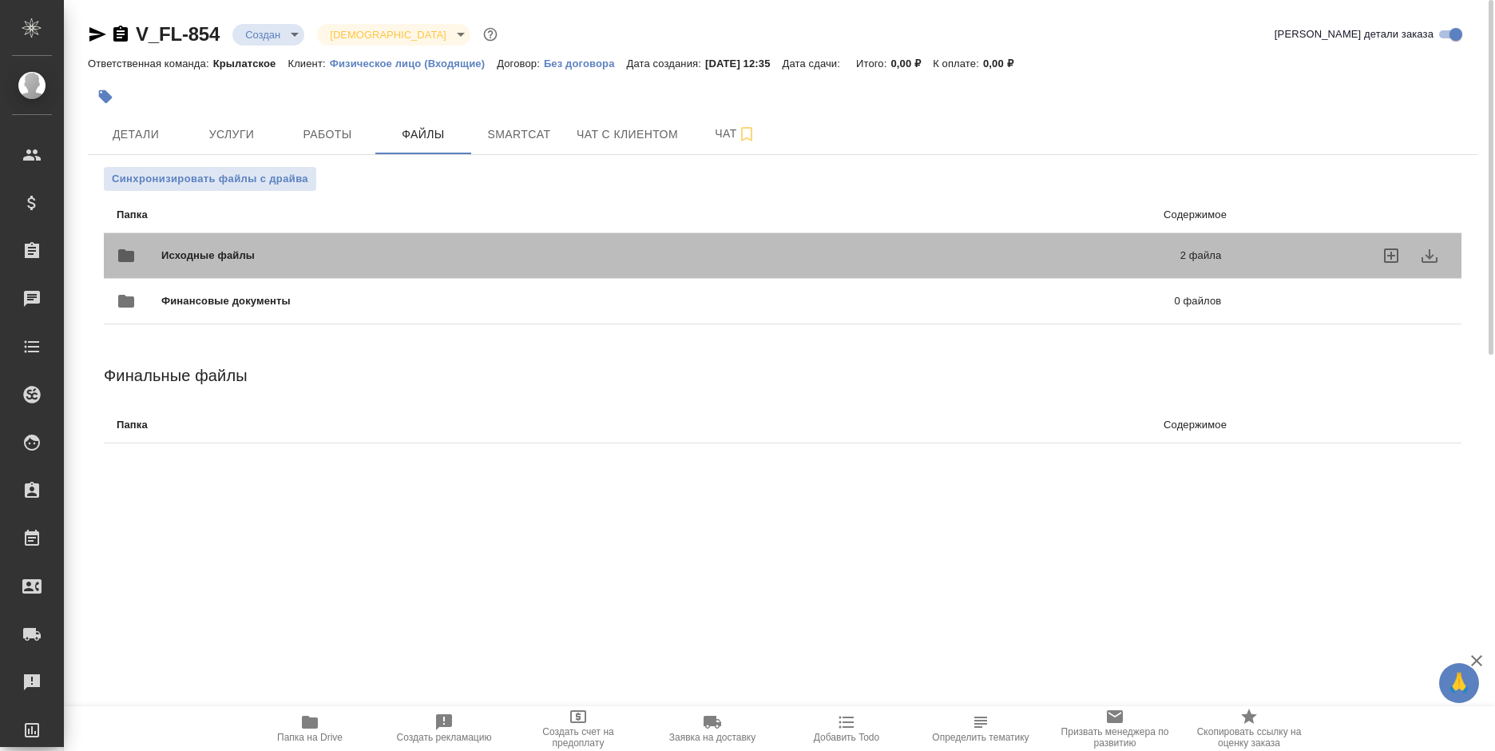
click at [836, 228] on div "Исходные файлы 2 файла" at bounding box center [669, 255] width 1136 height 70
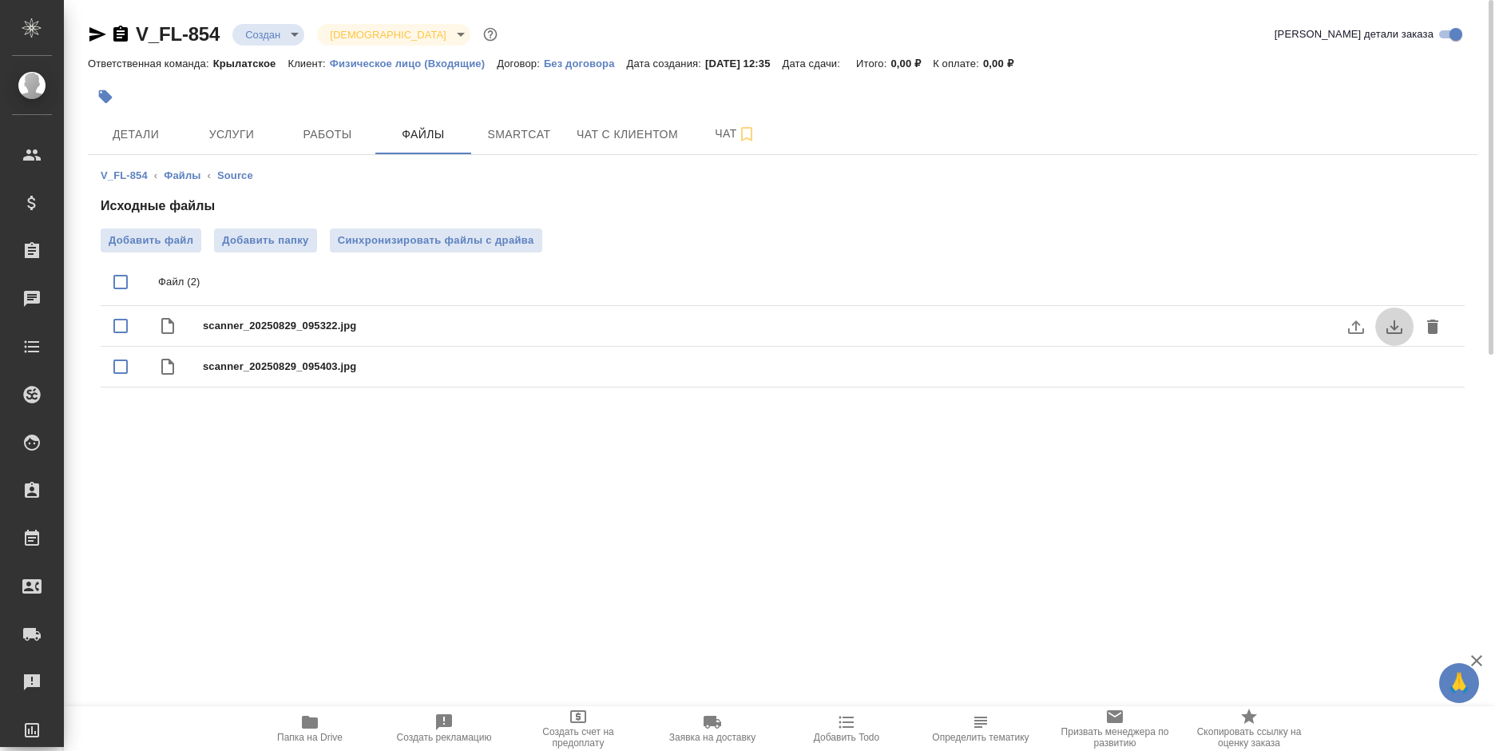
click at [1398, 321] on icon "download" at bounding box center [1394, 326] width 19 height 19
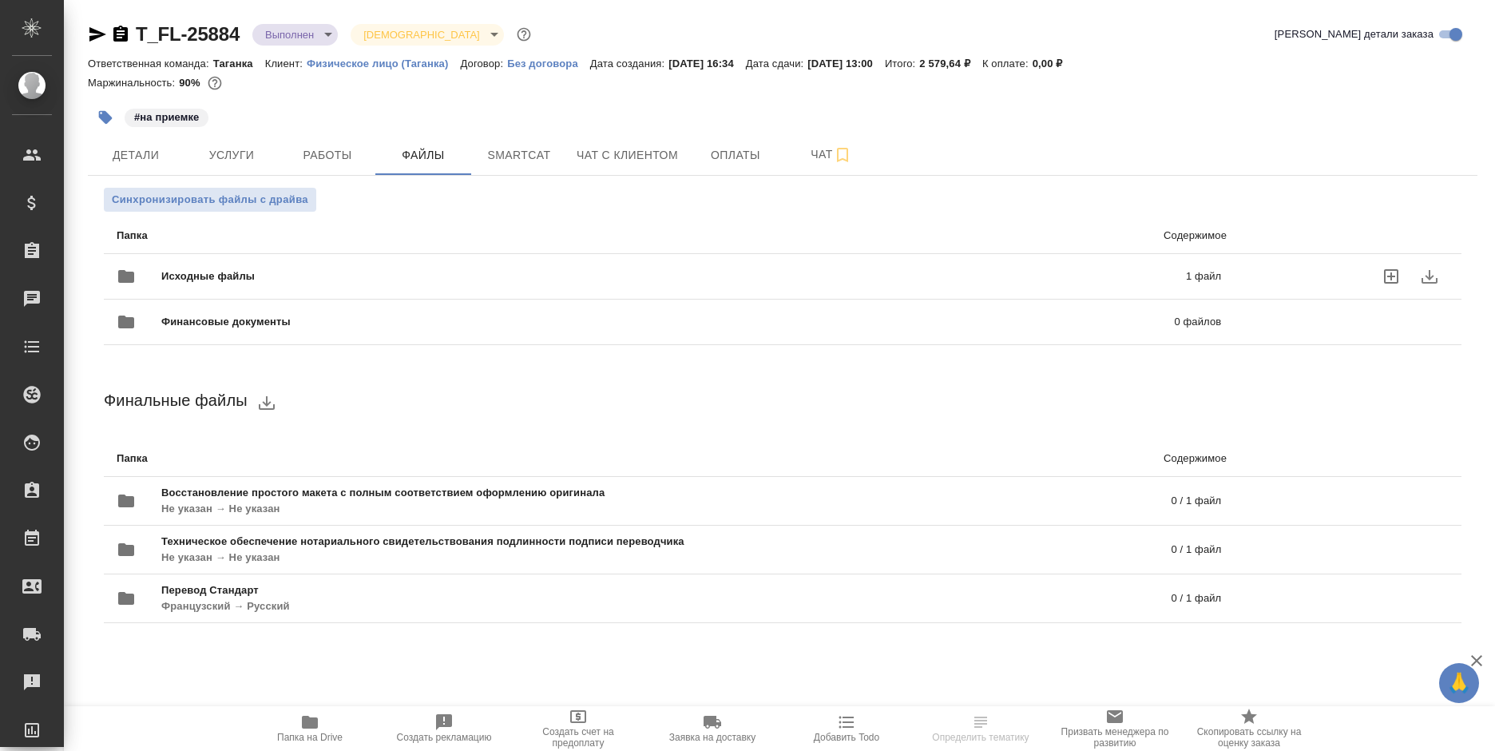
click at [648, 177] on div "Синхронизировать файлы с драйва Папка Содержимое Исходные файлы 1 файл Финансов…" at bounding box center [782, 424] width 1389 height 497
click at [643, 165] on button "Чат с клиентом" at bounding box center [627, 155] width 121 height 40
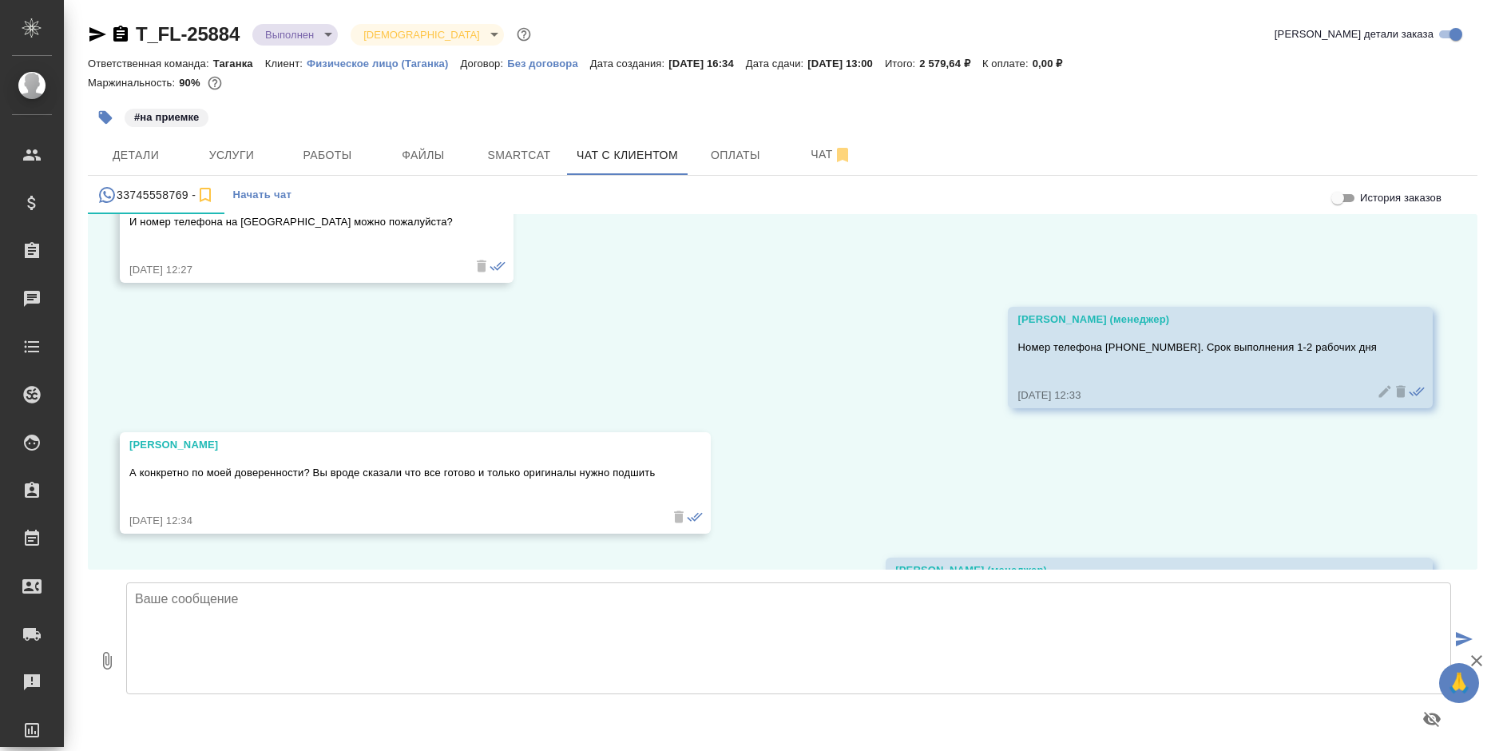
scroll to position [10214, 0]
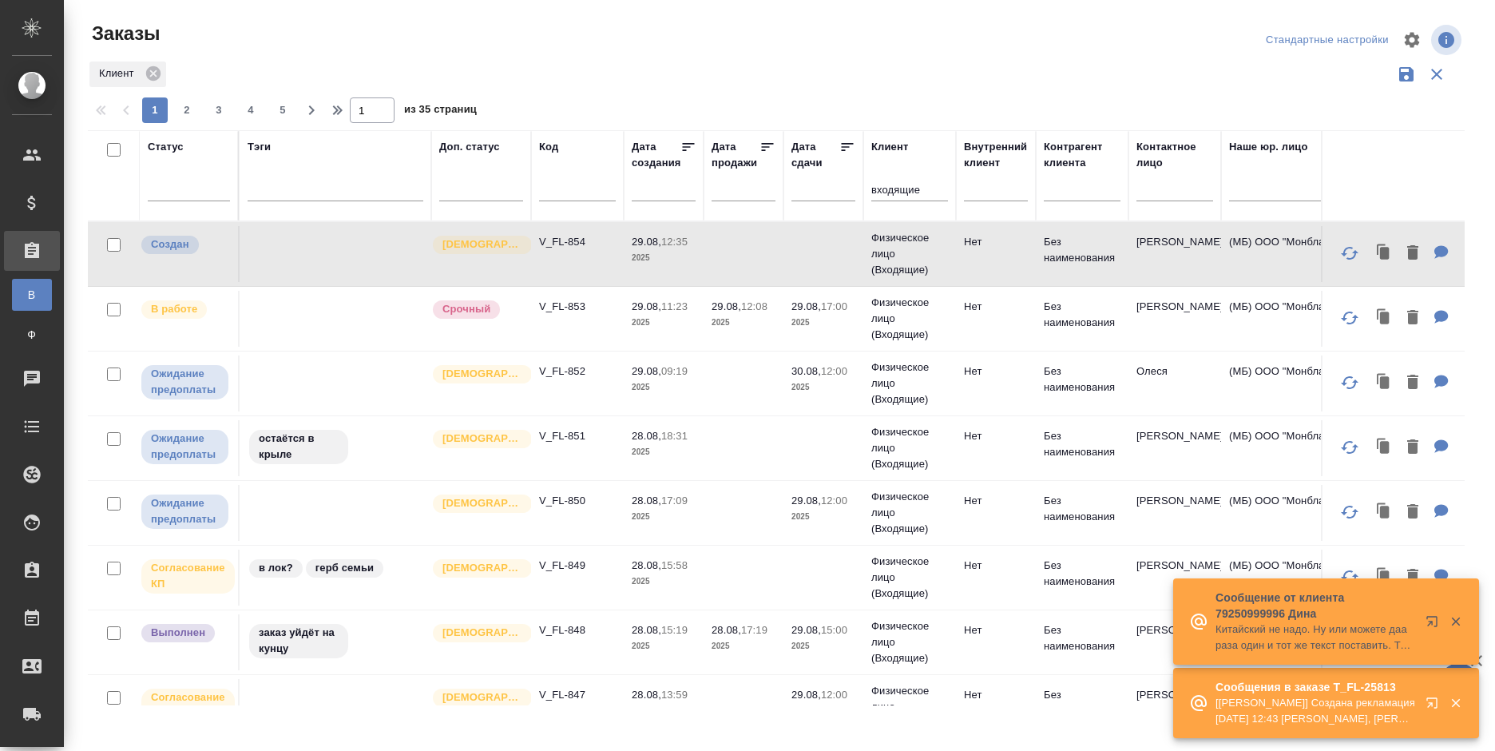
click at [1306, 712] on p "[Прохорова Анастасия] Создана рекламация 29 августа 2025 г., 12:43 Тарабановска…" at bounding box center [1315, 711] width 200 height 32
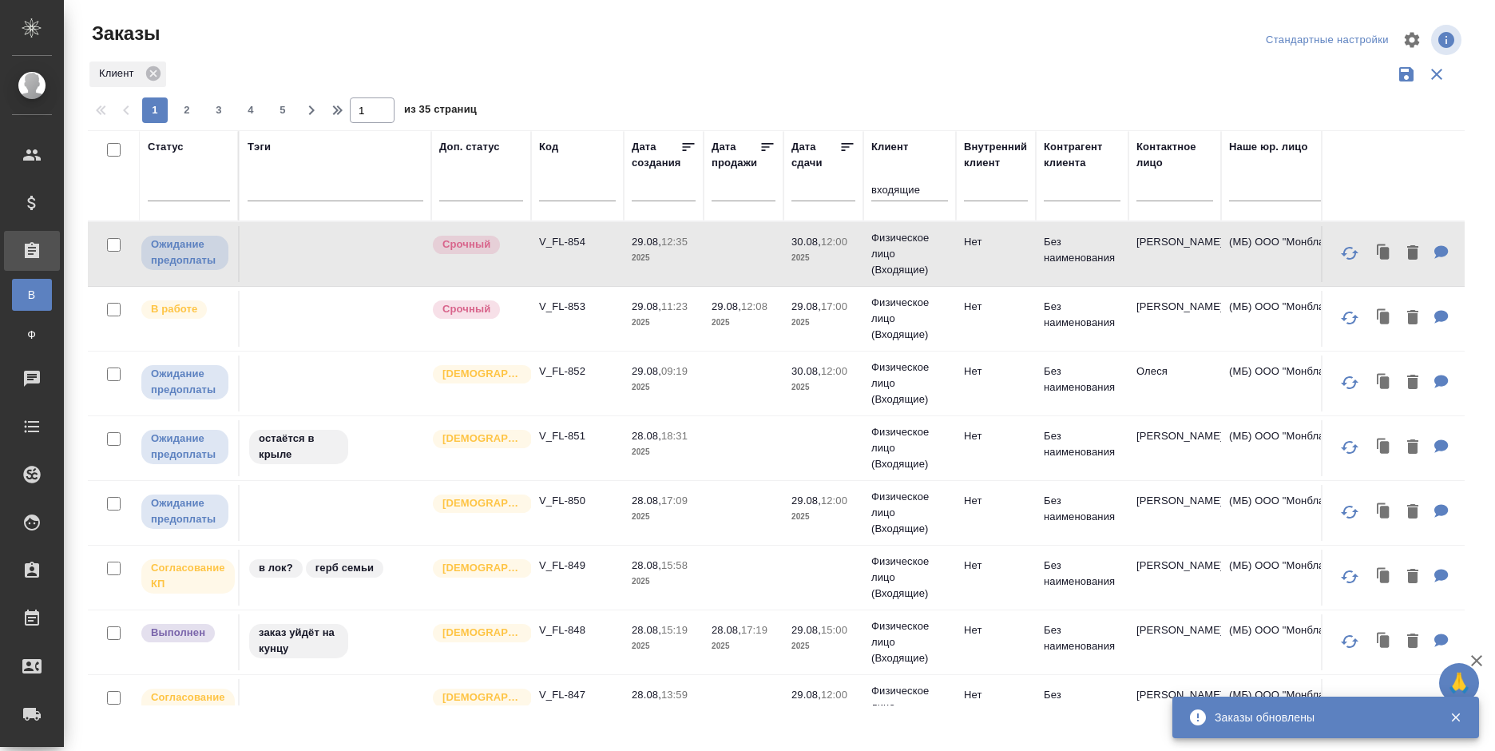
click at [375, 248] on td at bounding box center [336, 254] width 192 height 56
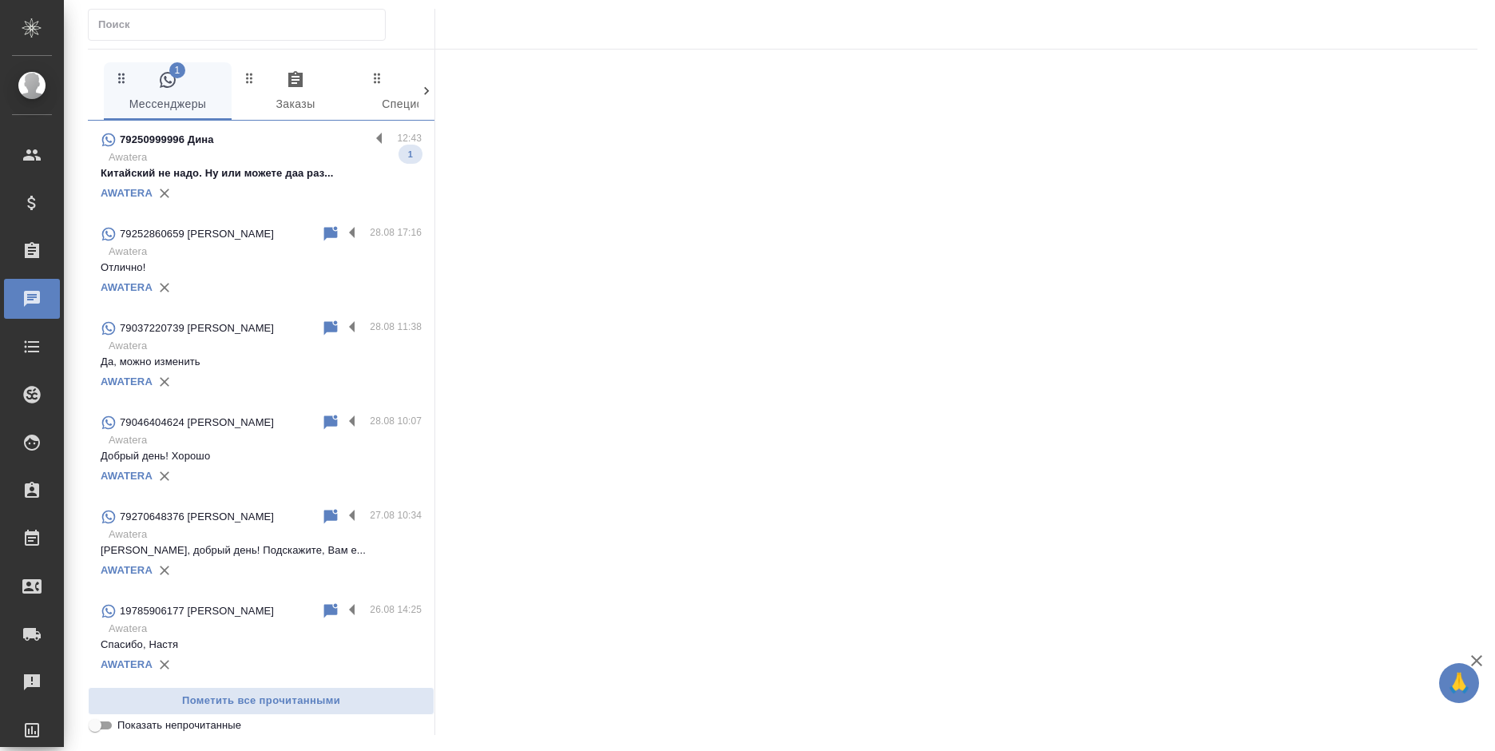
click at [309, 170] on p "Китайский не надо. Ну или можете даа раз..." at bounding box center [261, 173] width 321 height 16
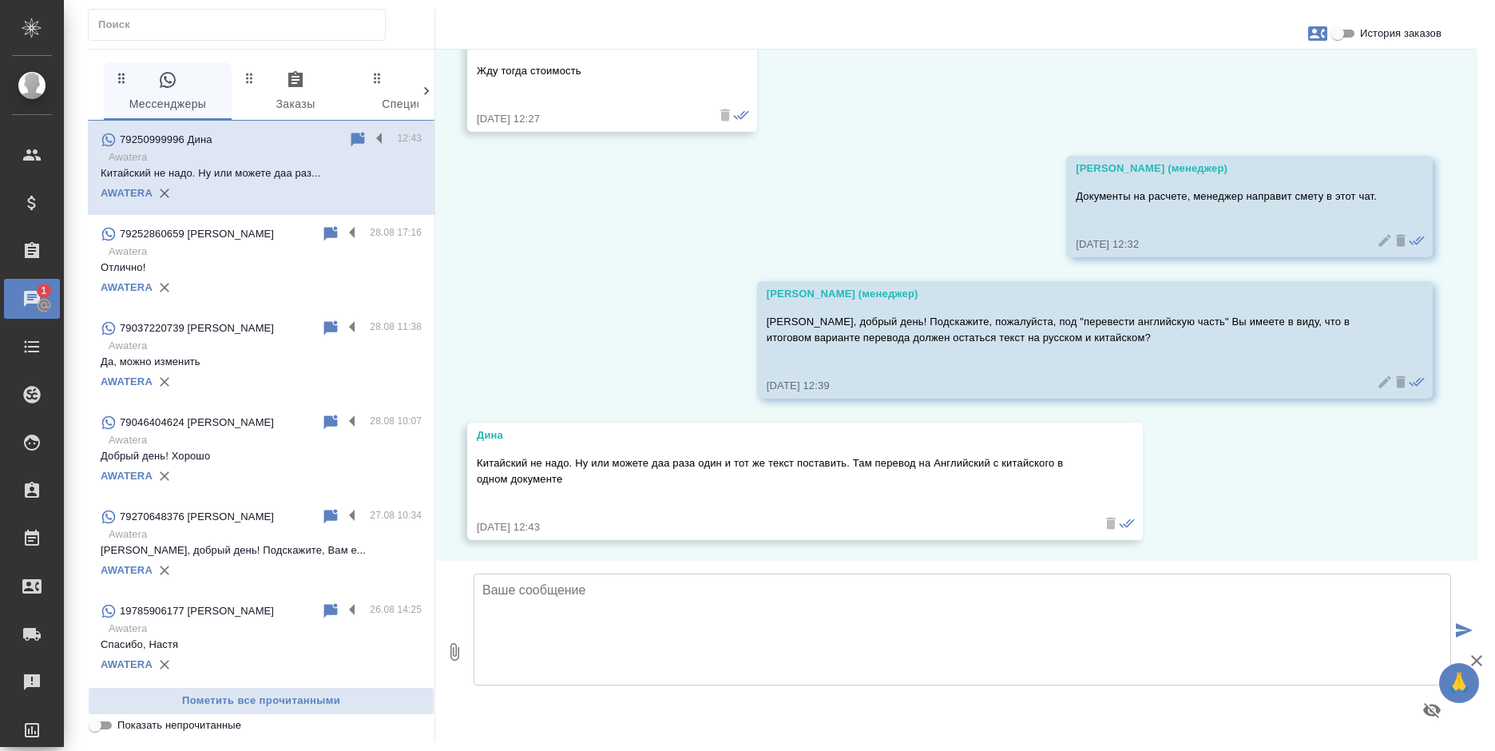
scroll to position [1041, 0]
click at [1346, 37] on input "История заказов" at bounding box center [1337, 33] width 57 height 19
checkbox input "true"
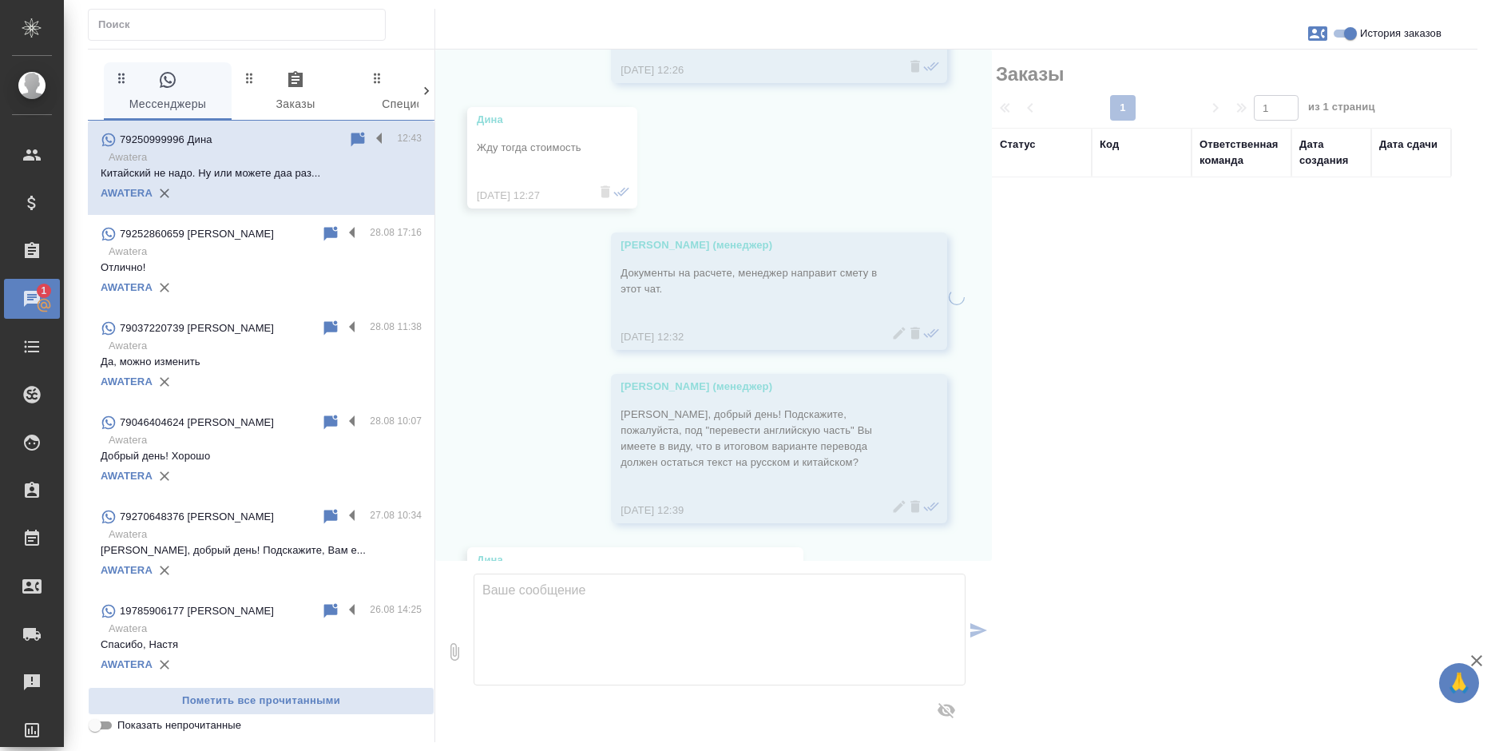
scroll to position [1121, 0]
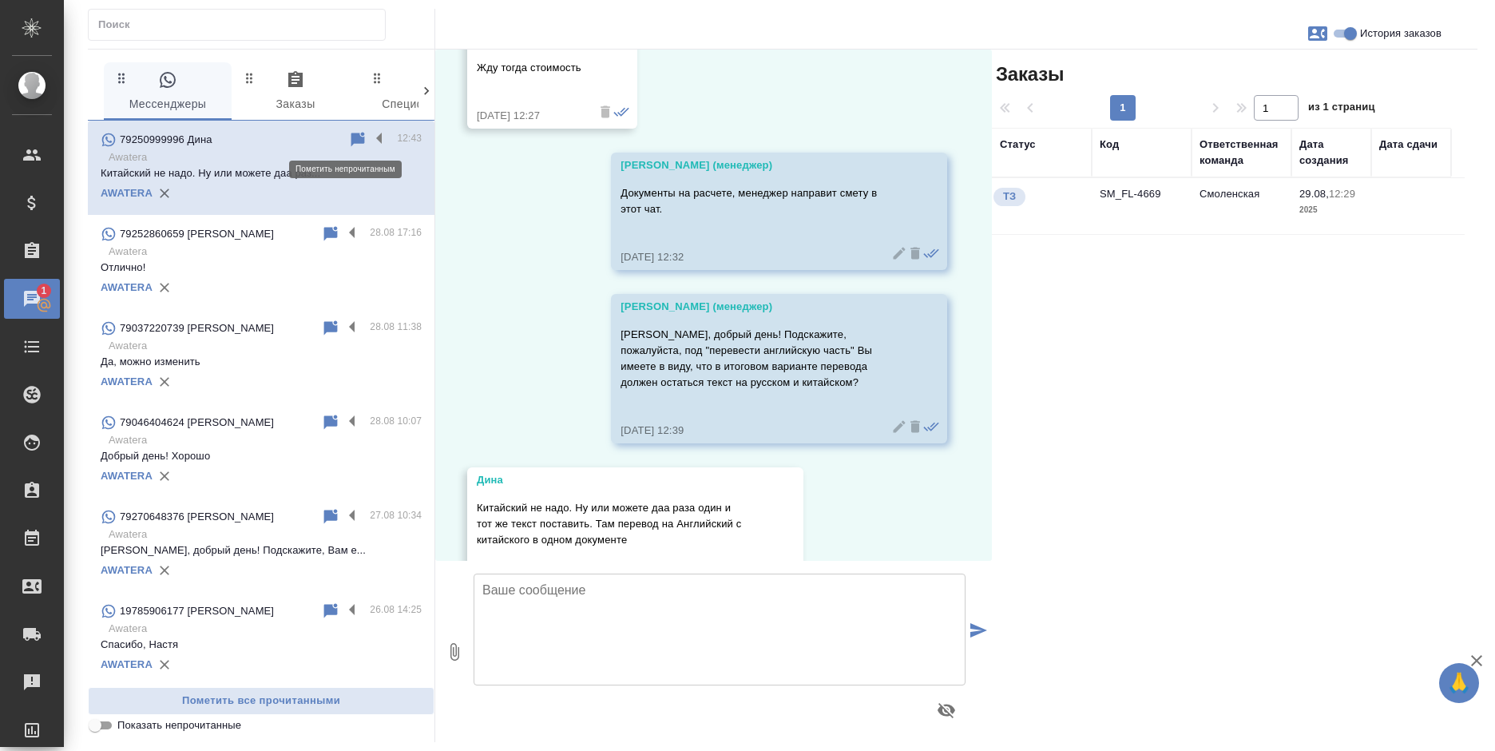
click at [354, 134] on icon at bounding box center [357, 139] width 19 height 19
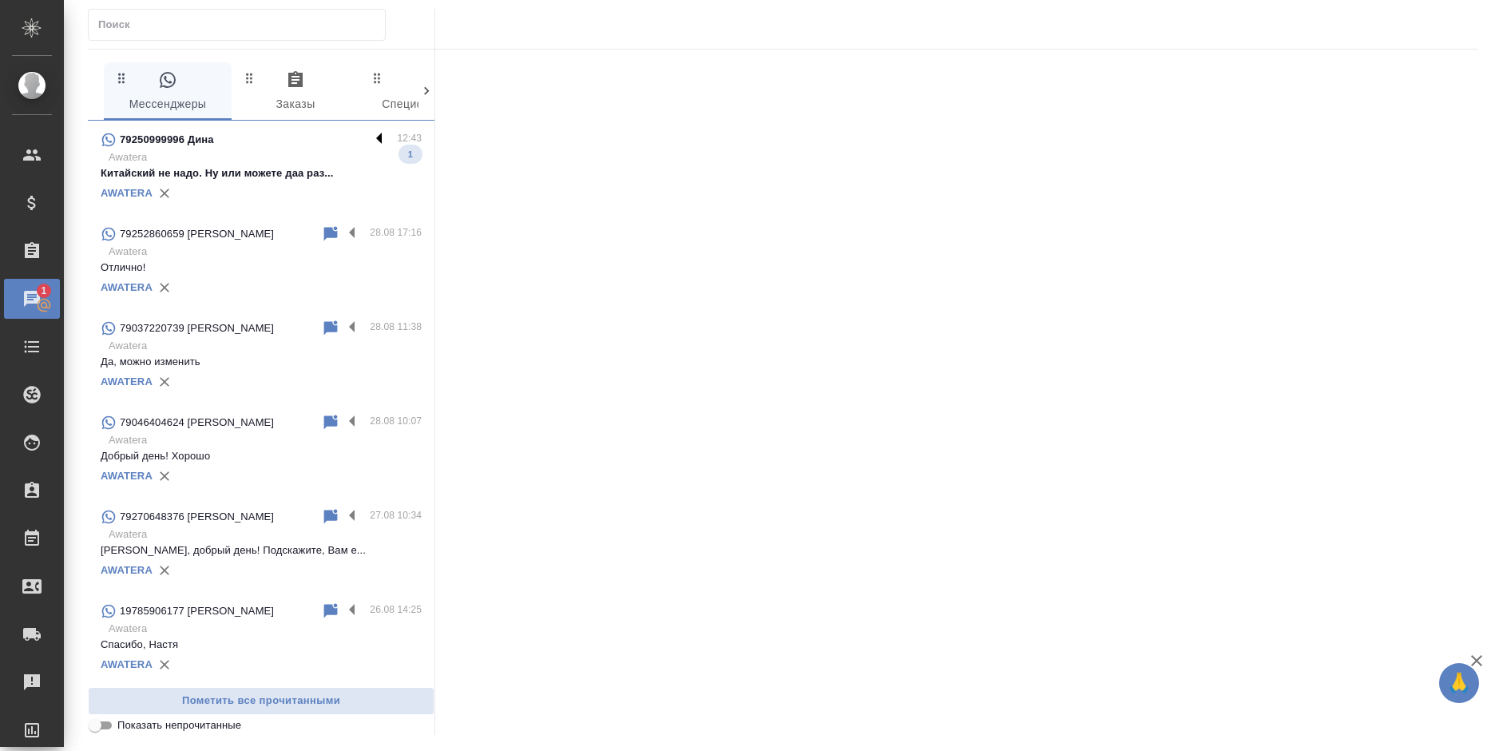
click at [370, 136] on label at bounding box center [383, 139] width 27 height 18
click at [0, 0] on input "checkbox" at bounding box center [0, 0] width 0 height 0
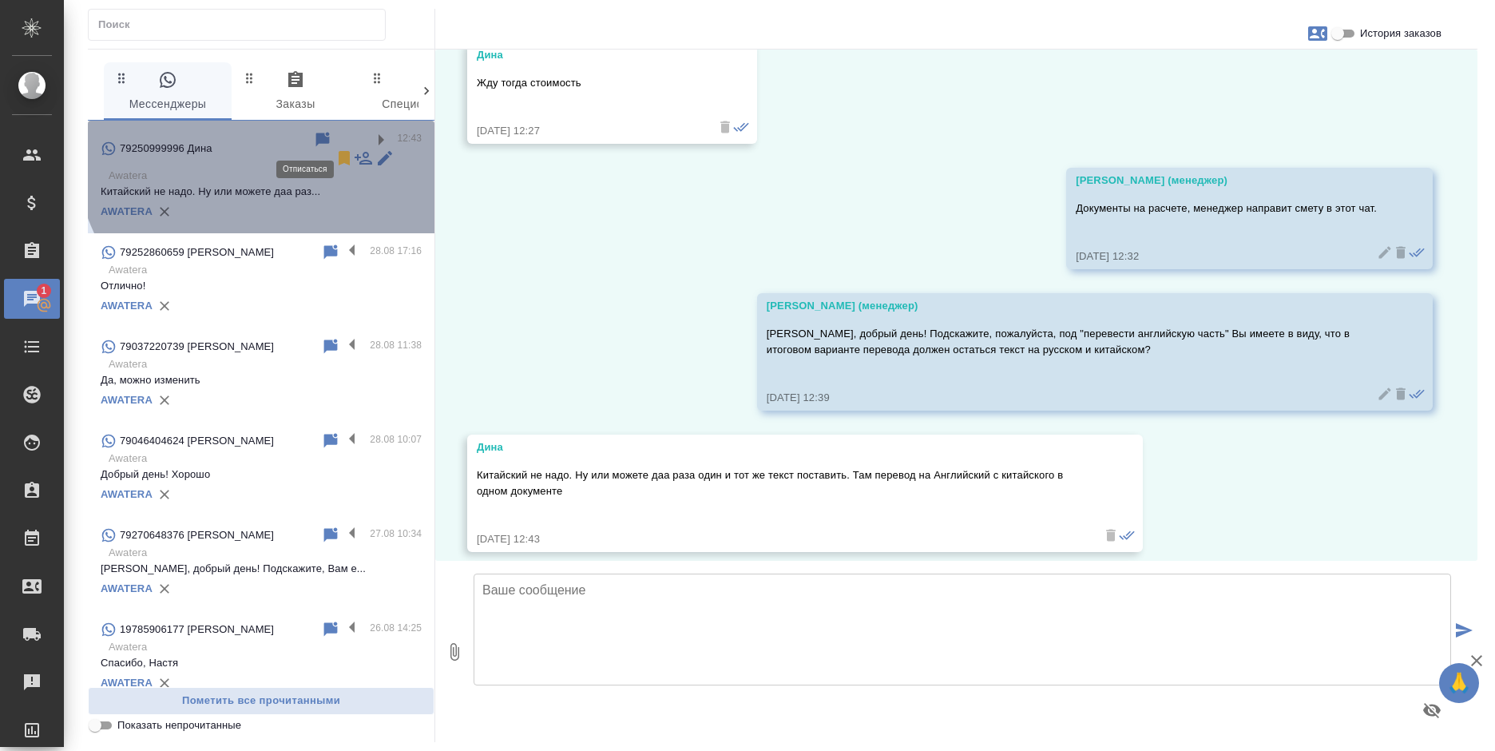
click at [335, 149] on icon at bounding box center [344, 158] width 19 height 19
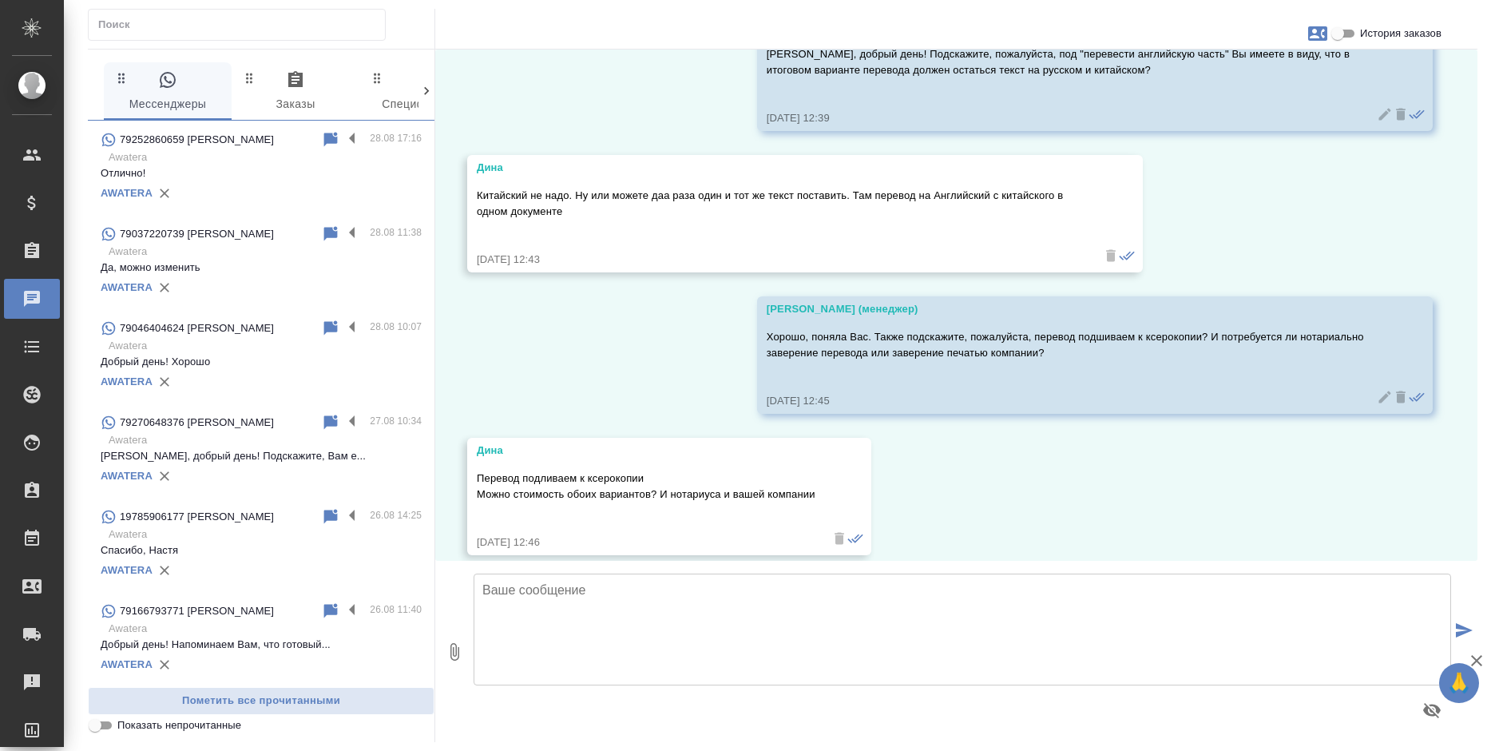
scroll to position [1324, 0]
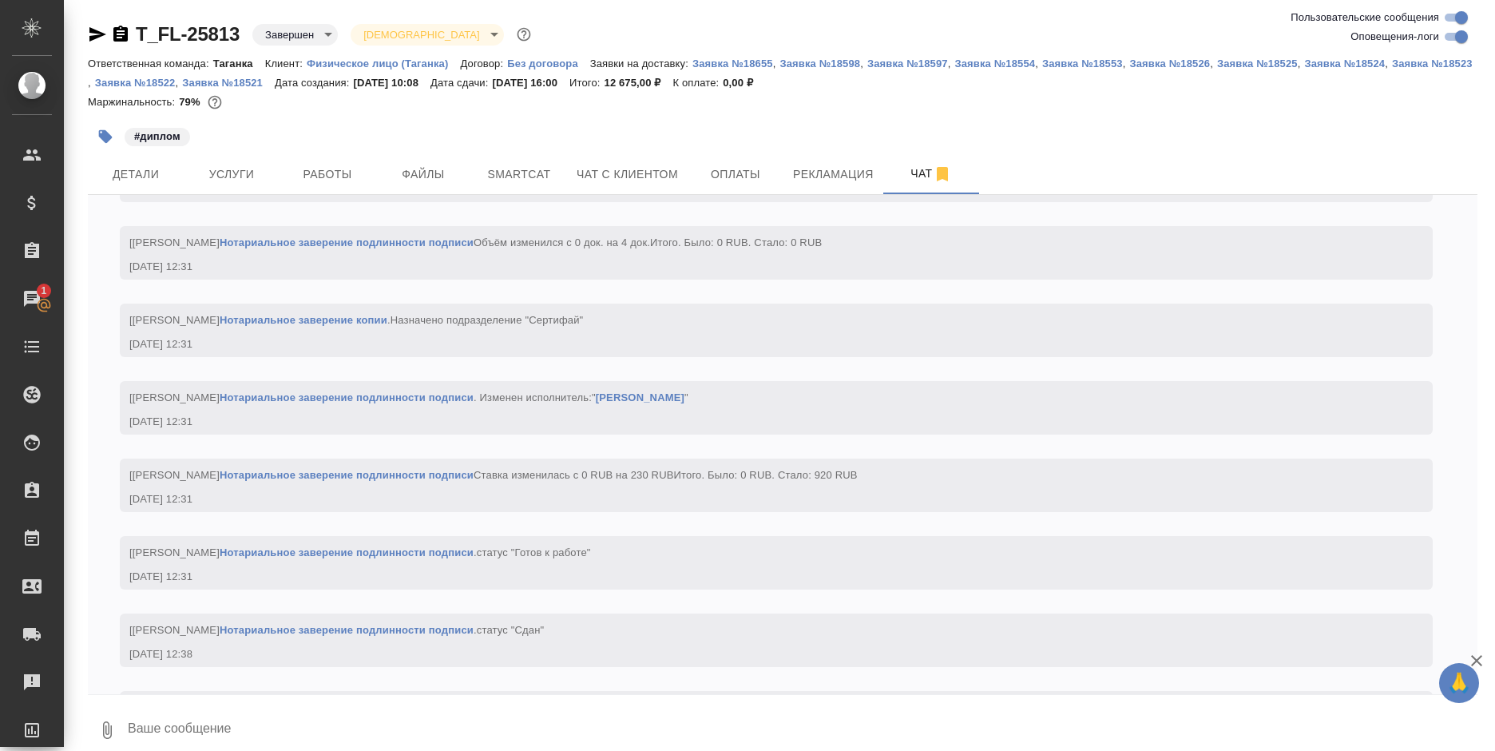
scroll to position [6784, 0]
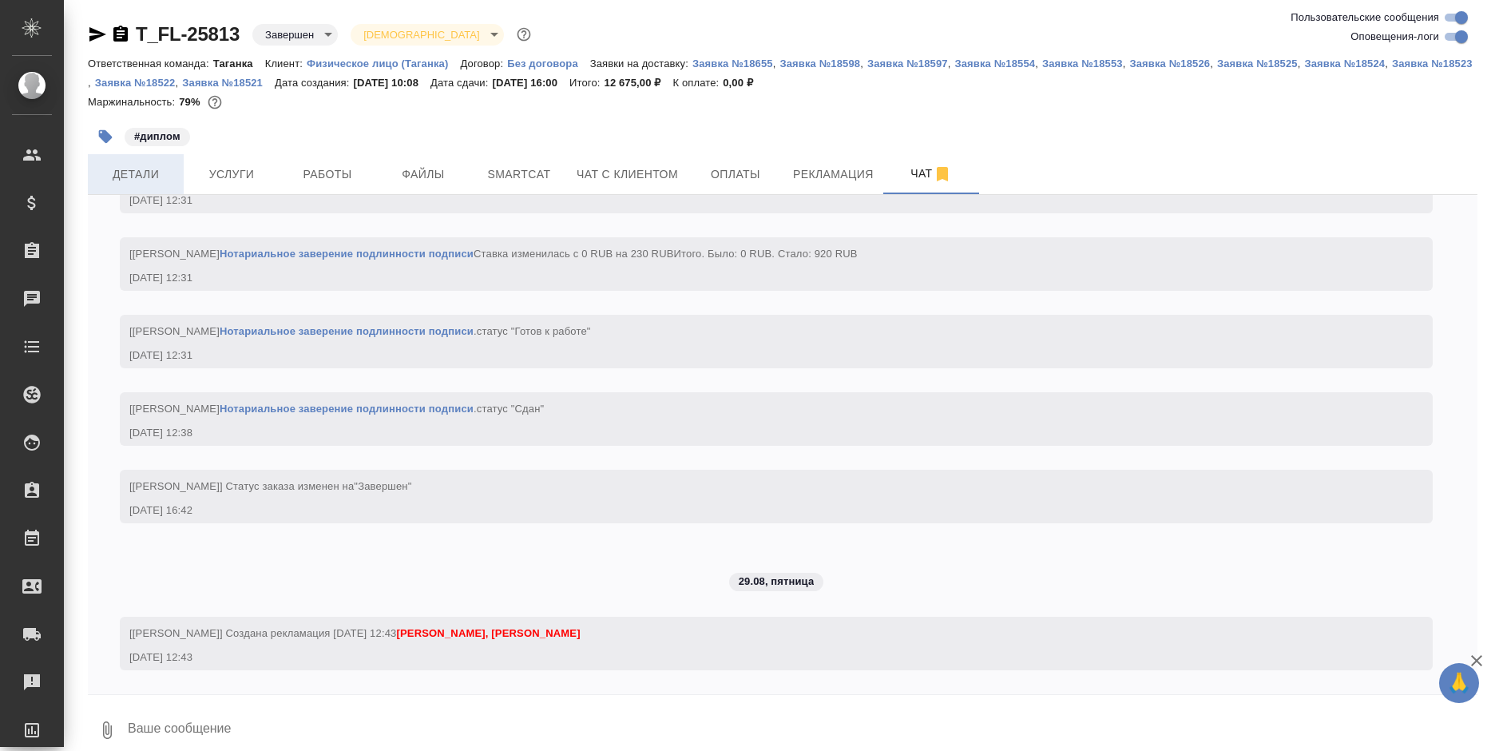
click at [146, 166] on span "Детали" at bounding box center [135, 174] width 77 height 20
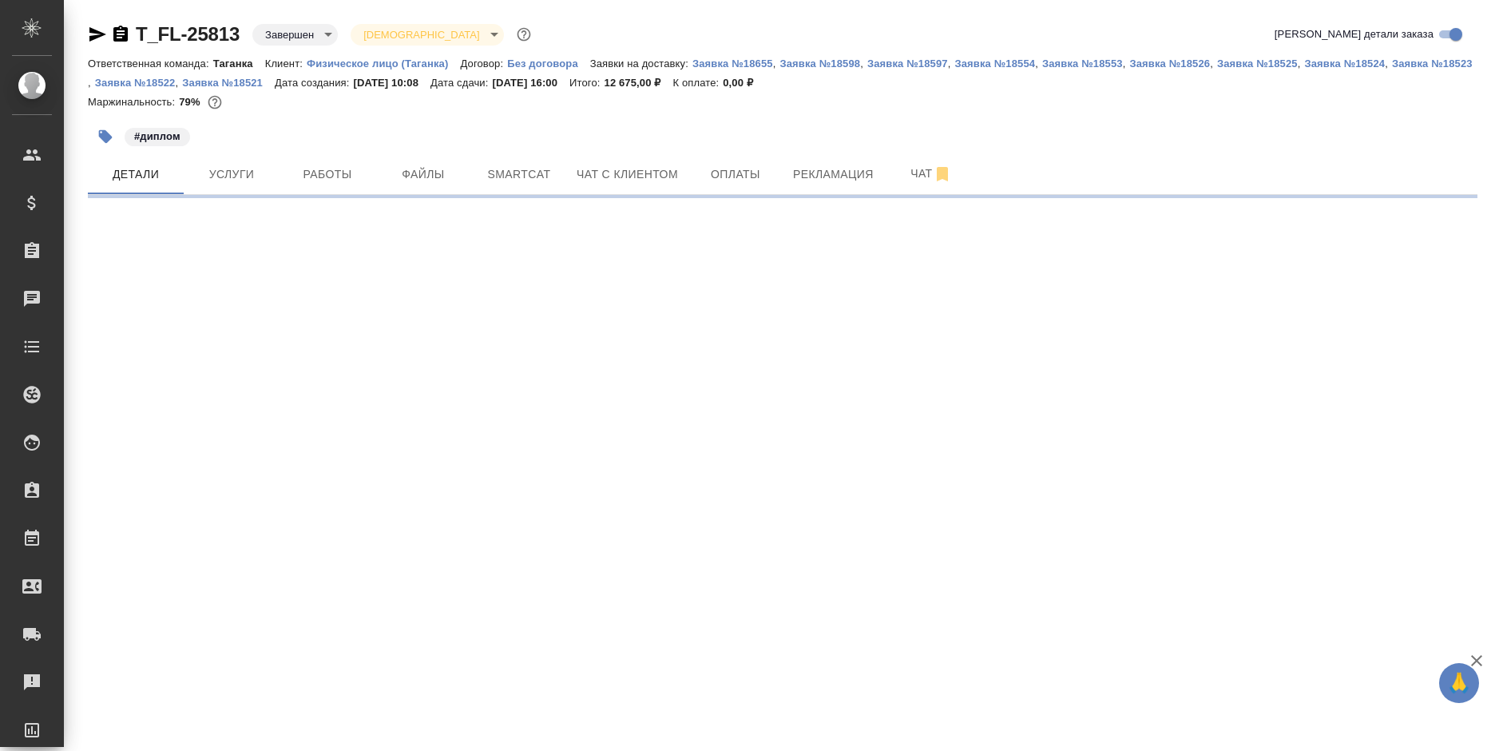
select select "RU"
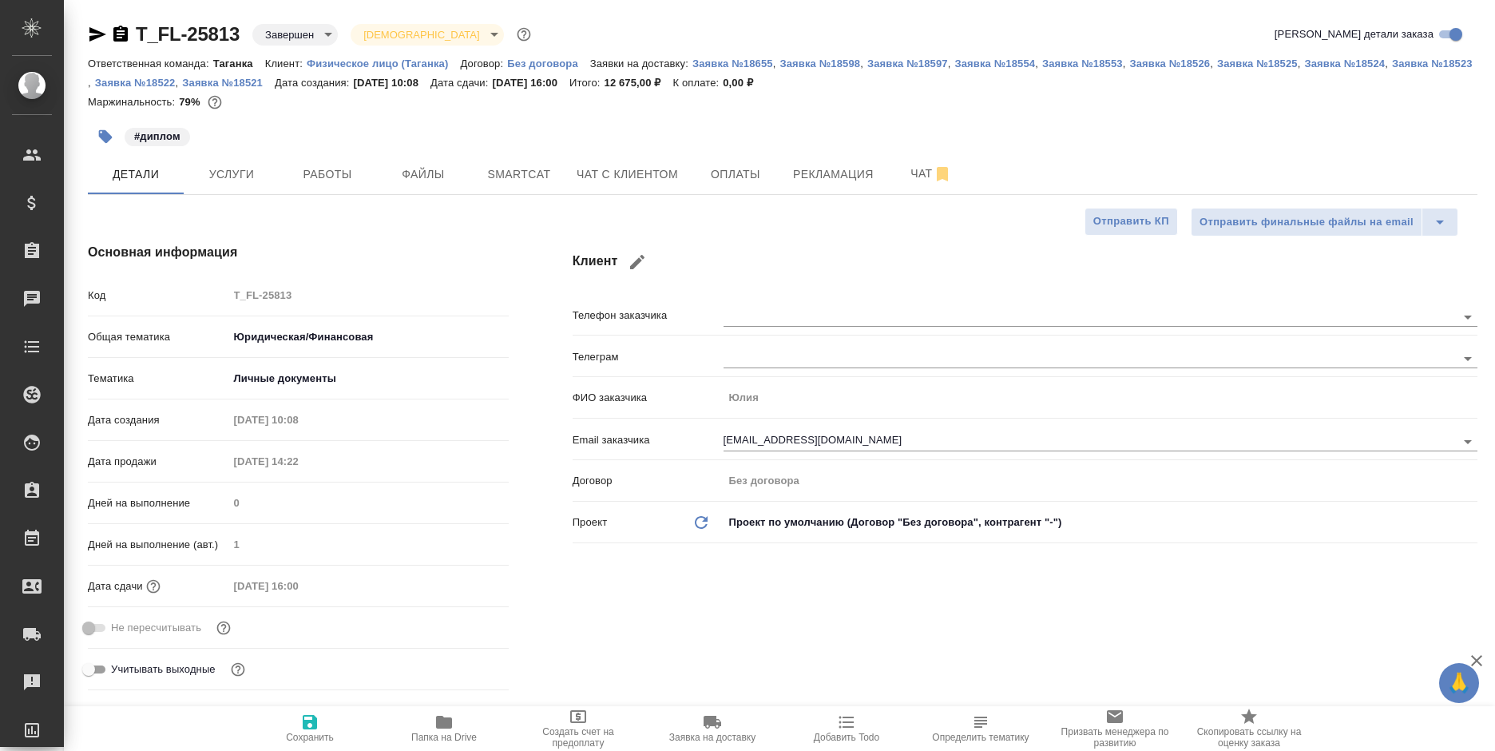
type textarea "x"
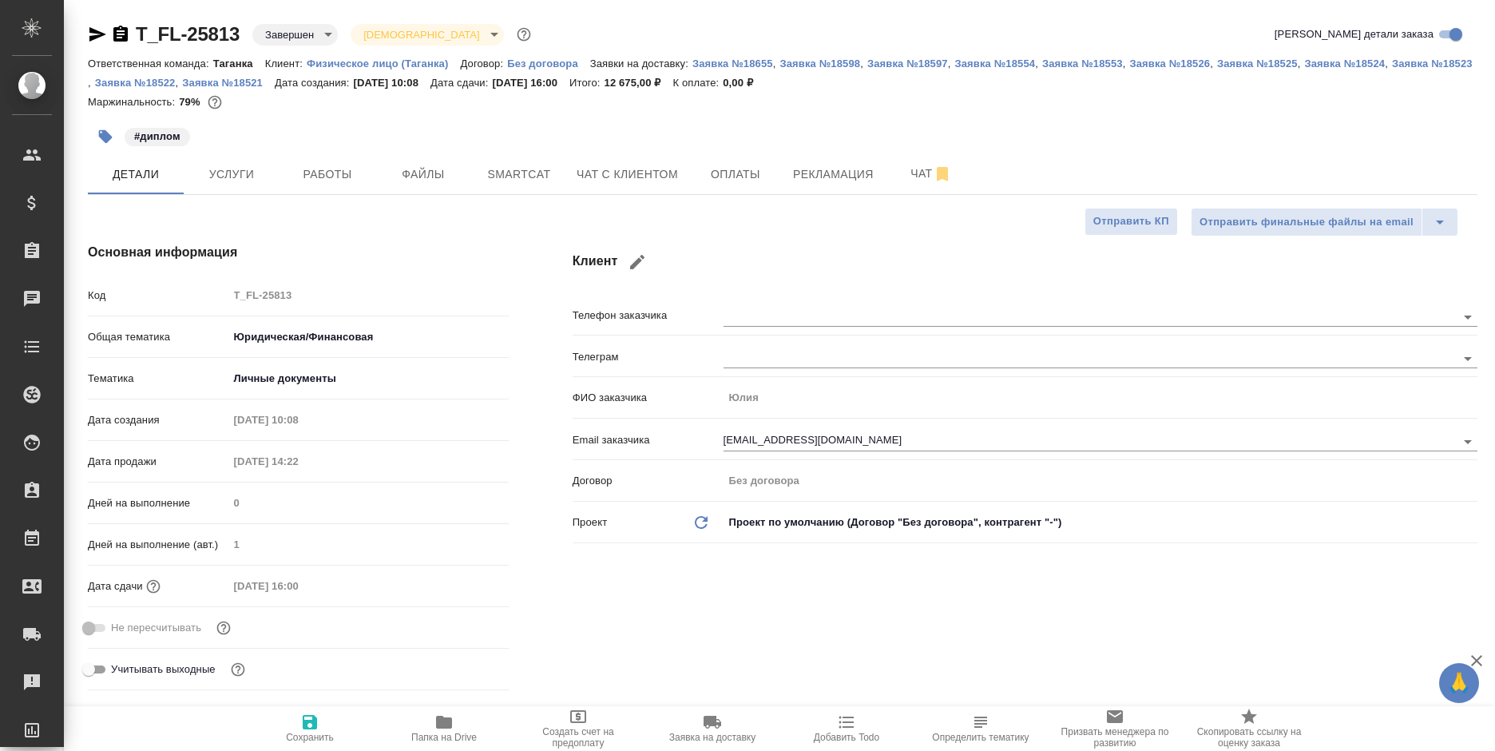
type textarea "x"
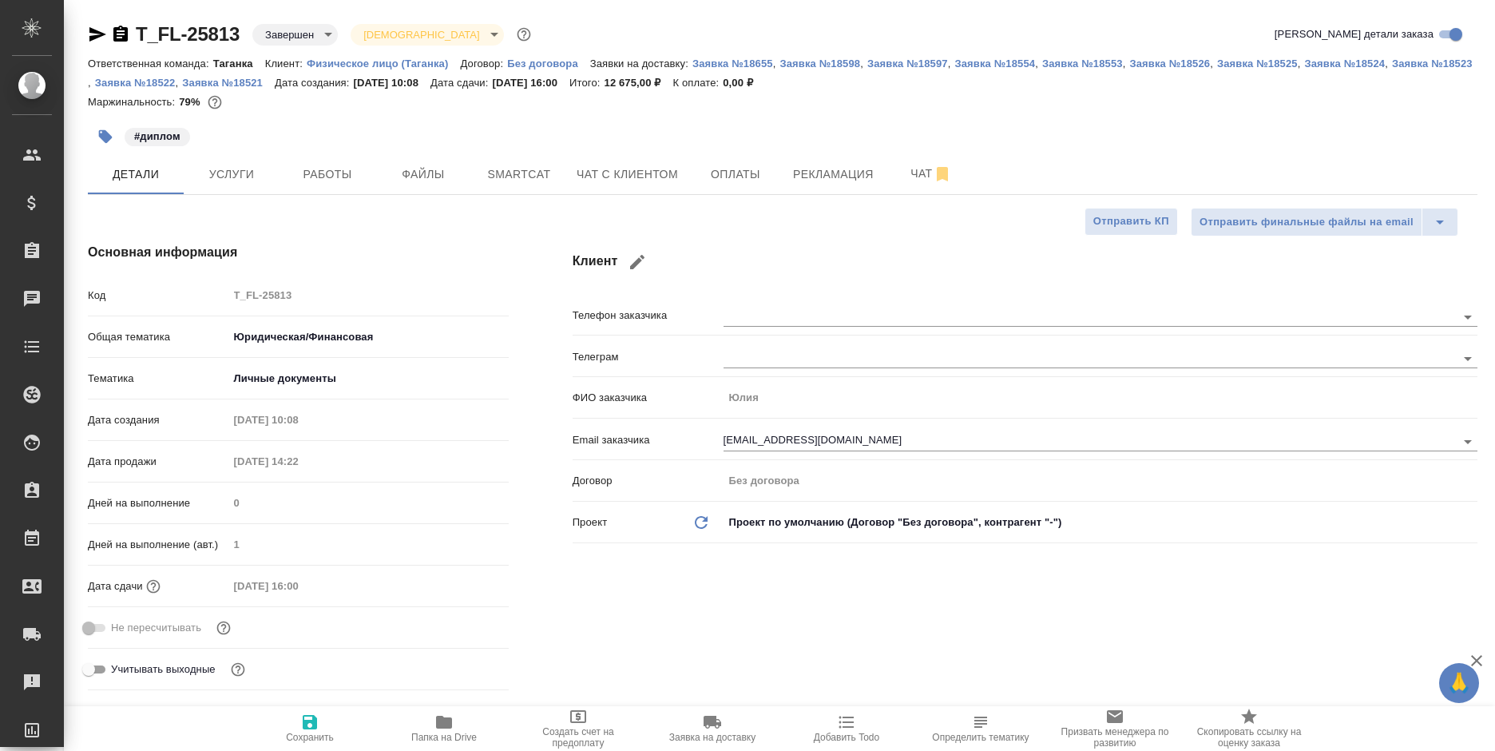
type textarea "x"
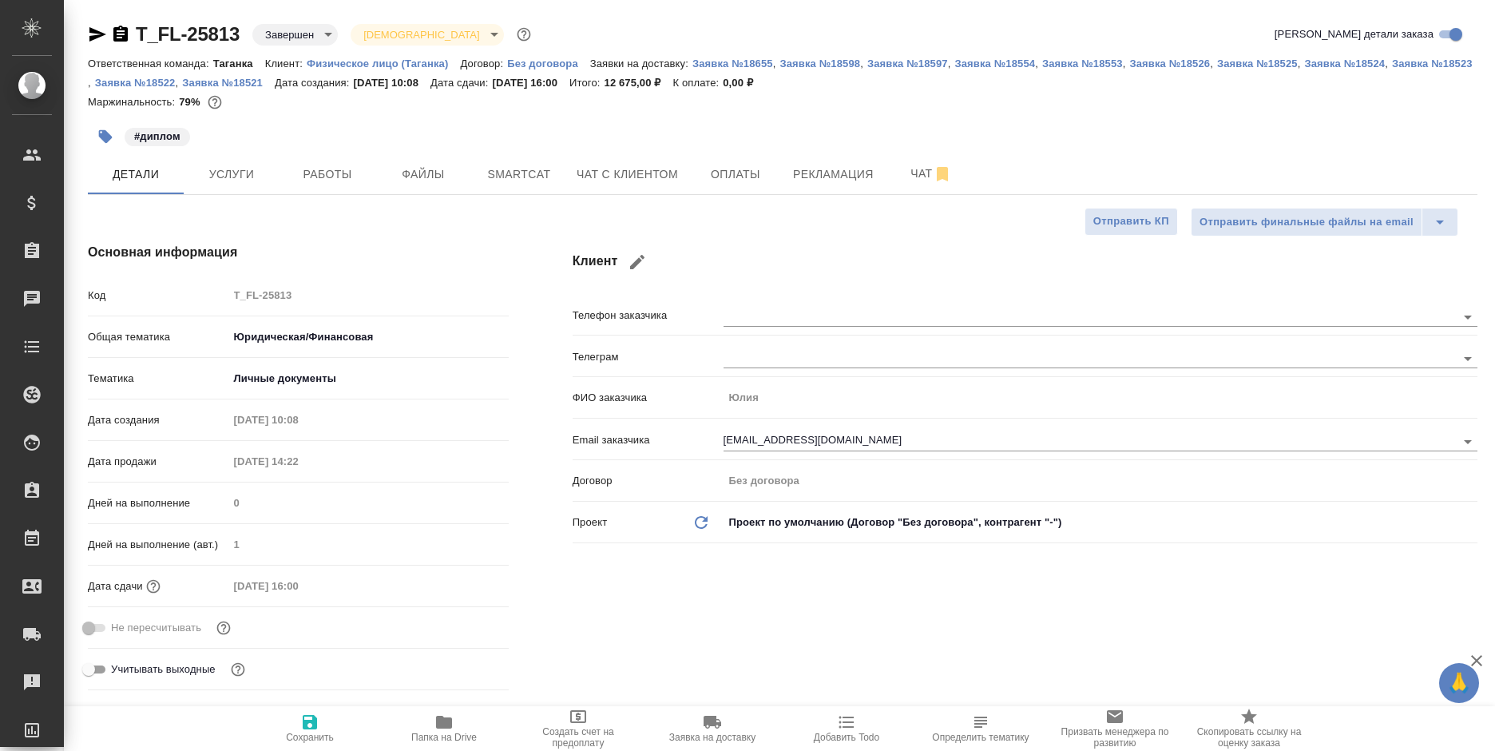
click at [116, 42] on icon "button" at bounding box center [120, 34] width 14 height 16
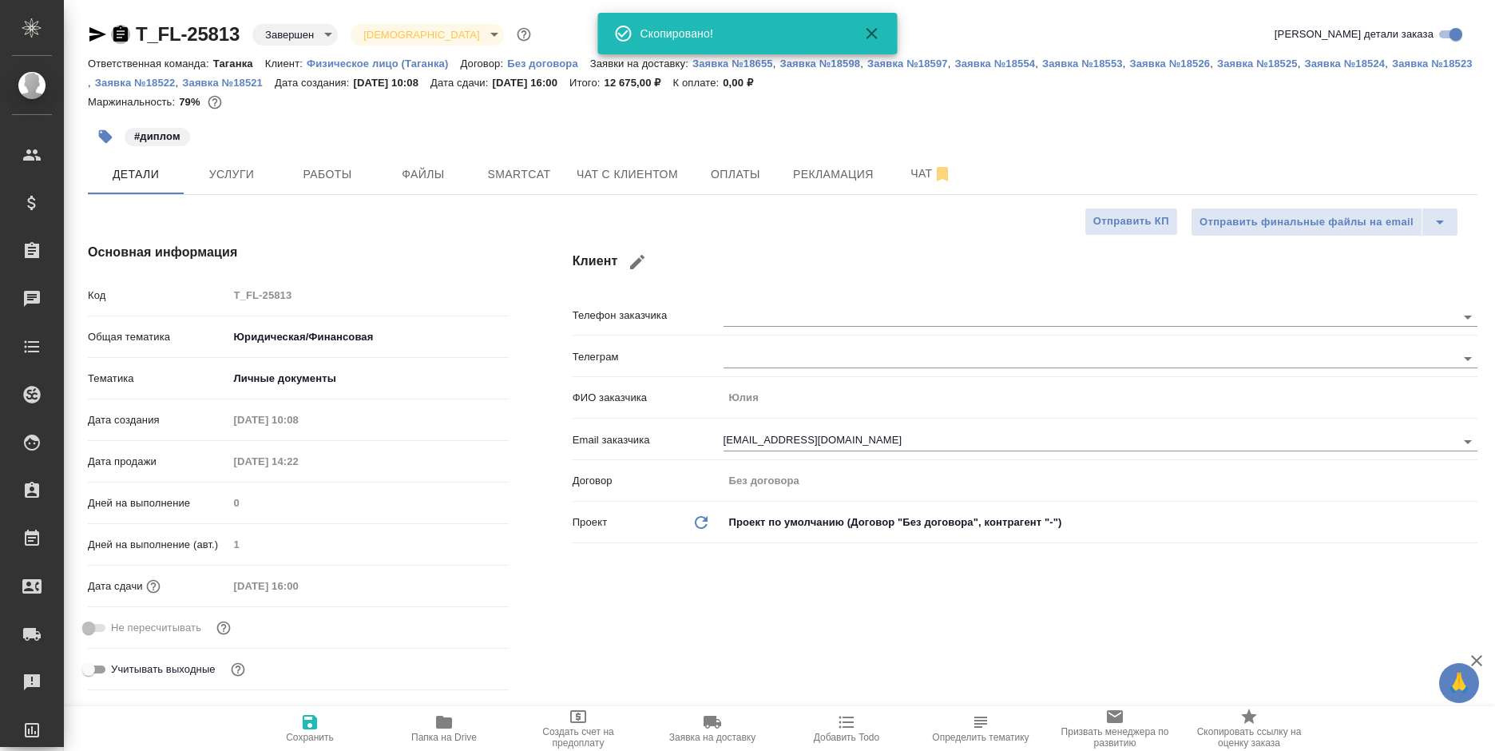
click at [116, 42] on icon "button" at bounding box center [120, 34] width 14 height 16
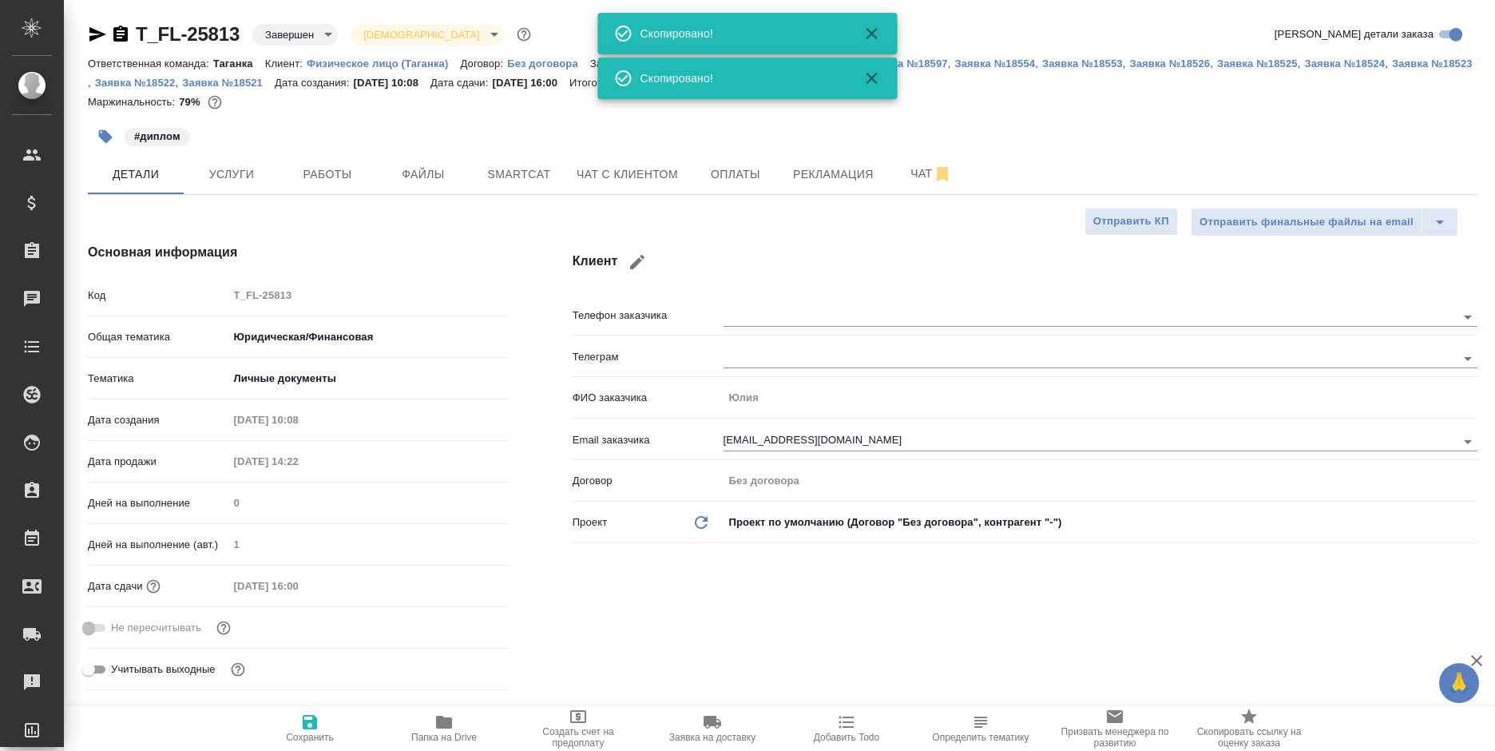
type textarea "x"
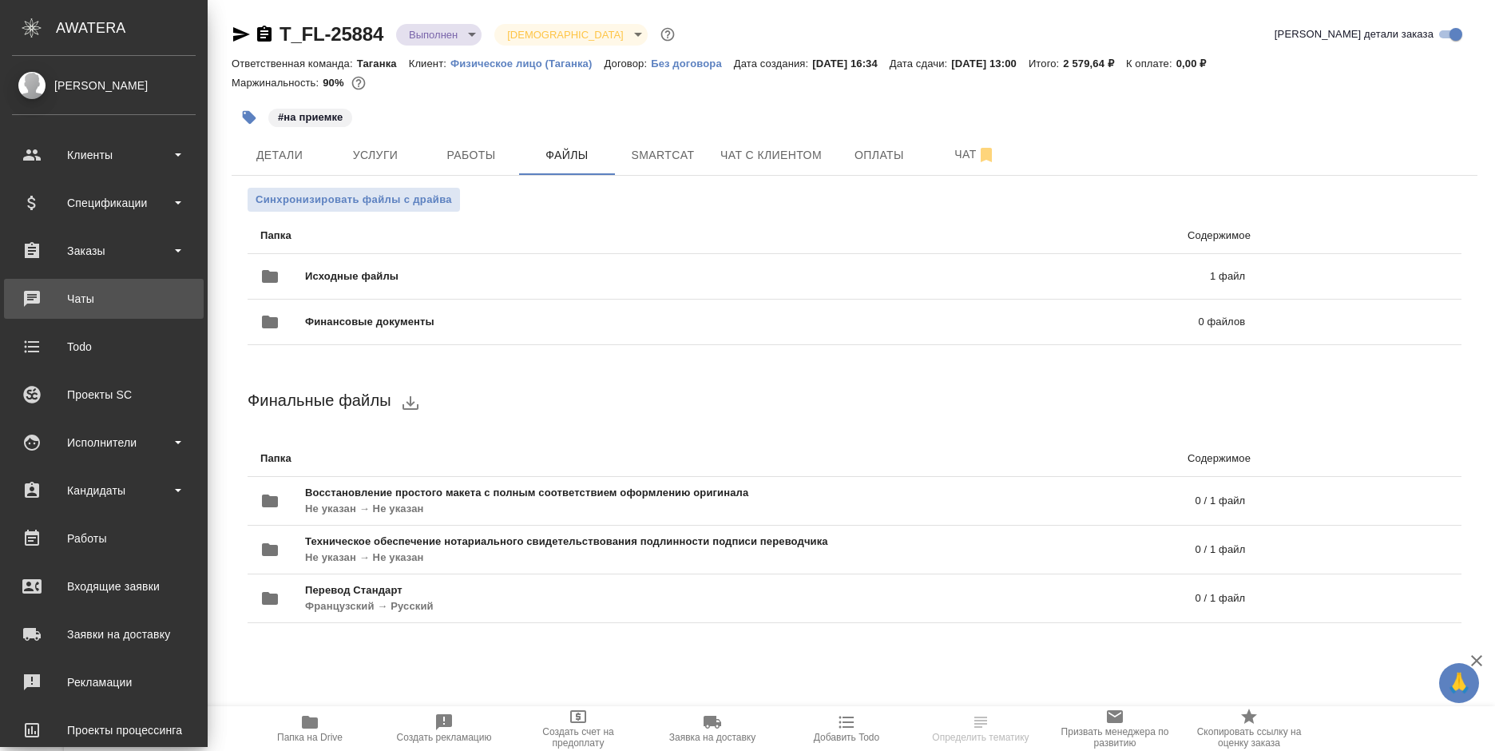
click at [36, 299] on div "Чаты" at bounding box center [104, 299] width 184 height 24
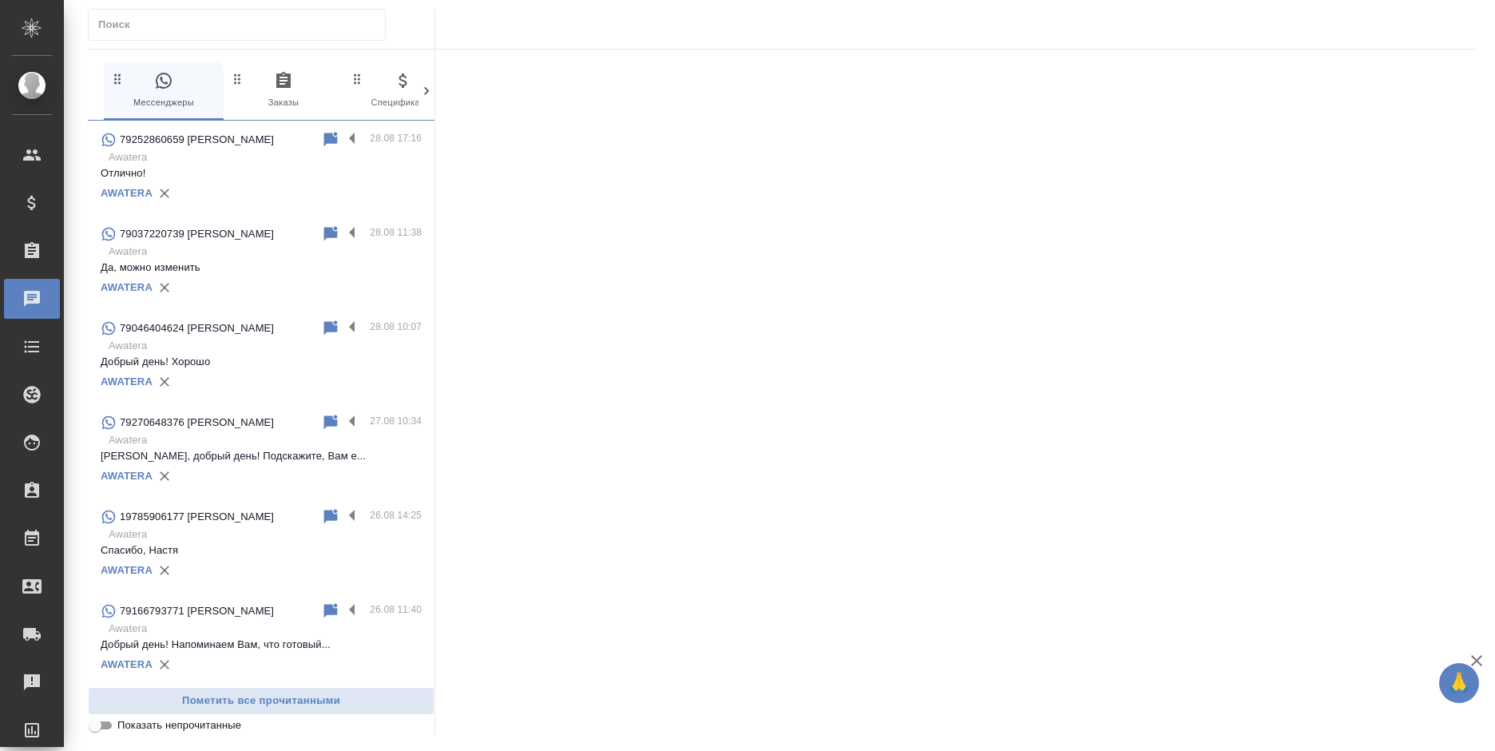
click at [298, 86] on span "0 Заказы" at bounding box center [283, 90] width 107 height 39
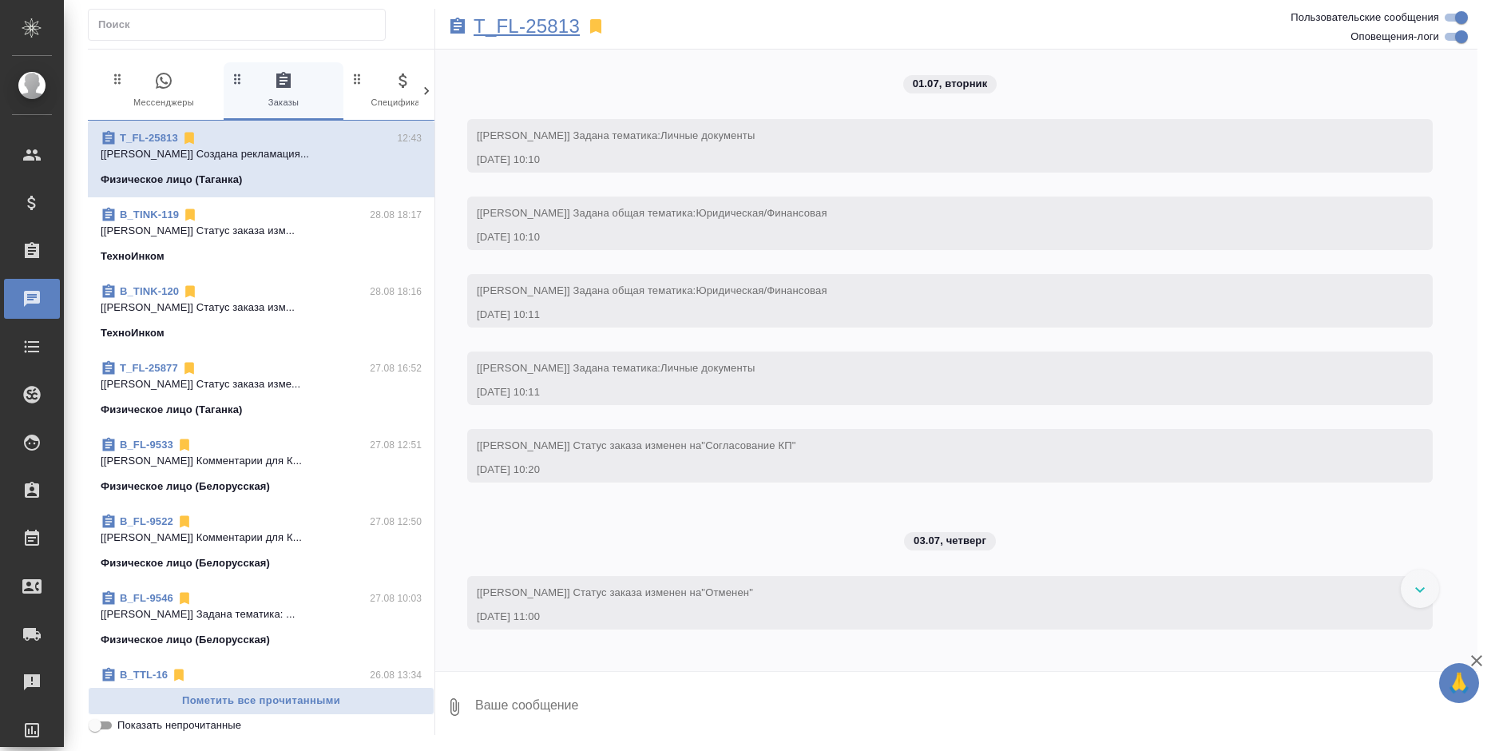
click at [514, 24] on p "T_FL-25813" at bounding box center [527, 26] width 106 height 16
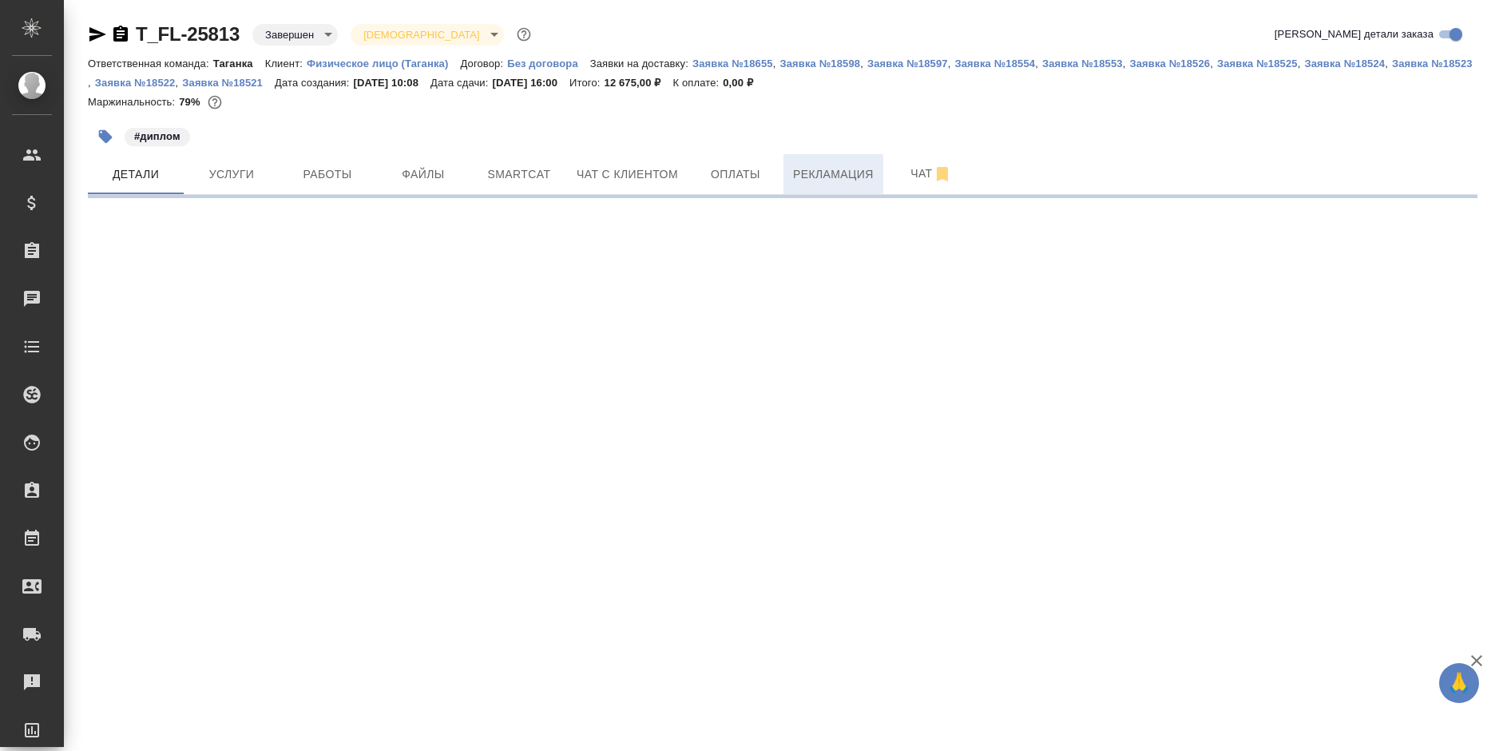
click at [805, 188] on button "Рекламация" at bounding box center [833, 174] width 100 height 40
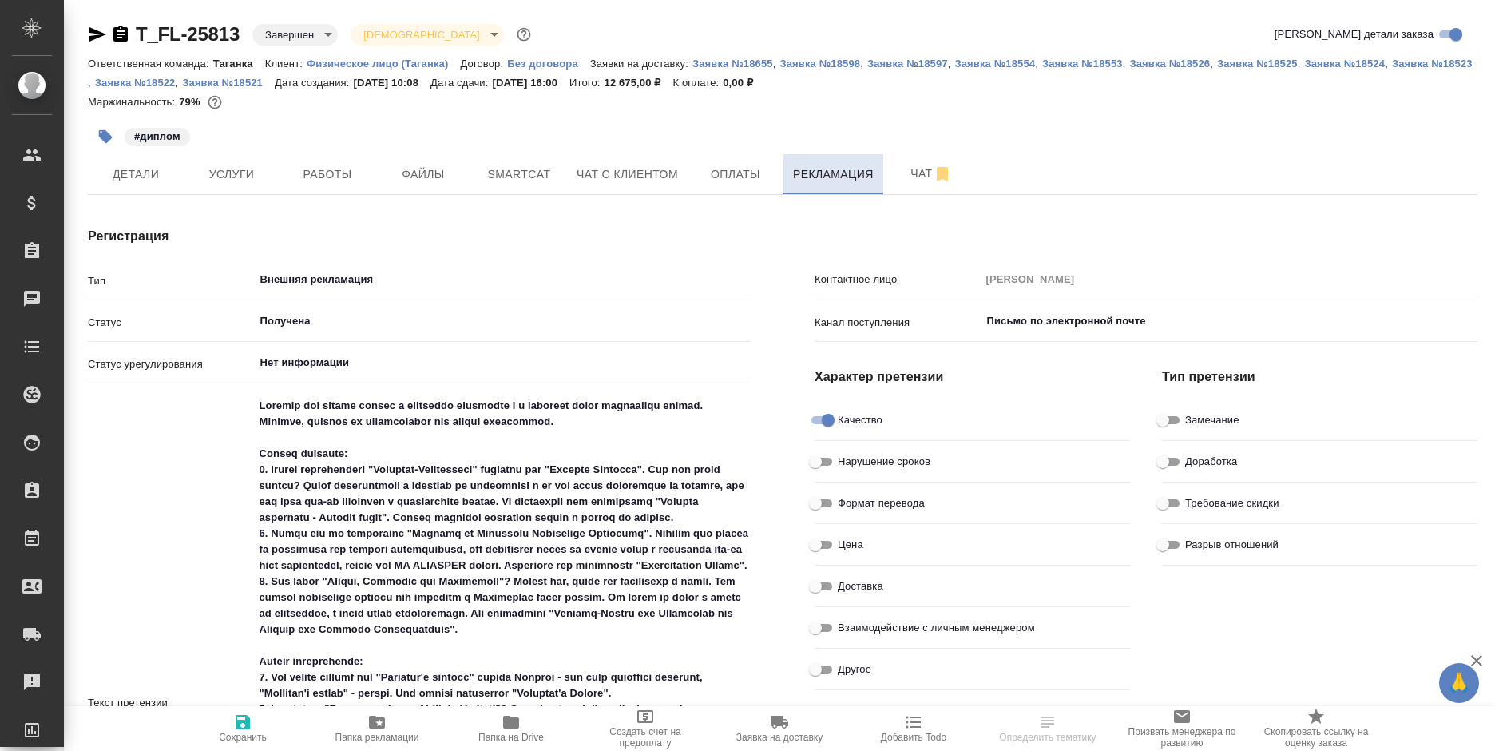
type textarea "x"
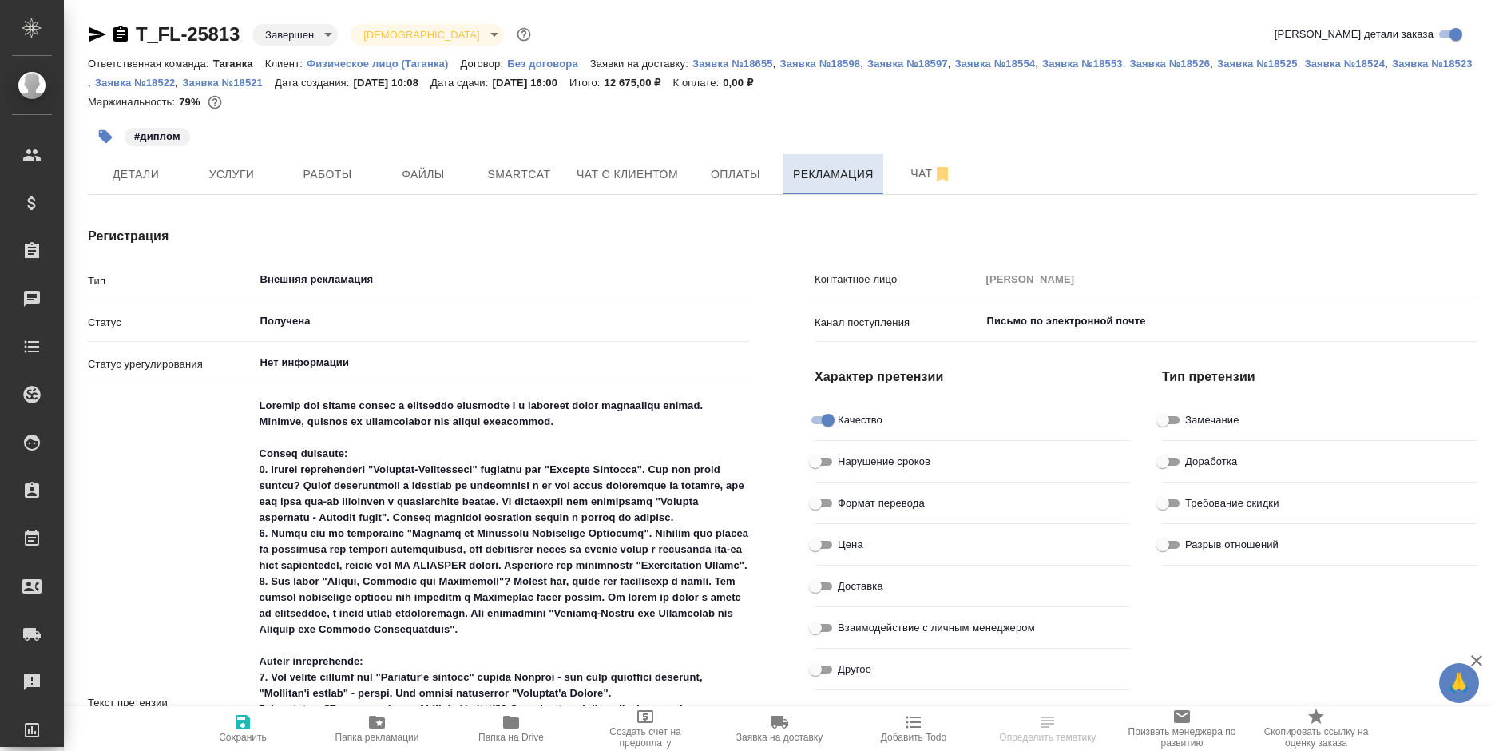
type textarea "x"
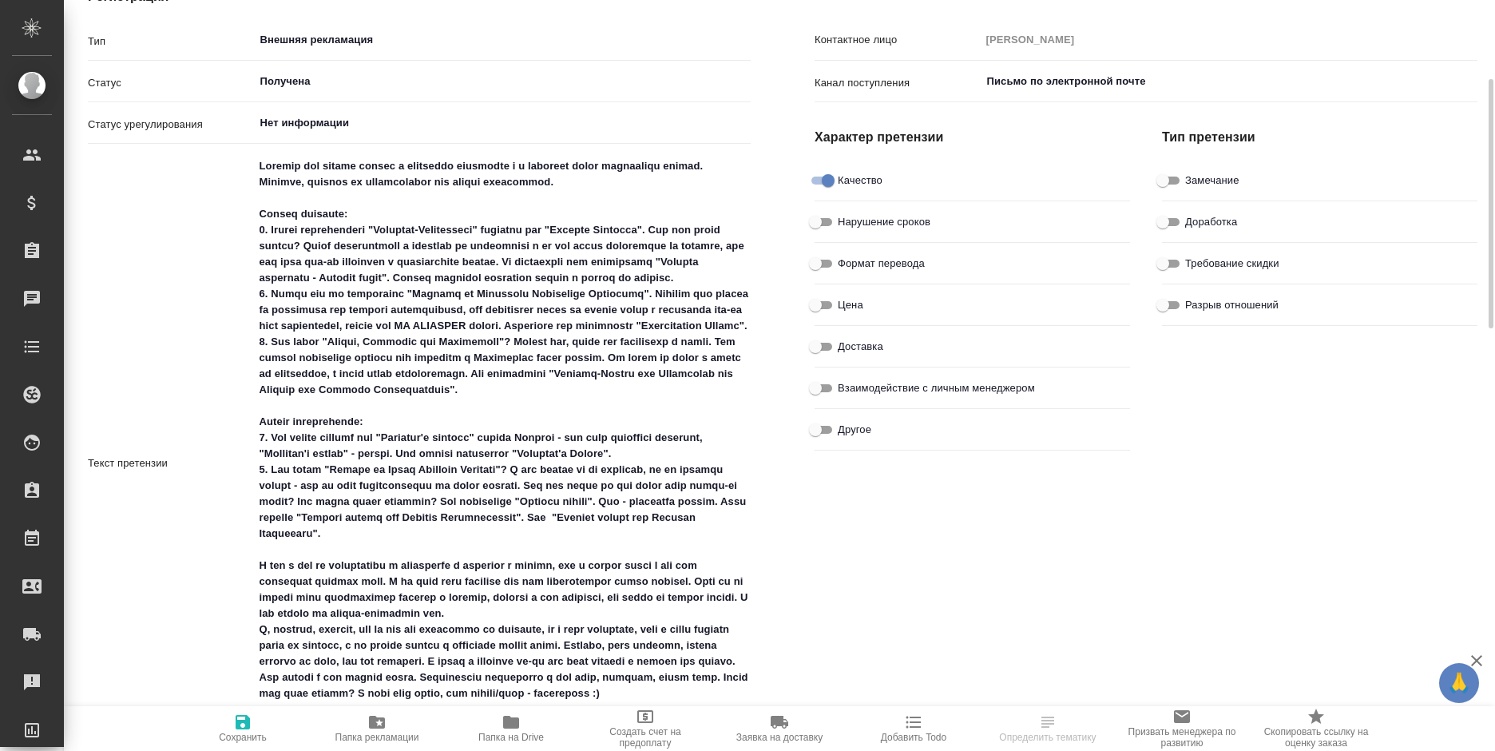
scroll to position [559, 0]
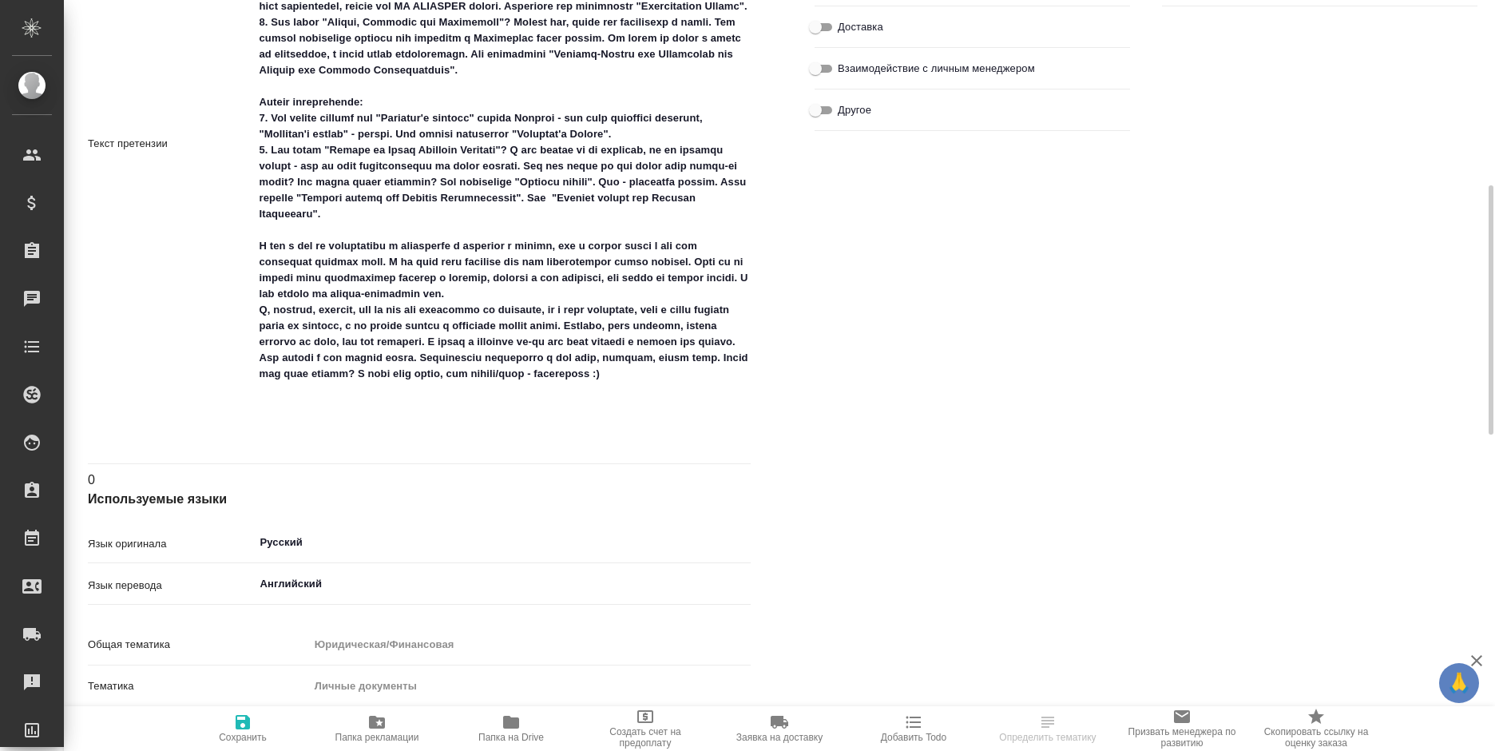
type textarea "x"
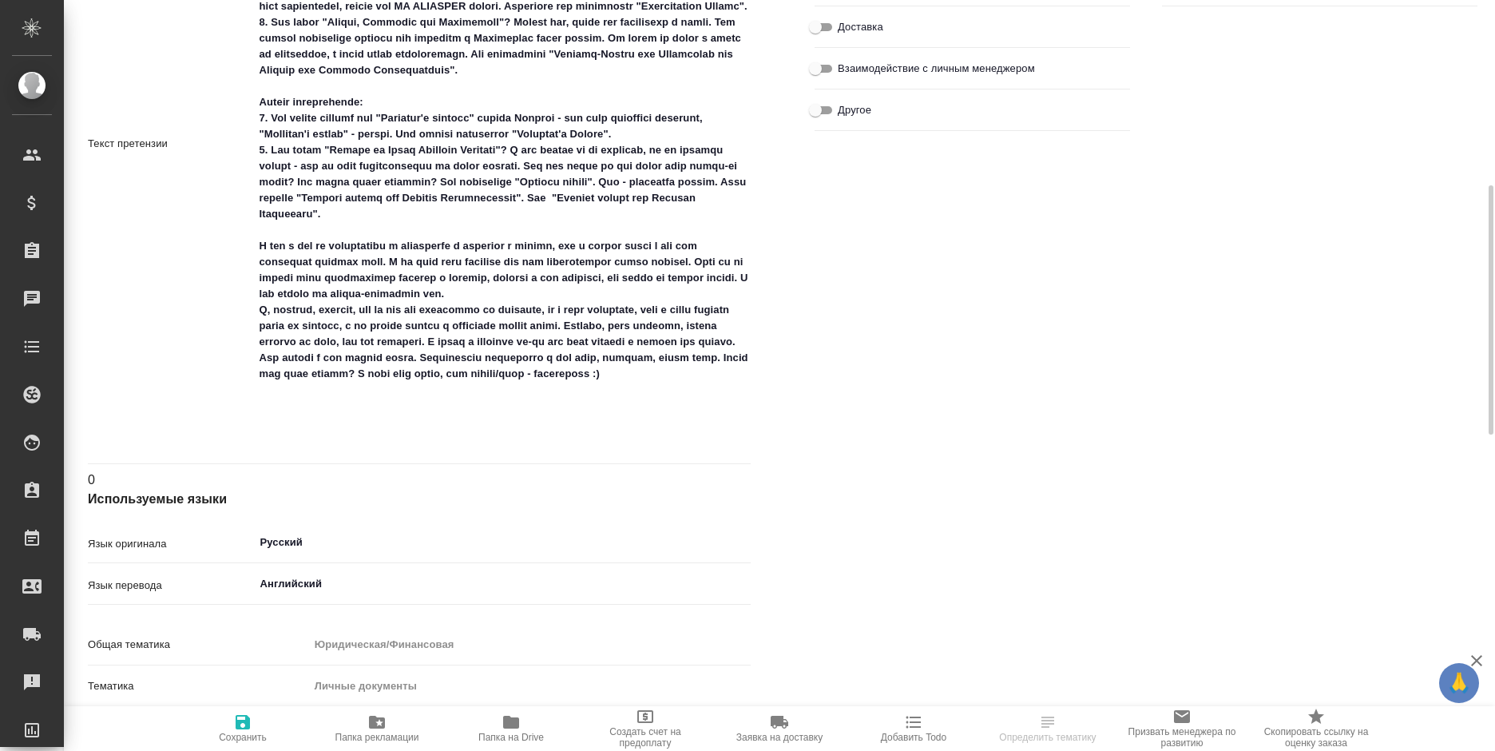
type textarea "x"
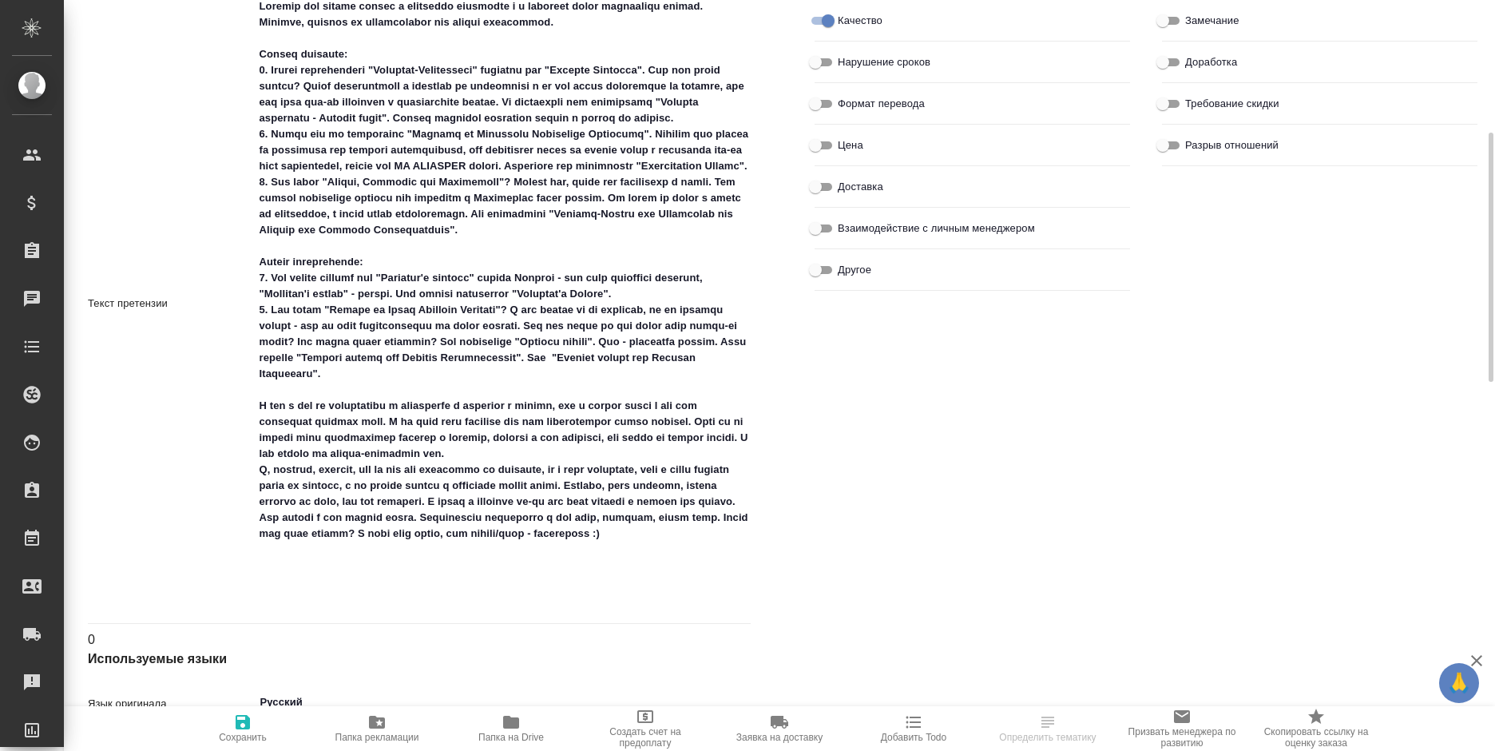
scroll to position [319, 0]
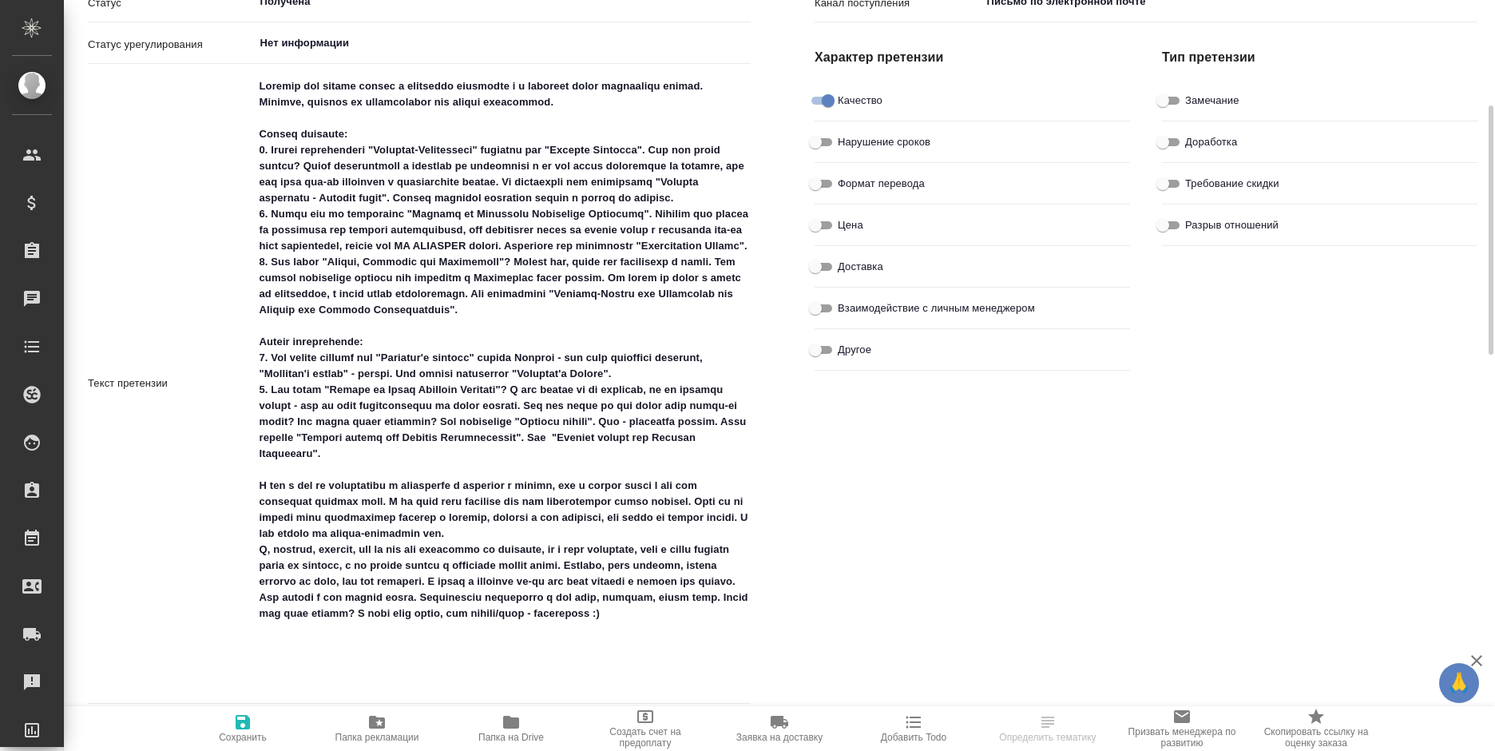
type textarea "x"
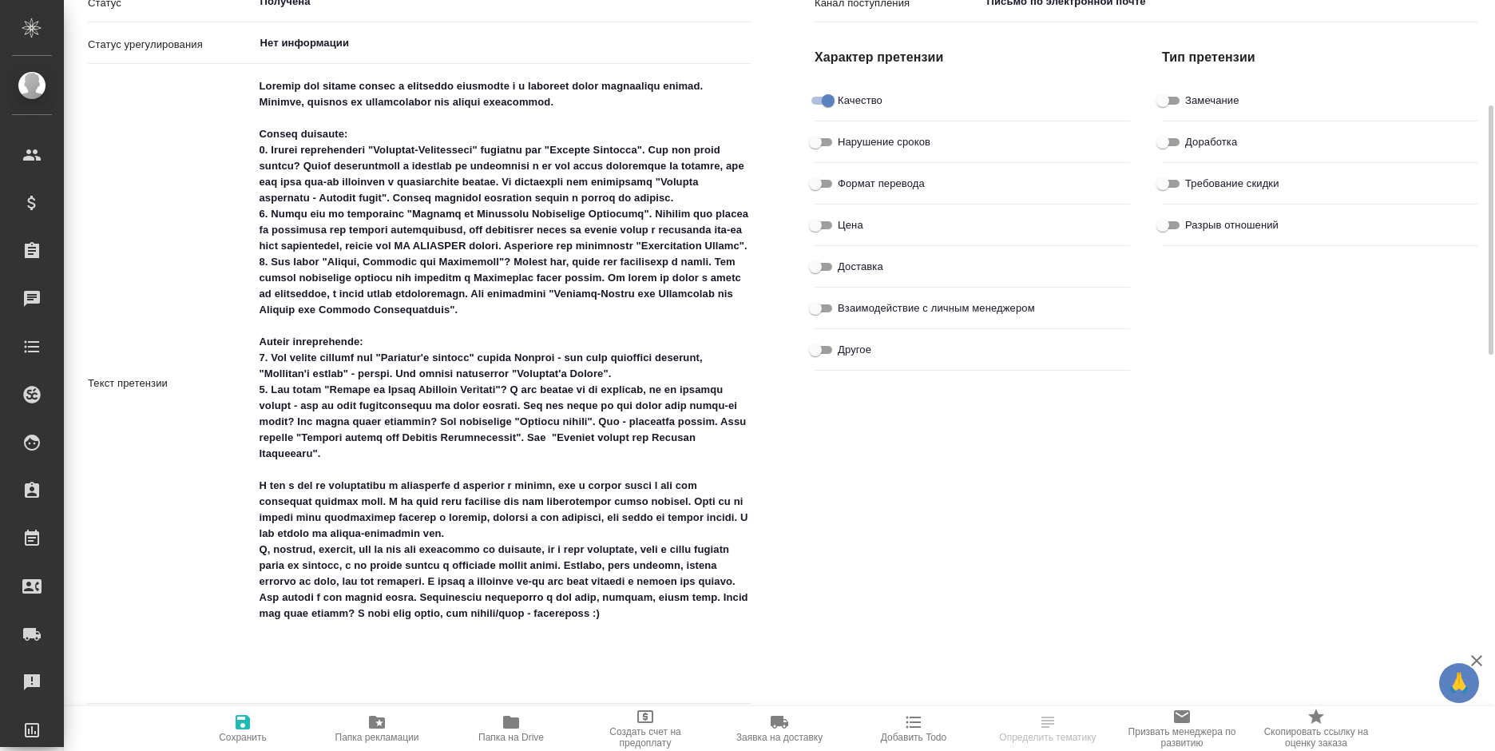
type textarea "x"
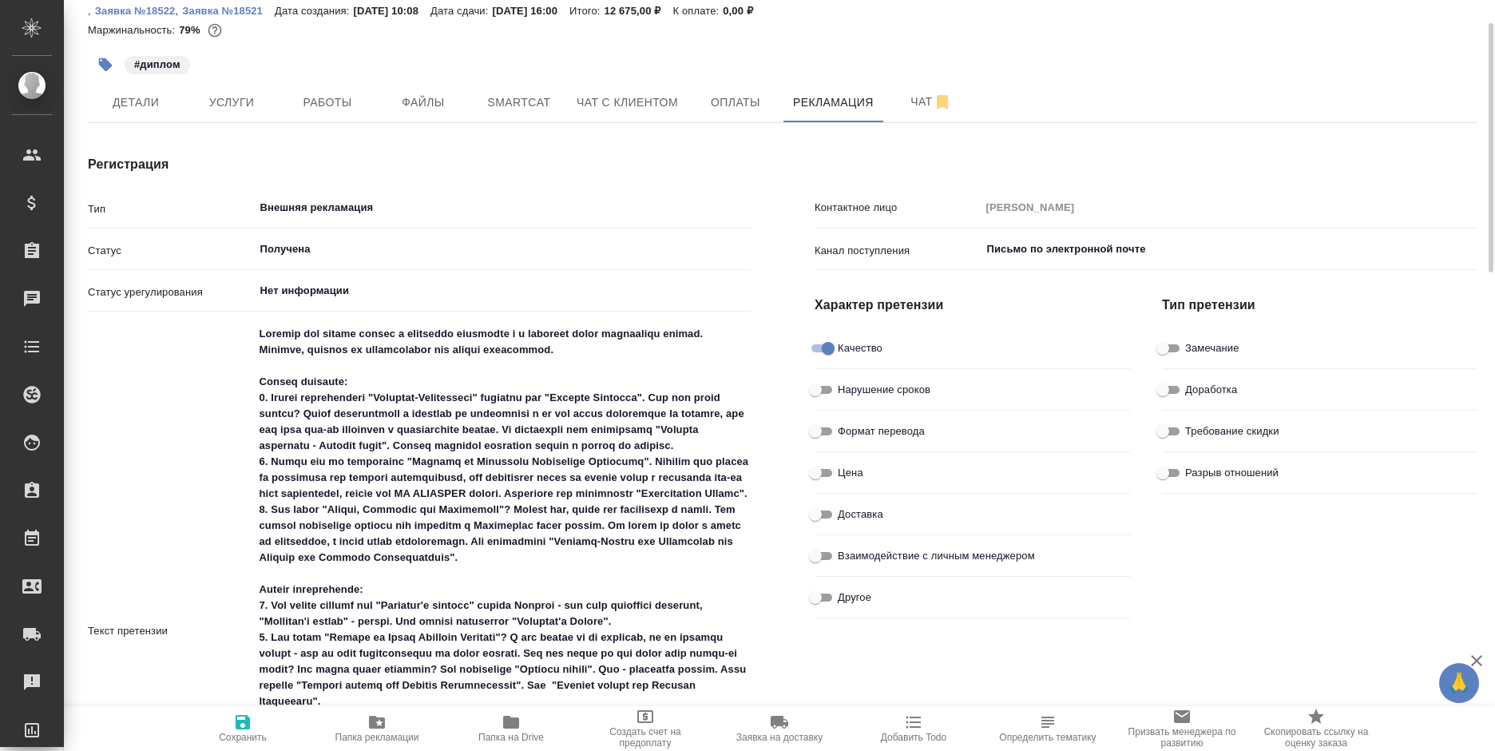
scroll to position [0, 0]
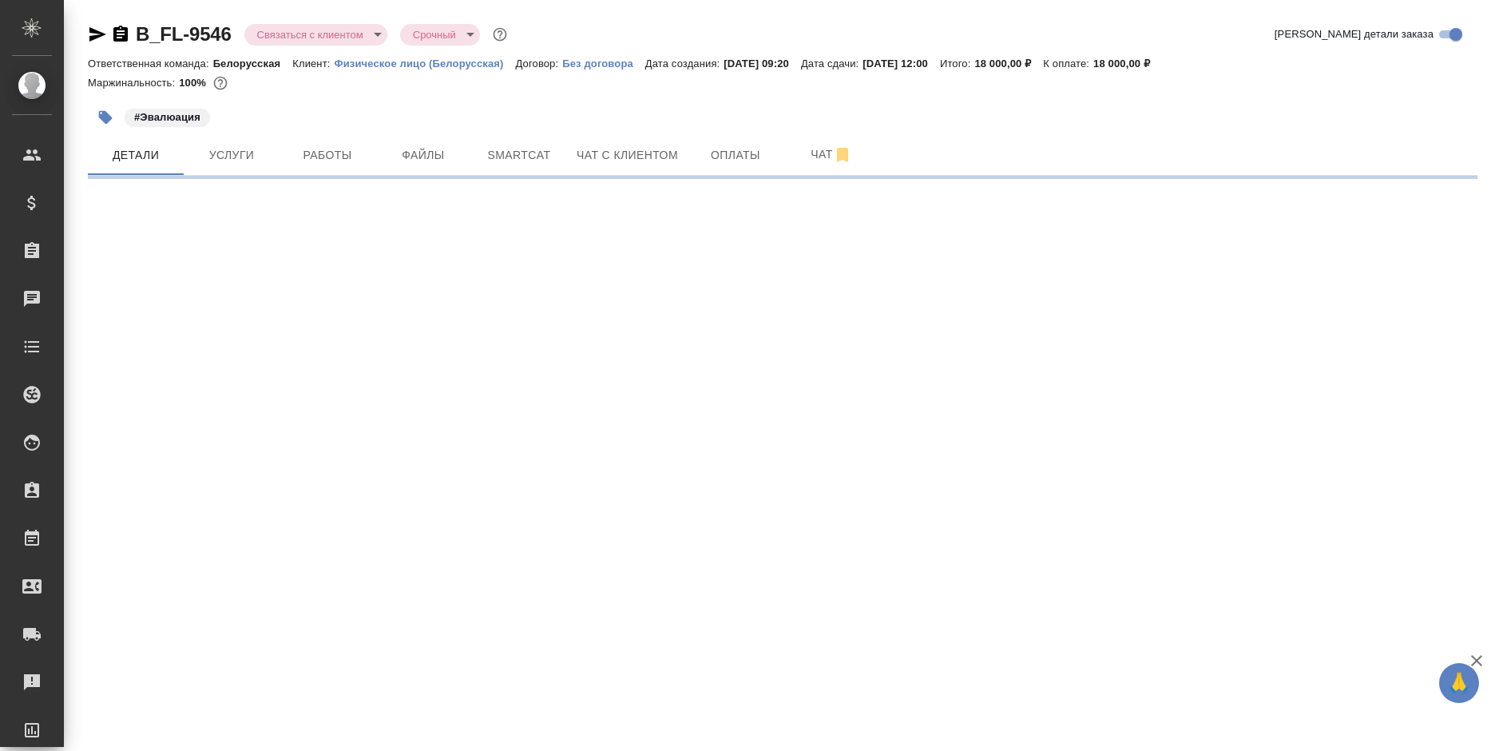
select select "RU"
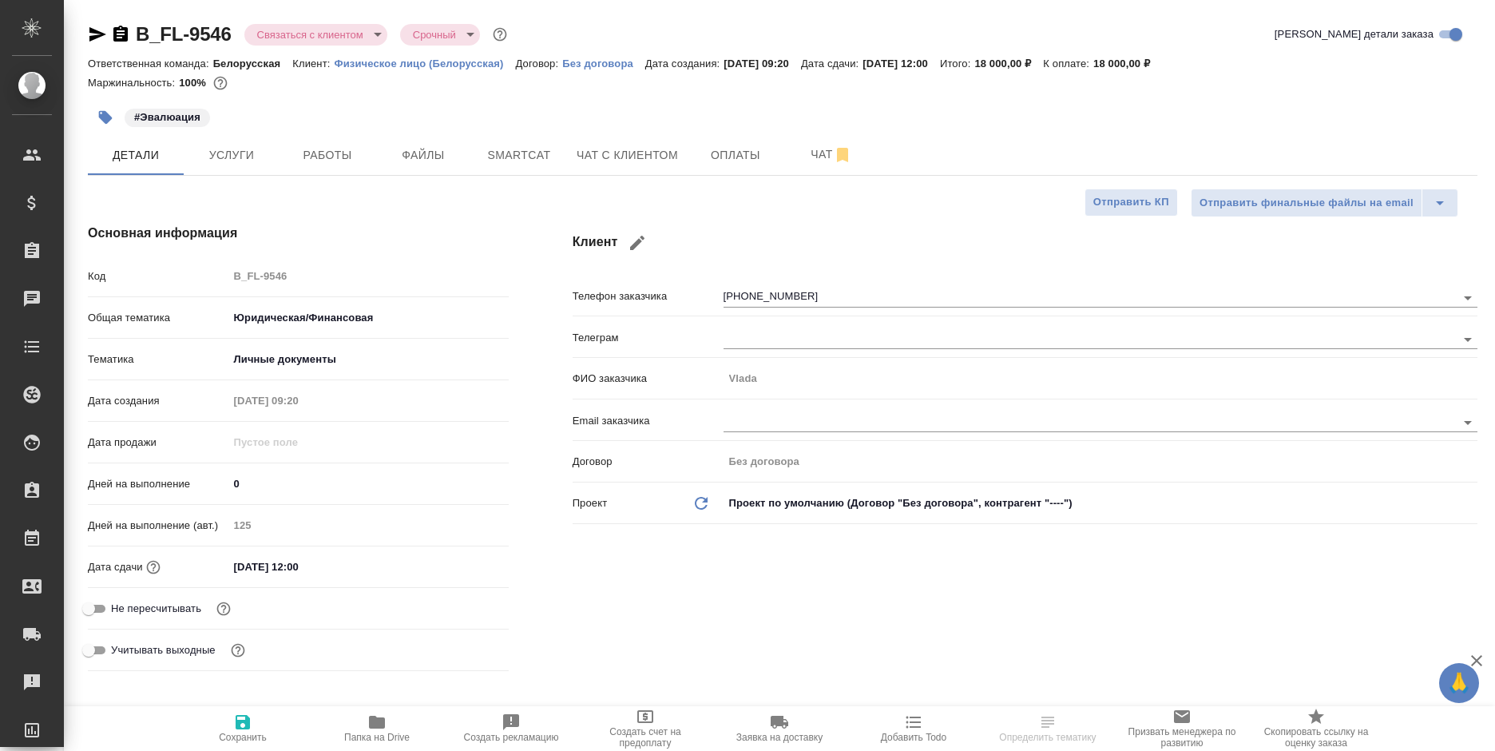
type textarea "x"
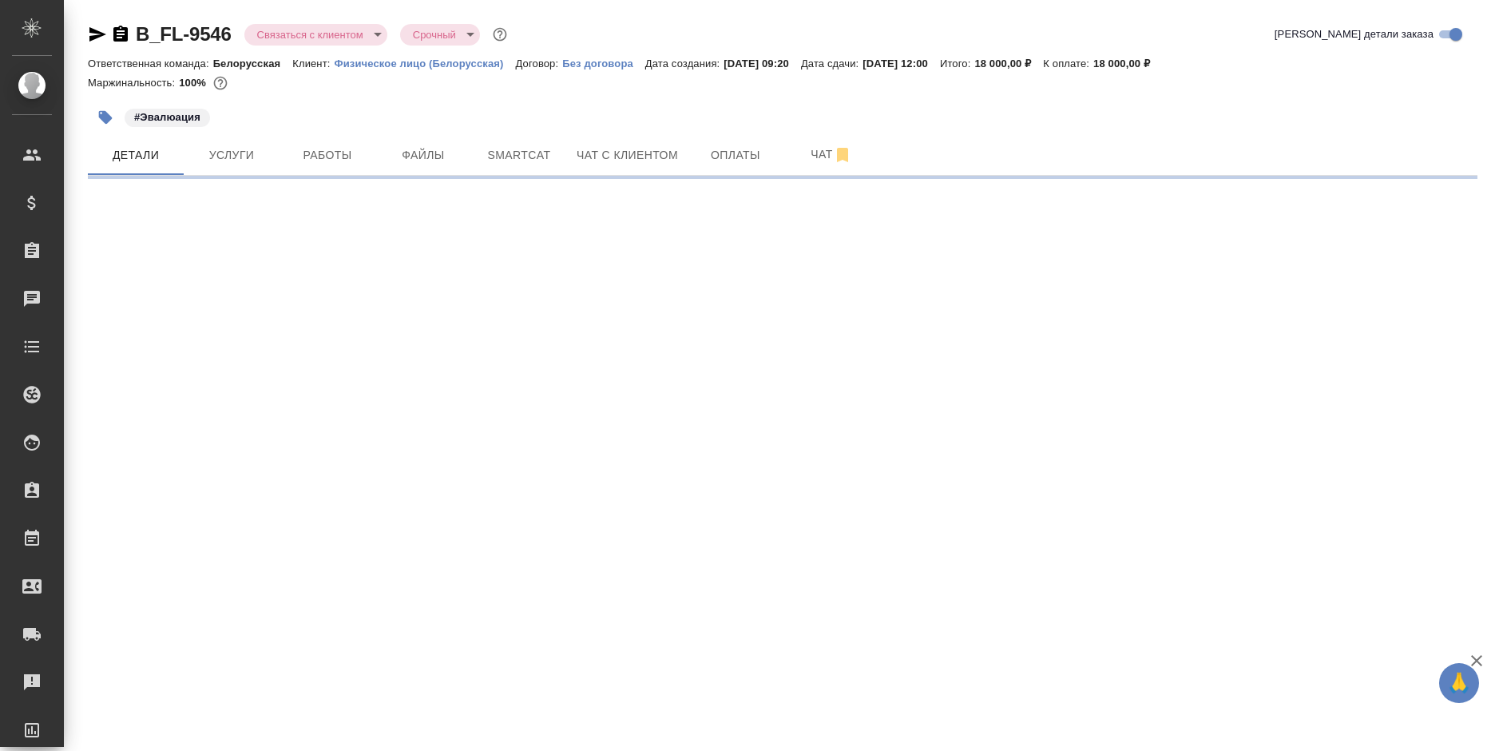
select select "RU"
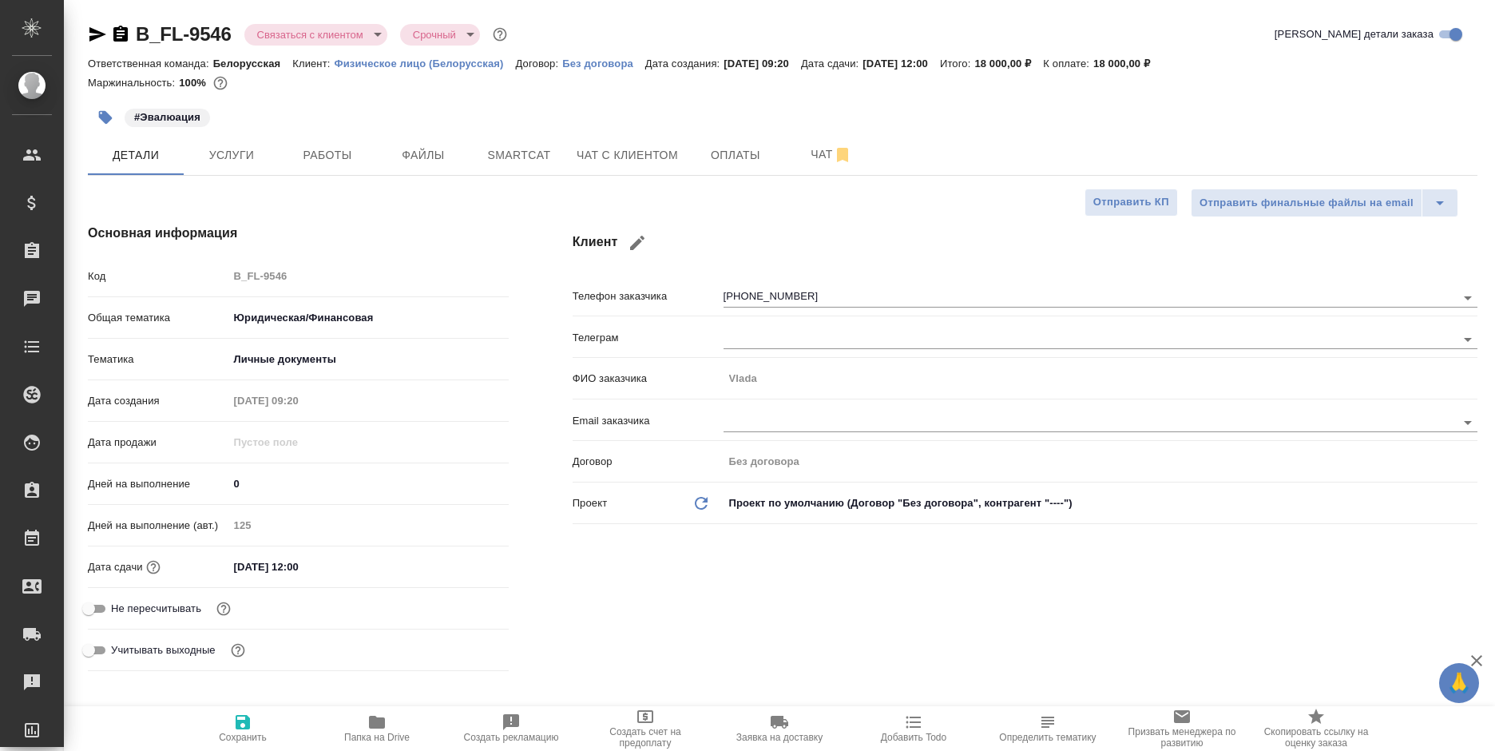
type textarea "x"
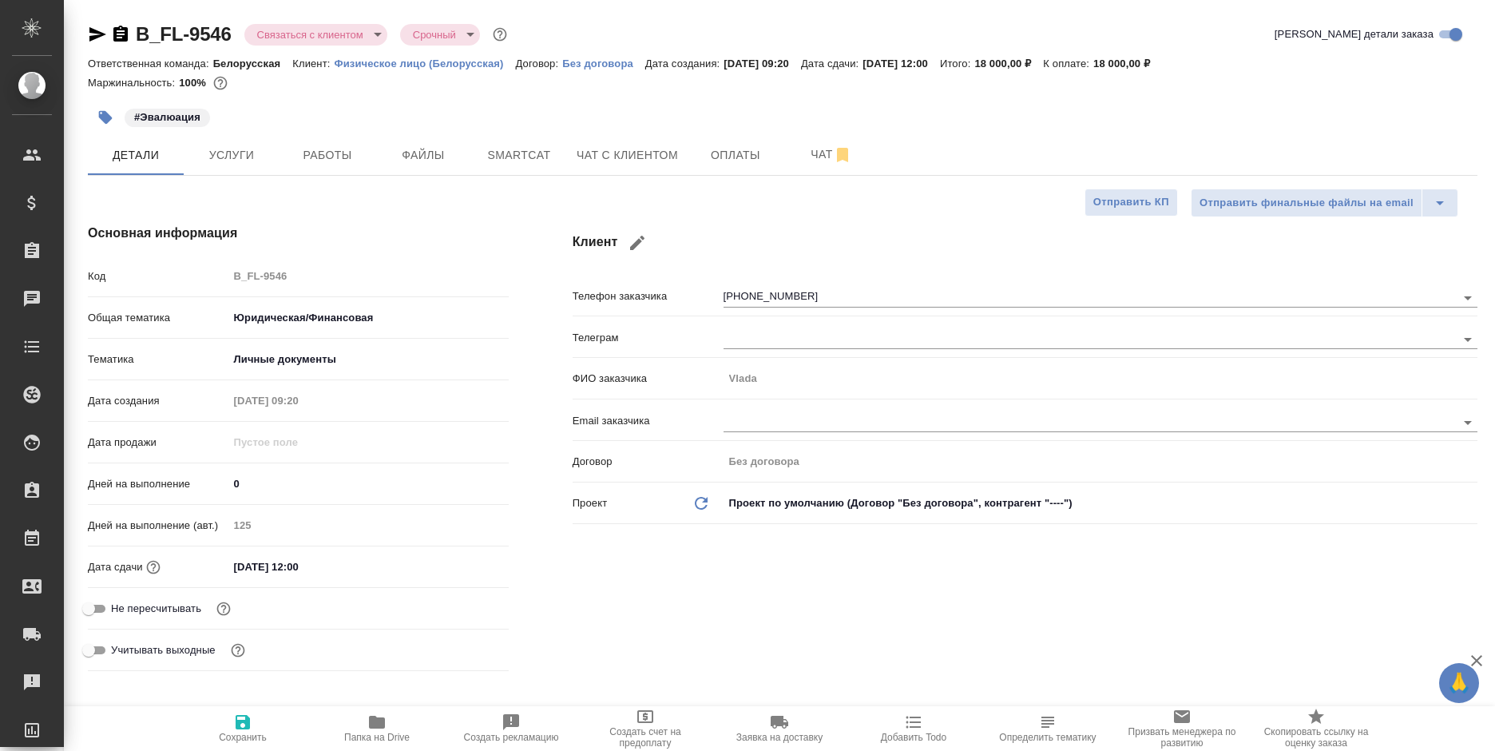
type textarea "x"
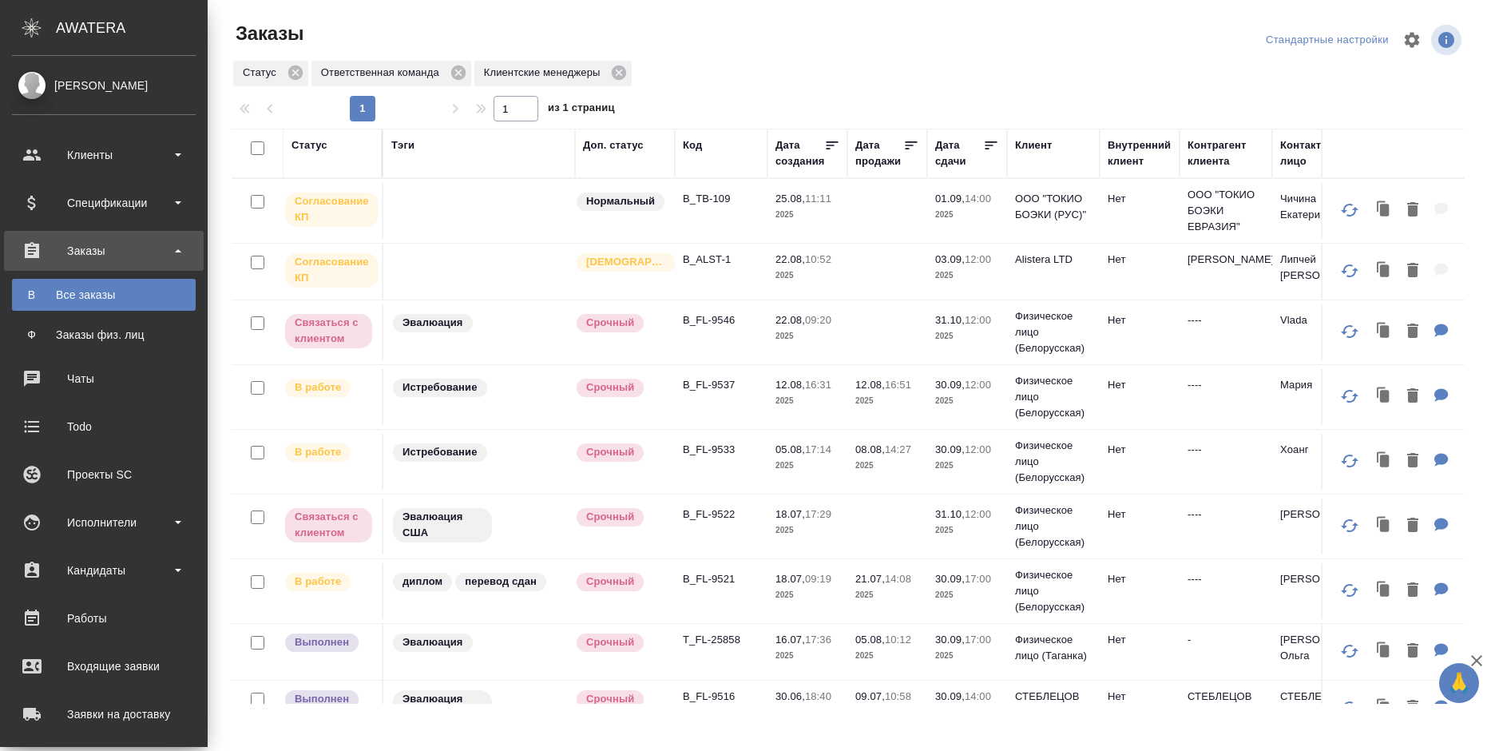
click at [26, 197] on div "Спецификации" at bounding box center [104, 203] width 184 height 24
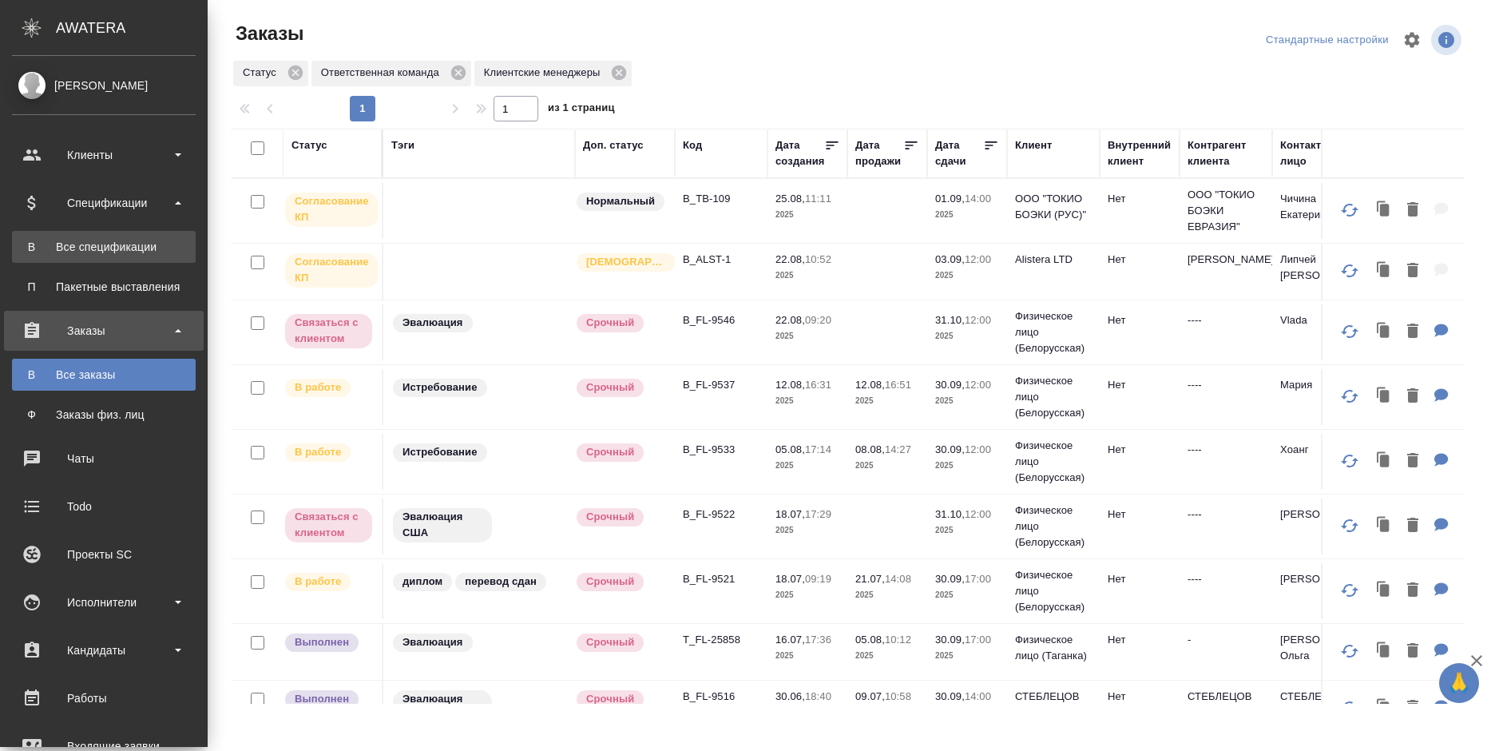
click at [69, 244] on div "Все спецификации" at bounding box center [104, 247] width 168 height 16
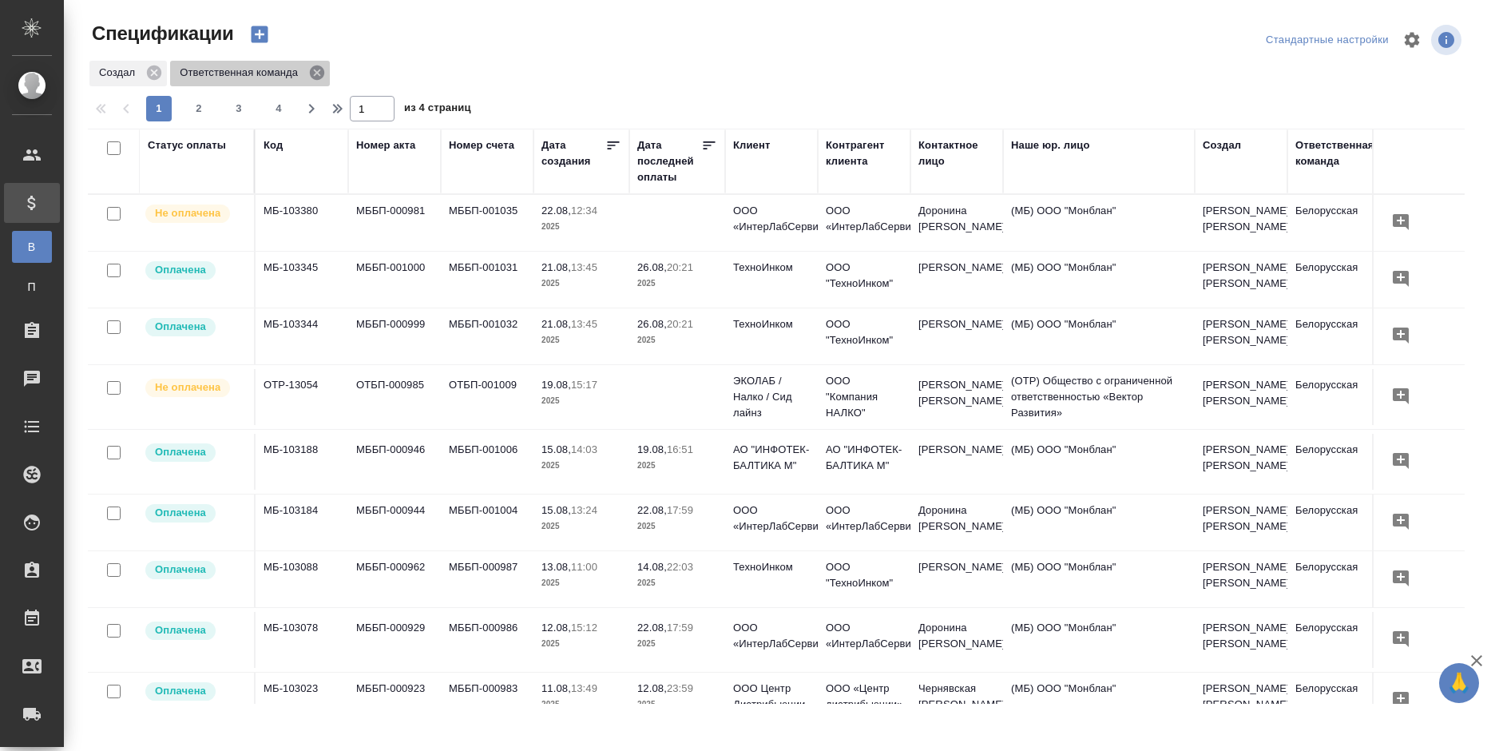
click at [309, 69] on icon at bounding box center [317, 73] width 18 height 18
click at [145, 73] on span "Создал" at bounding box center [119, 73] width 61 height 16
click at [152, 72] on icon at bounding box center [154, 72] width 14 height 14
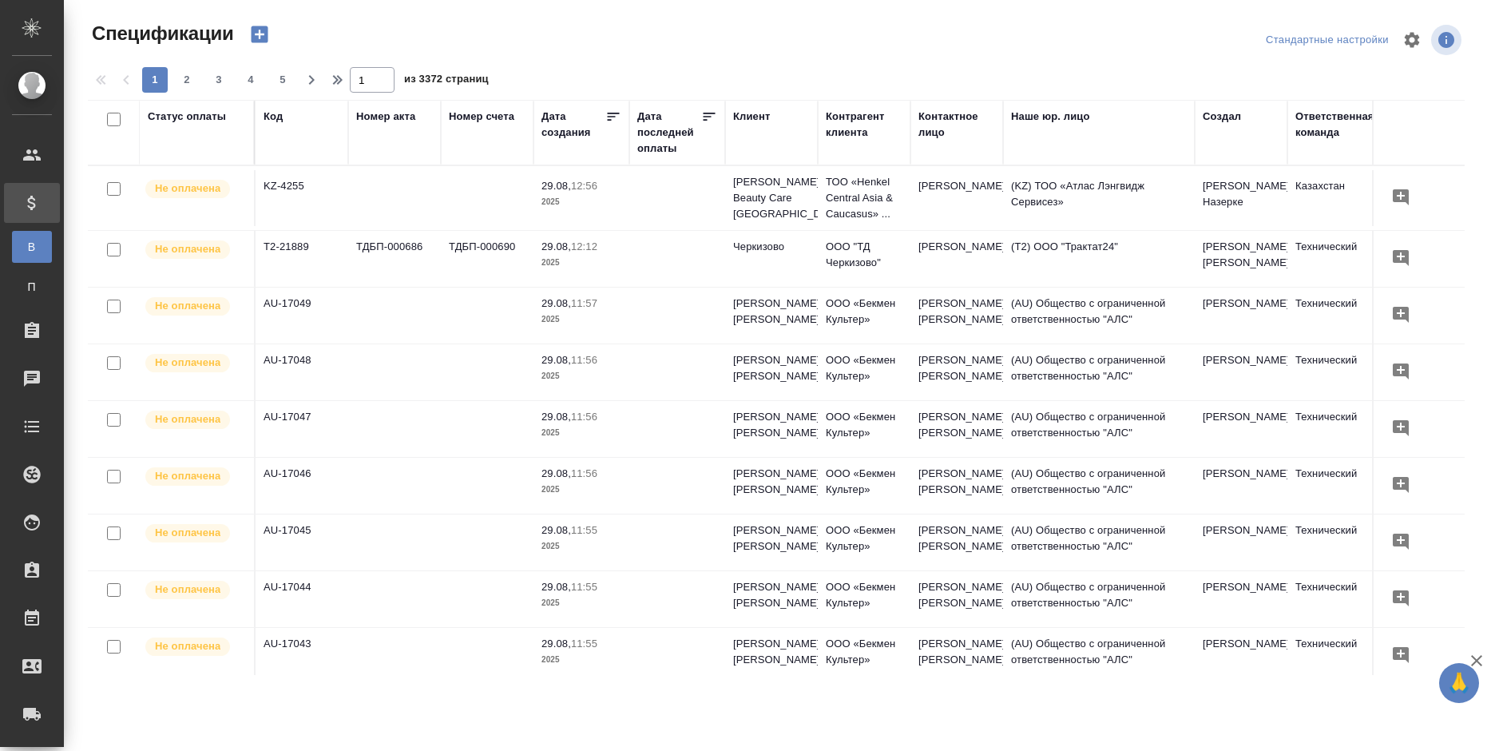
click at [661, 130] on div "Дата последней оплаты" at bounding box center [669, 133] width 64 height 48
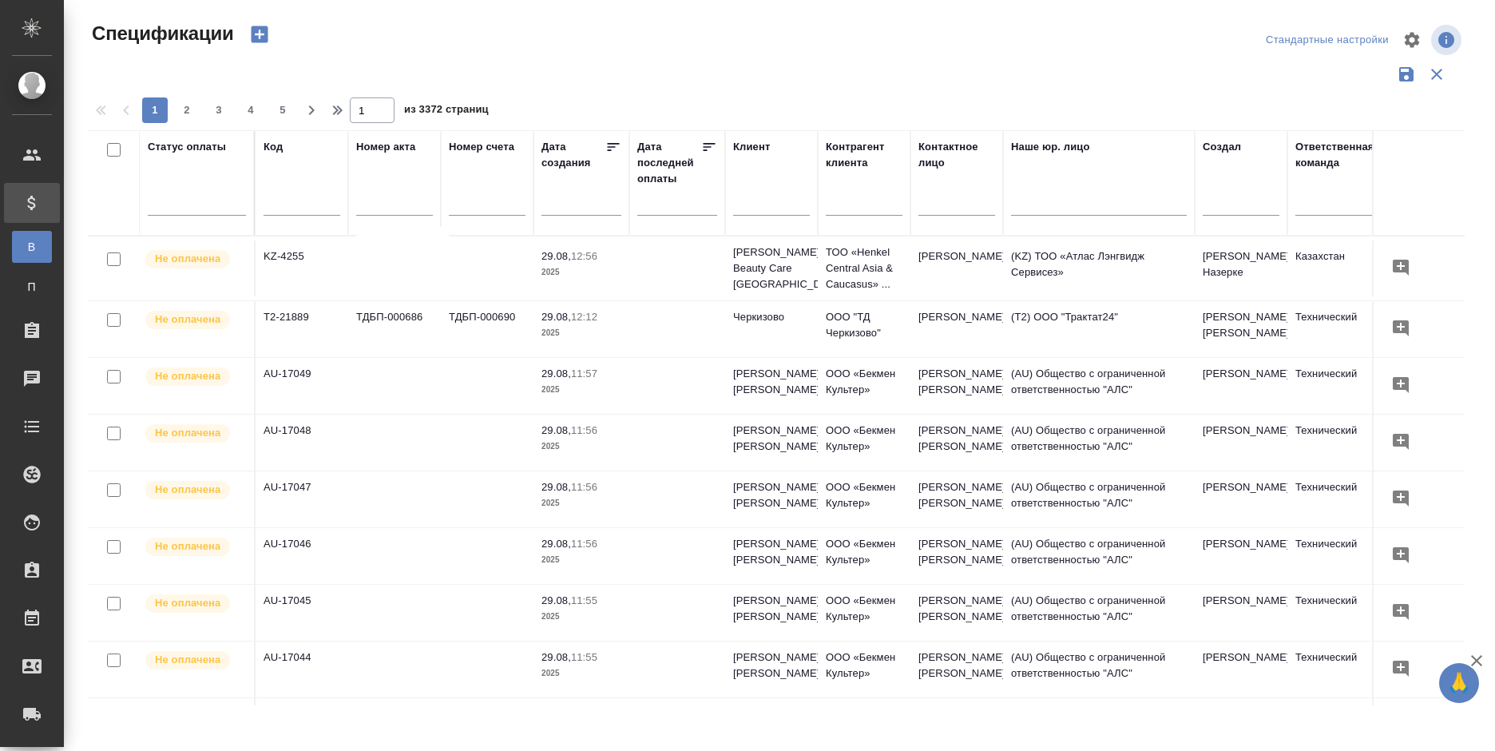
click at [676, 208] on input "text" at bounding box center [682, 202] width 70 height 22
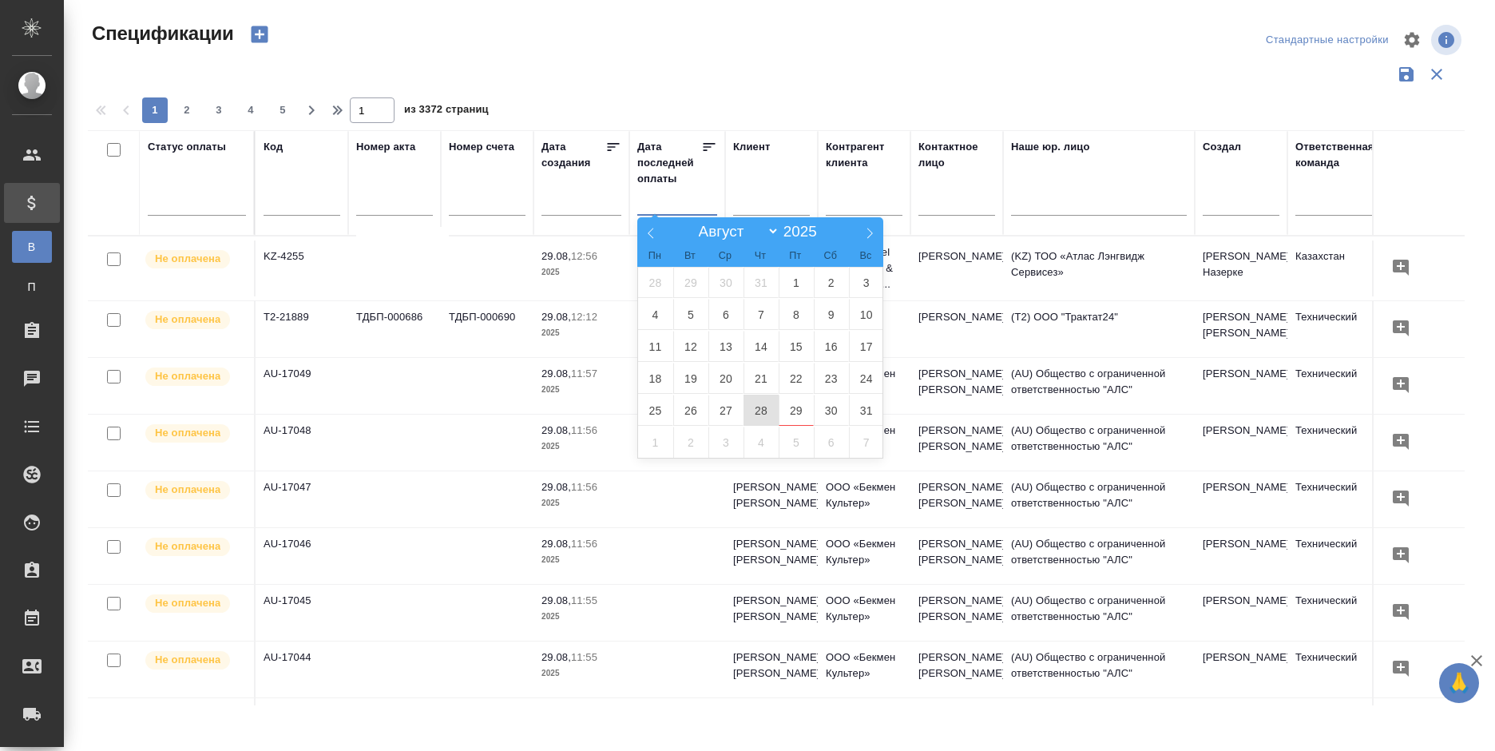
click at [761, 412] on span "28" at bounding box center [760, 409] width 35 height 31
type div "2025-08-27T21:00:00.000Z"
drag, startPoint x: 785, startPoint y: 411, endPoint x: 841, endPoint y: 65, distance: 350.3
click at [786, 411] on span "29" at bounding box center [796, 409] width 35 height 31
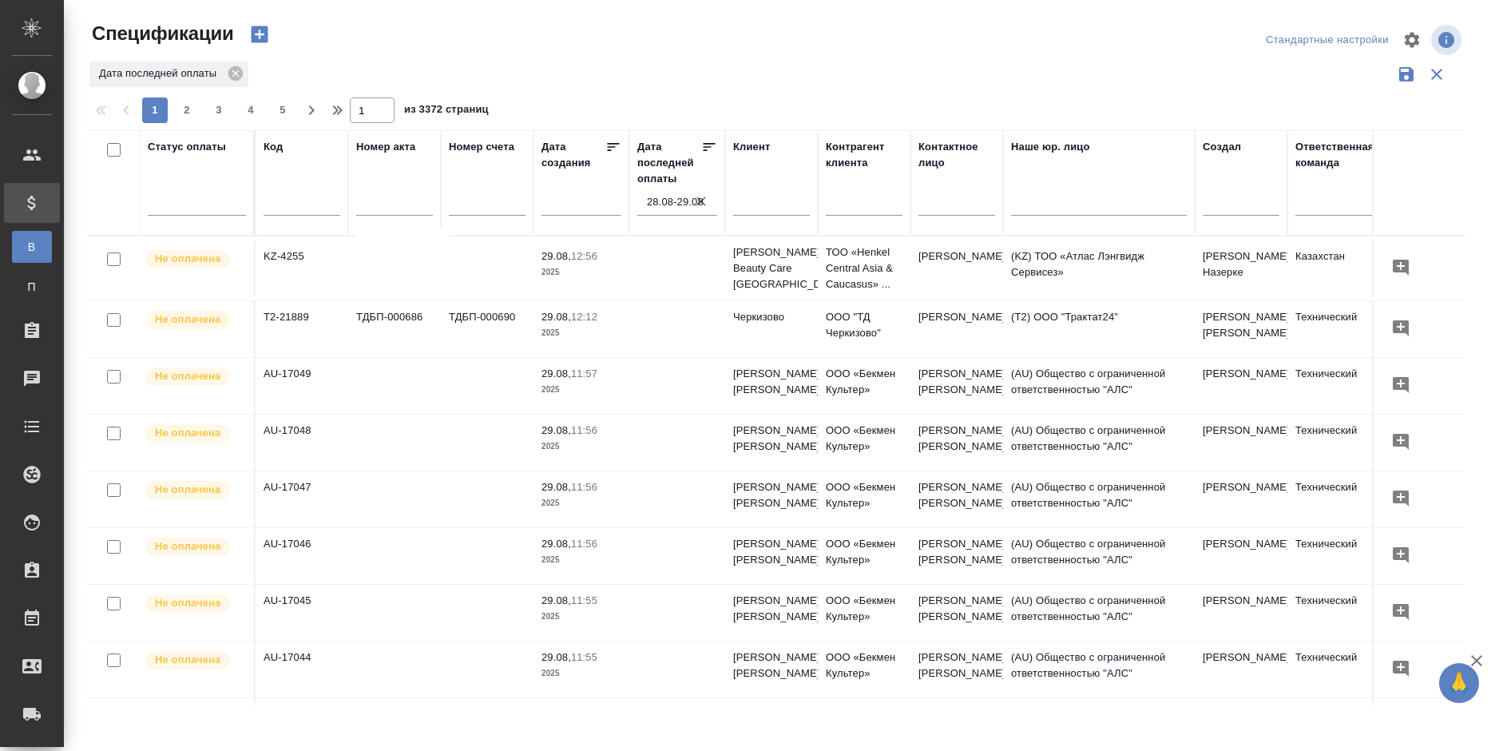
click at [841, 65] on div "Дата последней оплаты" at bounding box center [776, 74] width 1377 height 30
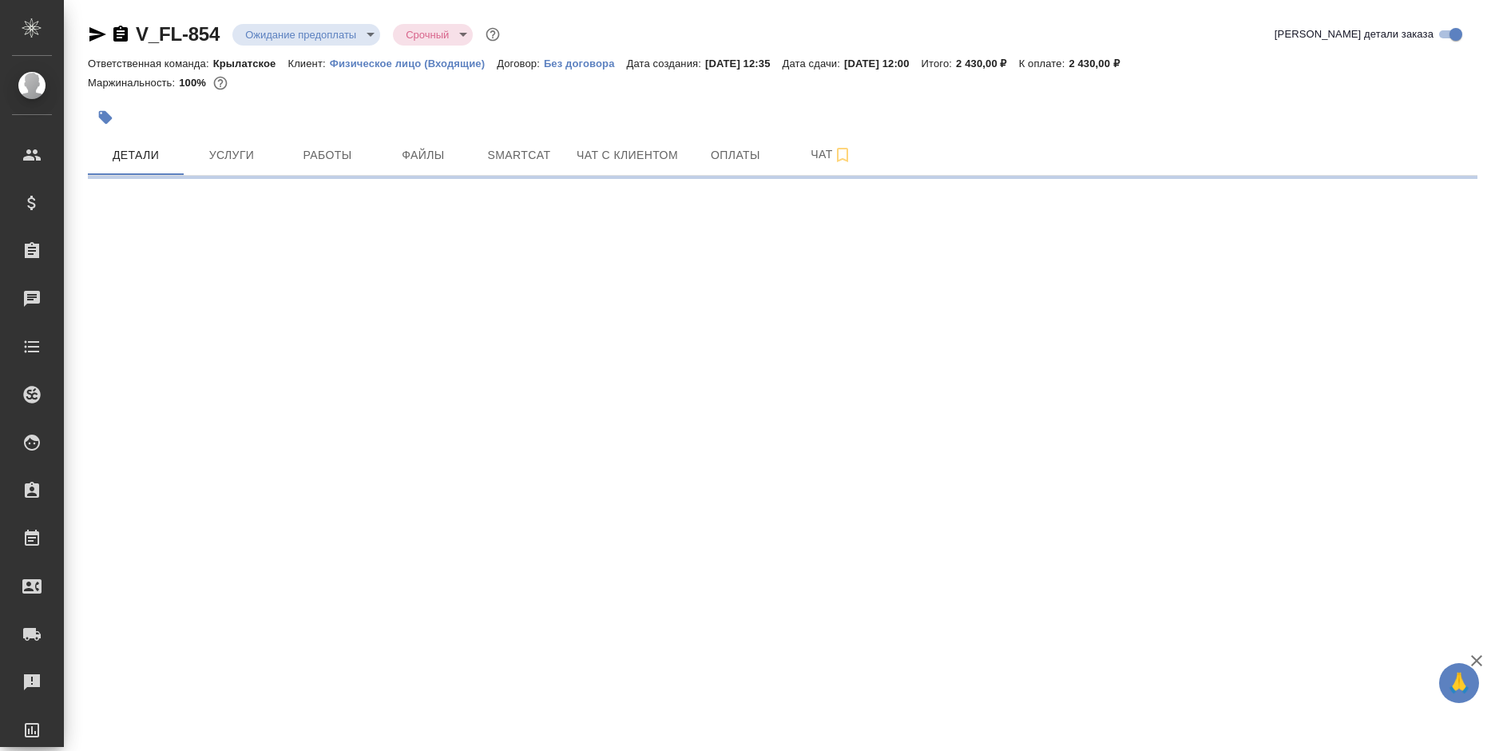
select select "RU"
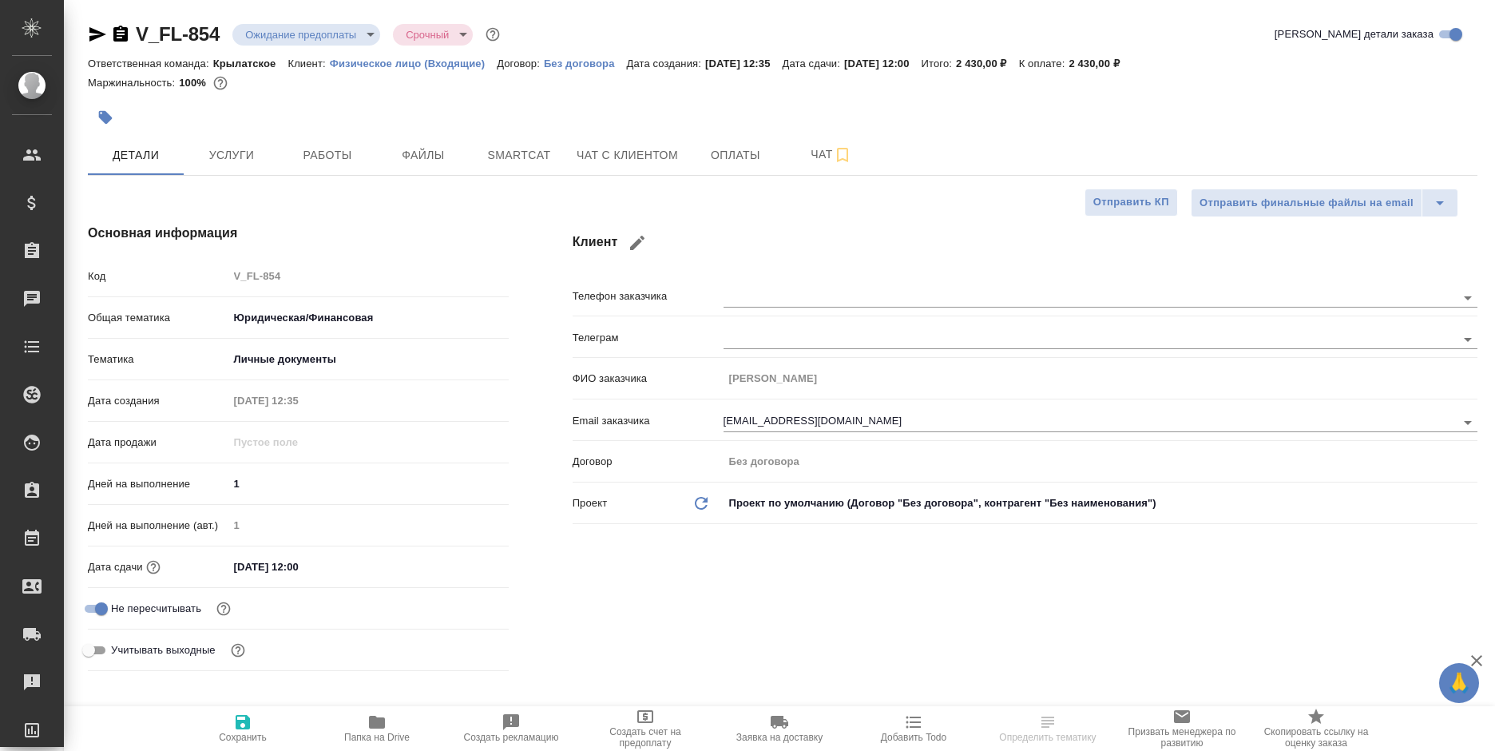
type textarea "x"
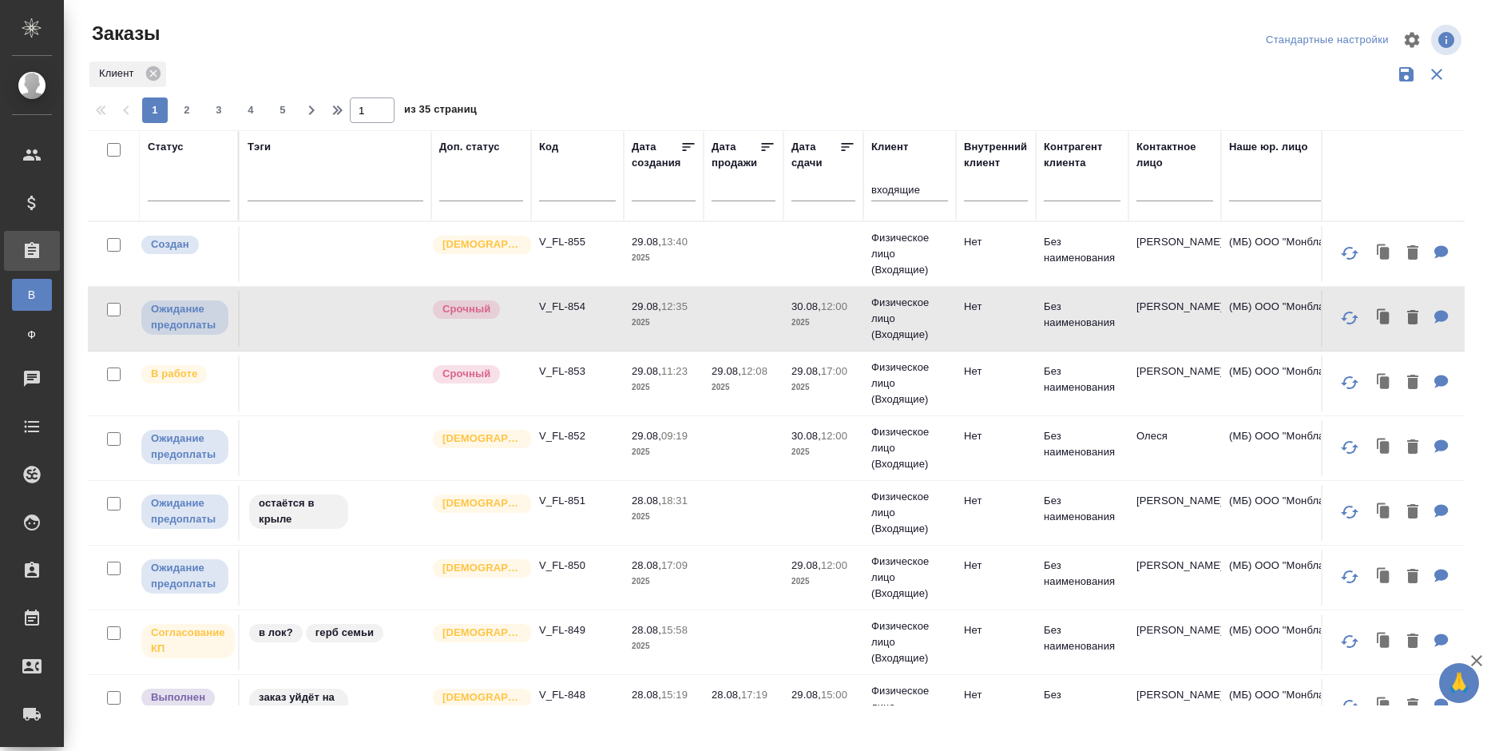
click at [872, 240] on p "Физическое лицо (Входящие)" at bounding box center [909, 254] width 77 height 48
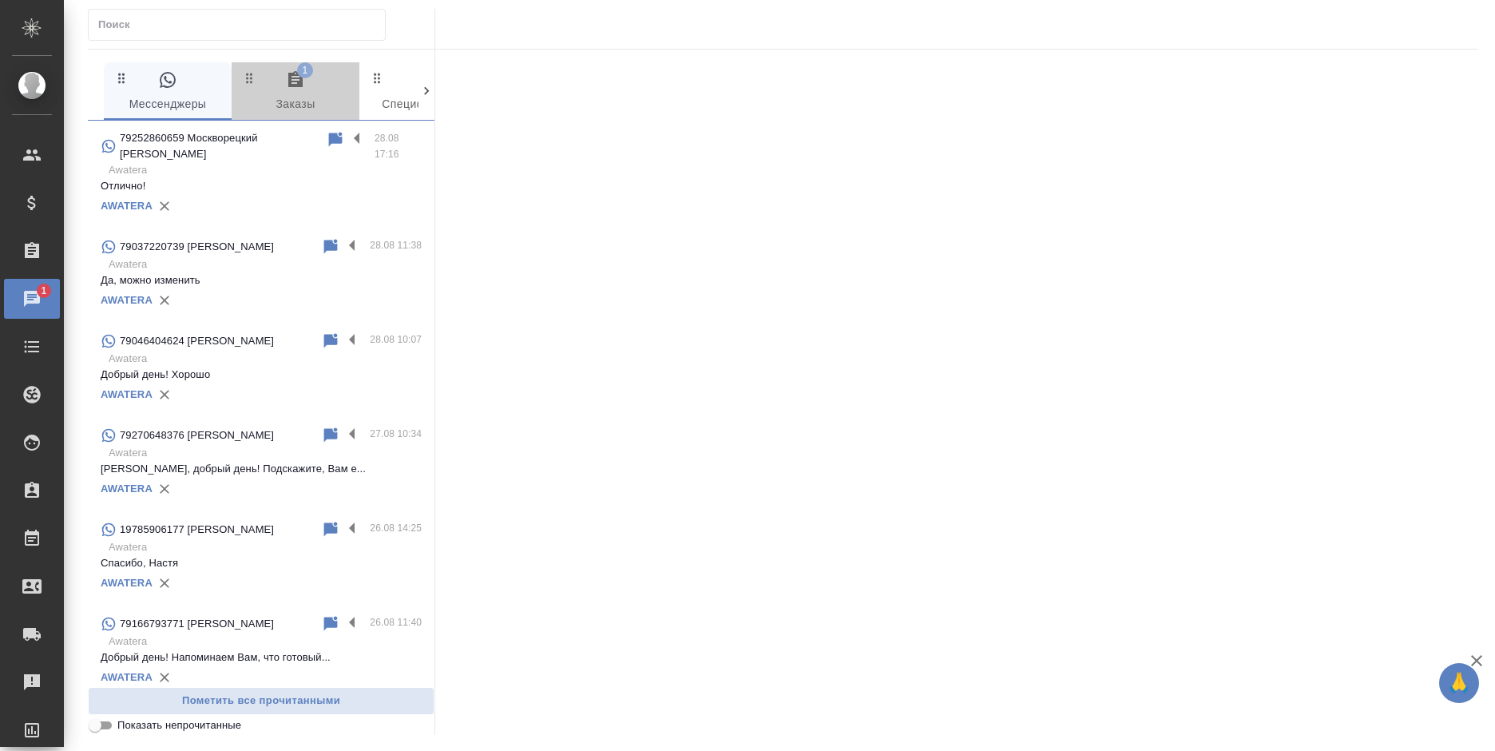
click at [284, 80] on span "1 Заказы" at bounding box center [295, 92] width 109 height 44
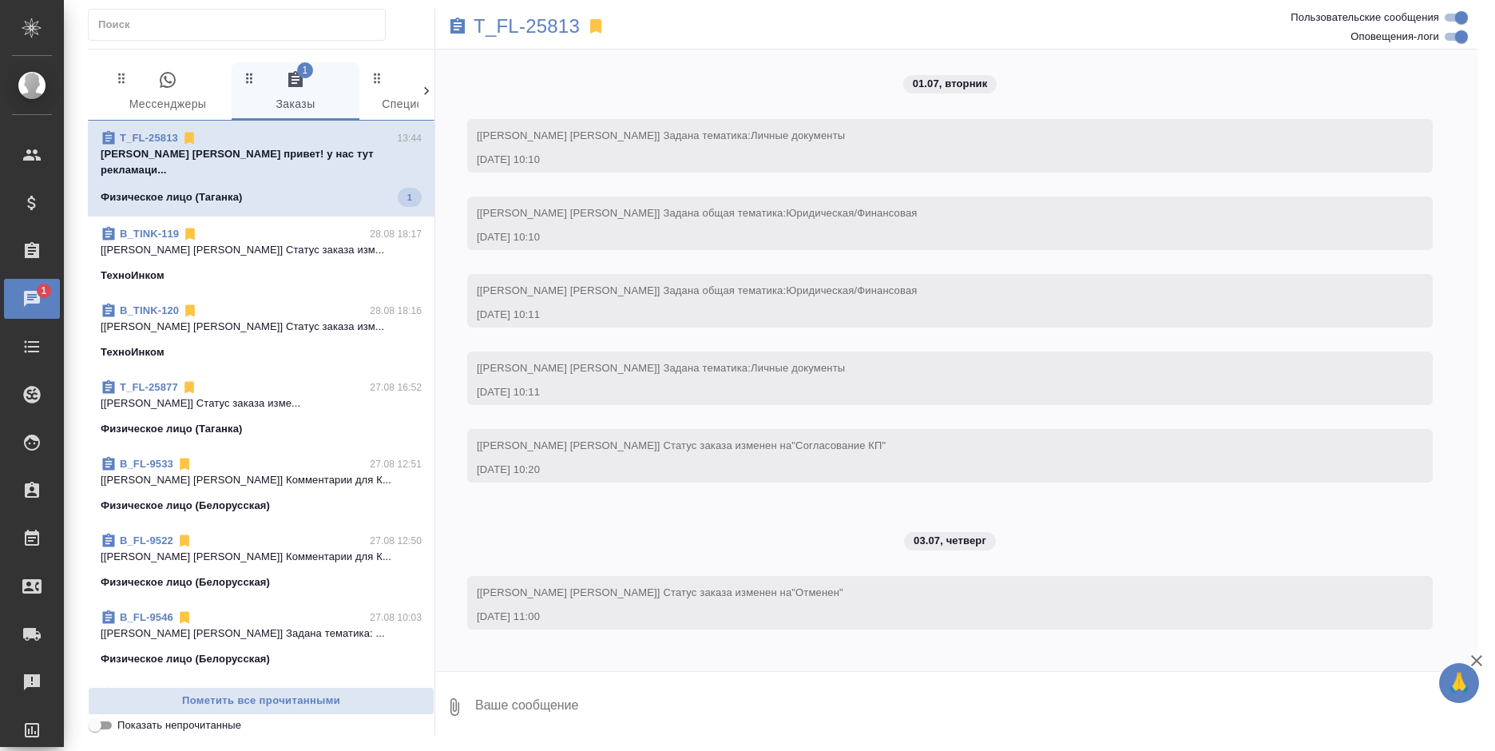
scroll to position [6792, 0]
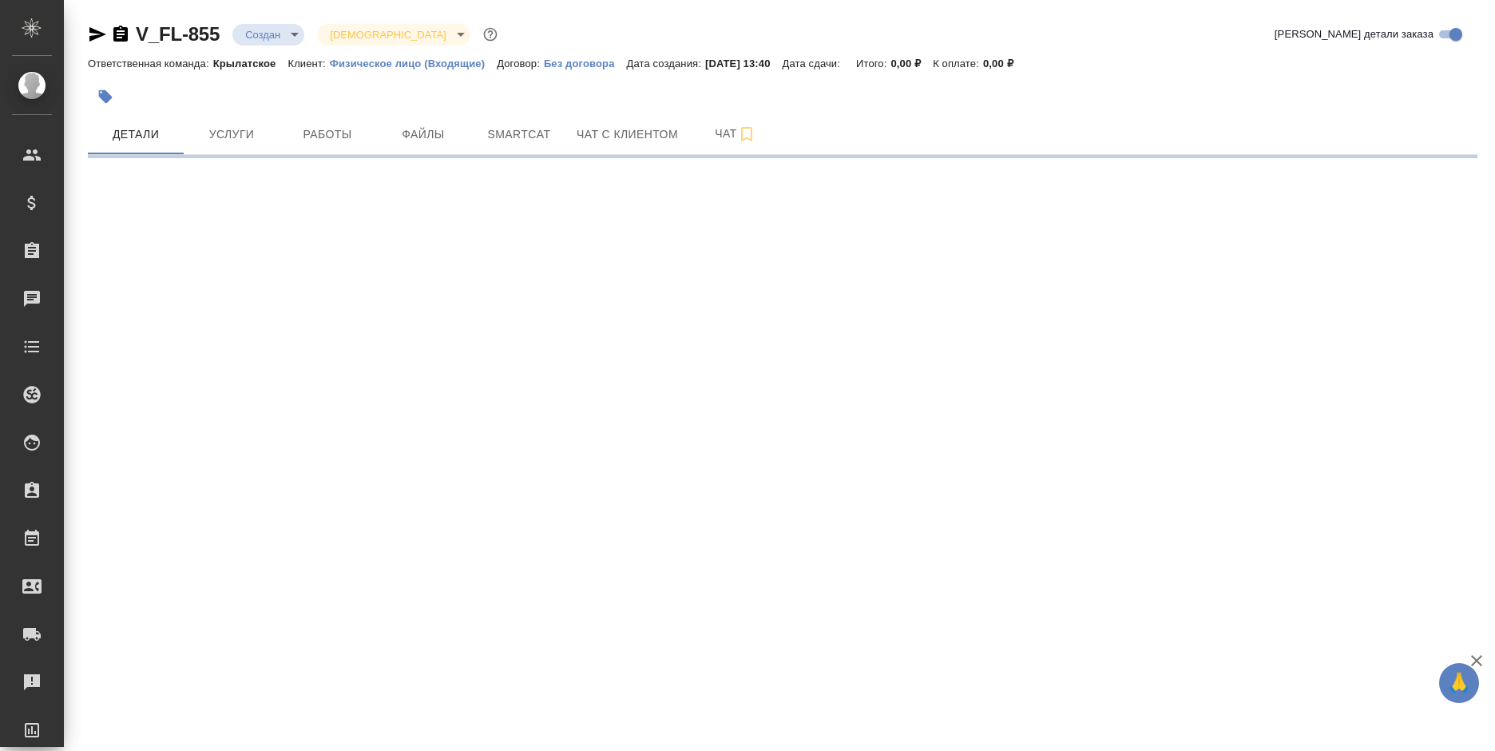
select select "RU"
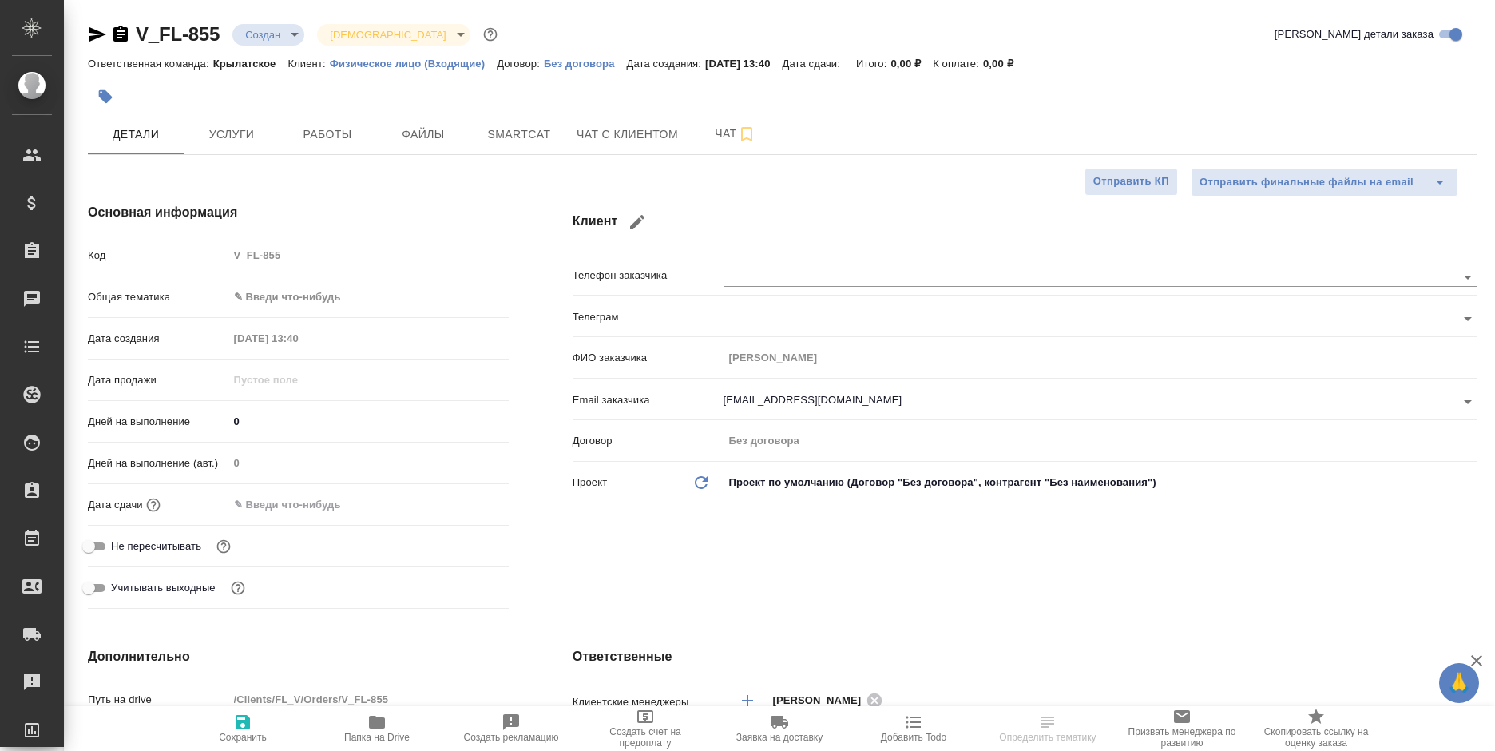
scroll to position [559, 0]
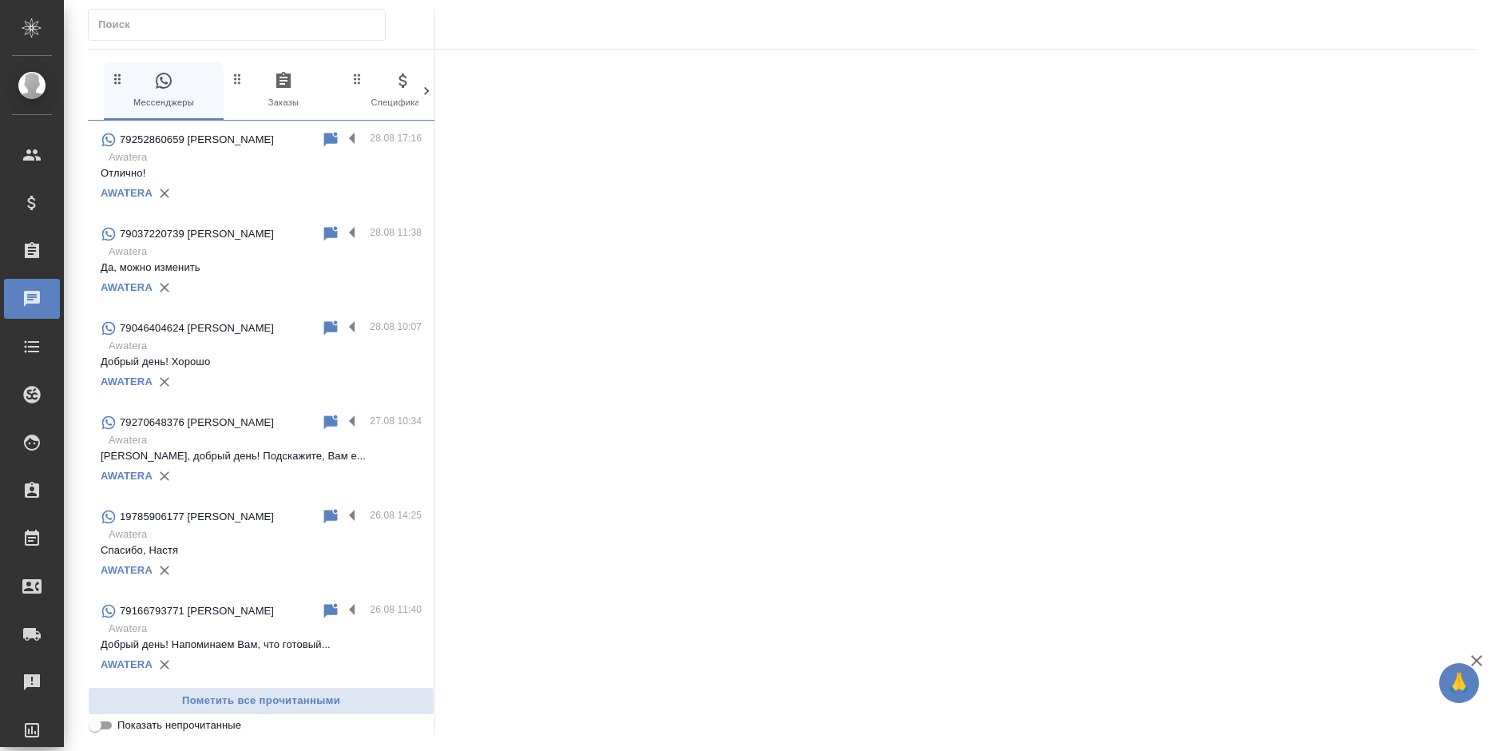
click at [286, 89] on icon "button" at bounding box center [283, 80] width 19 height 19
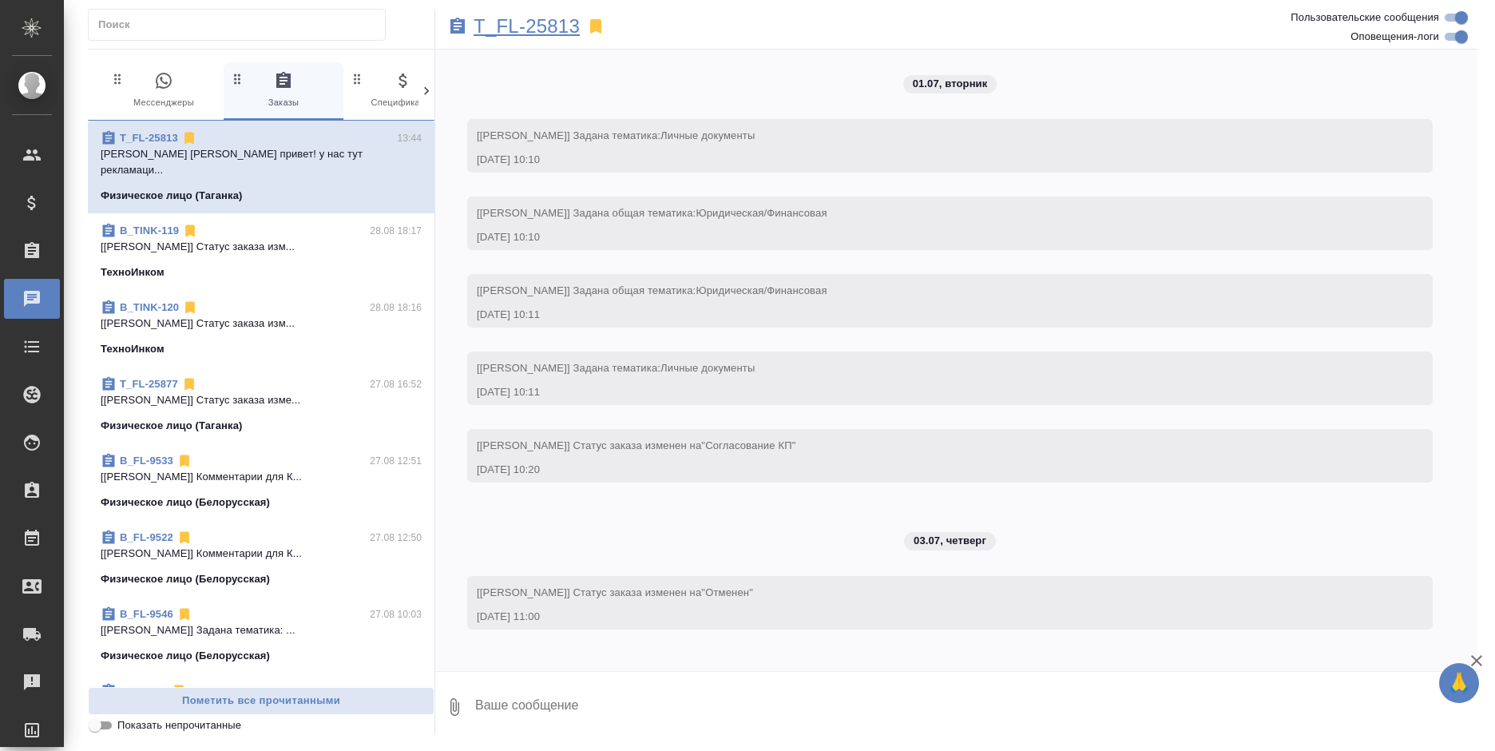
scroll to position [6792, 0]
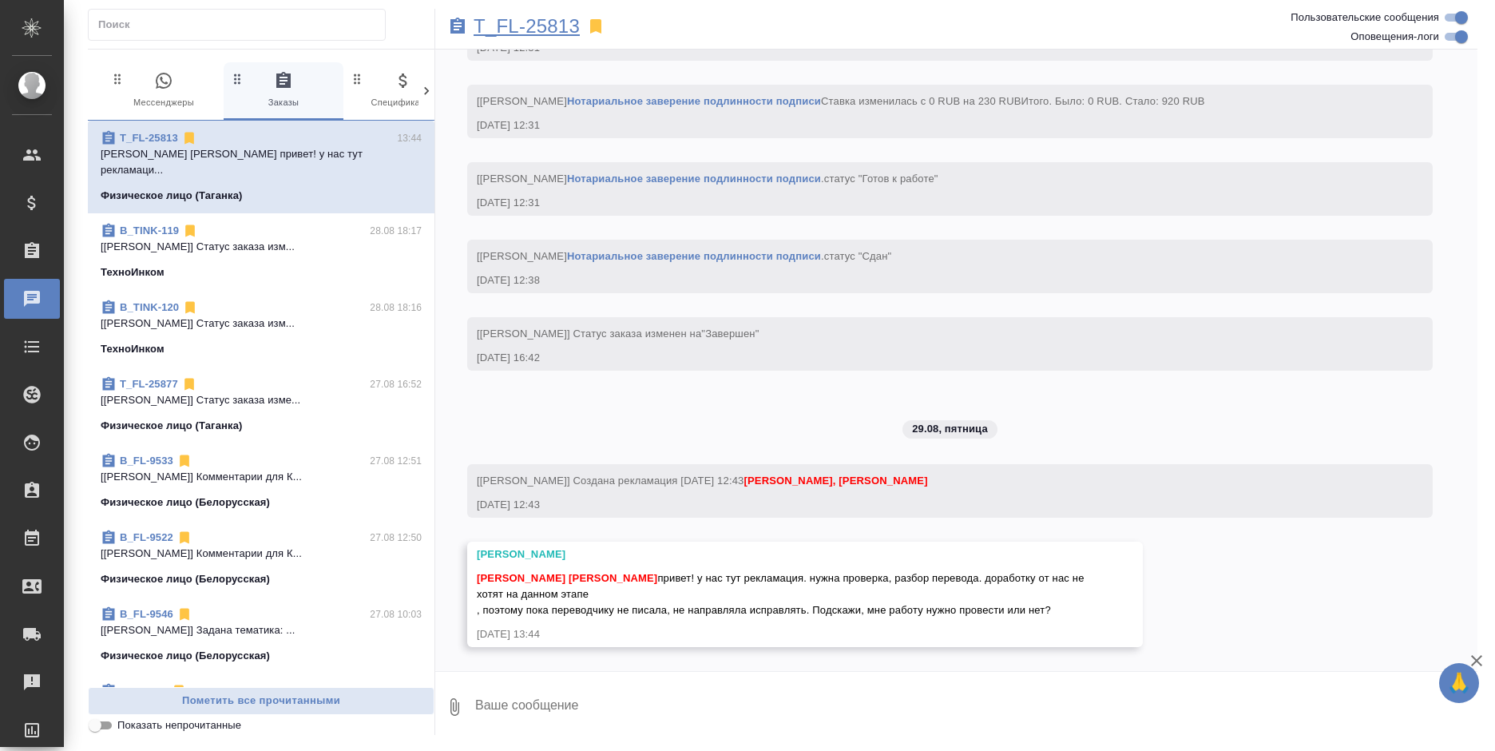
click at [525, 18] on p "T_FL-25813" at bounding box center [527, 26] width 106 height 16
click at [508, 26] on p "T_FL-25813" at bounding box center [527, 26] width 106 height 16
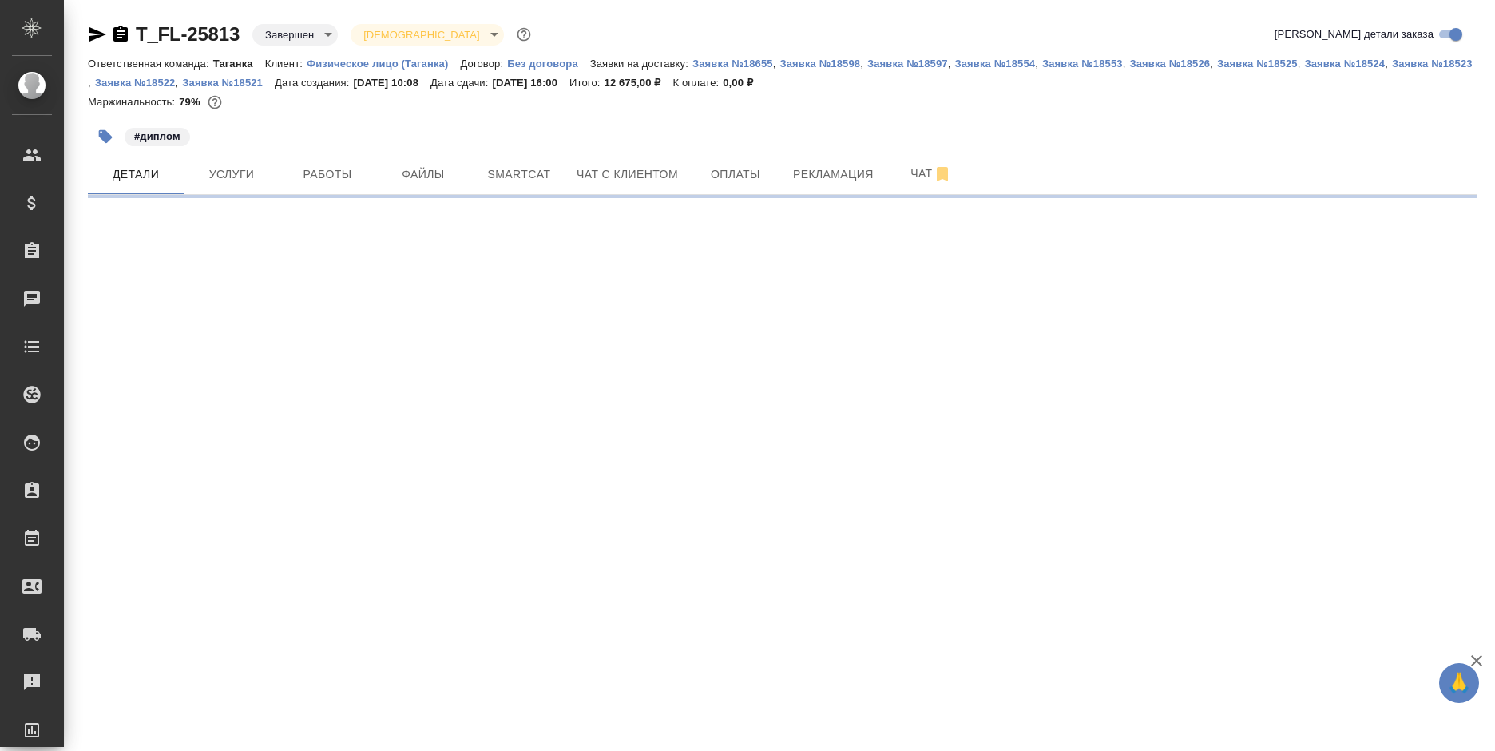
click at [111, 27] on icon "button" at bounding box center [120, 34] width 19 height 19
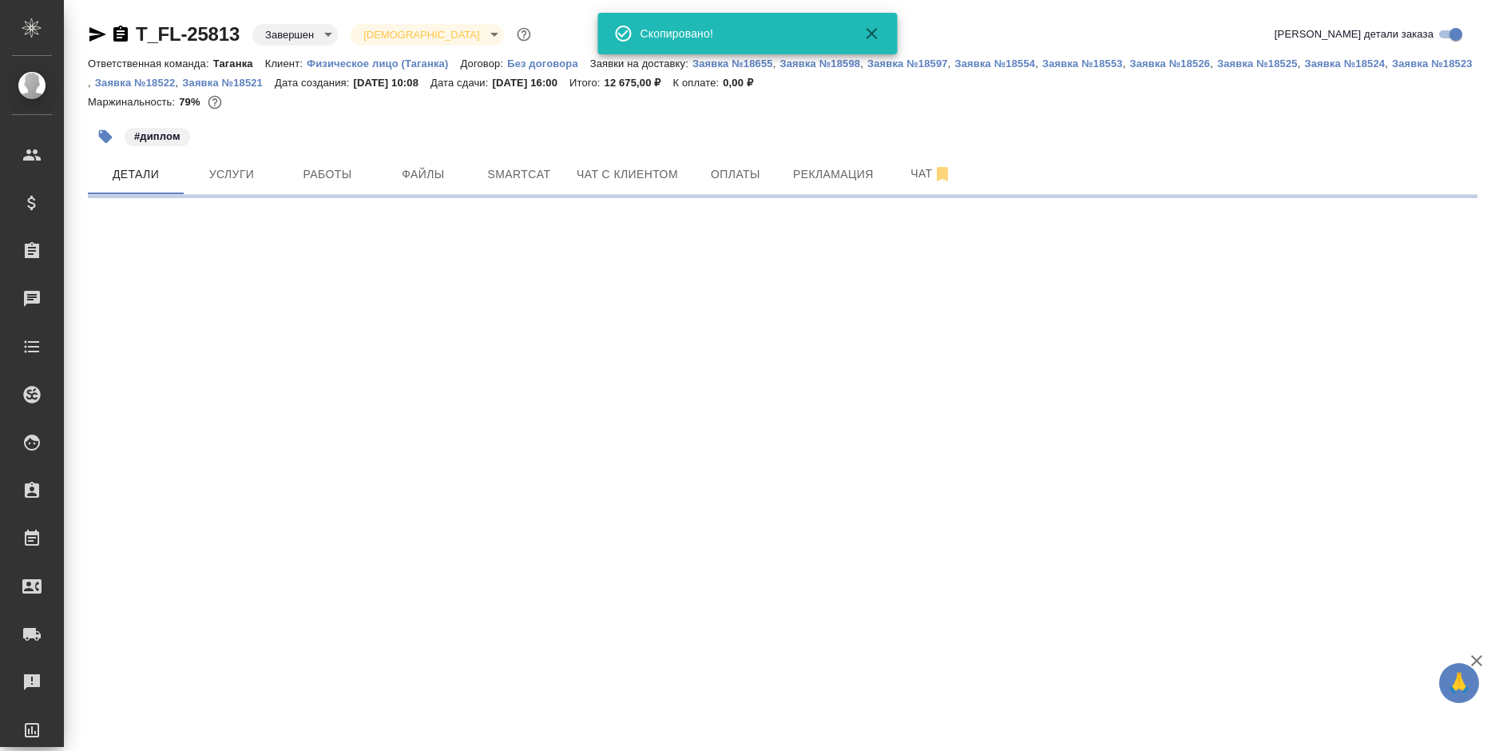
click at [111, 27] on icon "button" at bounding box center [120, 34] width 19 height 19
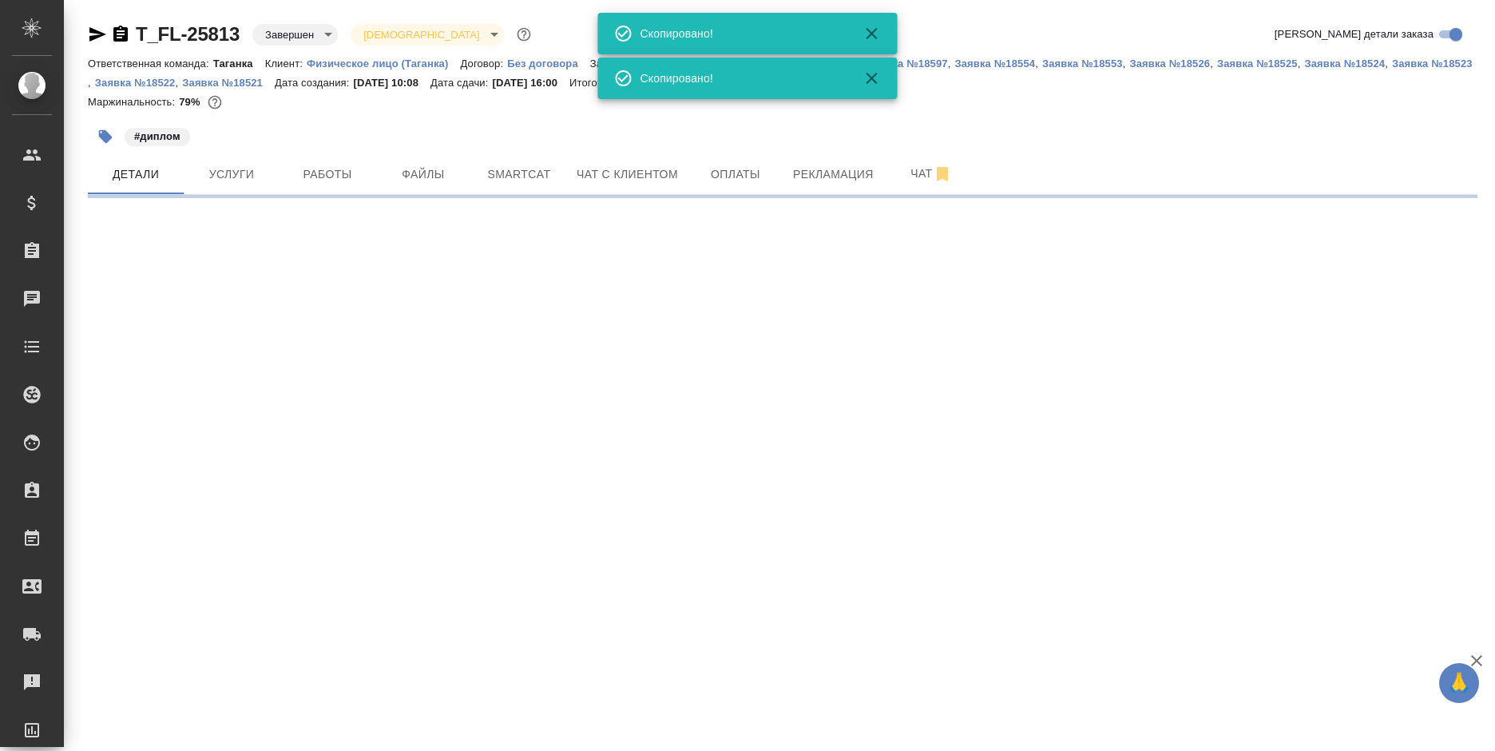
click at [111, 27] on icon "button" at bounding box center [120, 34] width 19 height 19
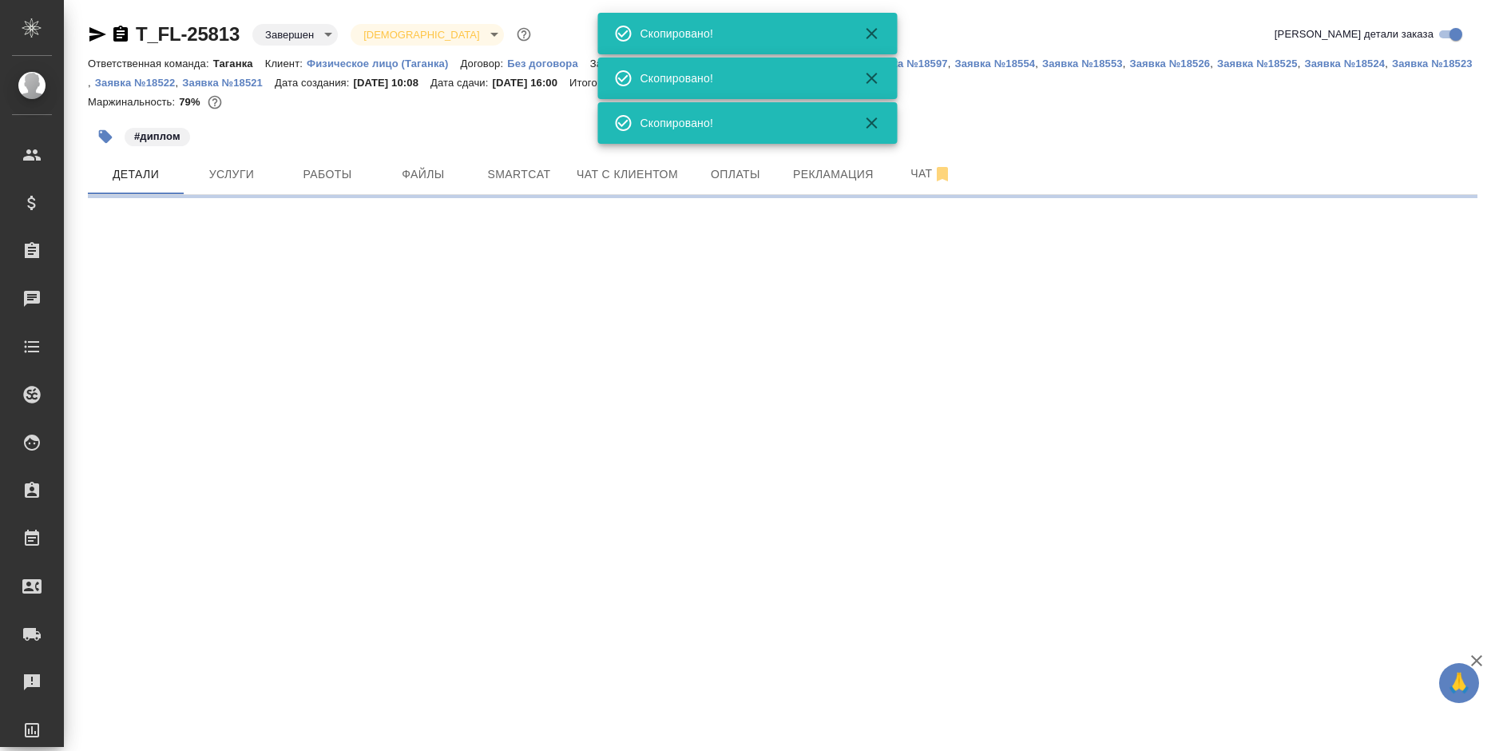
select select "RU"
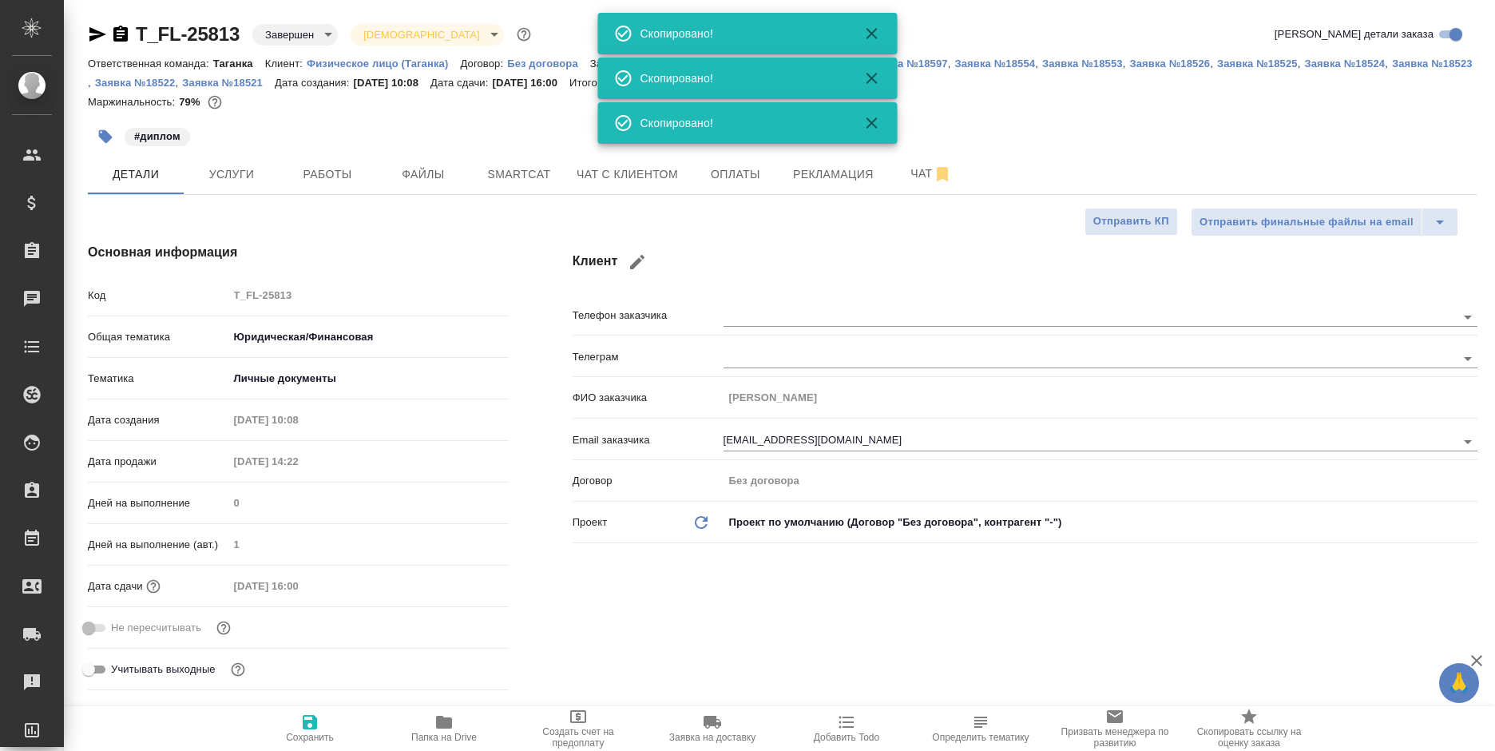
type textarea "x"
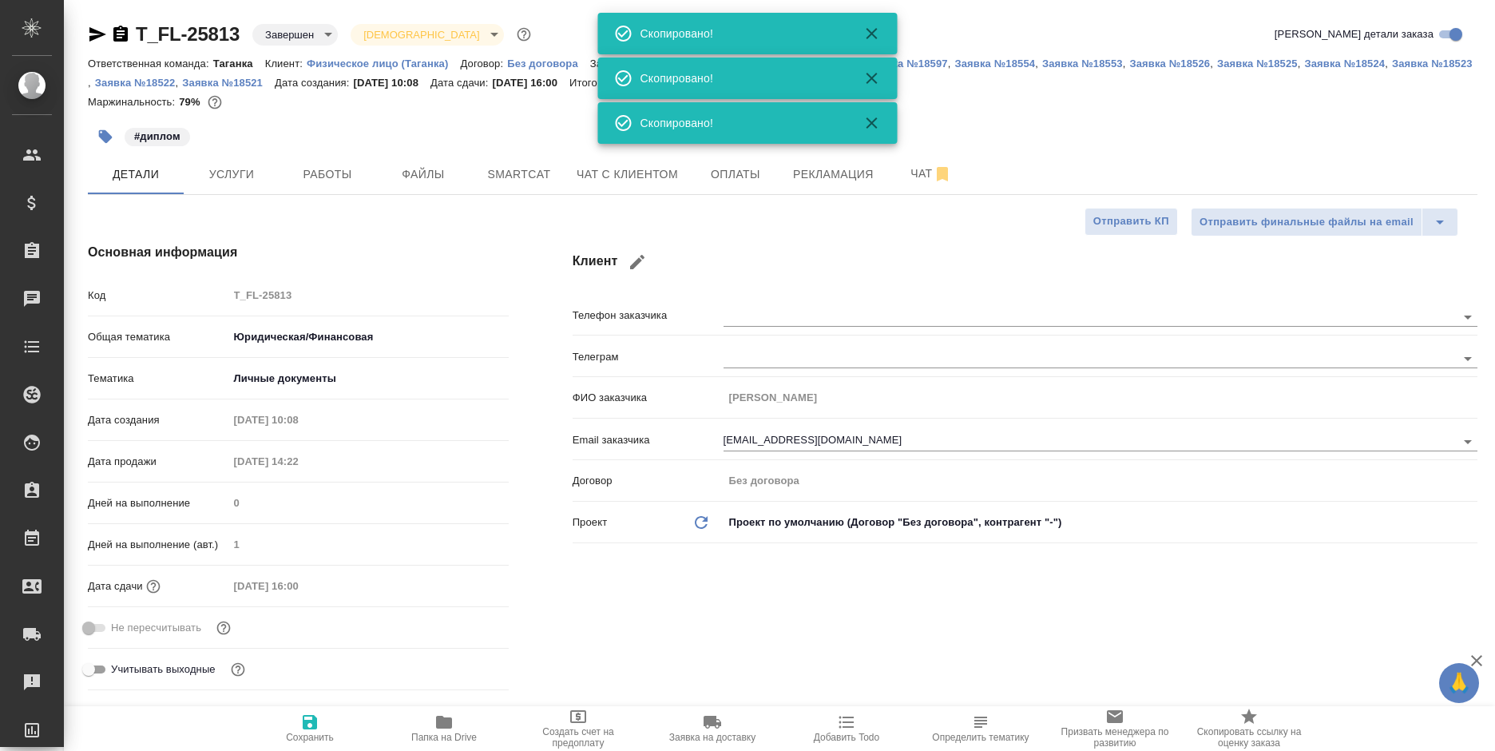
type textarea "x"
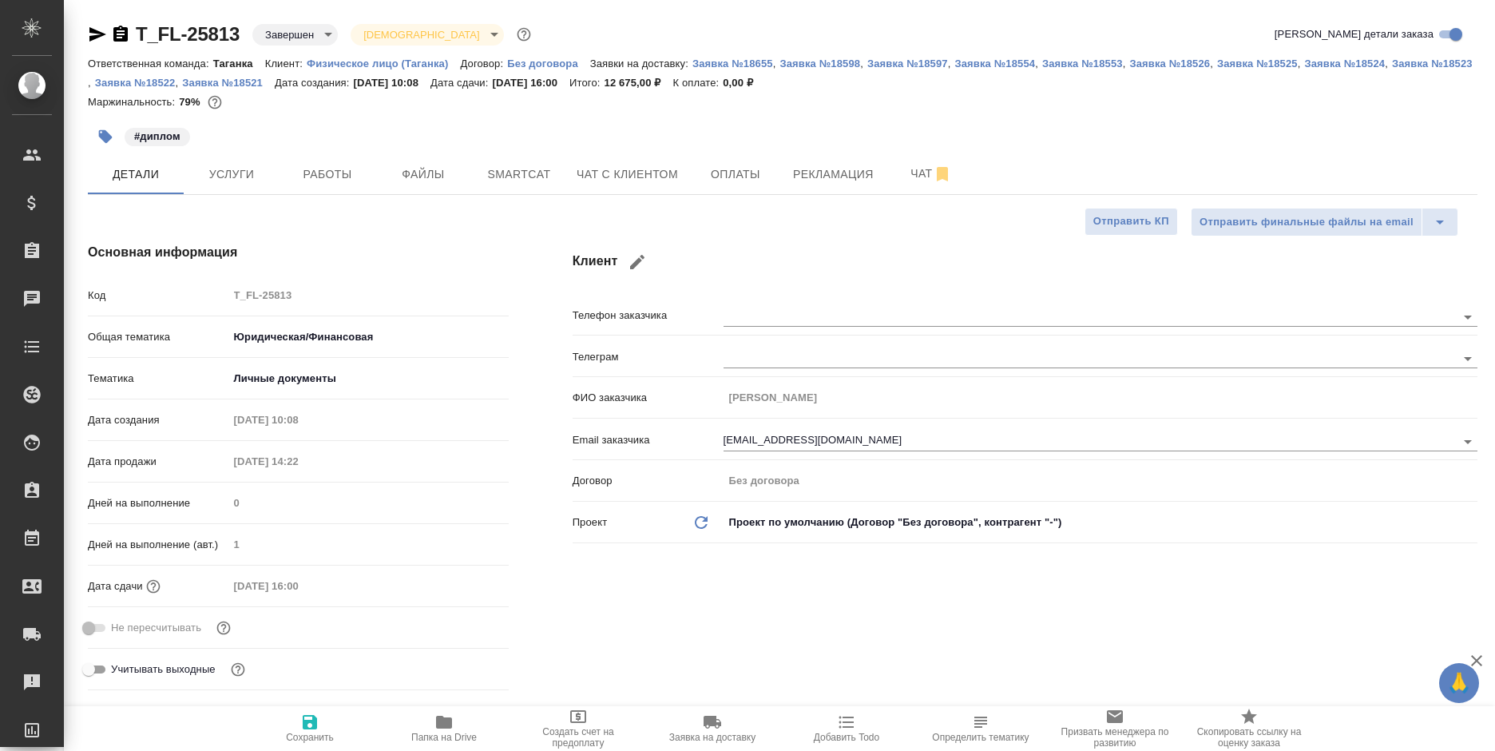
click at [444, 724] on icon "button" at bounding box center [444, 721] width 16 height 13
type textarea "x"
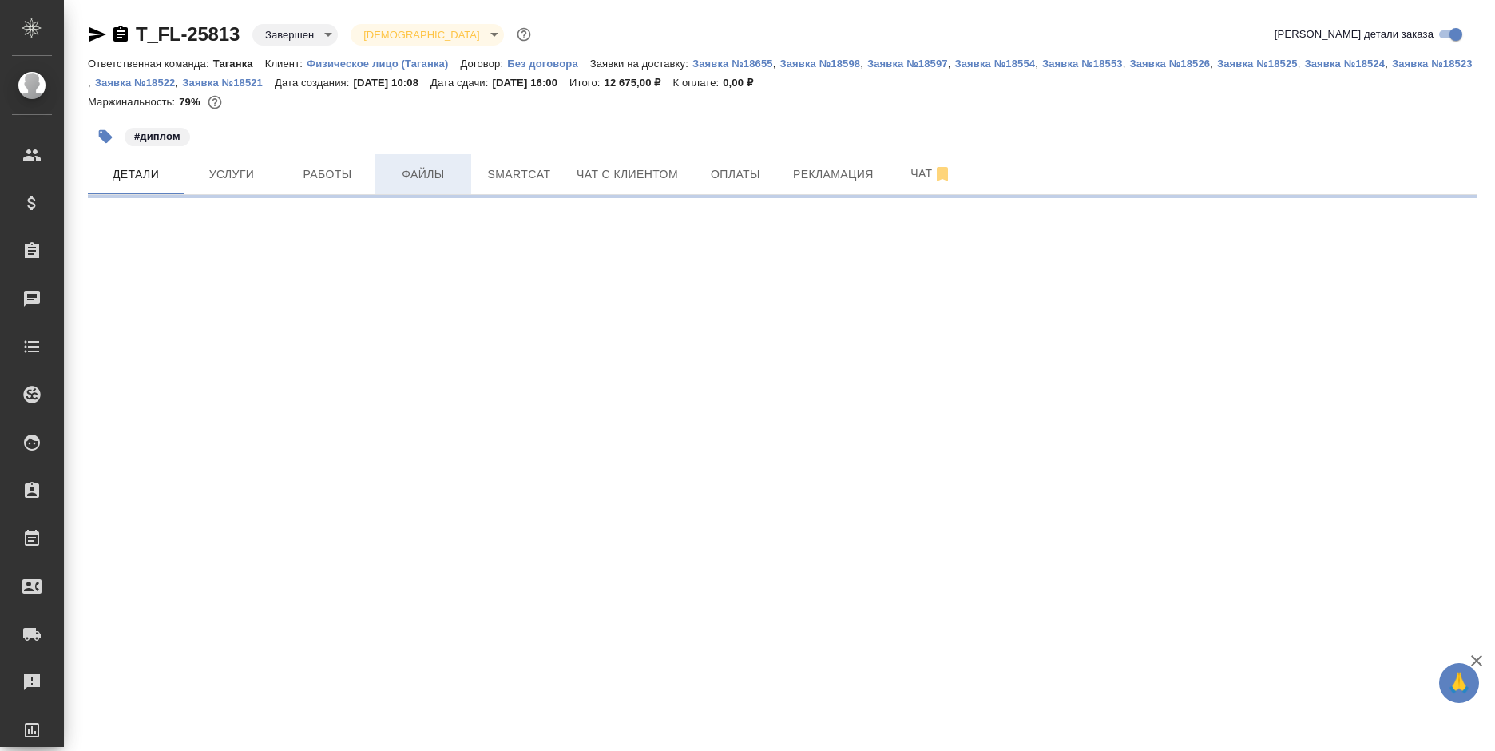
click at [410, 168] on span "Файлы" at bounding box center [423, 174] width 77 height 20
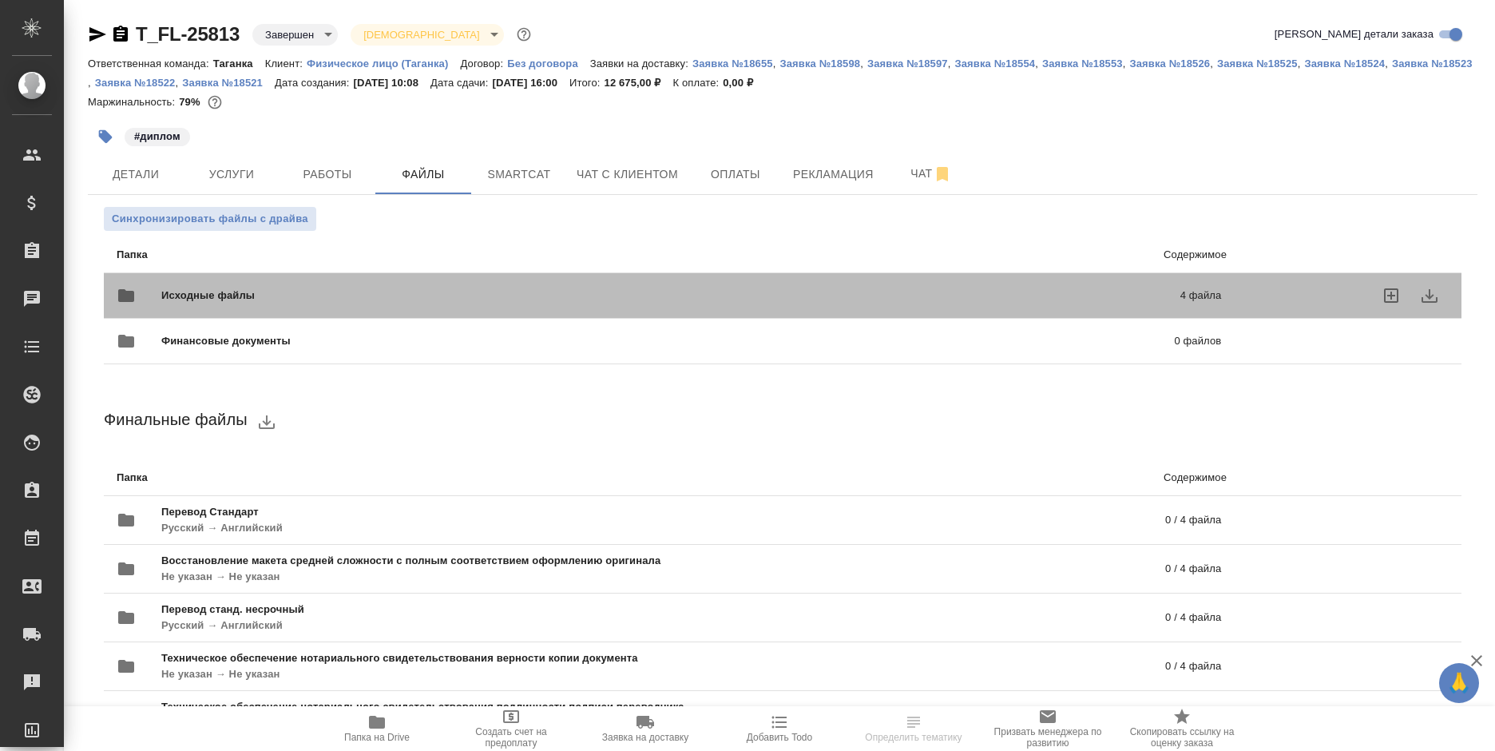
click at [577, 283] on div "Исходные файлы 4 файла" at bounding box center [669, 295] width 1104 height 38
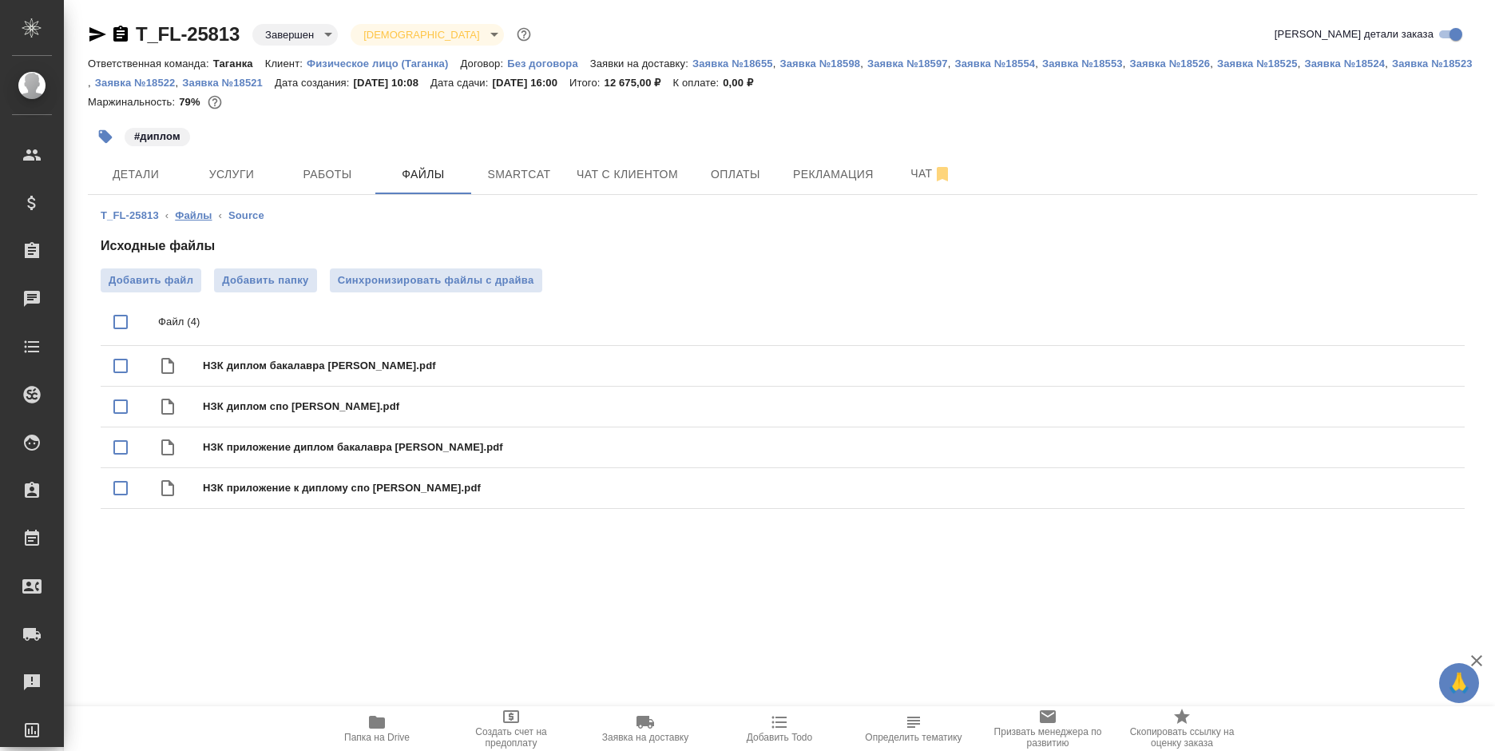
click at [187, 216] on link "Файлы" at bounding box center [193, 215] width 37 height 12
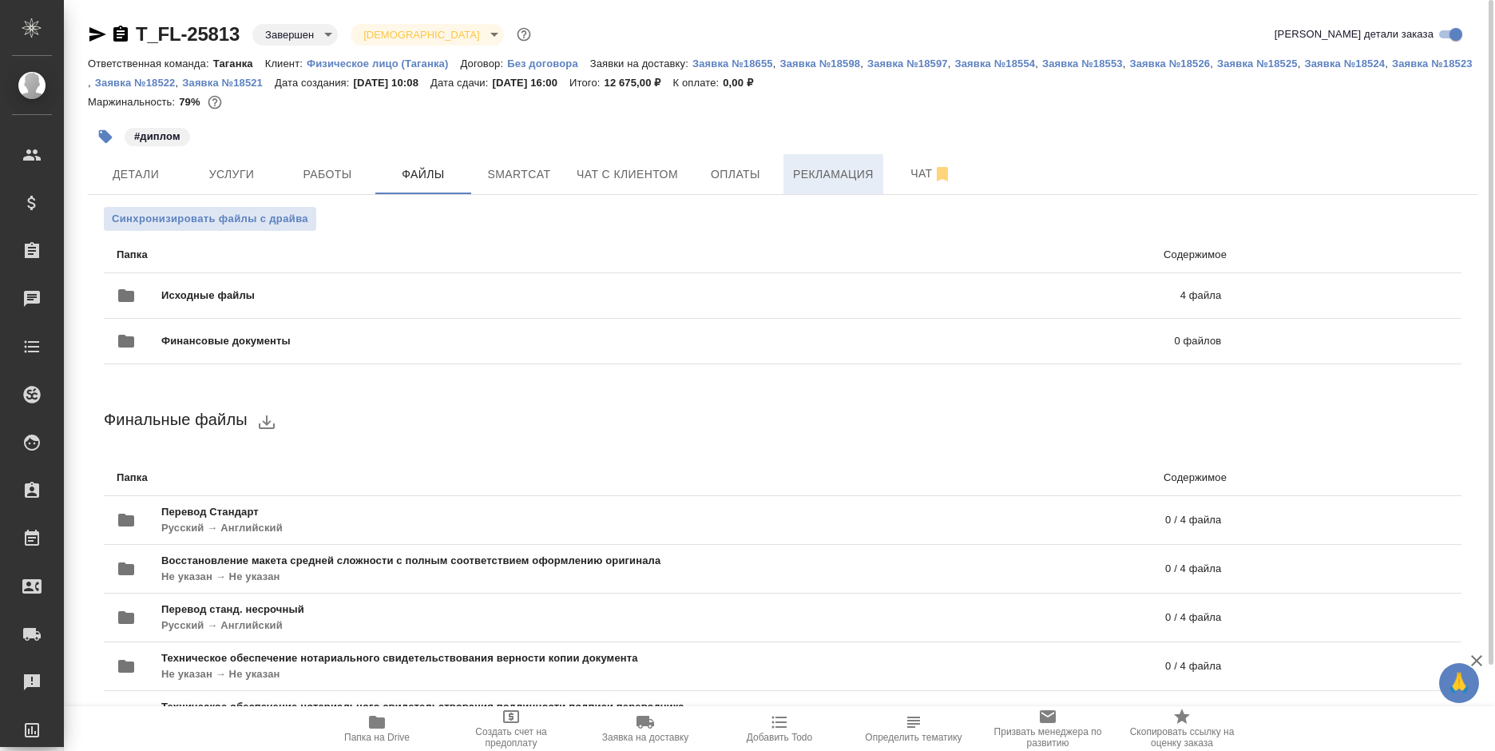
click at [801, 163] on button "Рекламация" at bounding box center [833, 174] width 100 height 40
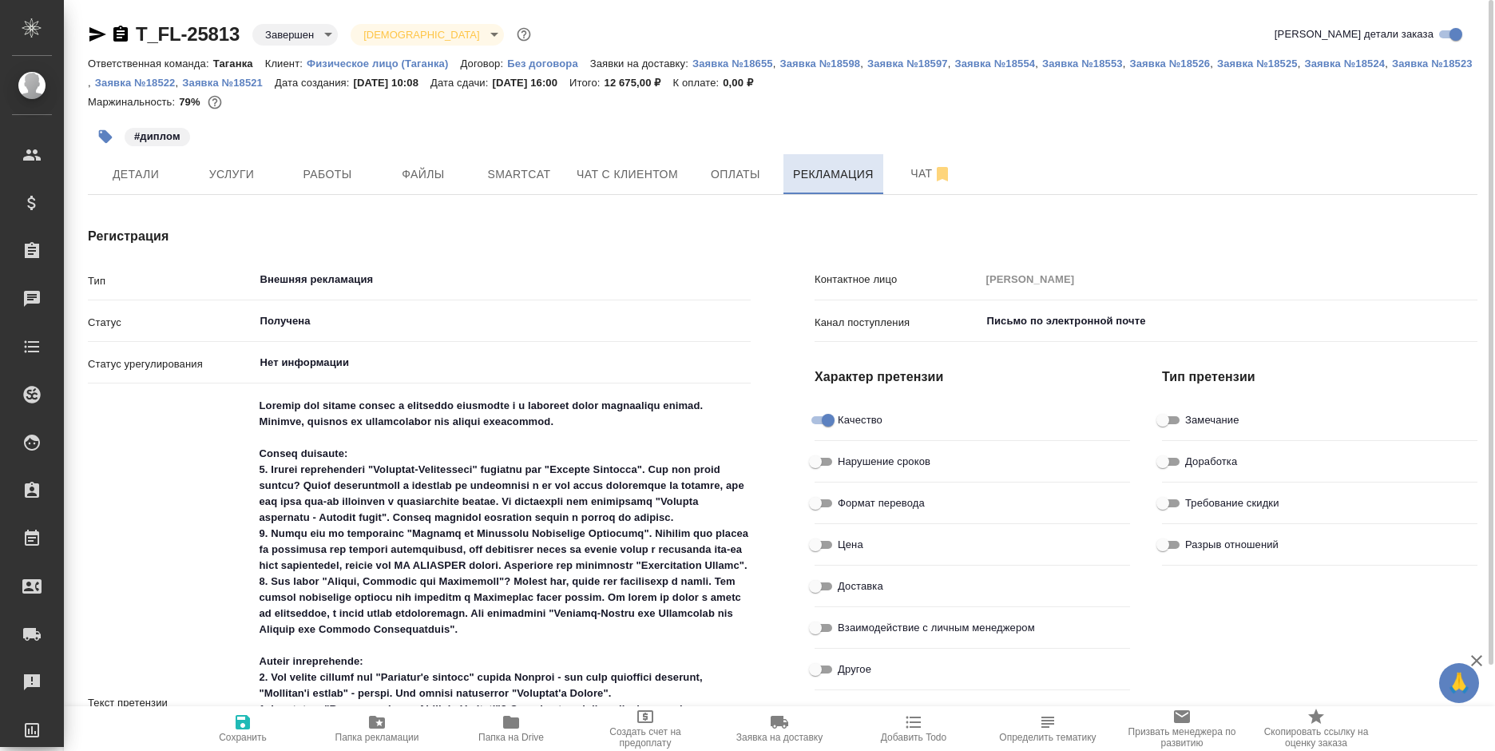
type textarea "x"
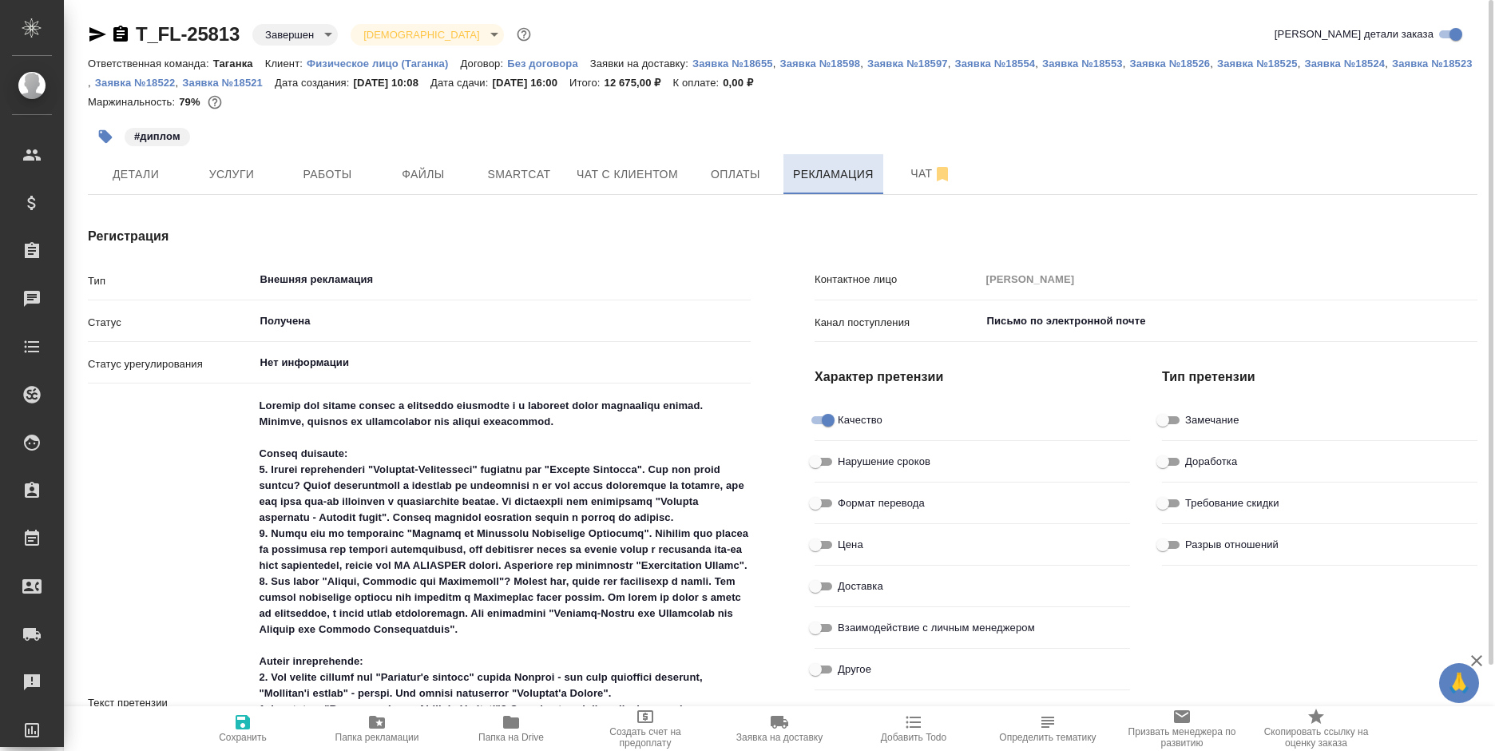
type textarea "x"
click at [517, 715] on icon "button" at bounding box center [510, 721] width 19 height 19
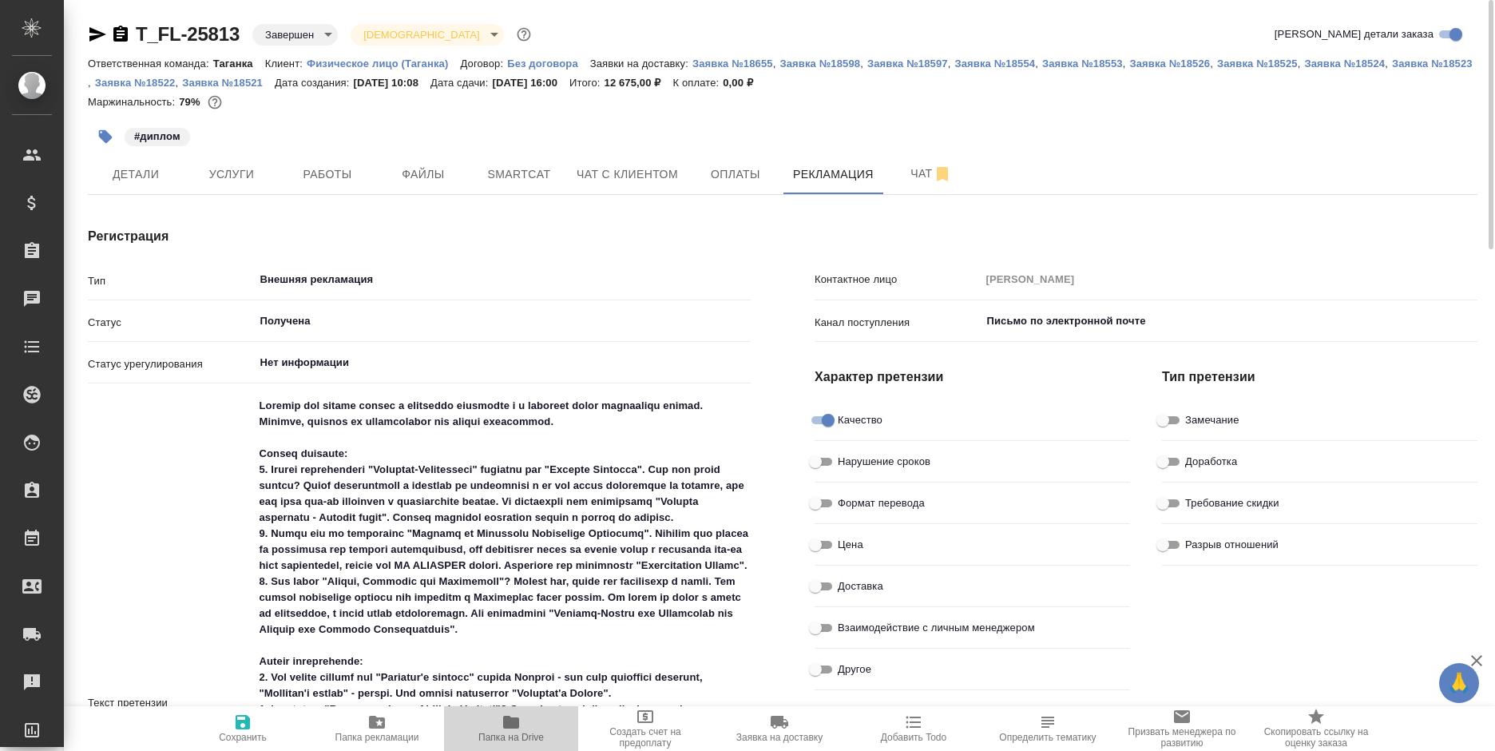
click at [517, 715] on icon "button" at bounding box center [510, 721] width 19 height 19
click at [118, 38] on icon "button" at bounding box center [120, 34] width 19 height 19
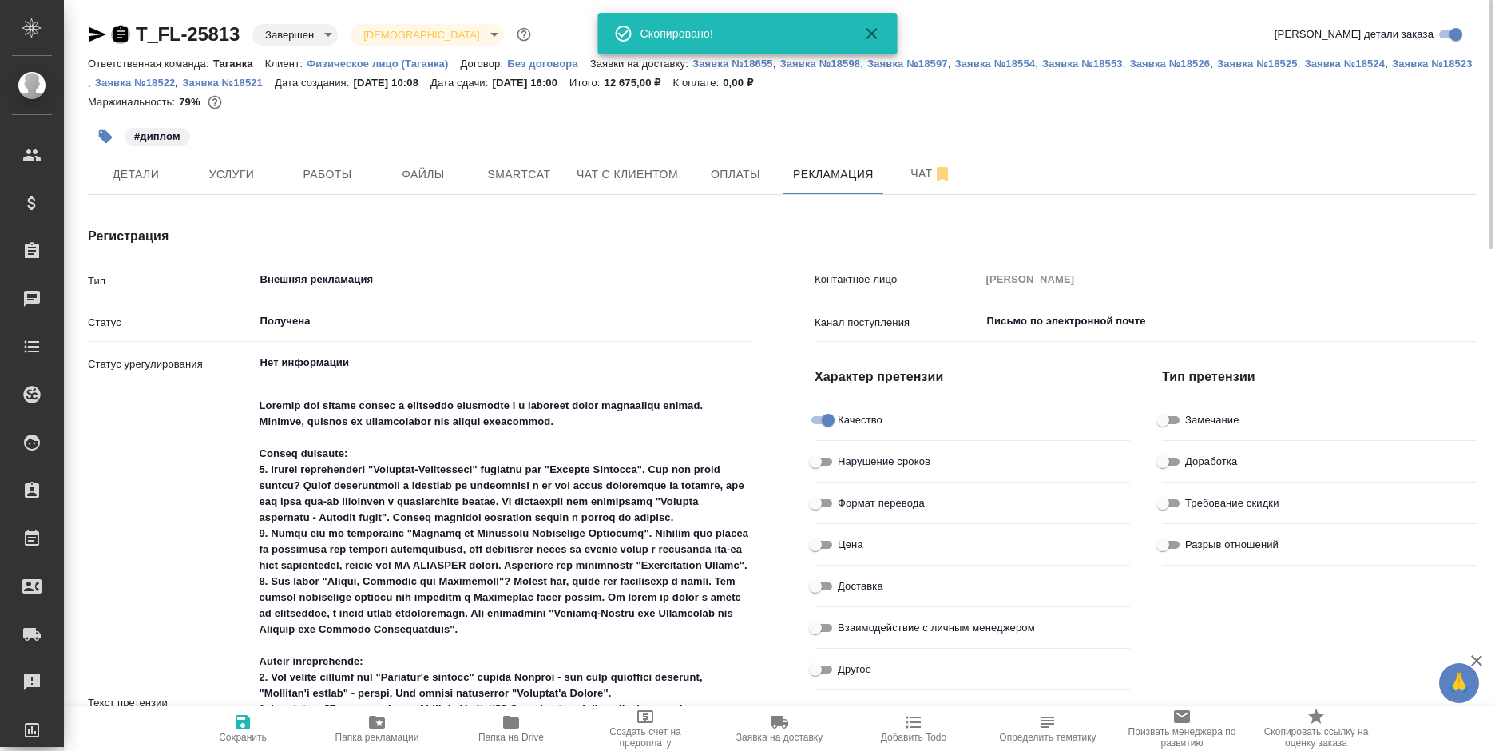
click at [118, 38] on icon "button" at bounding box center [120, 34] width 19 height 19
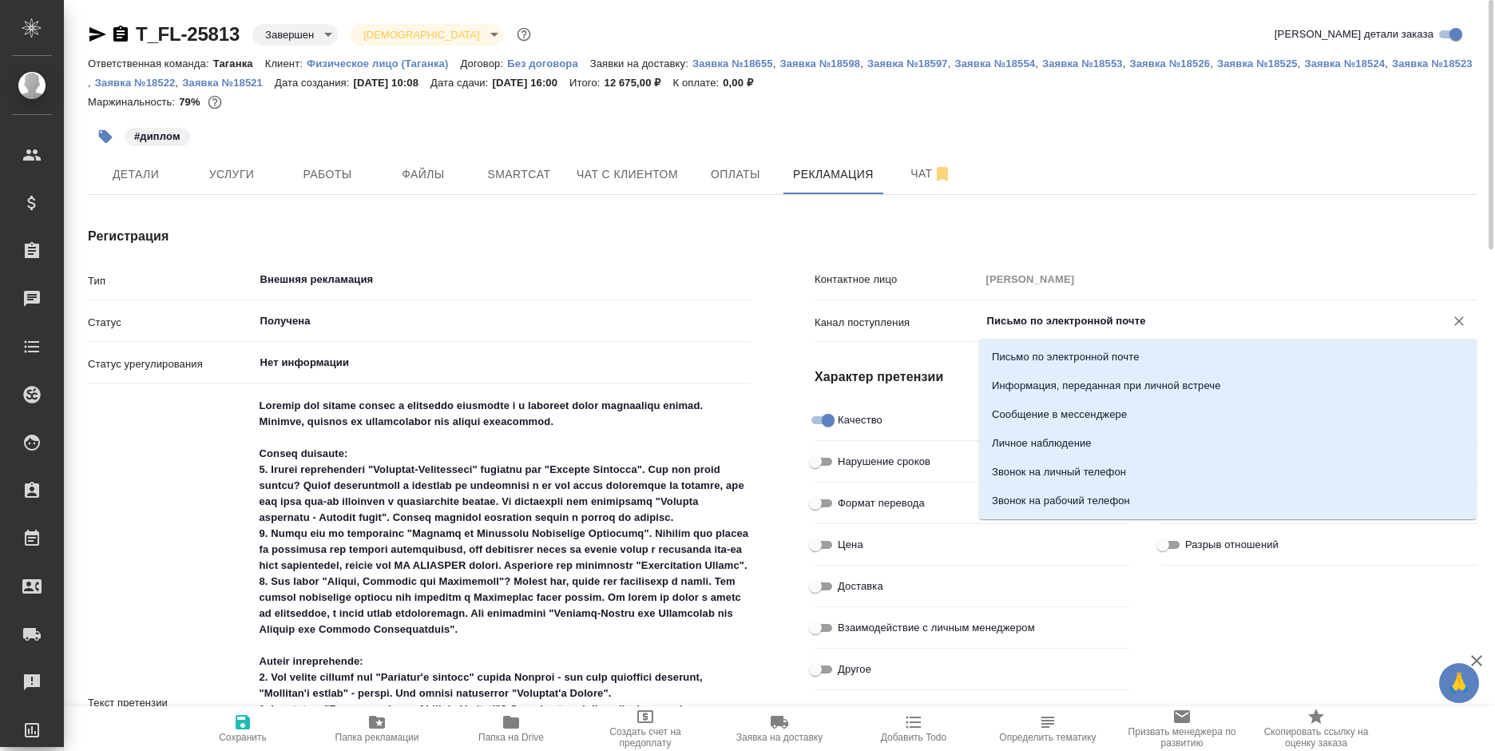
click at [1113, 315] on input "Письмо по электронной почте" at bounding box center [1202, 320] width 434 height 19
click at [746, 232] on h4 "Регистрация" at bounding box center [419, 236] width 663 height 19
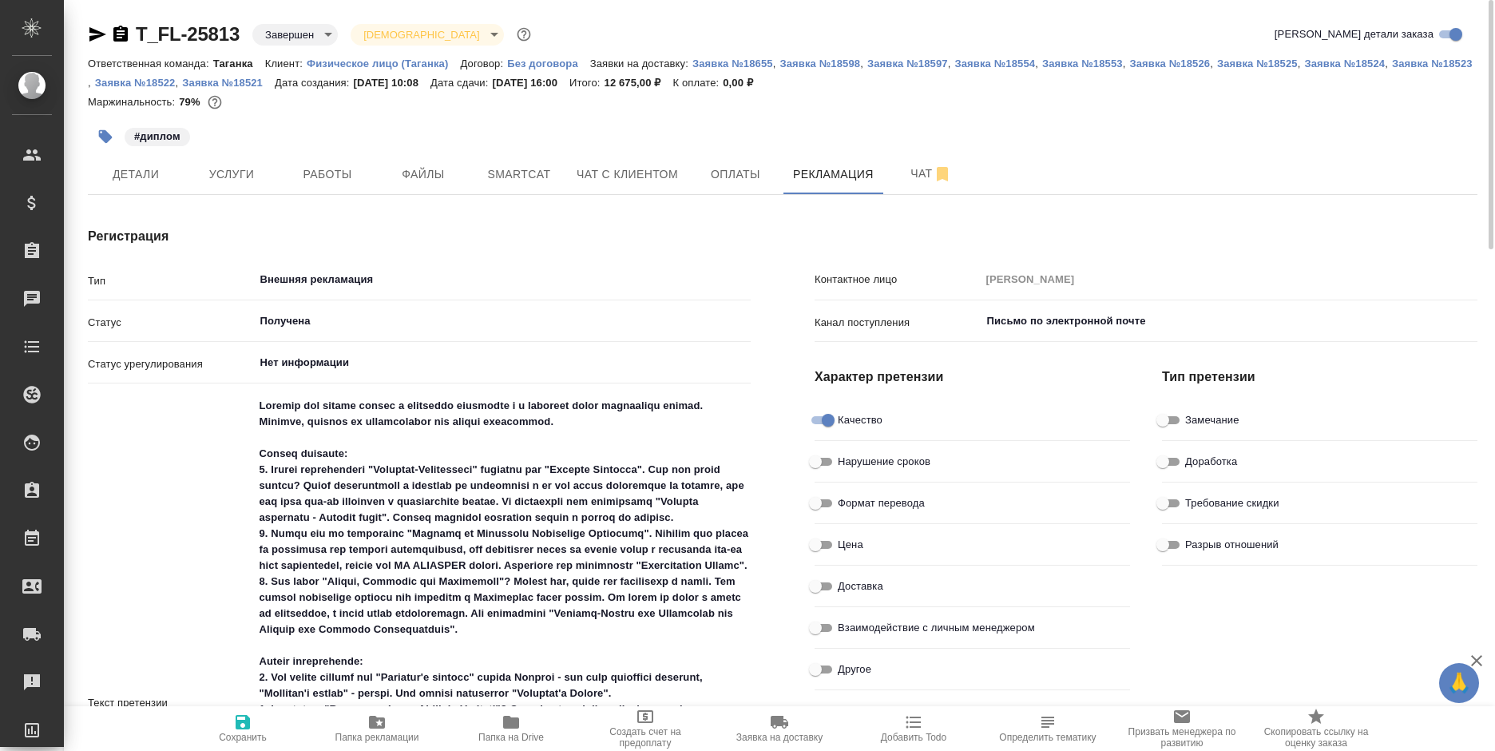
scroll to position [160, 0]
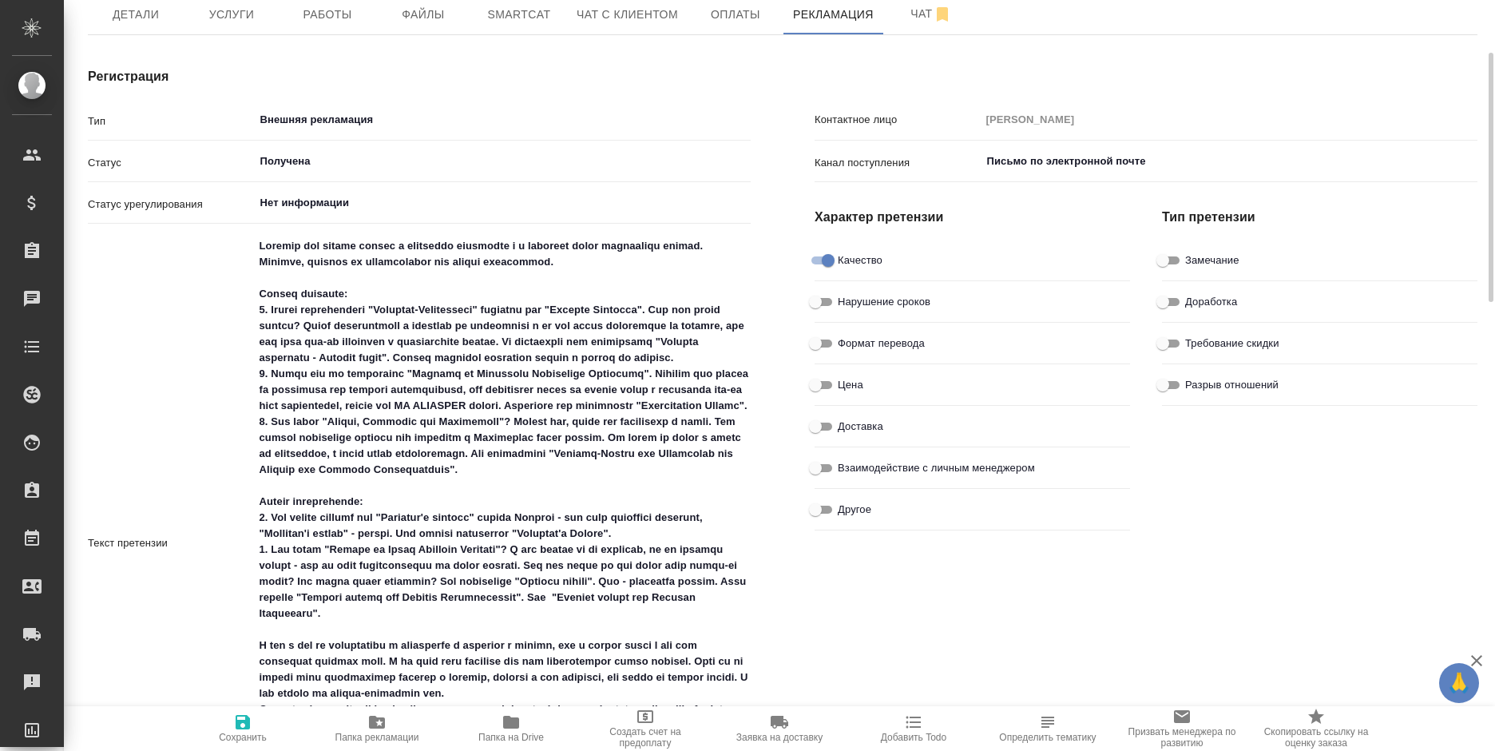
click at [600, 302] on textarea at bounding box center [502, 541] width 497 height 618
type textarea "x"
click at [824, 598] on div "Контактное лицо Юлия Канал поступления Письмо по электронной почте ​ Характер п…" at bounding box center [1146, 712] width 727 height 1354
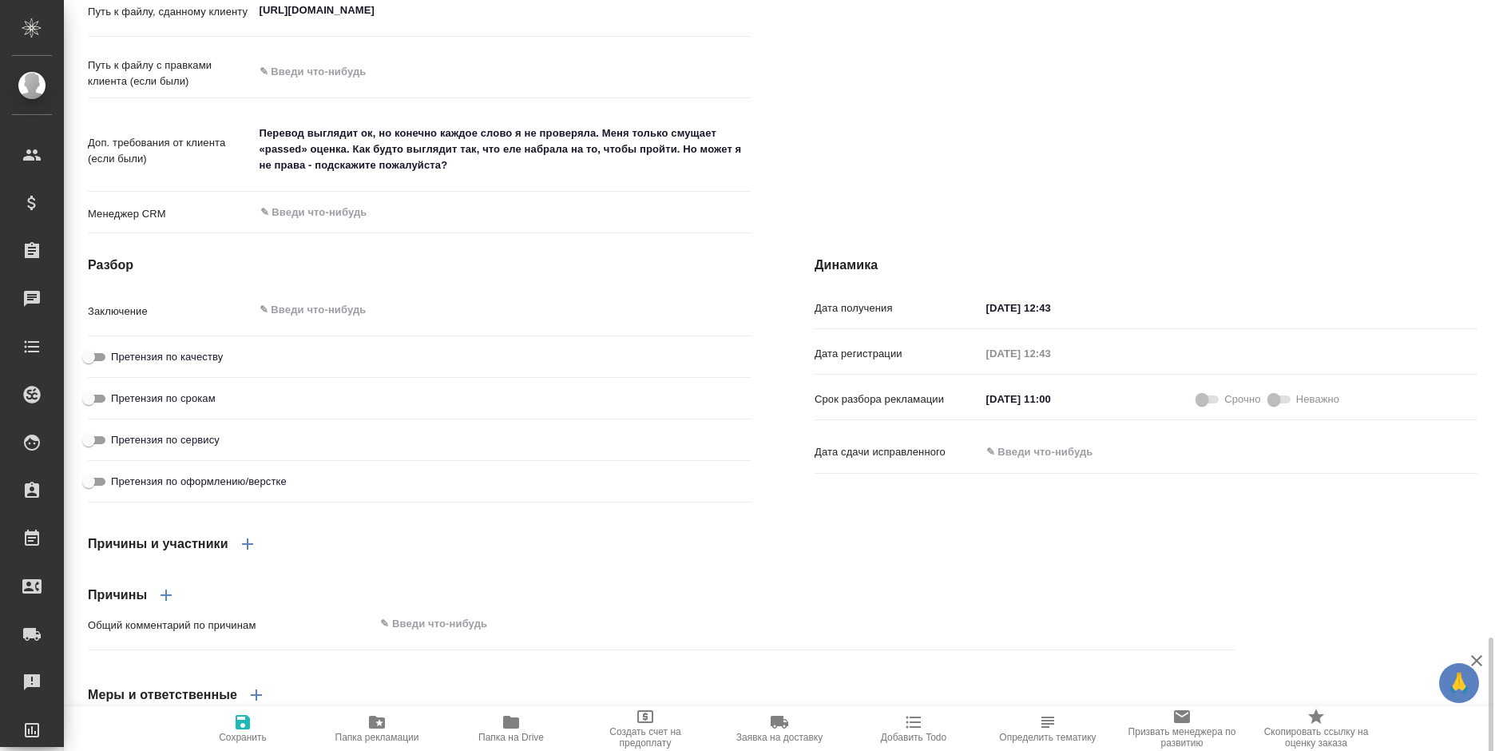
scroll to position [1509, 0]
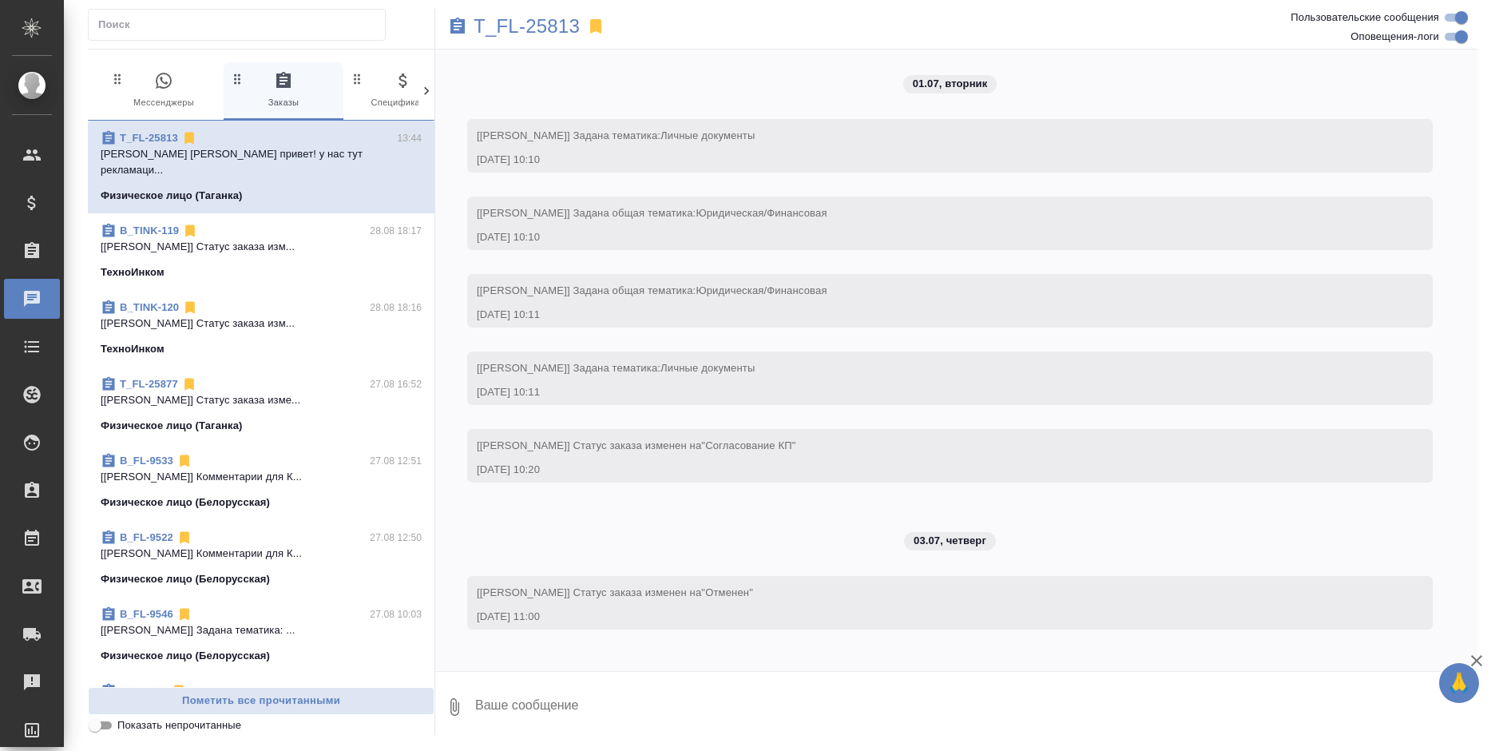
scroll to position [6792, 0]
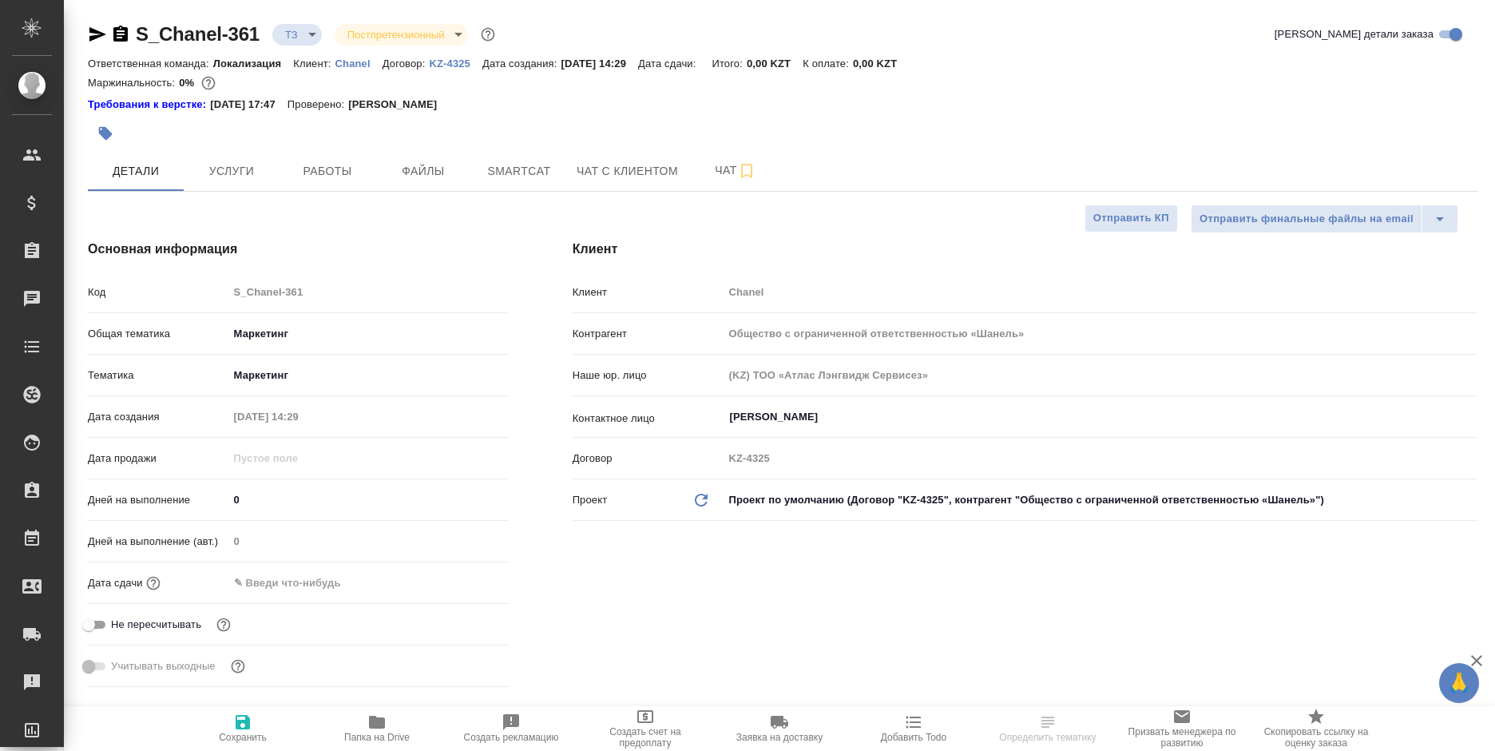
select select "RU"
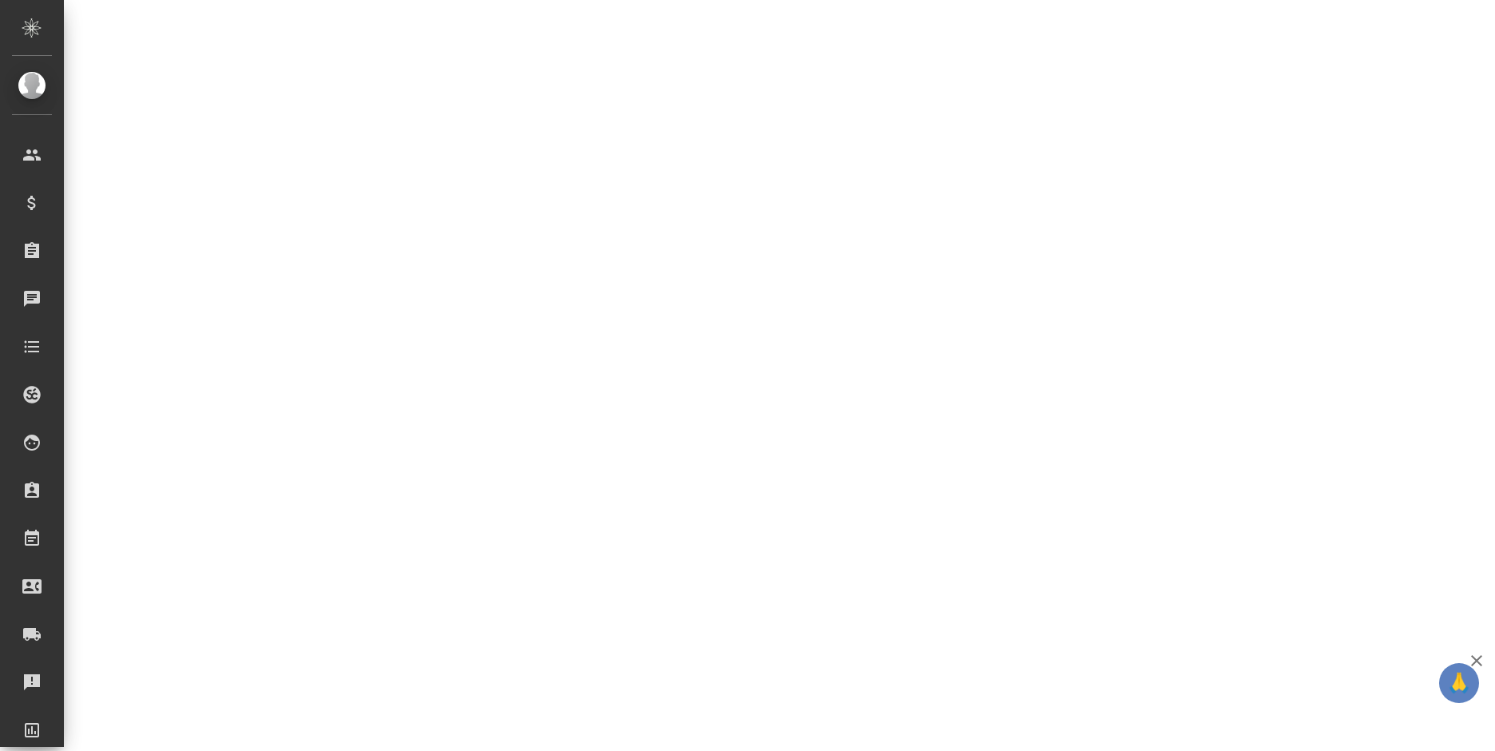
scroll to position [639, 0]
select select "RU"
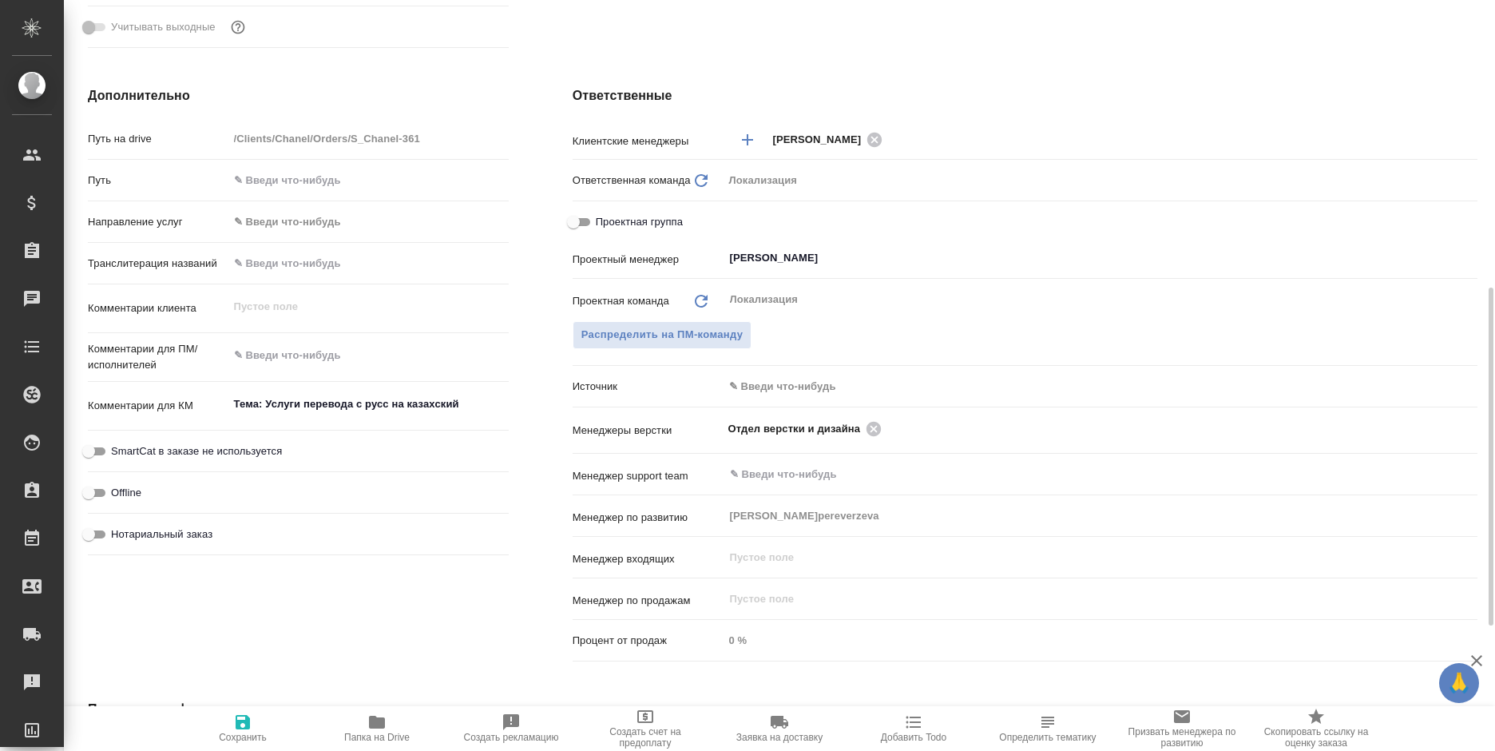
type textarea "x"
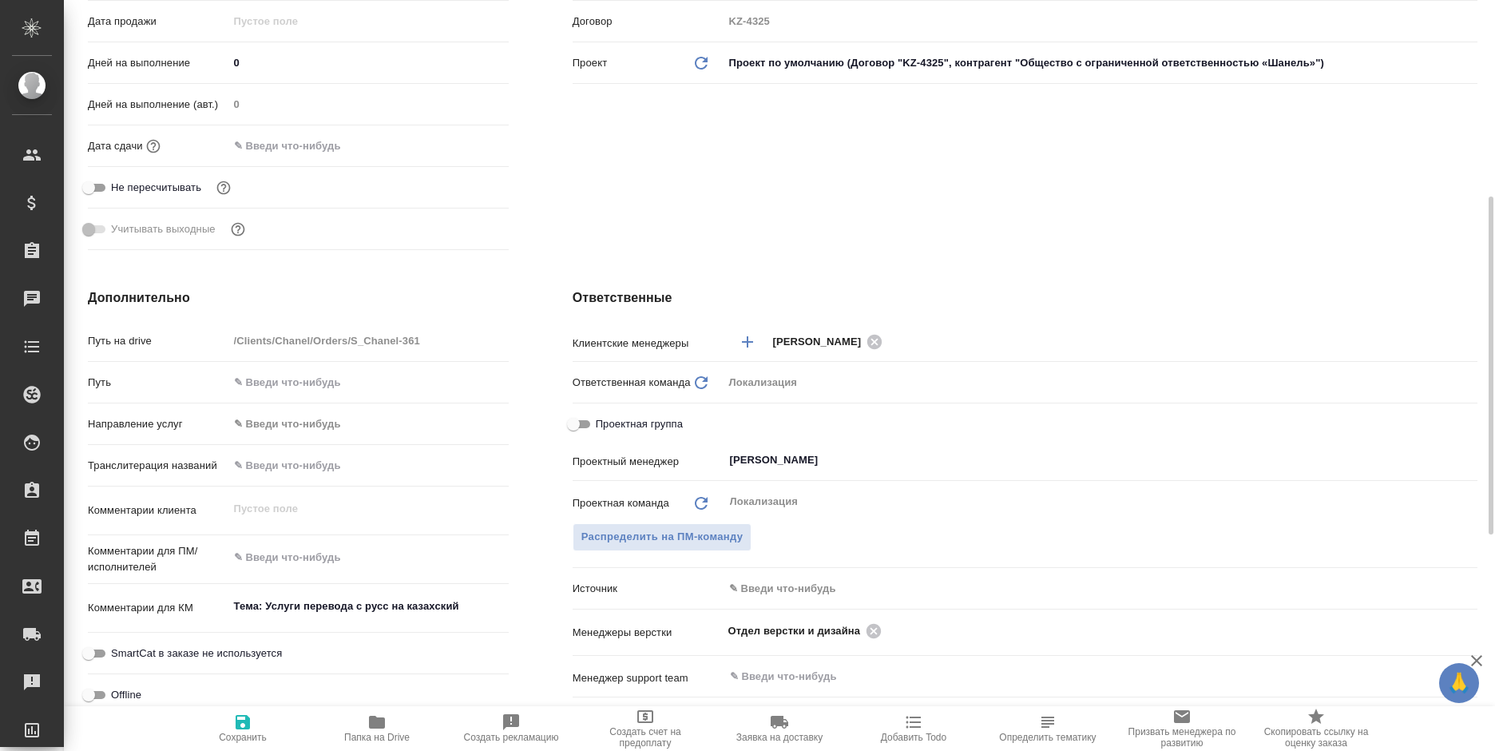
scroll to position [0, 0]
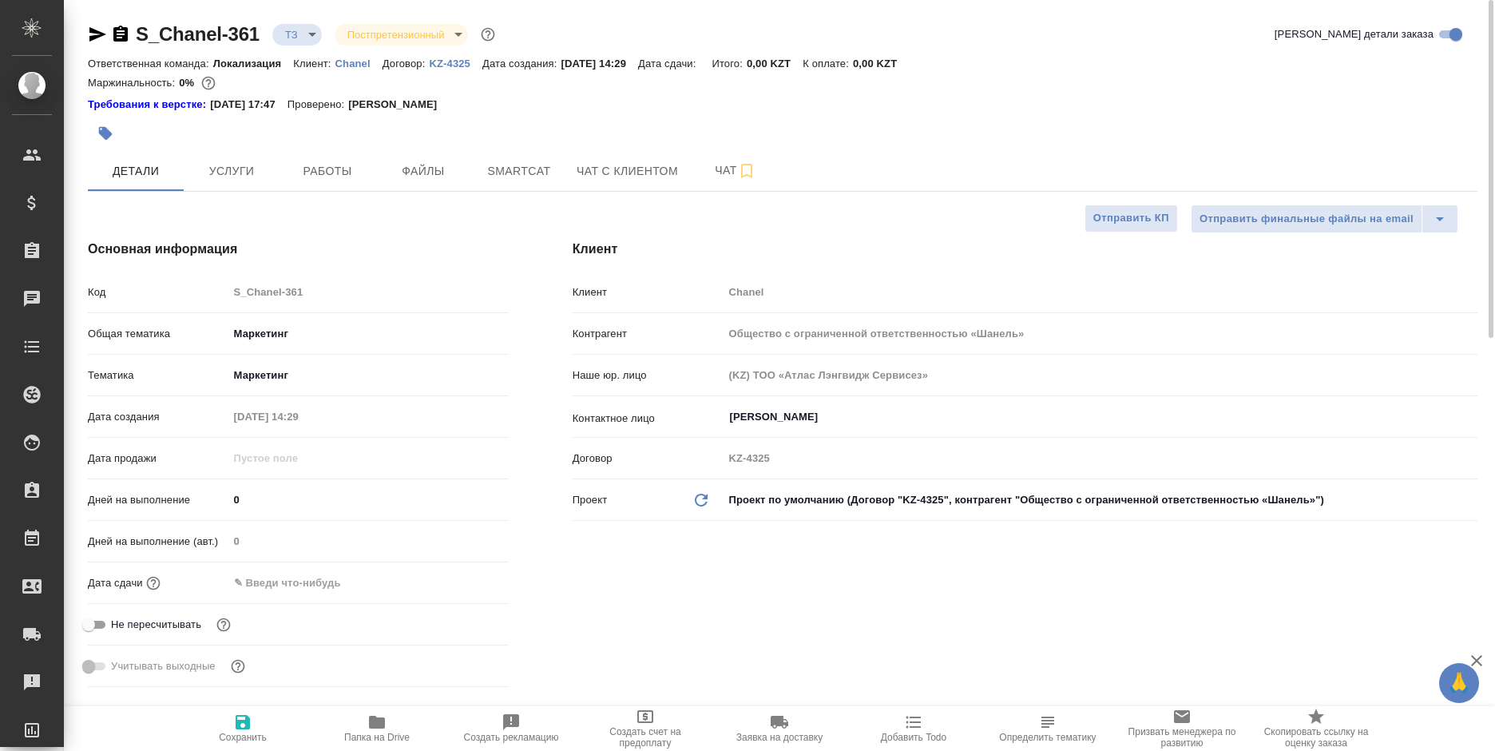
click at [344, 63] on p "Chanel" at bounding box center [358, 63] width 47 height 12
type textarea "x"
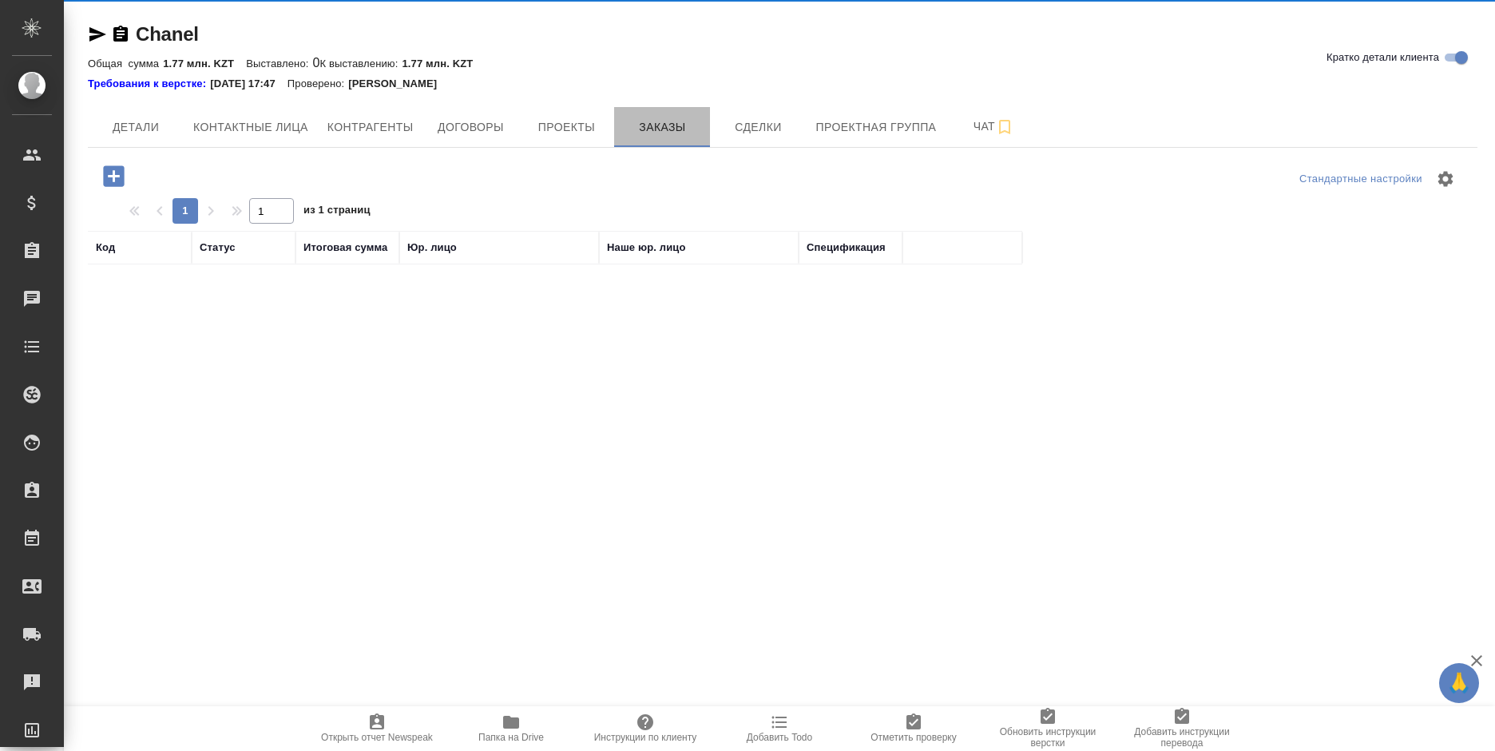
click at [632, 124] on div "[PERSON_NAME] детали клиента Общая сумма 1.77 млн. KZT Выставлено: 0 К выставле…" at bounding box center [782, 451] width 1407 height 902
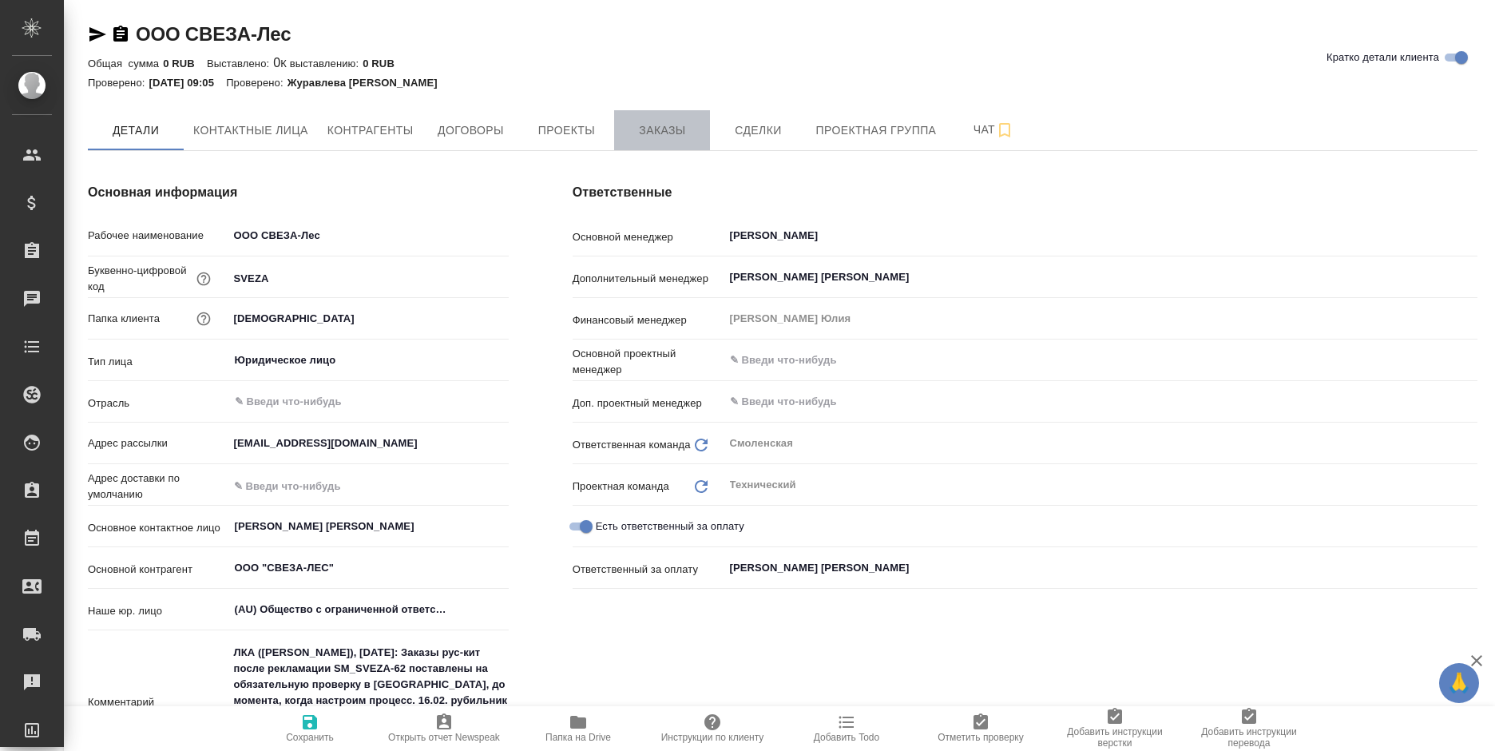
click at [634, 128] on span "Заказы" at bounding box center [662, 131] width 77 height 20
